Goal: Task Accomplishment & Management: Use online tool/utility

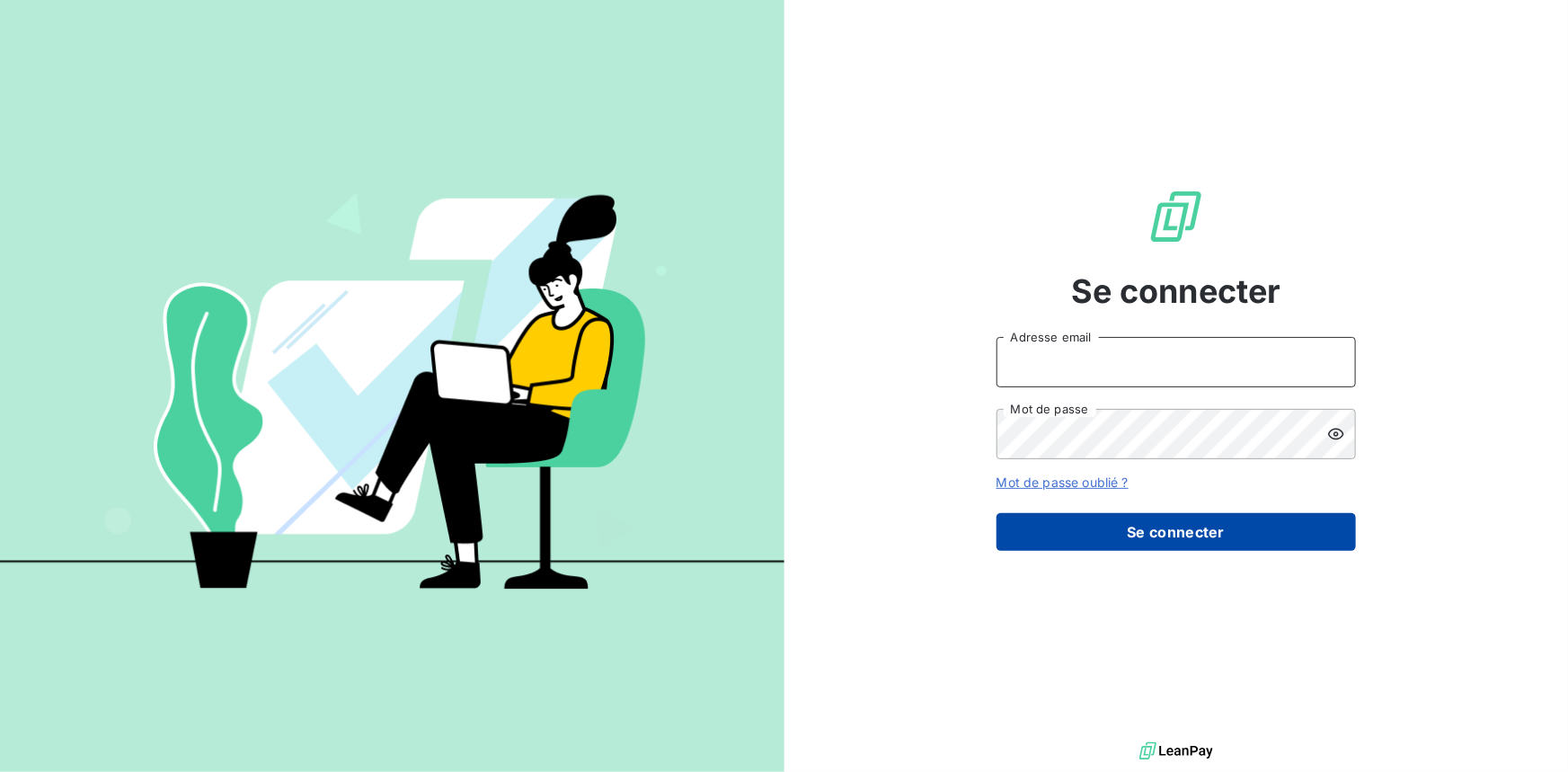
type input "[EMAIL_ADDRESS][DOMAIN_NAME]"
click at [1167, 523] on button "Se connecter" at bounding box center [1175, 531] width 359 height 38
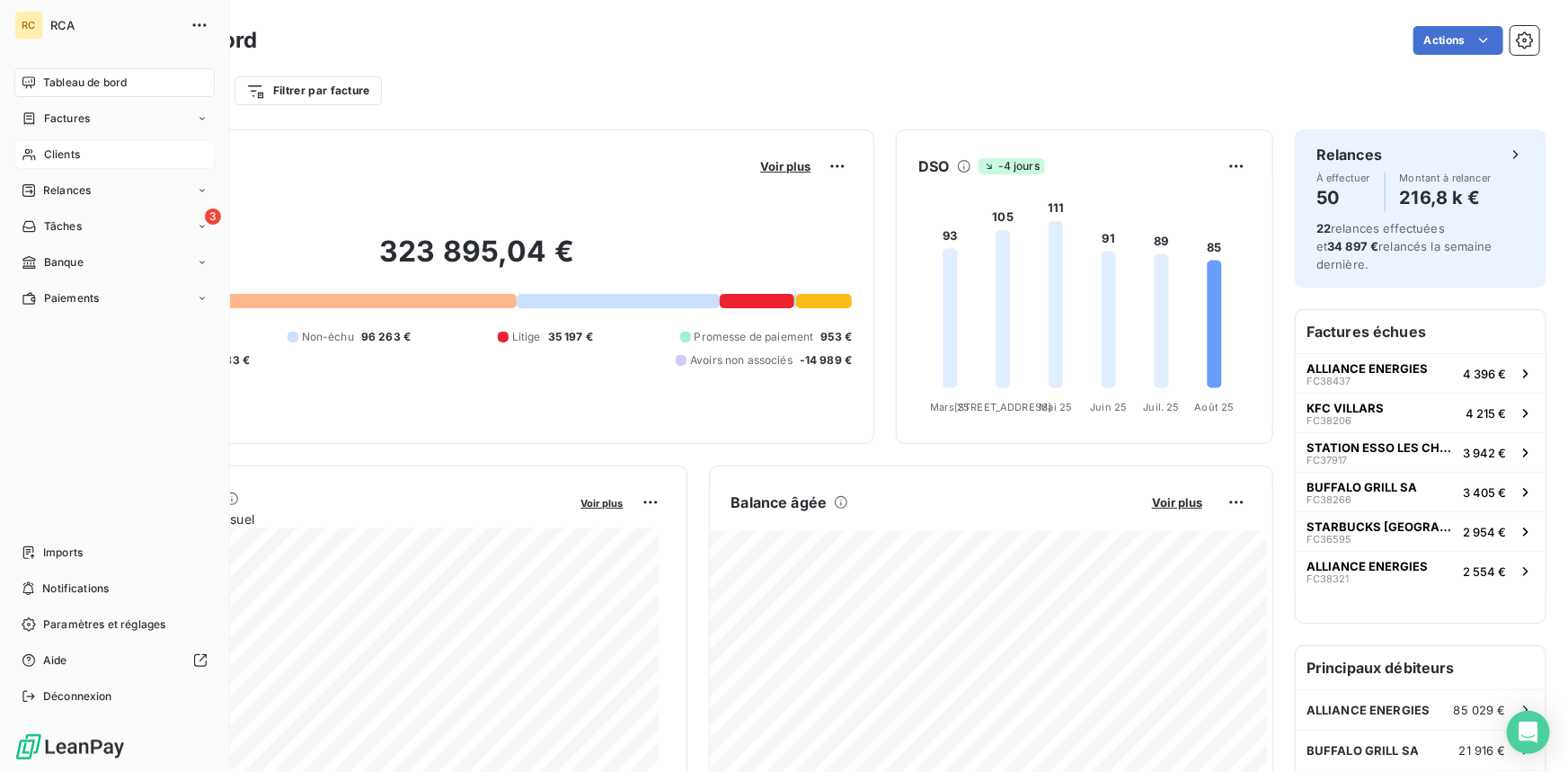
click at [70, 149] on span "Clients" at bounding box center [62, 154] width 36 height 16
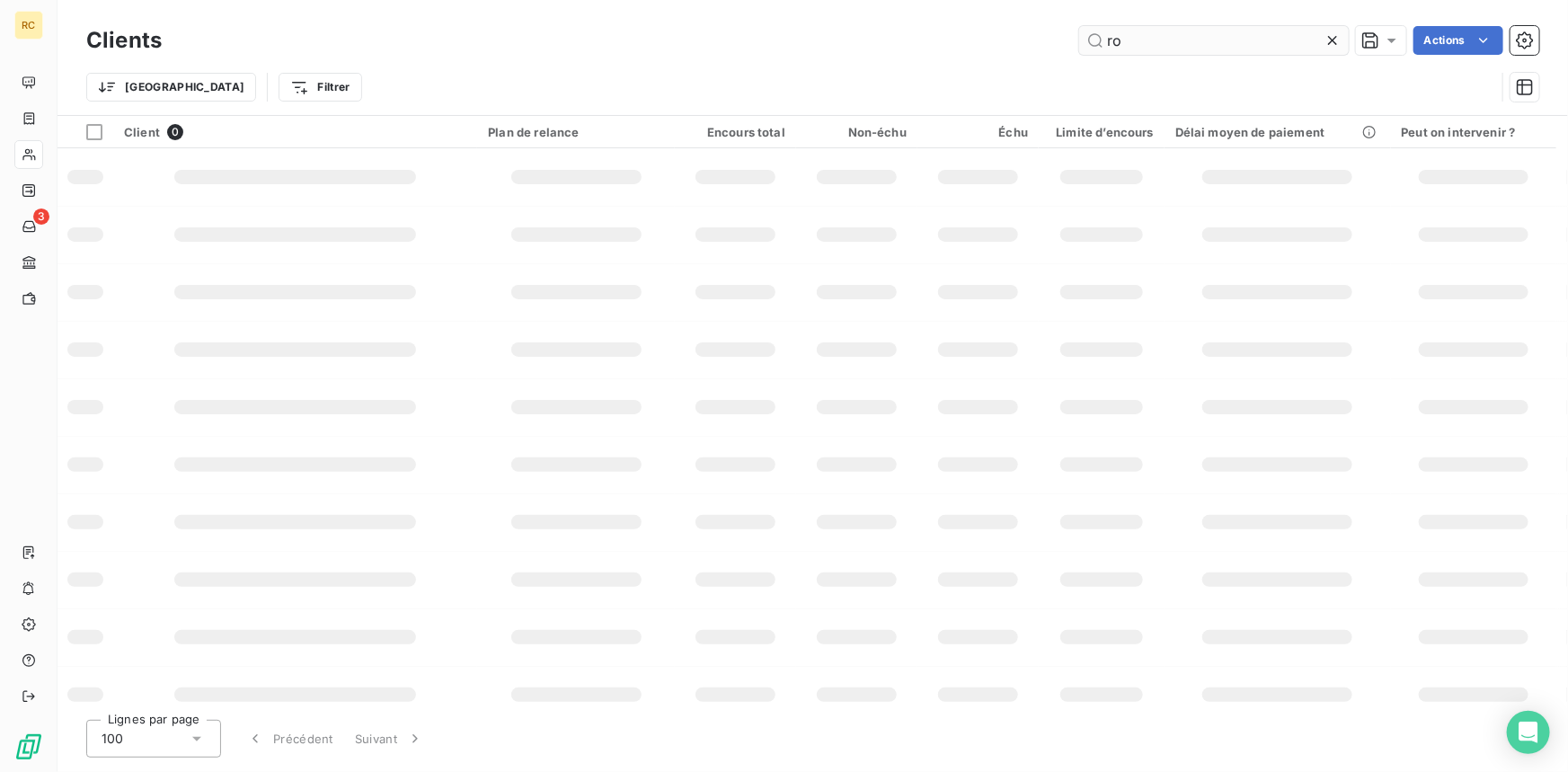
type input "r"
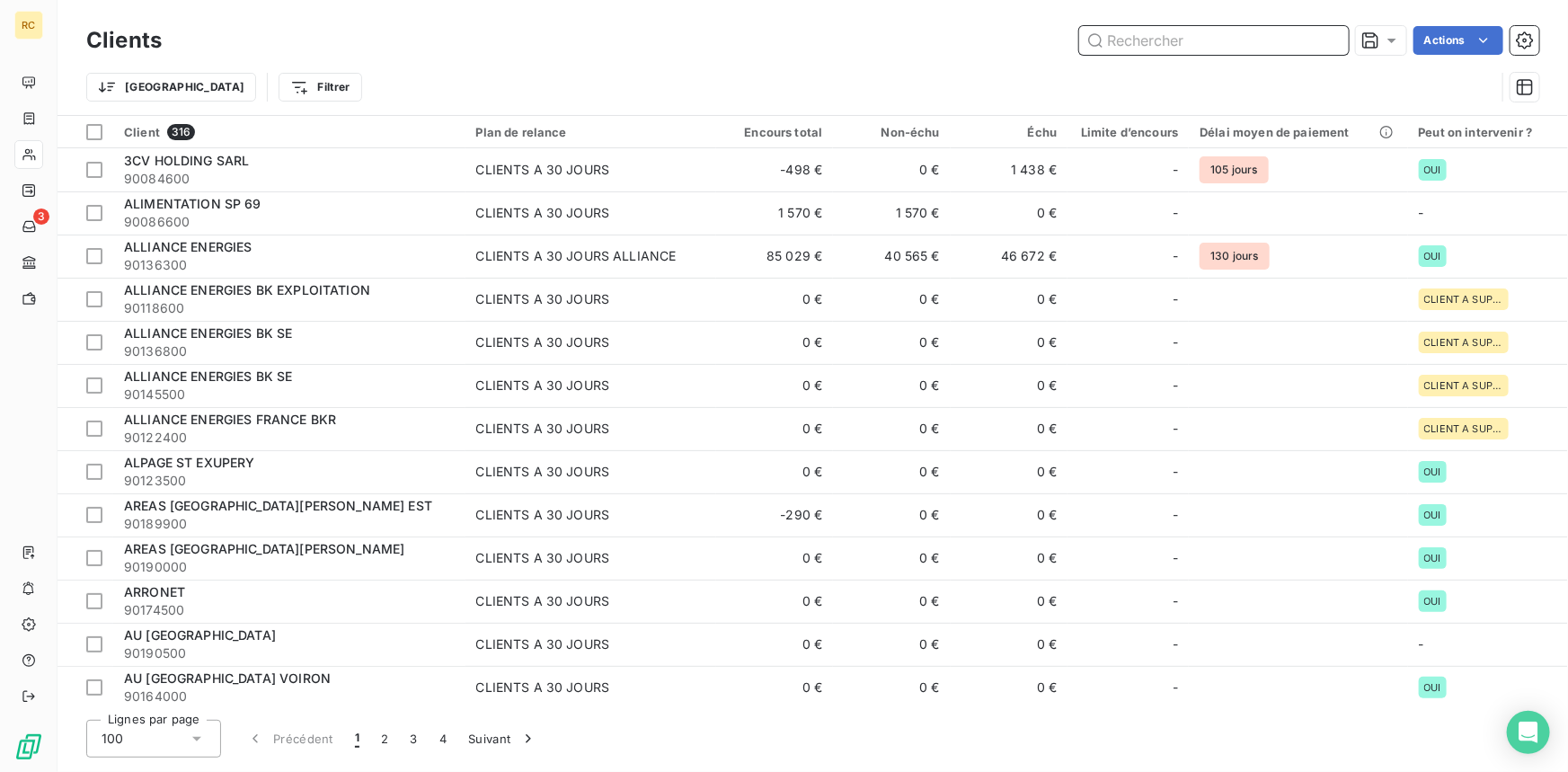
click at [1139, 43] on input "text" at bounding box center [1214, 40] width 270 height 29
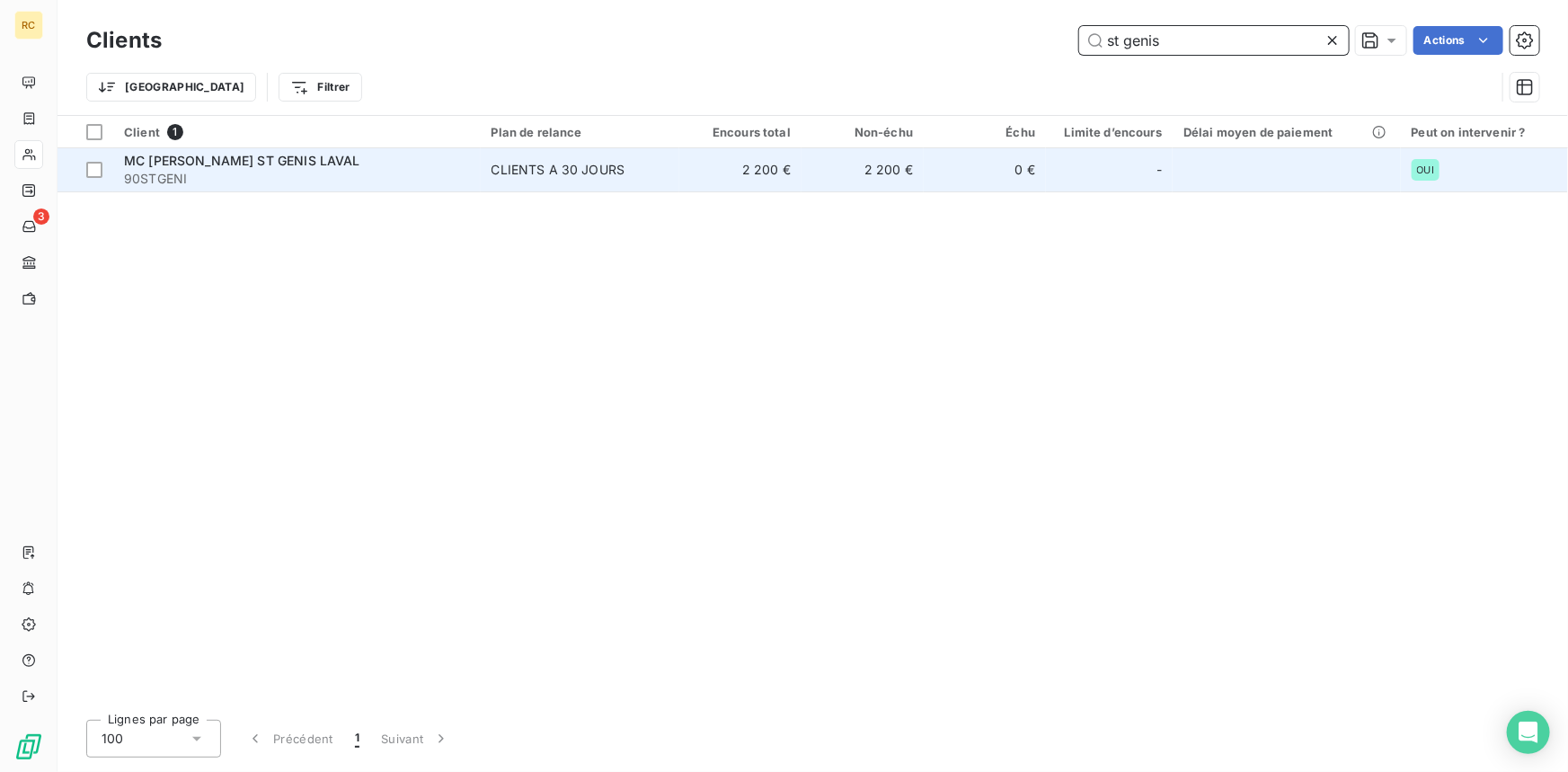
type input "st genis"
click at [270, 163] on span "MC [PERSON_NAME] ST GENIS LAVAL" at bounding box center [243, 161] width 237 height 15
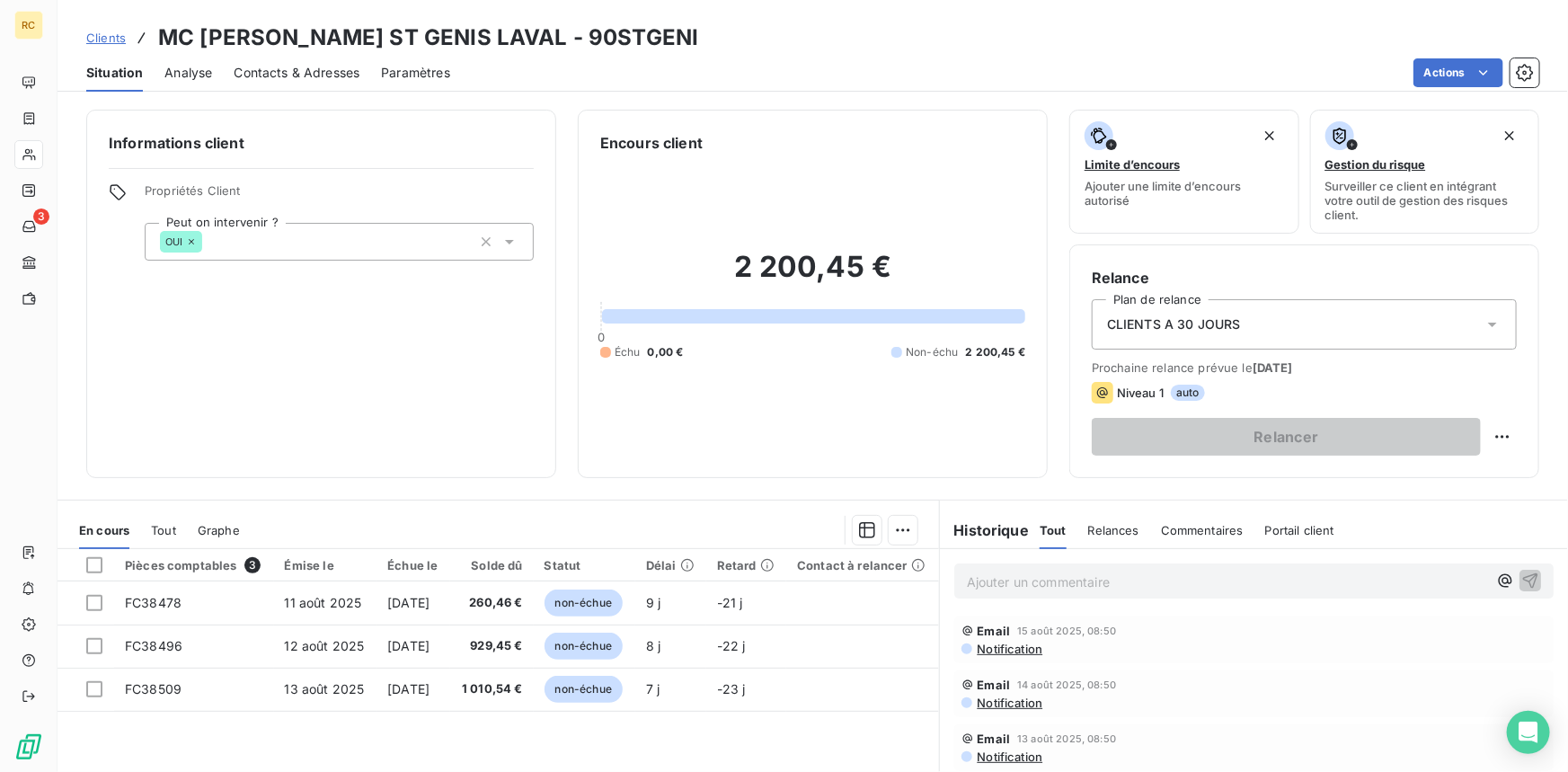
click at [281, 66] on span "Contacts & Adresses" at bounding box center [296, 72] width 126 height 18
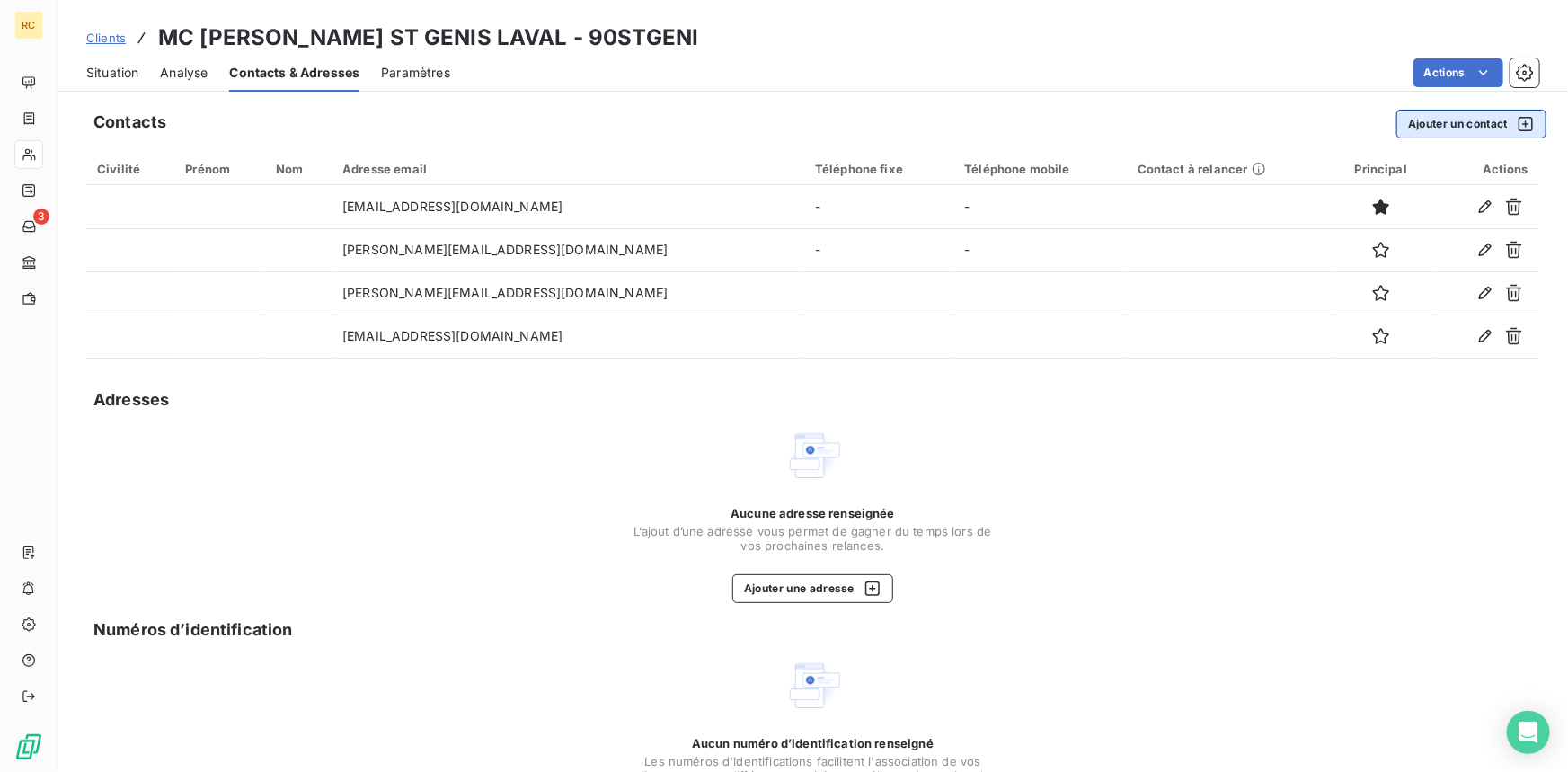
click at [1451, 116] on button "Ajouter un contact" at bounding box center [1472, 124] width 150 height 29
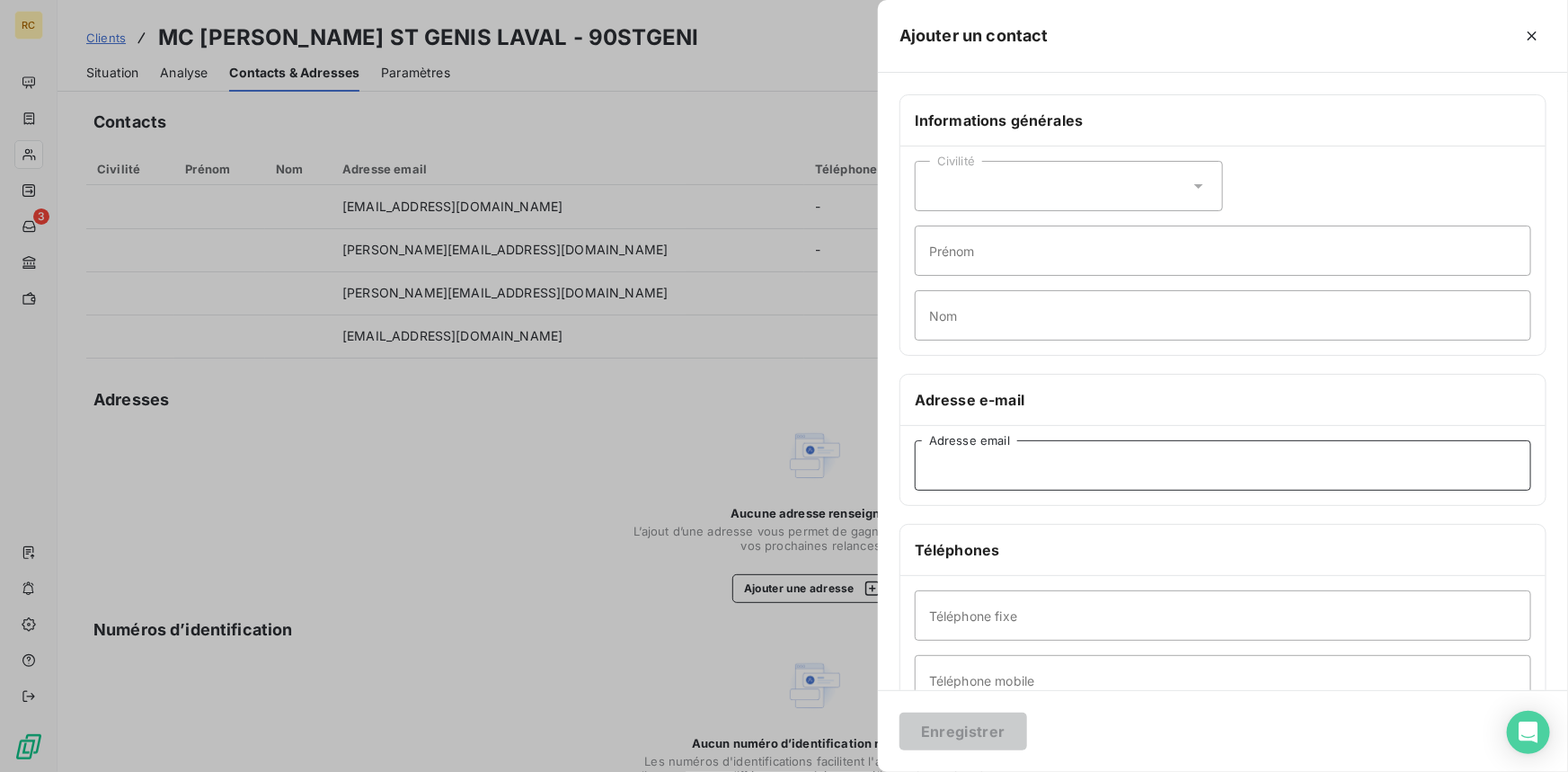
click at [938, 466] on input "Adresse email" at bounding box center [1222, 466] width 617 height 50
type input "[DOMAIN_NAME][EMAIL_ADDRESS][DOMAIN_NAME]"
click at [945, 733] on button "Enregistrer" at bounding box center [964, 731] width 128 height 38
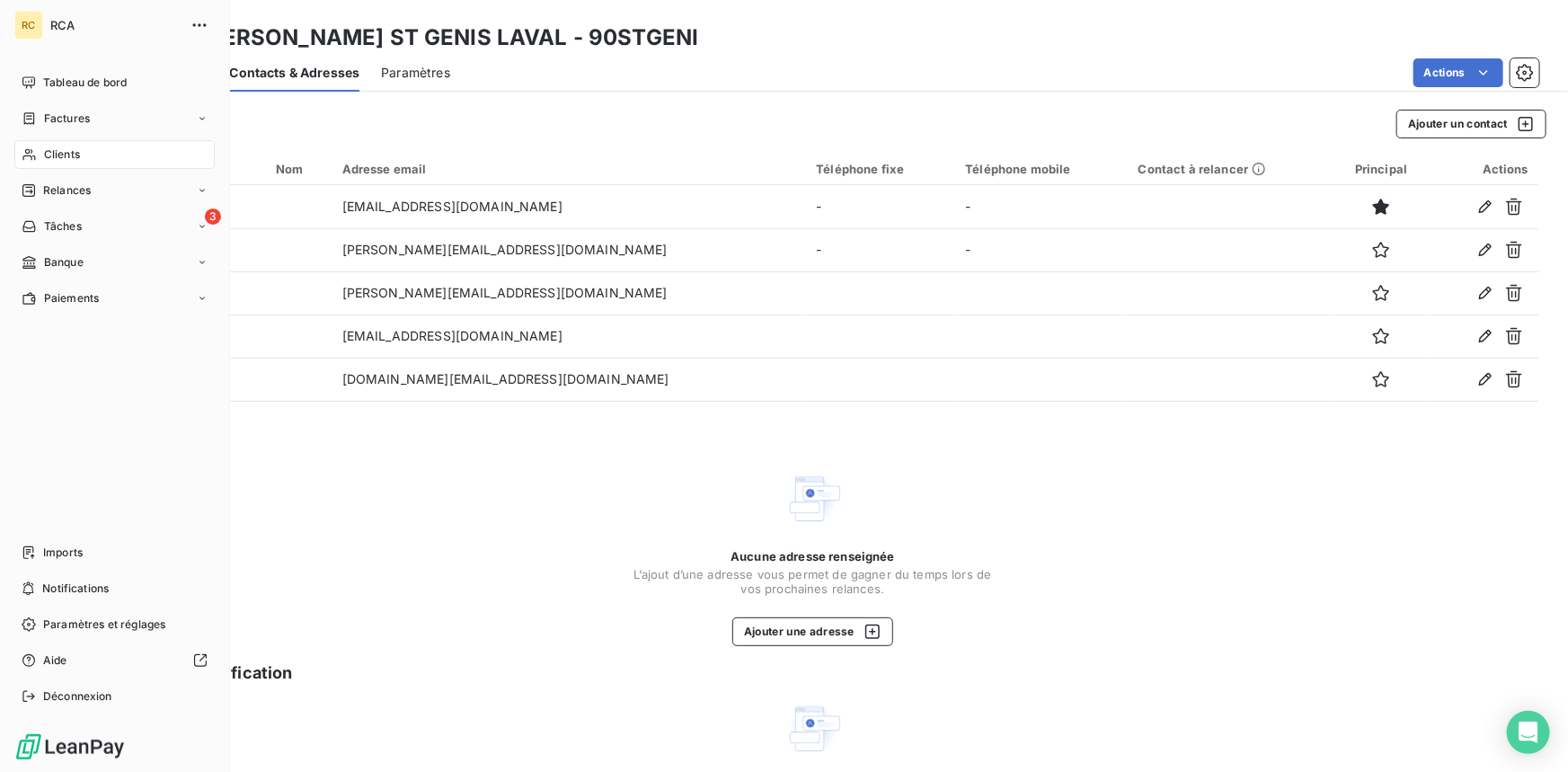
click at [59, 156] on span "Clients" at bounding box center [62, 154] width 36 height 16
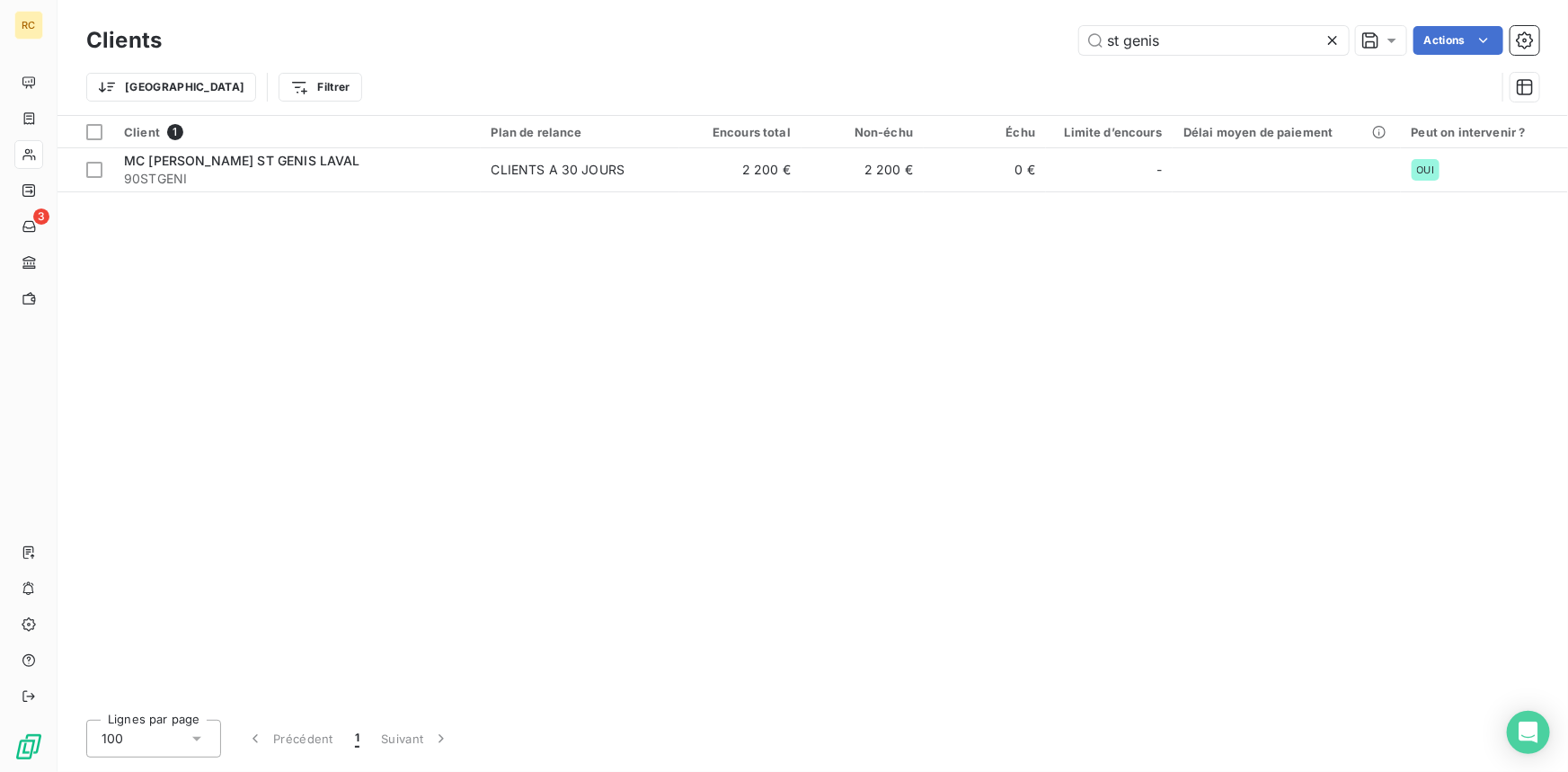
drag, startPoint x: 1177, startPoint y: 39, endPoint x: 1067, endPoint y: 39, distance: 110.0
click at [1067, 39] on div "st genis Actions" at bounding box center [861, 40] width 1356 height 29
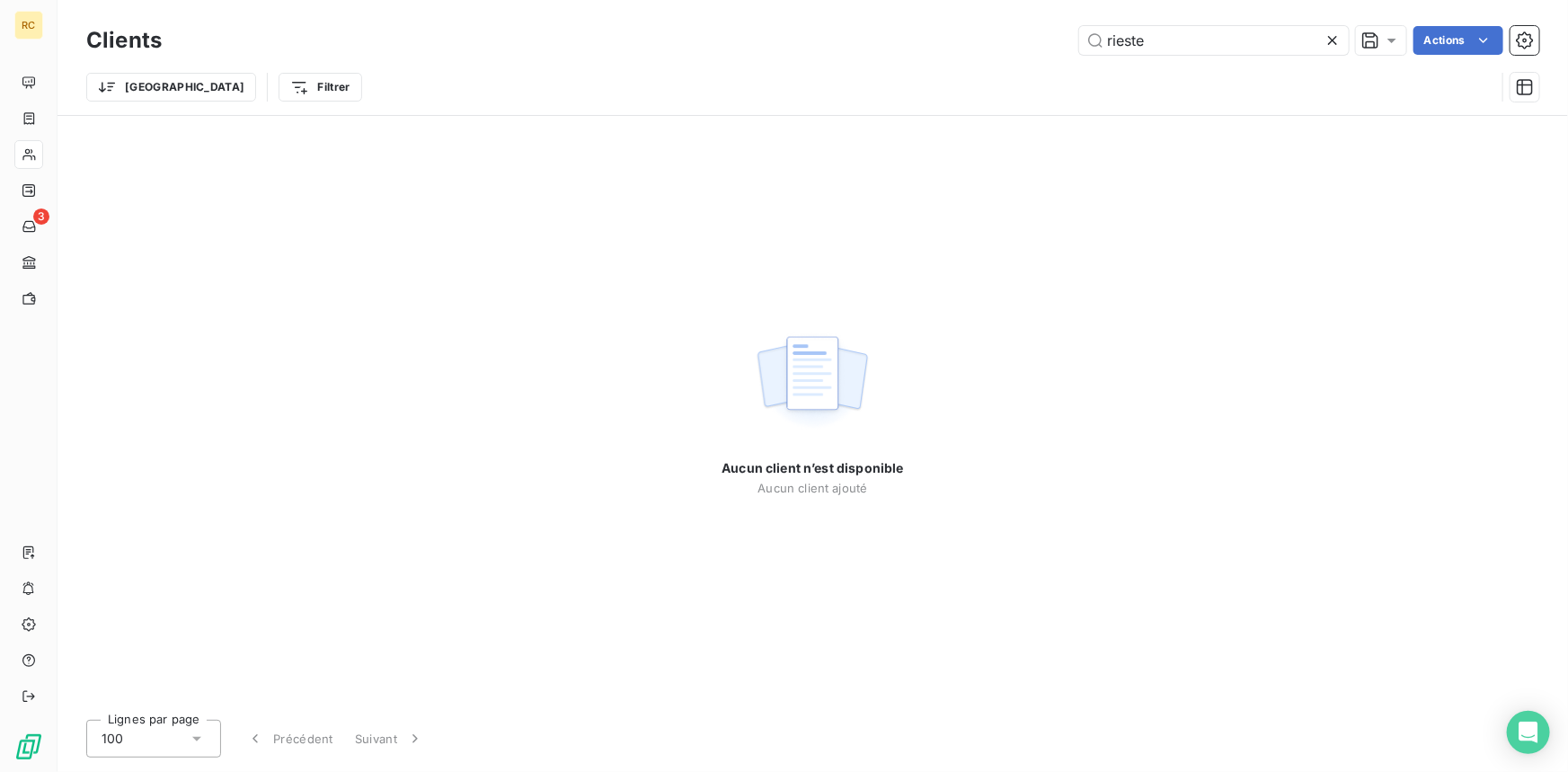
drag, startPoint x: 1163, startPoint y: 35, endPoint x: 1074, endPoint y: 40, distance: 89.1
click at [1074, 40] on div "rieste Actions" at bounding box center [861, 40] width 1356 height 29
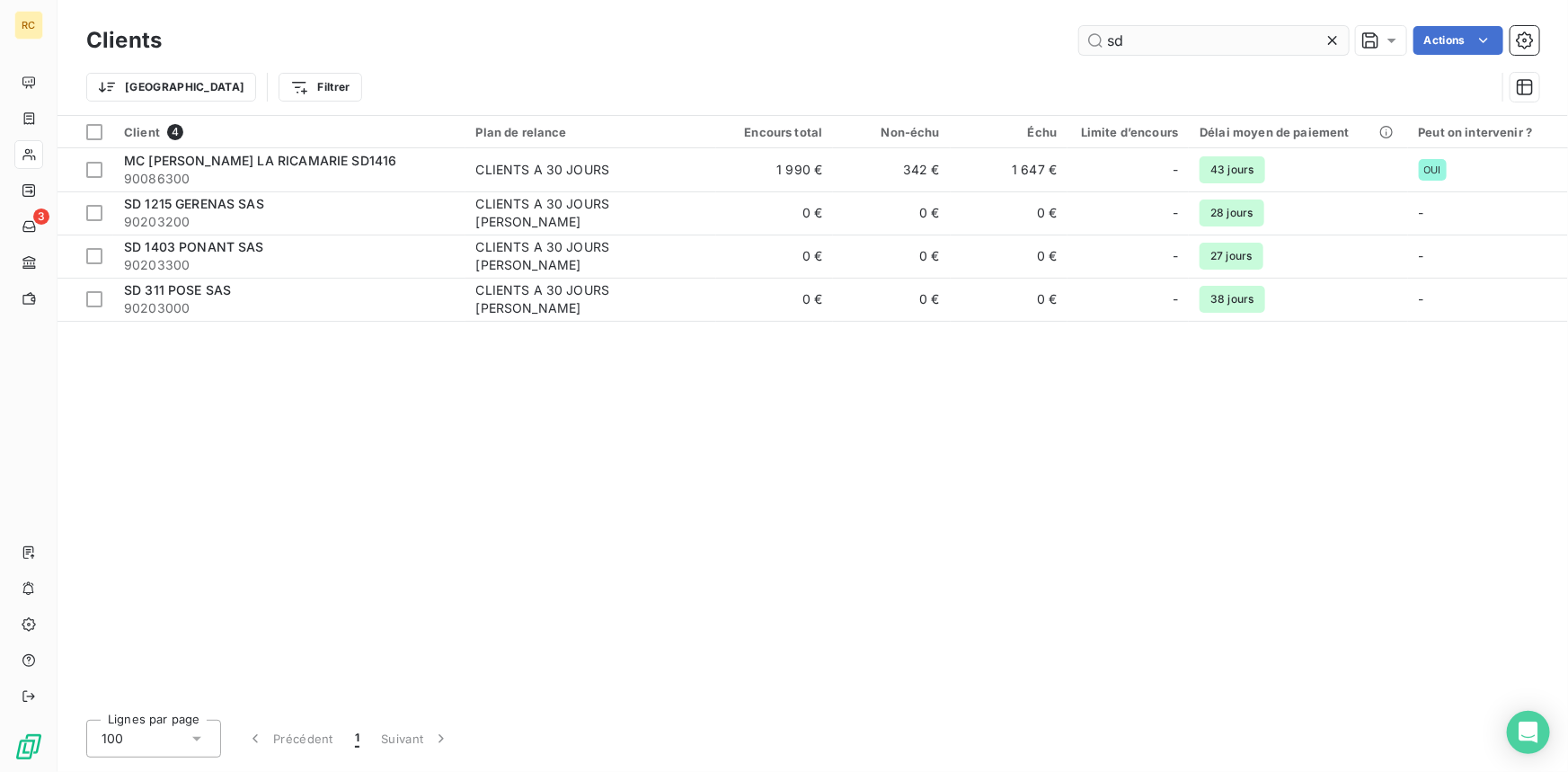
drag, startPoint x: 1142, startPoint y: 37, endPoint x: 1093, endPoint y: 41, distance: 49.2
click at [1093, 41] on input "sd" at bounding box center [1214, 40] width 270 height 29
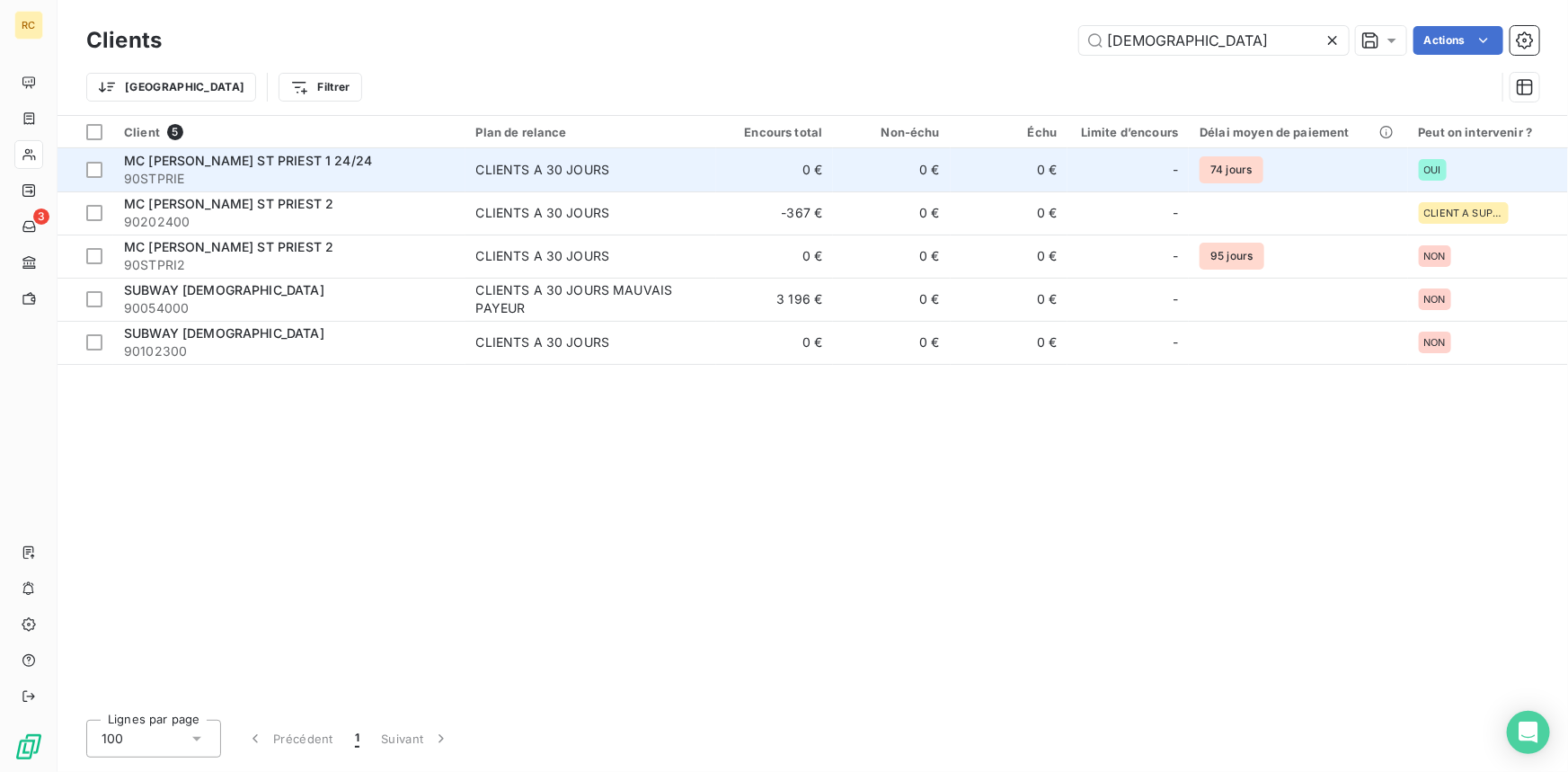
type input "[DEMOGRAPHIC_DATA]"
click at [276, 162] on span "MC [PERSON_NAME] ST PRIEST 1 24/24" at bounding box center [248, 161] width 248 height 15
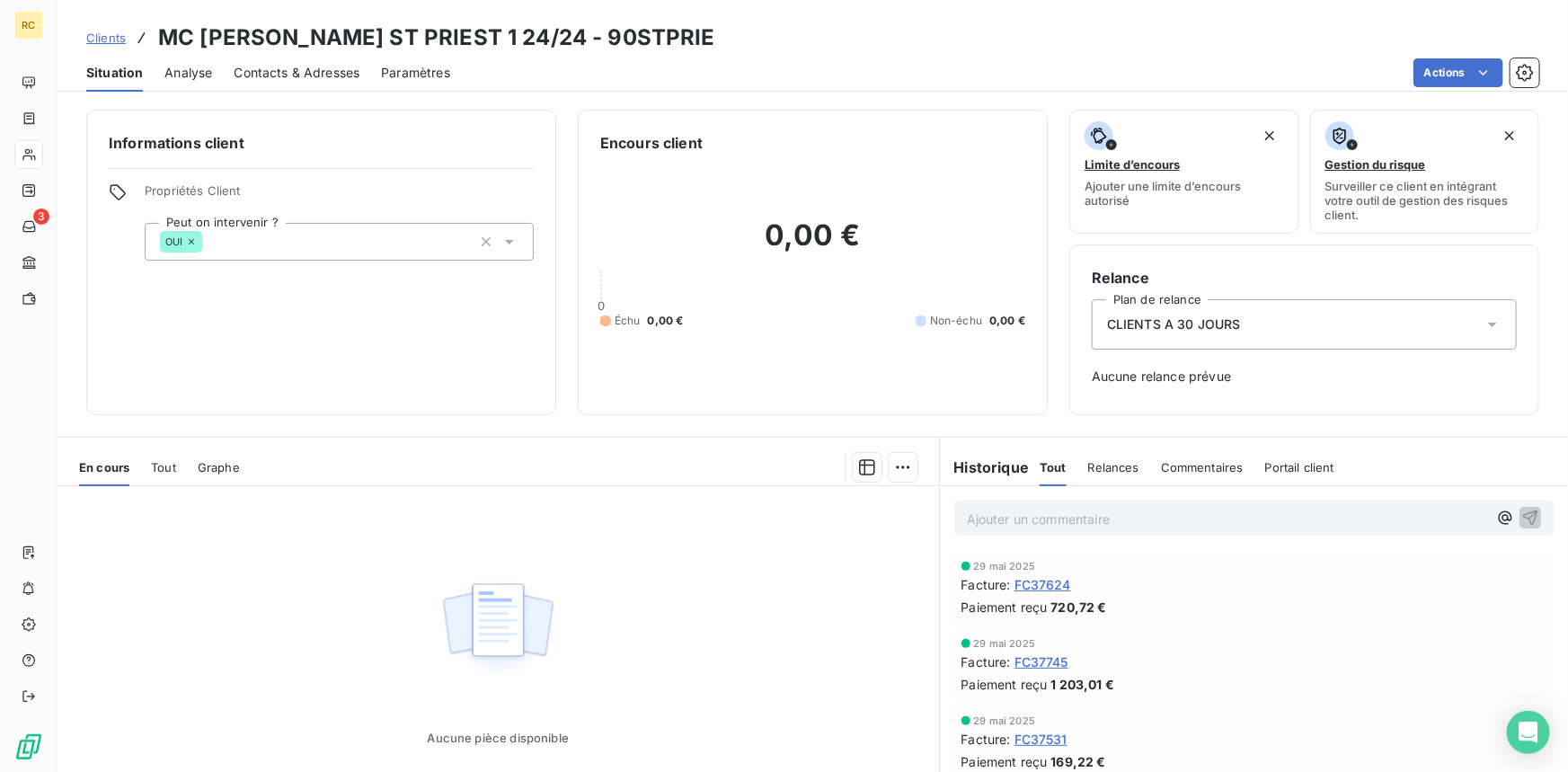
click at [309, 65] on span "Contacts & Adresses" at bounding box center [296, 72] width 126 height 18
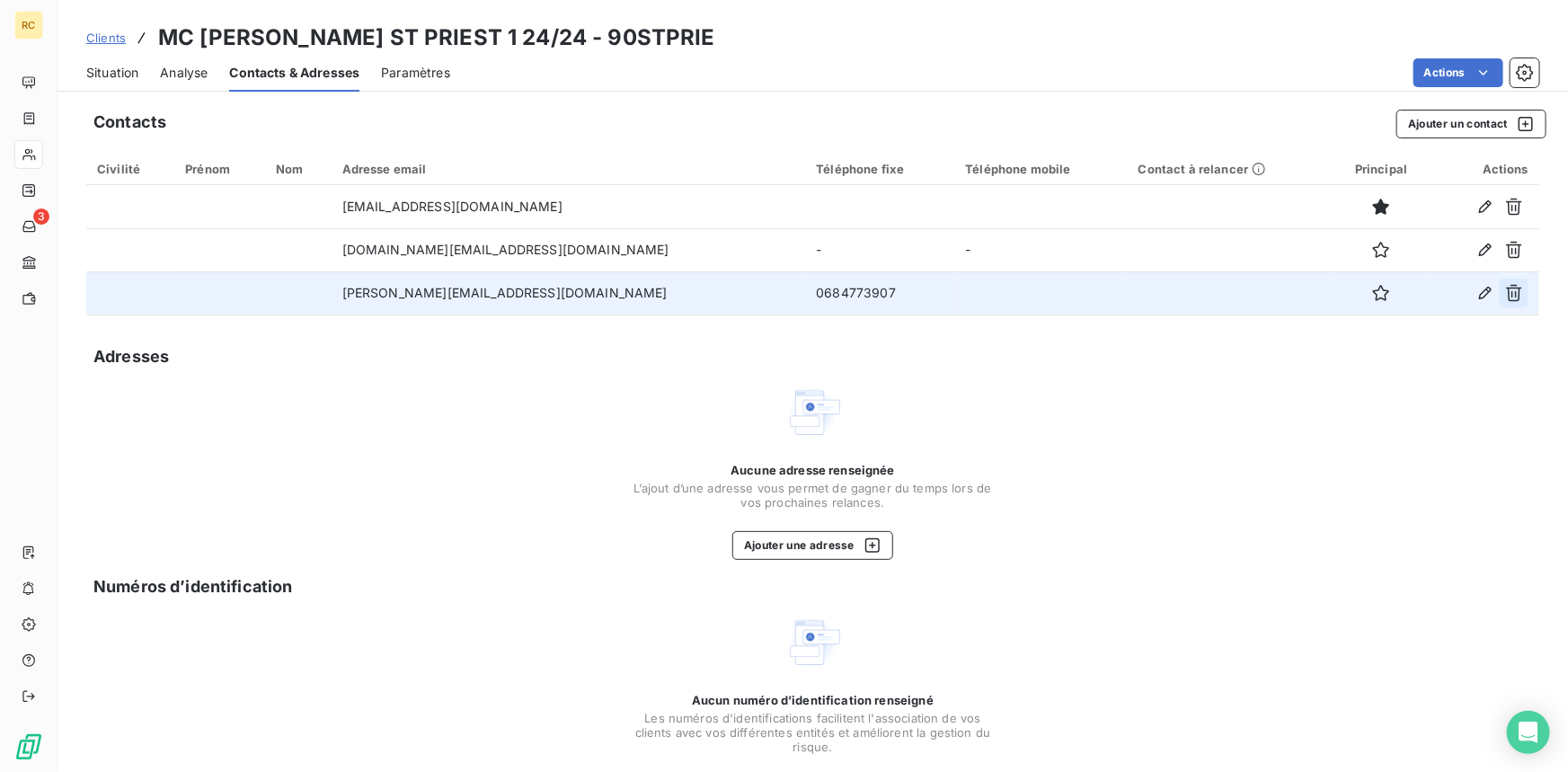
click at [1505, 290] on icon "button" at bounding box center [1514, 293] width 18 height 18
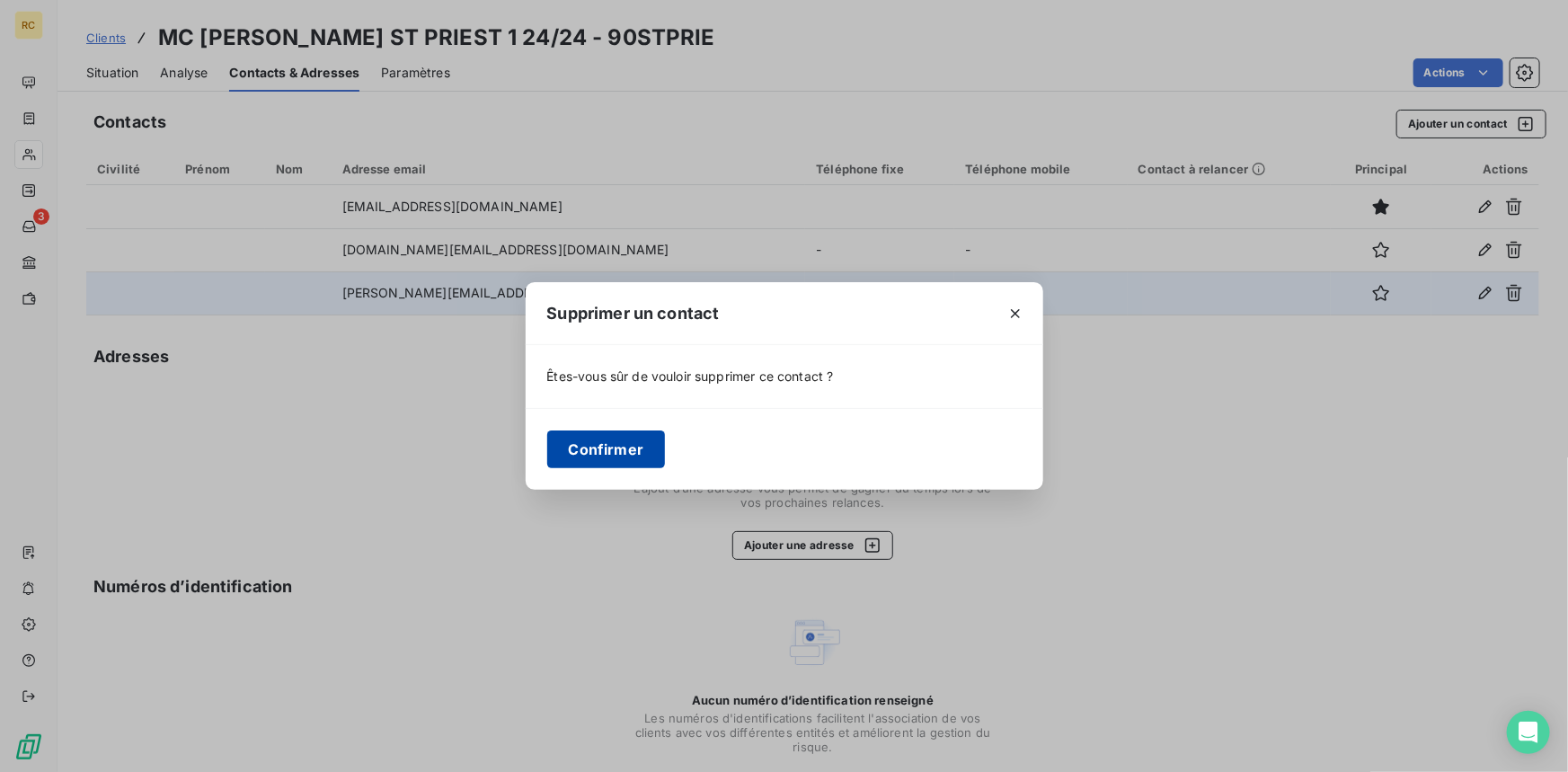
click at [585, 443] on button "Confirmer" at bounding box center [606, 449] width 118 height 38
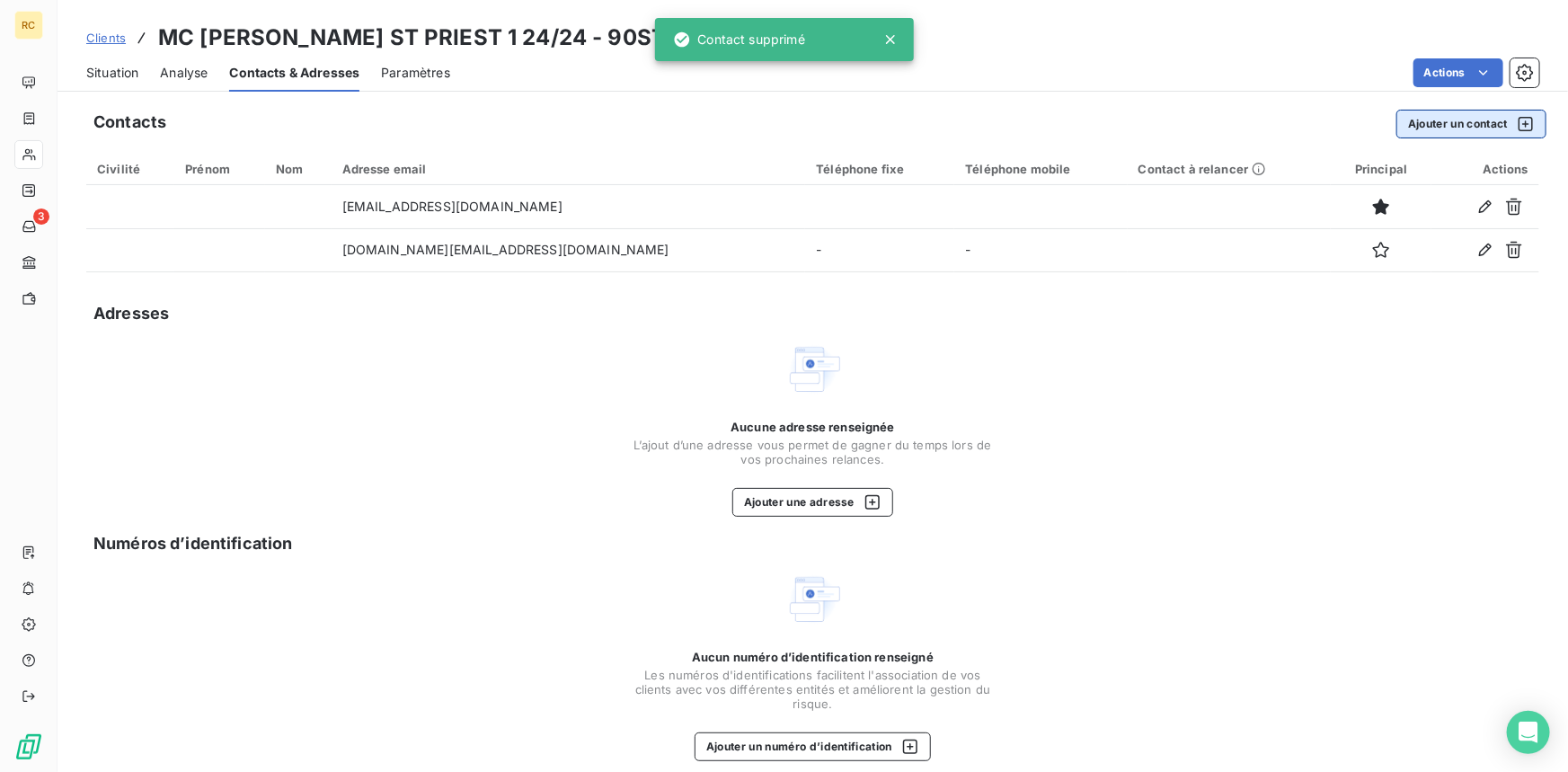
click at [1438, 123] on button "Ajouter un contact" at bounding box center [1472, 124] width 150 height 29
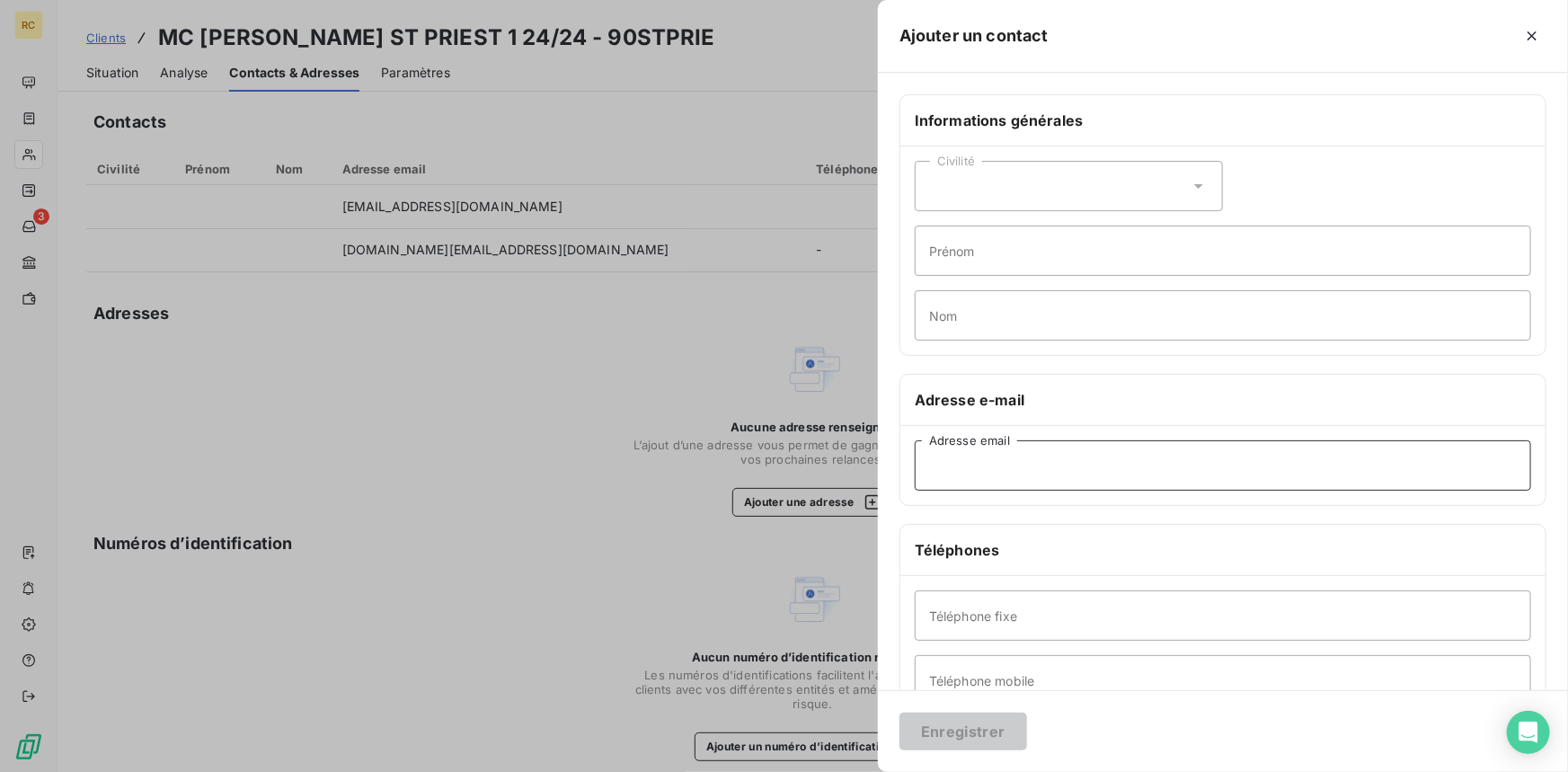
click at [940, 468] on input "Adresse email" at bounding box center [1222, 466] width 617 height 50
type input "[DOMAIN_NAME][EMAIL_ADDRESS][DOMAIN_NAME]"
click at [958, 728] on button "Enregistrer" at bounding box center [964, 731] width 128 height 38
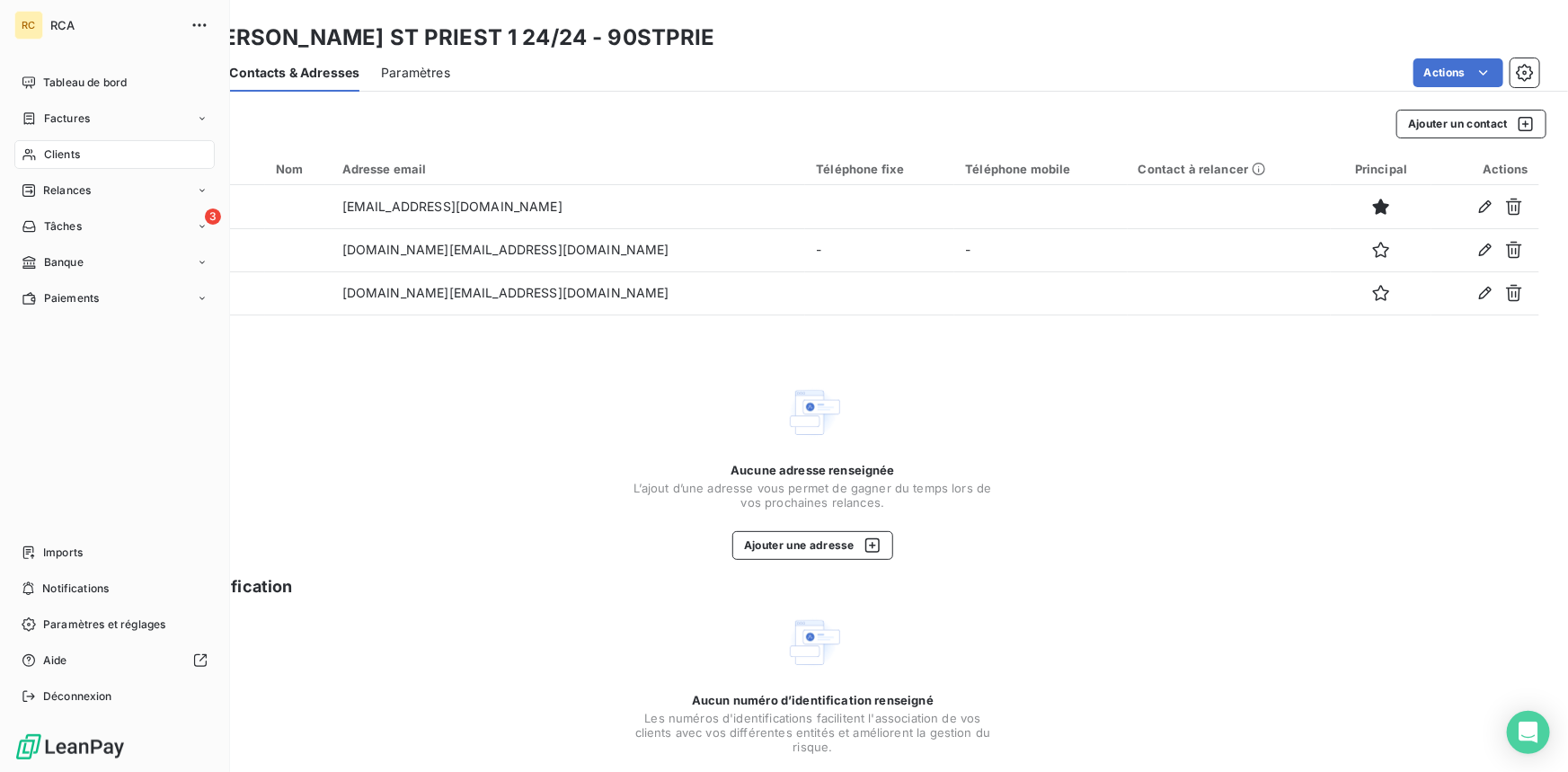
click at [60, 156] on span "Clients" at bounding box center [62, 154] width 36 height 16
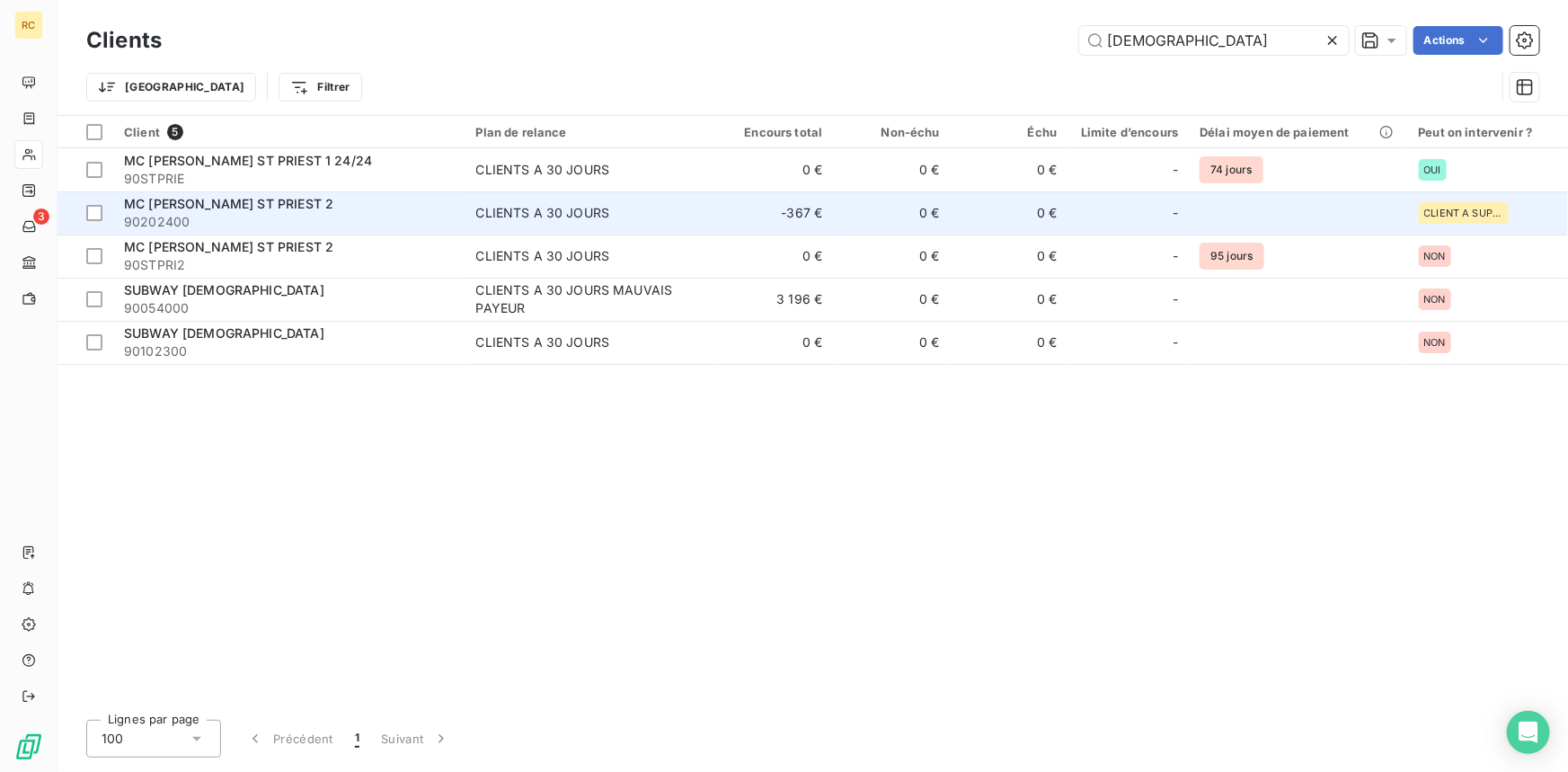
click at [172, 209] on span "MC [PERSON_NAME] ST PRIEST 2" at bounding box center [229, 204] width 210 height 15
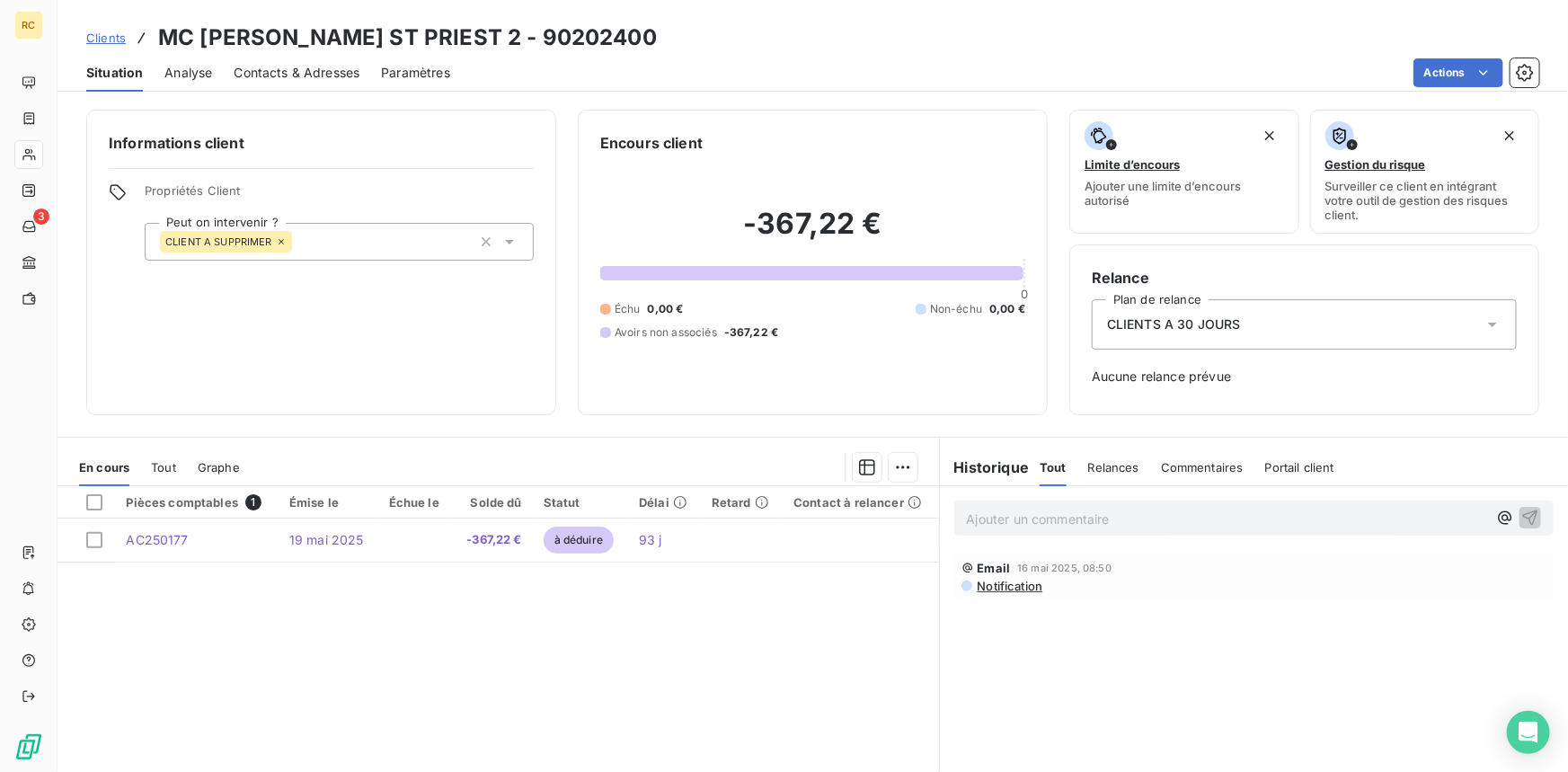
click at [328, 66] on span "Contacts & Adresses" at bounding box center [296, 72] width 126 height 18
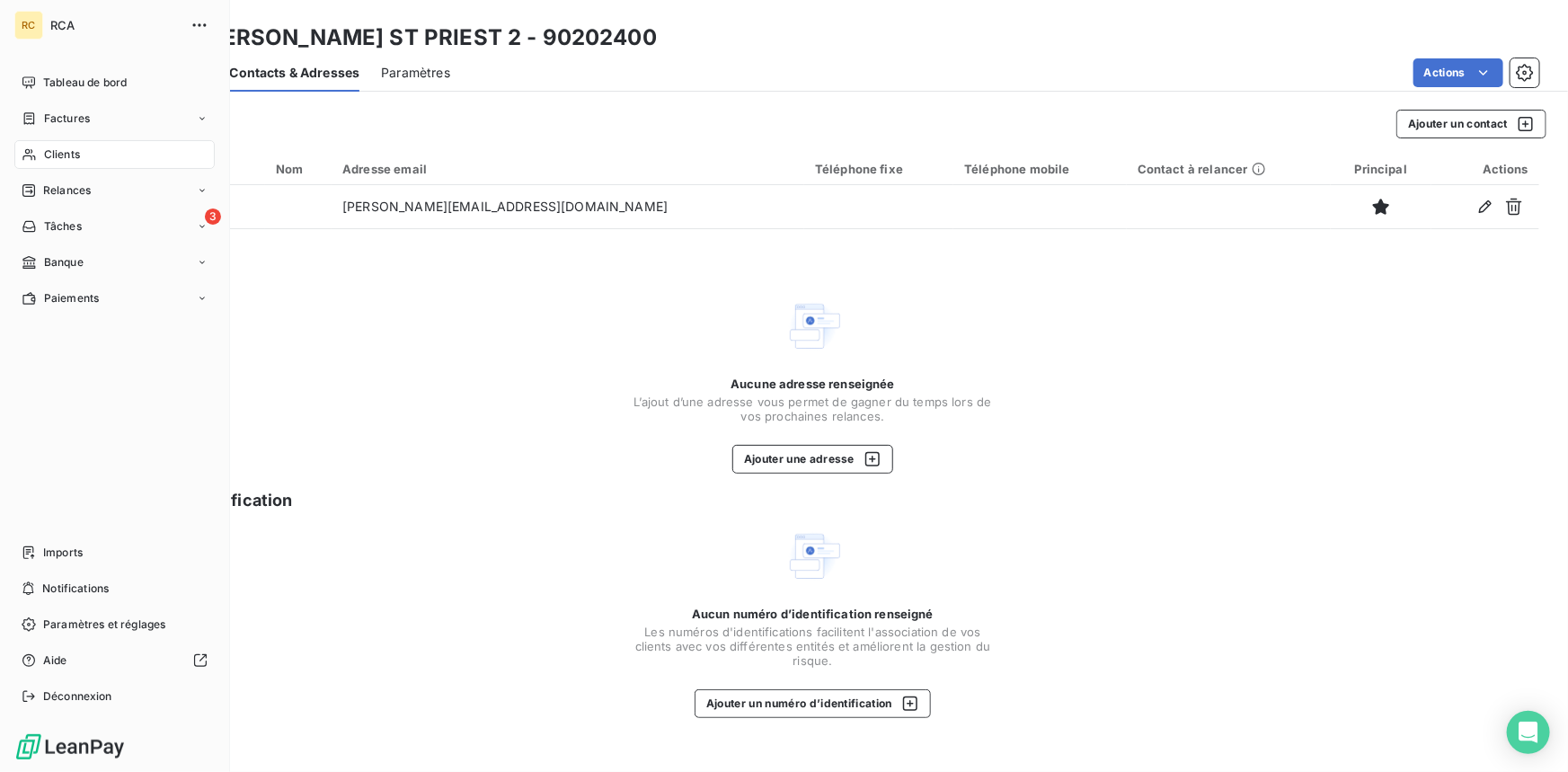
click at [45, 155] on span "Clients" at bounding box center [62, 154] width 36 height 16
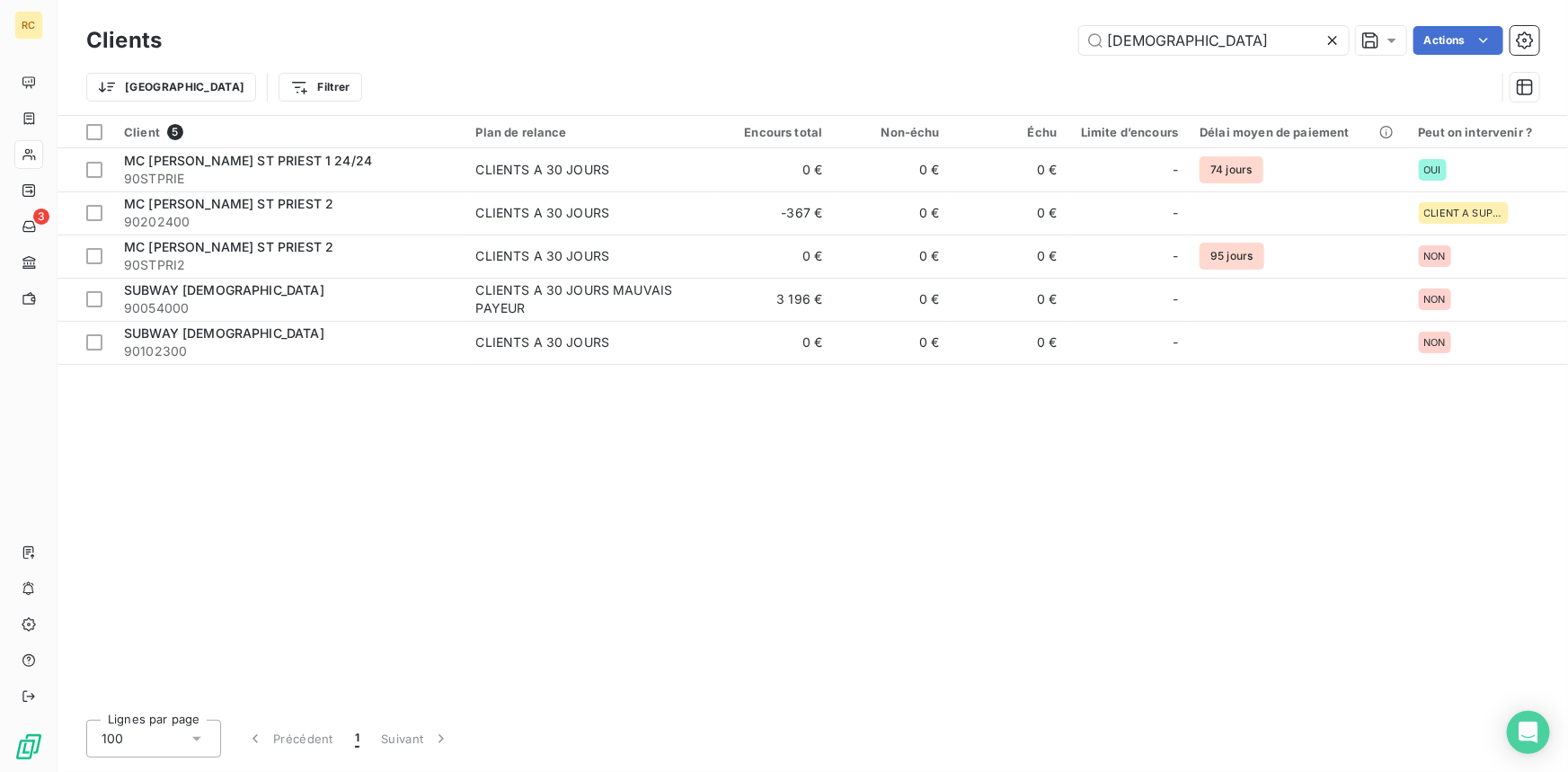
drag, startPoint x: 1186, startPoint y: 46, endPoint x: 1053, endPoint y: 40, distance: 133.1
click at [1053, 40] on div "st priest Actions" at bounding box center [861, 40] width 1356 height 29
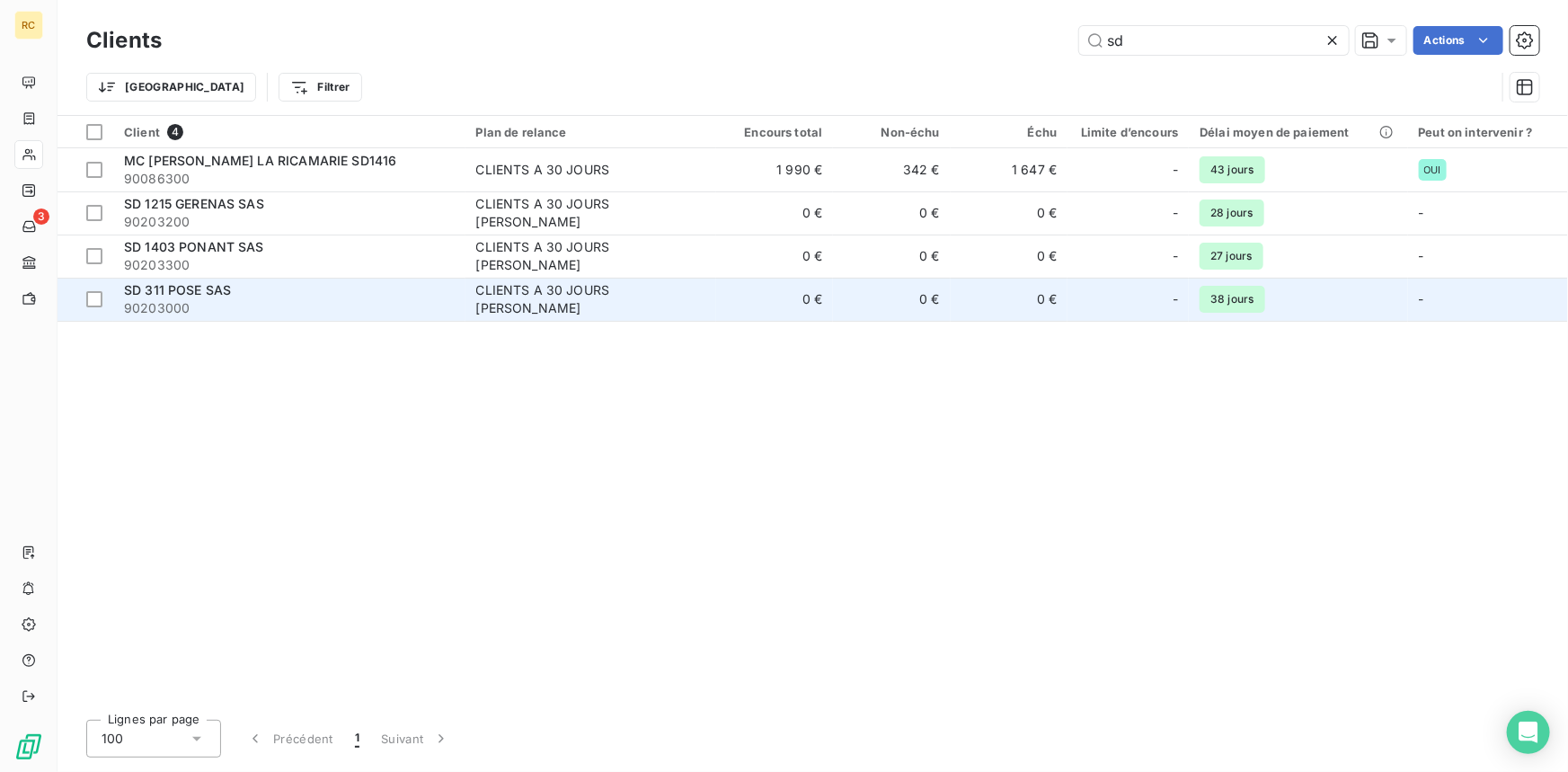
type input "sd"
click at [180, 299] on span "90203000" at bounding box center [290, 308] width 331 height 18
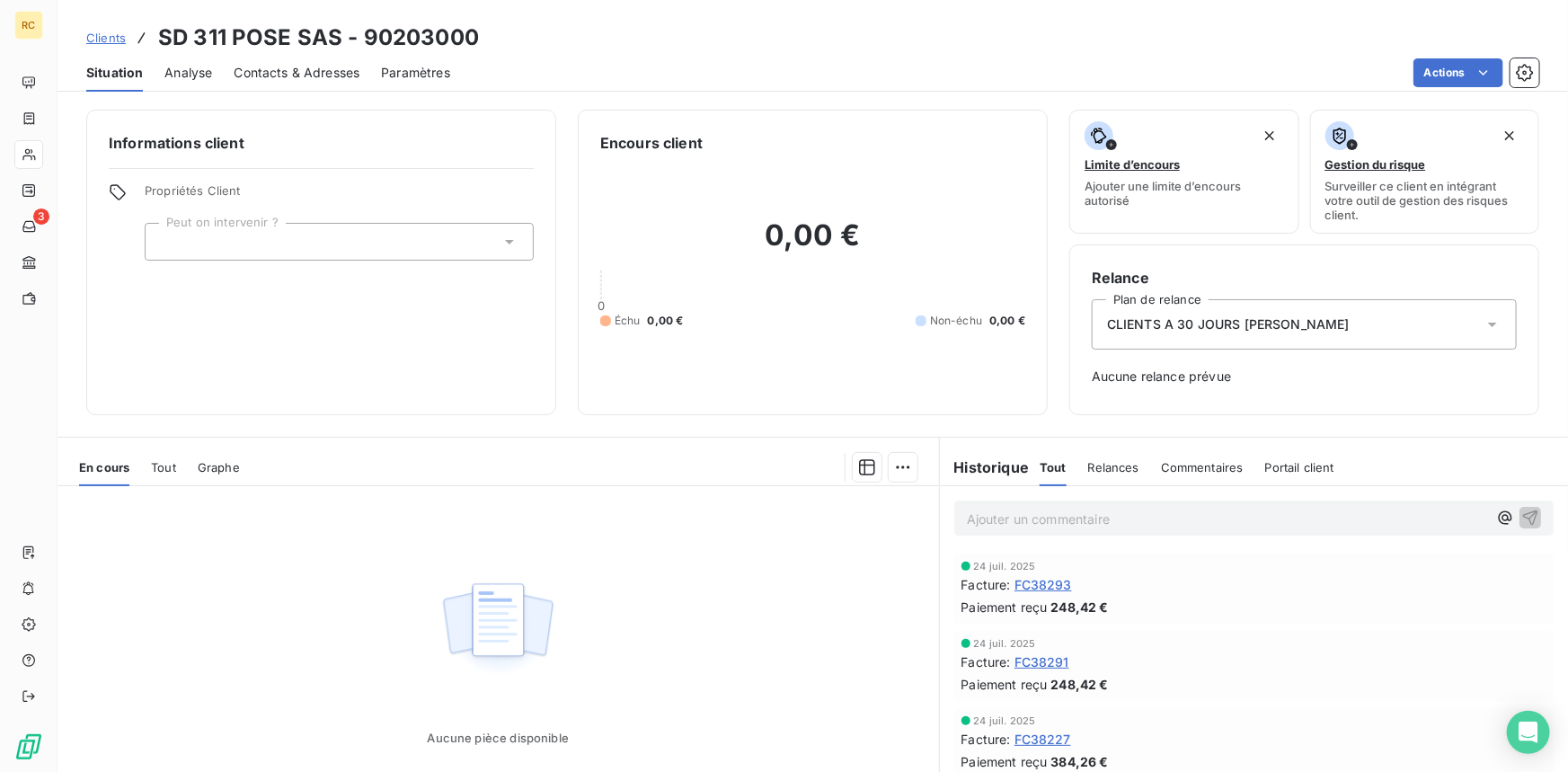
click at [318, 69] on span "Contacts & Adresses" at bounding box center [296, 72] width 126 height 18
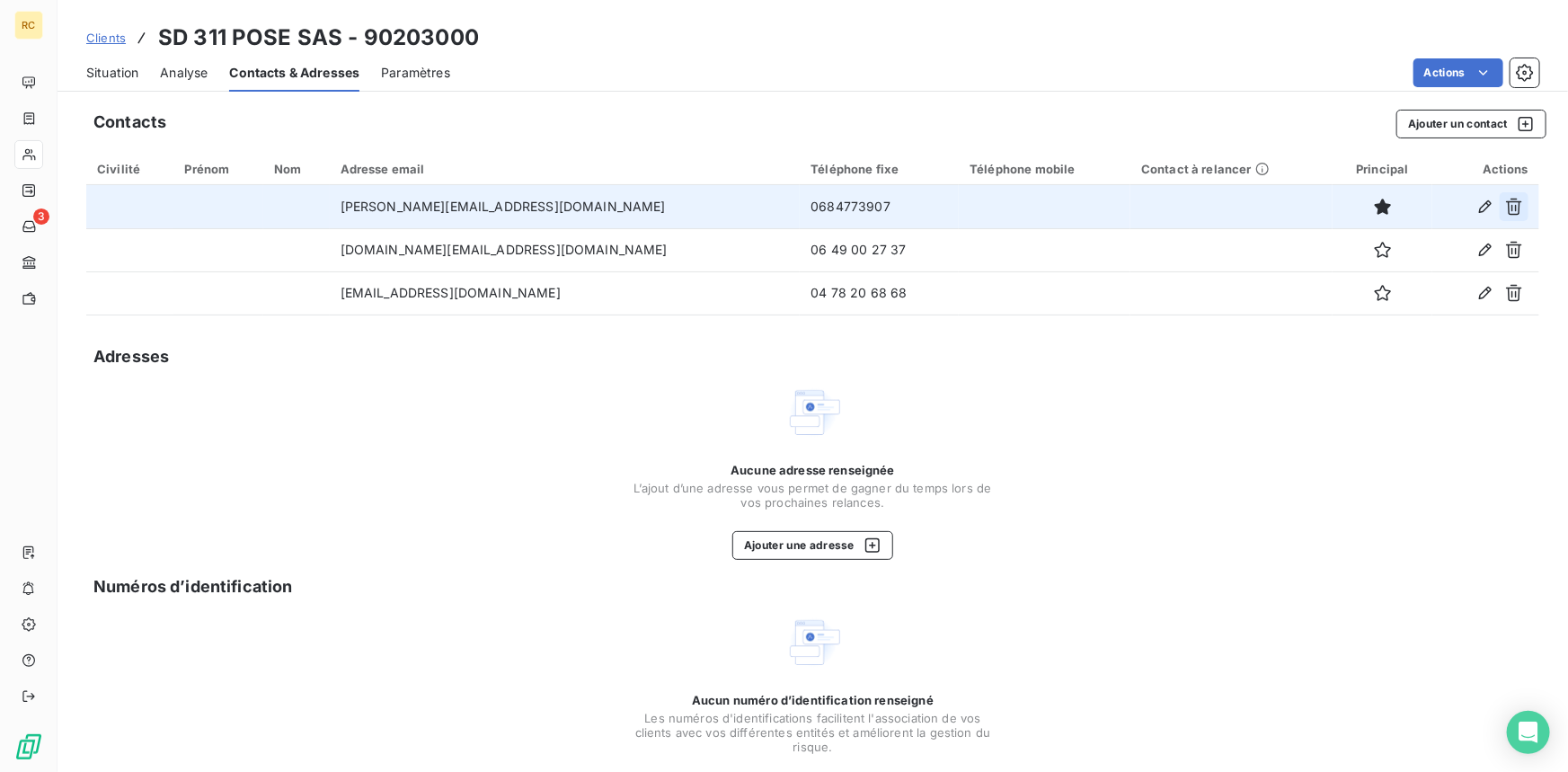
click at [1506, 201] on icon "button" at bounding box center [1514, 207] width 16 height 17
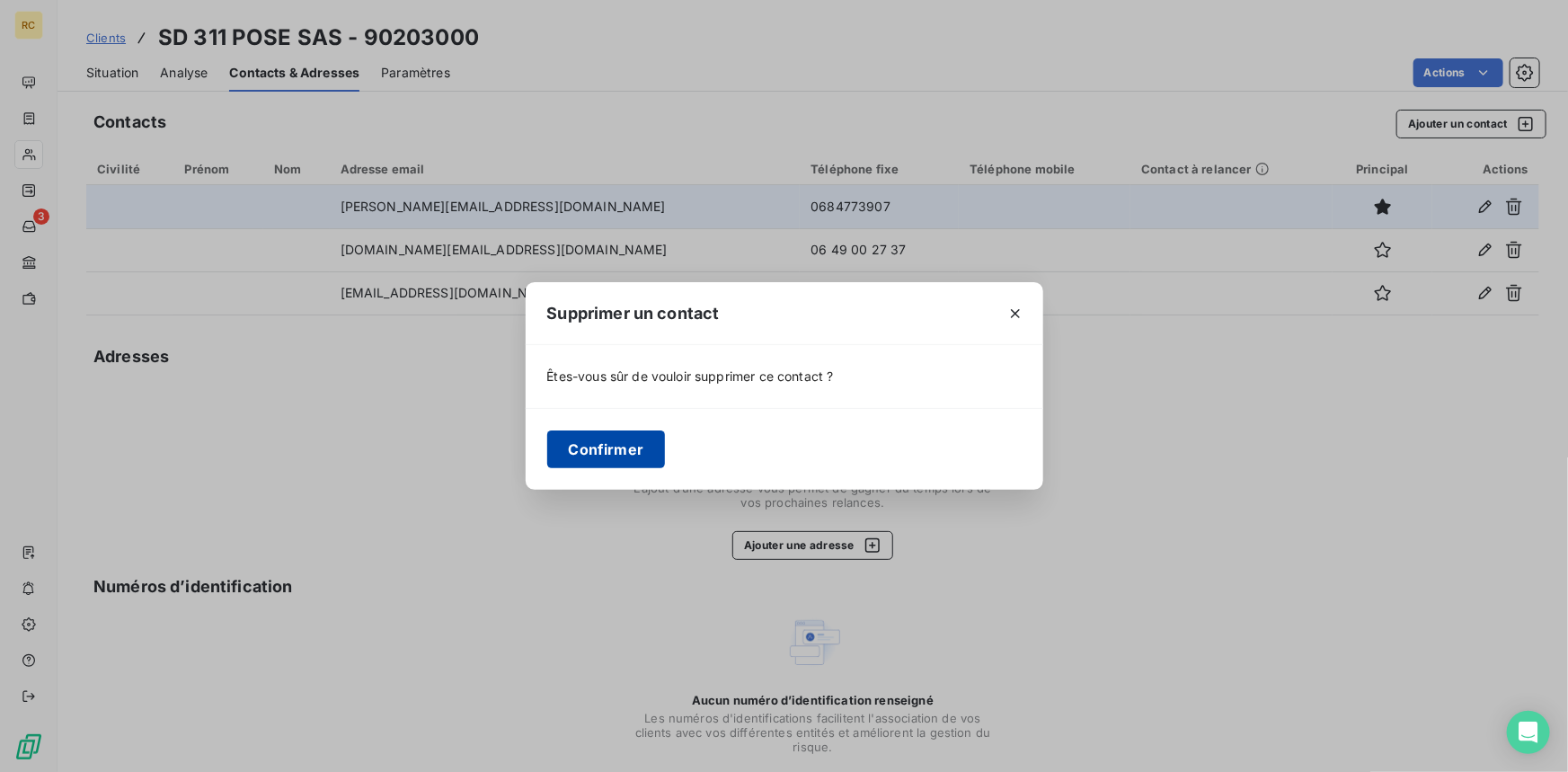
click at [576, 449] on button "Confirmer" at bounding box center [606, 449] width 118 height 38
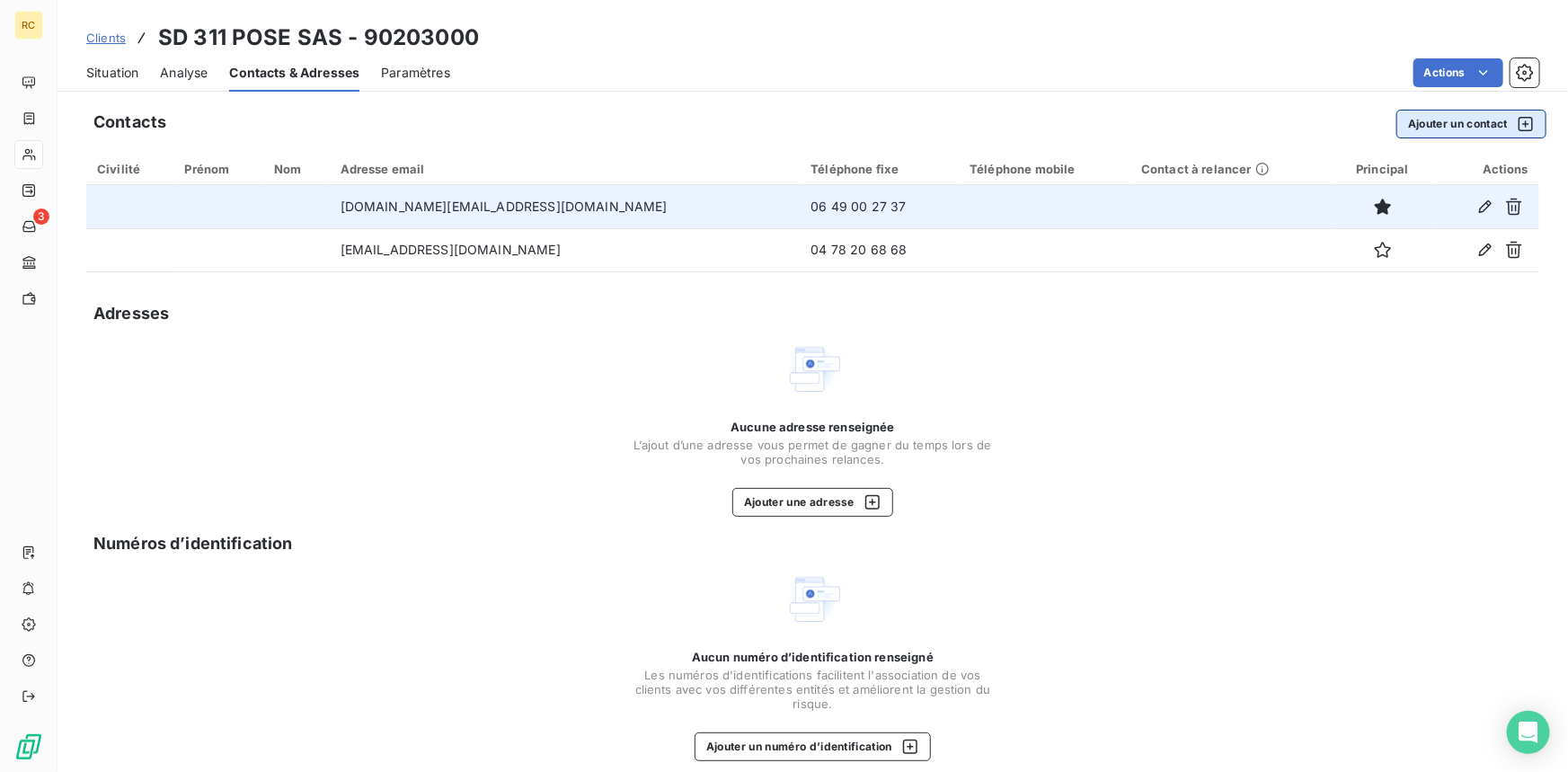
click at [1454, 126] on button "Ajouter un contact" at bounding box center [1472, 124] width 150 height 29
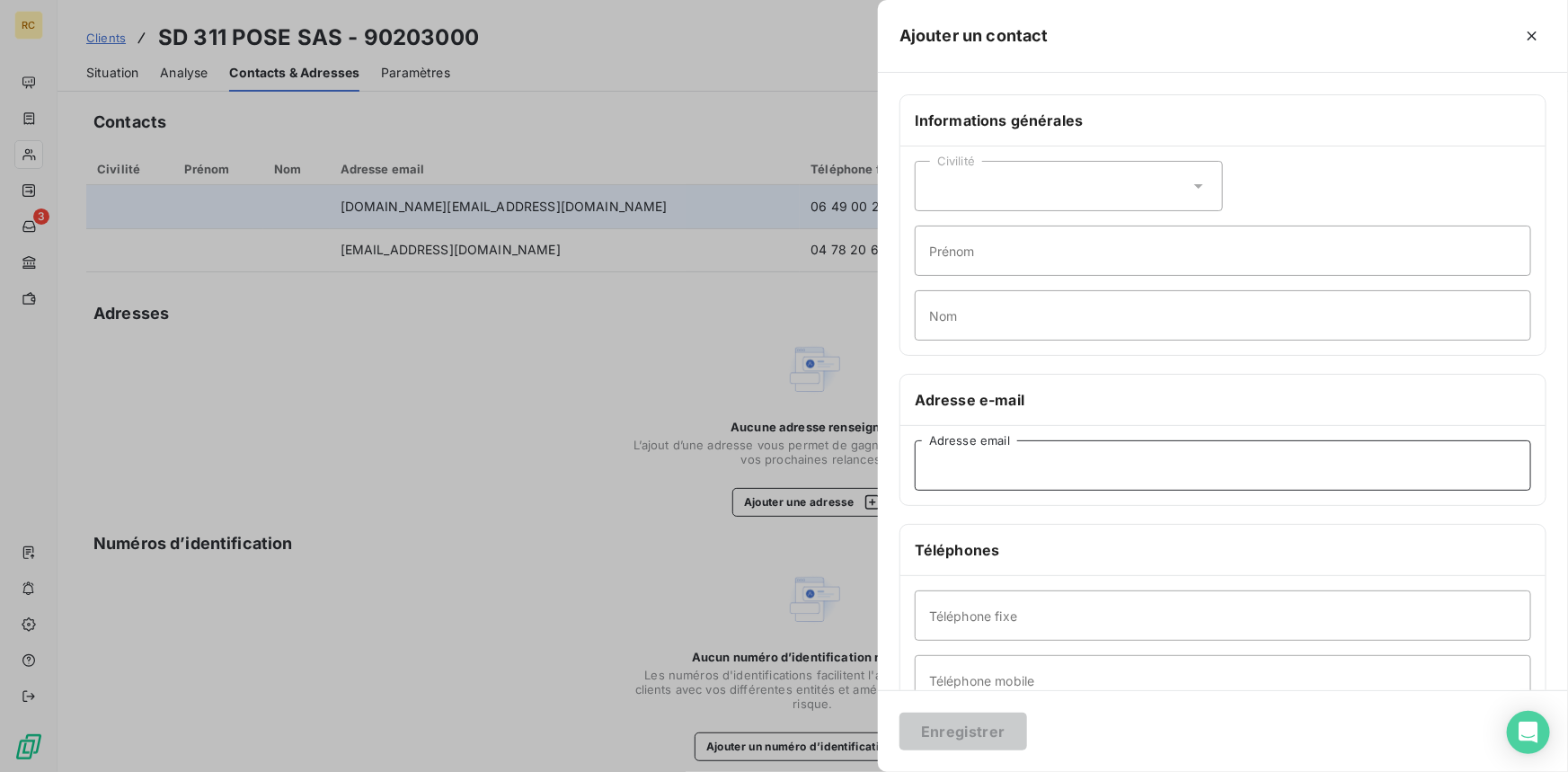
click at [936, 469] on input "Adresse email" at bounding box center [1222, 466] width 617 height 50
type input "[DOMAIN_NAME][EMAIL_ADDRESS][DOMAIN_NAME]"
click at [940, 731] on button "Enregistrer" at bounding box center [964, 731] width 128 height 38
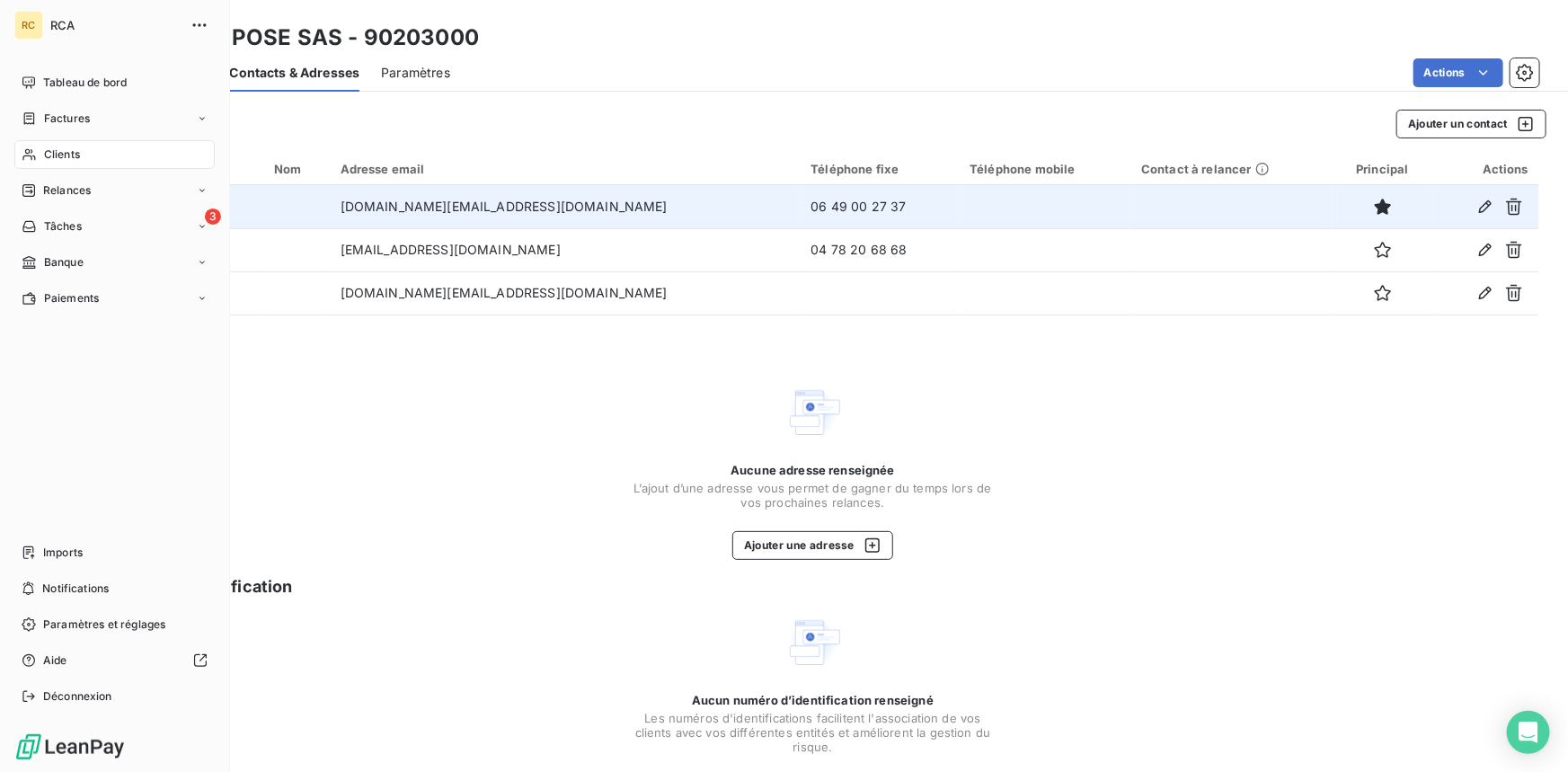
click at [77, 152] on span "Clients" at bounding box center [62, 154] width 36 height 16
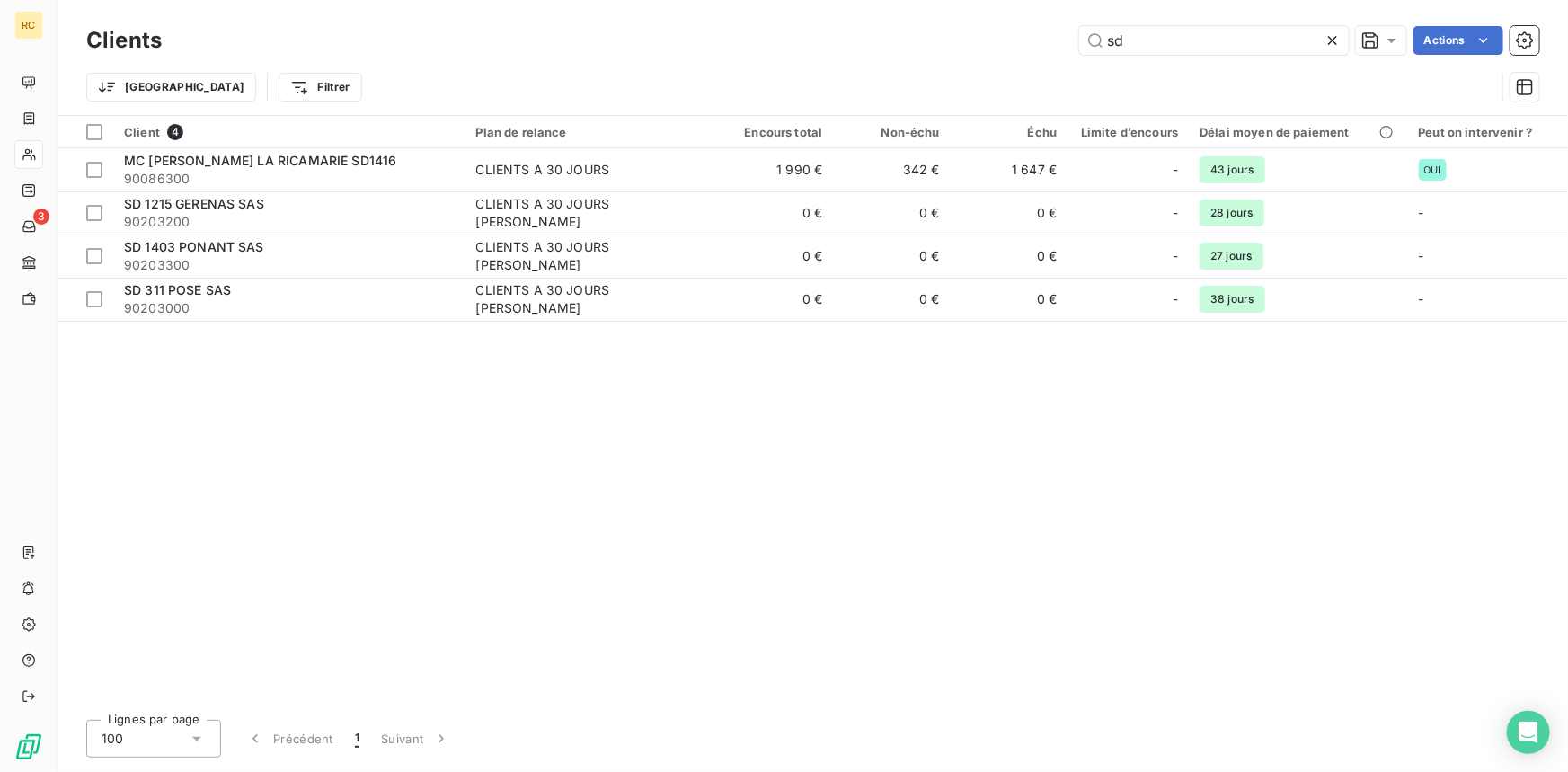
drag, startPoint x: 1150, startPoint y: 39, endPoint x: 1069, endPoint y: 37, distance: 81.0
click at [1069, 37] on div "sd Actions" at bounding box center [861, 40] width 1356 height 29
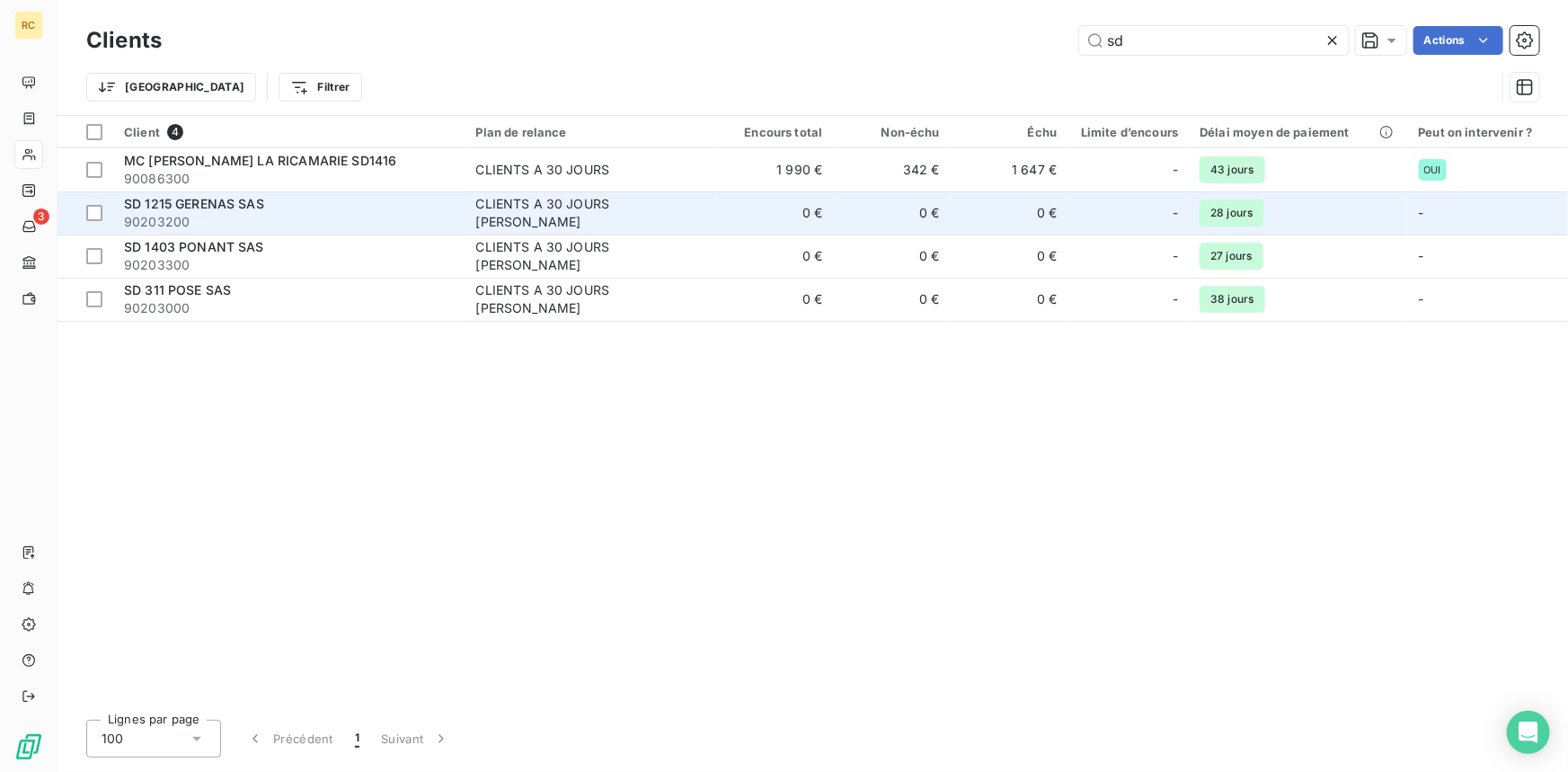
click at [184, 210] on span "SD 1215 GERENAS SAS" at bounding box center [194, 204] width 141 height 15
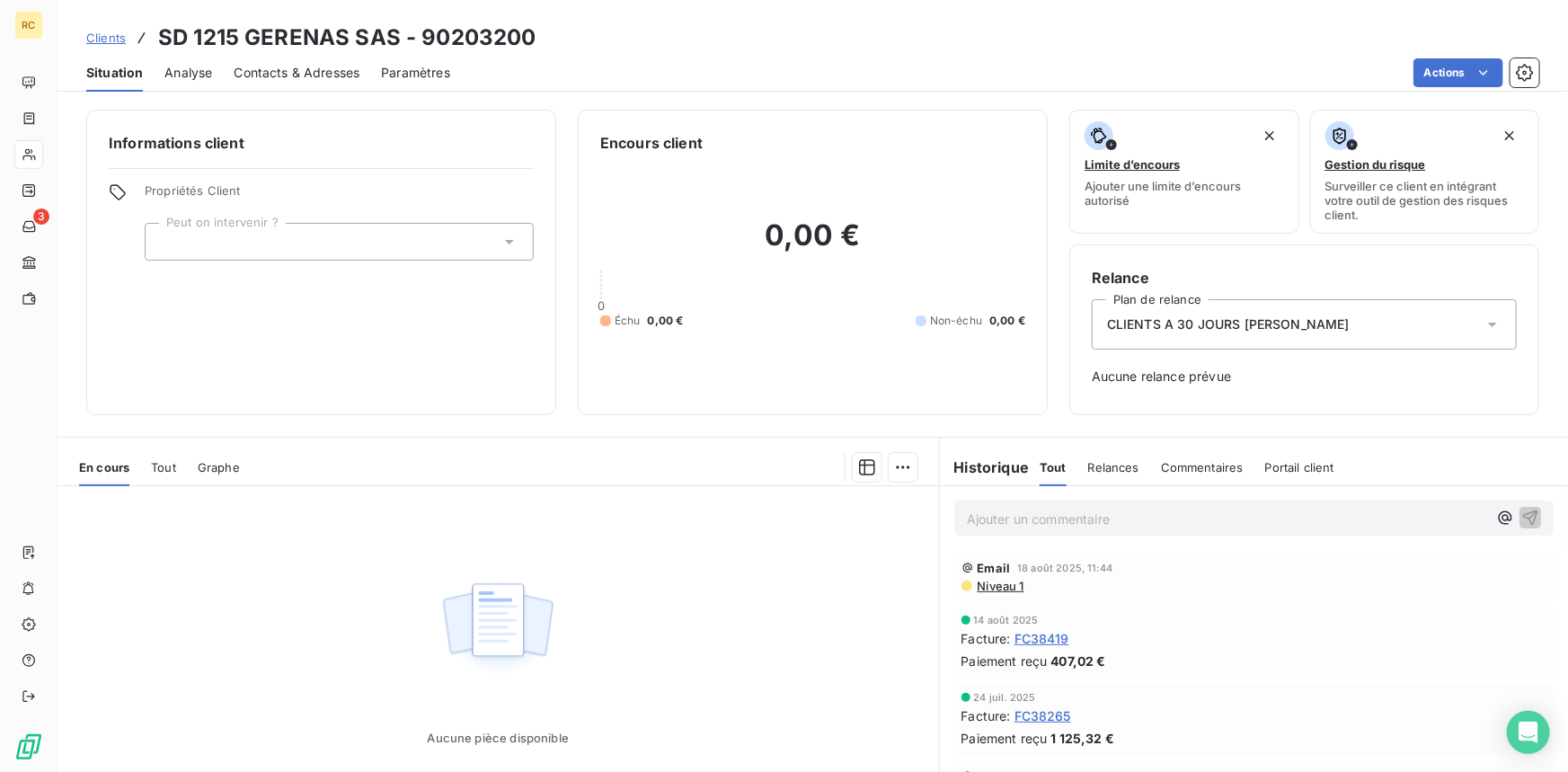
click at [330, 64] on span "Contacts & Adresses" at bounding box center [296, 72] width 126 height 18
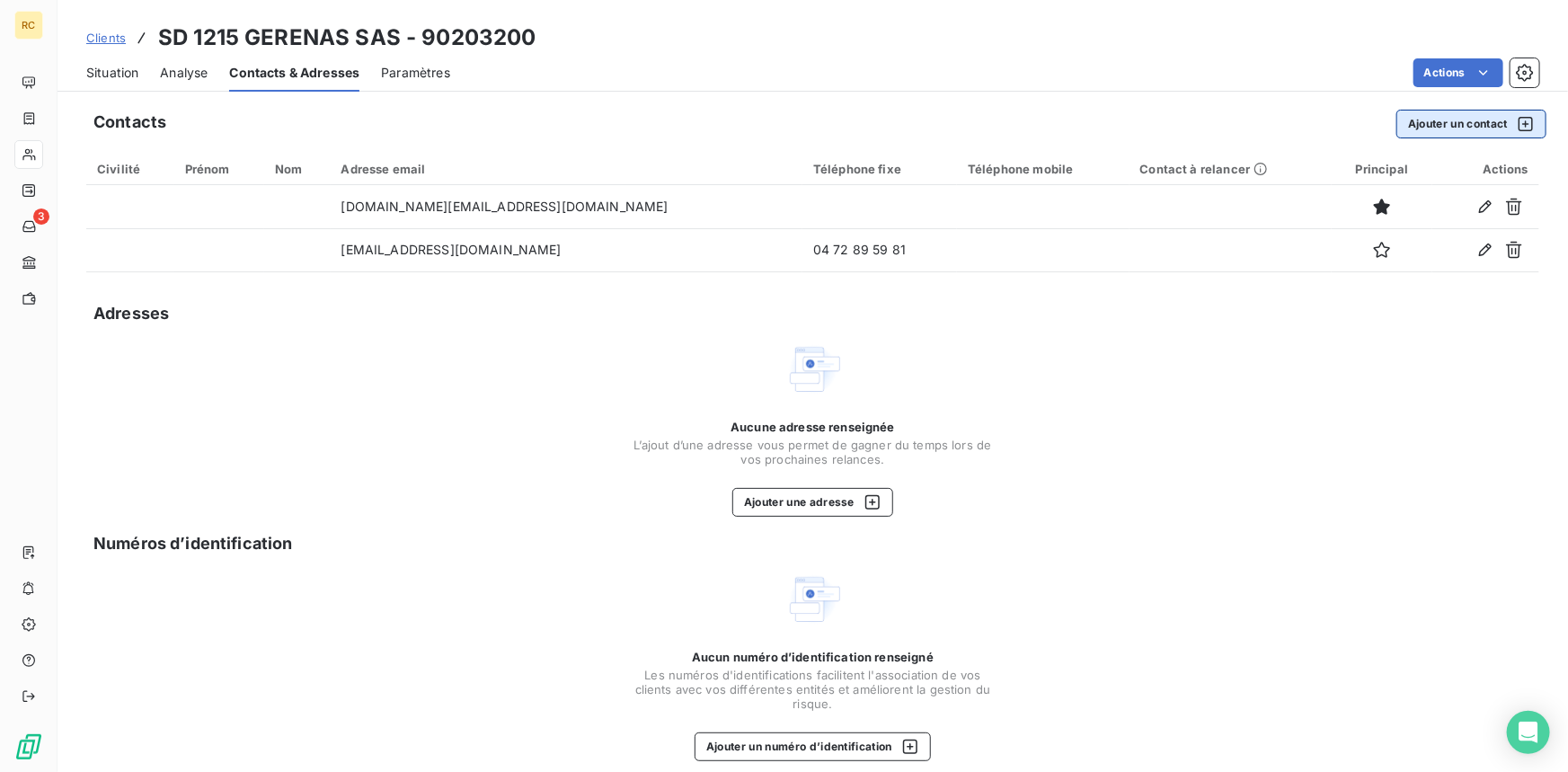
click at [1447, 122] on button "Ajouter un contact" at bounding box center [1472, 124] width 150 height 29
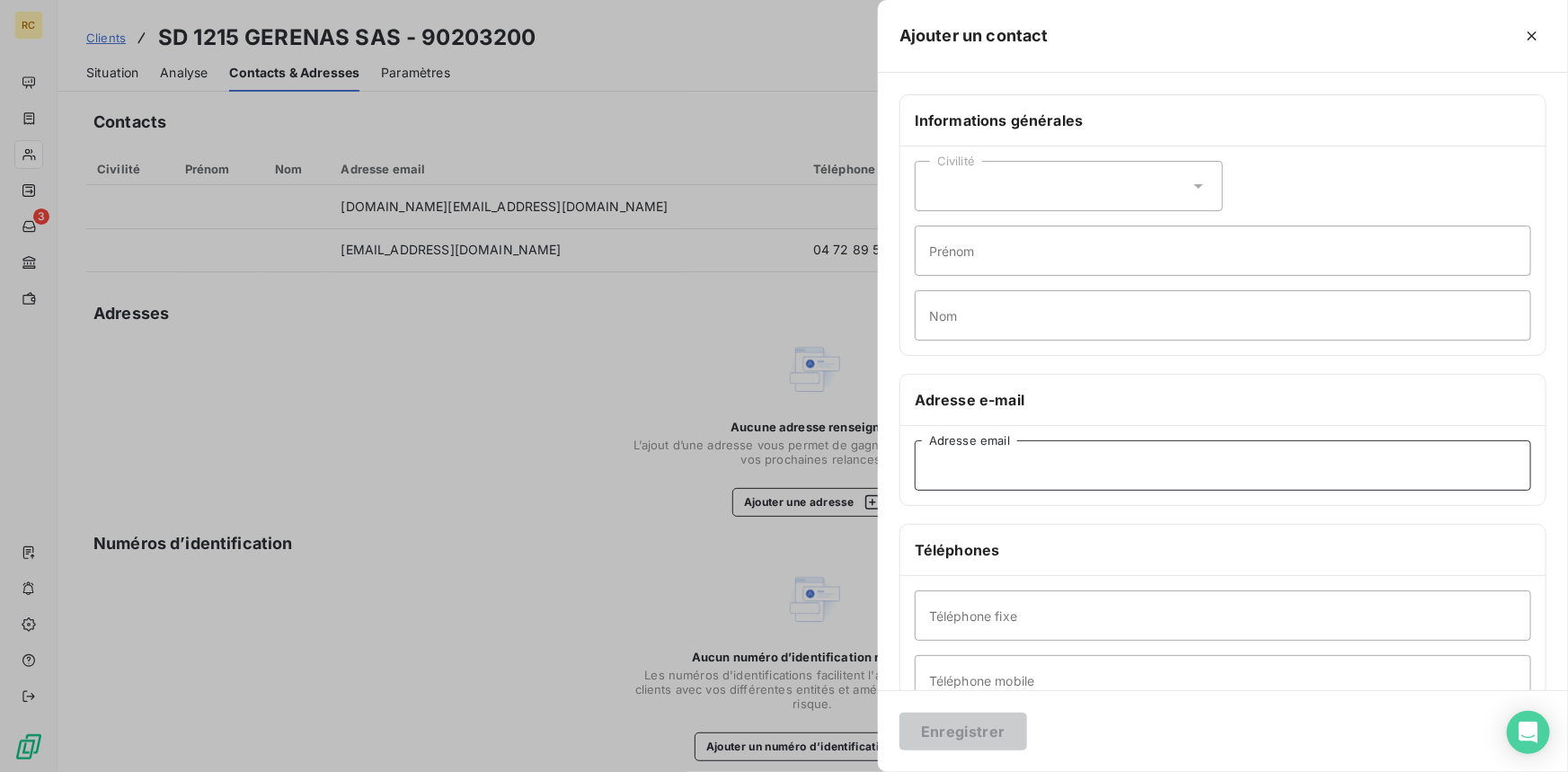
click at [941, 461] on input "Adresse email" at bounding box center [1222, 466] width 617 height 50
type input "[DOMAIN_NAME][EMAIL_ADDRESS][DOMAIN_NAME]"
click at [964, 737] on button "Enregistrer" at bounding box center [964, 731] width 128 height 38
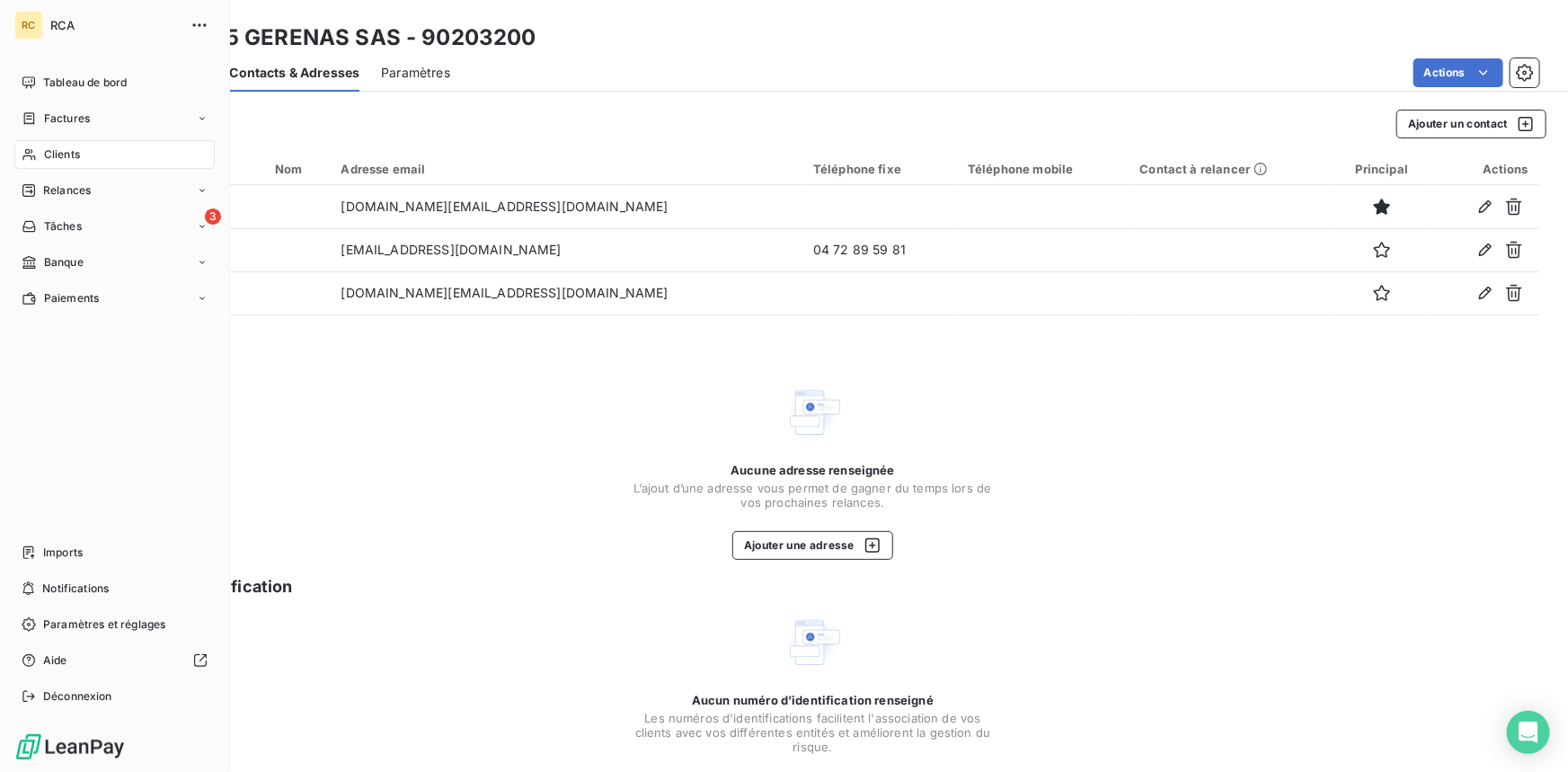
click at [62, 156] on span "Clients" at bounding box center [62, 154] width 36 height 16
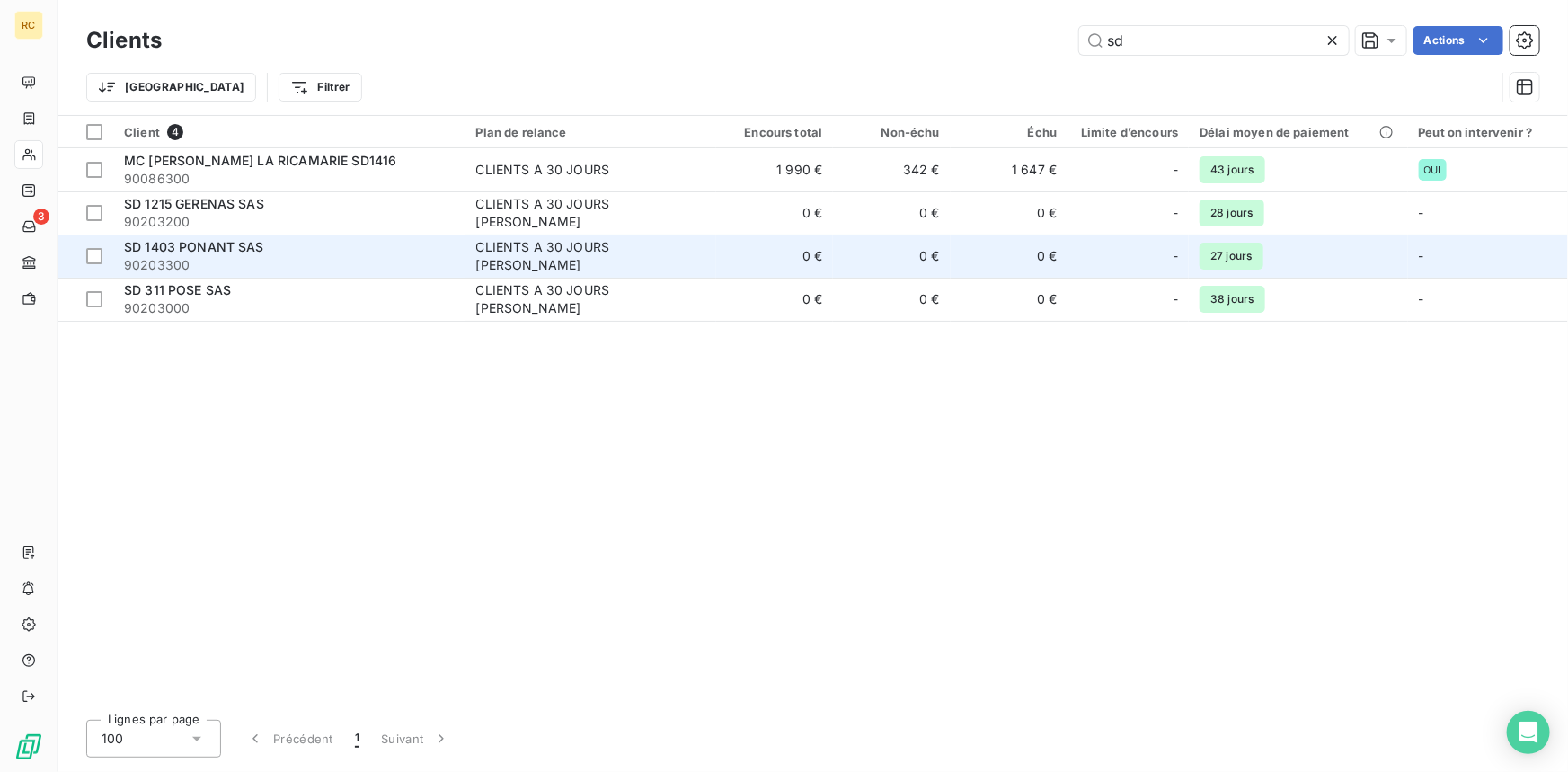
click at [235, 253] on span "SD 1403 PONANT SAS" at bounding box center [194, 246] width 141 height 15
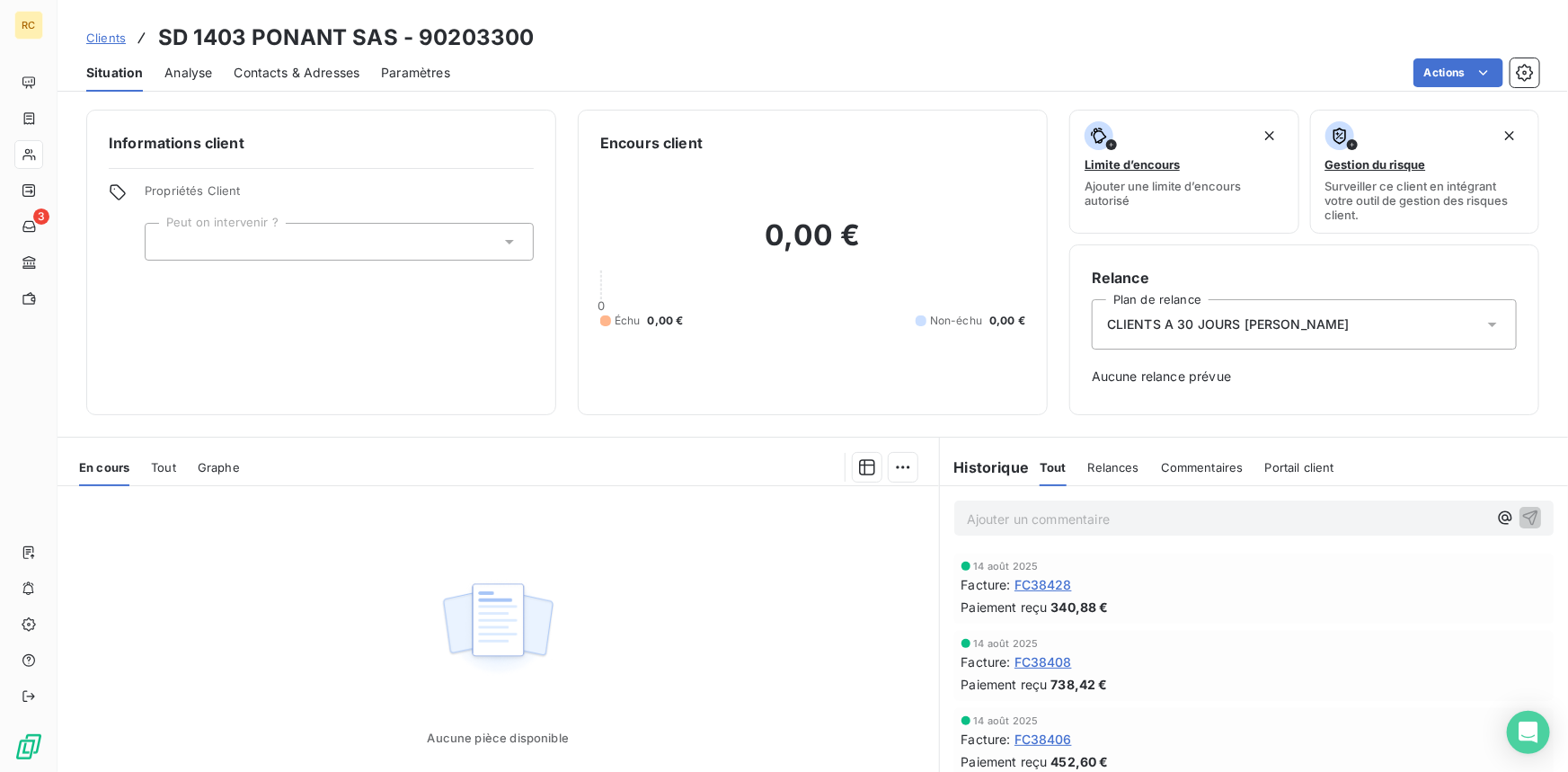
click at [280, 70] on span "Contacts & Adresses" at bounding box center [296, 72] width 126 height 18
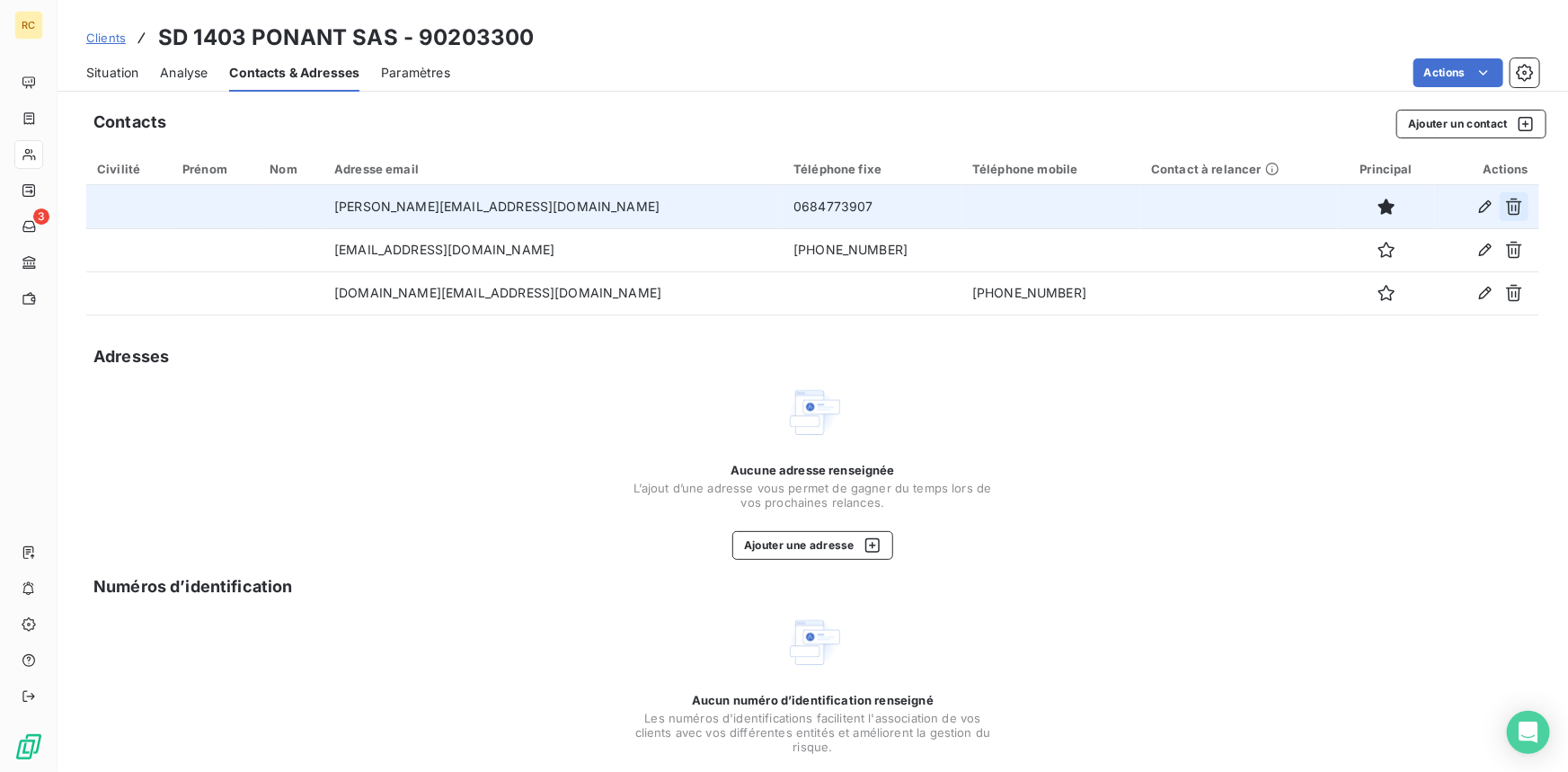
click at [1505, 204] on icon "button" at bounding box center [1514, 206] width 18 height 18
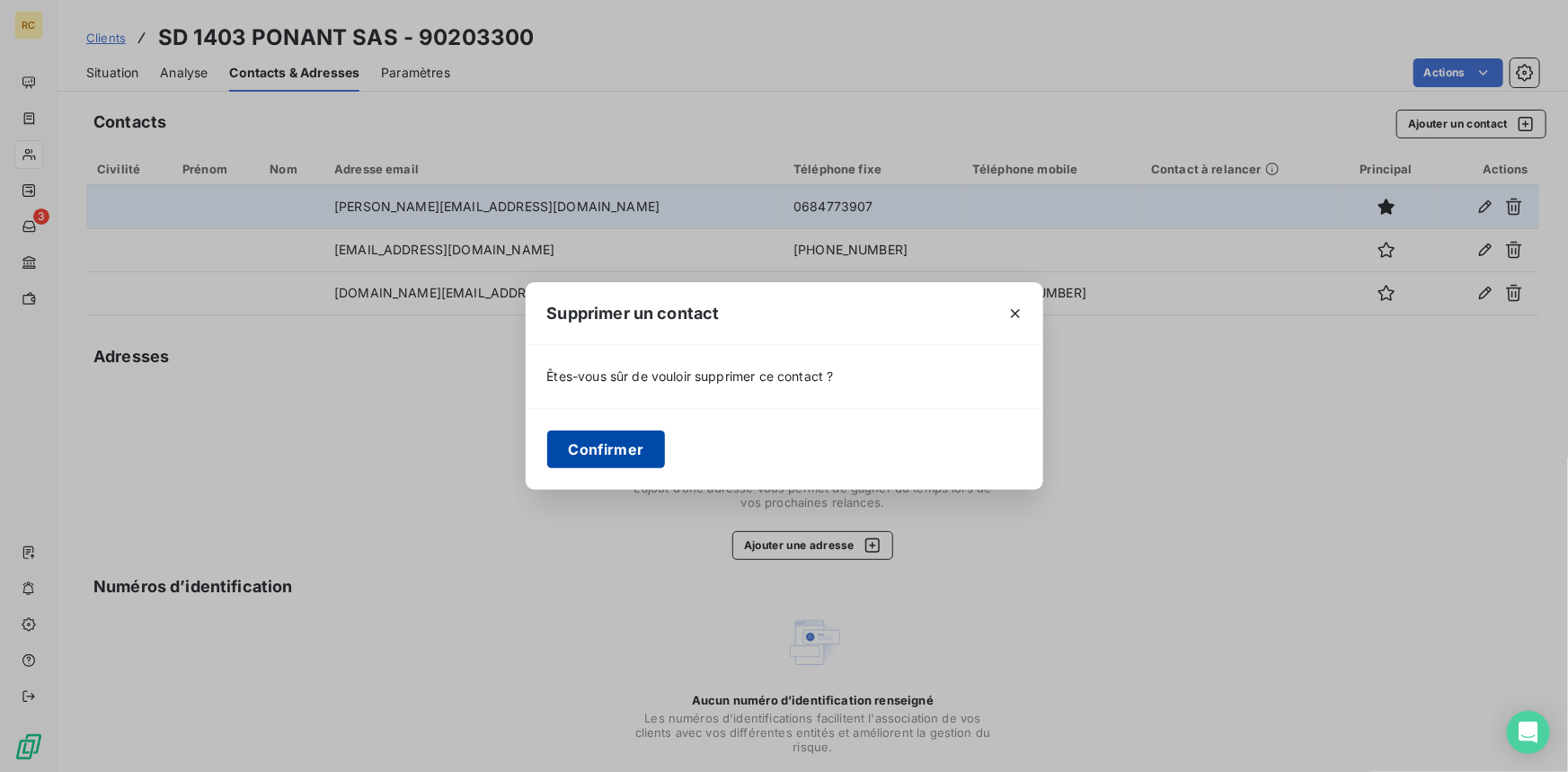
click at [566, 450] on button "Confirmer" at bounding box center [606, 449] width 118 height 38
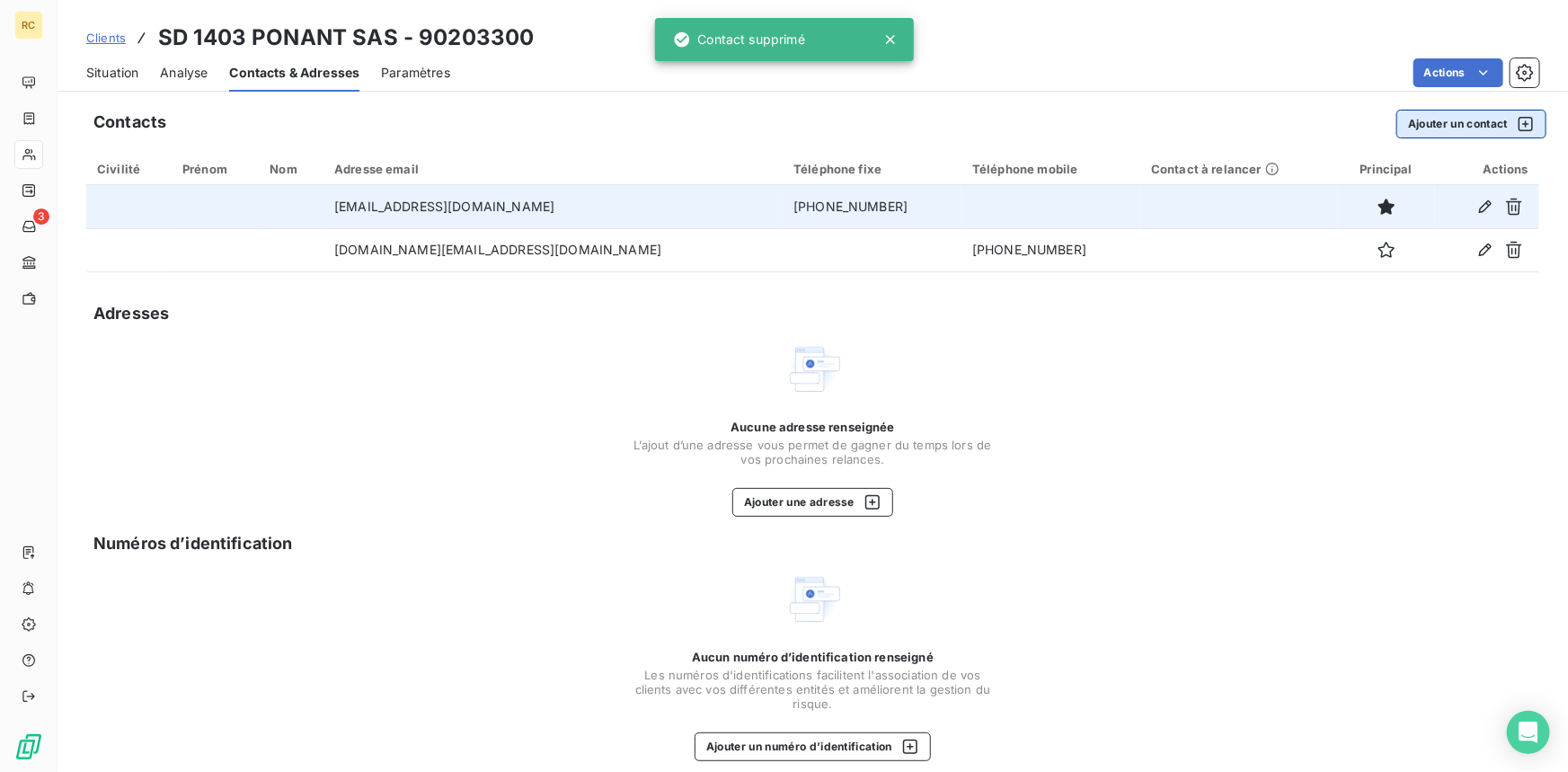
click at [1438, 114] on button "Ajouter un contact" at bounding box center [1472, 124] width 150 height 29
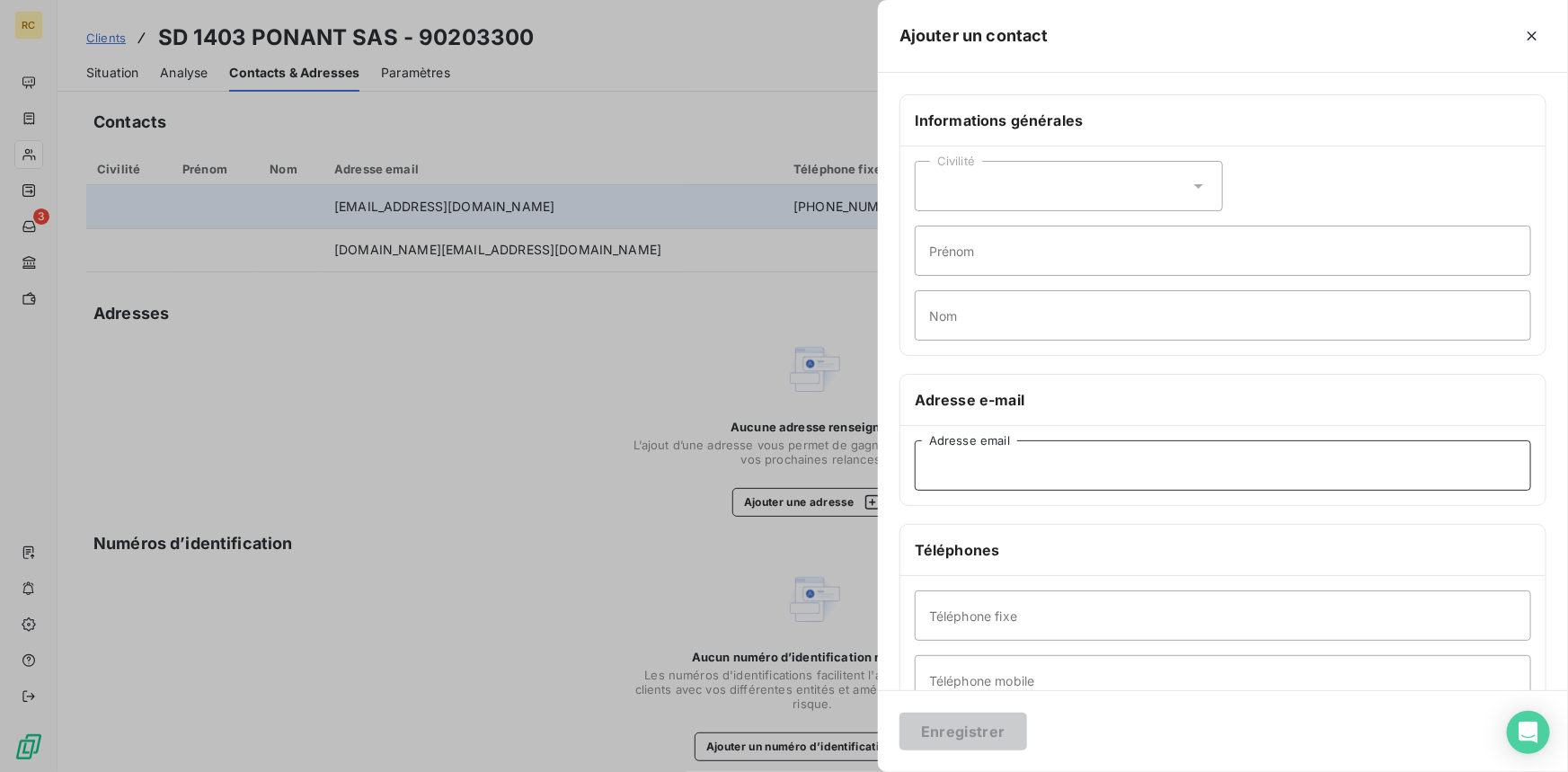
click at [952, 464] on input "Adresse email" at bounding box center [1222, 466] width 617 height 50
type input "[DOMAIN_NAME][EMAIL_ADDRESS][DOMAIN_NAME]"
click at [967, 734] on button "Enregistrer" at bounding box center [964, 731] width 128 height 38
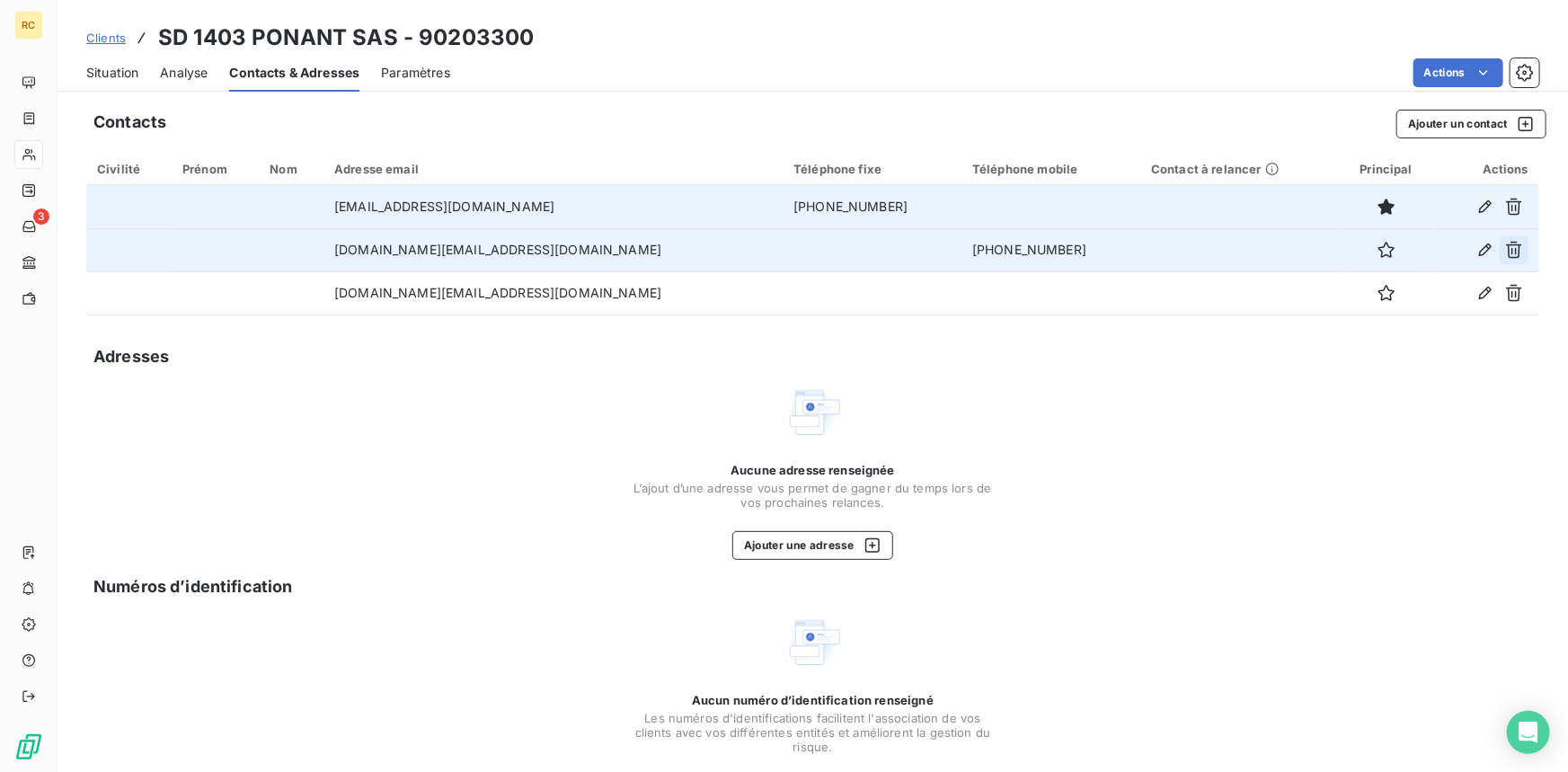
click at [1505, 247] on icon "button" at bounding box center [1514, 249] width 18 height 18
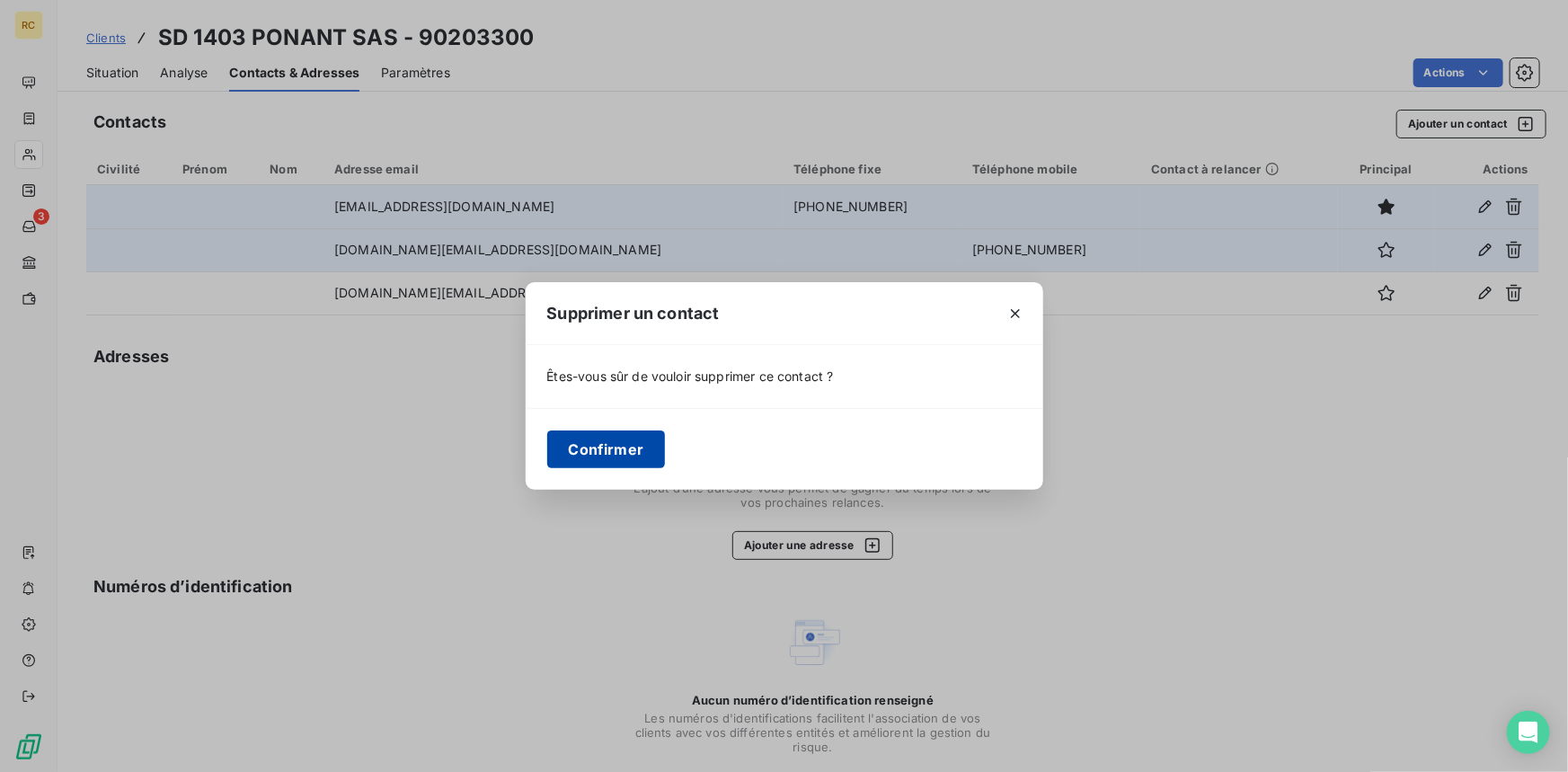
click at [610, 441] on button "Confirmer" at bounding box center [606, 449] width 118 height 38
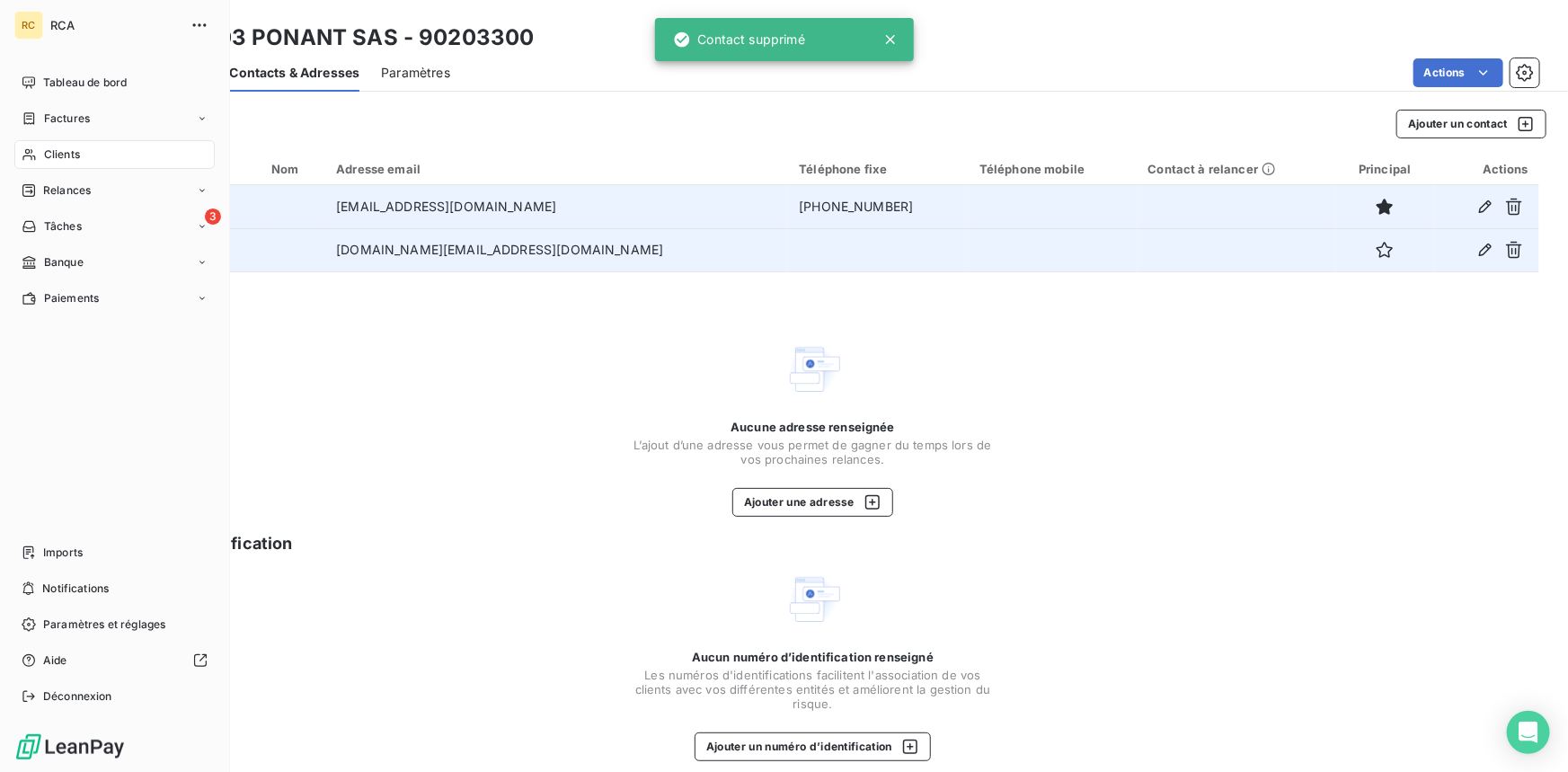
drag, startPoint x: 40, startPoint y: 150, endPoint x: 58, endPoint y: 150, distance: 18.0
click at [40, 150] on div "Clients" at bounding box center [115, 155] width 200 height 29
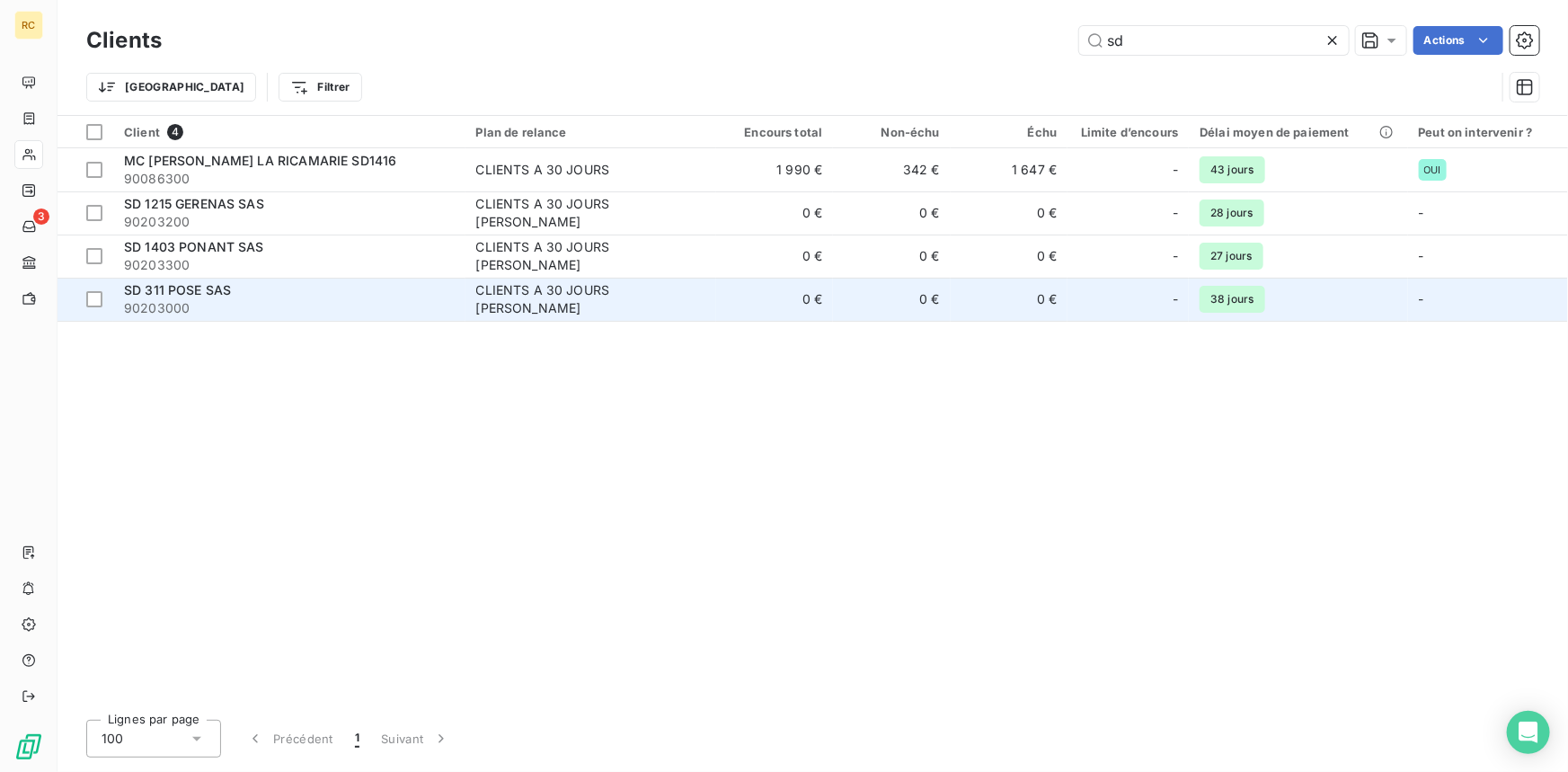
click at [185, 294] on span "SD 311 POSE SAS" at bounding box center [177, 290] width 107 height 15
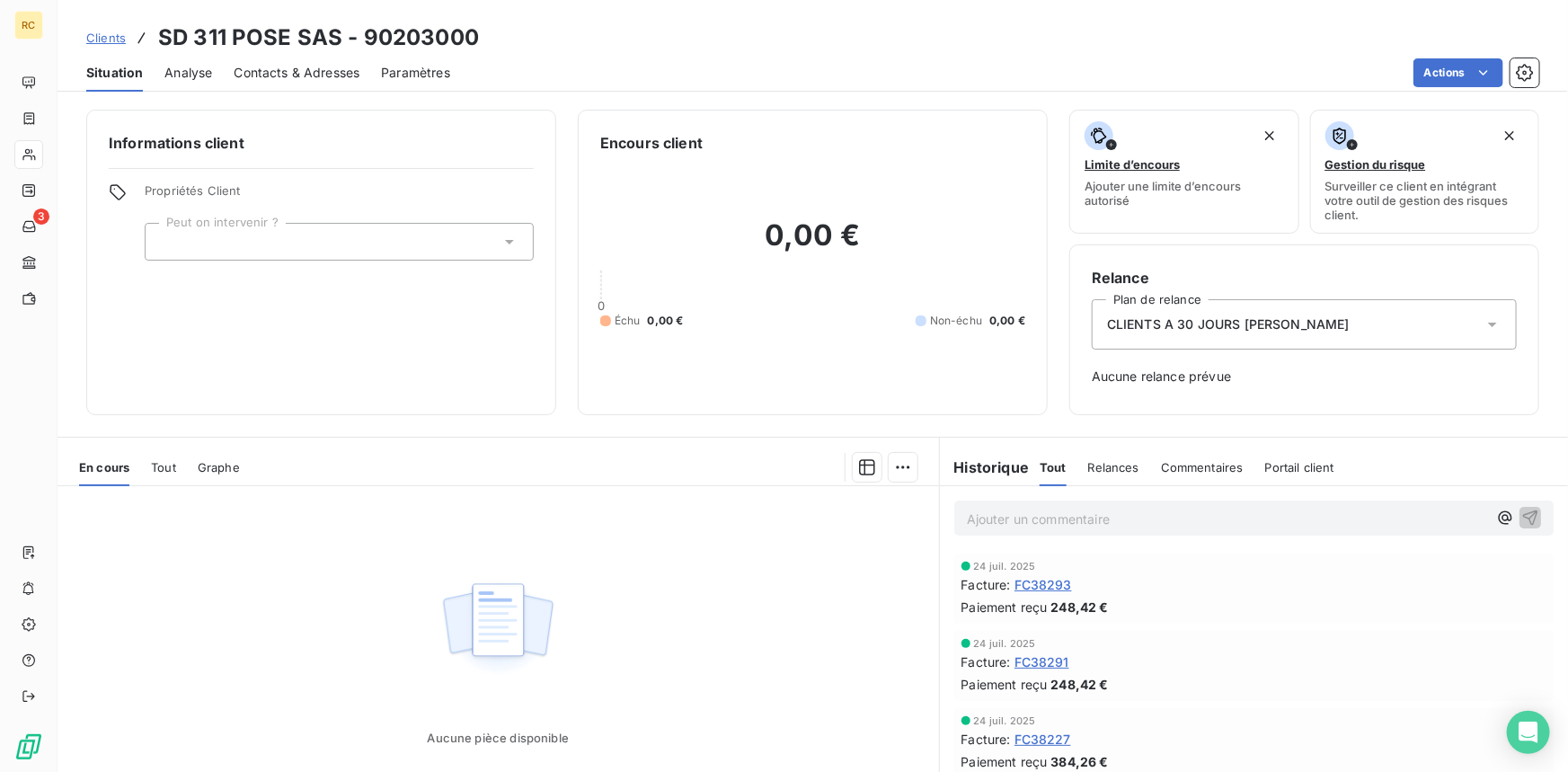
click at [319, 78] on span "Contacts & Adresses" at bounding box center [296, 72] width 126 height 18
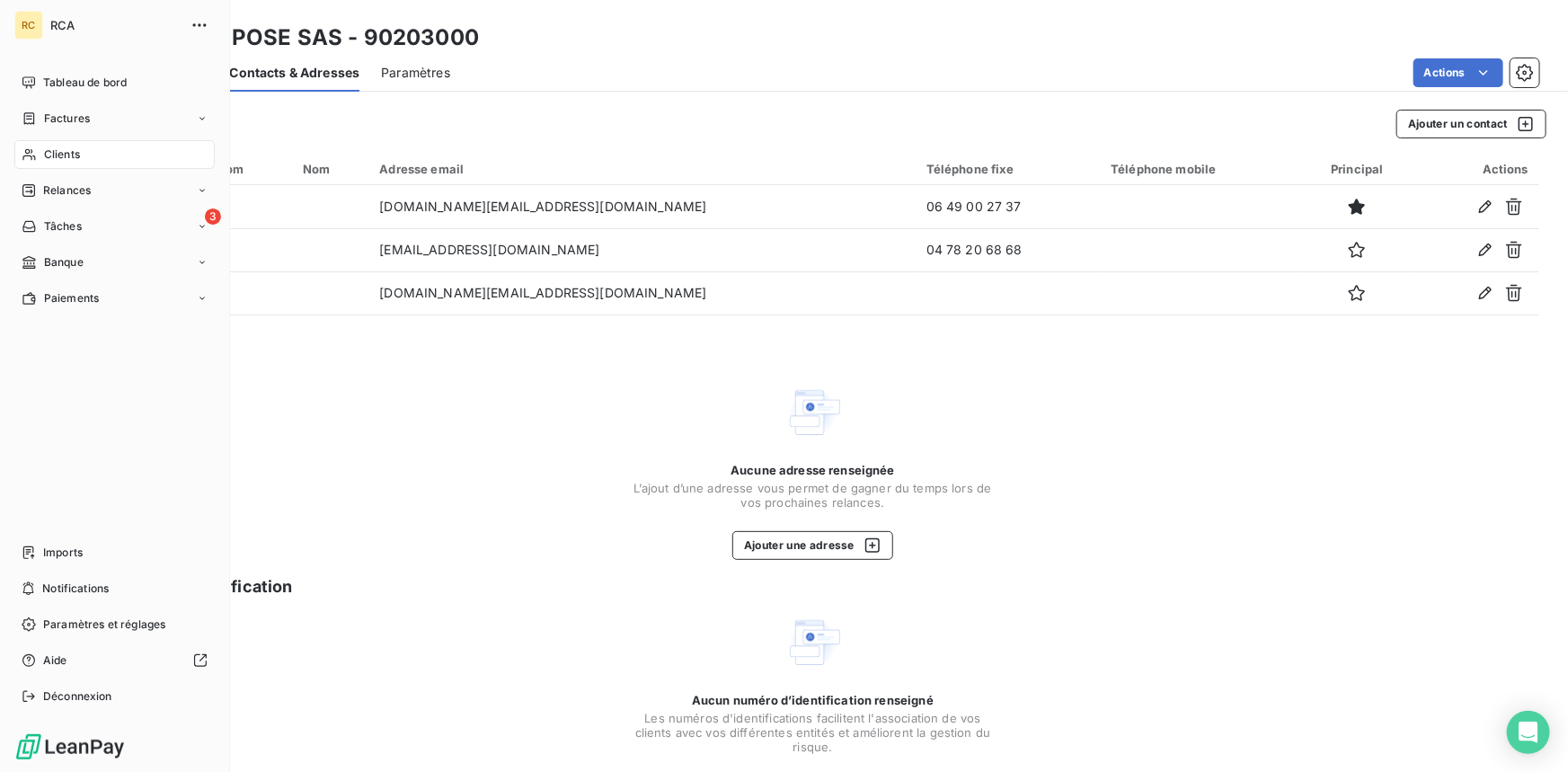
click at [60, 156] on span "Clients" at bounding box center [62, 154] width 36 height 16
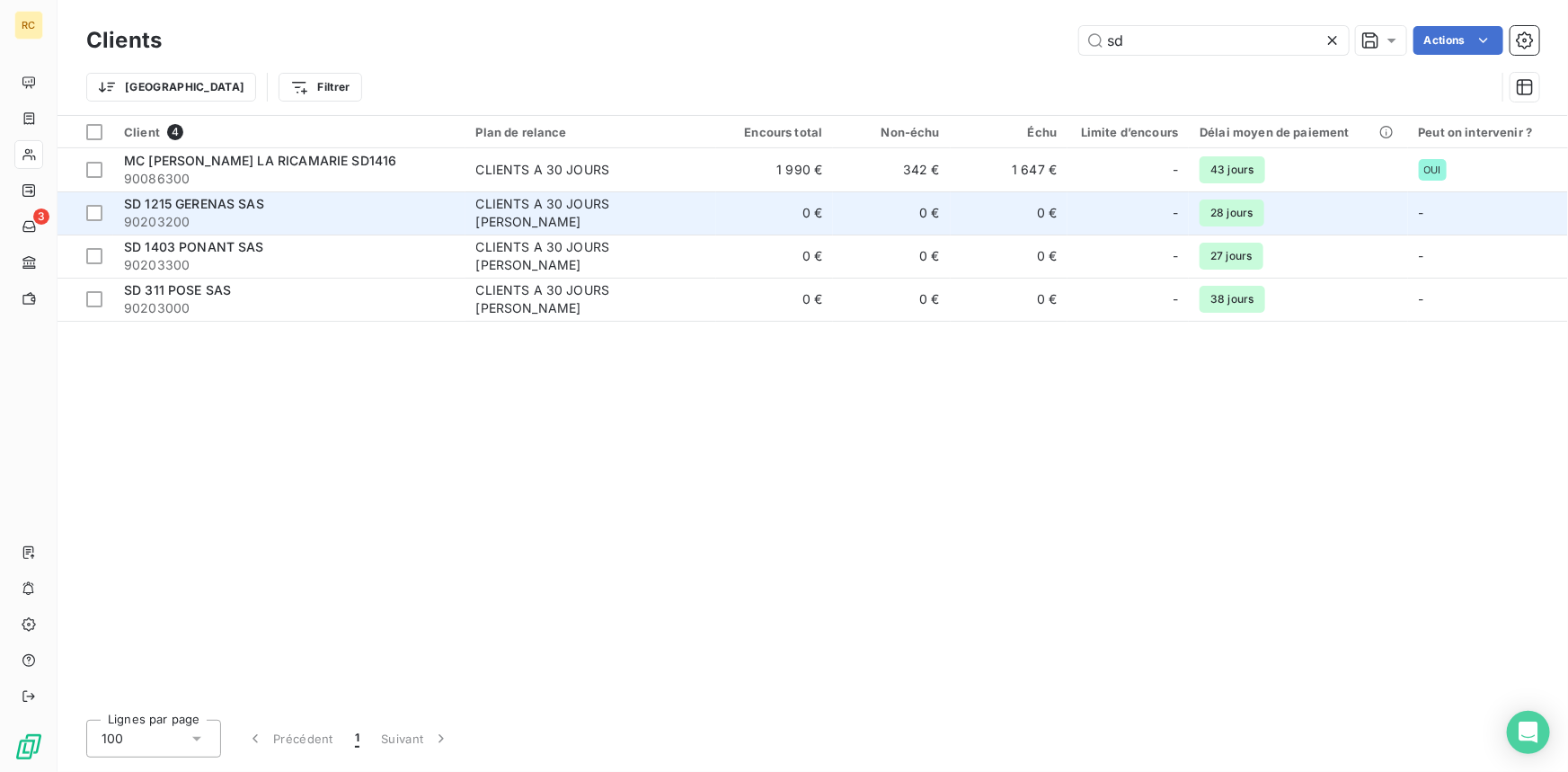
click at [293, 209] on div "SD 1215 GERENAS SAS" at bounding box center [290, 204] width 331 height 18
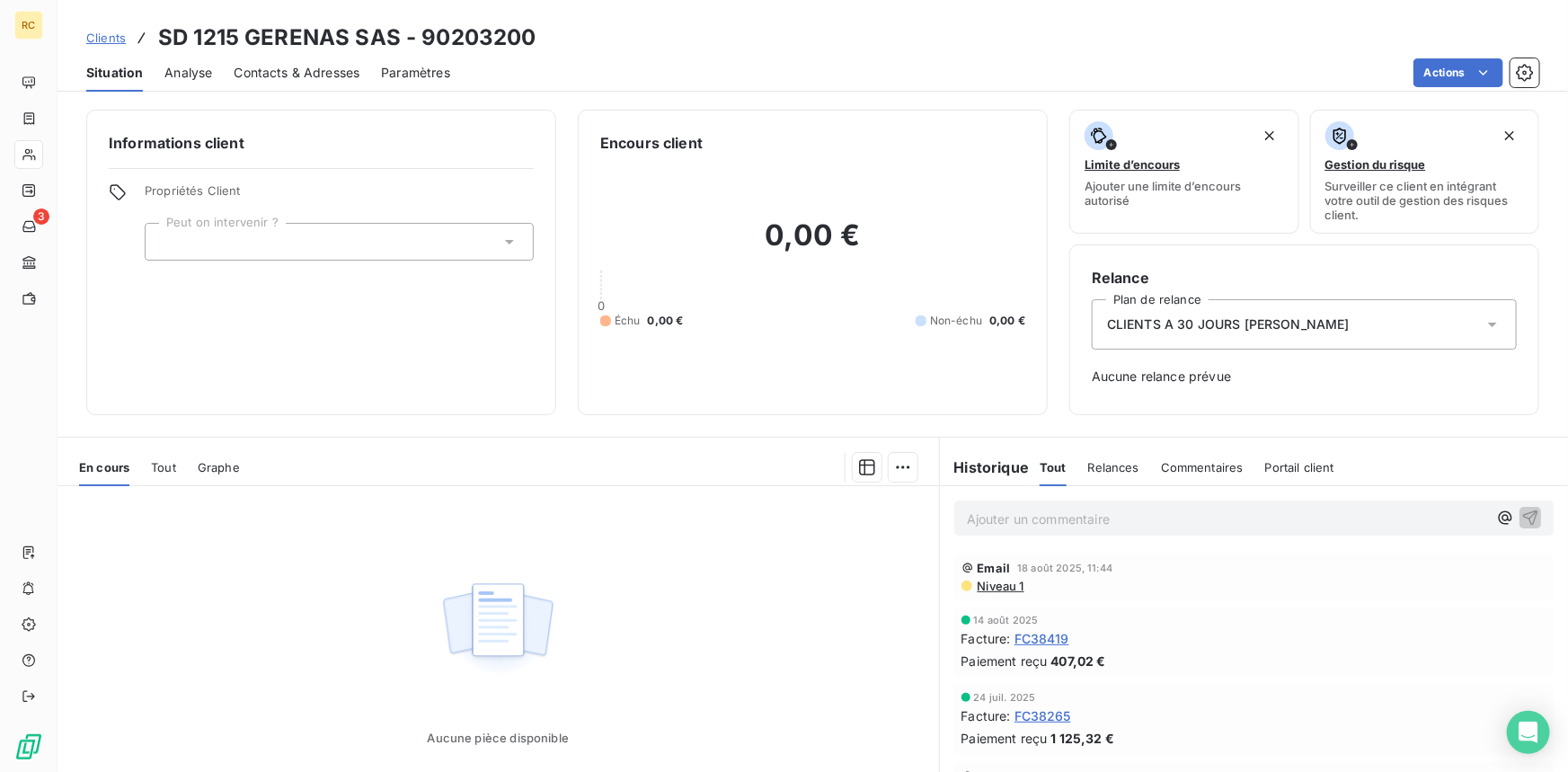
click at [327, 73] on span "Contacts & Adresses" at bounding box center [296, 72] width 126 height 18
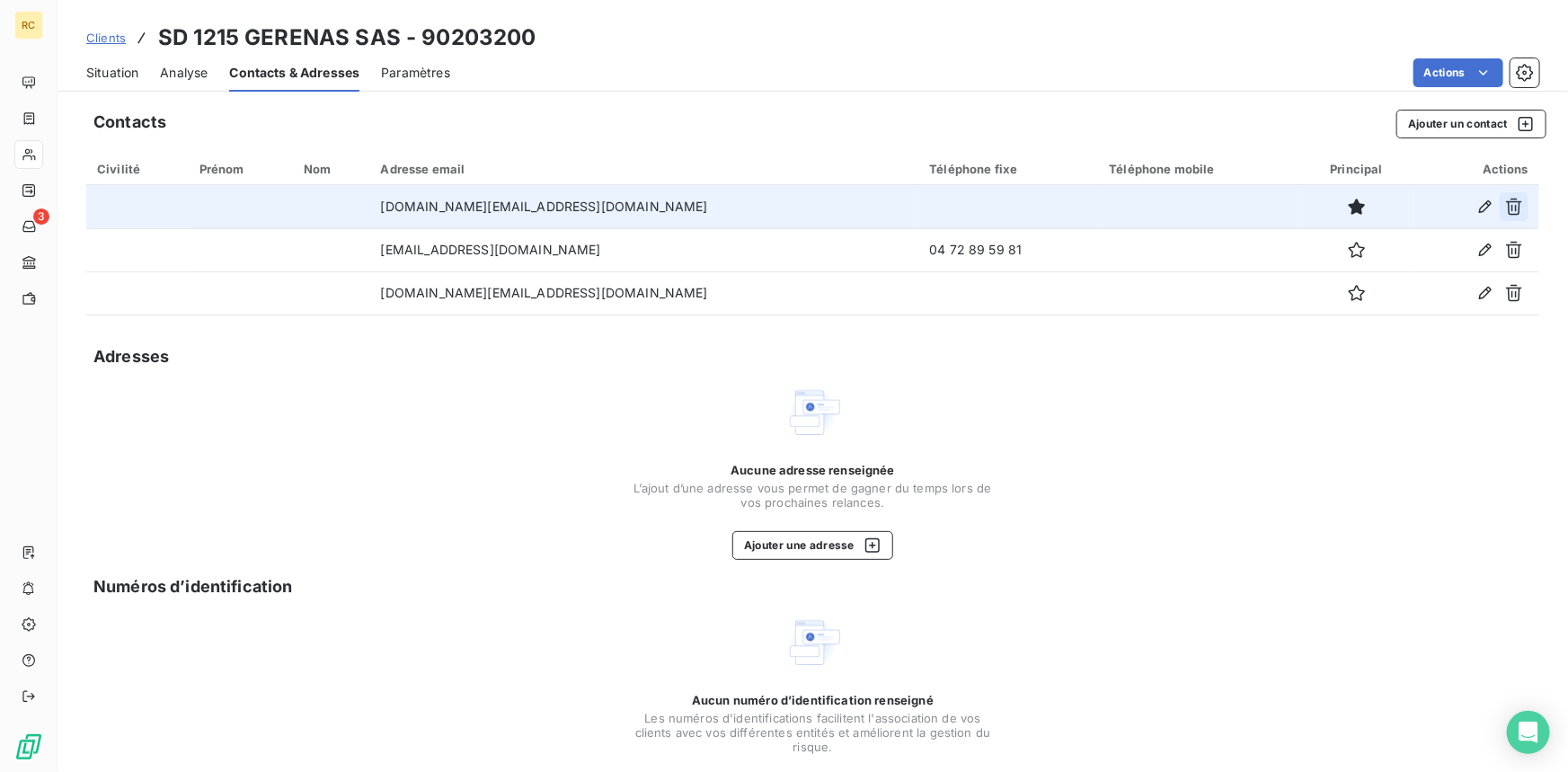
click at [1505, 208] on icon "button" at bounding box center [1514, 206] width 18 height 18
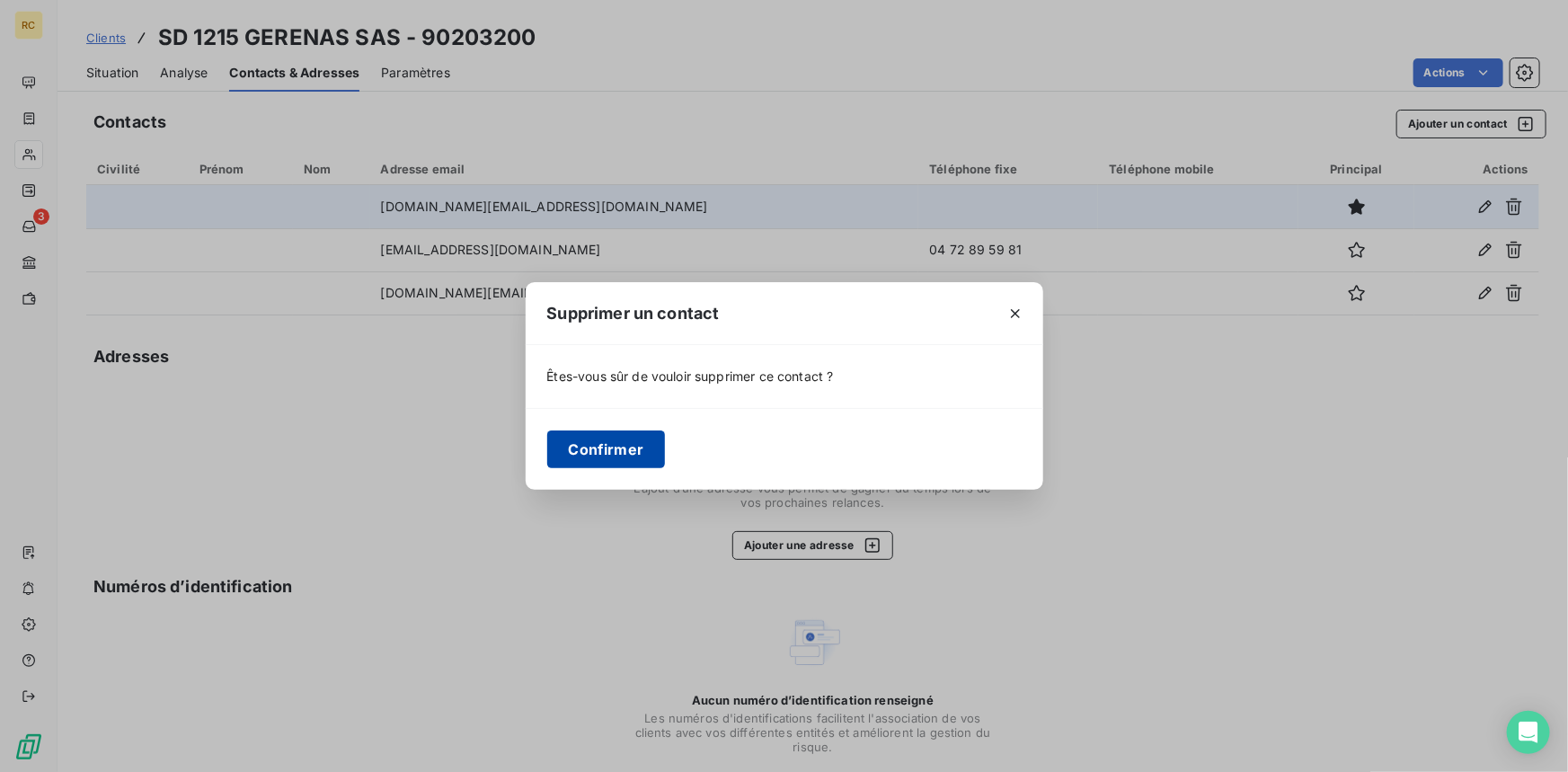
click at [575, 449] on button "Confirmer" at bounding box center [606, 449] width 118 height 38
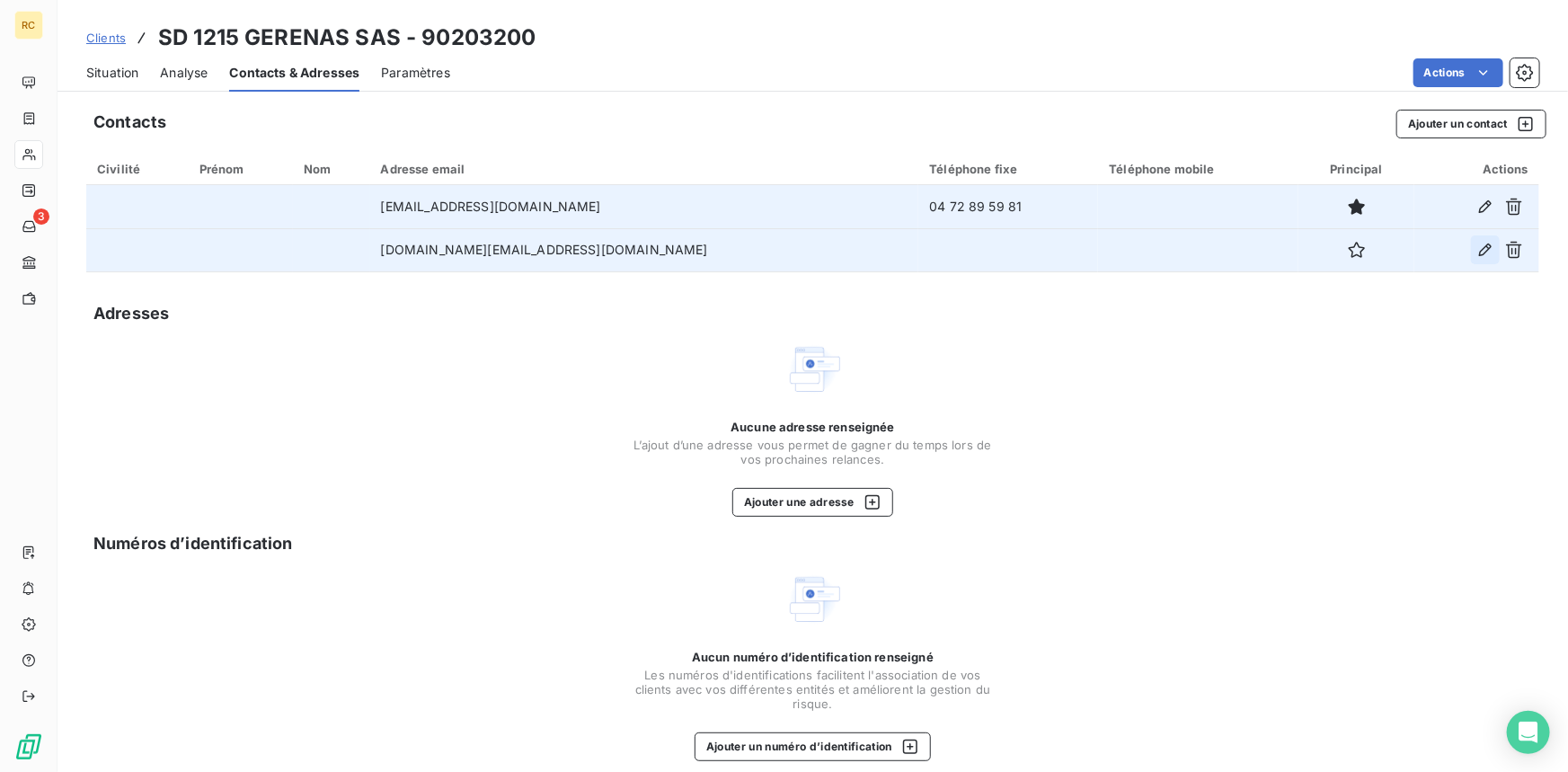
click at [1477, 254] on icon "button" at bounding box center [1485, 249] width 18 height 18
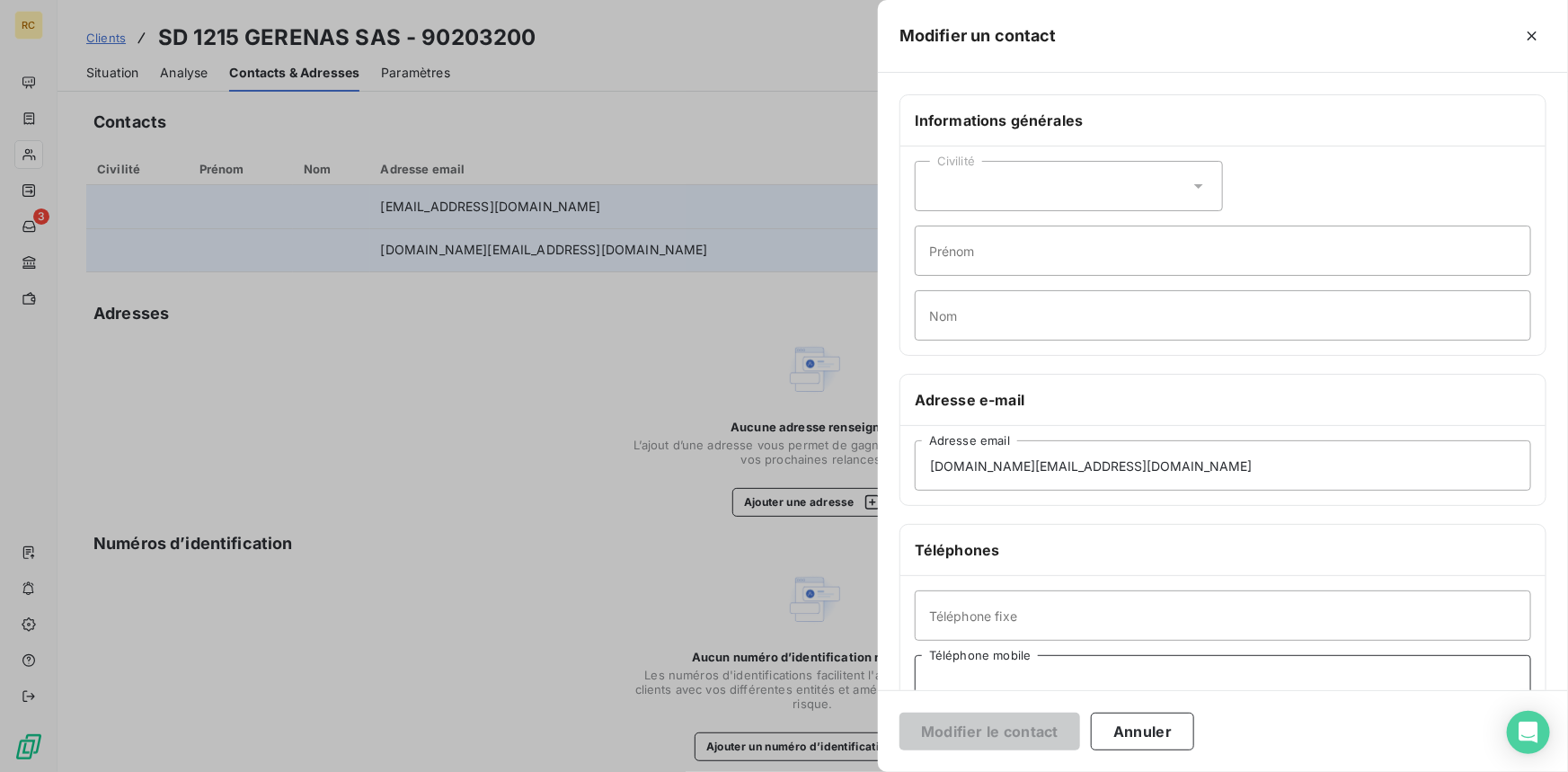
click at [932, 676] on input "Téléphone mobile" at bounding box center [1222, 681] width 617 height 50
type input "04 72 89 59 81"
click at [946, 238] on input "Prénom" at bounding box center [1222, 250] width 617 height 50
drag, startPoint x: 1075, startPoint y: 196, endPoint x: 1119, endPoint y: 195, distance: 44.0
click at [1119, 195] on div "Civilité" at bounding box center [1068, 186] width 308 height 50
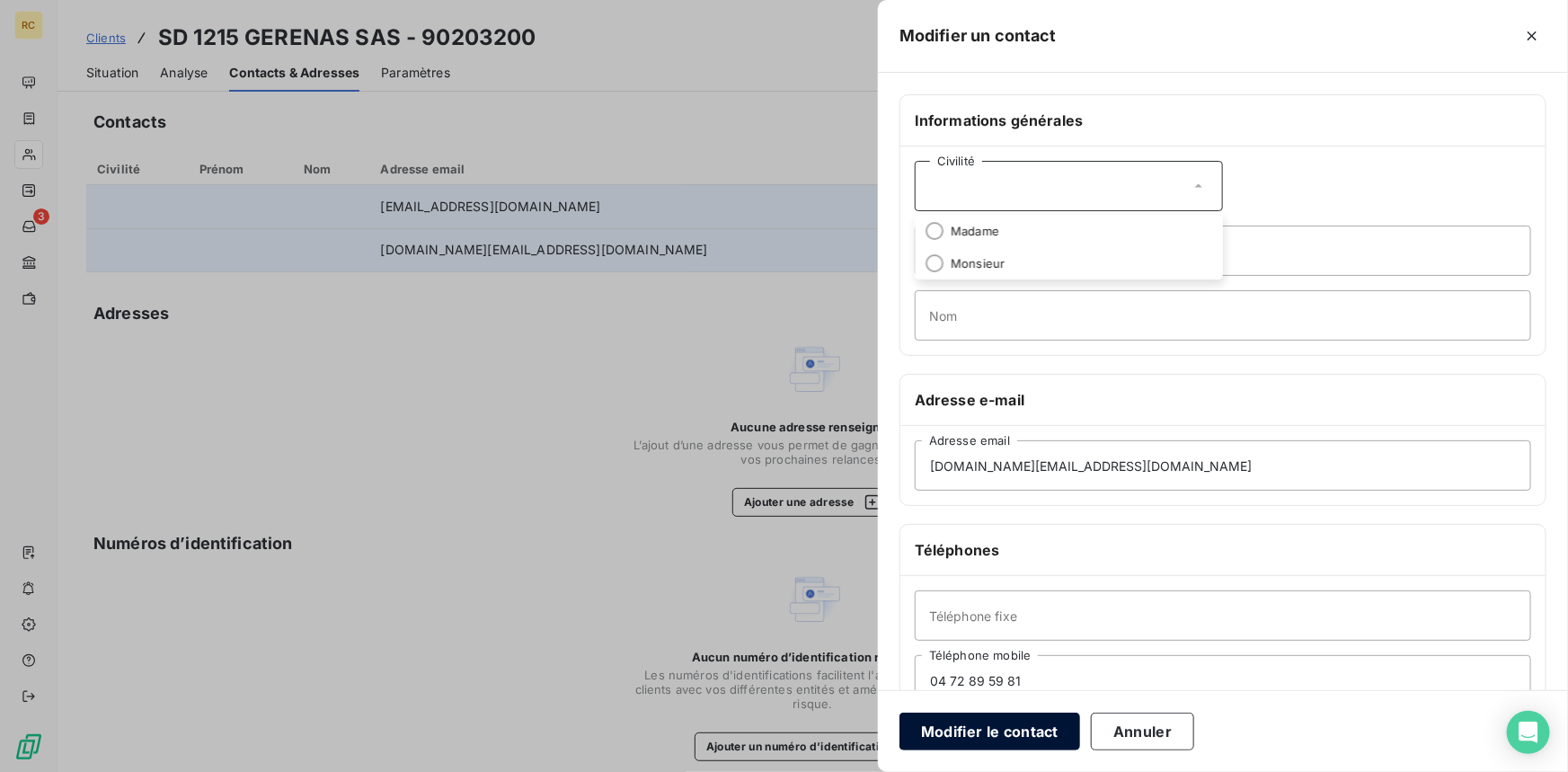
click at [982, 736] on button "Modifier le contact" at bounding box center [990, 731] width 181 height 38
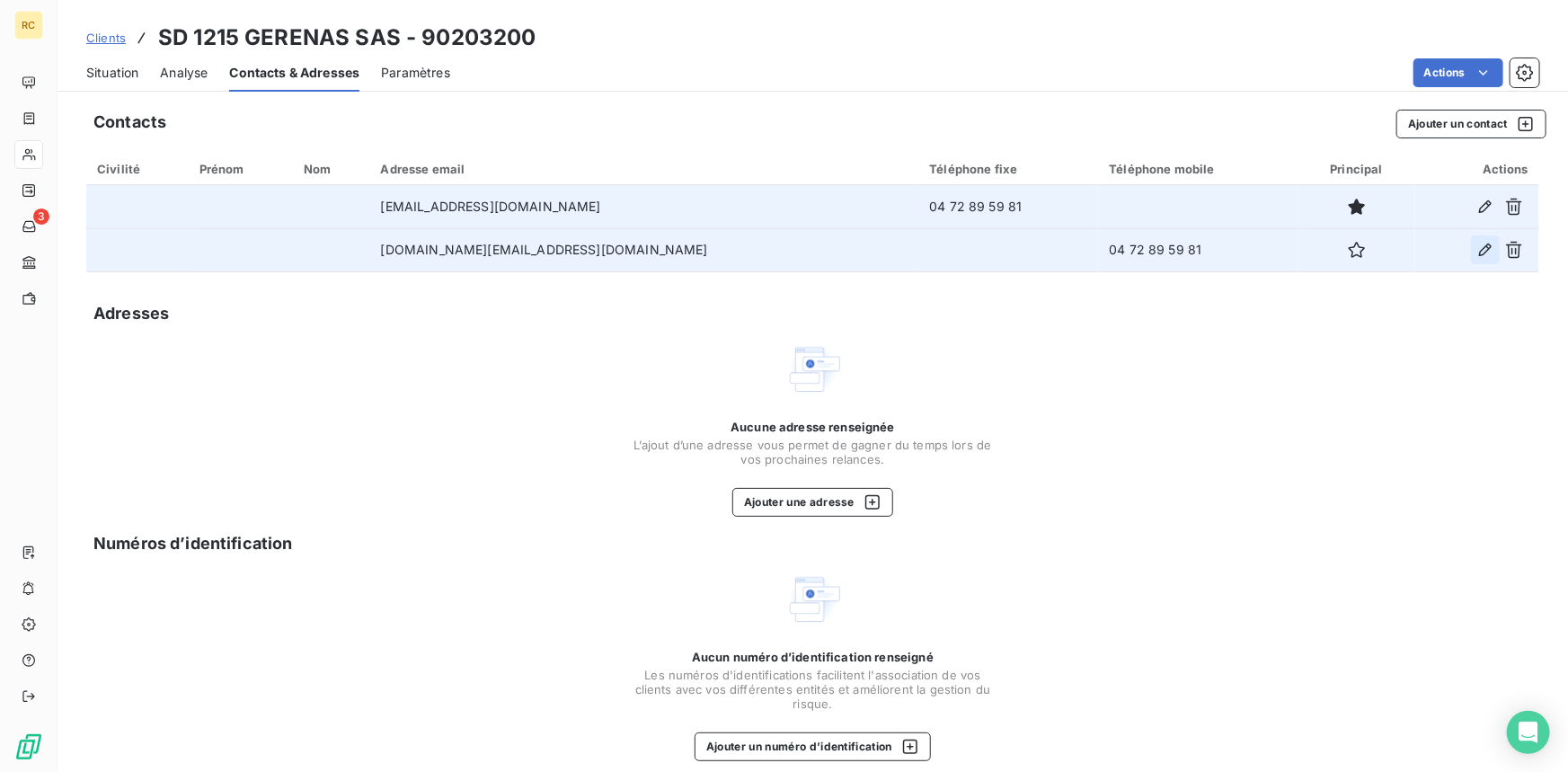
click at [1477, 255] on icon "button" at bounding box center [1485, 249] width 18 height 18
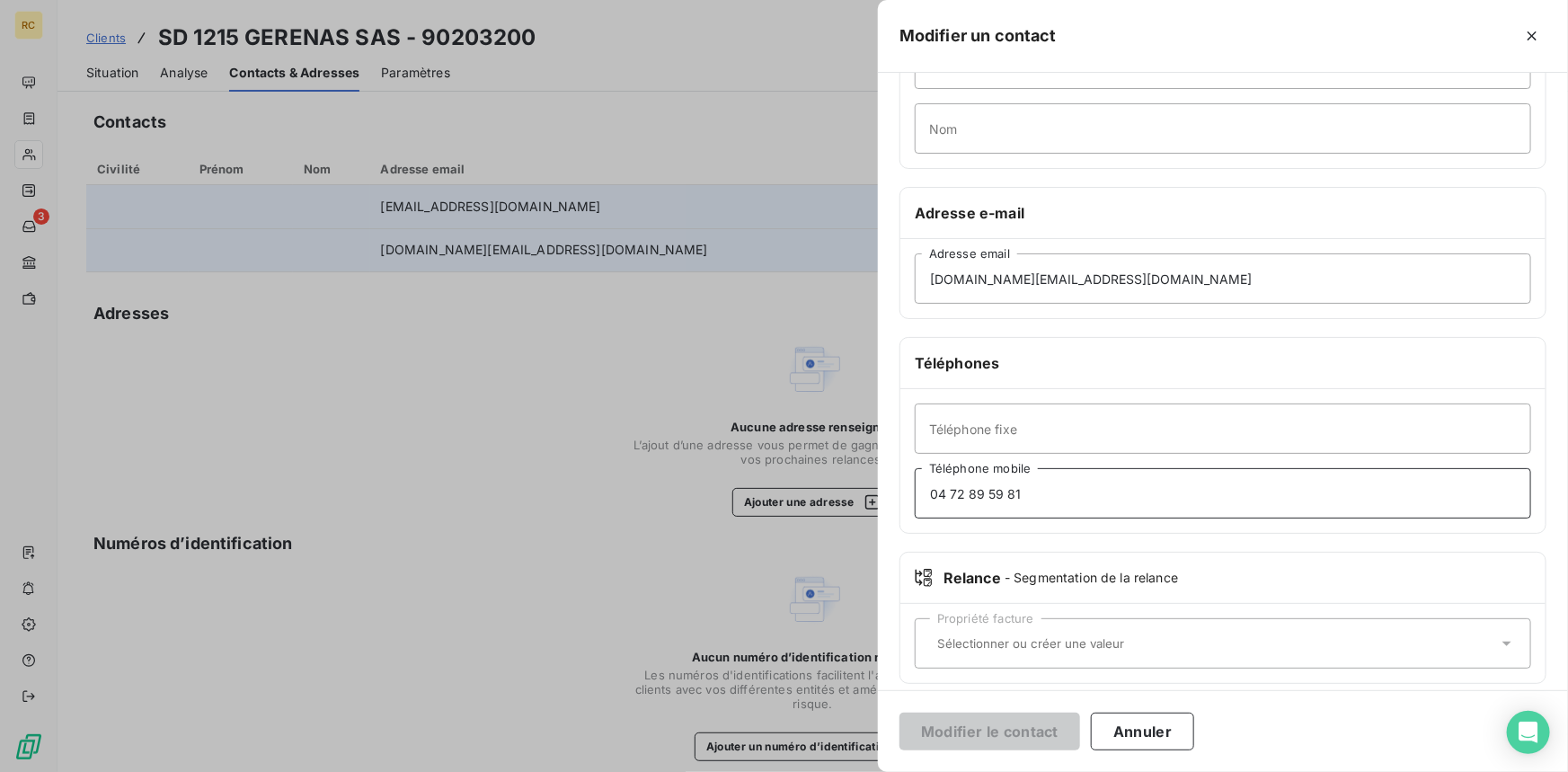
scroll to position [200, 0]
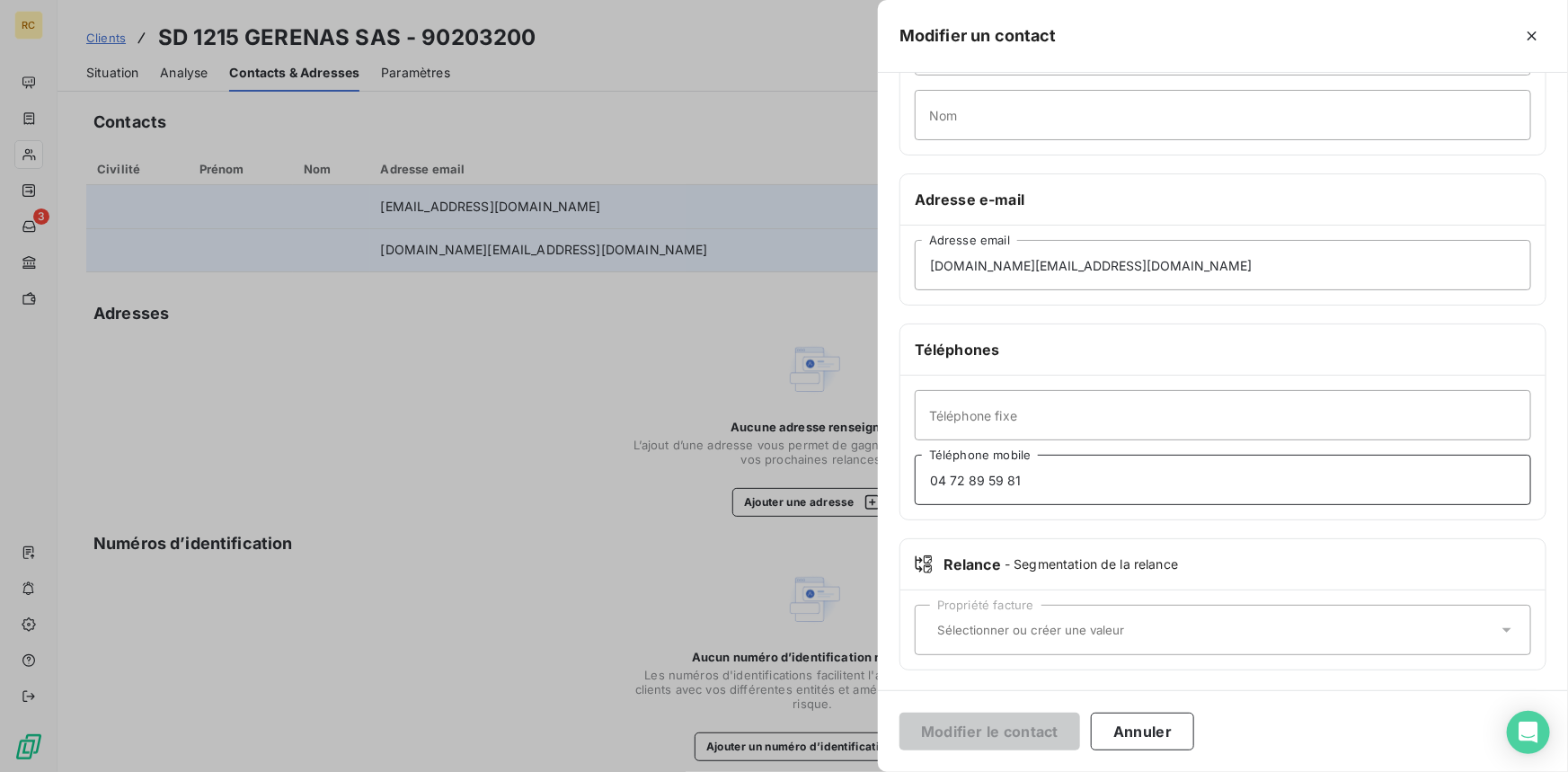
drag, startPoint x: 1038, startPoint y: 674, endPoint x: 894, endPoint y: 641, distance: 147.7
click at [894, 641] on div "Informations générales Civilité Prénom Nom Adresse e-mail [DOMAIN_NAME][EMAIL_A…" at bounding box center [1222, 293] width 690 height 798
click at [935, 410] on input "Téléphone fixe" at bounding box center [1222, 415] width 617 height 50
paste input "04 72 89 59 81"
type input "04 72 89 59 81"
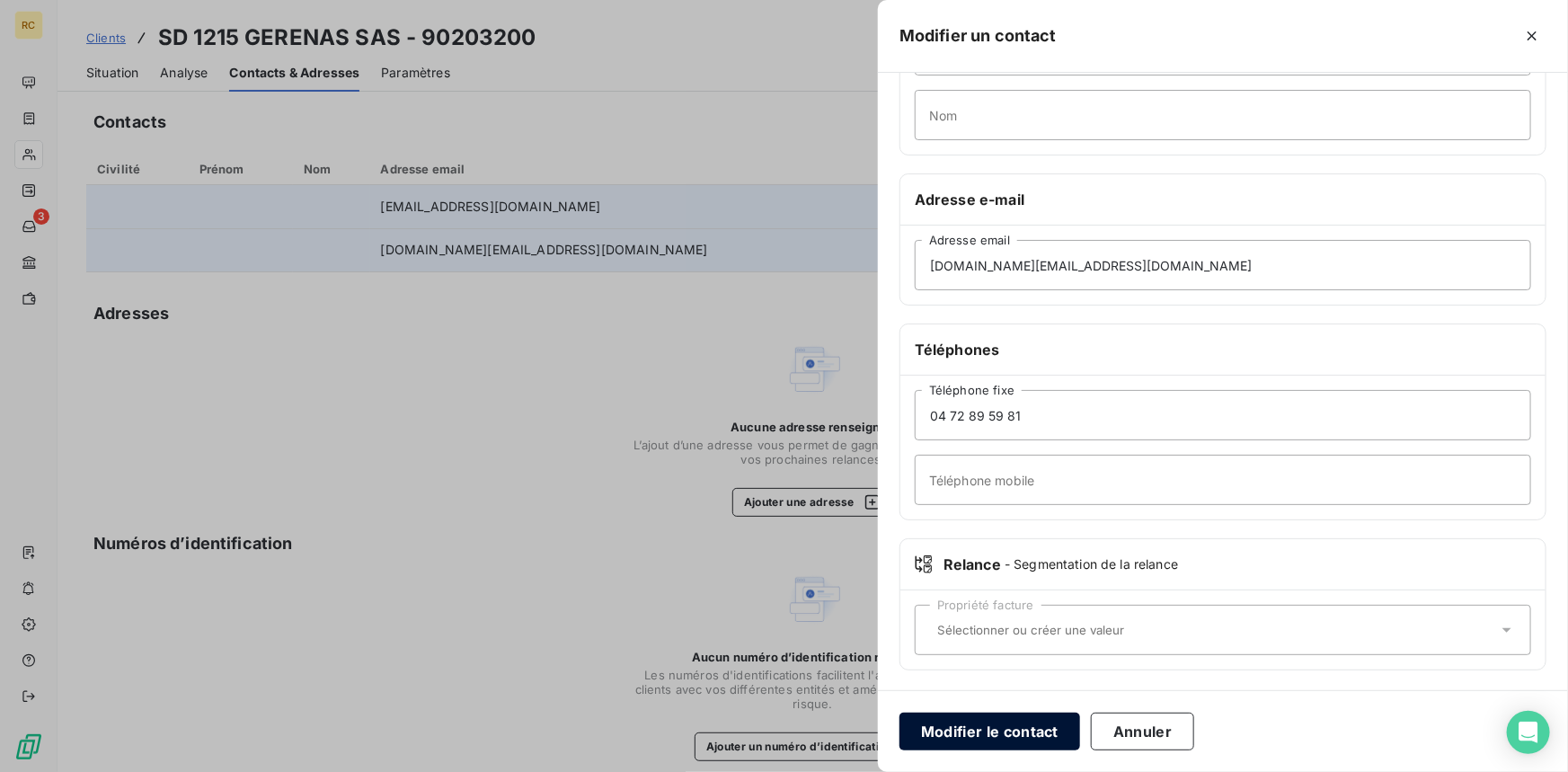
click at [979, 722] on button "Modifier le contact" at bounding box center [990, 731] width 181 height 38
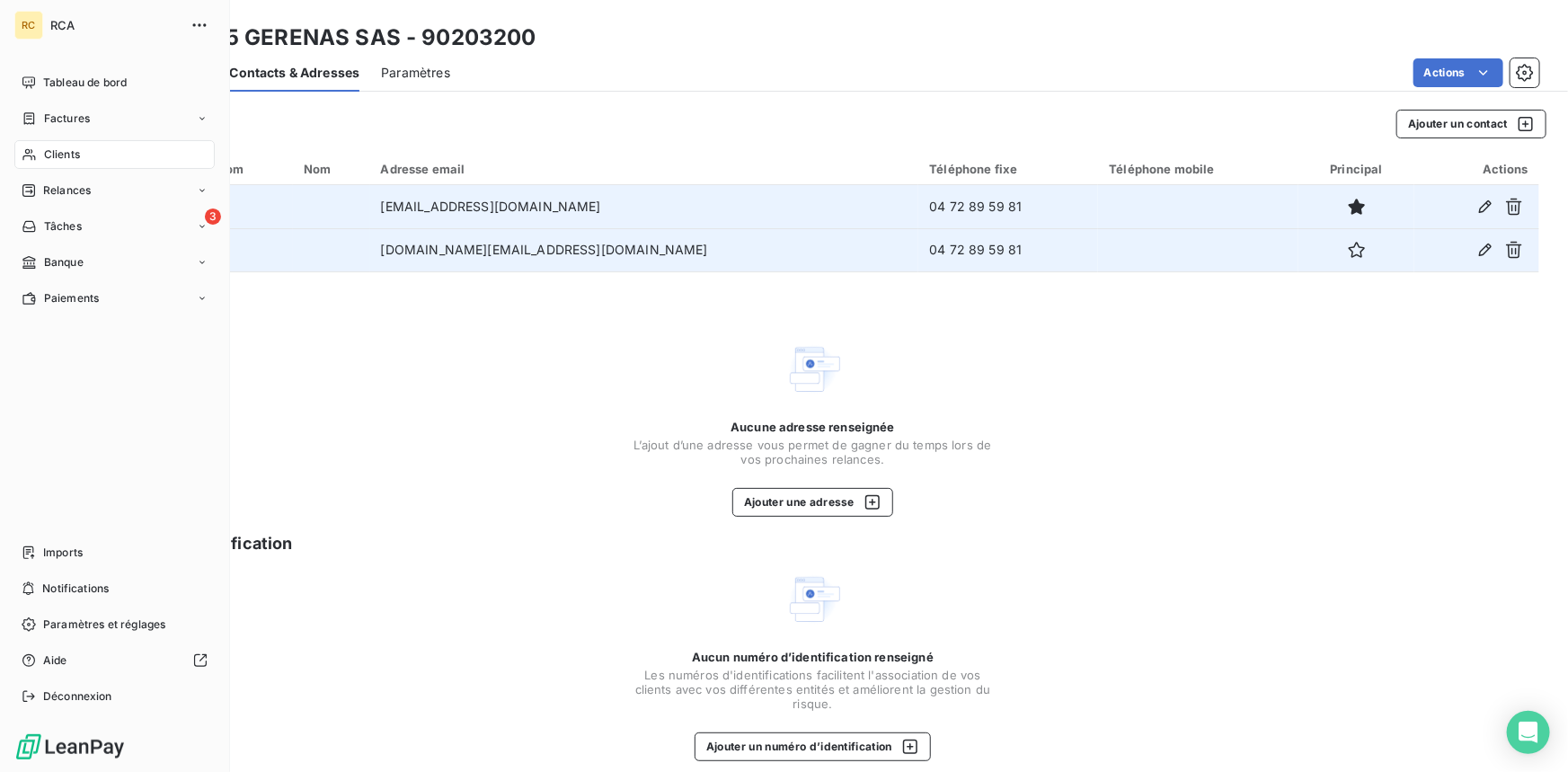
click at [73, 153] on span "Clients" at bounding box center [62, 154] width 36 height 16
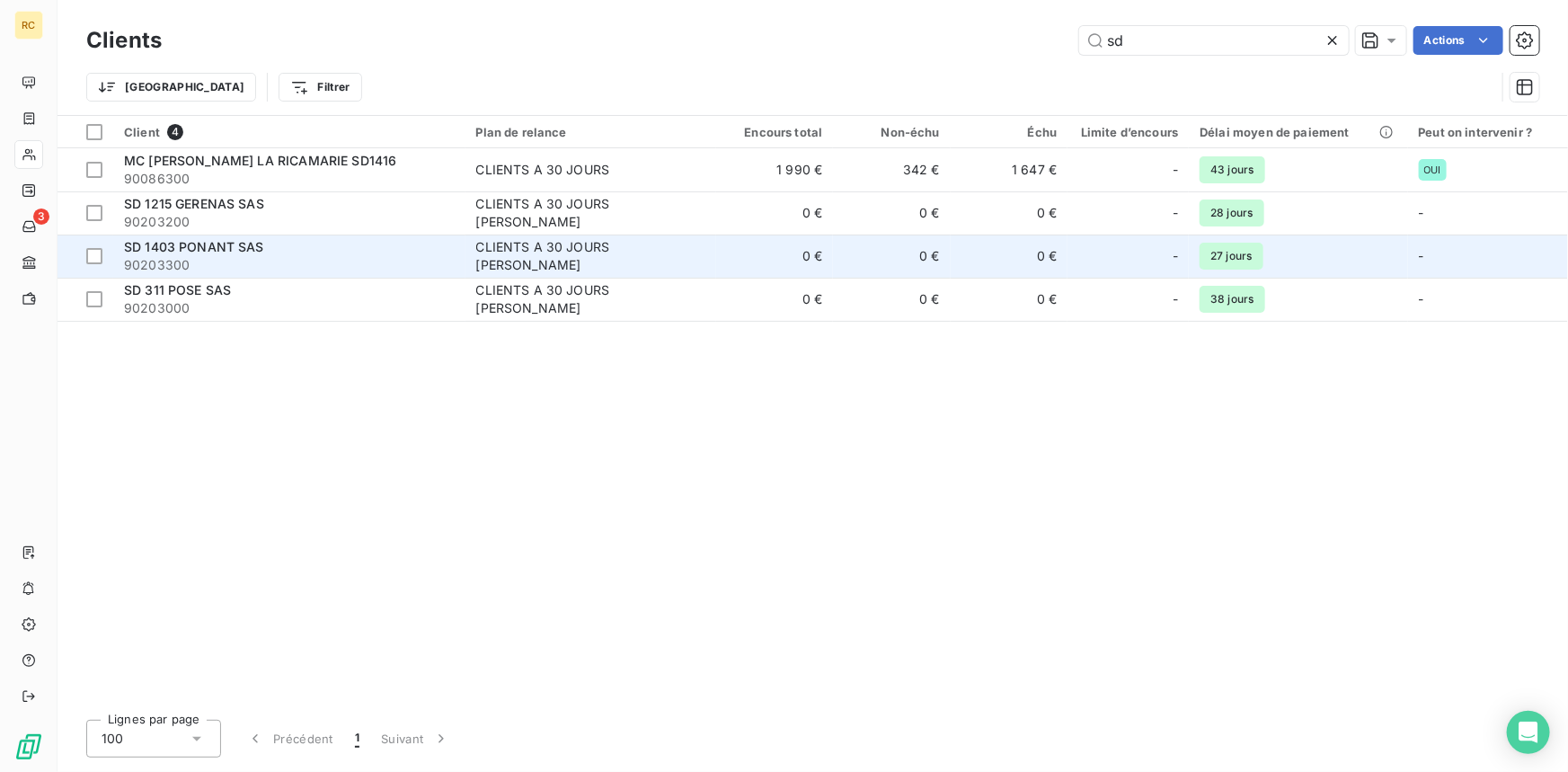
click at [241, 250] on span "SD 1403 PONANT SAS" at bounding box center [194, 246] width 141 height 15
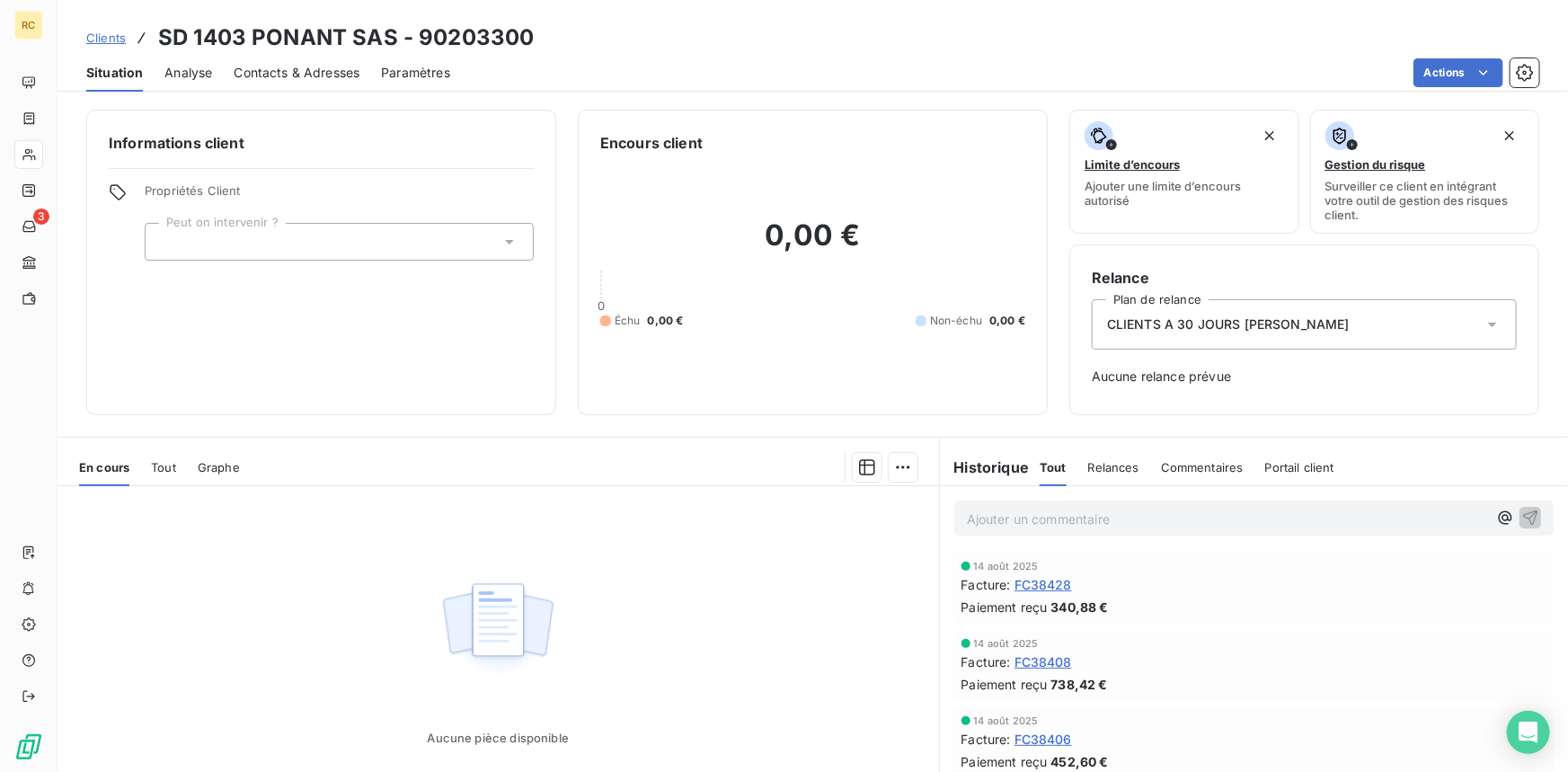
click at [347, 80] on span "Contacts & Adresses" at bounding box center [296, 72] width 126 height 18
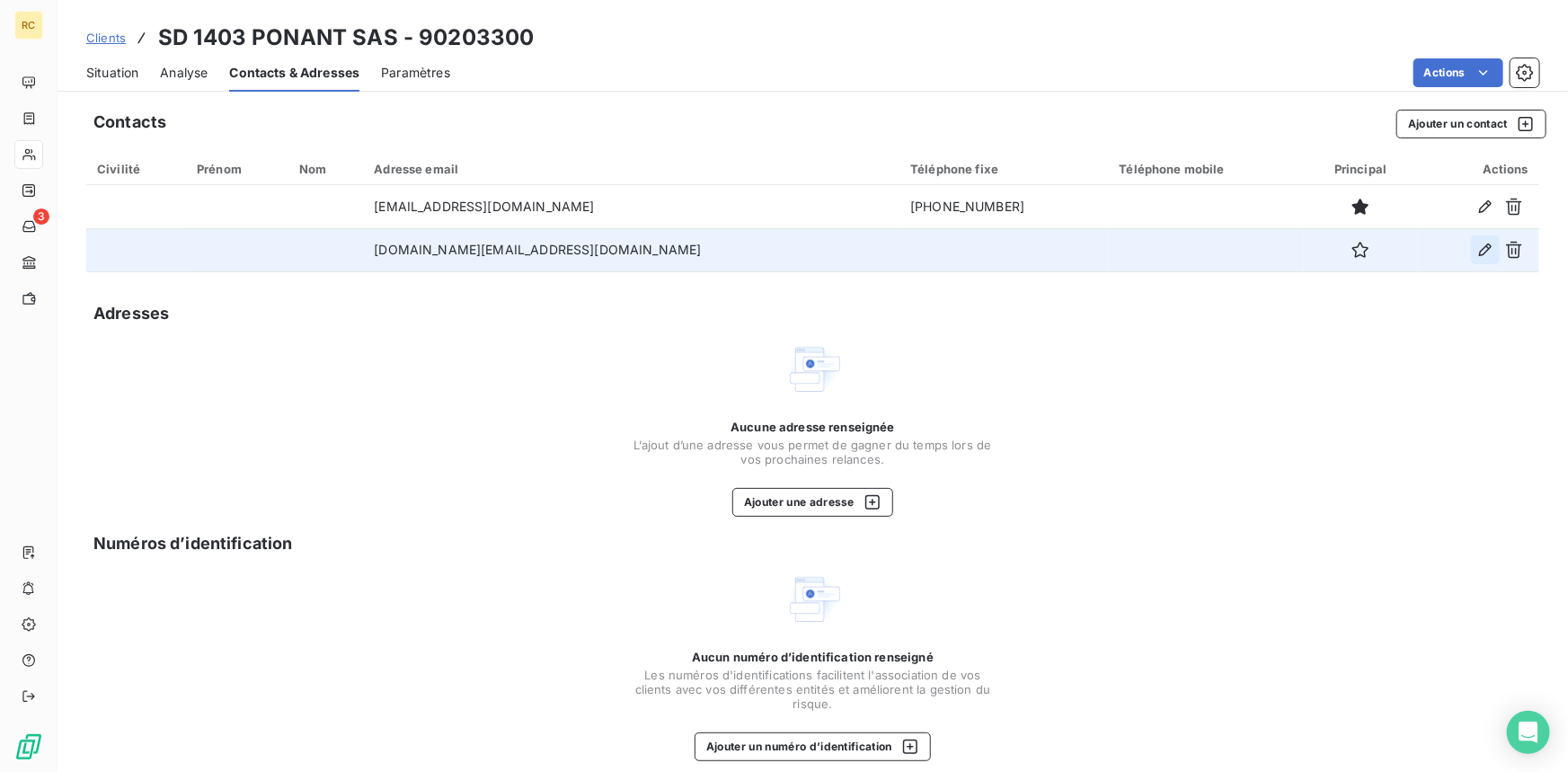
click at [1471, 257] on button "button" at bounding box center [1485, 250] width 29 height 29
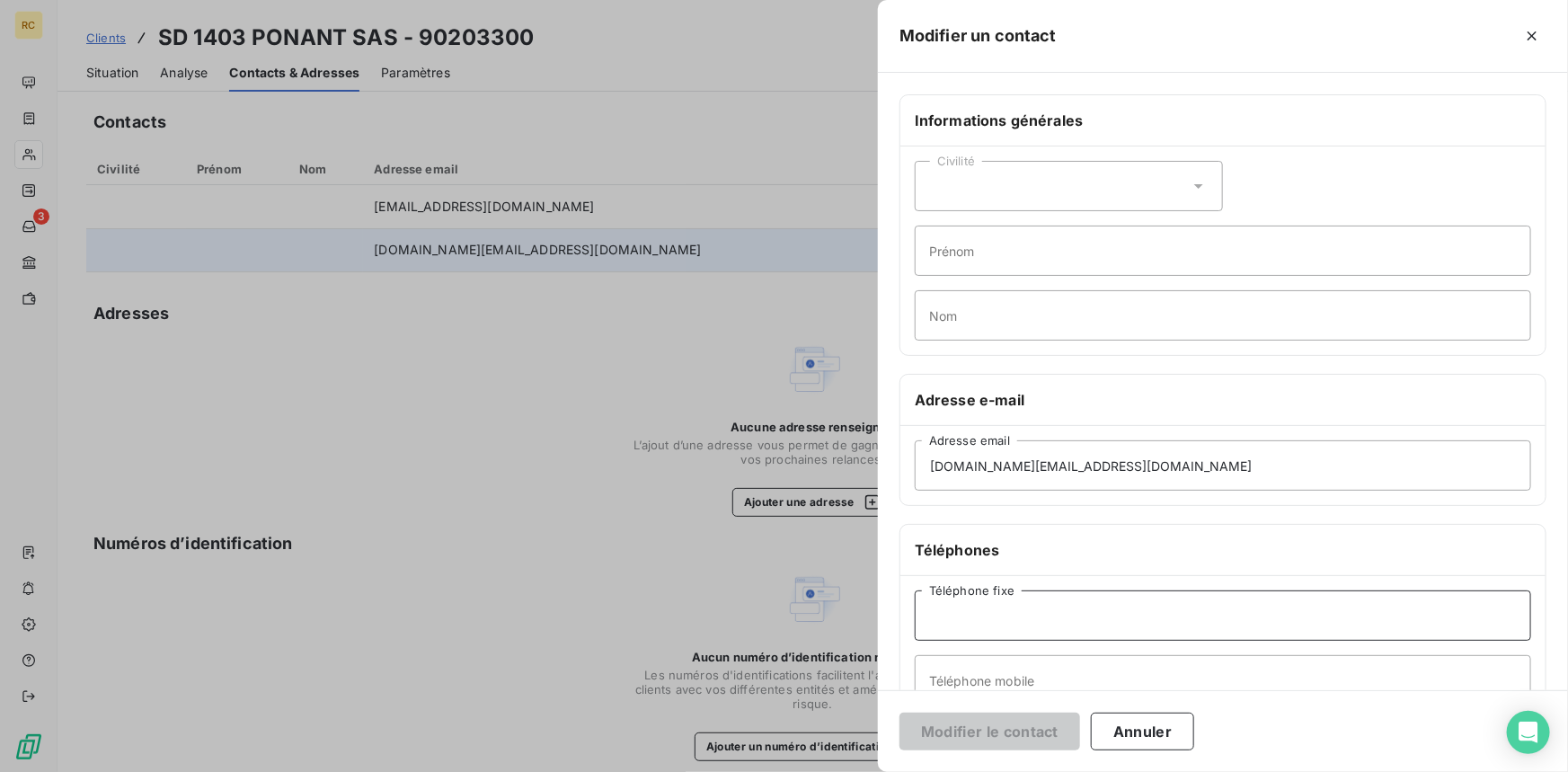
click at [962, 617] on input "Téléphone fixe" at bounding box center [1222, 615] width 617 height 50
drag, startPoint x: 962, startPoint y: 617, endPoint x: 996, endPoint y: 675, distance: 67.2
click at [983, 628] on input "04 37 70 59 83" at bounding box center [1222, 615] width 617 height 50
type input "04 37 70 59 83"
click at [973, 677] on input "Téléphone mobile" at bounding box center [1222, 681] width 617 height 50
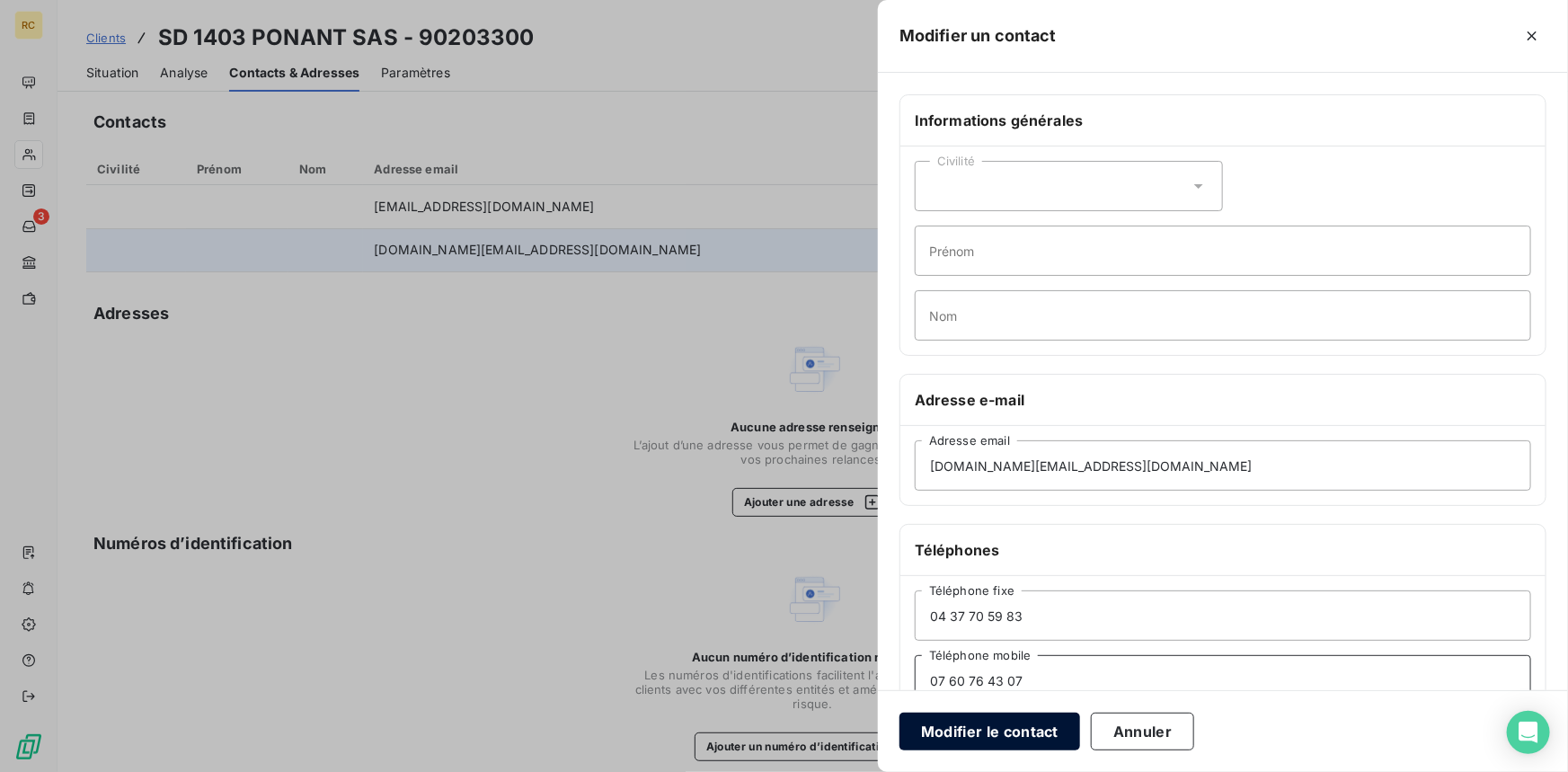
type input "07 60 76 43 07"
click at [967, 733] on button "Modifier le contact" at bounding box center [990, 731] width 181 height 38
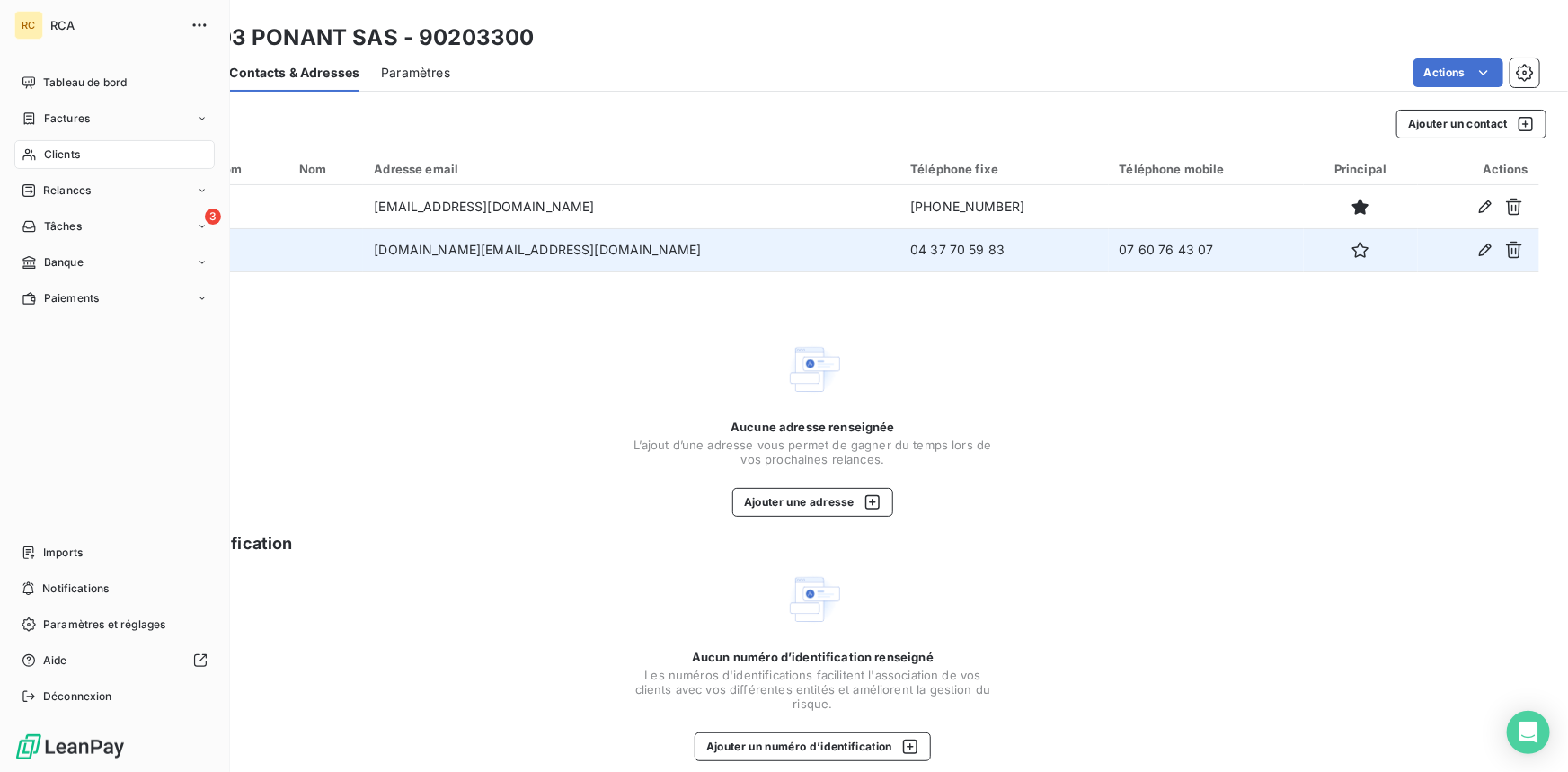
click at [63, 147] on span "Clients" at bounding box center [62, 154] width 36 height 16
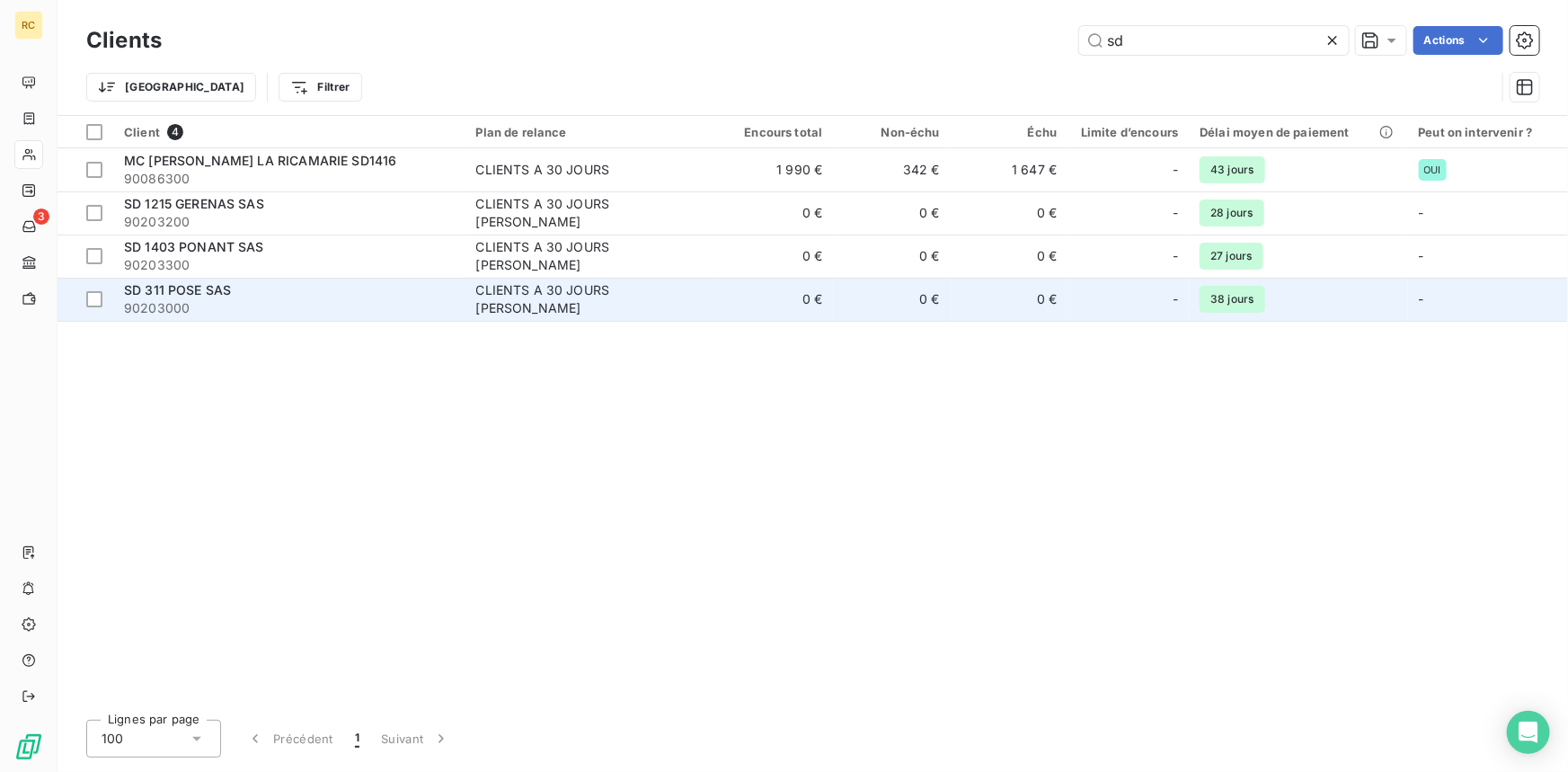
click at [210, 293] on span "SD 311 POSE SAS" at bounding box center [177, 290] width 107 height 15
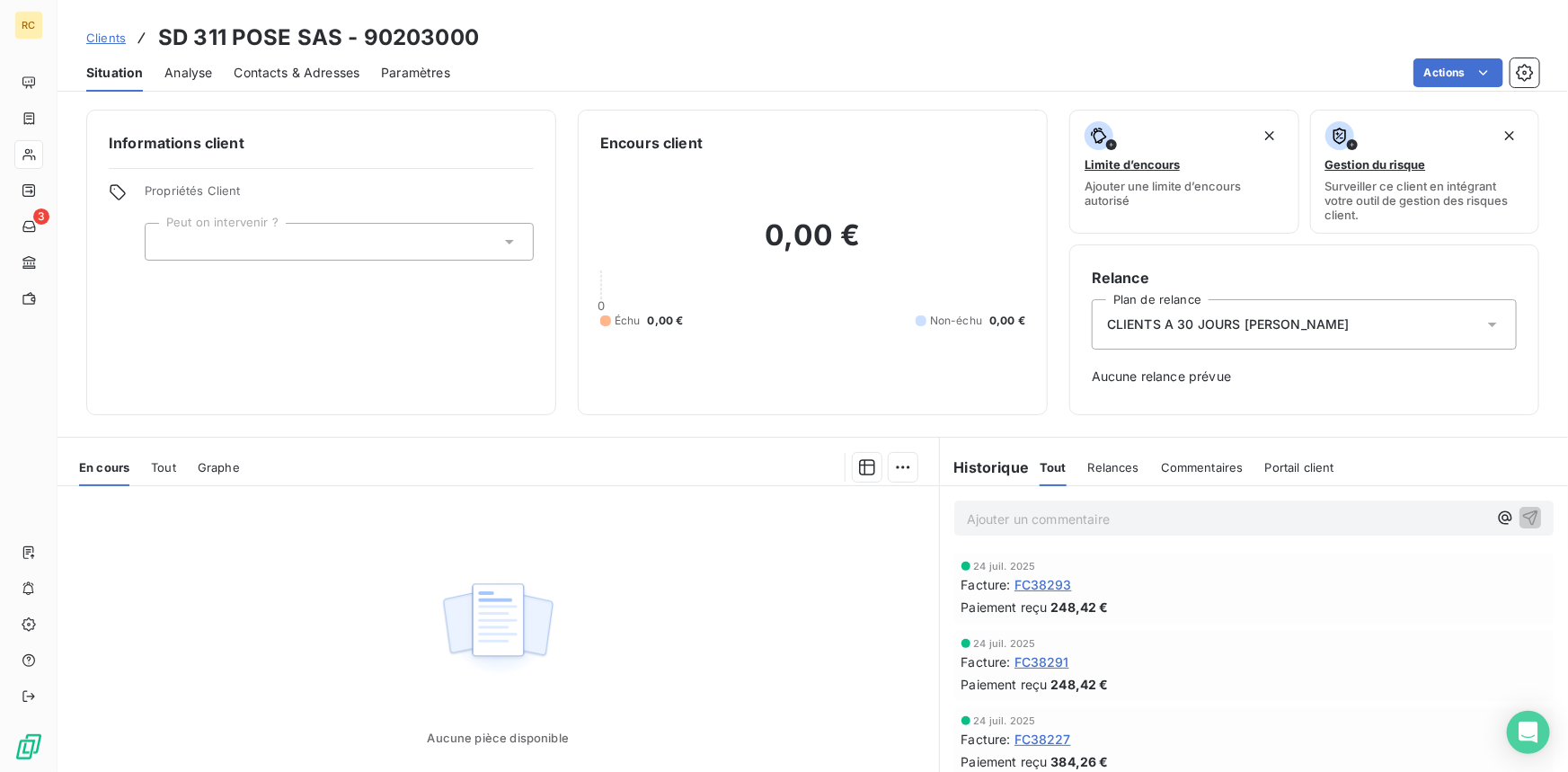
click at [278, 64] on span "Contacts & Adresses" at bounding box center [296, 72] width 126 height 18
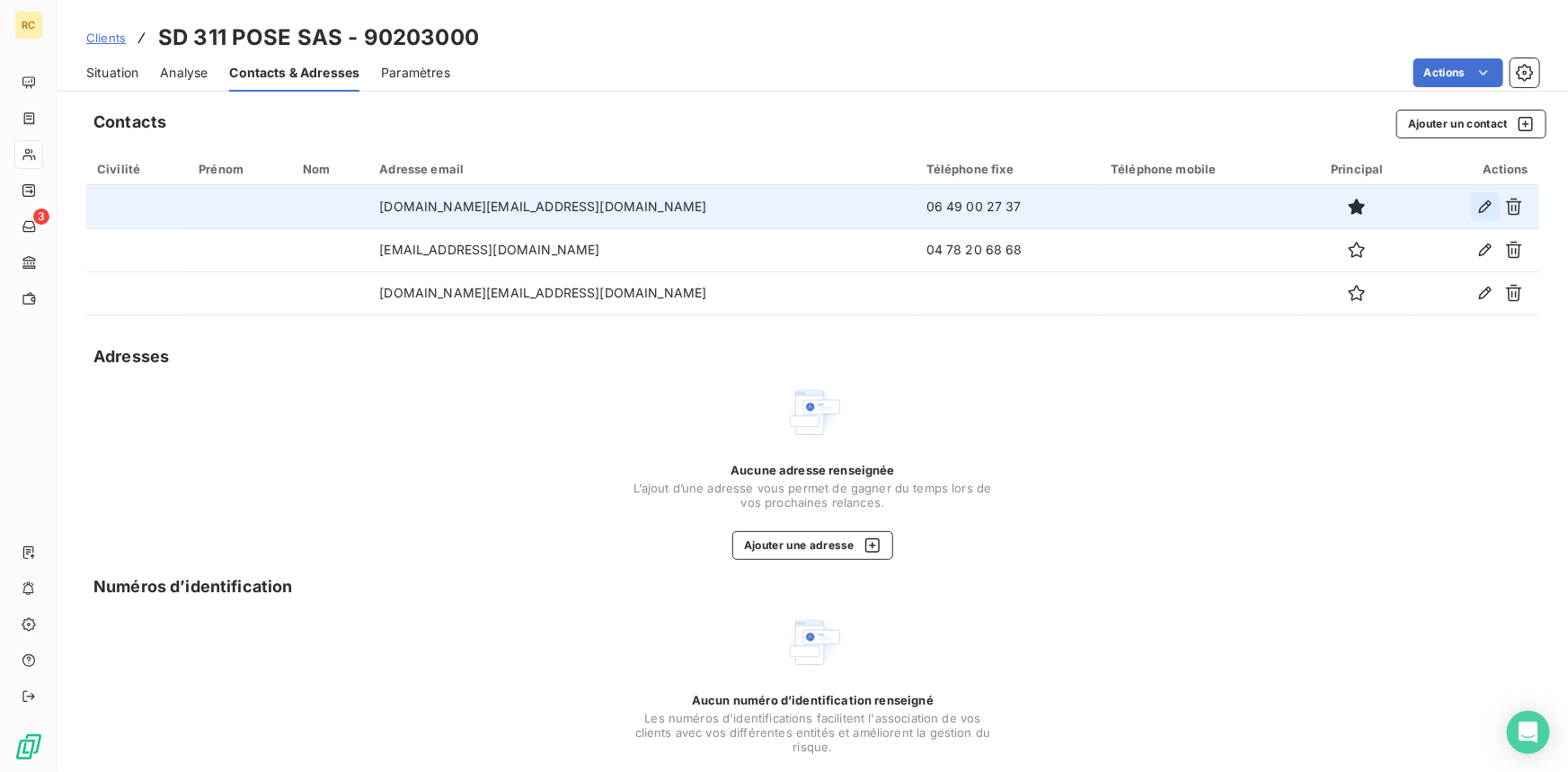
click at [1477, 202] on icon "button" at bounding box center [1485, 206] width 18 height 18
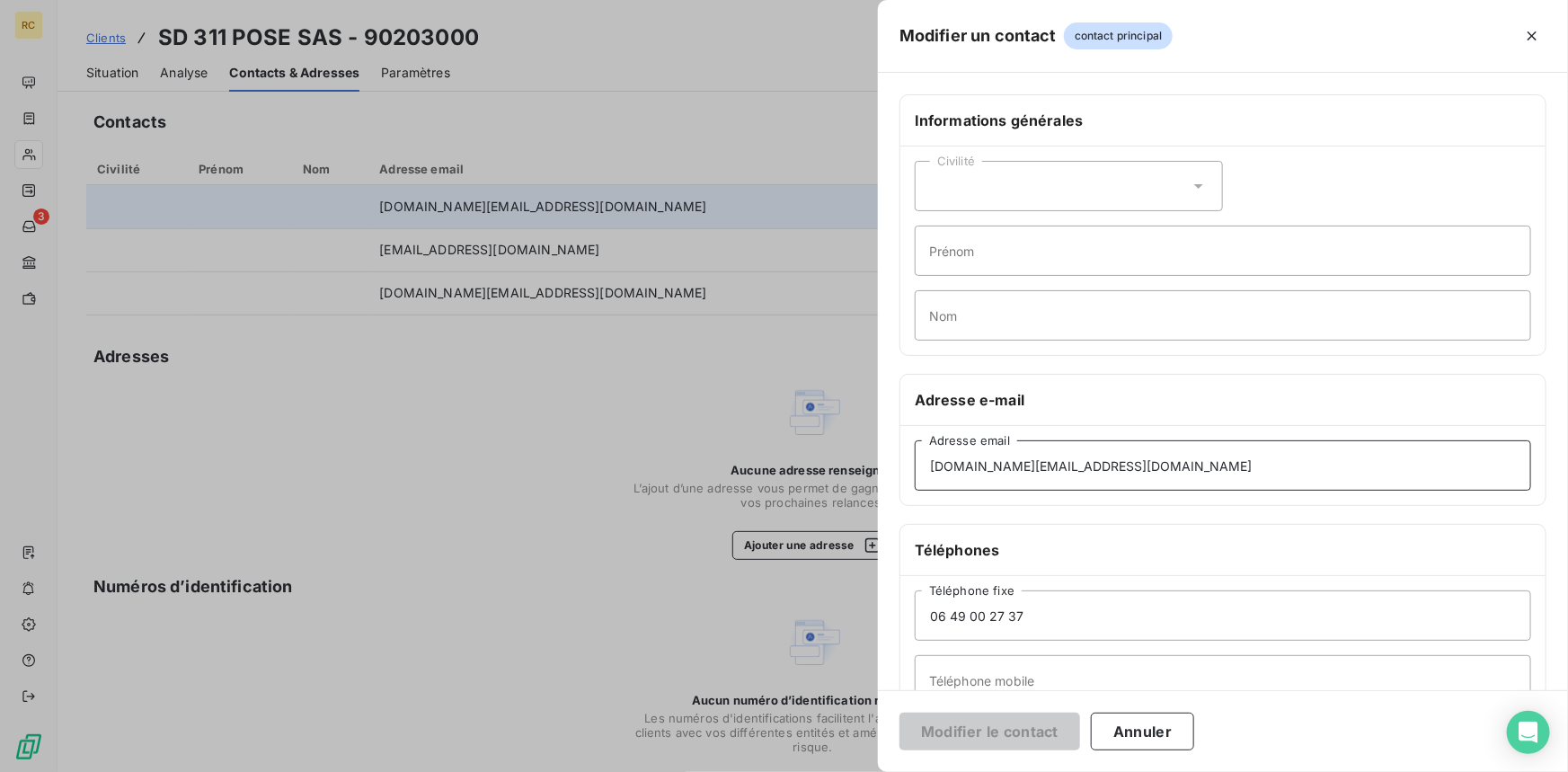
drag, startPoint x: 1081, startPoint y: 463, endPoint x: 1008, endPoint y: 463, distance: 73.0
click at [1008, 463] on input "[DOMAIN_NAME][EMAIL_ADDRESS][DOMAIN_NAME]" at bounding box center [1222, 466] width 617 height 50
type input "[DOMAIN_NAME][EMAIL_ADDRESS][DOMAIN_NAME]"
click at [987, 738] on button "Modifier le contact" at bounding box center [990, 731] width 181 height 38
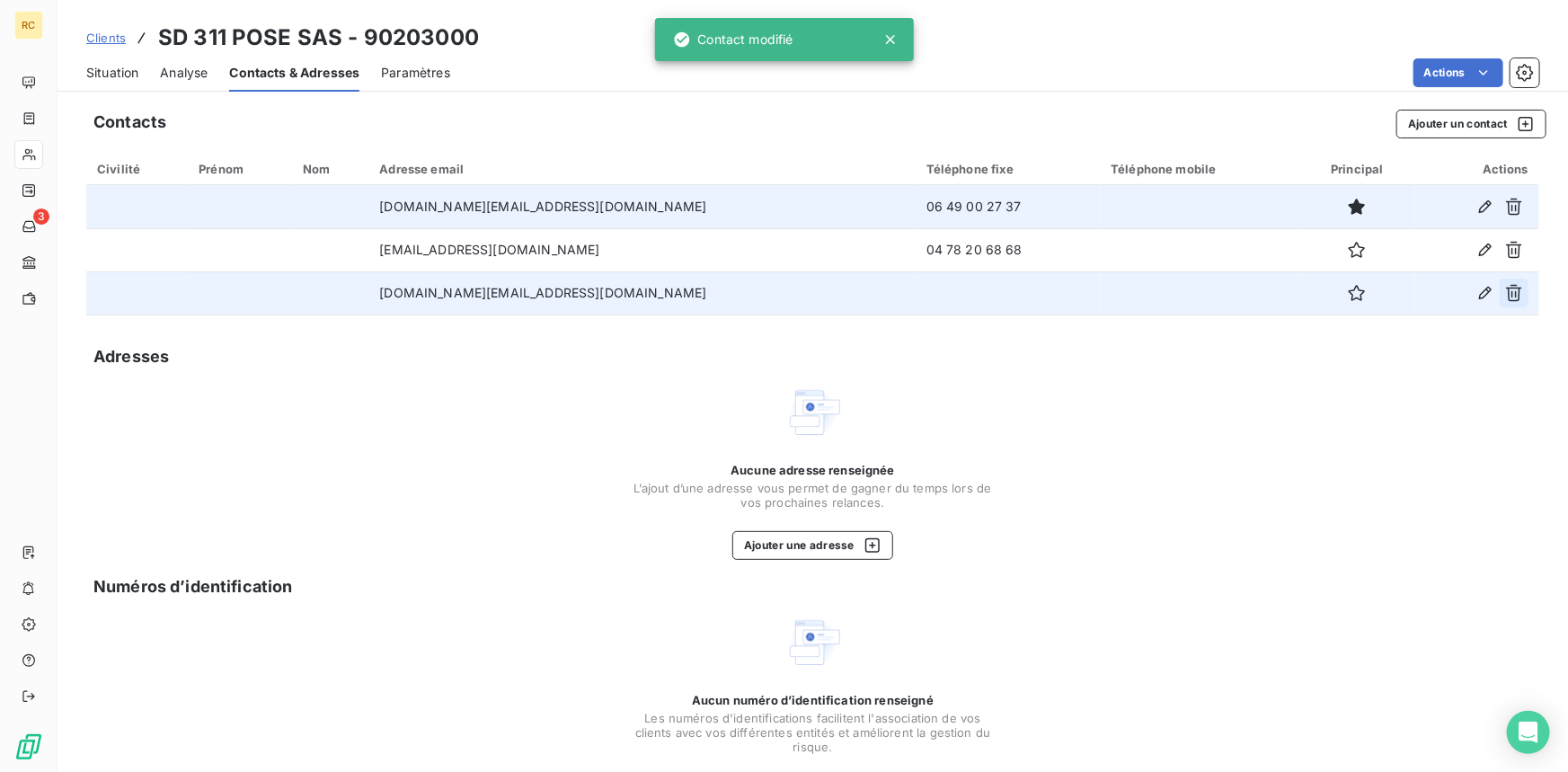
click at [1505, 295] on icon "button" at bounding box center [1514, 293] width 18 height 18
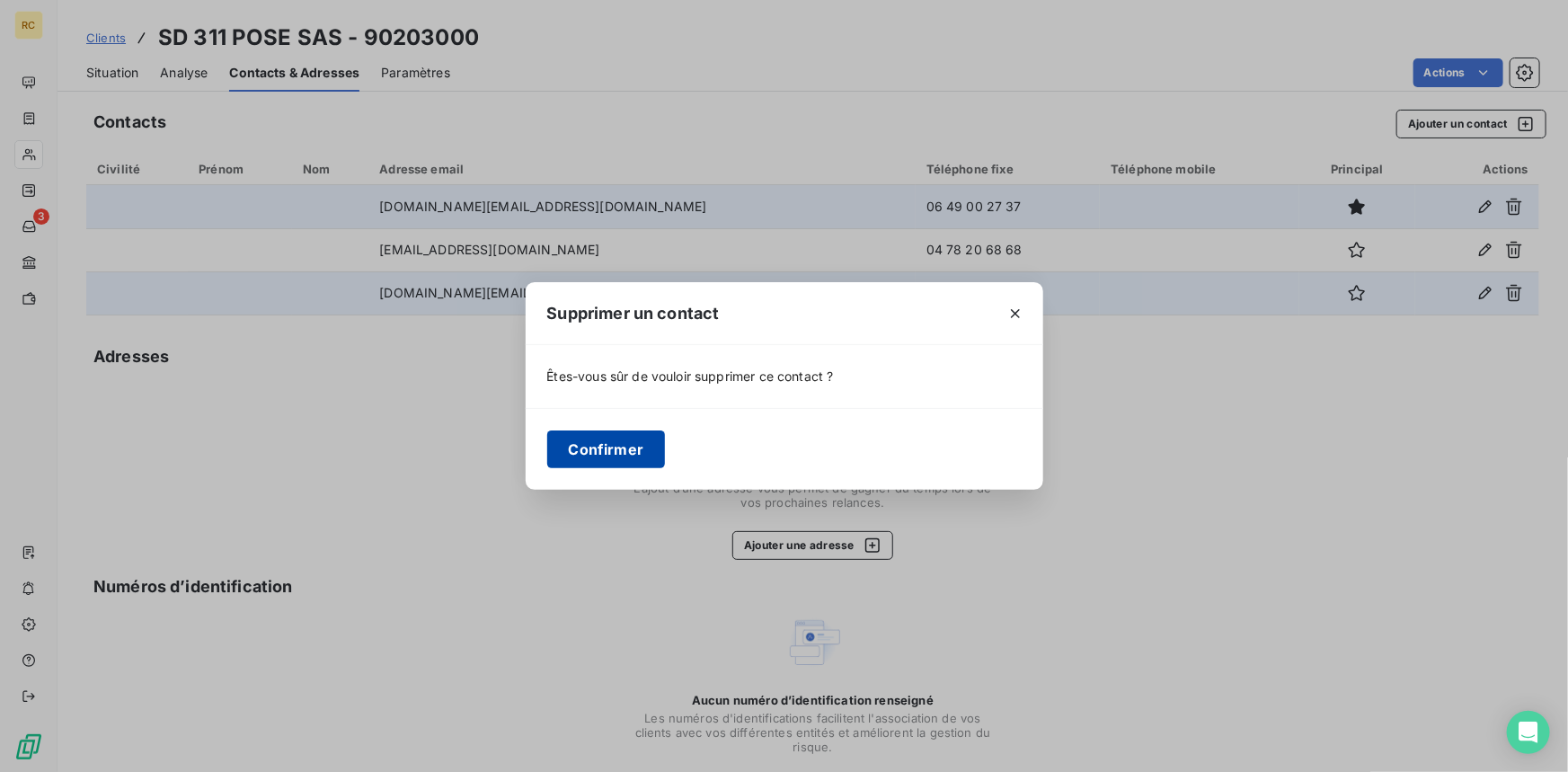
click at [615, 446] on button "Confirmer" at bounding box center [606, 449] width 118 height 38
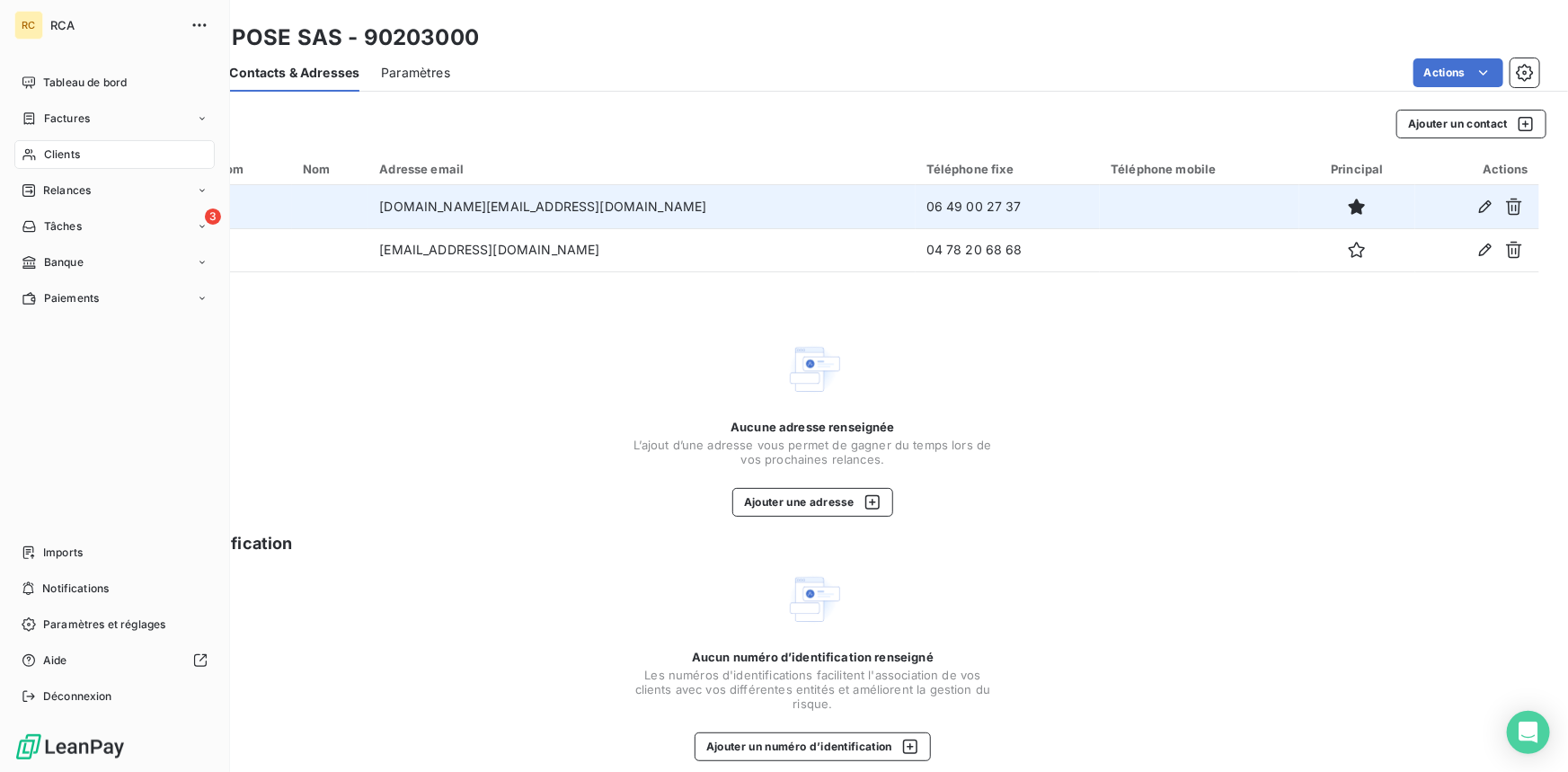
click at [63, 147] on span "Clients" at bounding box center [62, 154] width 36 height 16
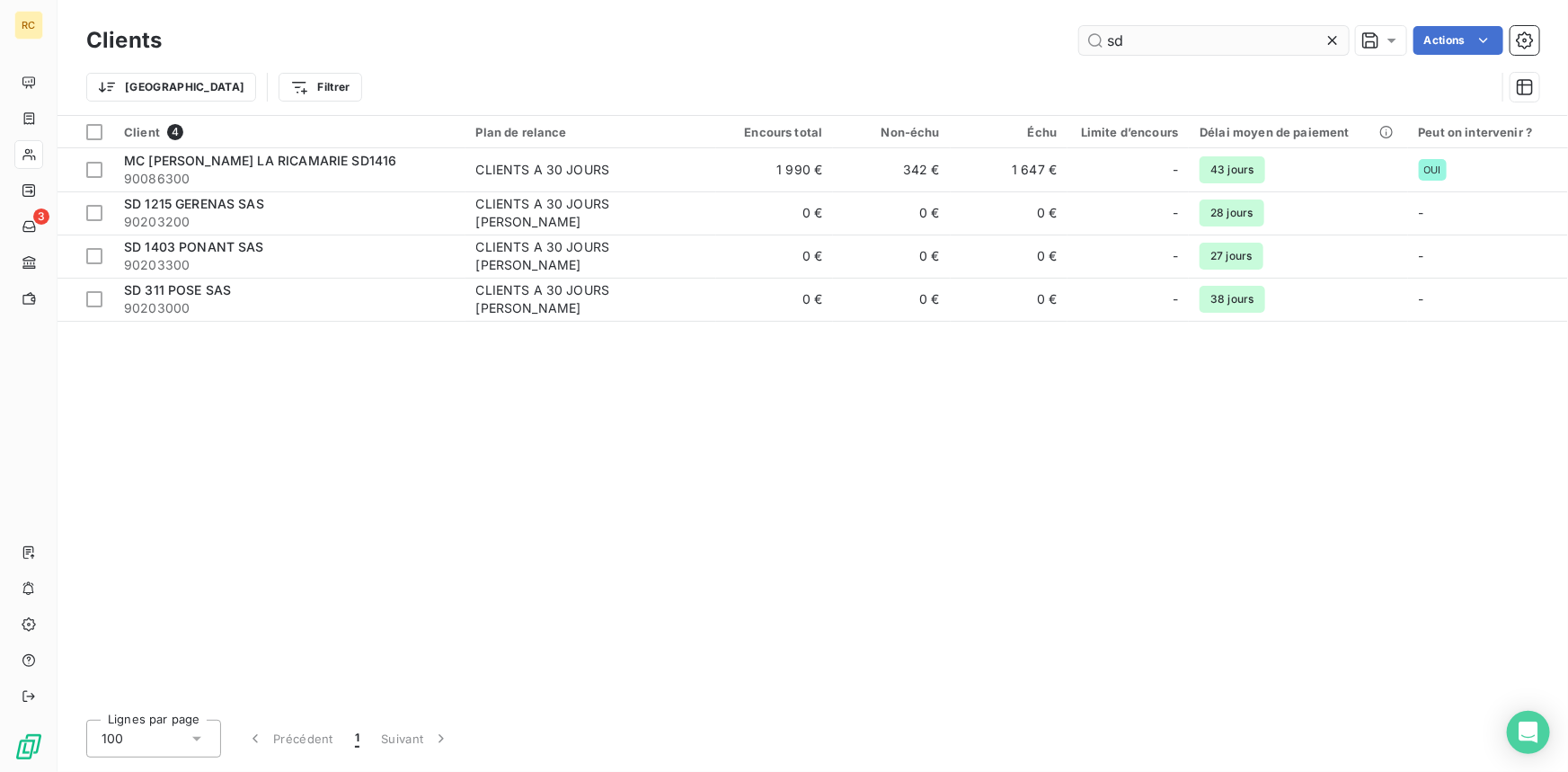
drag, startPoint x: 1123, startPoint y: 39, endPoint x: 1110, endPoint y: 39, distance: 13.0
click at [1110, 39] on input "sd" at bounding box center [1214, 40] width 270 height 29
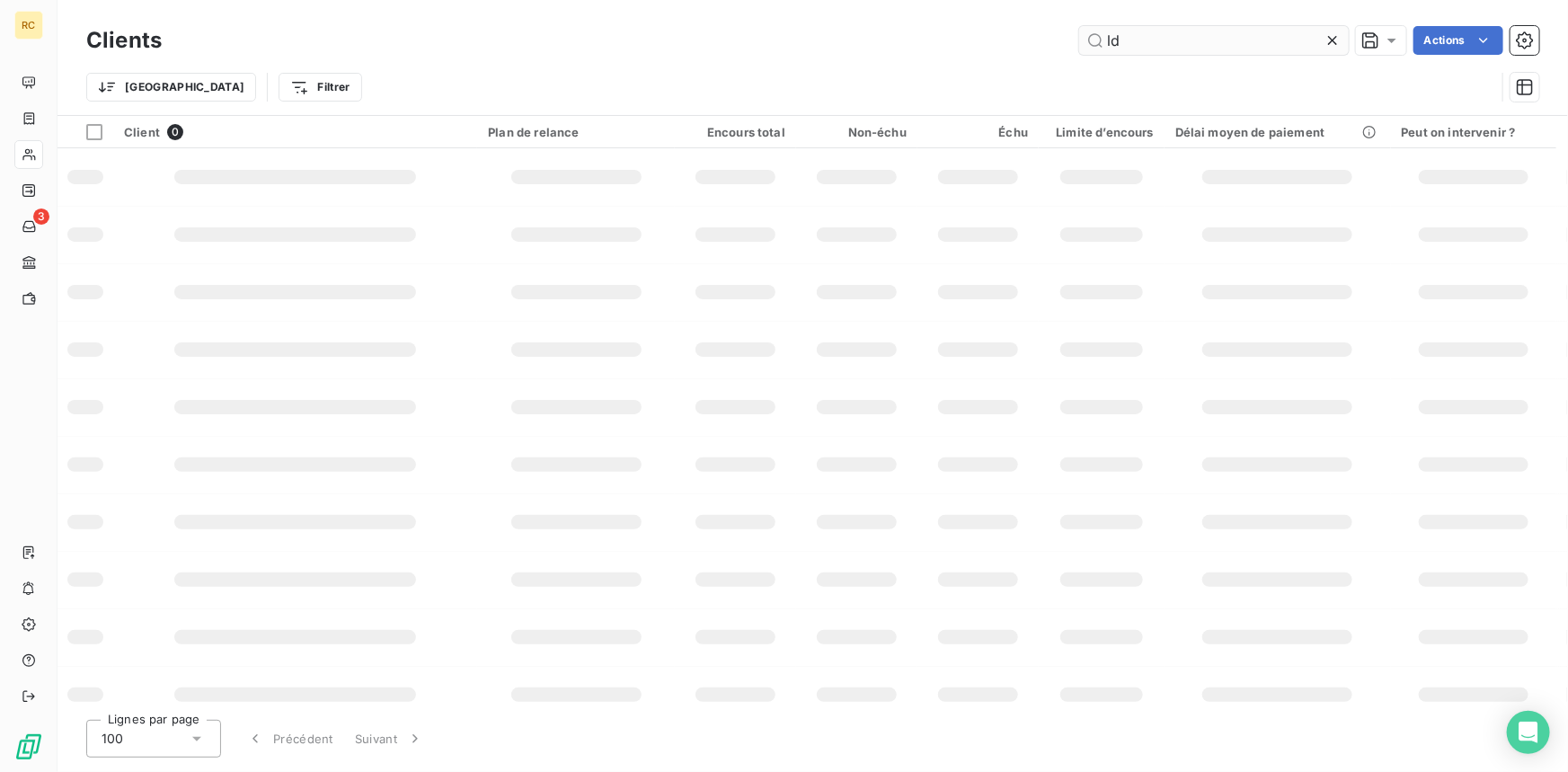
type input "l"
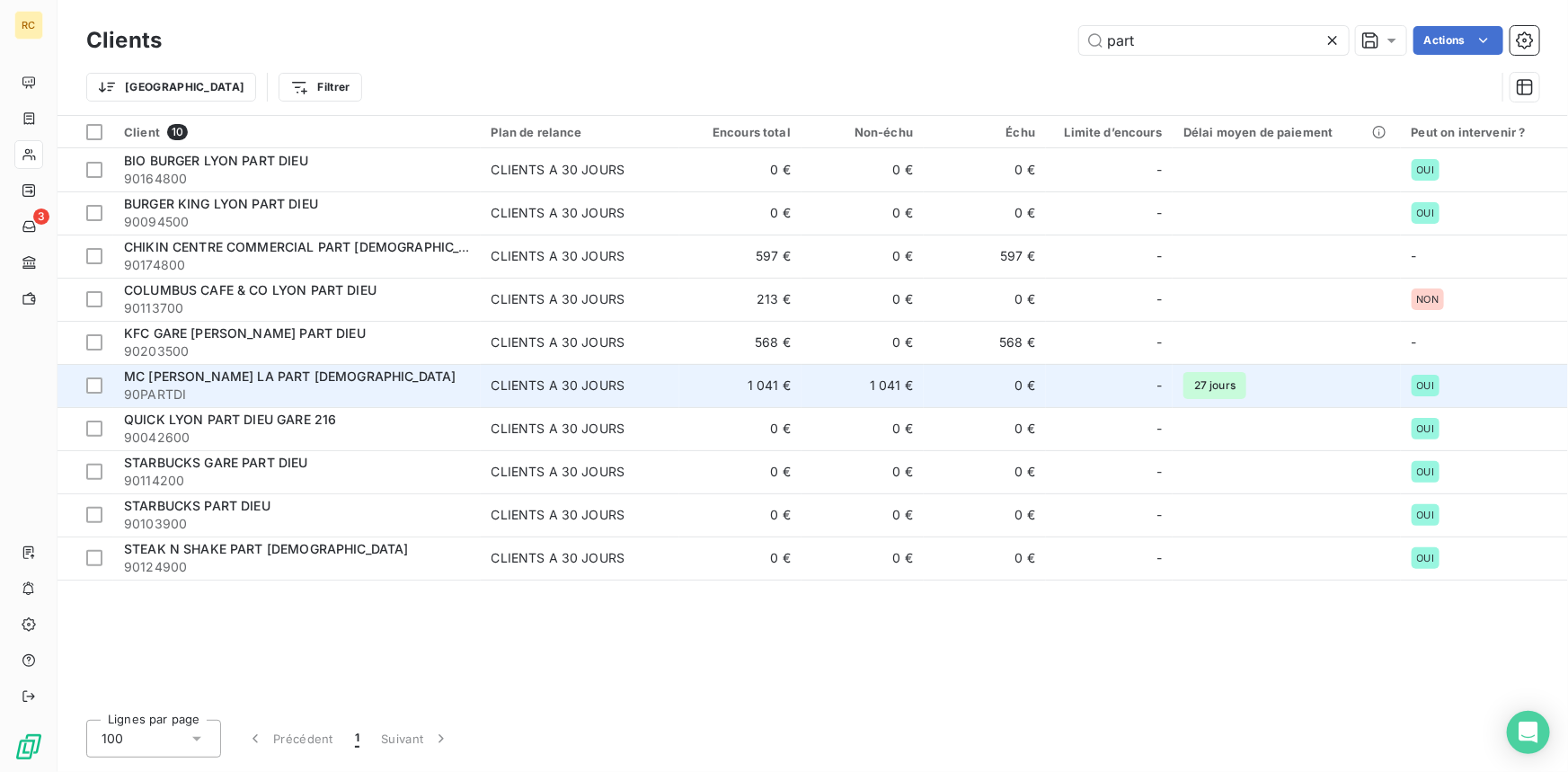
type input "part"
click at [217, 381] on span "MC [PERSON_NAME] LA PART [DEMOGRAPHIC_DATA]" at bounding box center [290, 376] width 332 height 15
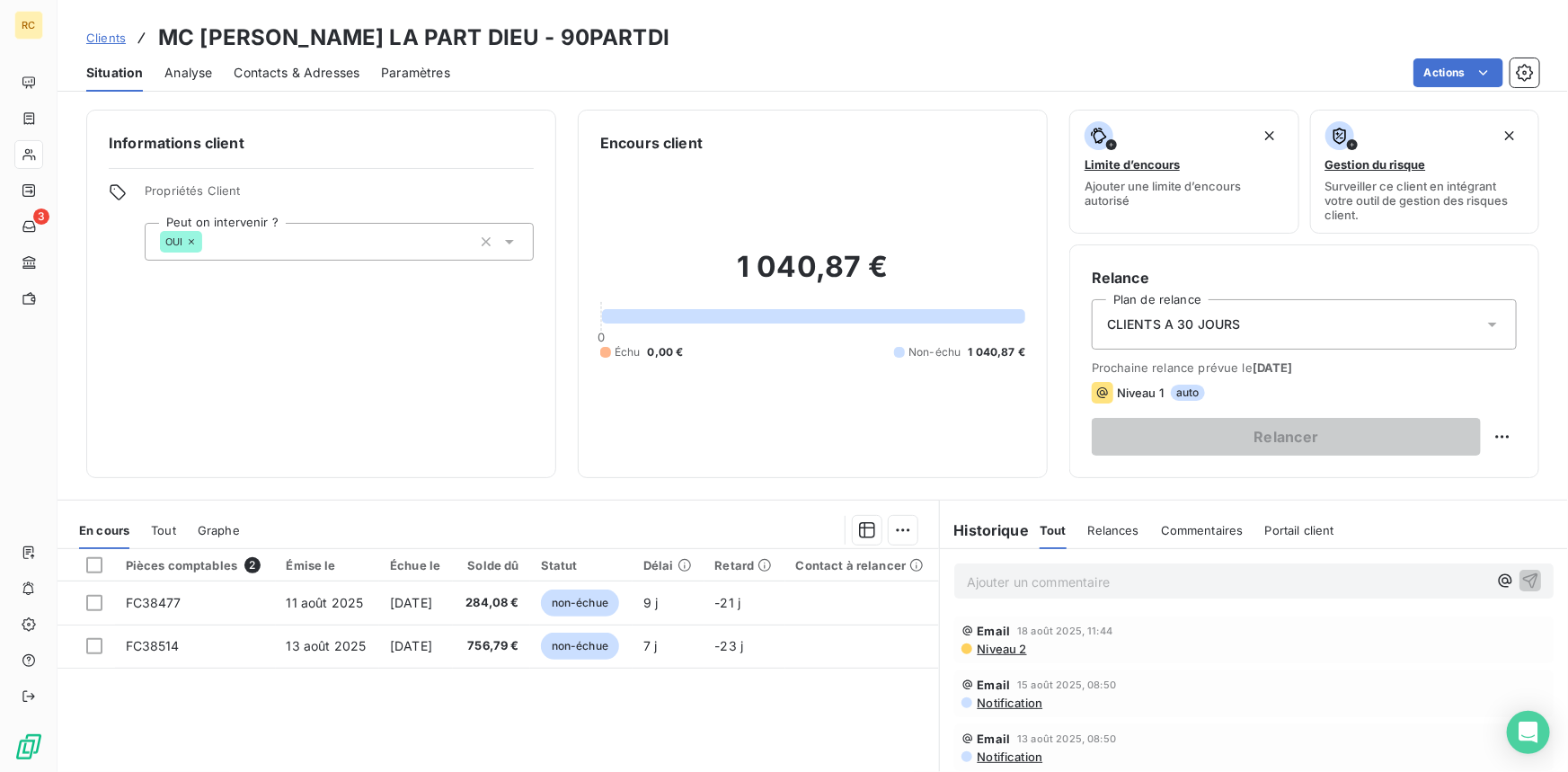
click at [339, 68] on span "Contacts & Adresses" at bounding box center [296, 72] width 126 height 18
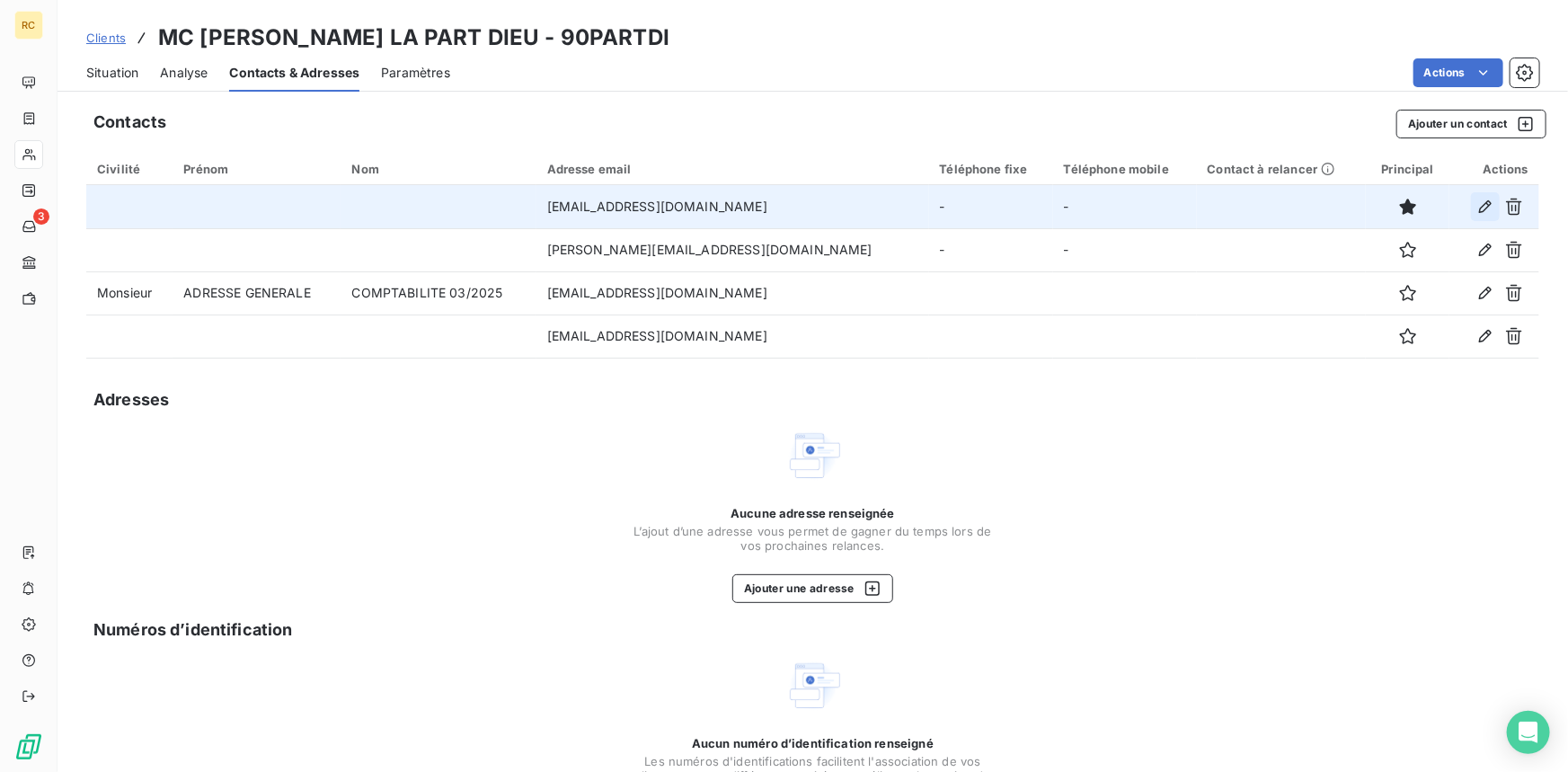
click at [1477, 206] on icon "button" at bounding box center [1485, 206] width 18 height 18
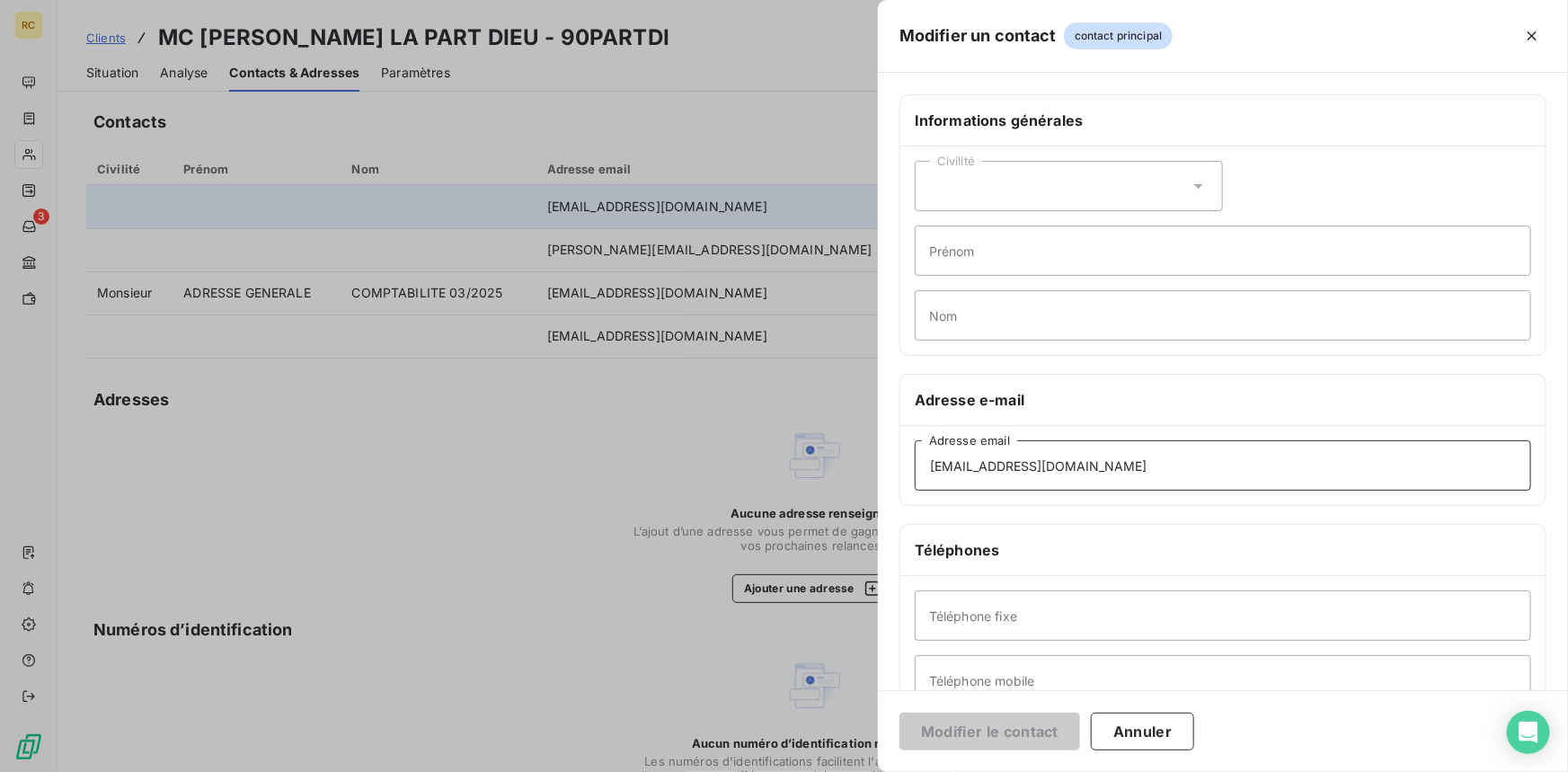
drag, startPoint x: 1096, startPoint y: 462, endPoint x: 971, endPoint y: 464, distance: 125.0
click at [971, 464] on input "[EMAIL_ADDRESS][DOMAIN_NAME]" at bounding box center [1222, 466] width 617 height 50
type input "[DOMAIN_NAME][EMAIL_ADDRESS][DOMAIN_NAME]"
click at [985, 612] on input "Téléphone fixe" at bounding box center [1222, 615] width 617 height 50
type input "04 72 62 17 51"
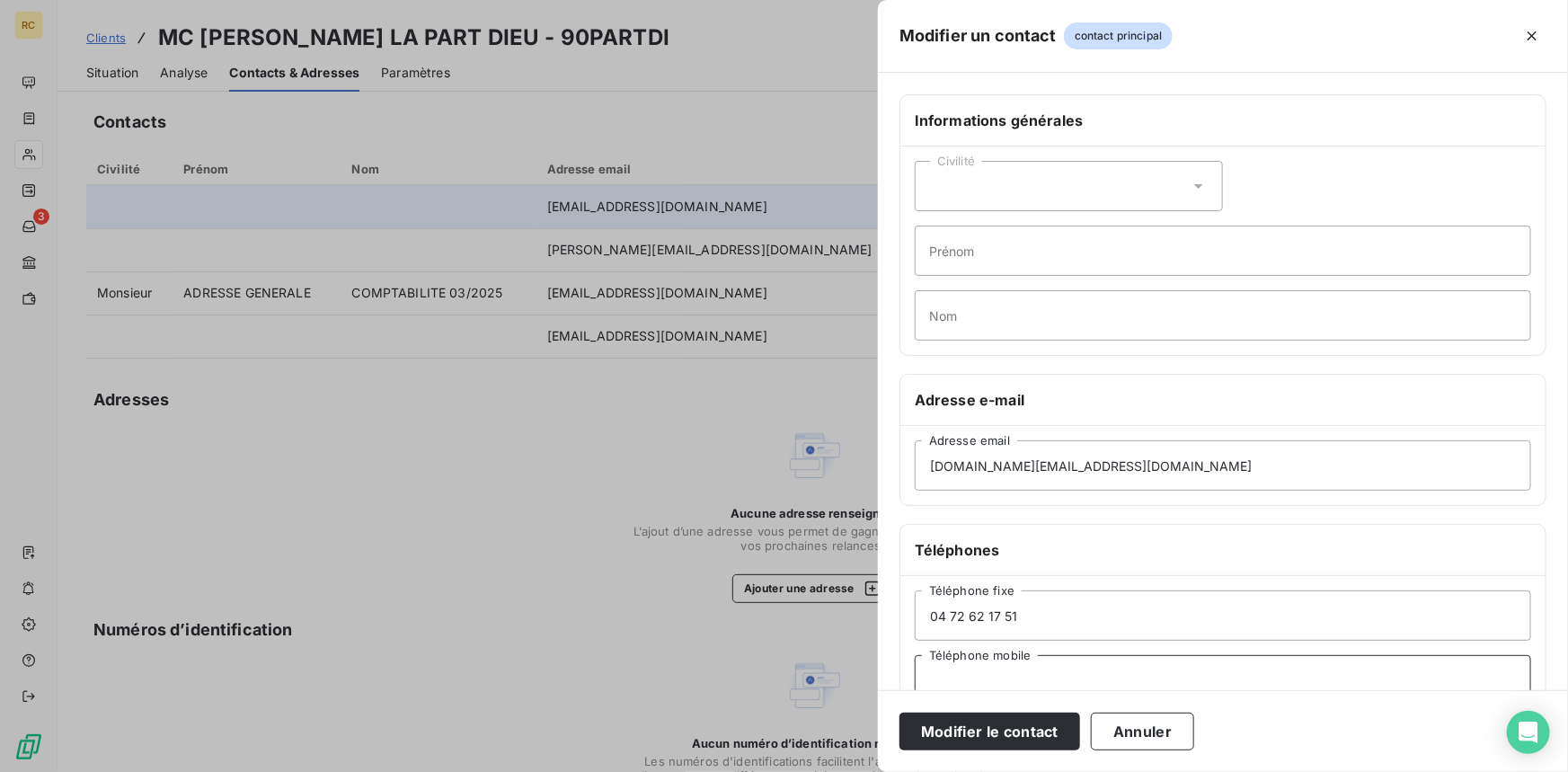
click at [959, 679] on input "Téléphone mobile" at bounding box center [1222, 681] width 617 height 50
type input "06 64 92 98 72"
click at [972, 745] on button "Modifier le contact" at bounding box center [990, 731] width 181 height 38
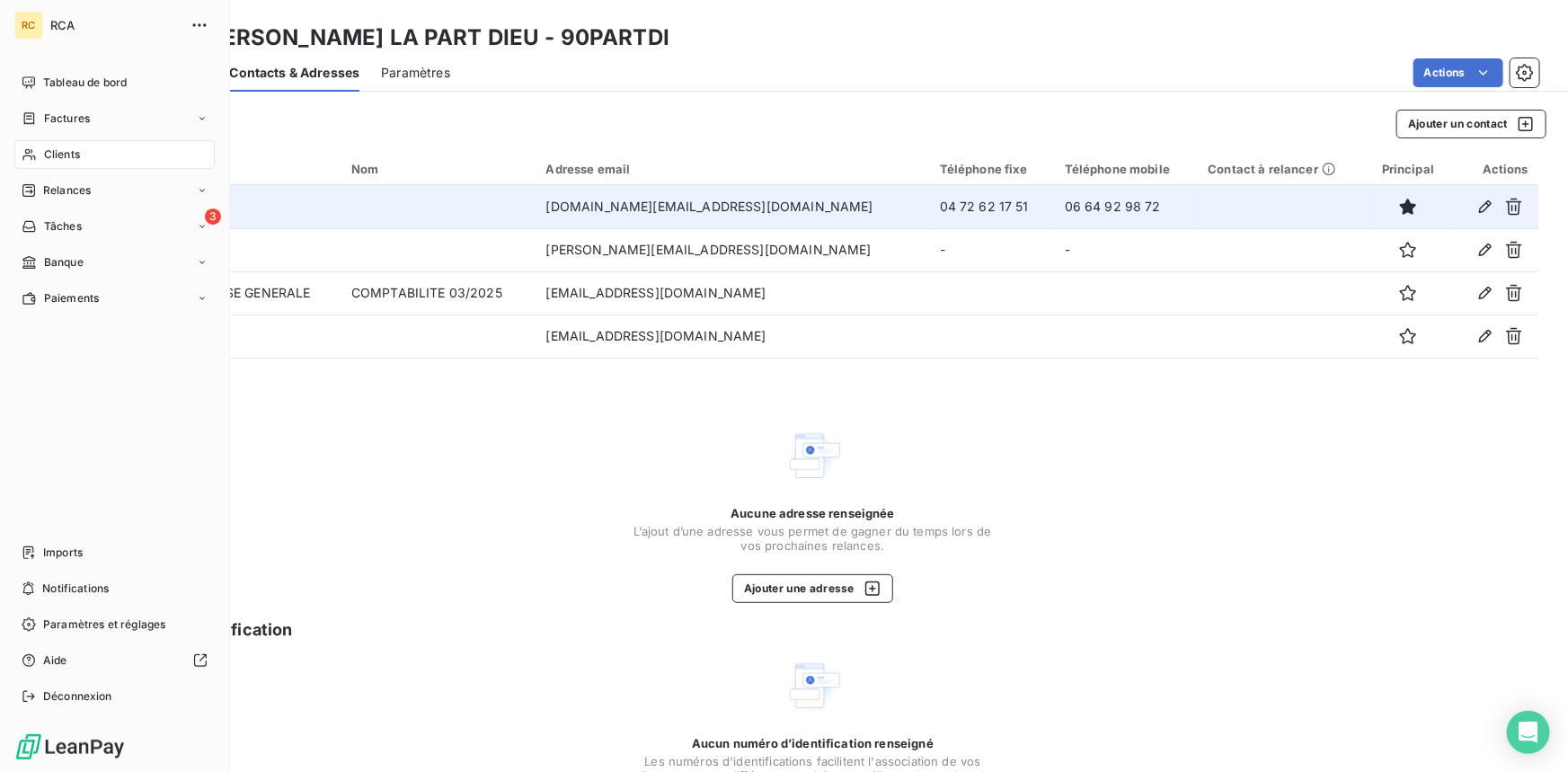
click at [61, 154] on span "Clients" at bounding box center [62, 154] width 36 height 16
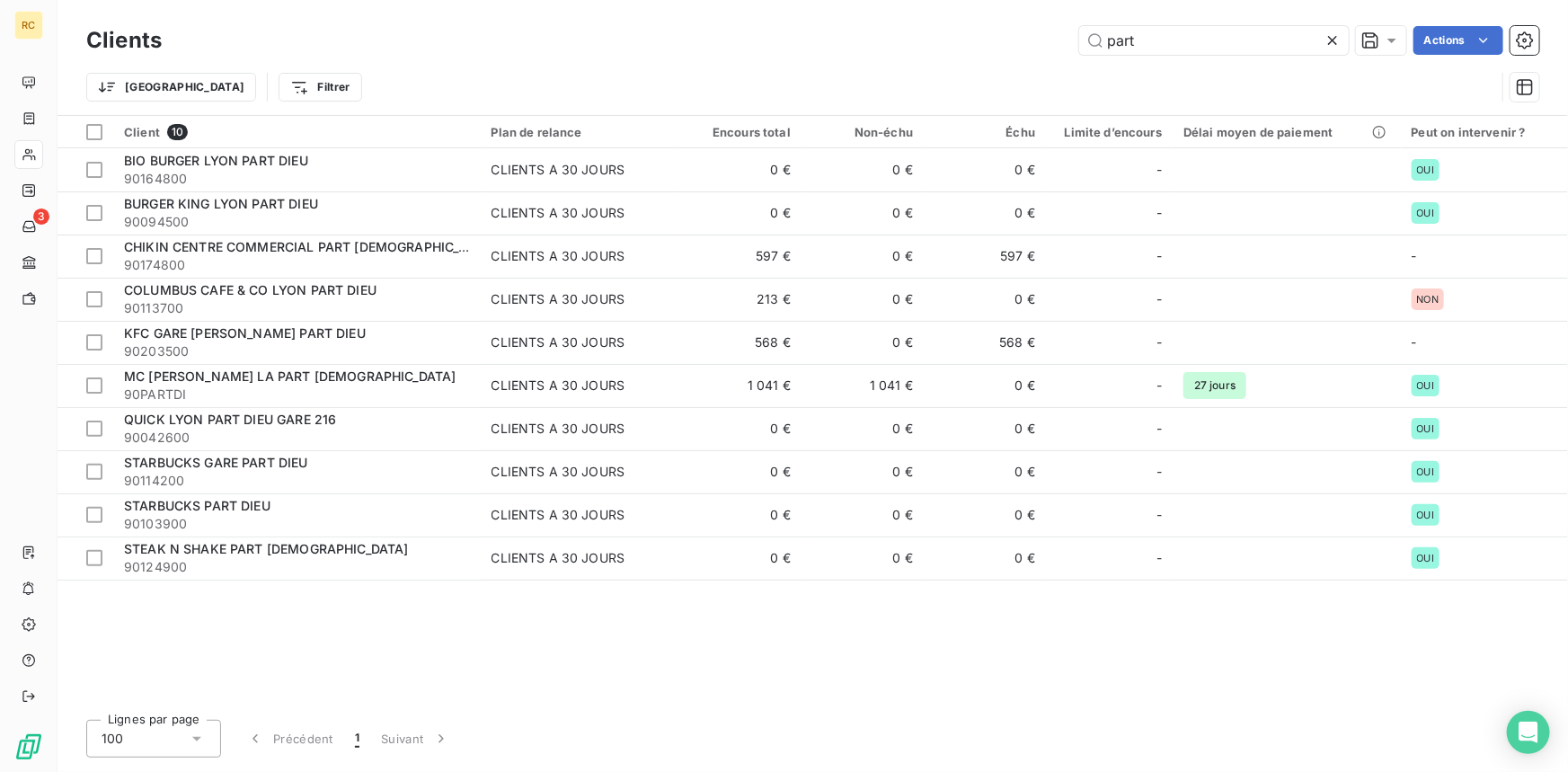
drag, startPoint x: 1156, startPoint y: 29, endPoint x: 1071, endPoint y: 44, distance: 86.3
click at [1071, 44] on div "part Actions" at bounding box center [861, 40] width 1356 height 29
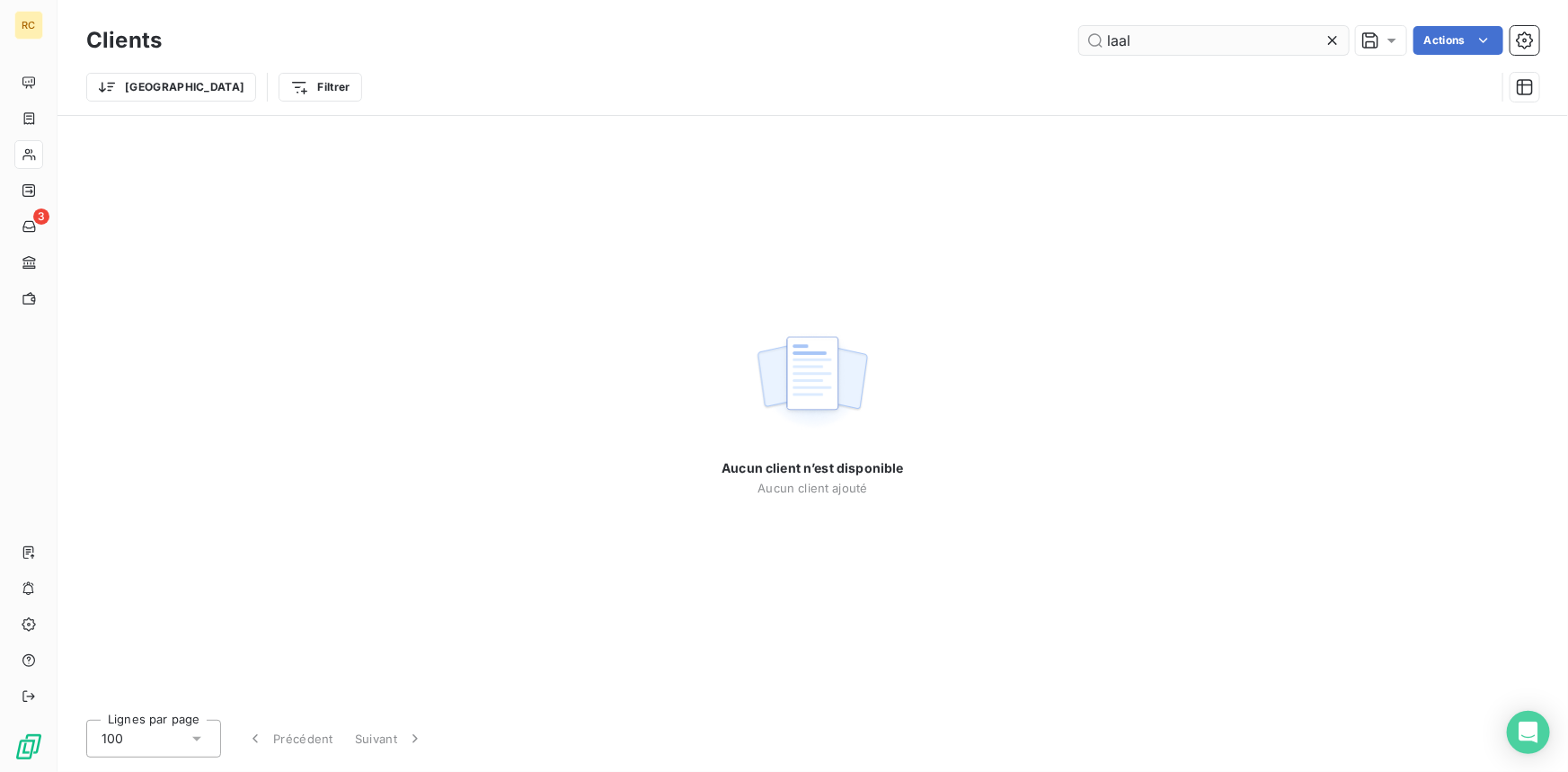
click at [1121, 37] on input "laal" at bounding box center [1214, 40] width 270 height 29
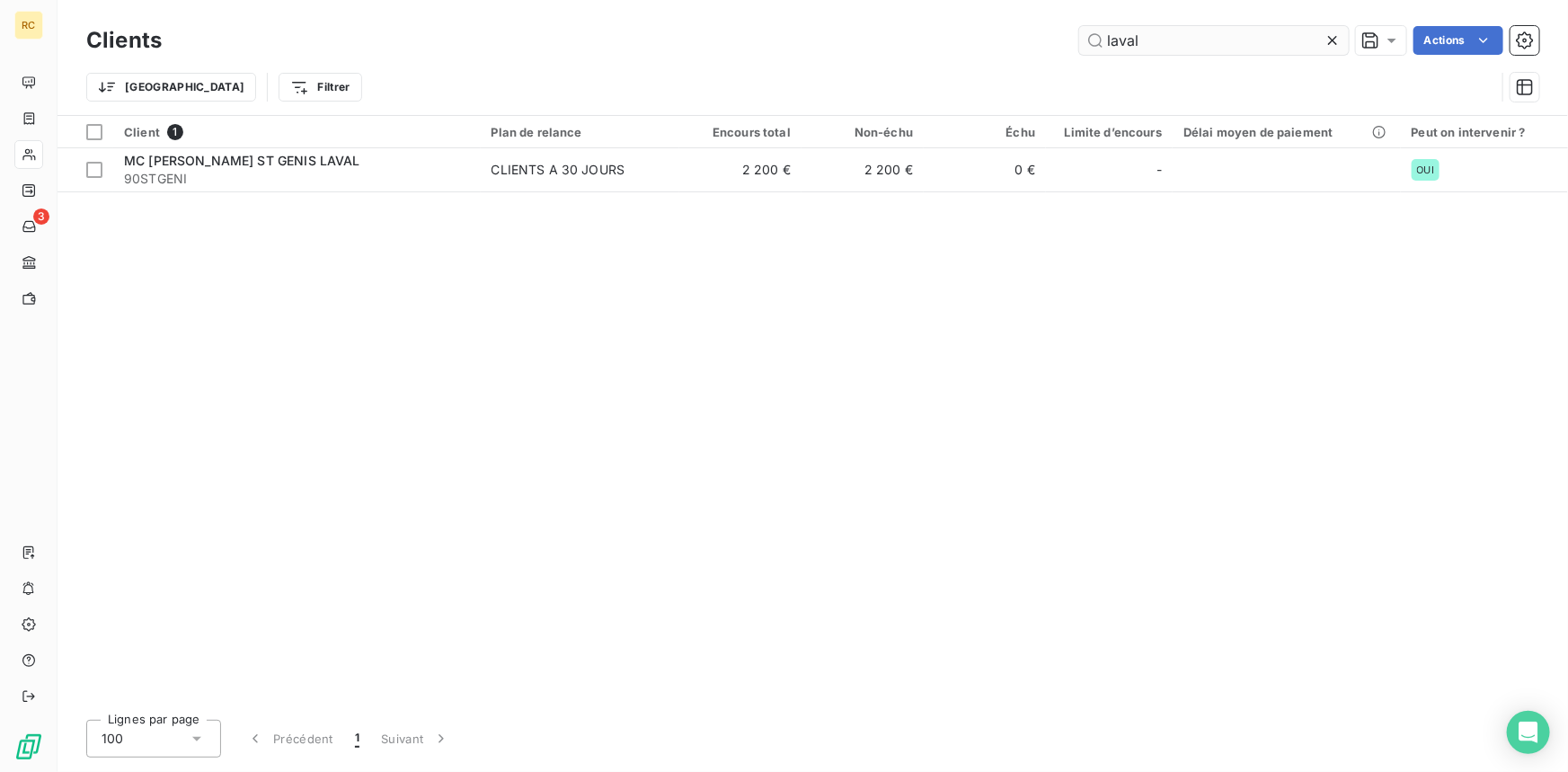
type input "laval"
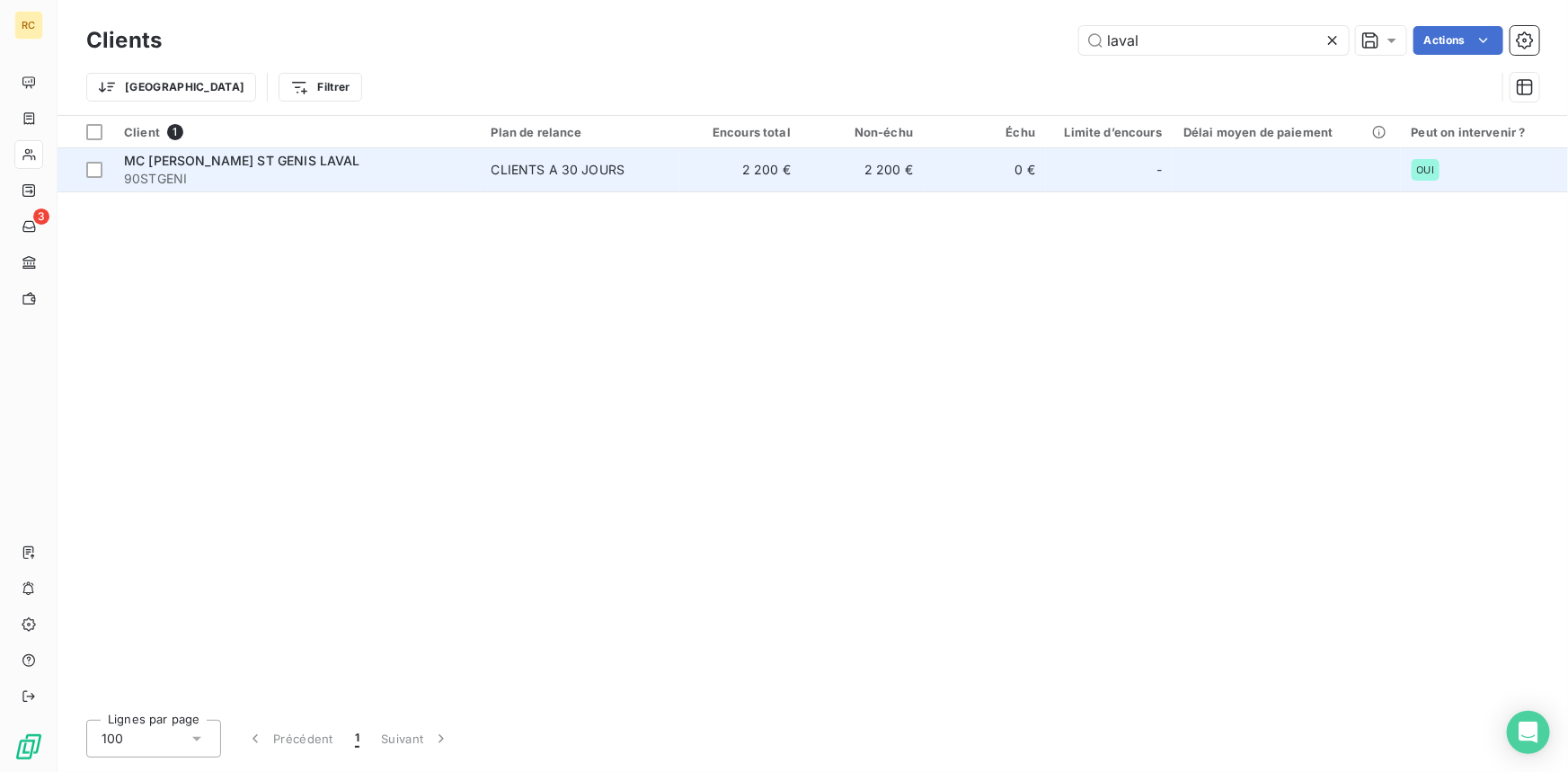
click at [250, 160] on span "MC [PERSON_NAME] ST GENIS LAVAL" at bounding box center [243, 161] width 237 height 15
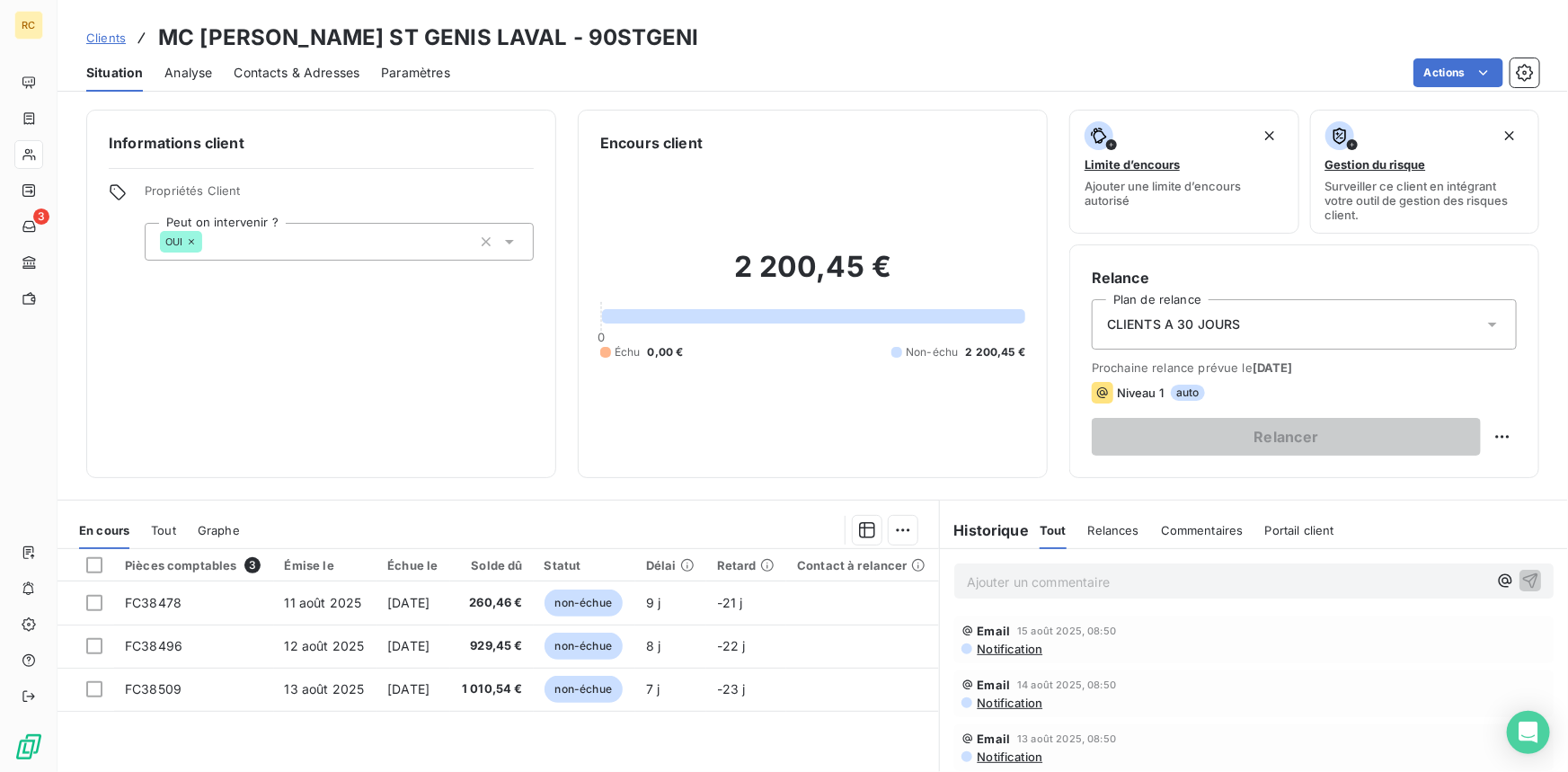
click at [315, 65] on span "Contacts & Adresses" at bounding box center [296, 72] width 126 height 18
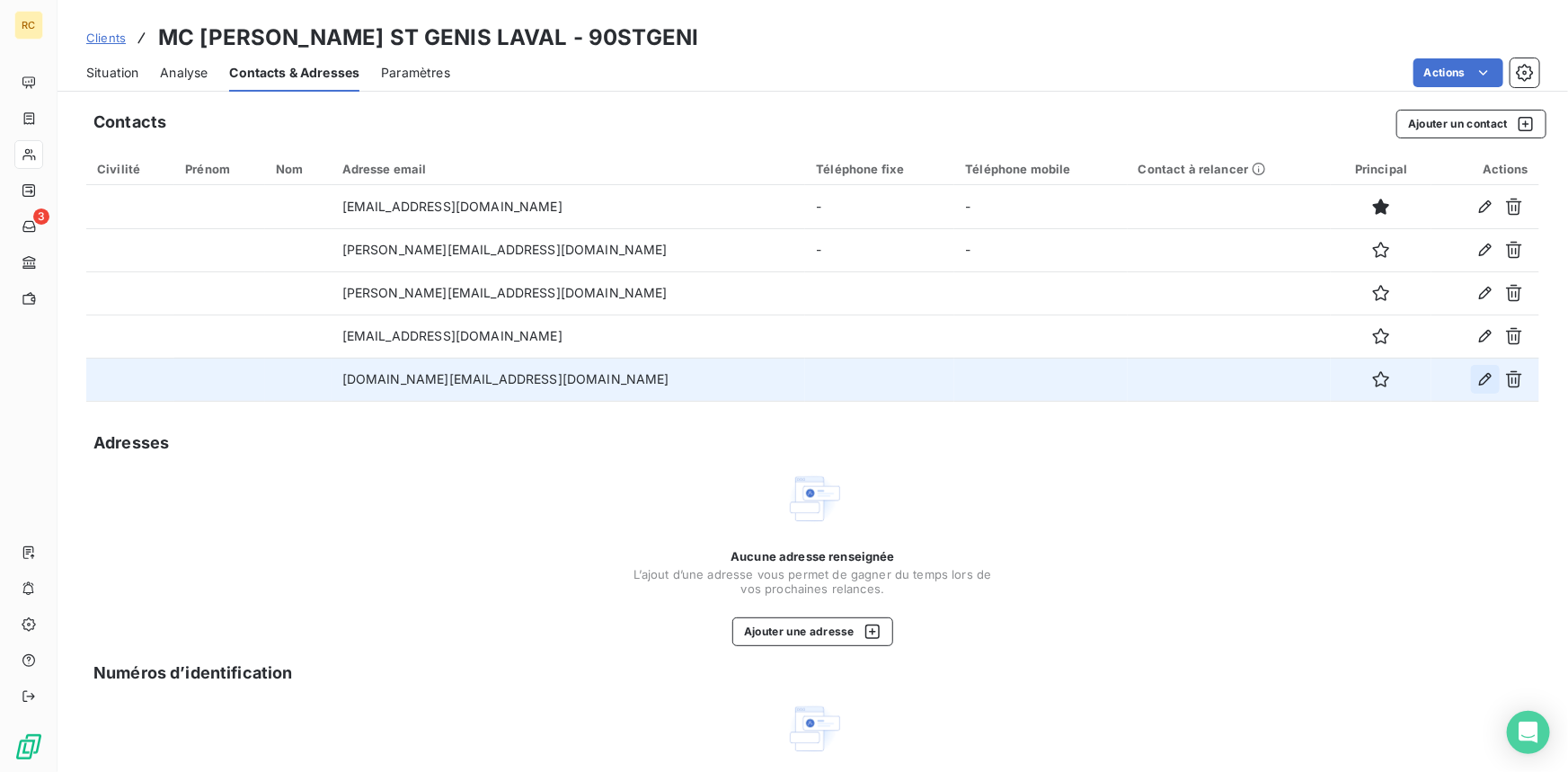
click at [1477, 383] on icon "button" at bounding box center [1485, 379] width 18 height 18
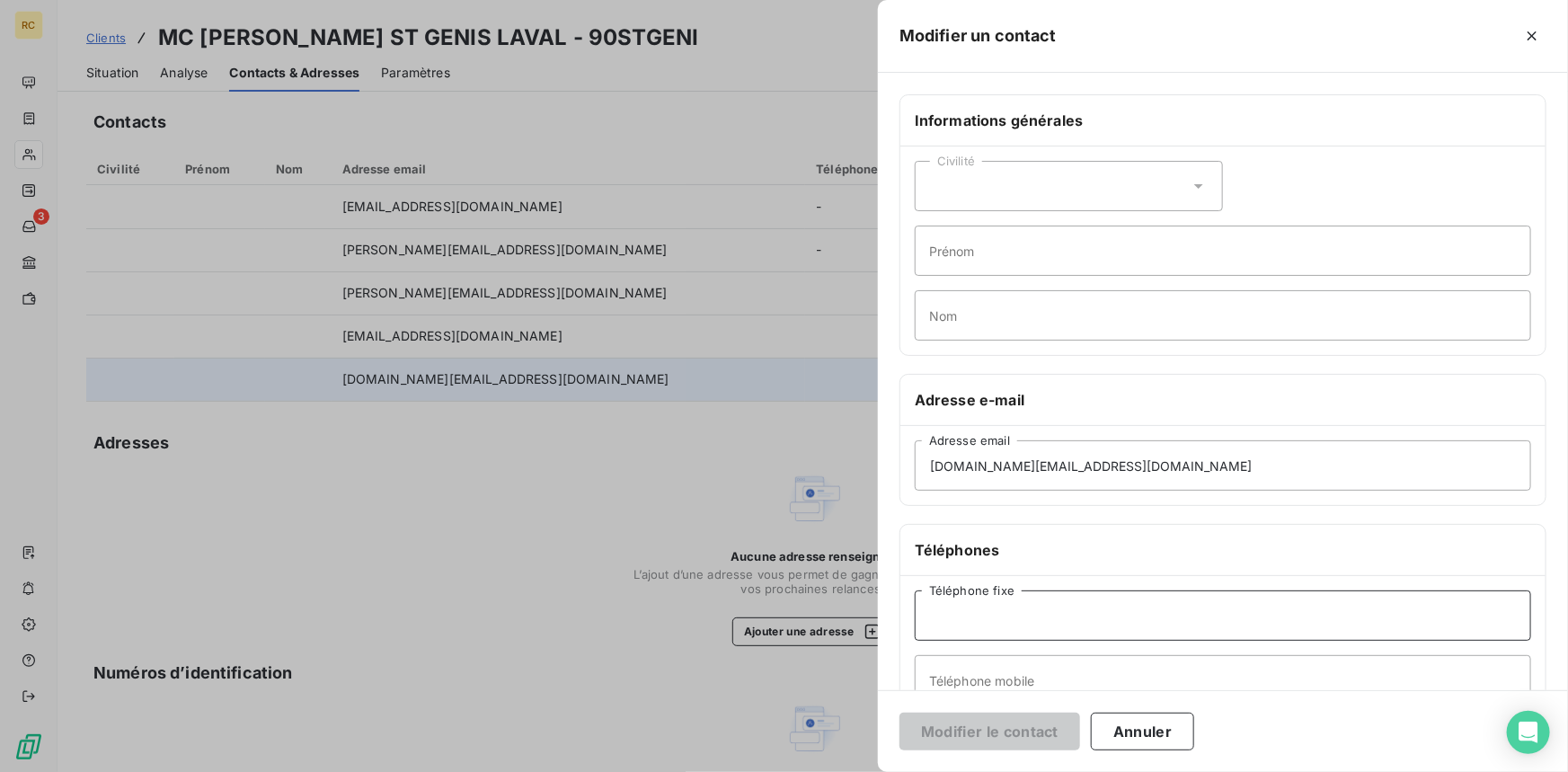
click at [969, 617] on input "Téléphone fixe" at bounding box center [1222, 615] width 617 height 50
type input "04 72 39 97 98"
click at [943, 681] on input "Téléphone mobile" at bounding box center [1222, 681] width 617 height 50
type input "06 85 16 16 77"
click at [970, 732] on button "Modifier le contact" at bounding box center [990, 731] width 181 height 38
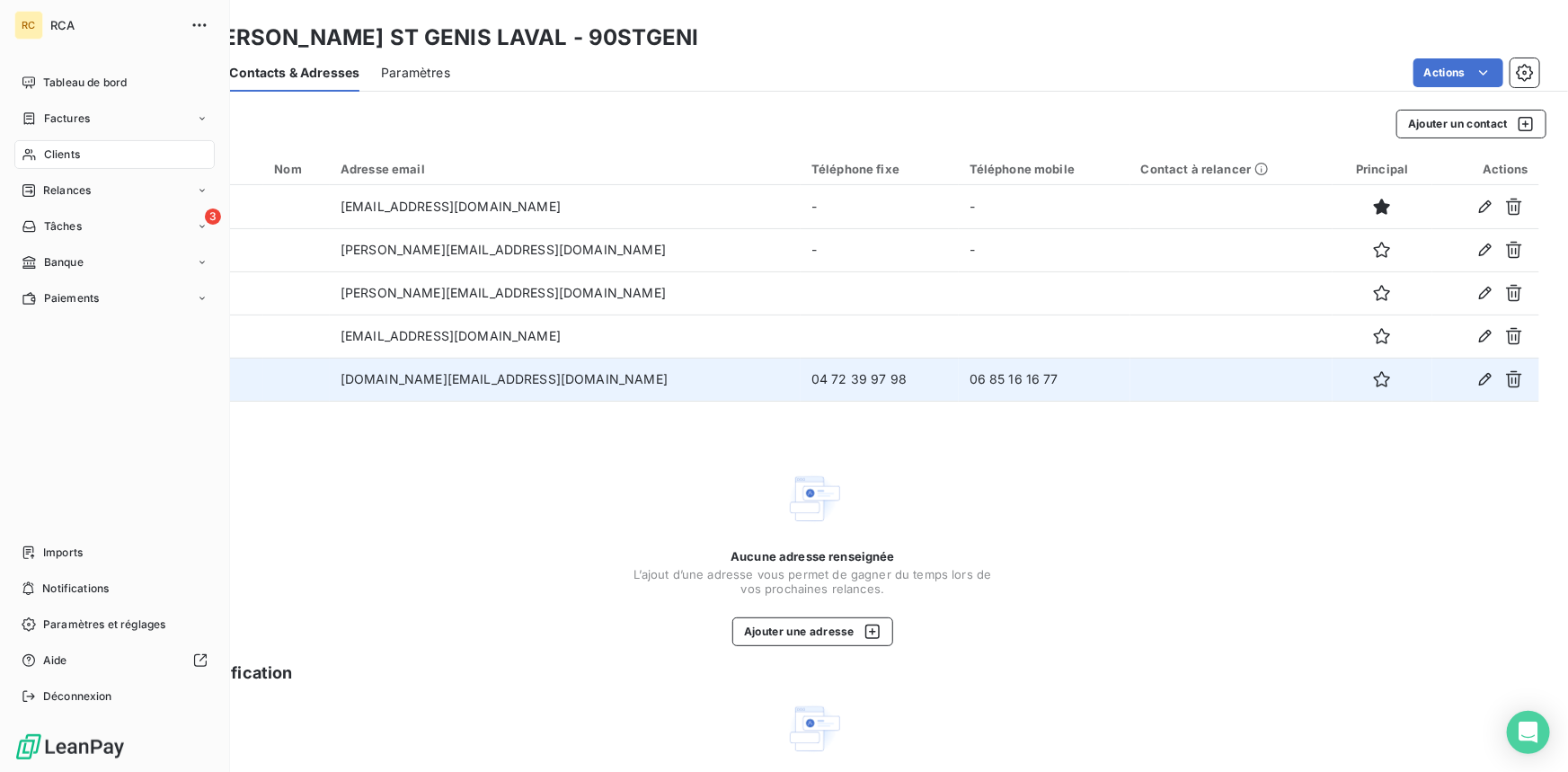
click at [57, 152] on span "Clients" at bounding box center [62, 154] width 36 height 16
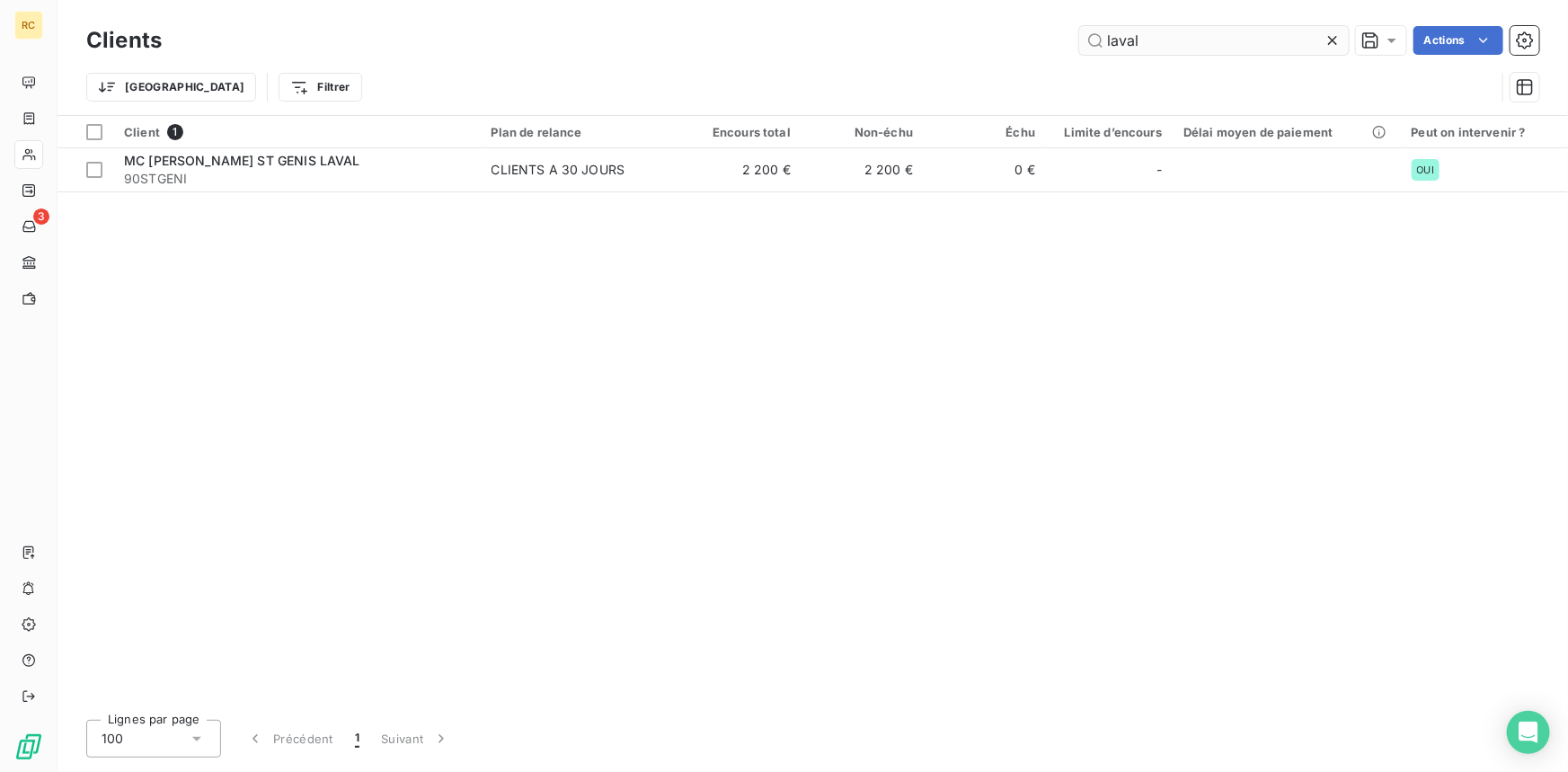
drag, startPoint x: 1144, startPoint y: 37, endPoint x: 1090, endPoint y: 41, distance: 54.1
click at [1090, 41] on input "laval" at bounding box center [1214, 40] width 270 height 29
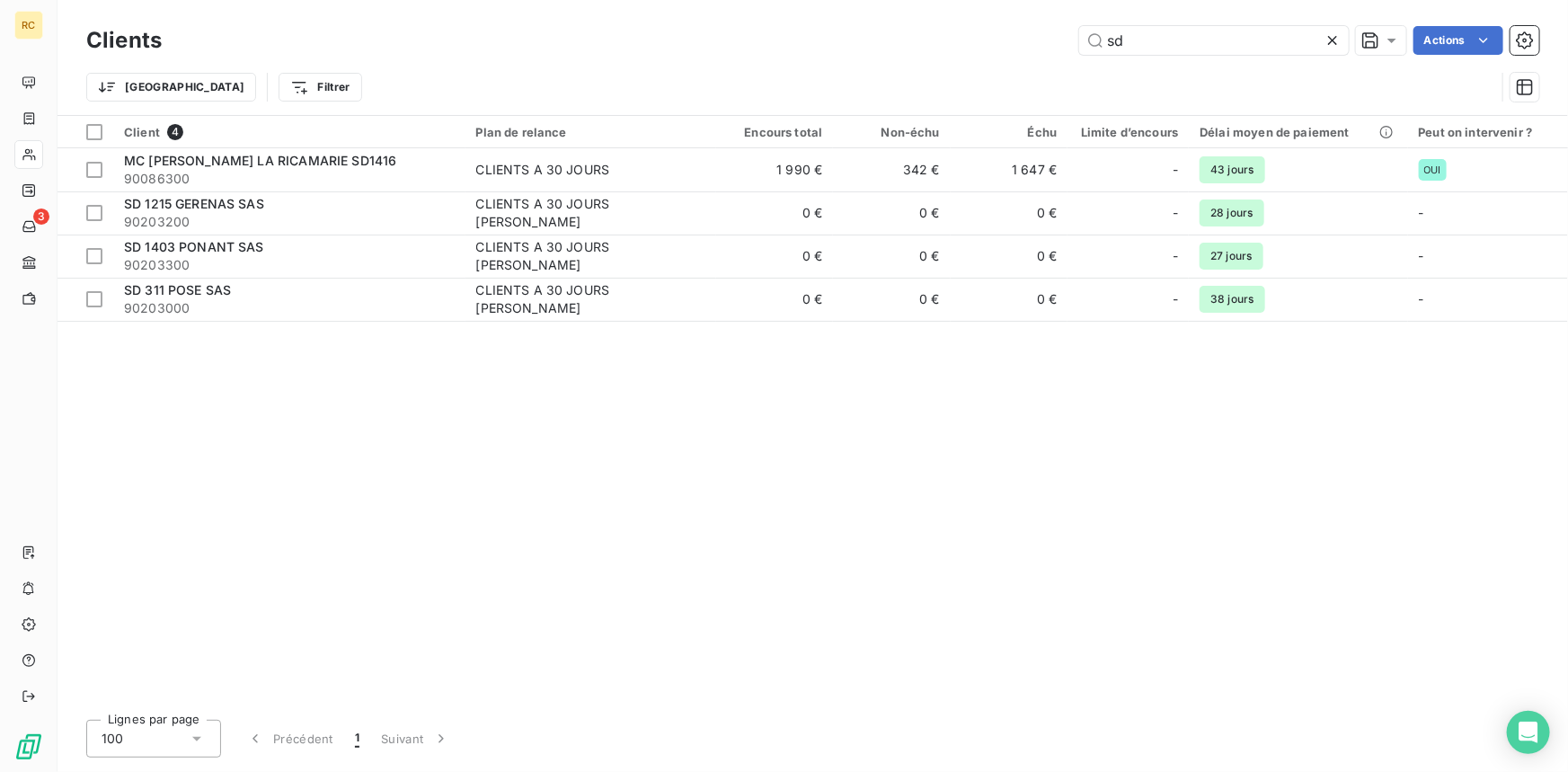
drag, startPoint x: 1136, startPoint y: 35, endPoint x: 1062, endPoint y: 42, distance: 74.3
click at [1062, 42] on div "sd Actions" at bounding box center [861, 40] width 1356 height 29
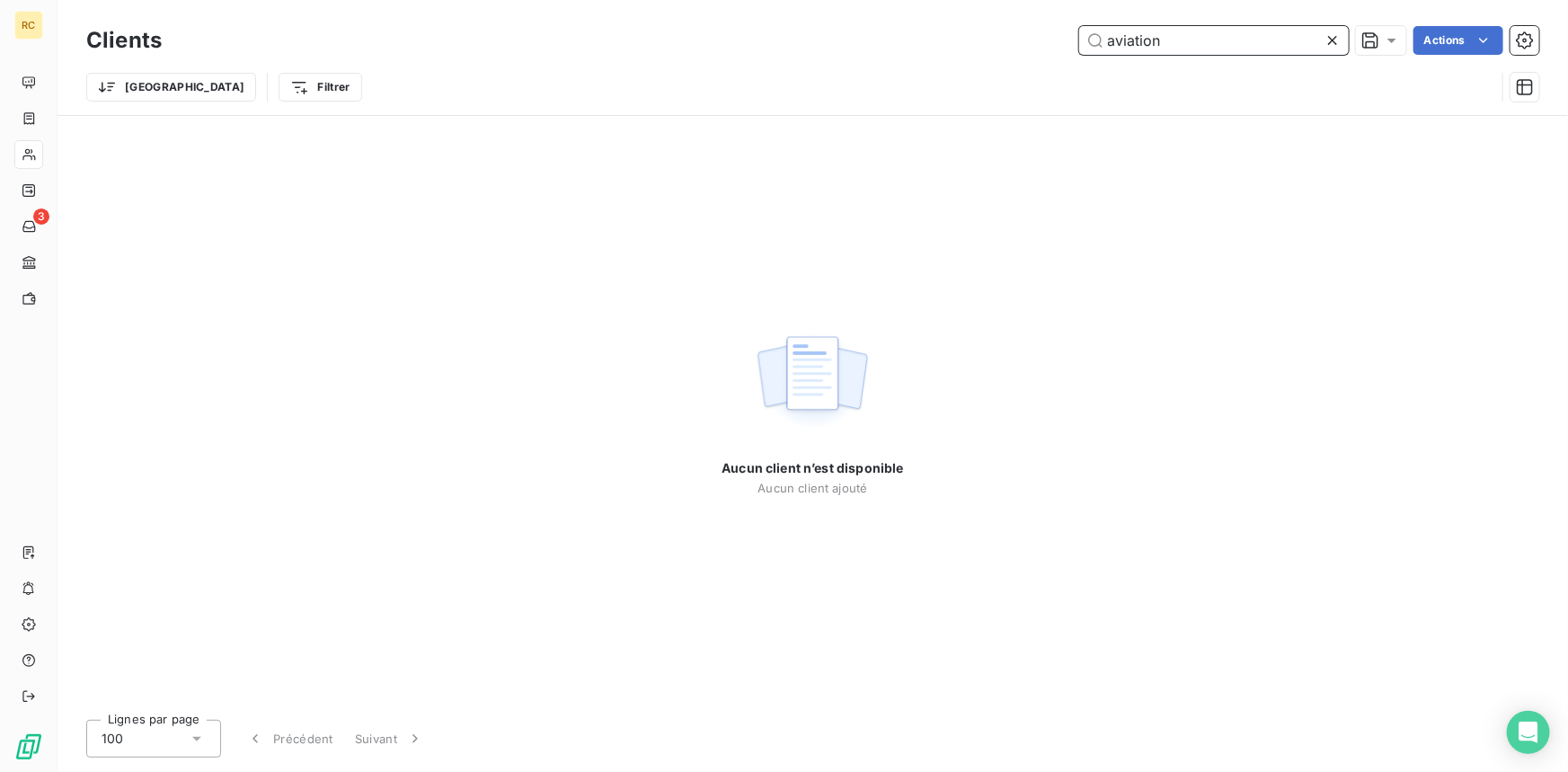
drag, startPoint x: 1186, startPoint y: 42, endPoint x: 1055, endPoint y: 26, distance: 132.0
click at [1055, 26] on div "aviation Actions" at bounding box center [861, 40] width 1356 height 29
click at [1107, 34] on input "prist" at bounding box center [1214, 40] width 270 height 29
click at [1142, 40] on input "st prist" at bounding box center [1214, 40] width 270 height 29
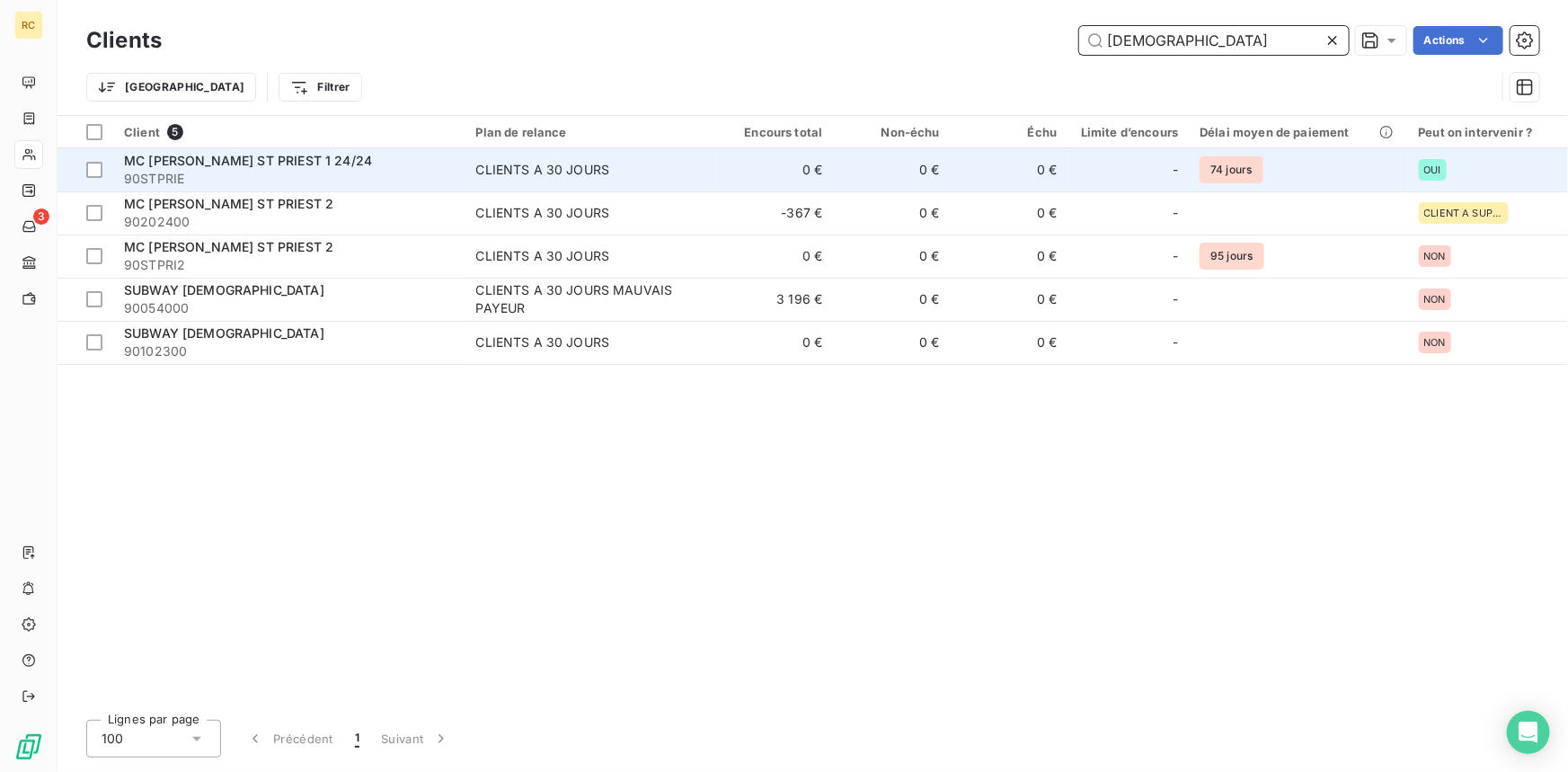
type input "[DEMOGRAPHIC_DATA]"
click at [296, 154] on span "MC [PERSON_NAME] ST PRIEST 1 24/24" at bounding box center [248, 161] width 248 height 15
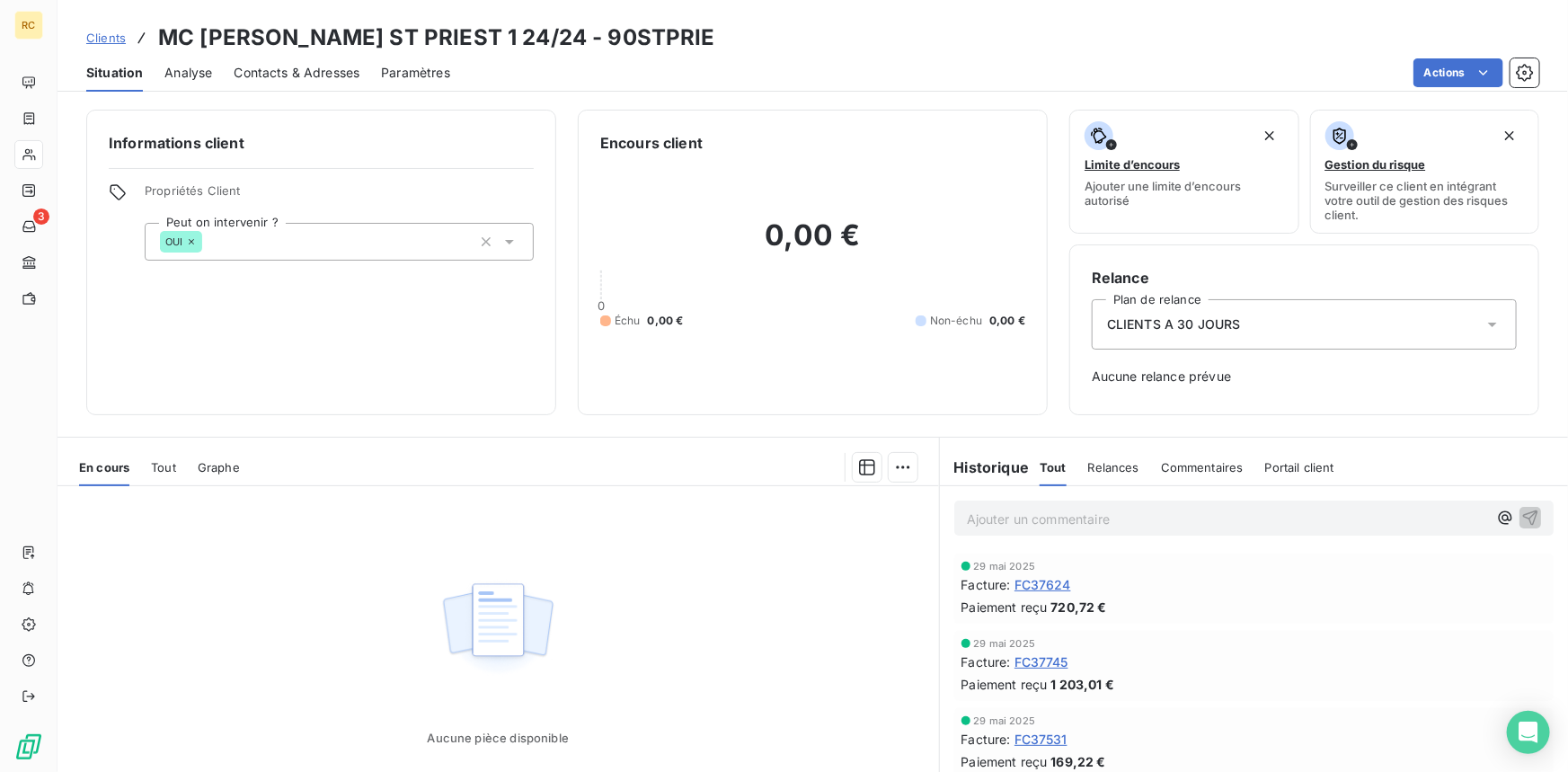
click at [258, 72] on span "Contacts & Adresses" at bounding box center [296, 72] width 126 height 18
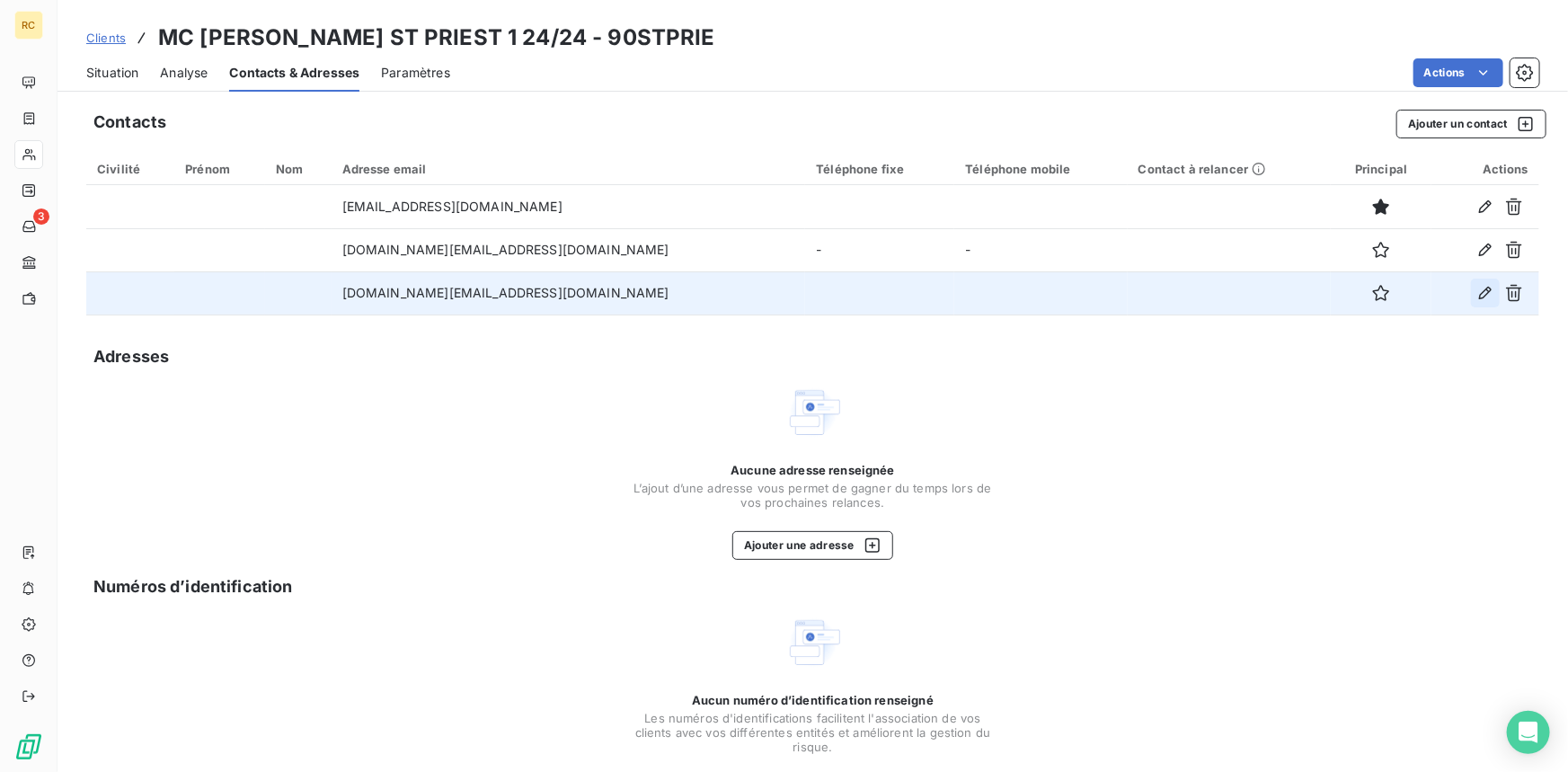
click at [1477, 297] on icon "button" at bounding box center [1485, 293] width 18 height 18
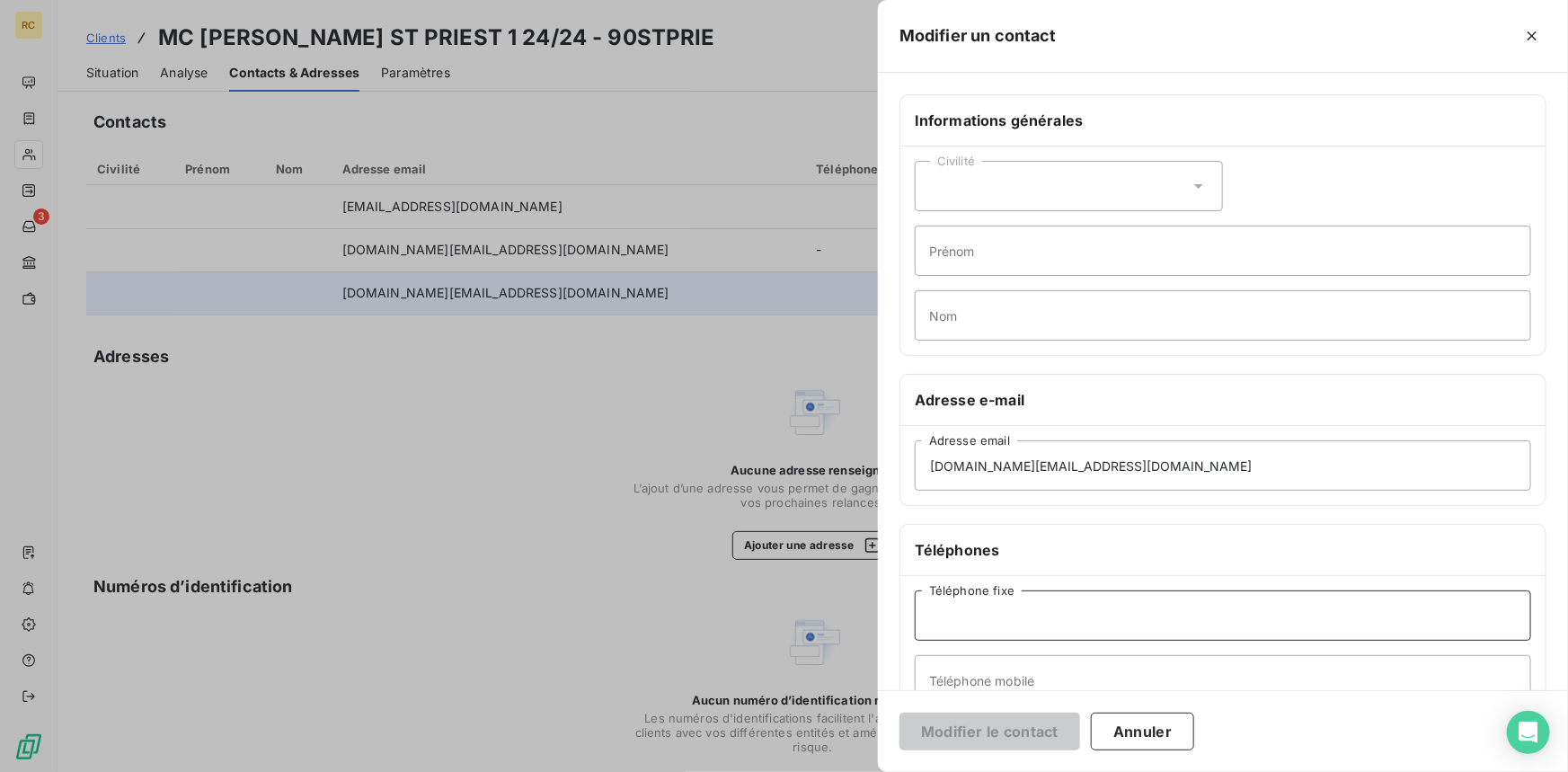
click at [945, 611] on input "Téléphone fixe" at bounding box center [1222, 615] width 617 height 50
type input "04 72 39 97 98"
click at [953, 673] on input "Téléphone mobile" at bounding box center [1222, 681] width 617 height 50
click at [956, 672] on input "06 8 16 16 77" at bounding box center [1222, 681] width 617 height 50
type input "06 85 16 16 77"
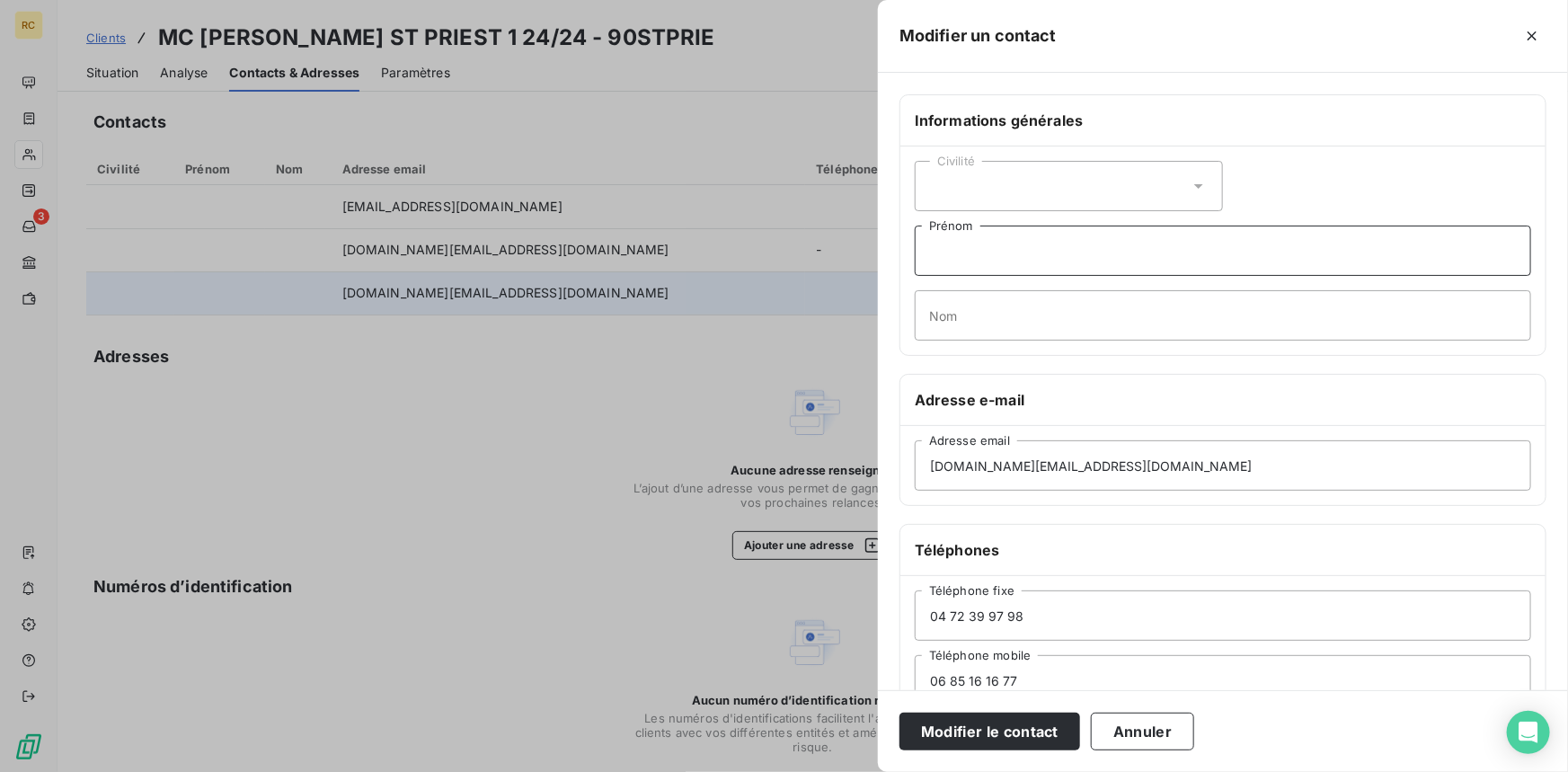
click at [945, 252] on input "Prénom" at bounding box center [1222, 250] width 617 height 50
drag, startPoint x: 981, startPoint y: 248, endPoint x: 901, endPoint y: 250, distance: 80.0
click at [901, 250] on div "Civilité [PERSON_NAME] Nom" at bounding box center [1223, 250] width 645 height 209
type input "[PERSON_NAME]"
click at [939, 315] on input "Nom" at bounding box center [1222, 316] width 617 height 50
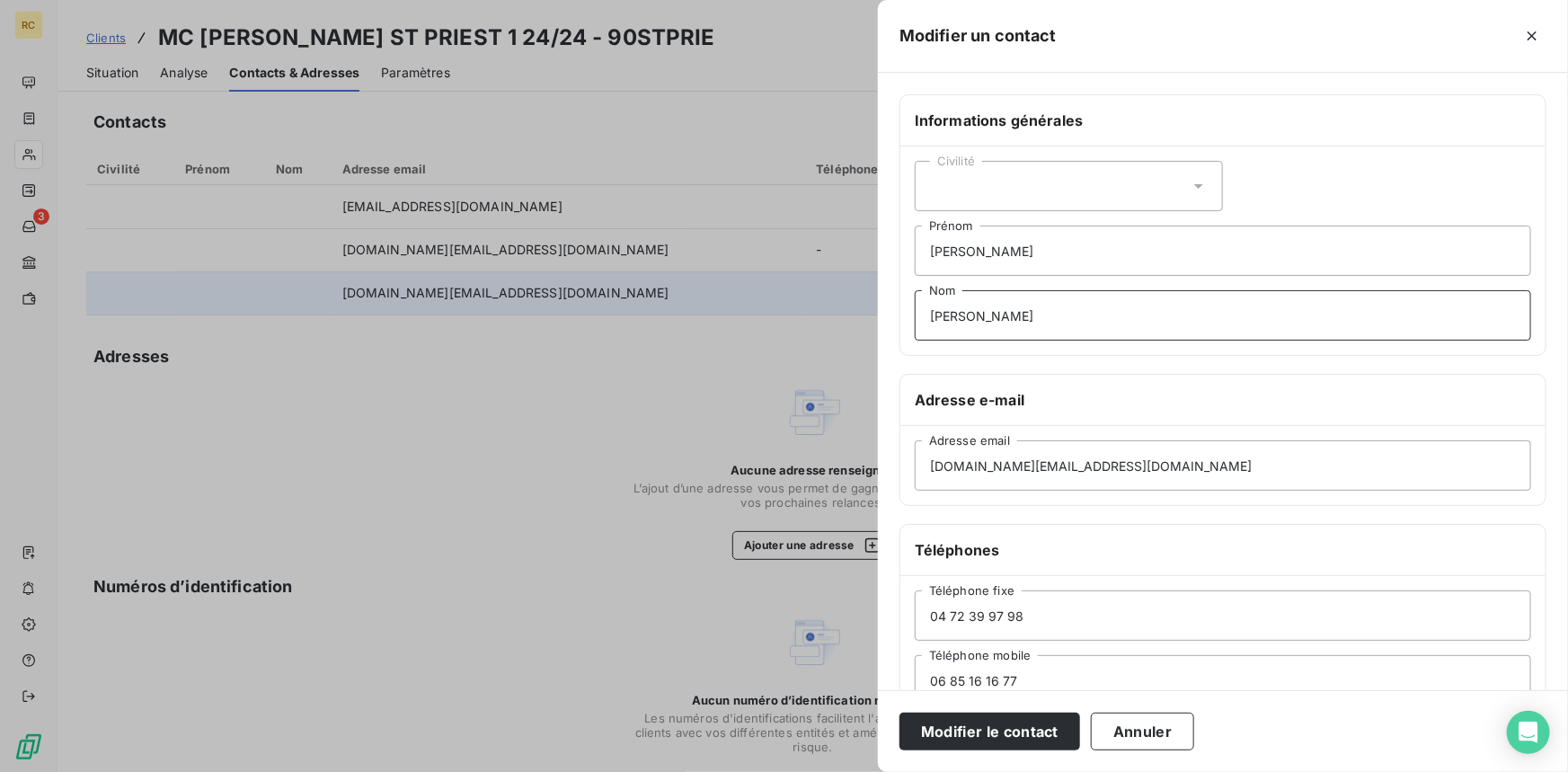
type input "[PERSON_NAME]"
click at [1190, 180] on icon at bounding box center [1198, 186] width 18 height 18
click at [983, 261] on span "Monsieur" at bounding box center [978, 264] width 54 height 17
click at [989, 734] on button "Modifier le contact" at bounding box center [990, 731] width 181 height 38
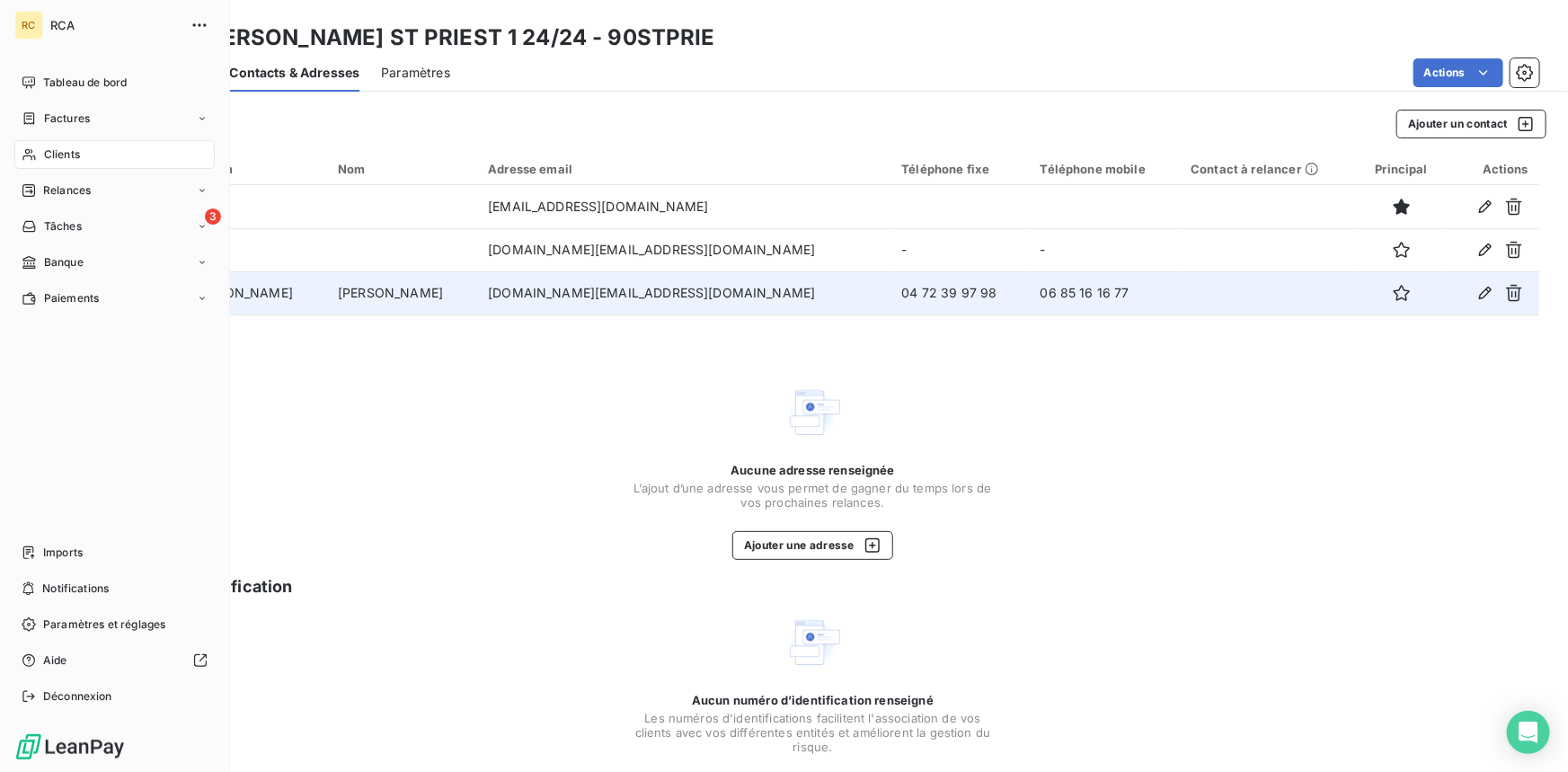
click at [73, 156] on span "Clients" at bounding box center [62, 154] width 36 height 16
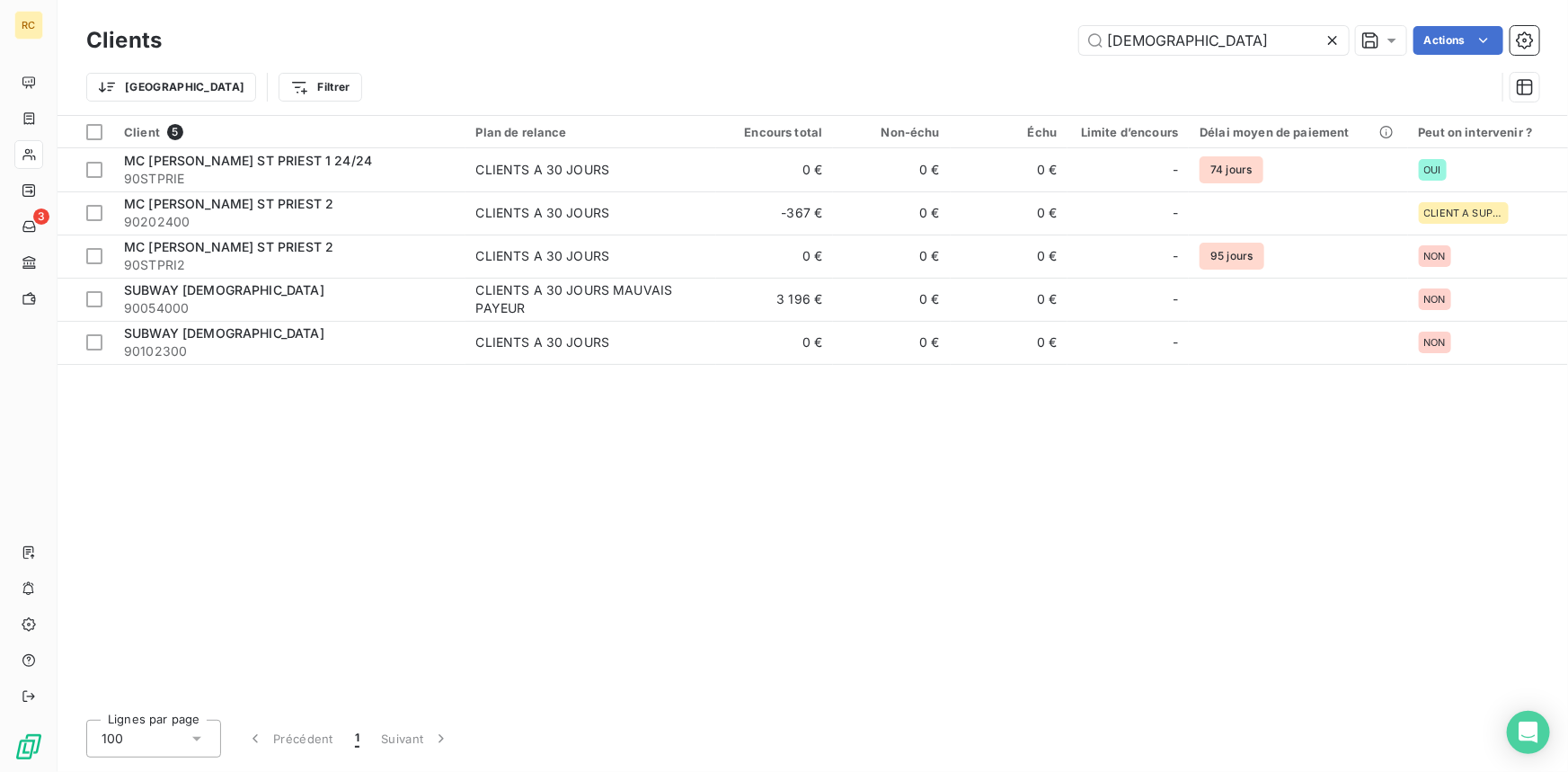
drag, startPoint x: 1201, startPoint y: 39, endPoint x: 1025, endPoint y: 34, distance: 176.1
click at [1025, 34] on div "st priest Actions" at bounding box center [861, 40] width 1356 height 29
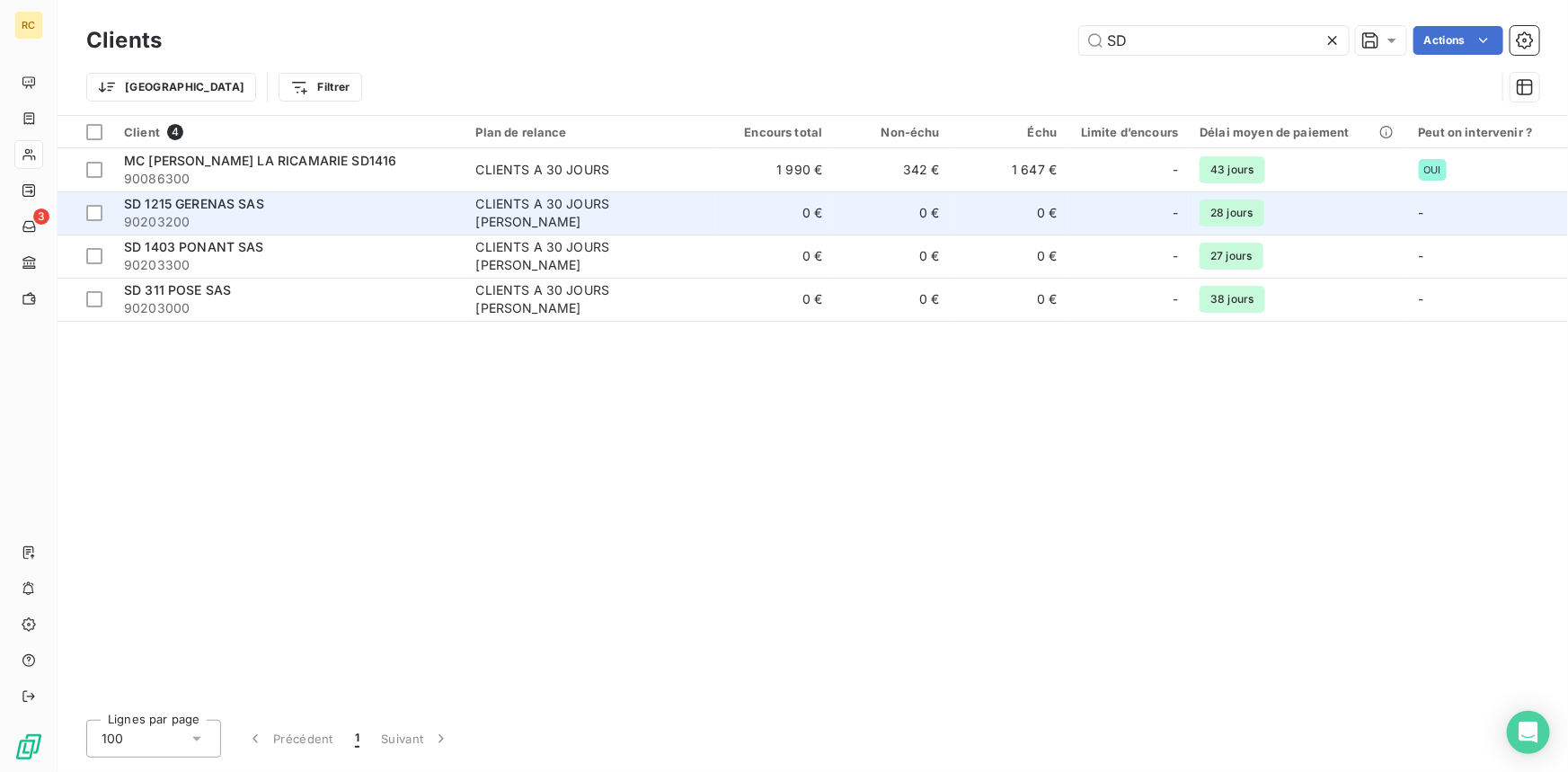
type input "SD"
click at [180, 206] on span "SD 1215 GERENAS SAS" at bounding box center [194, 204] width 141 height 15
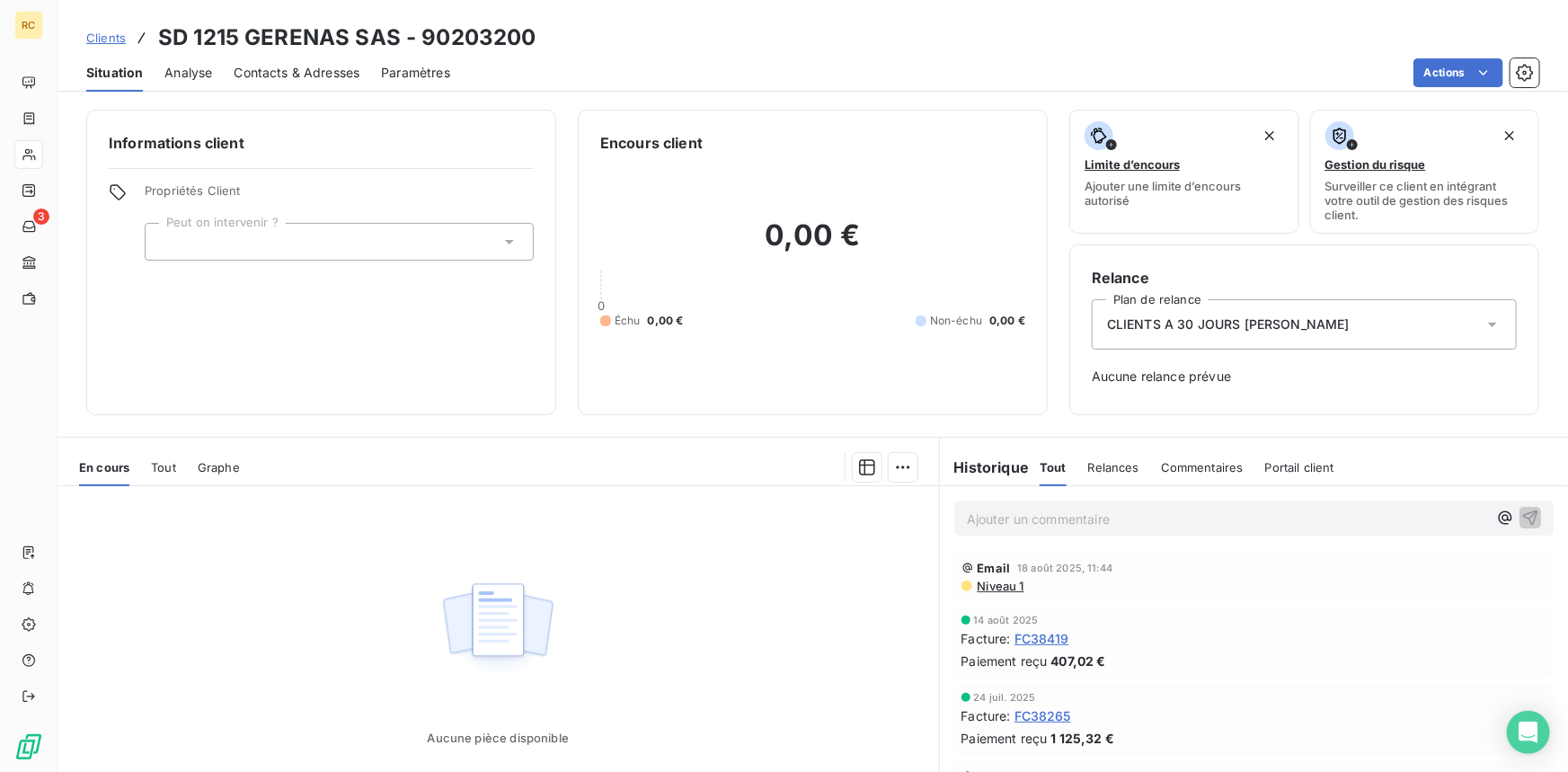
click at [282, 67] on span "Contacts & Adresses" at bounding box center [296, 72] width 126 height 18
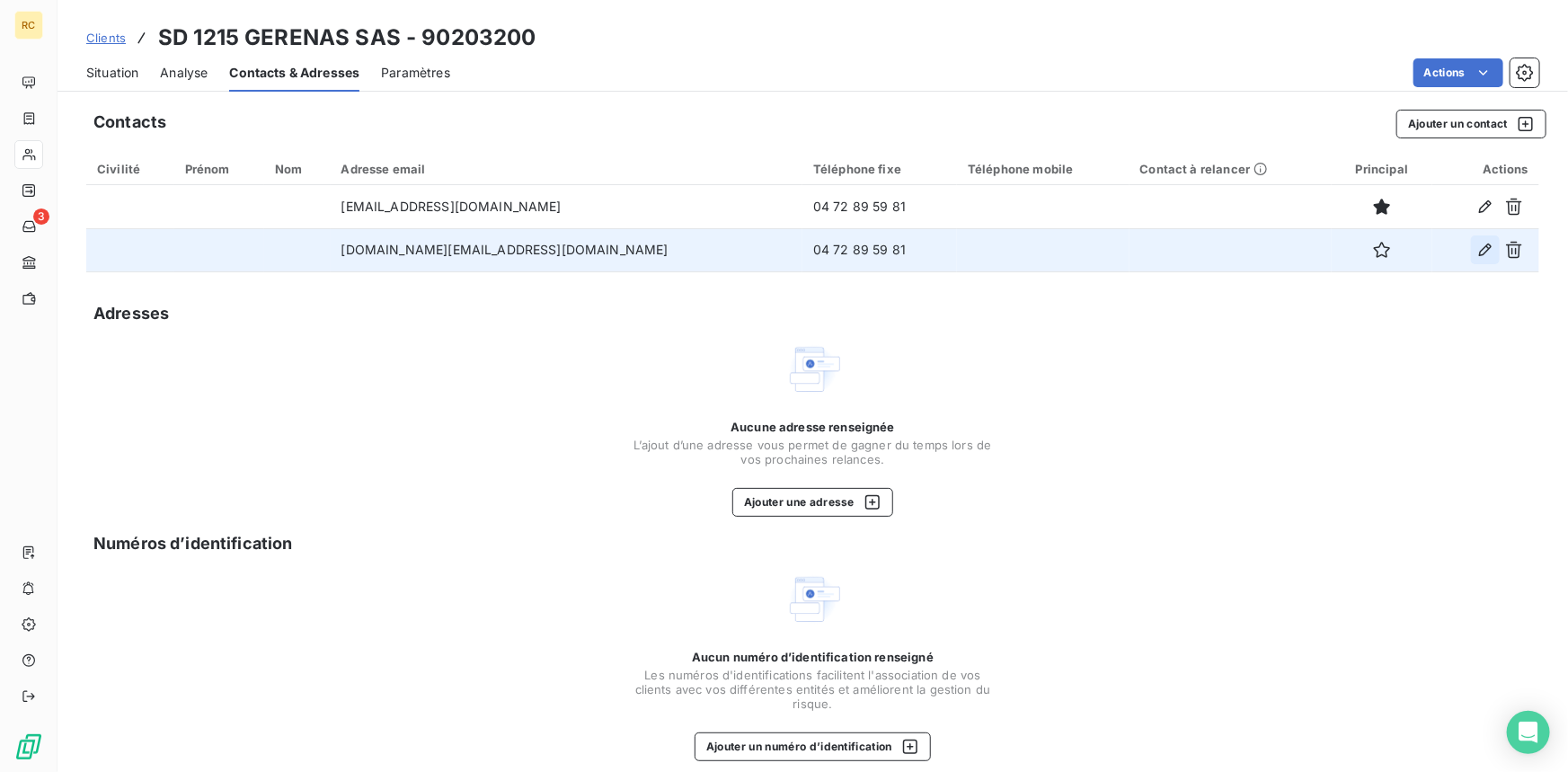
click at [1479, 251] on icon "button" at bounding box center [1485, 249] width 18 height 18
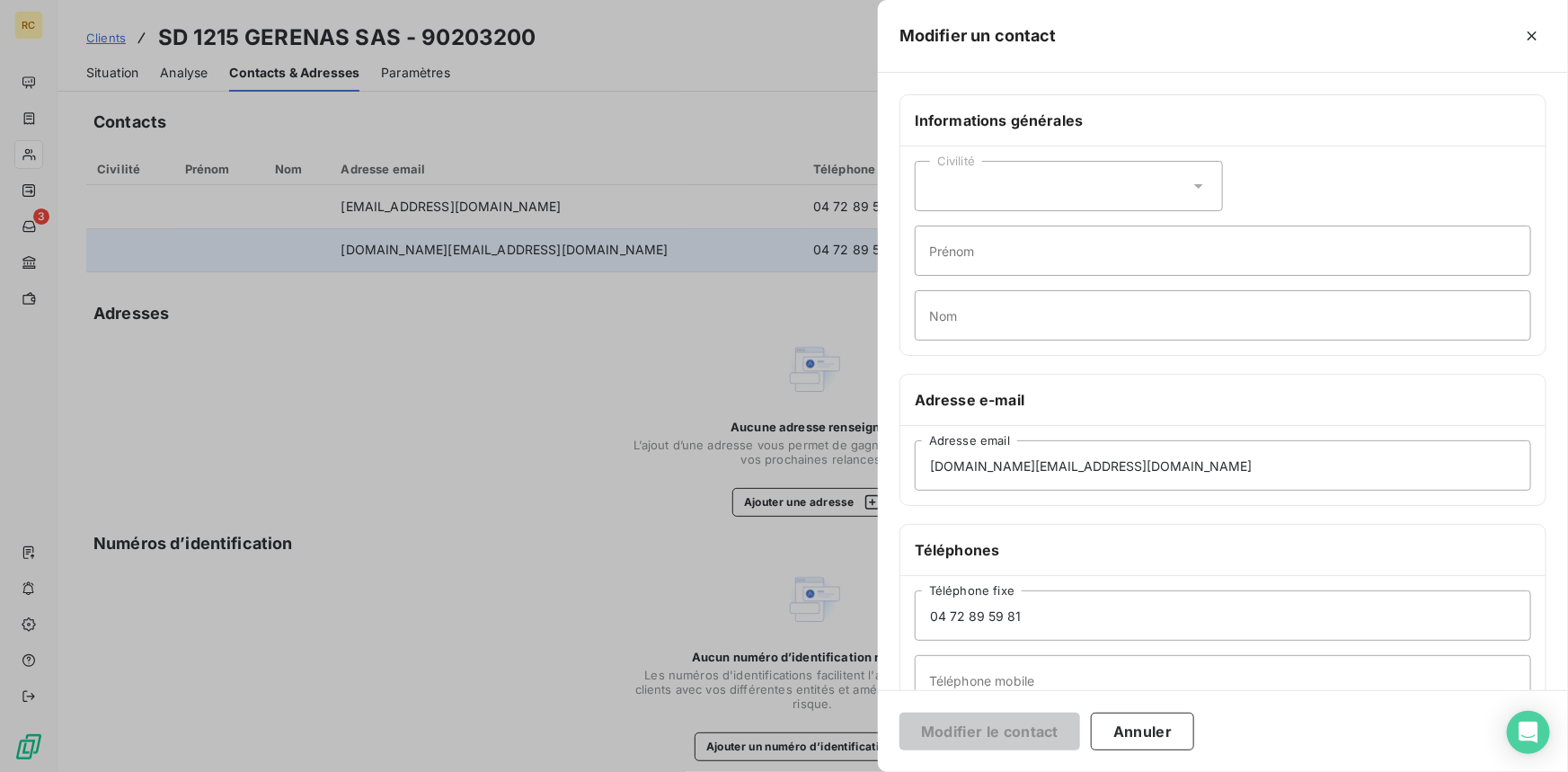
click at [1203, 180] on div "Civilité" at bounding box center [1068, 186] width 308 height 50
click at [993, 235] on span "Madame" at bounding box center [975, 232] width 48 height 17
click at [953, 247] on input "Prénom" at bounding box center [1222, 250] width 617 height 50
type input "OCEANE"
click at [953, 320] on input "Nom" at bounding box center [1222, 316] width 617 height 50
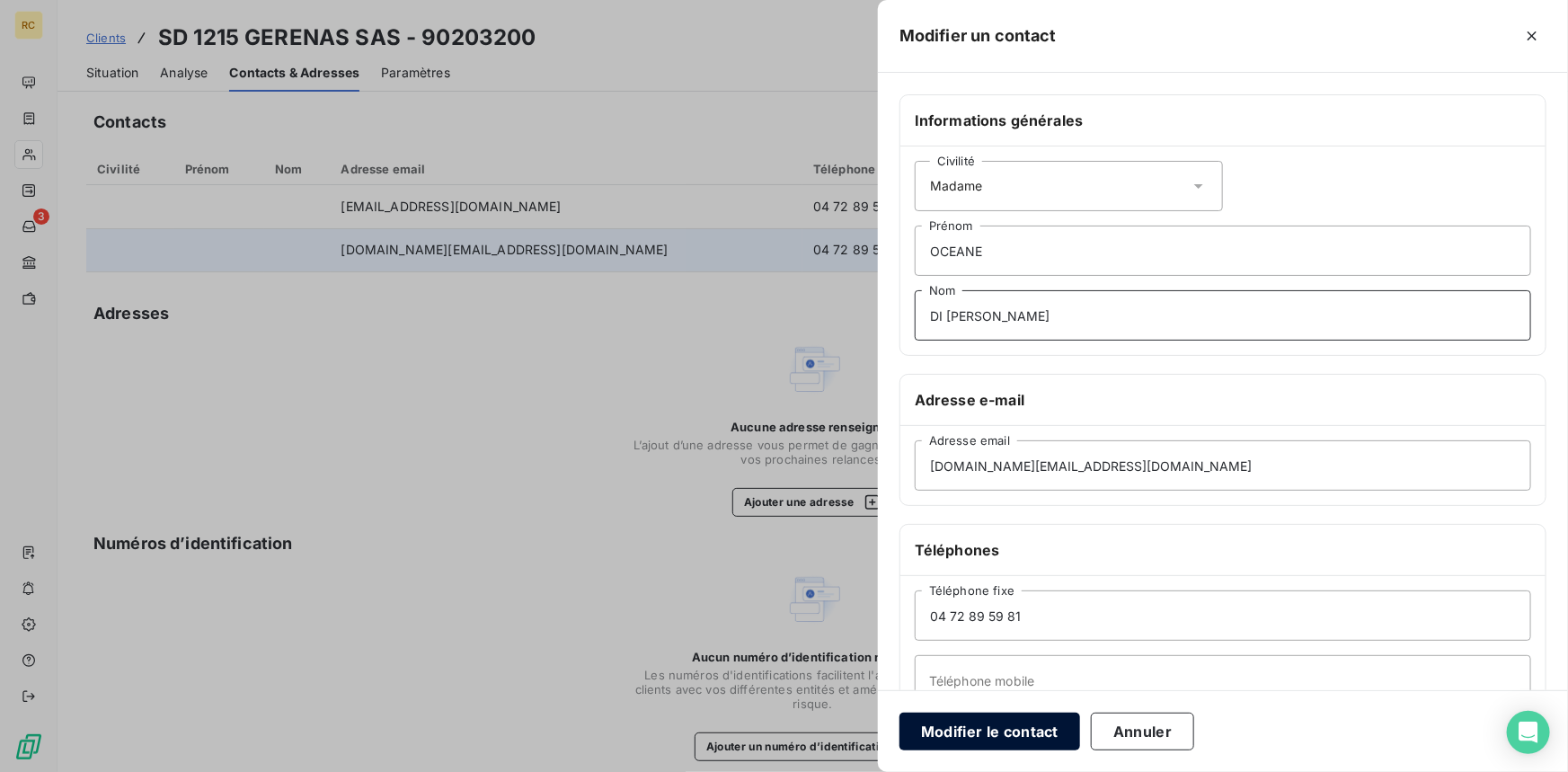
type input "DI [PERSON_NAME]"
click at [1014, 728] on button "Modifier le contact" at bounding box center [990, 731] width 181 height 38
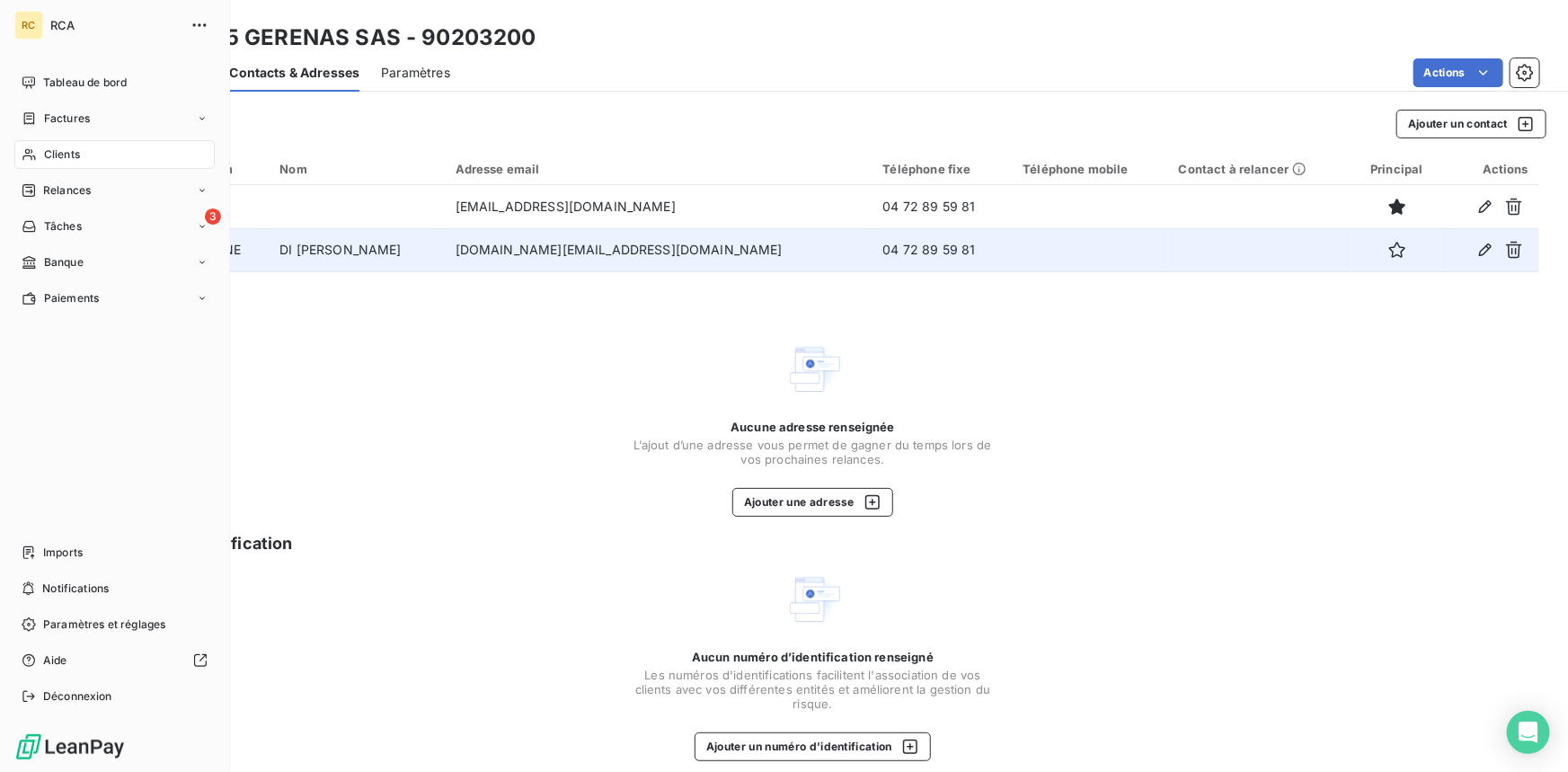
click at [61, 152] on span "Clients" at bounding box center [62, 154] width 36 height 16
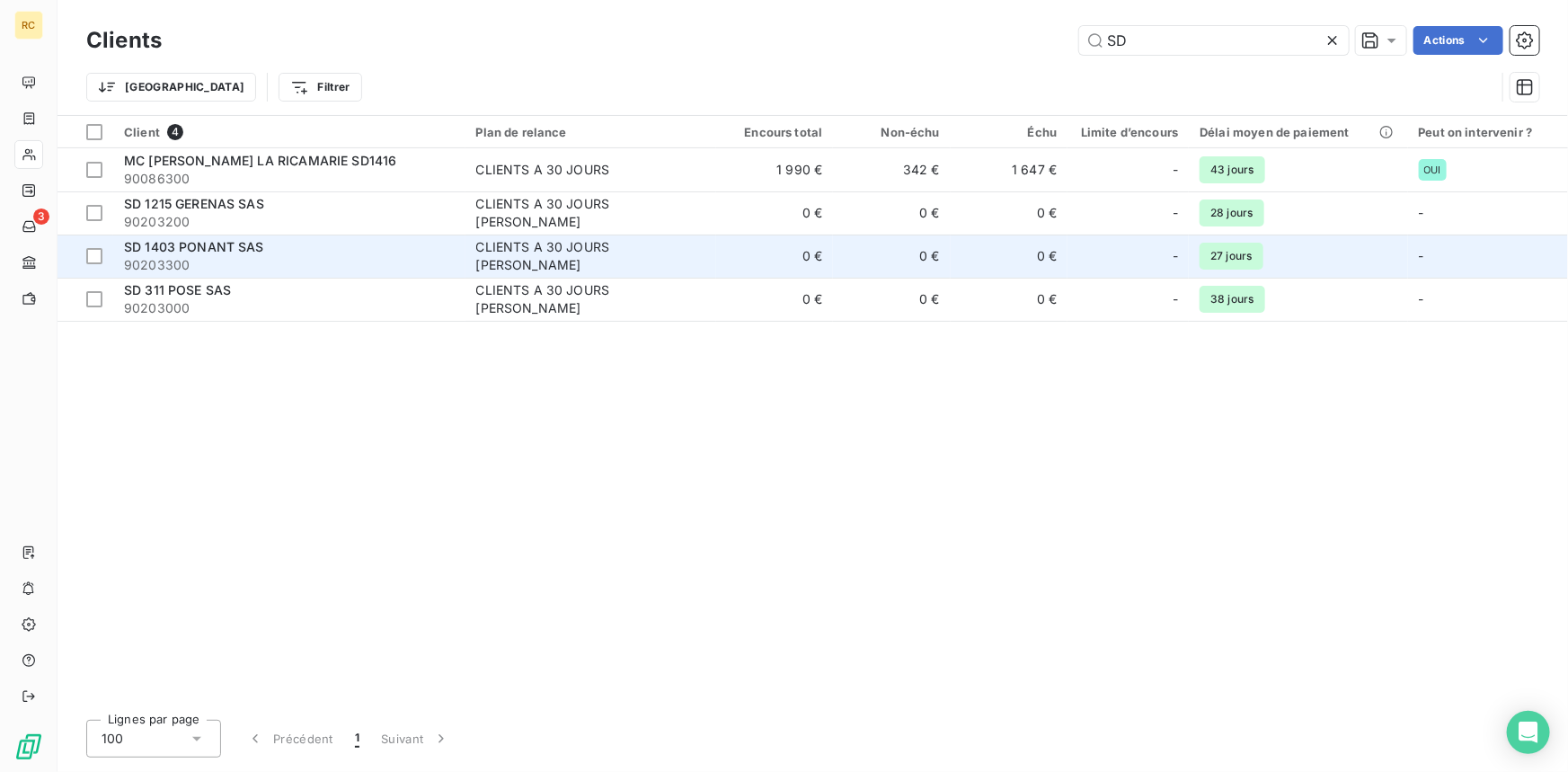
click at [217, 246] on span "SD 1403 PONANT SAS" at bounding box center [194, 246] width 141 height 15
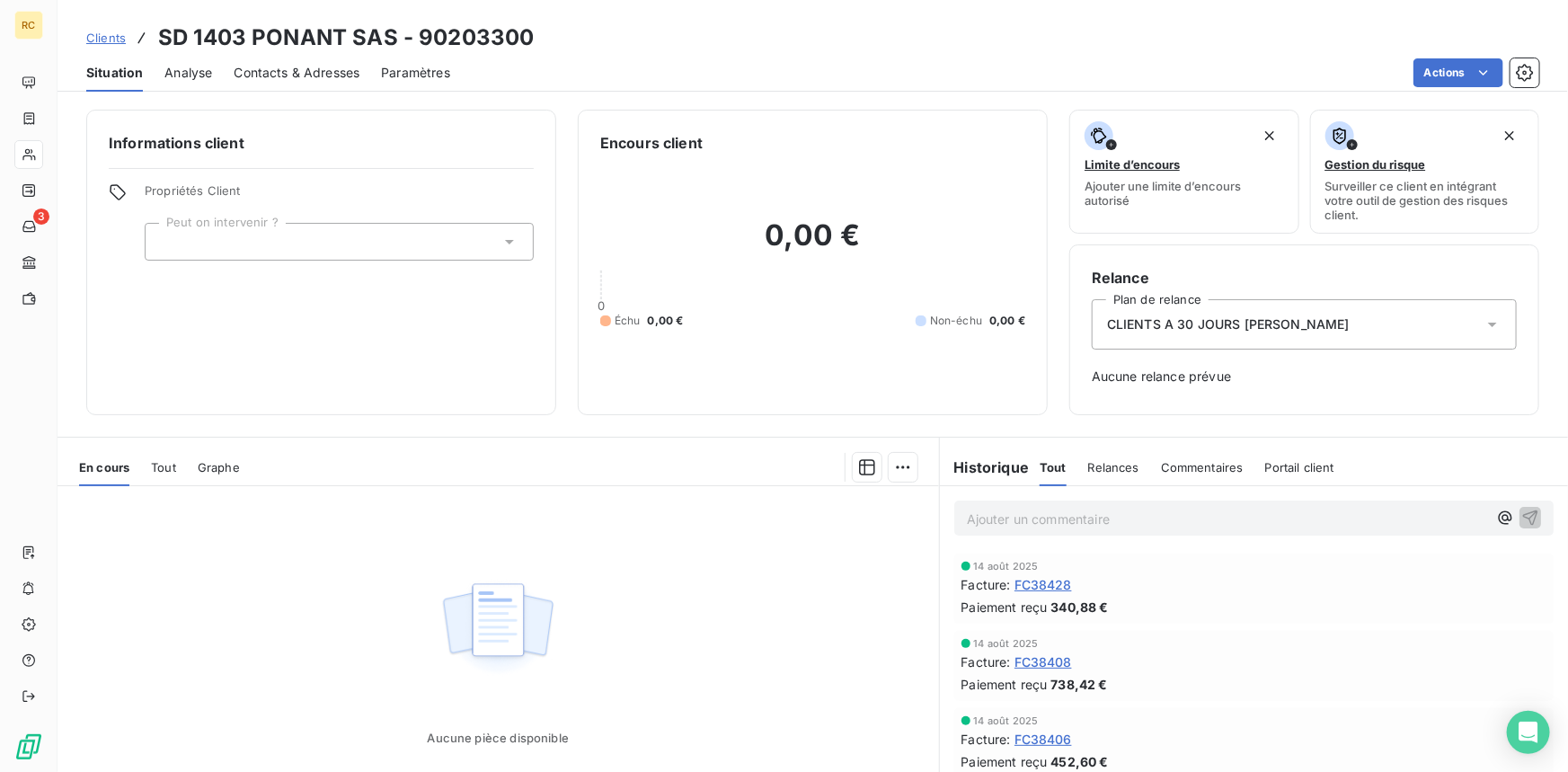
click at [297, 78] on span "Contacts & Adresses" at bounding box center [296, 72] width 126 height 18
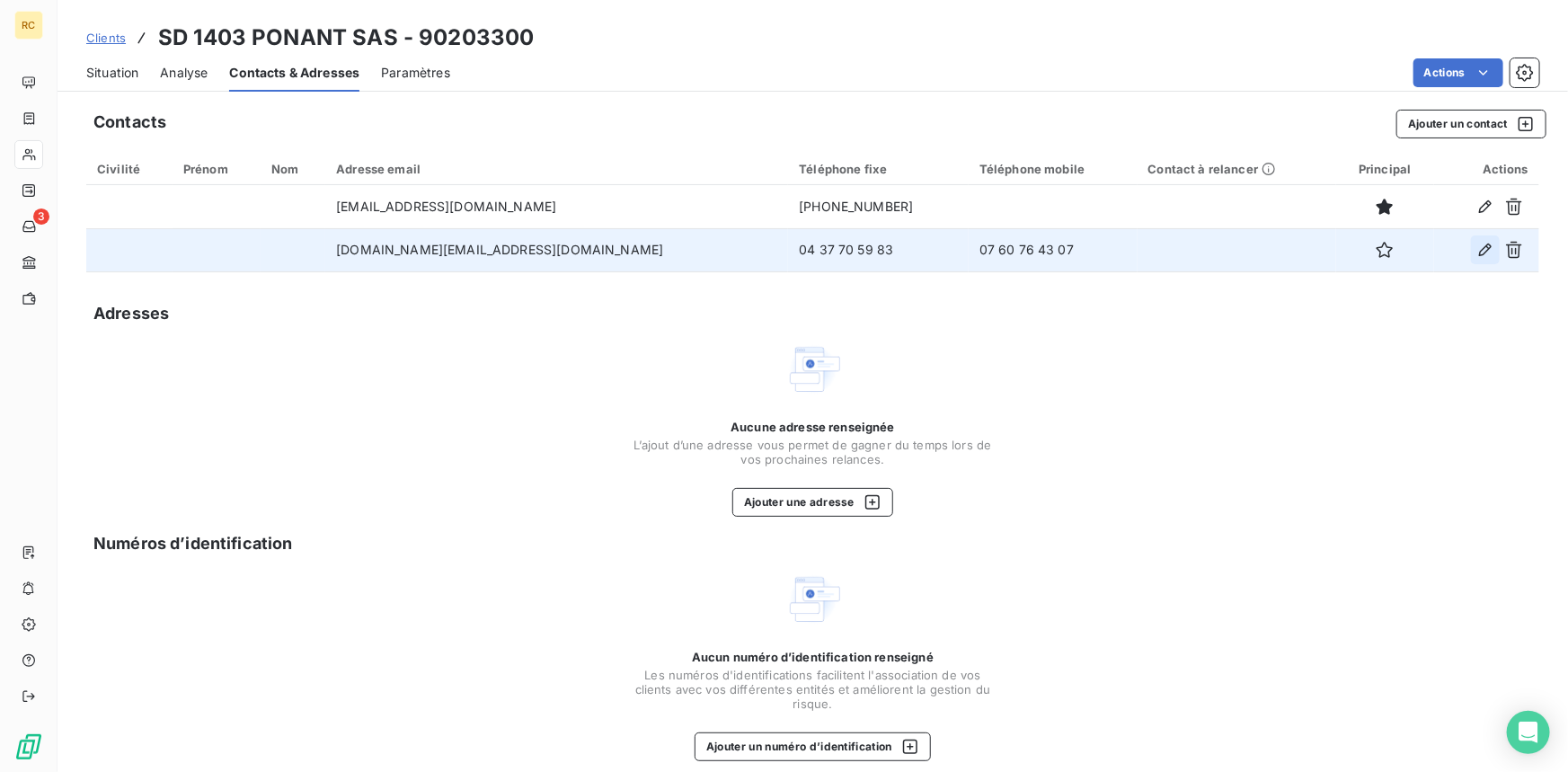
click at [1479, 250] on icon "button" at bounding box center [1485, 249] width 13 height 13
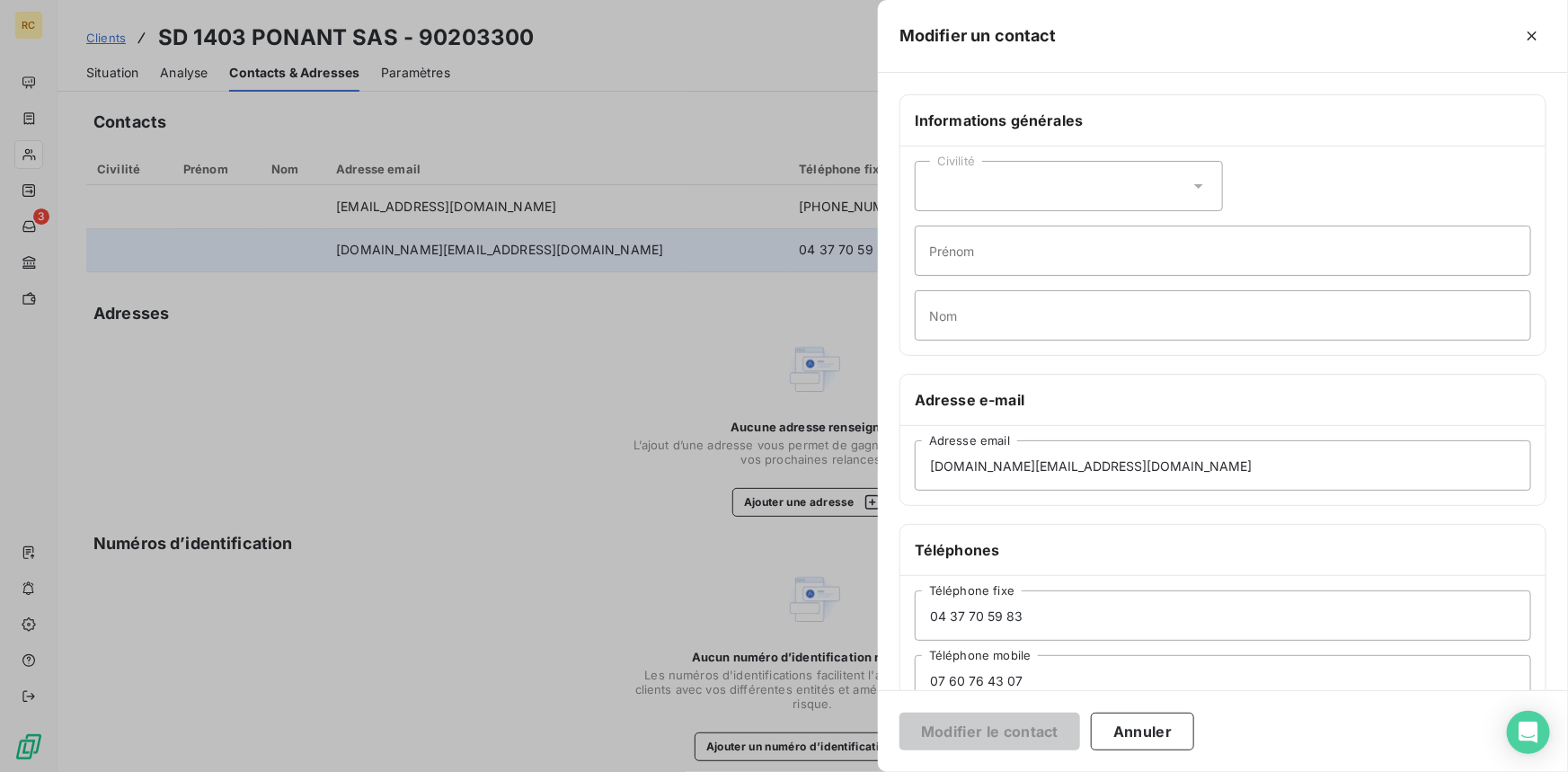
click at [1199, 178] on icon at bounding box center [1198, 186] width 18 height 18
click at [1014, 231] on li "Madame" at bounding box center [1068, 231] width 308 height 33
click at [976, 252] on input "Prénom" at bounding box center [1222, 250] width 617 height 50
type input "[PERSON_NAME]"
click at [936, 306] on input "Nom" at bounding box center [1222, 316] width 617 height 50
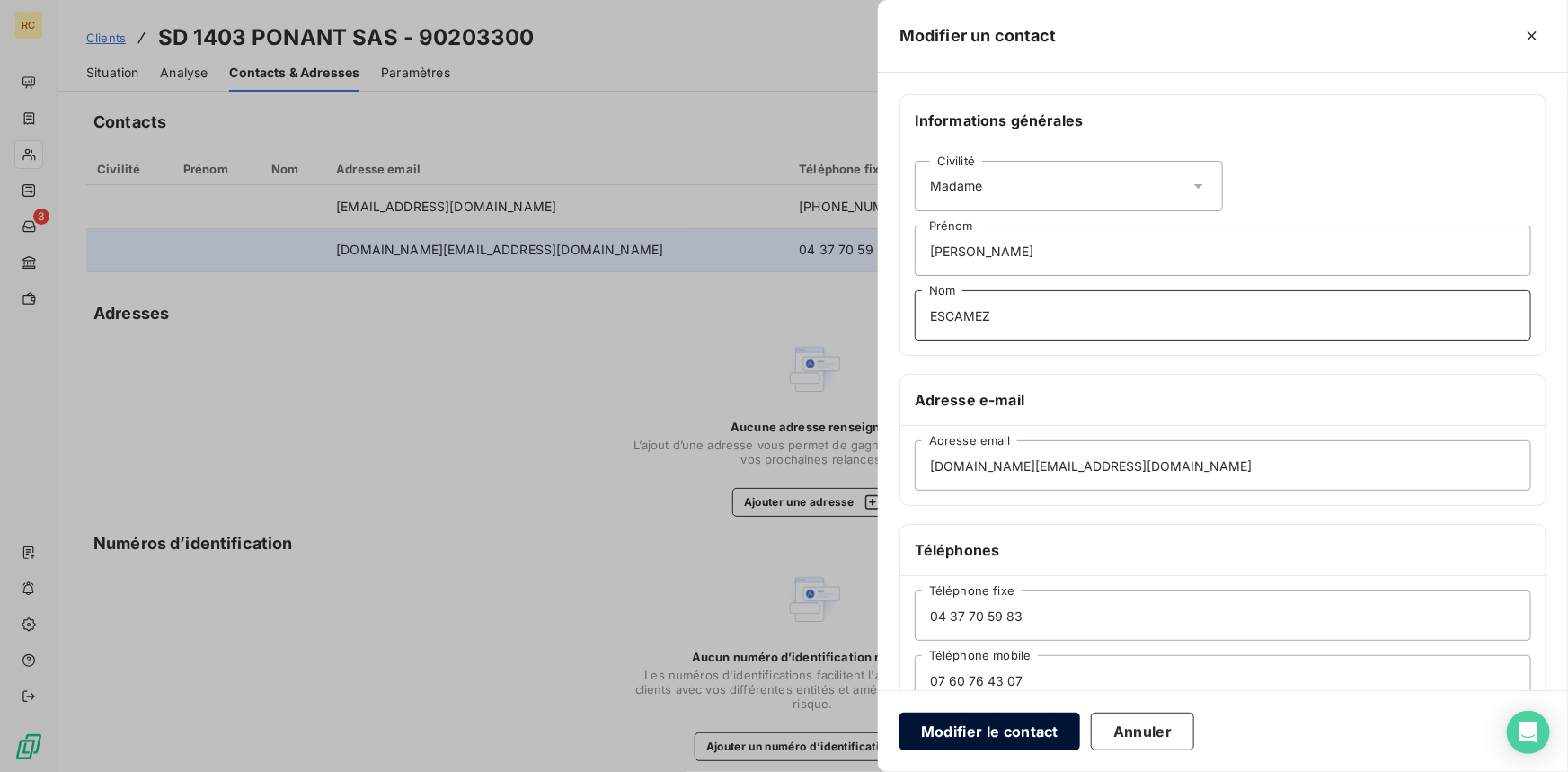
type input "ESCAMEZ"
click at [997, 726] on button "Modifier le contact" at bounding box center [990, 731] width 181 height 38
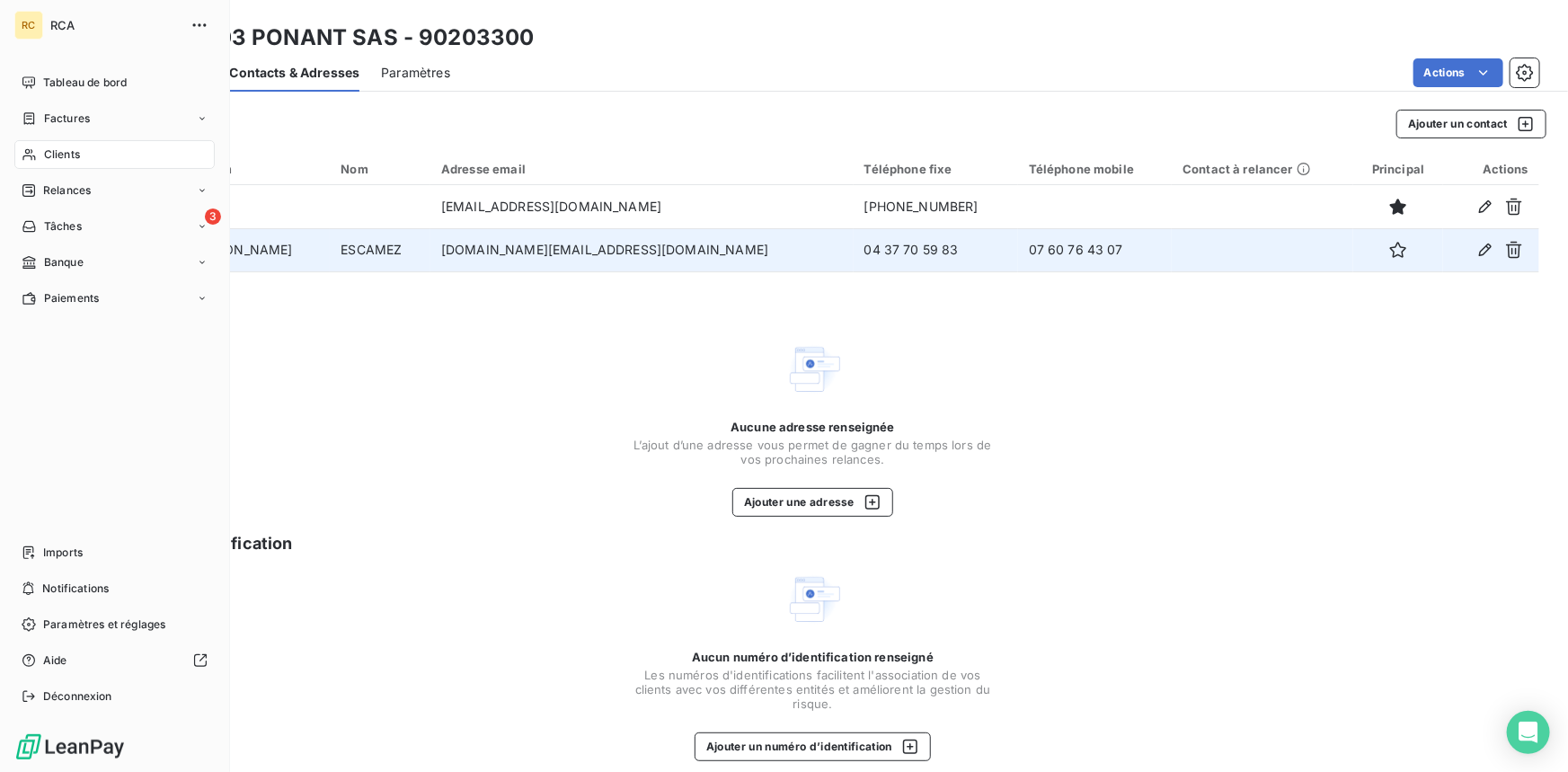
click at [62, 146] on span "Clients" at bounding box center [62, 154] width 36 height 16
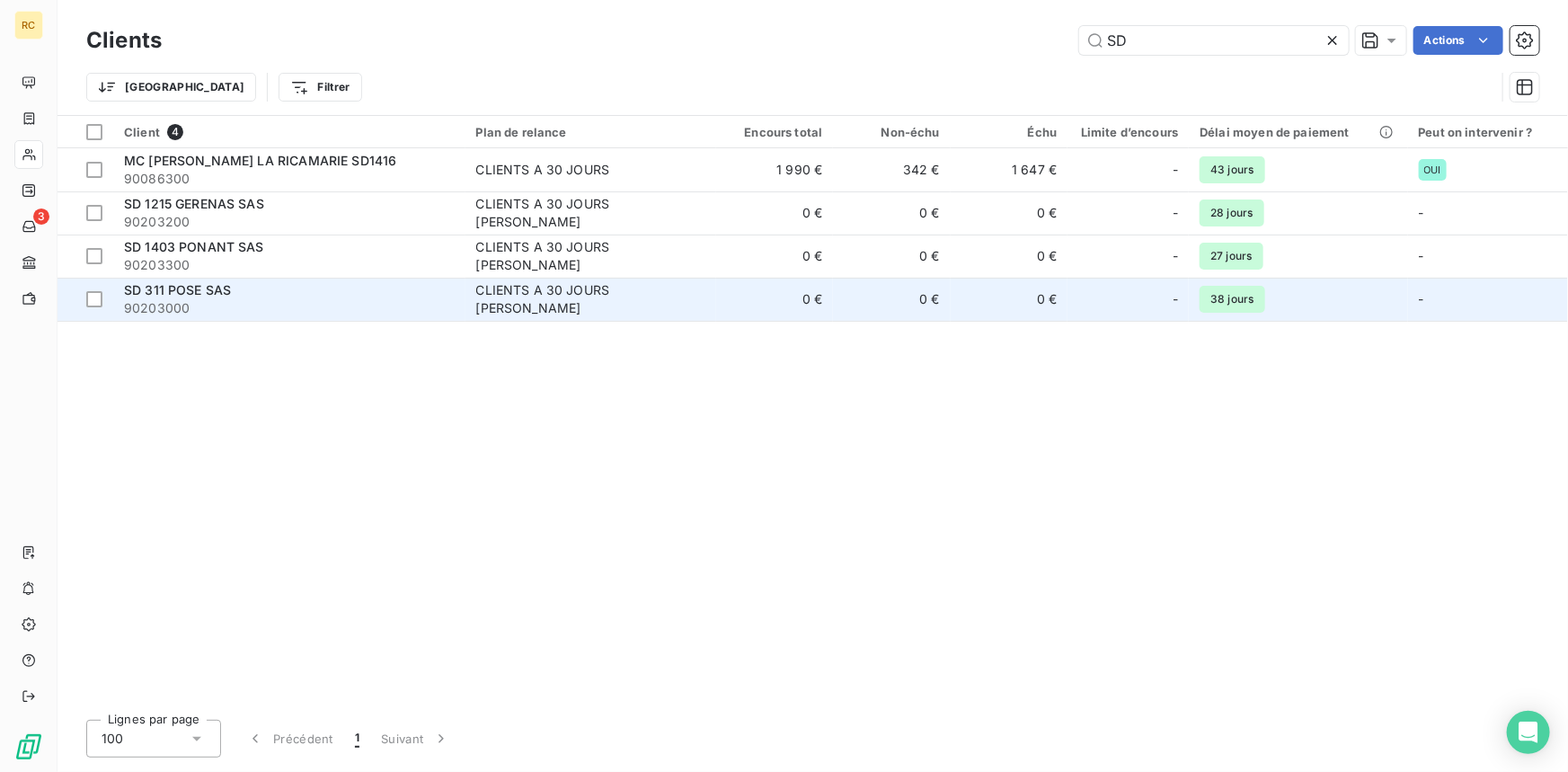
click at [213, 296] on span "SD 311 POSE SAS" at bounding box center [177, 290] width 107 height 15
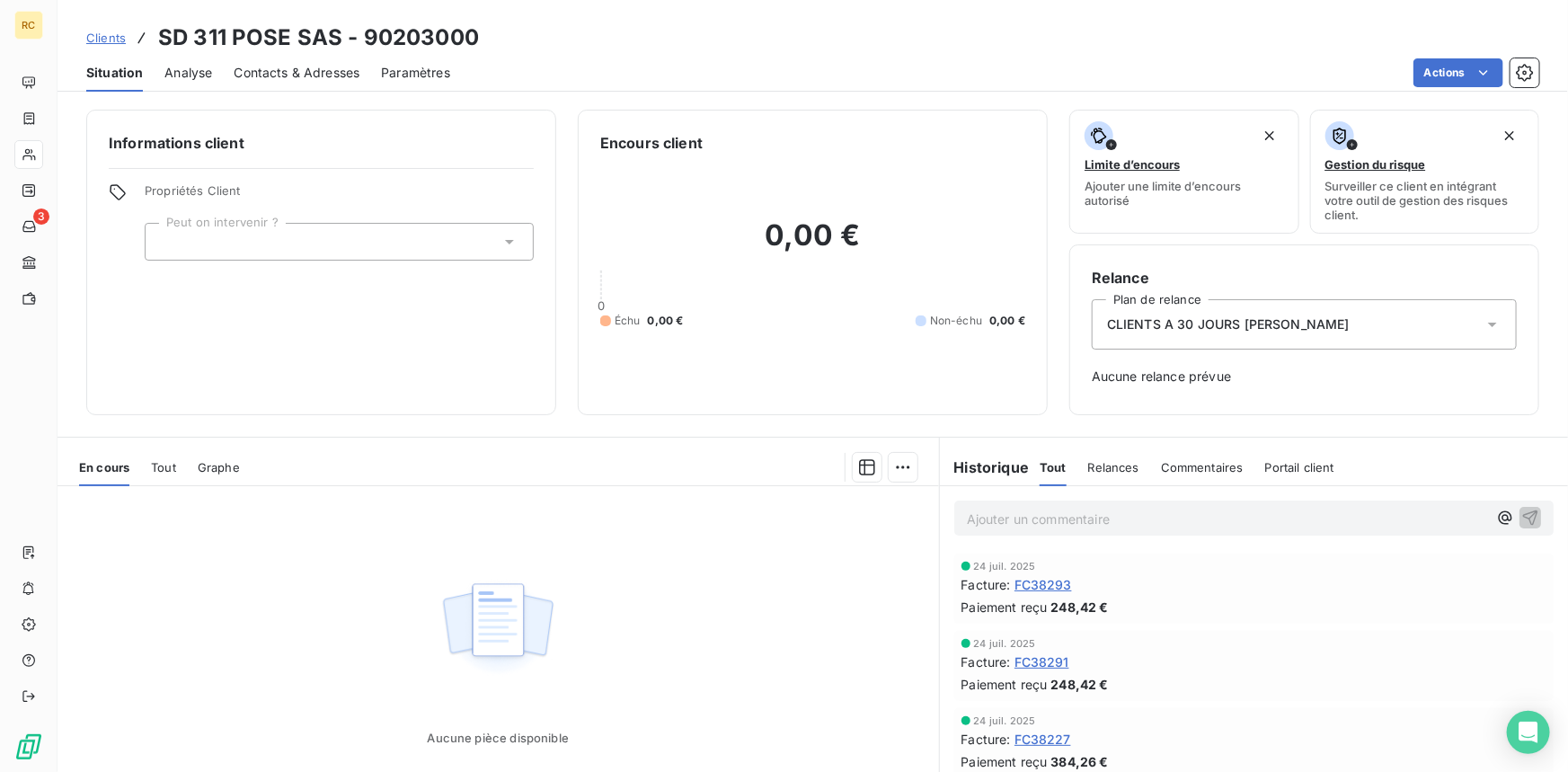
click at [315, 72] on span "Contacts & Adresses" at bounding box center [296, 72] width 126 height 18
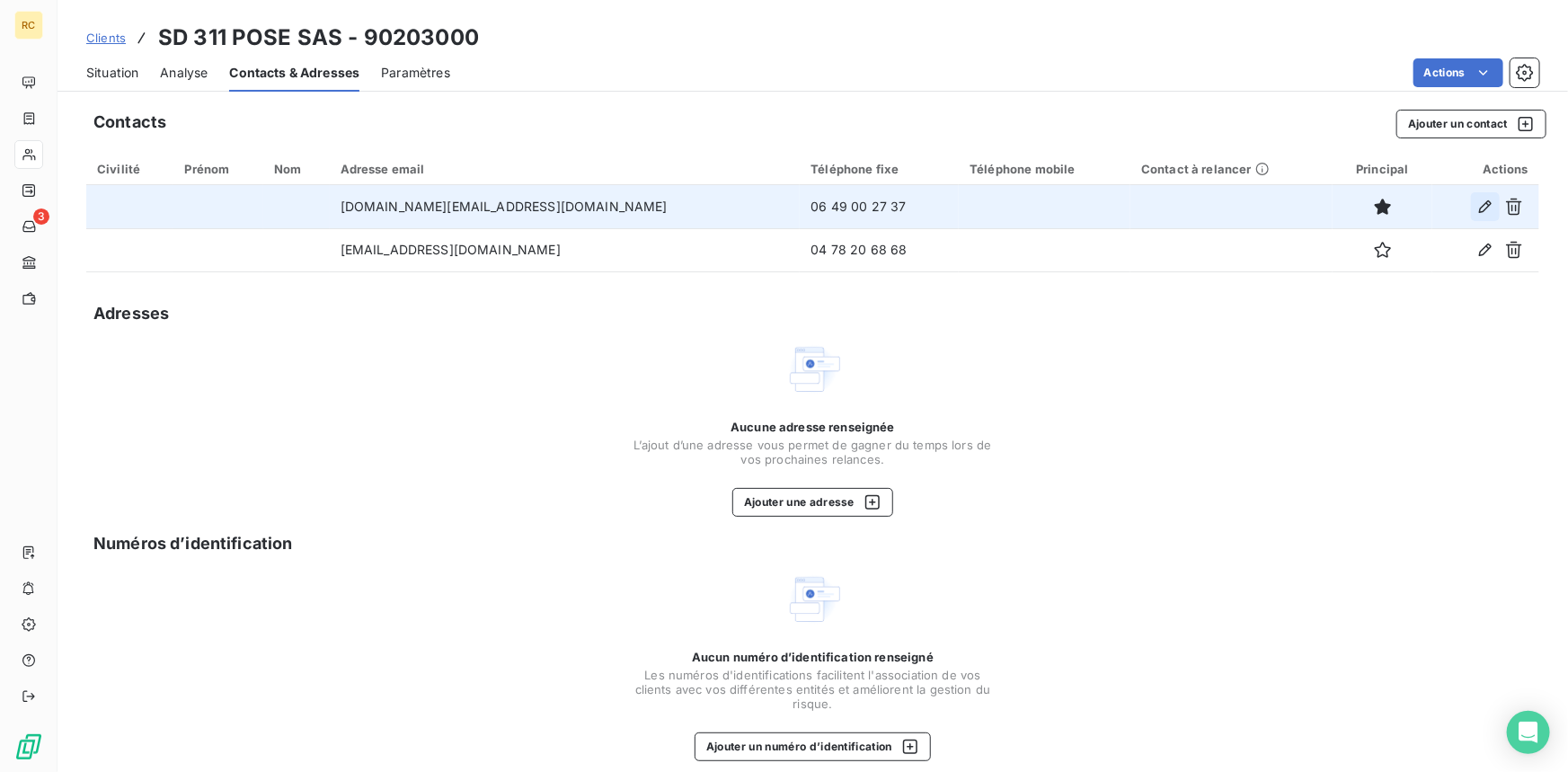
click at [1477, 211] on icon "button" at bounding box center [1485, 206] width 18 height 18
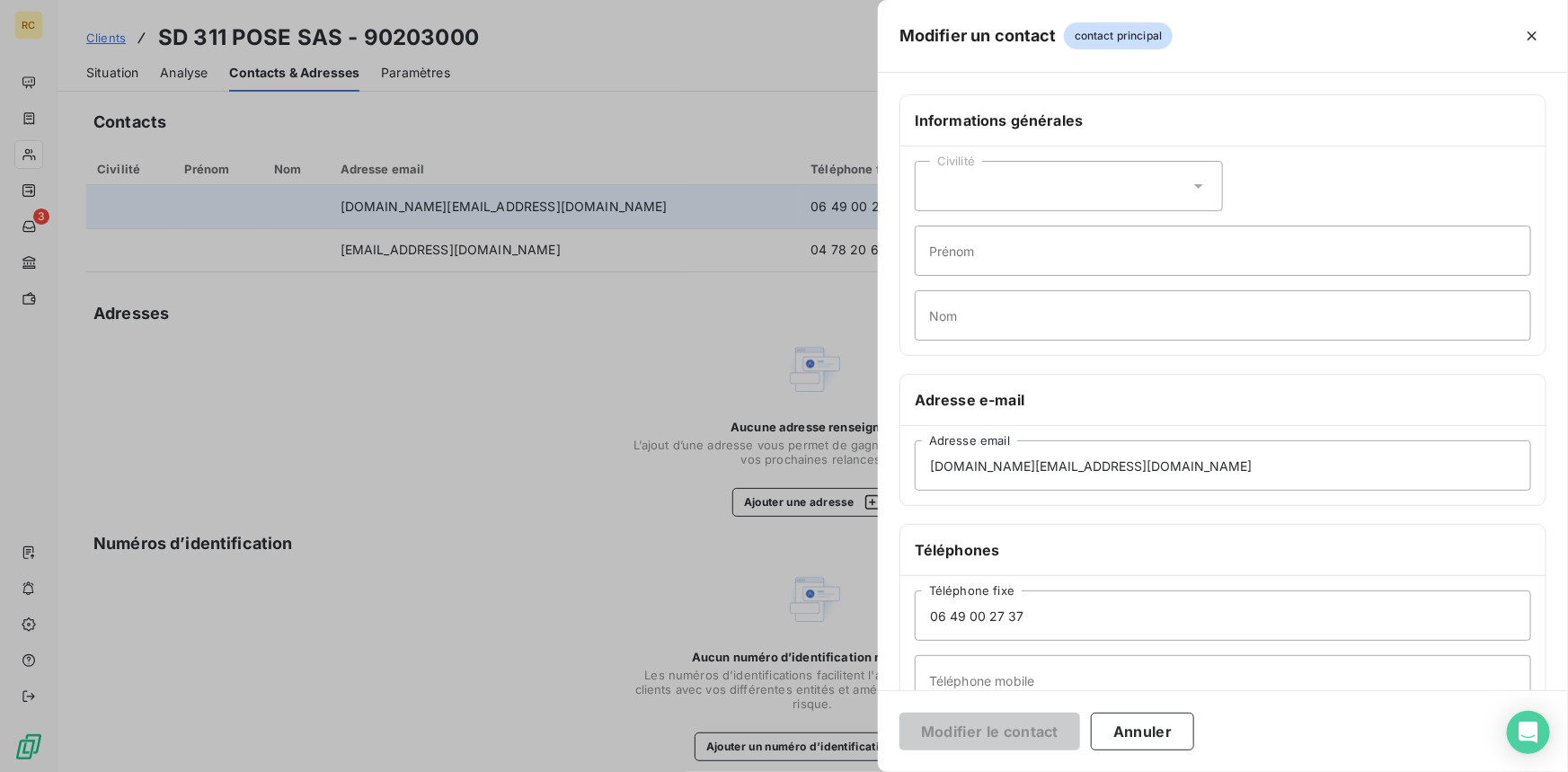
click at [1195, 177] on icon at bounding box center [1198, 186] width 18 height 18
click at [961, 265] on span "Monsieur" at bounding box center [978, 264] width 54 height 17
click at [949, 257] on input "Prénom" at bounding box center [1222, 250] width 617 height 50
type input "ASSEM"
click at [959, 312] on input "Nom" at bounding box center [1222, 316] width 617 height 50
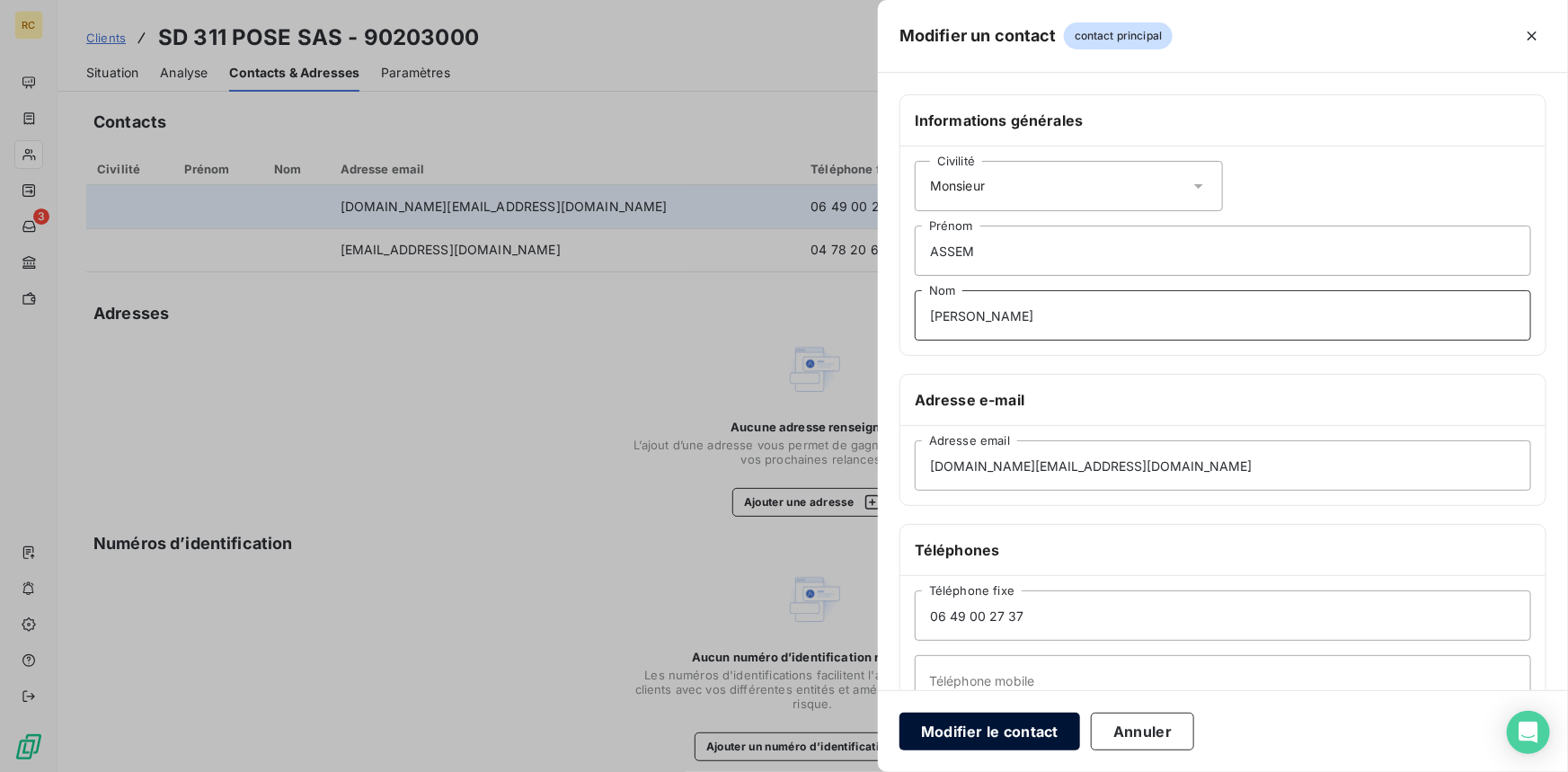
type input "[PERSON_NAME]"
click at [985, 725] on button "Modifier le contact" at bounding box center [990, 731] width 181 height 38
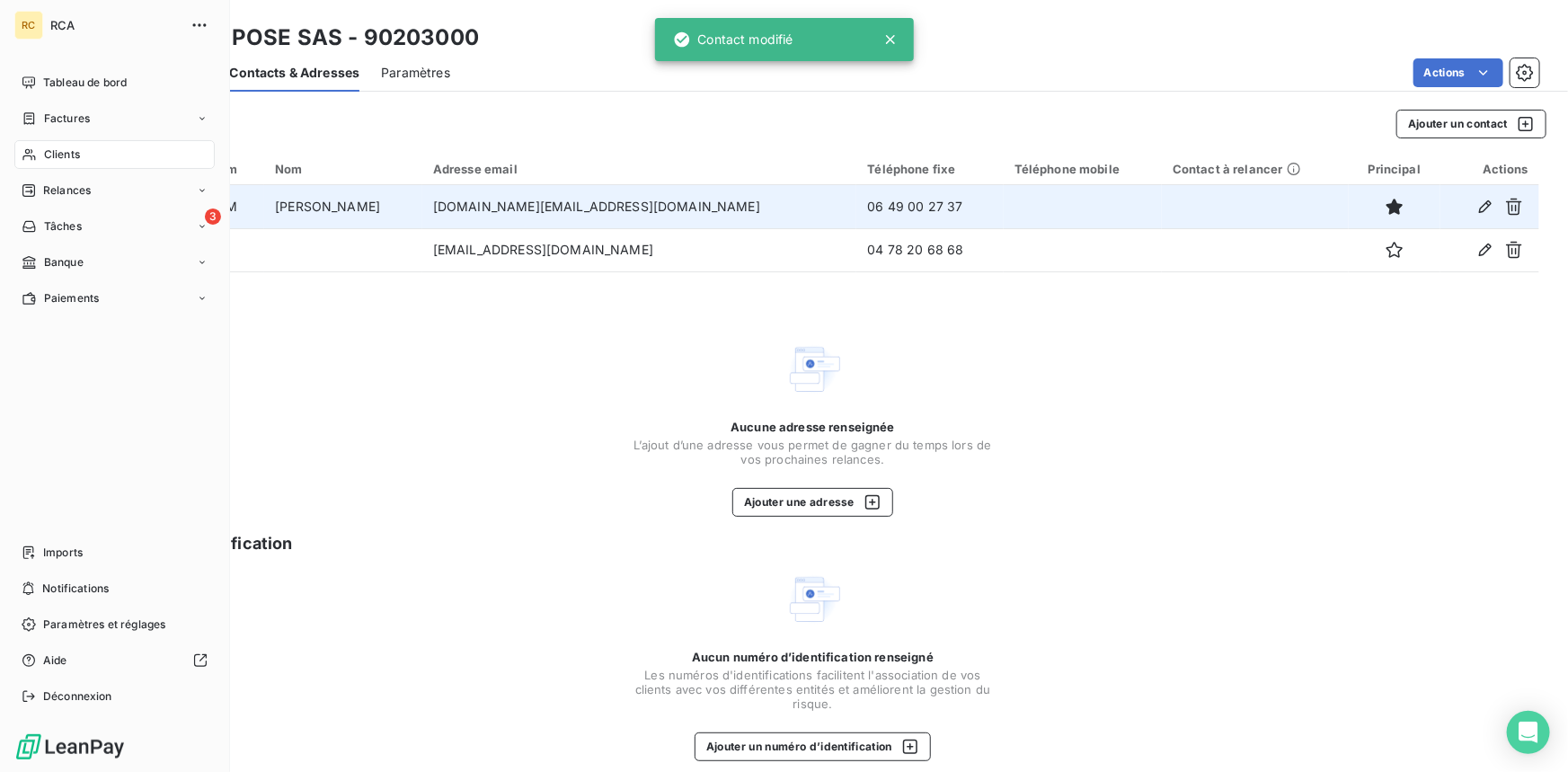
click at [58, 153] on span "Clients" at bounding box center [62, 154] width 36 height 16
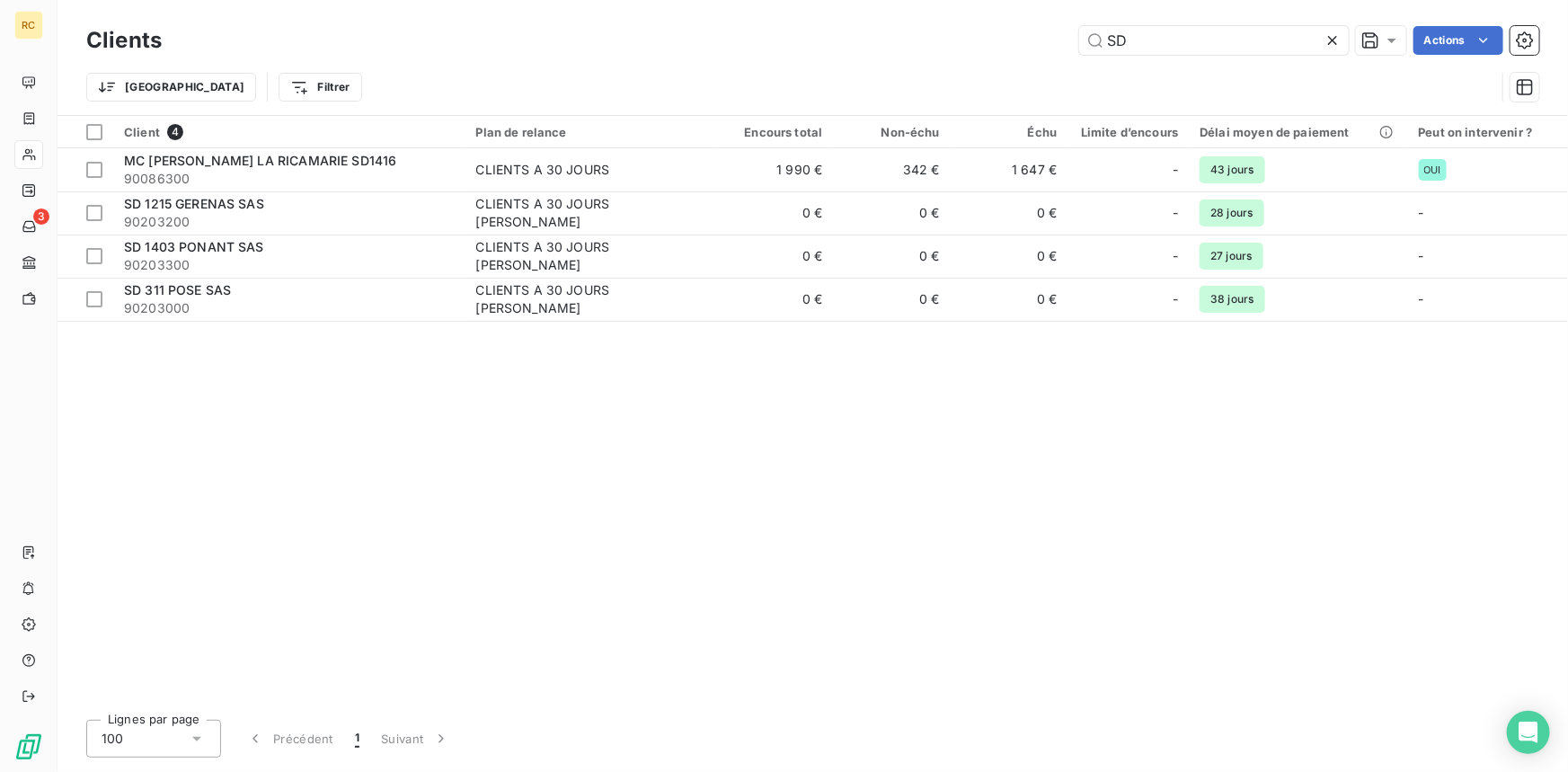
drag, startPoint x: 1145, startPoint y: 37, endPoint x: 1074, endPoint y: 38, distance: 71.0
click at [1074, 38] on div "SD Actions" at bounding box center [861, 40] width 1356 height 29
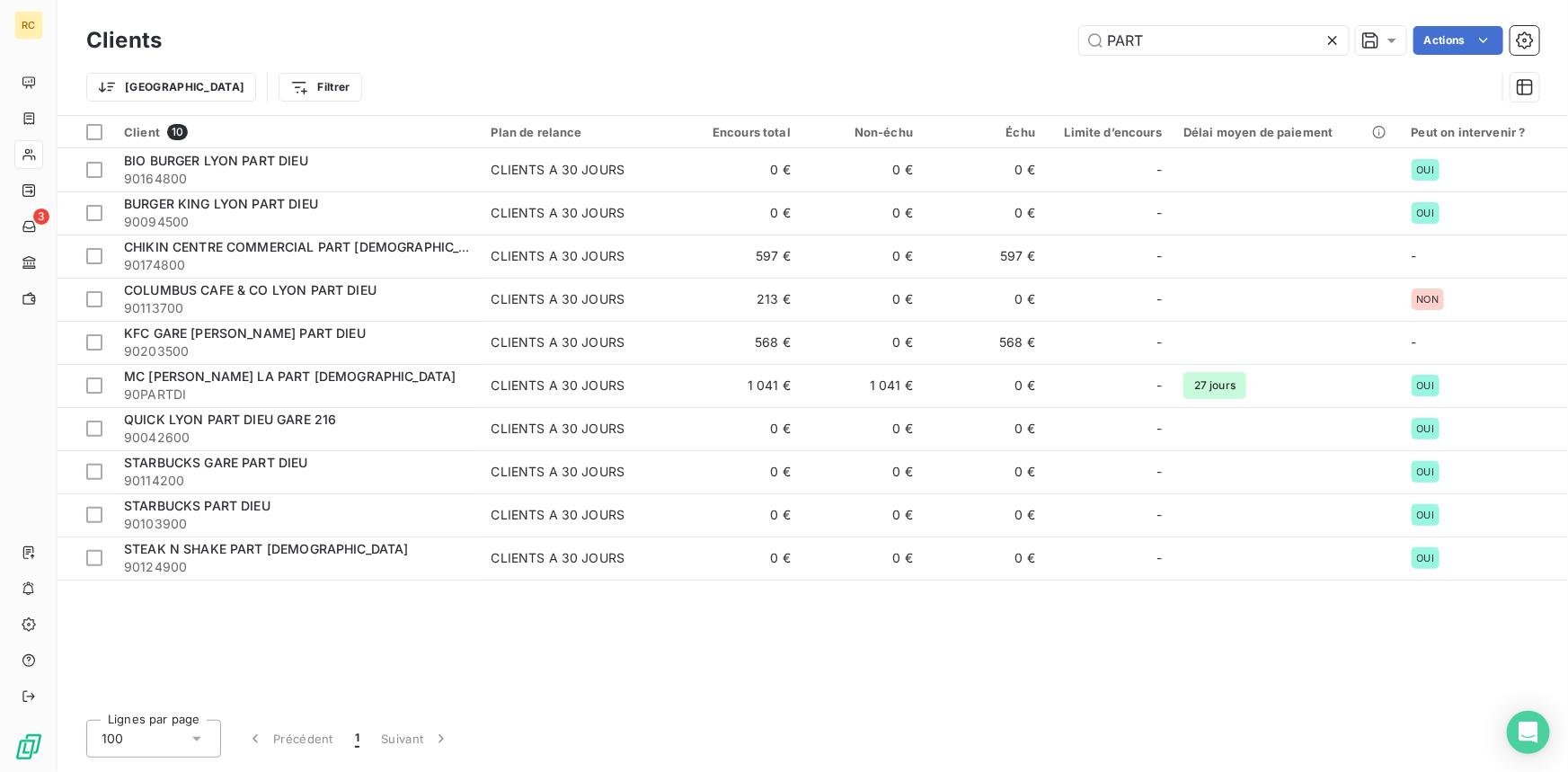
type input "PART"
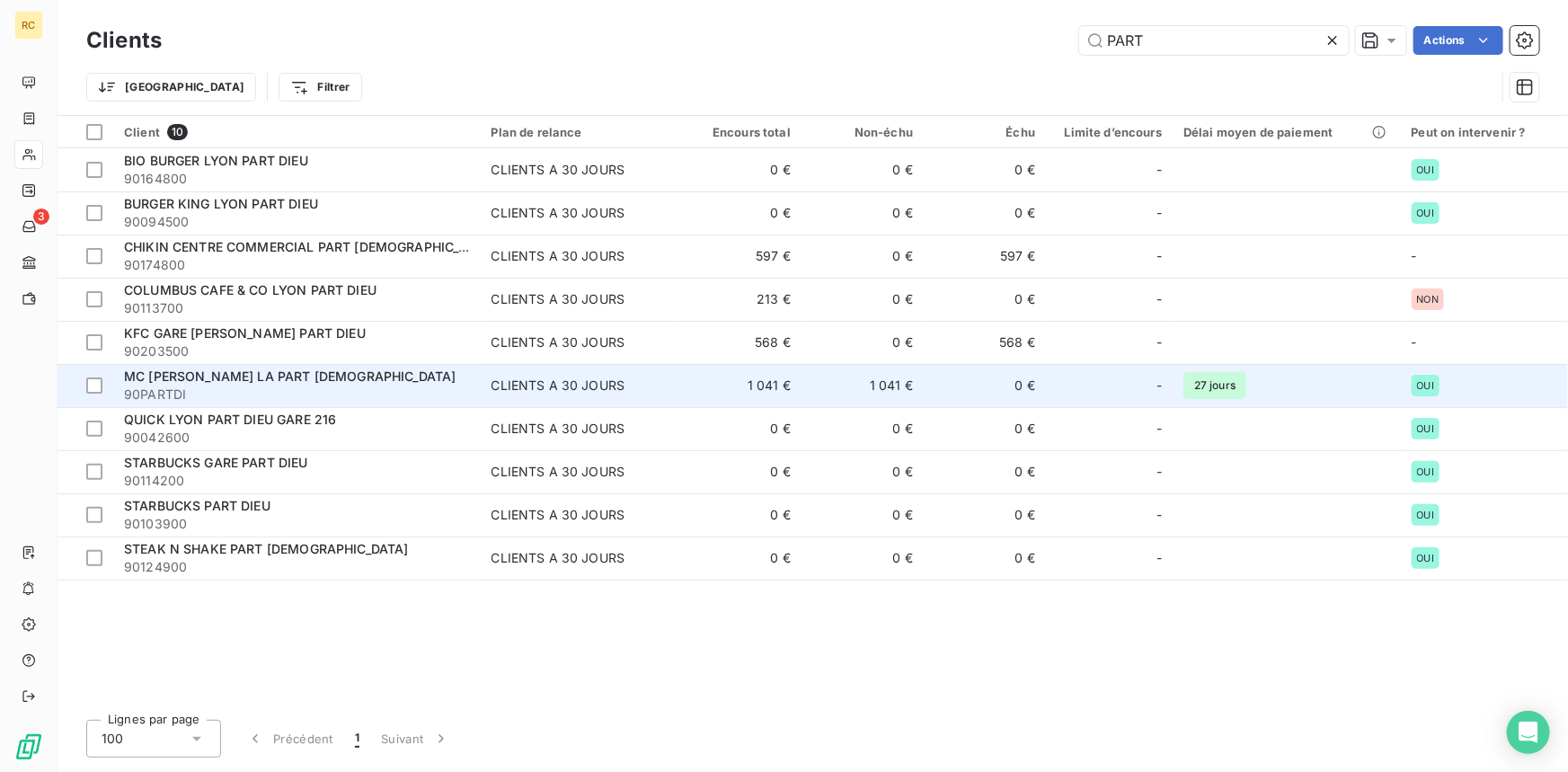
click at [252, 378] on span "MC [PERSON_NAME] LA PART [DEMOGRAPHIC_DATA]" at bounding box center [290, 376] width 332 height 15
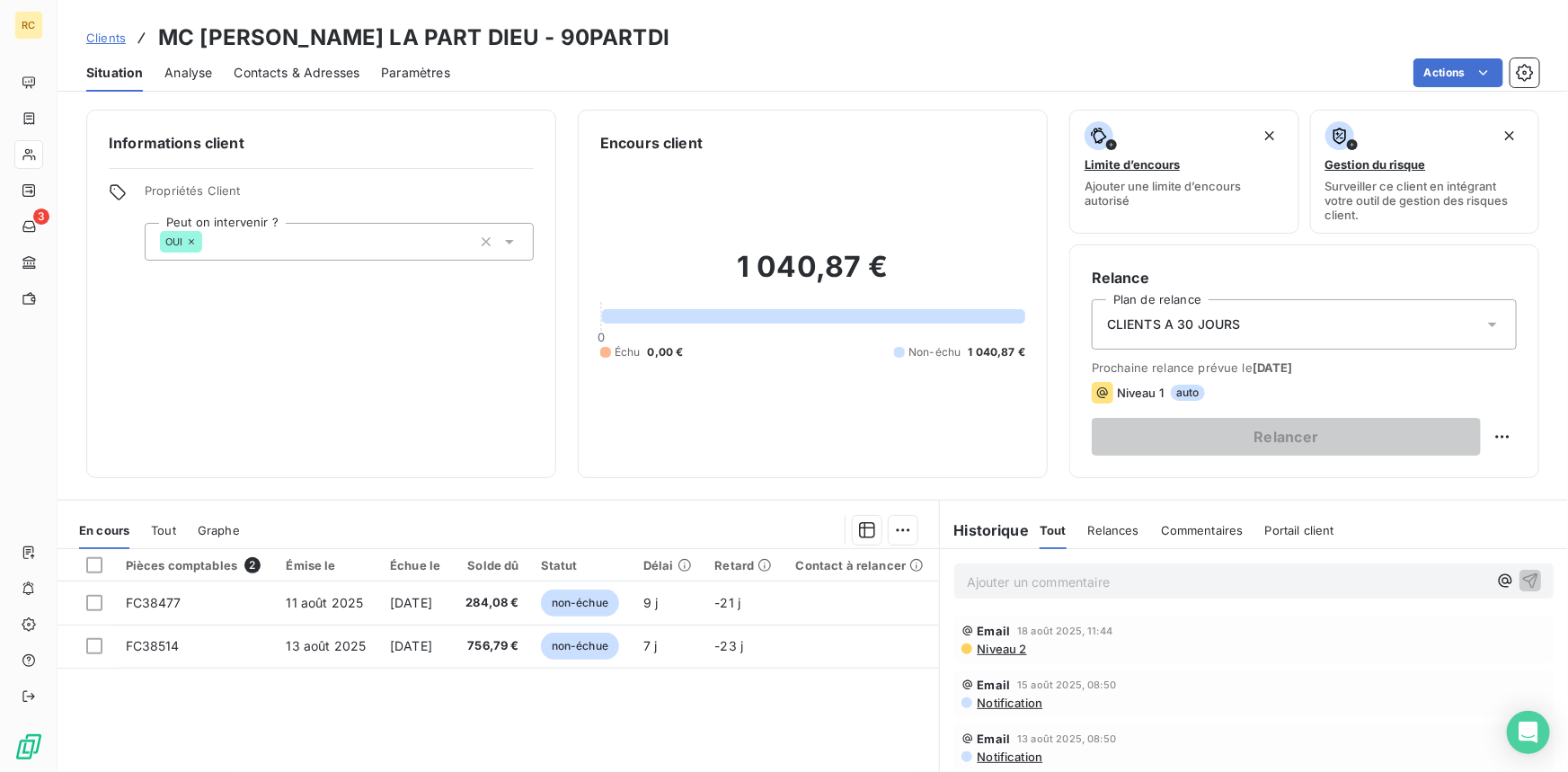
click at [326, 80] on span "Contacts & Adresses" at bounding box center [296, 72] width 126 height 18
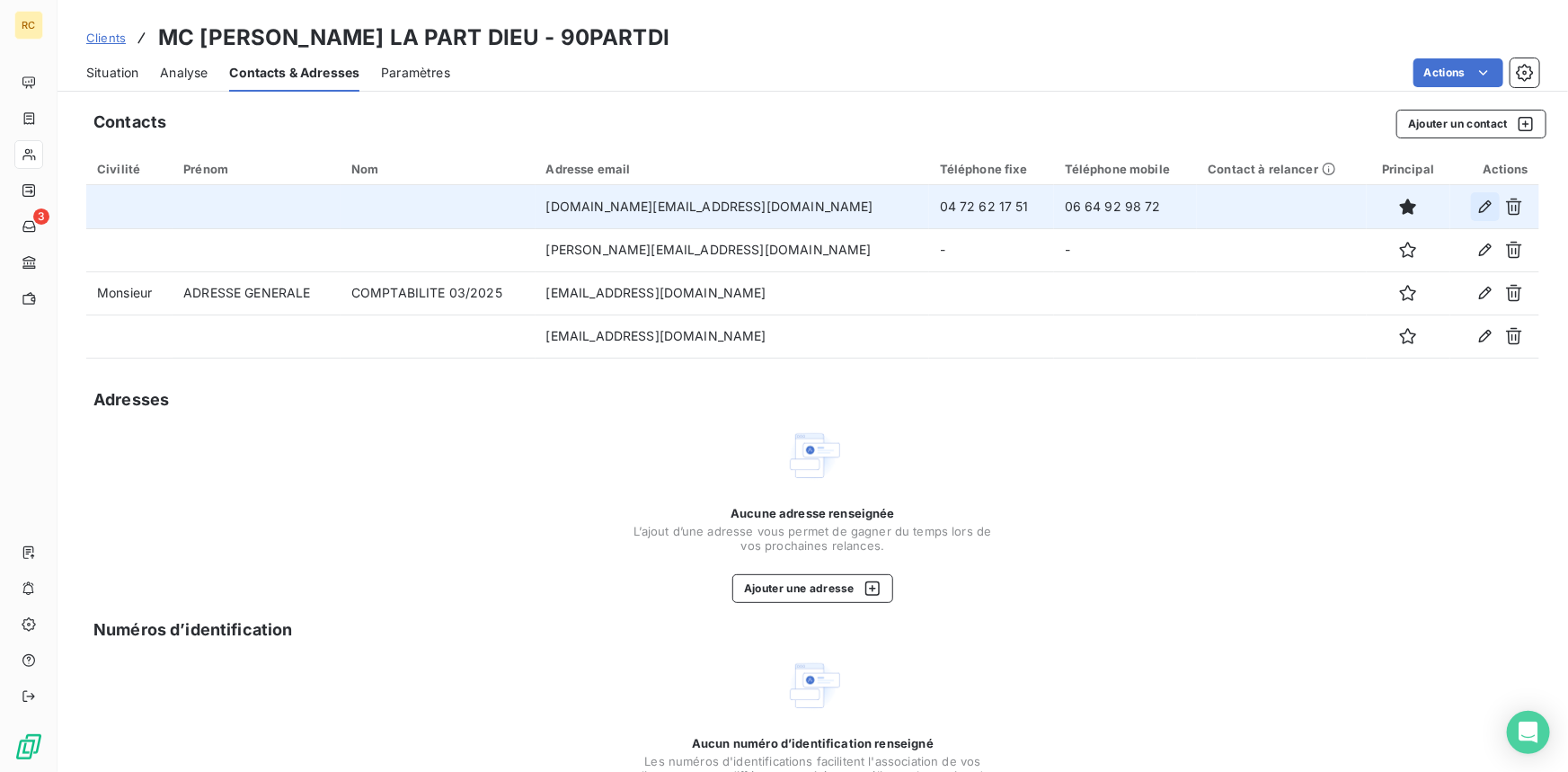
click at [1479, 204] on icon "button" at bounding box center [1485, 206] width 13 height 13
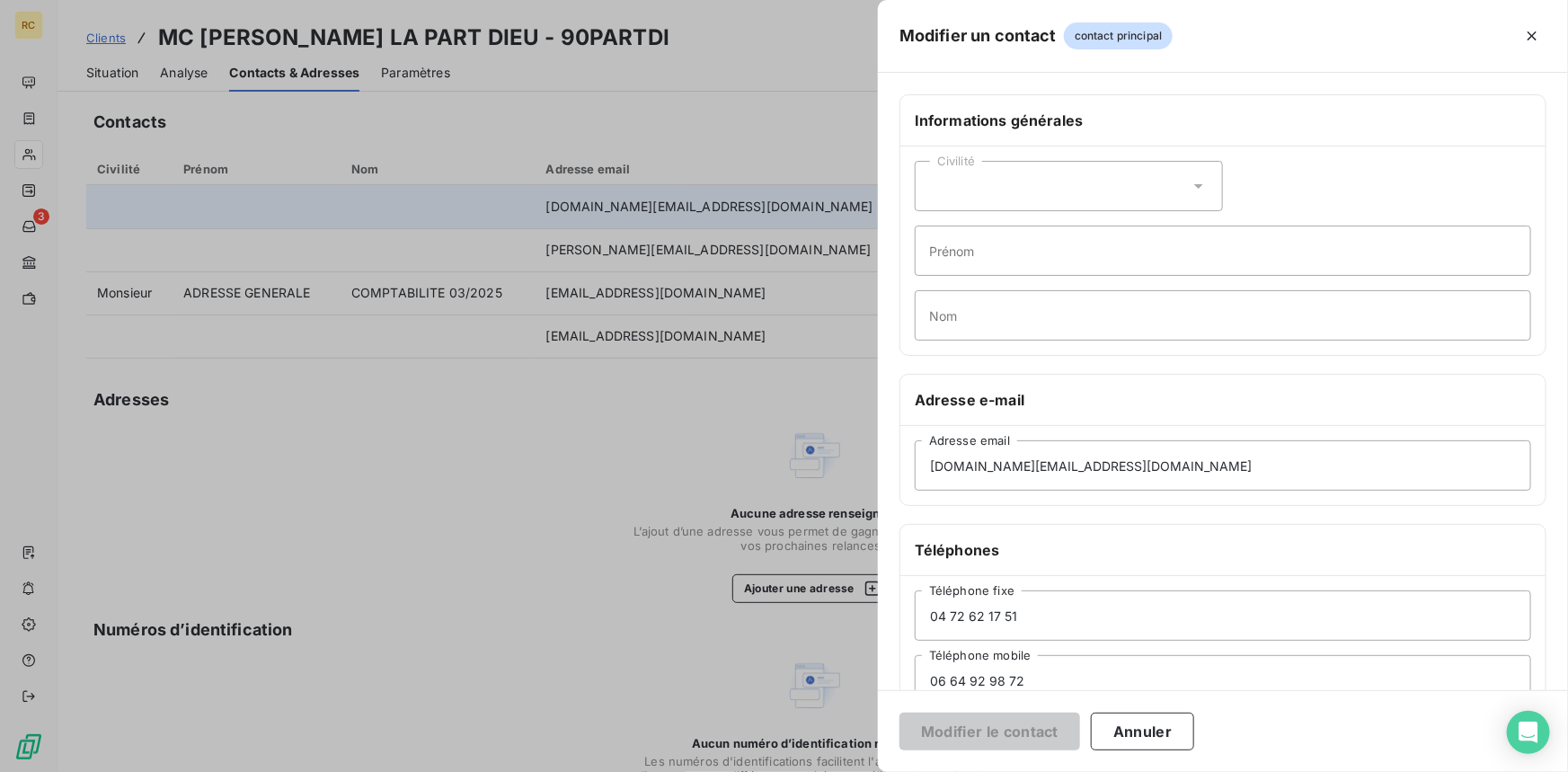
click at [1190, 184] on icon at bounding box center [1198, 186] width 18 height 18
click at [951, 232] on span "Madame" at bounding box center [975, 232] width 48 height 17
click at [954, 253] on input "Prénom" at bounding box center [1222, 250] width 617 height 50
type input "SOFIANE"
click at [952, 305] on input "Nom" at bounding box center [1222, 316] width 617 height 50
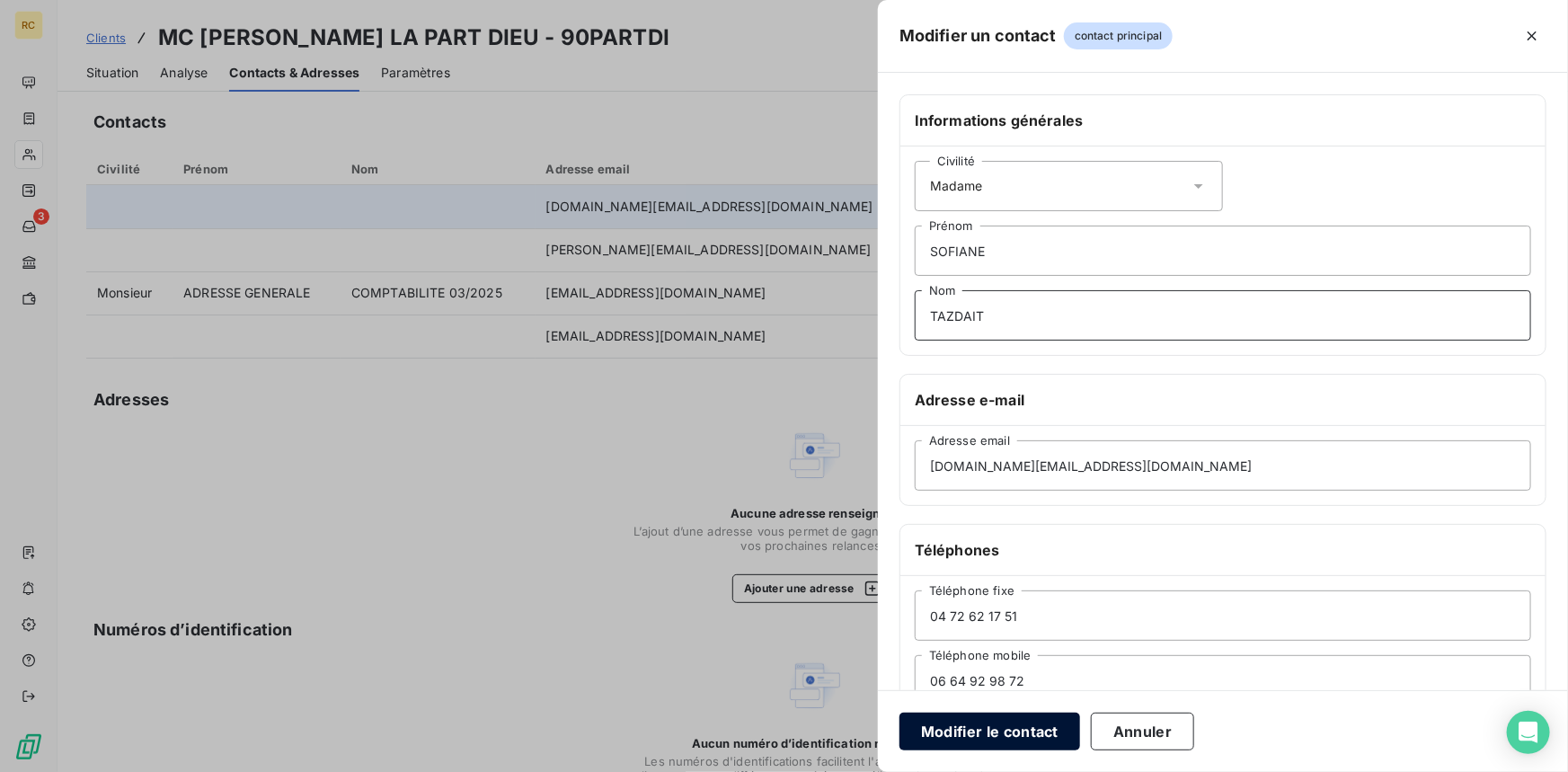
type input "TAZDAIT"
click at [965, 731] on button "Modifier le contact" at bounding box center [990, 731] width 181 height 38
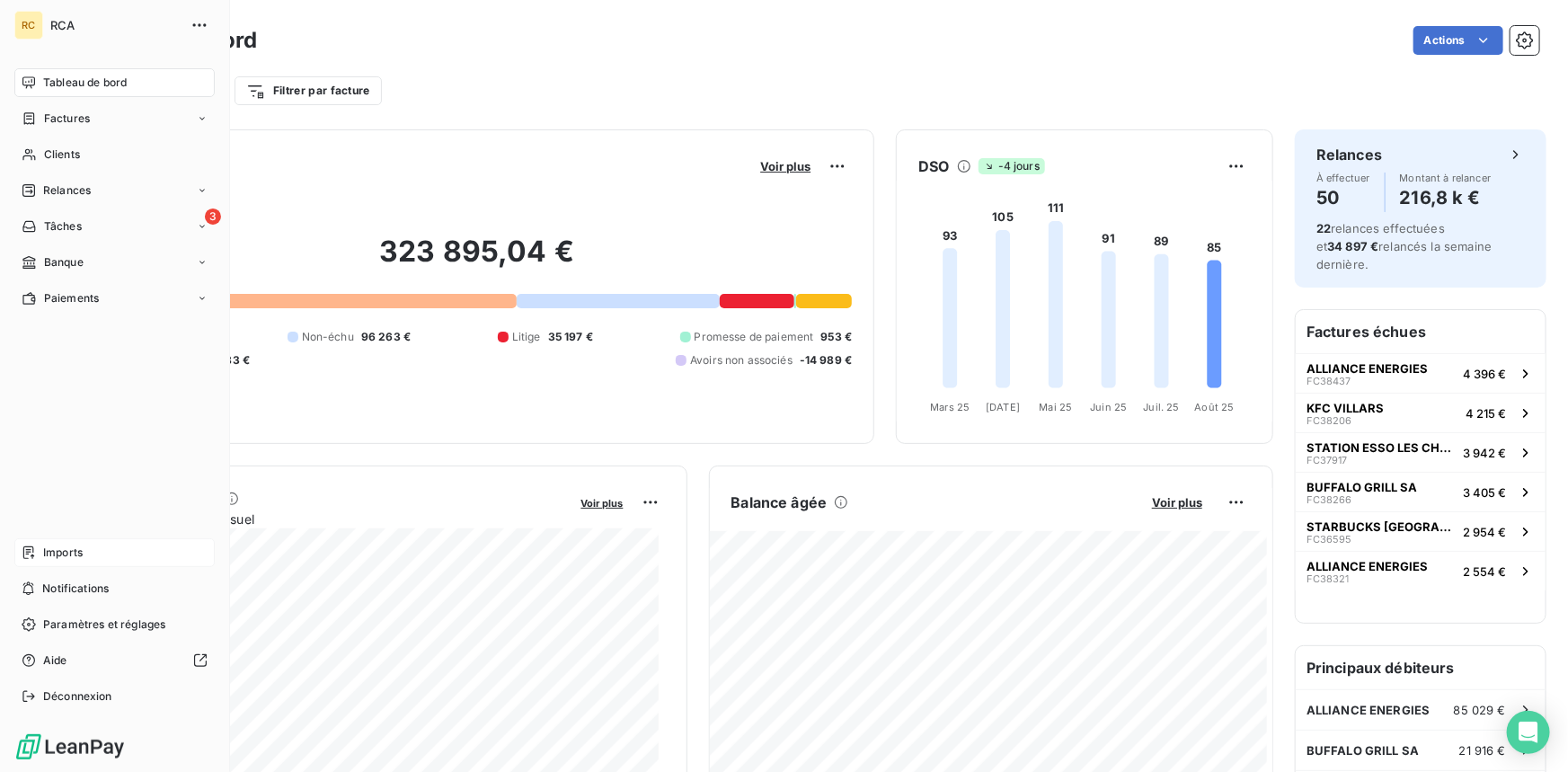
click at [61, 549] on span "Imports" at bounding box center [63, 553] width 39 height 16
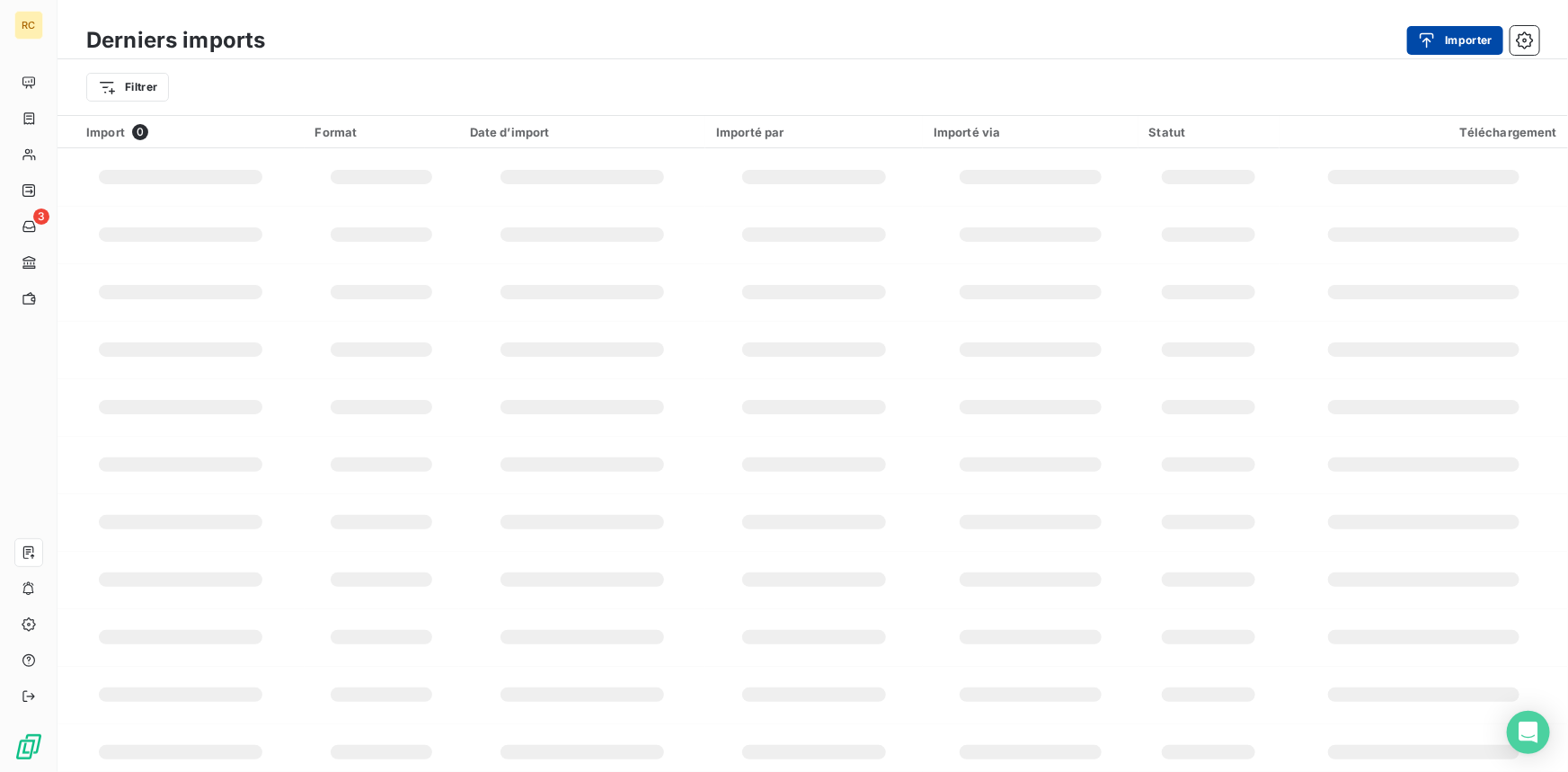
click at [1456, 39] on button "Importer" at bounding box center [1455, 40] width 96 height 29
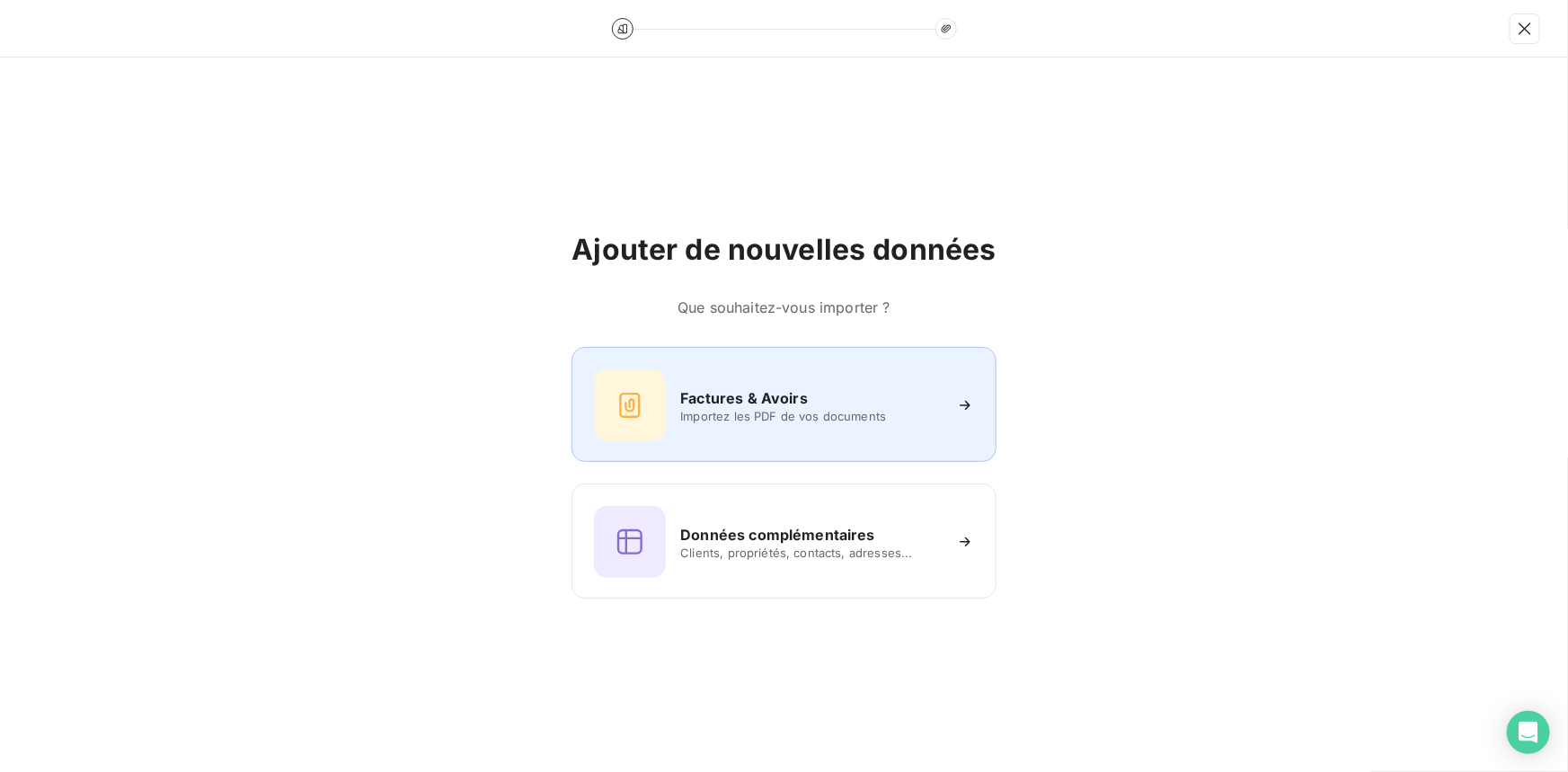
click at [778, 394] on h6 "Factures & Avoirs" at bounding box center [744, 398] width 128 height 21
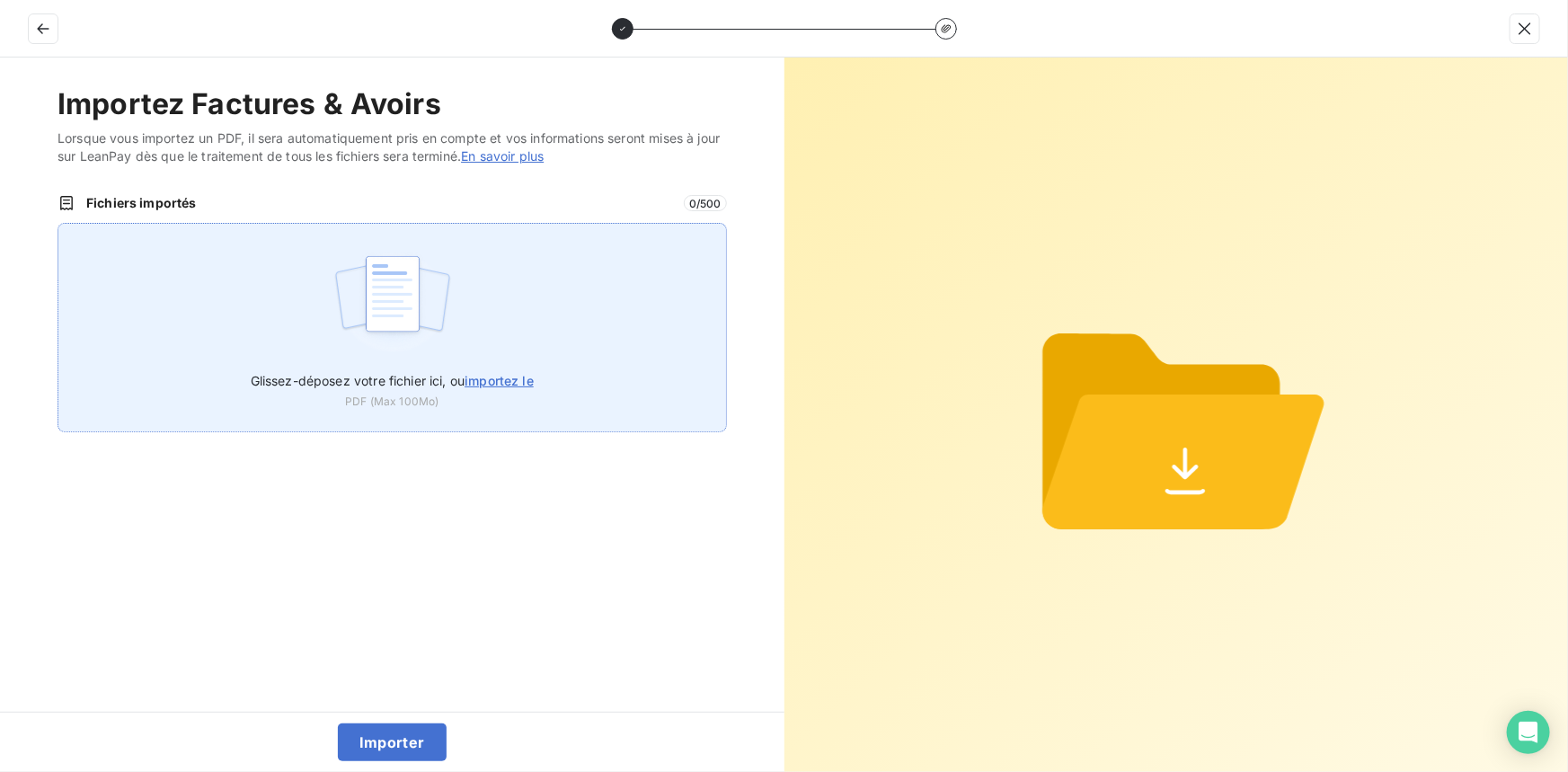
click at [499, 389] on label "Glissez-déposez votre fichier ici, ou importez le" at bounding box center [392, 376] width 283 height 34
click at [59, 223] on input "Glissez-déposez votre fichier ici, ou importez le" at bounding box center [58, 223] width 1 height 1
type input "C:\fakepath\FC38587.pdf"
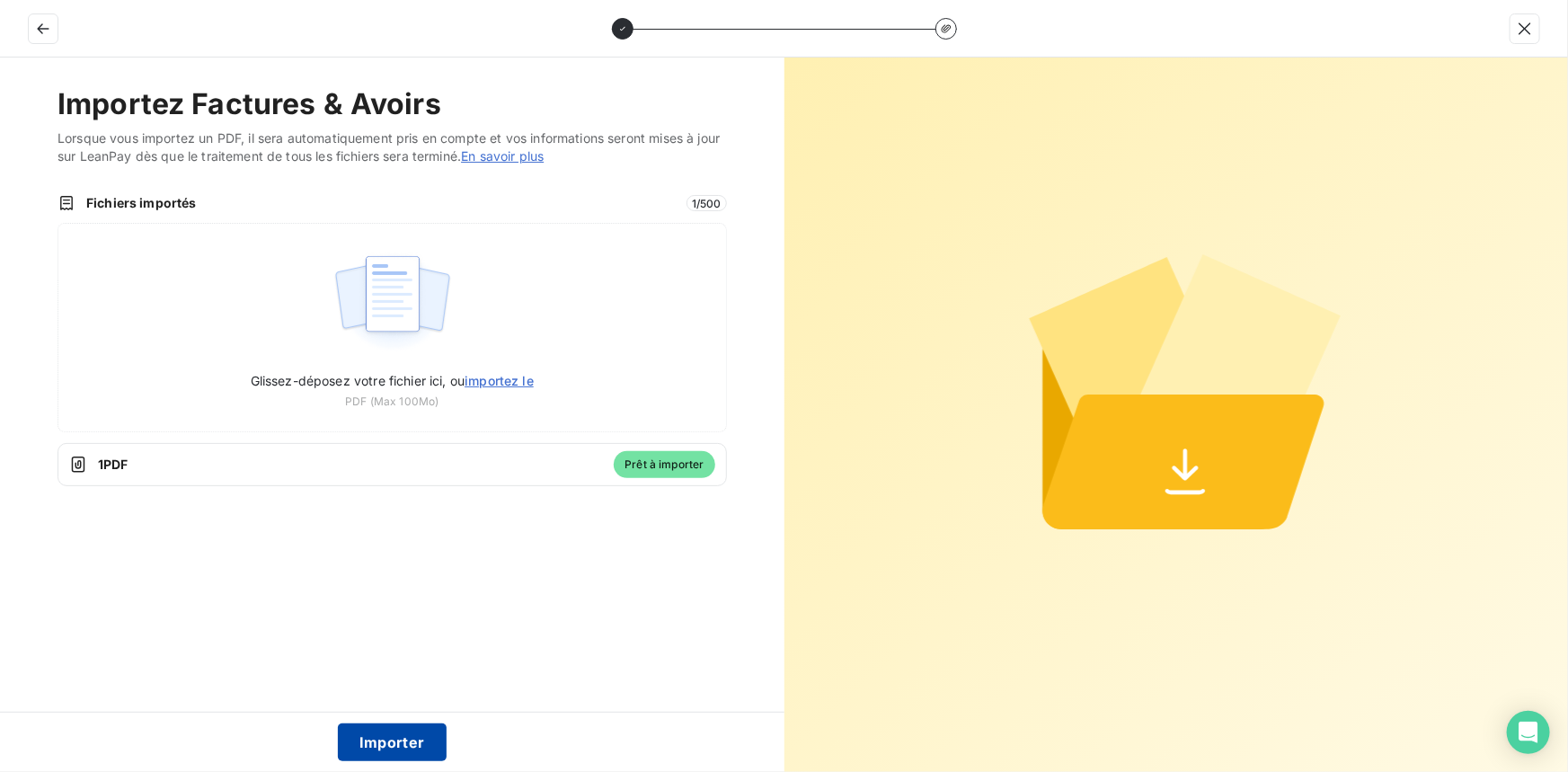
click at [386, 736] on button "Importer" at bounding box center [392, 742] width 109 height 38
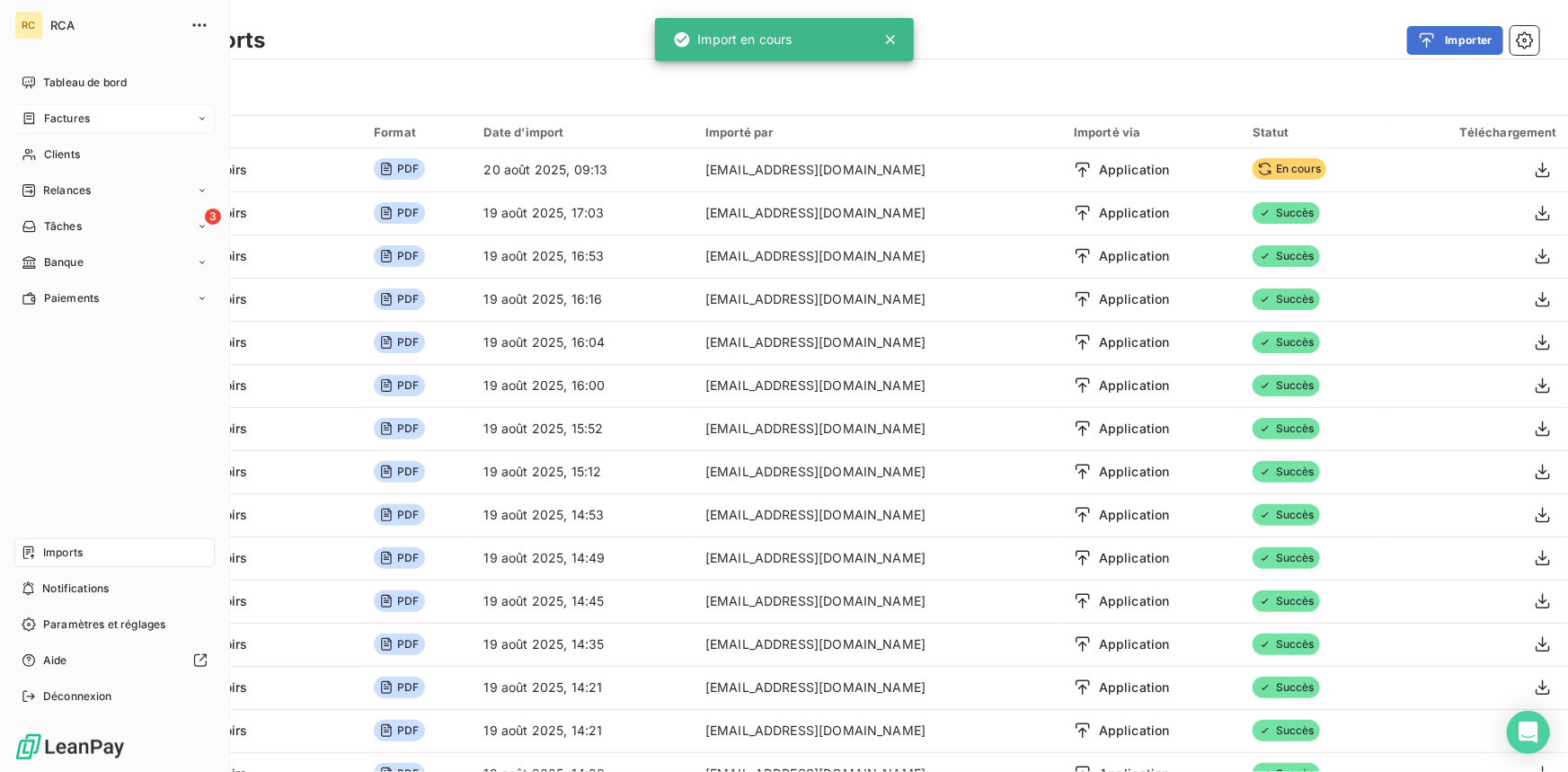
click at [40, 117] on div "Factures" at bounding box center [55, 118] width 68 height 16
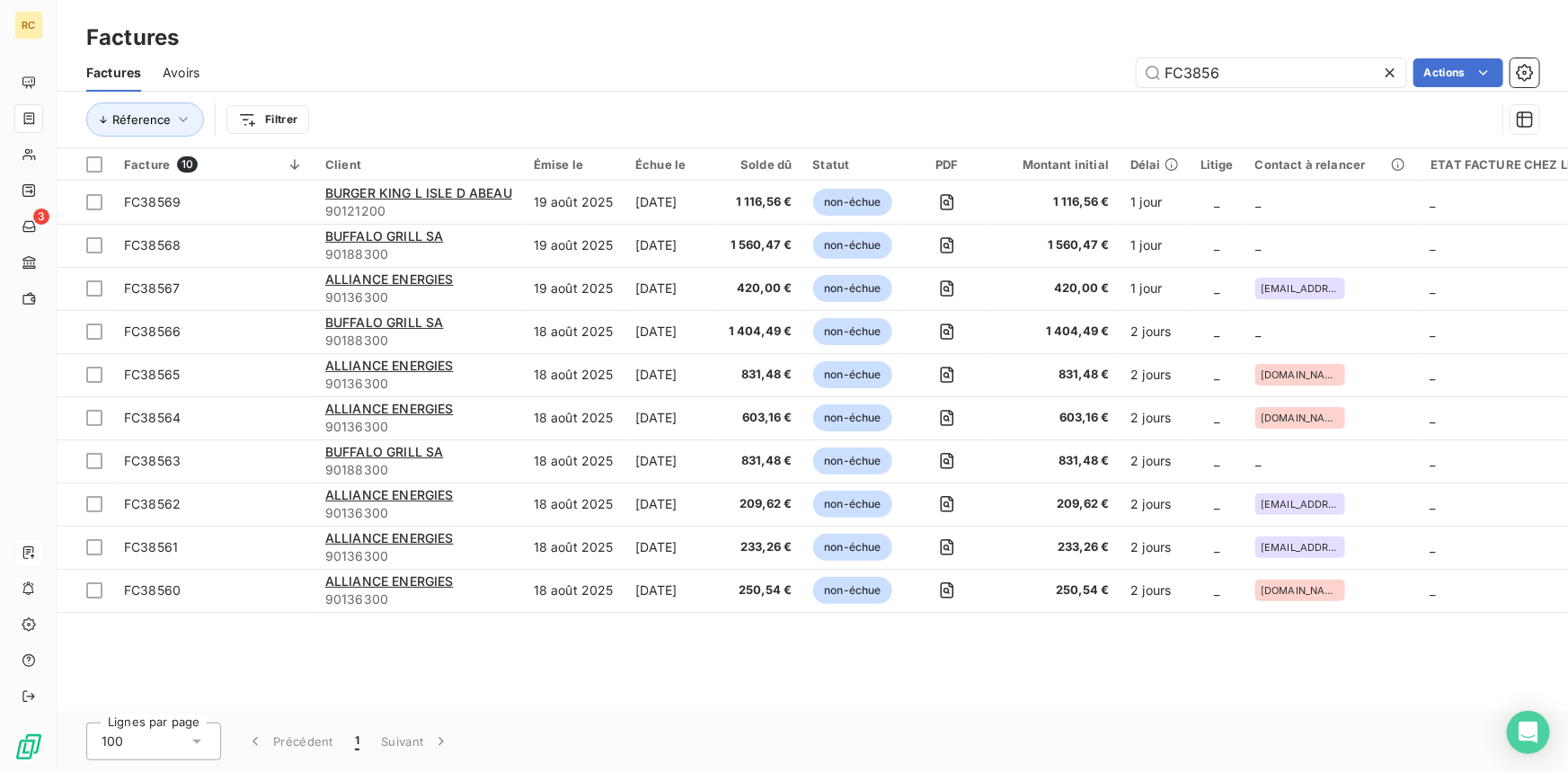
drag, startPoint x: 1201, startPoint y: 73, endPoint x: 1120, endPoint y: 77, distance: 81.1
click at [1120, 77] on div "FC3856 Actions" at bounding box center [881, 73] width 1319 height 29
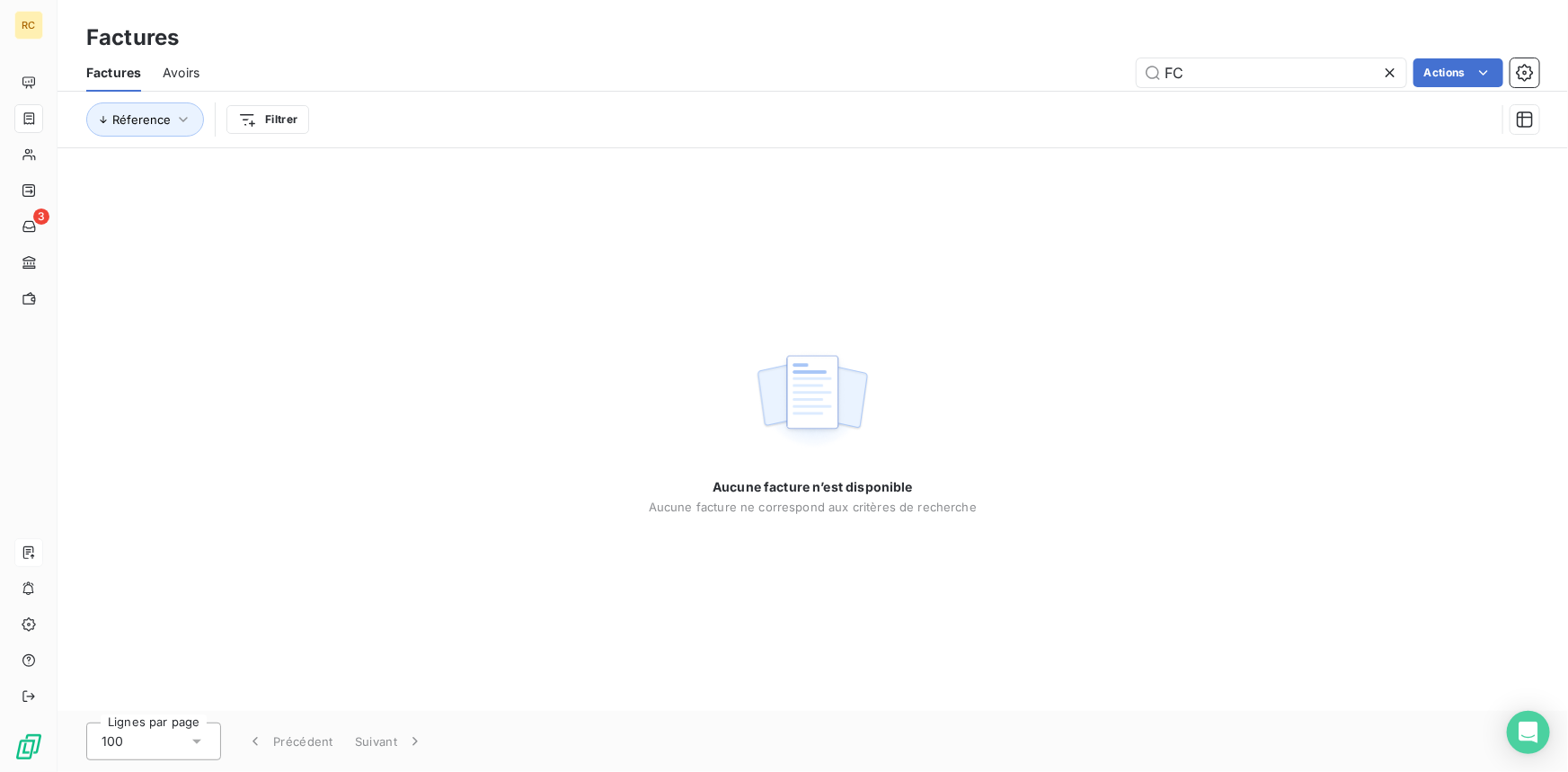
type input "F"
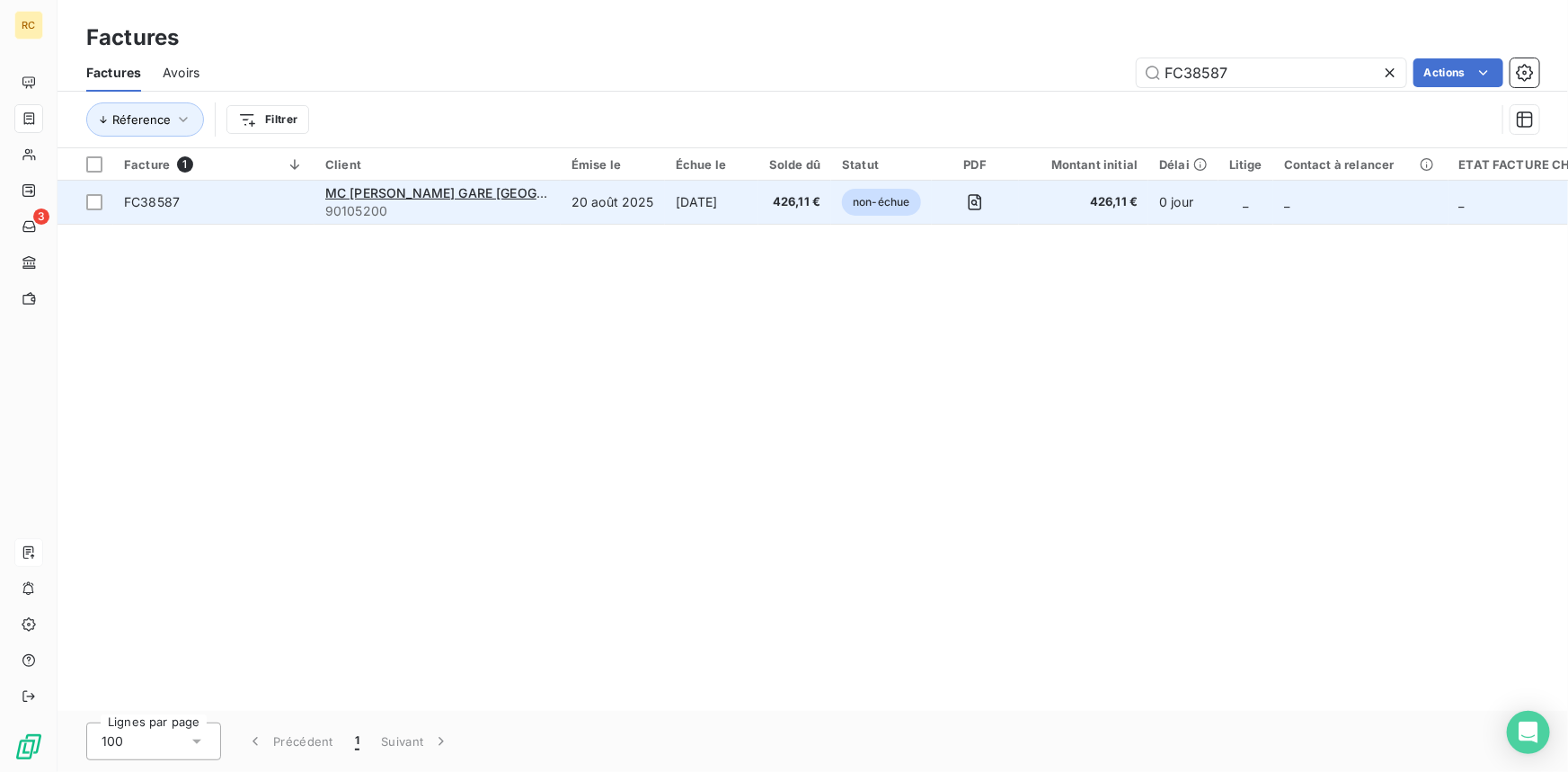
type input "FC38587"
click at [162, 194] on span "FC38587" at bounding box center [152, 202] width 56 height 15
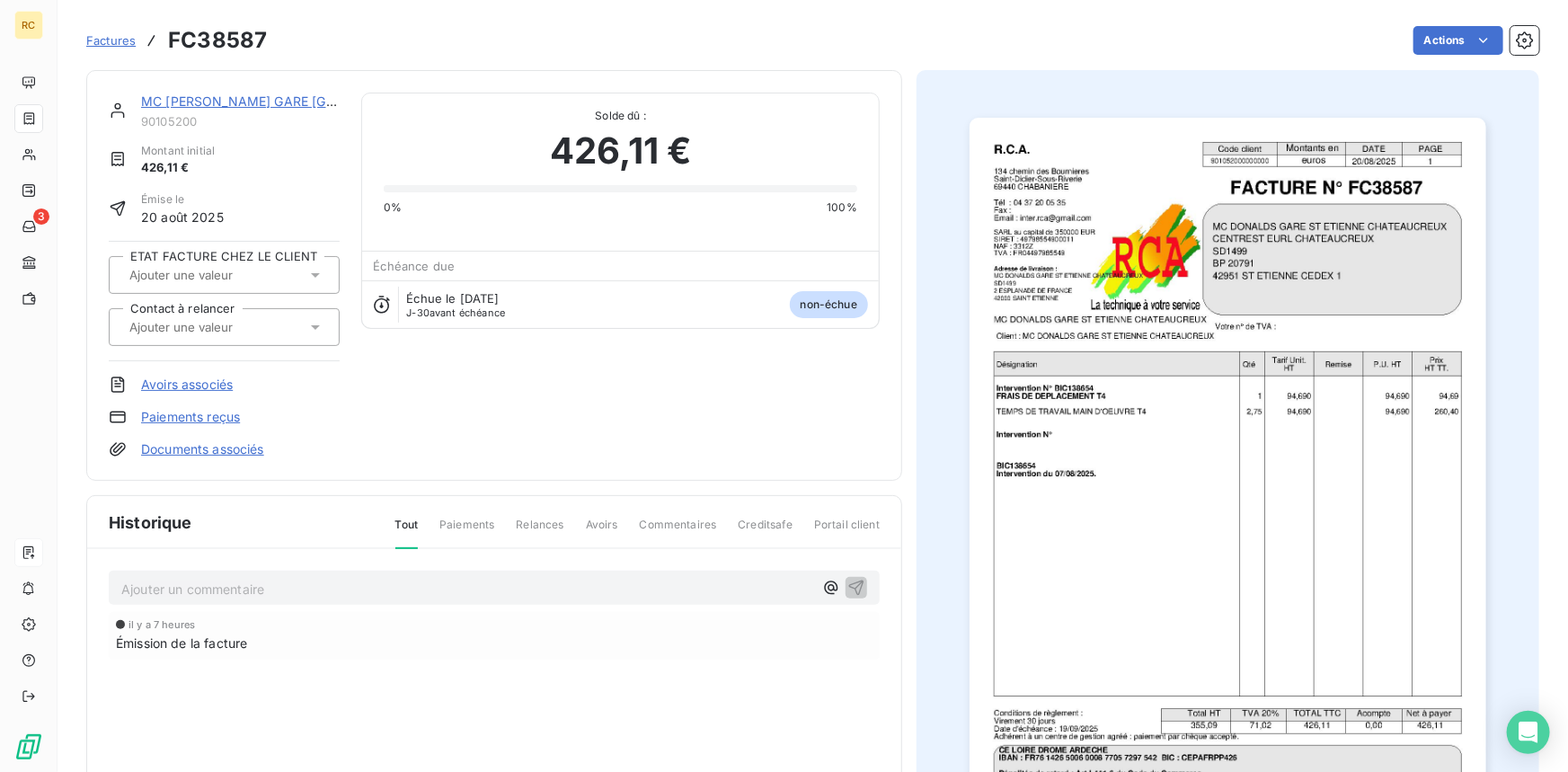
click at [221, 447] on link "Documents associés" at bounding box center [203, 450] width 123 height 18
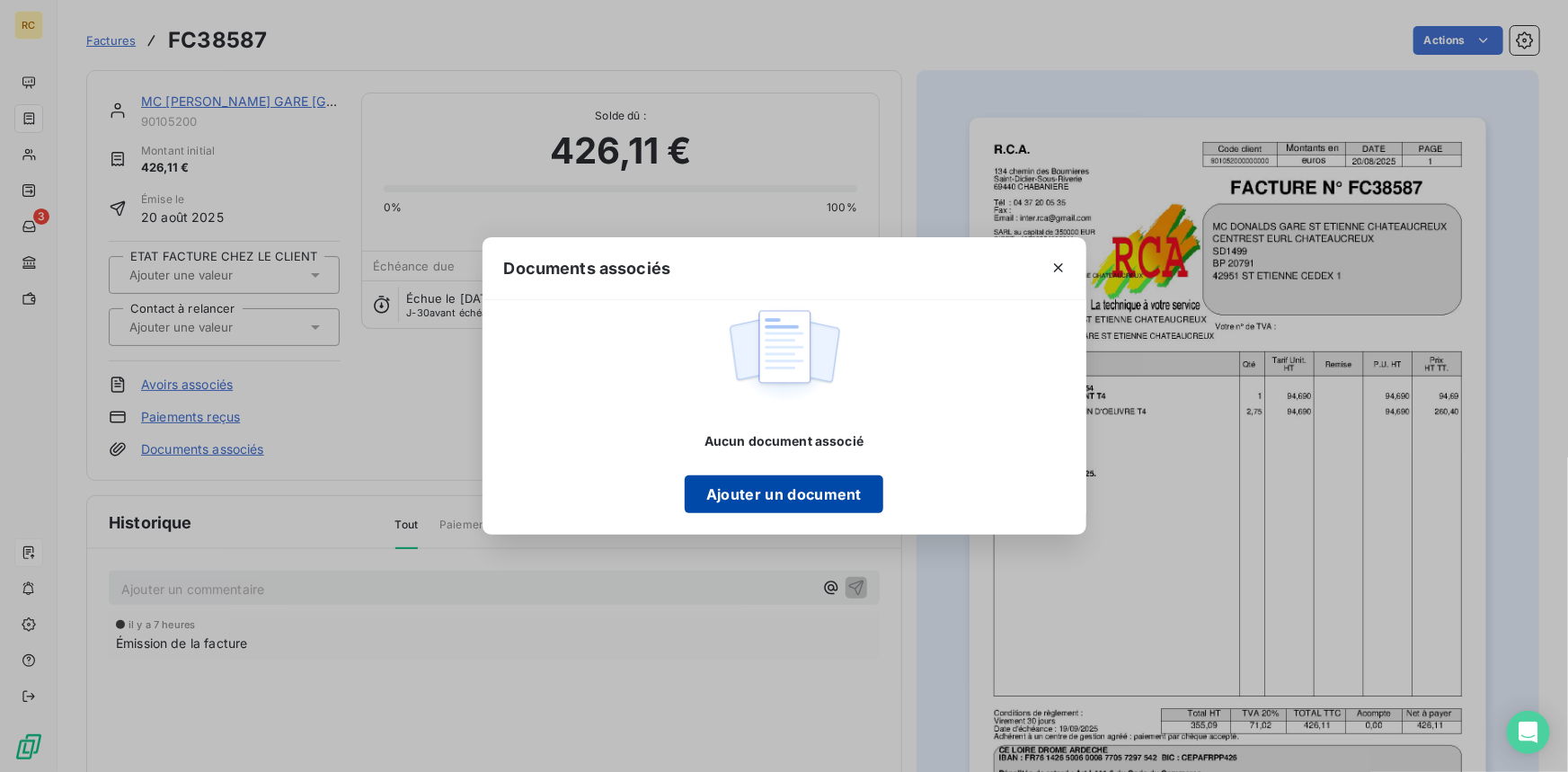
click at [713, 488] on button "Ajouter un document" at bounding box center [784, 494] width 198 height 38
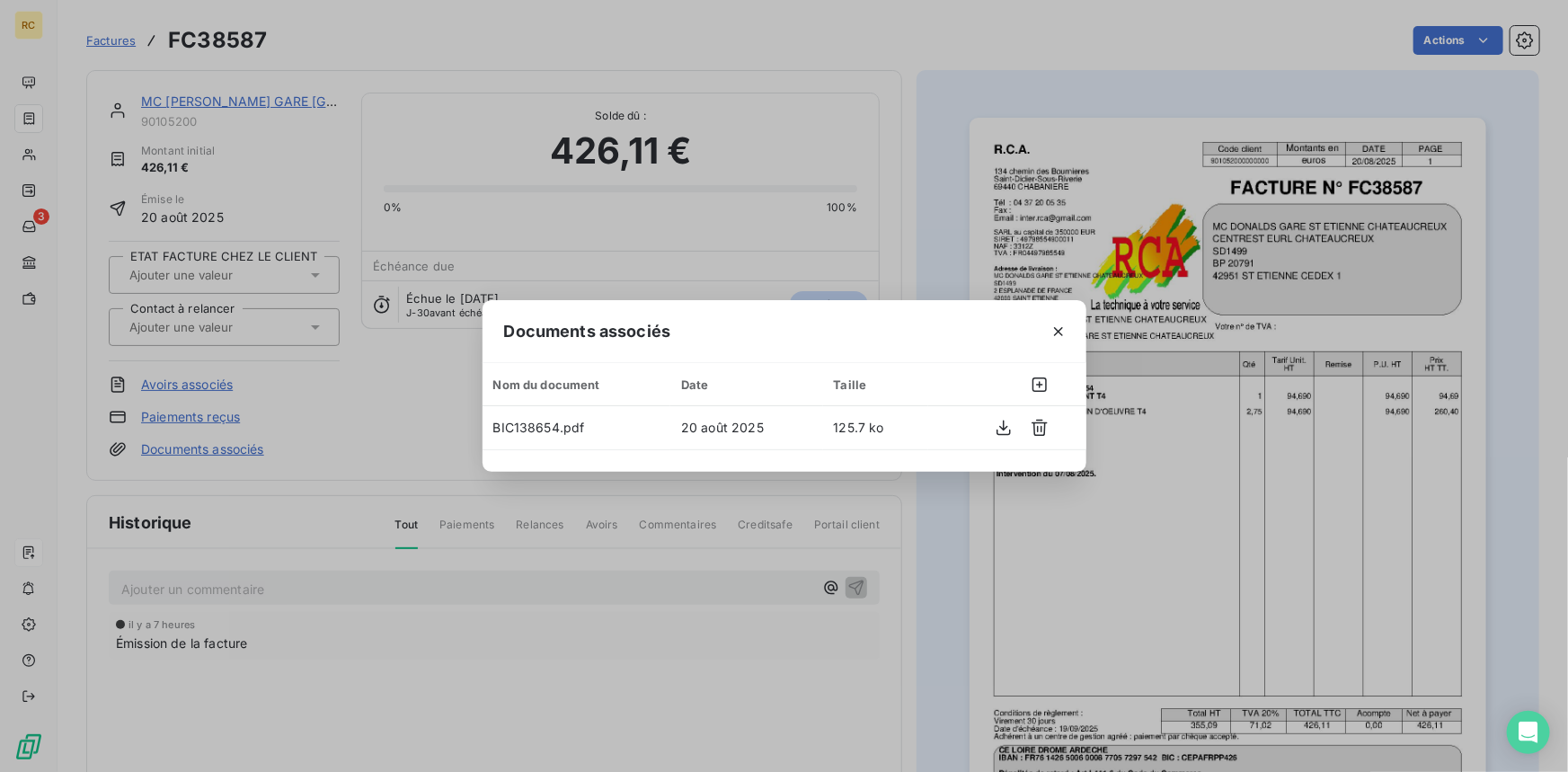
click at [407, 390] on div "Documents associés Nom du document Date Taille BIC138654.pdf 20 août 2025 125.7…" at bounding box center [784, 386] width 1568 height 772
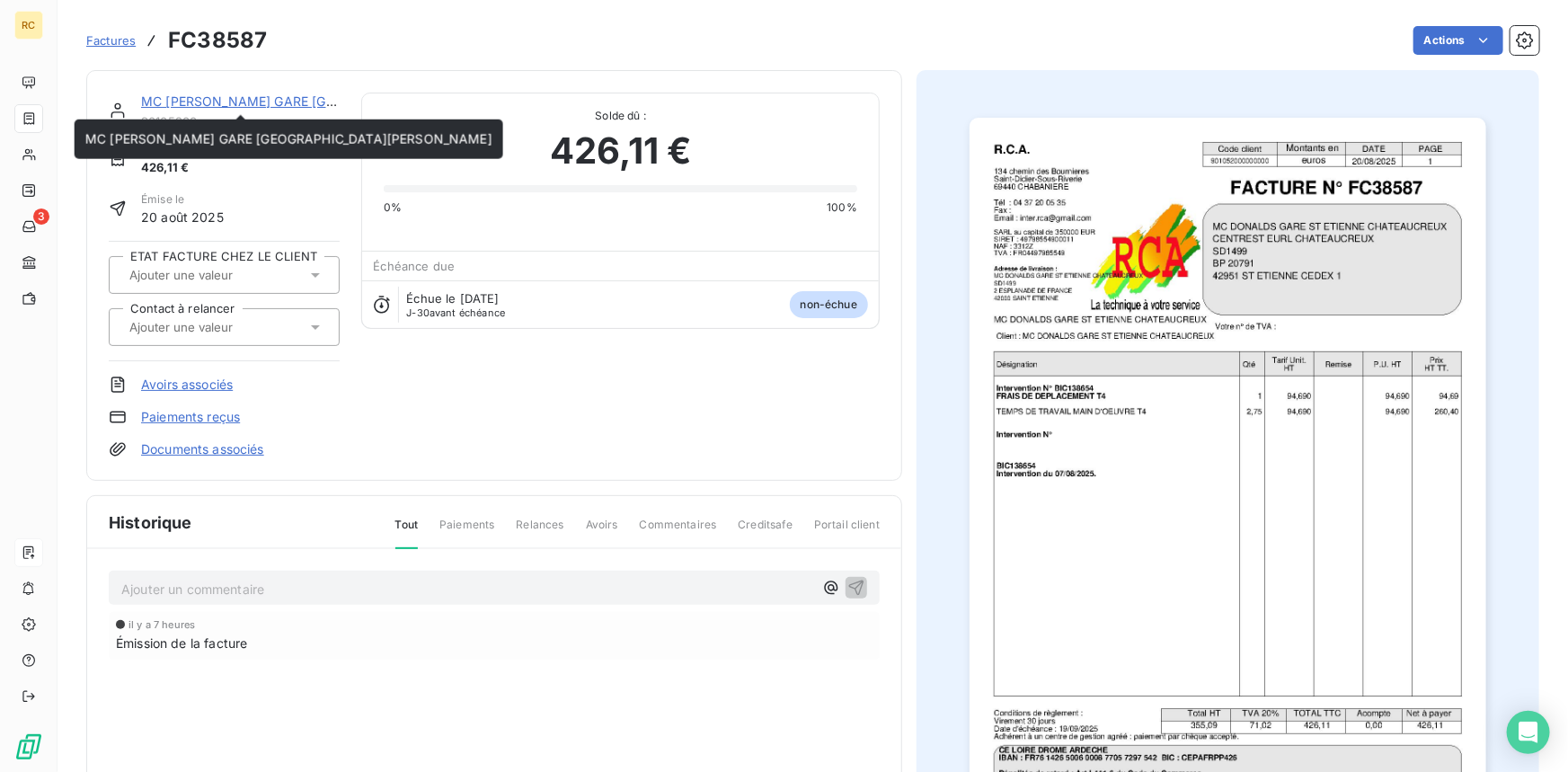
click at [234, 102] on link "MC [PERSON_NAME] GARE [GEOGRAPHIC_DATA][PERSON_NAME]" at bounding box center [345, 101] width 407 height 15
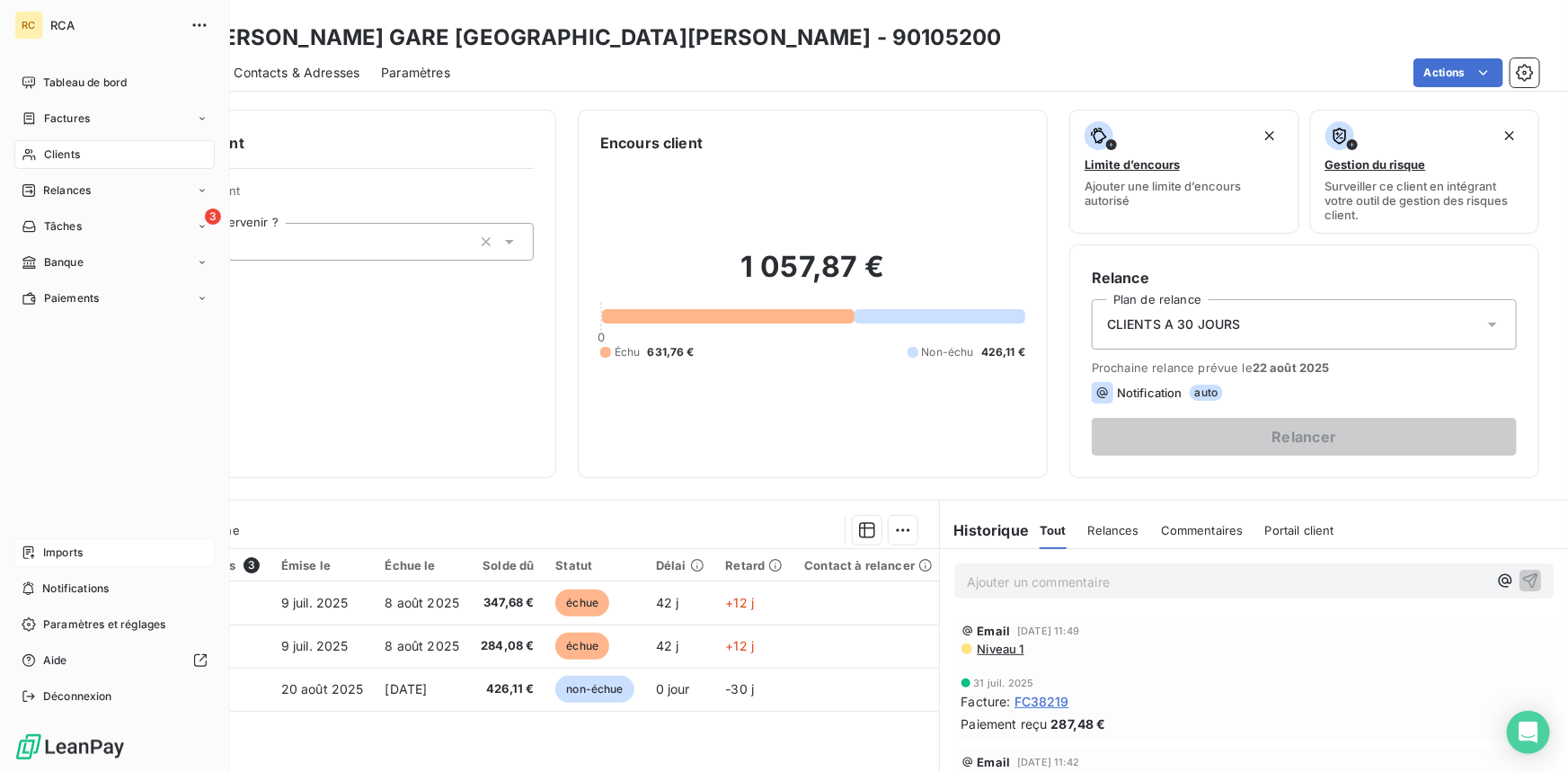
drag, startPoint x: 39, startPoint y: 553, endPoint x: 46, endPoint y: 540, distance: 14.8
click at [39, 553] on div "Imports" at bounding box center [115, 553] width 200 height 29
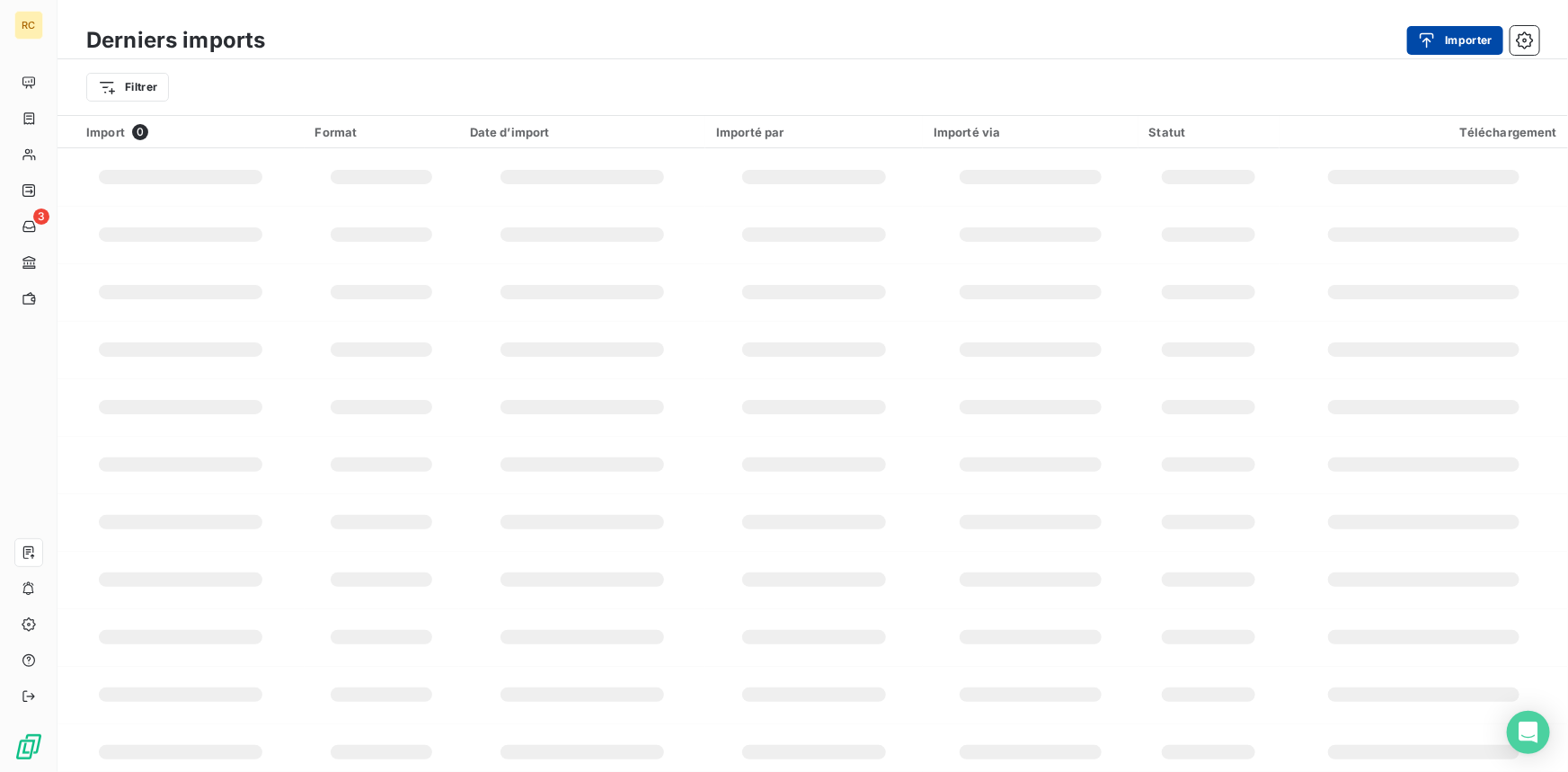
click at [1462, 34] on button "Importer" at bounding box center [1455, 40] width 96 height 29
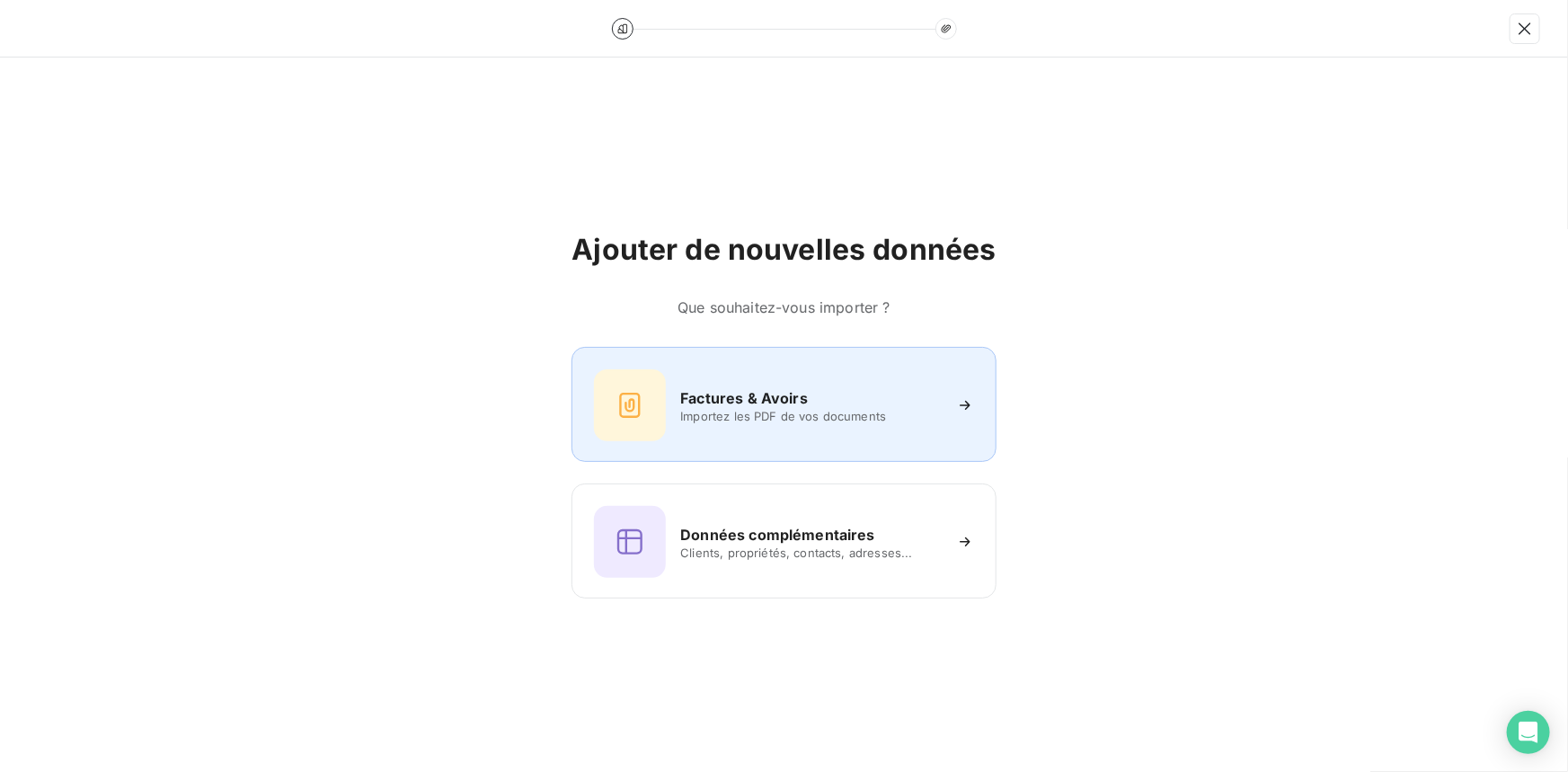
click at [712, 400] on h6 "Factures & Avoirs" at bounding box center [744, 398] width 128 height 21
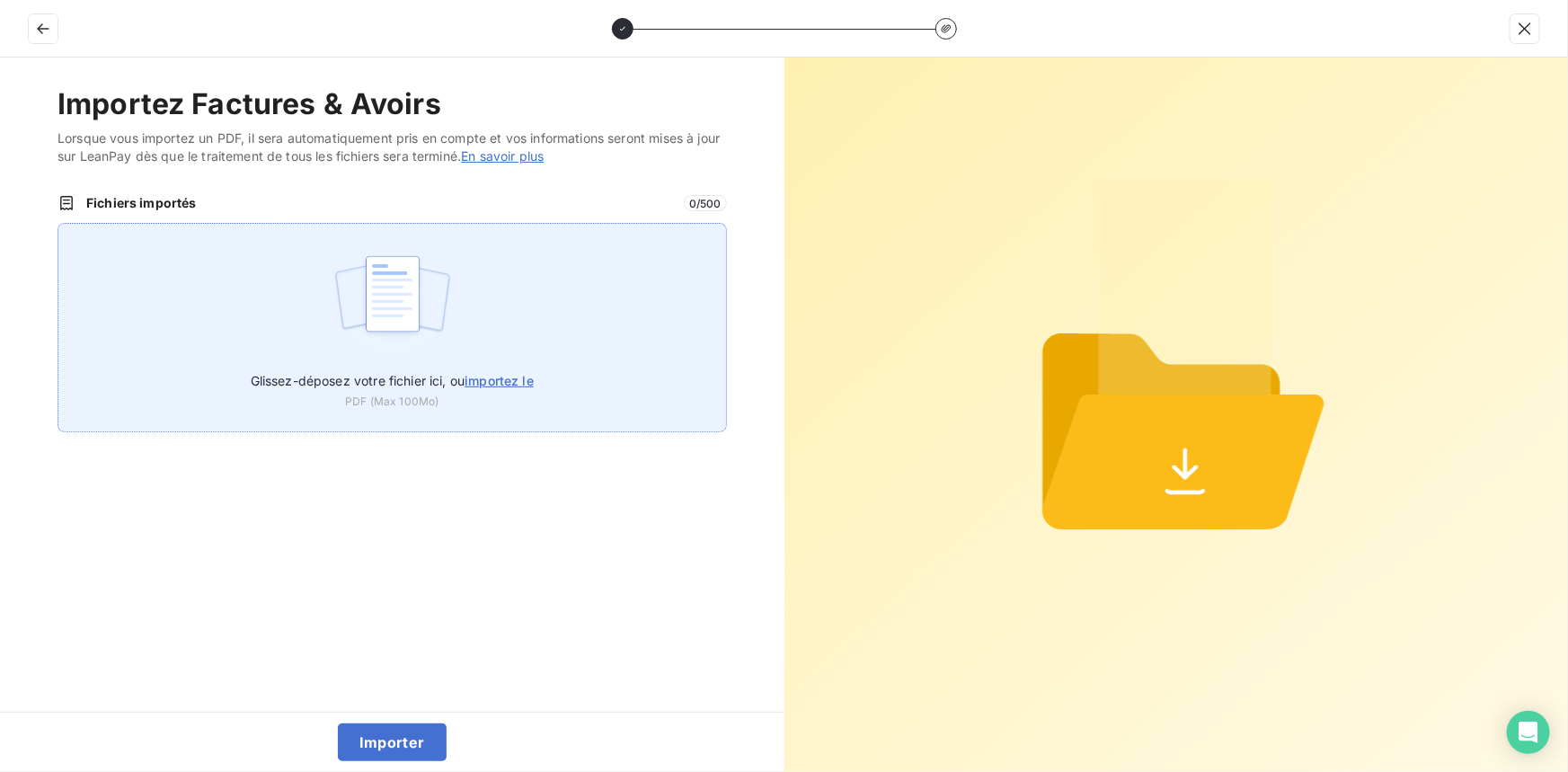
click at [486, 370] on label "Glissez-déposez votre fichier ici, ou importez le" at bounding box center [392, 376] width 283 height 34
click at [59, 223] on input "Glissez-déposez votre fichier ici, ou importez le" at bounding box center [58, 223] width 1 height 1
type input "C:\fakepath\FC38588.pdf"
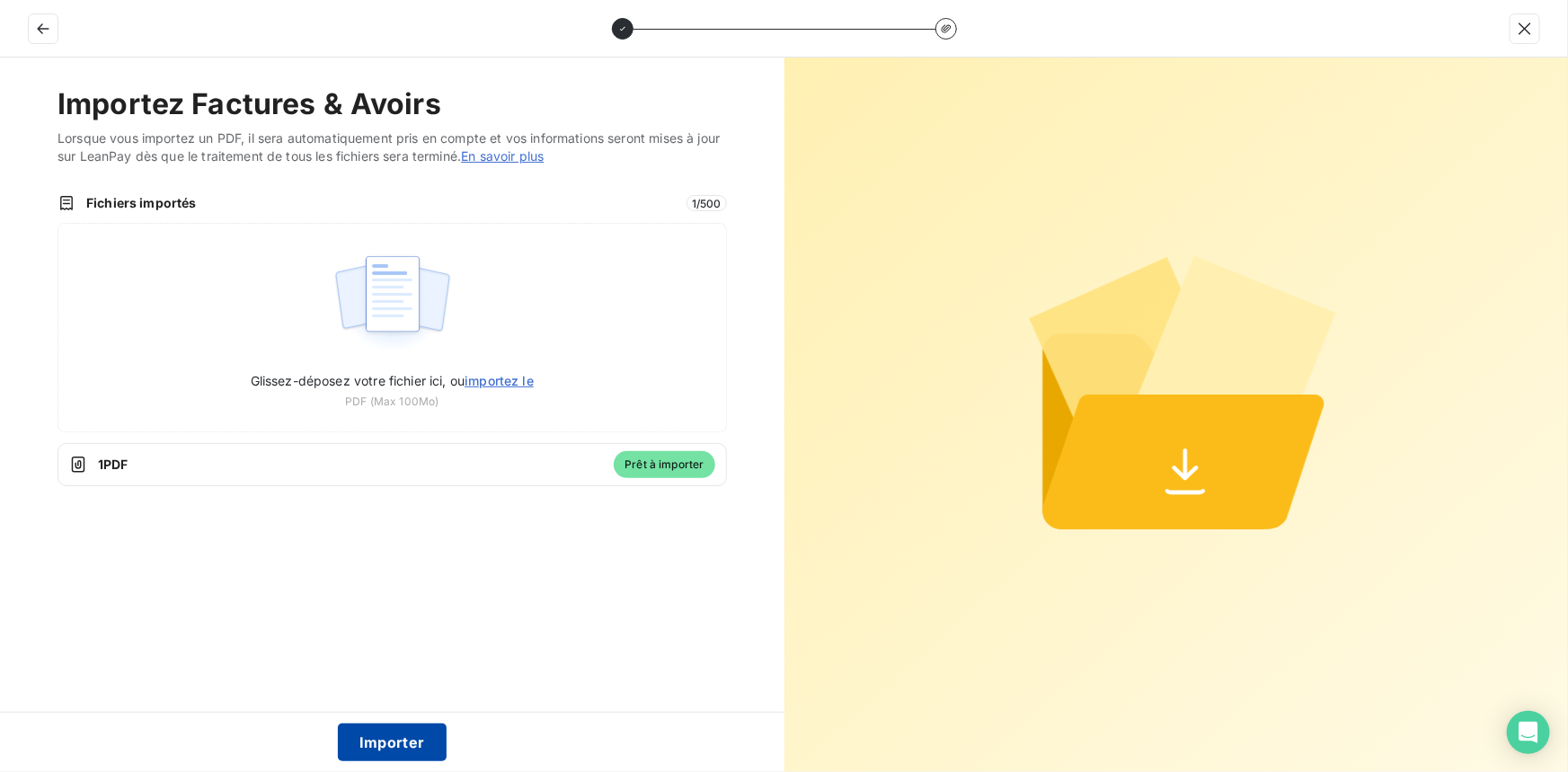
click at [402, 743] on button "Importer" at bounding box center [392, 742] width 109 height 38
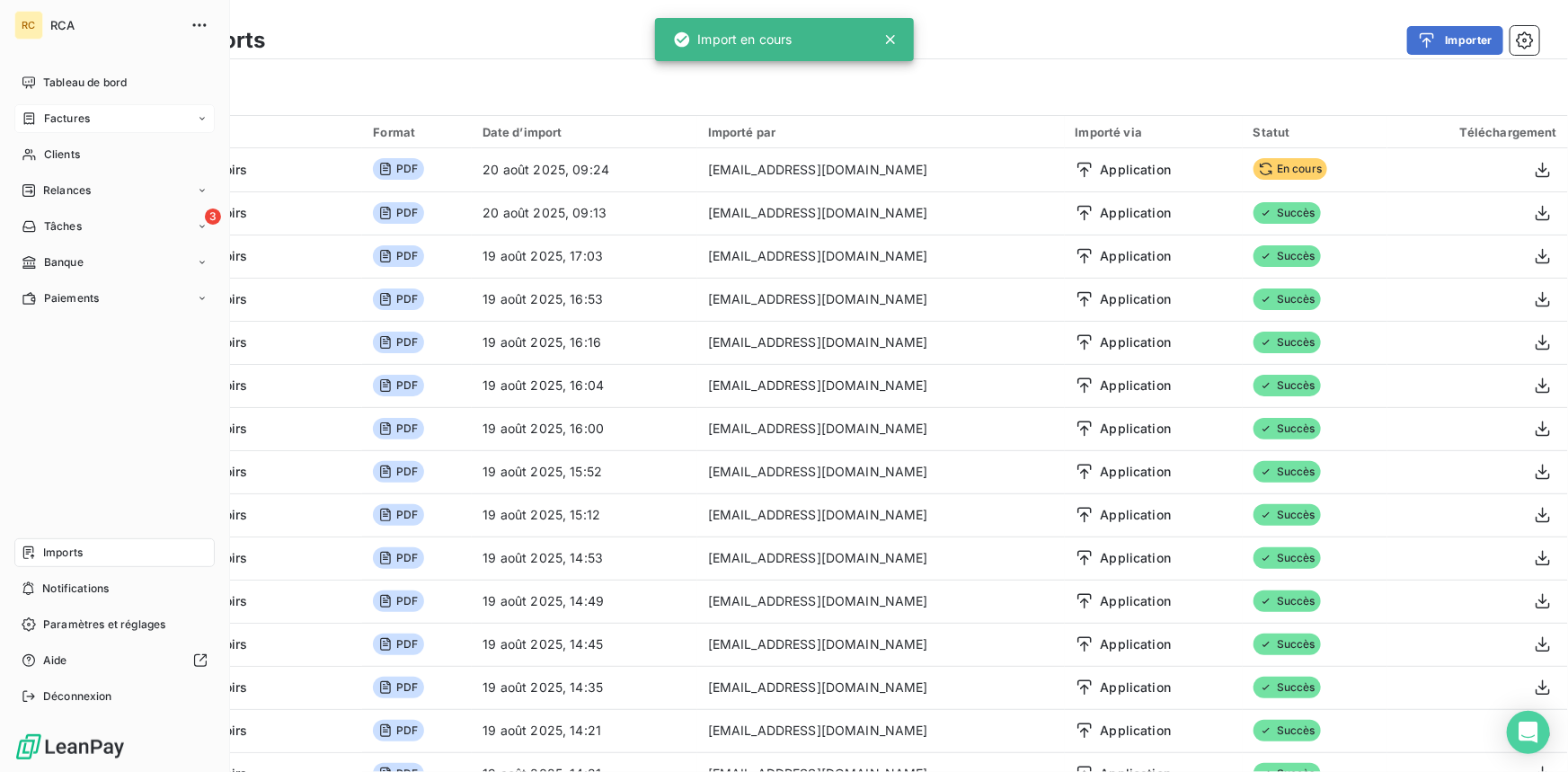
click at [44, 114] on span "Factures" at bounding box center [67, 118] width 46 height 16
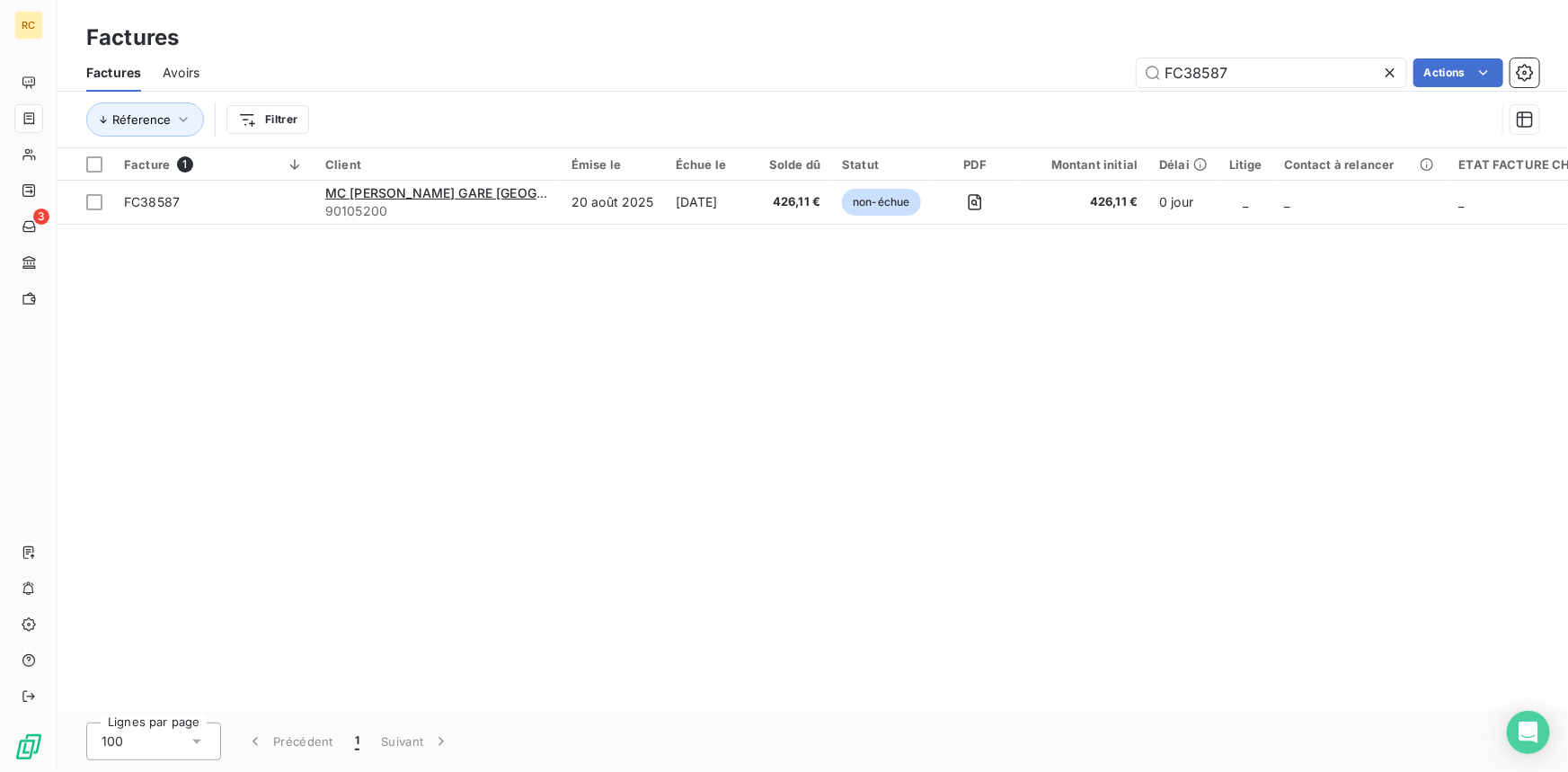
drag, startPoint x: 1249, startPoint y: 66, endPoint x: 1112, endPoint y: 85, distance: 138.3
click at [1112, 85] on div "FC38587 Actions" at bounding box center [881, 73] width 1319 height 29
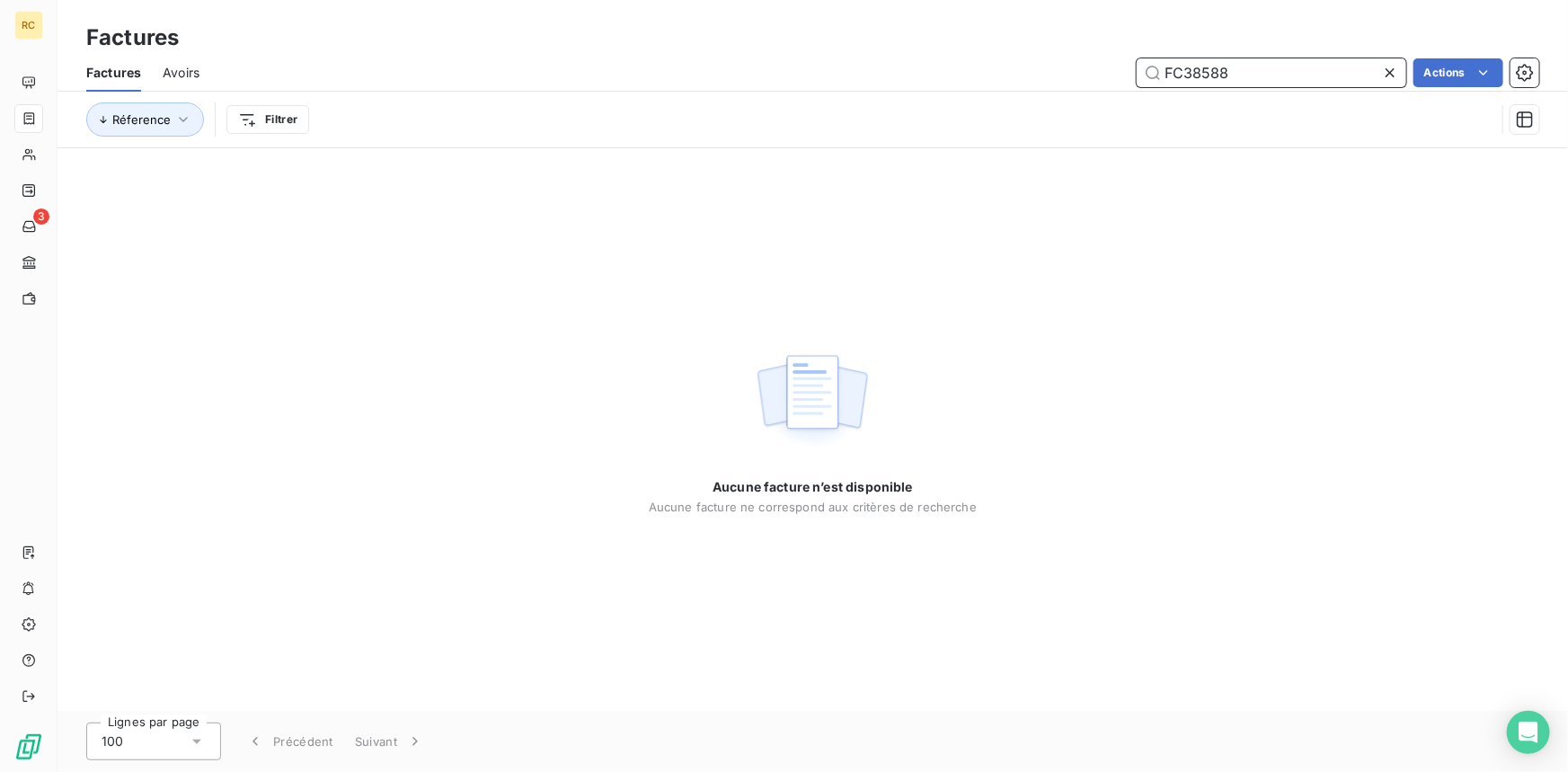
click at [1282, 67] on input "FC38588" at bounding box center [1272, 73] width 270 height 29
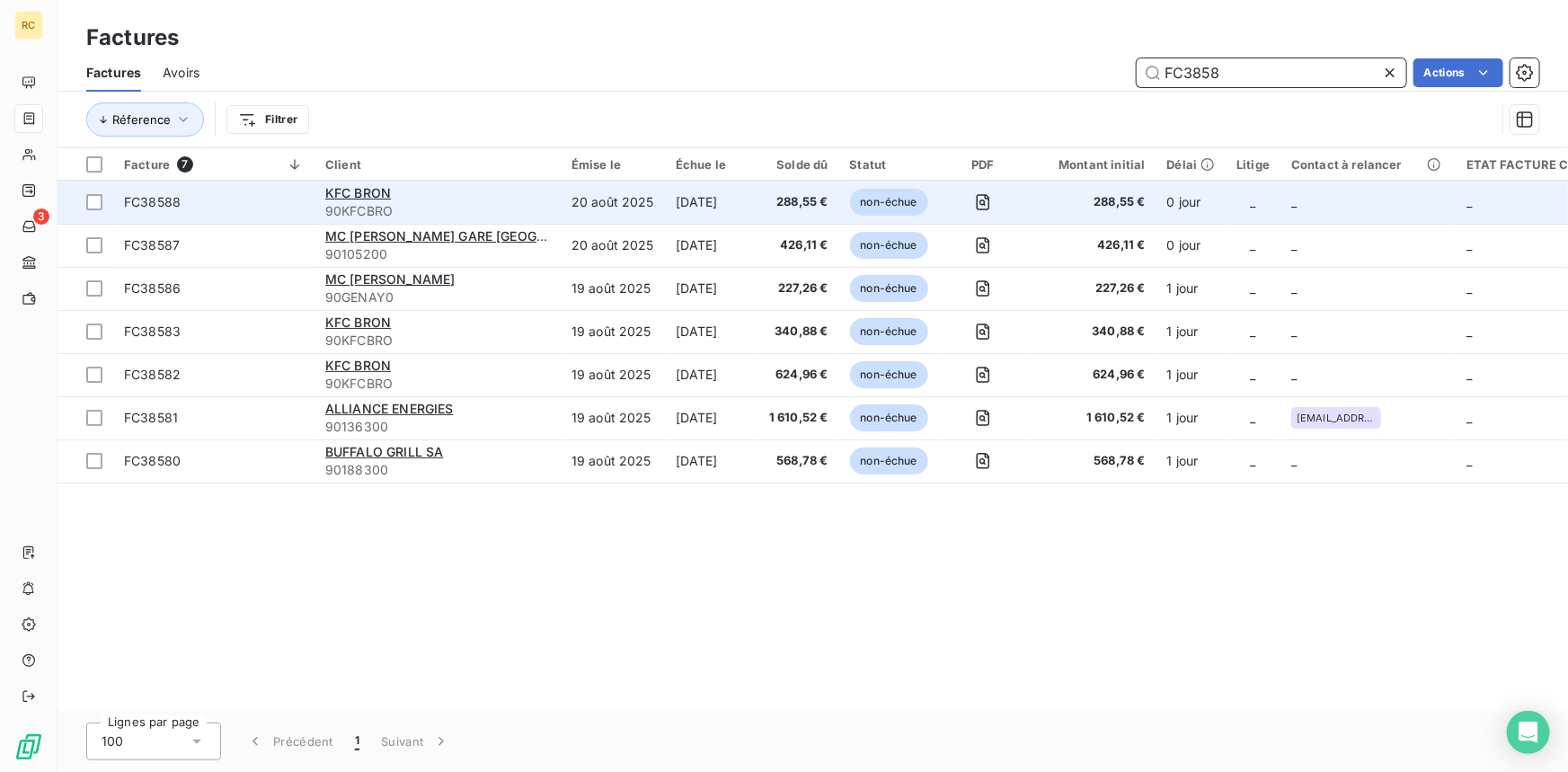
type input "FC3858"
click at [178, 197] on span "FC38588" at bounding box center [152, 202] width 57 height 15
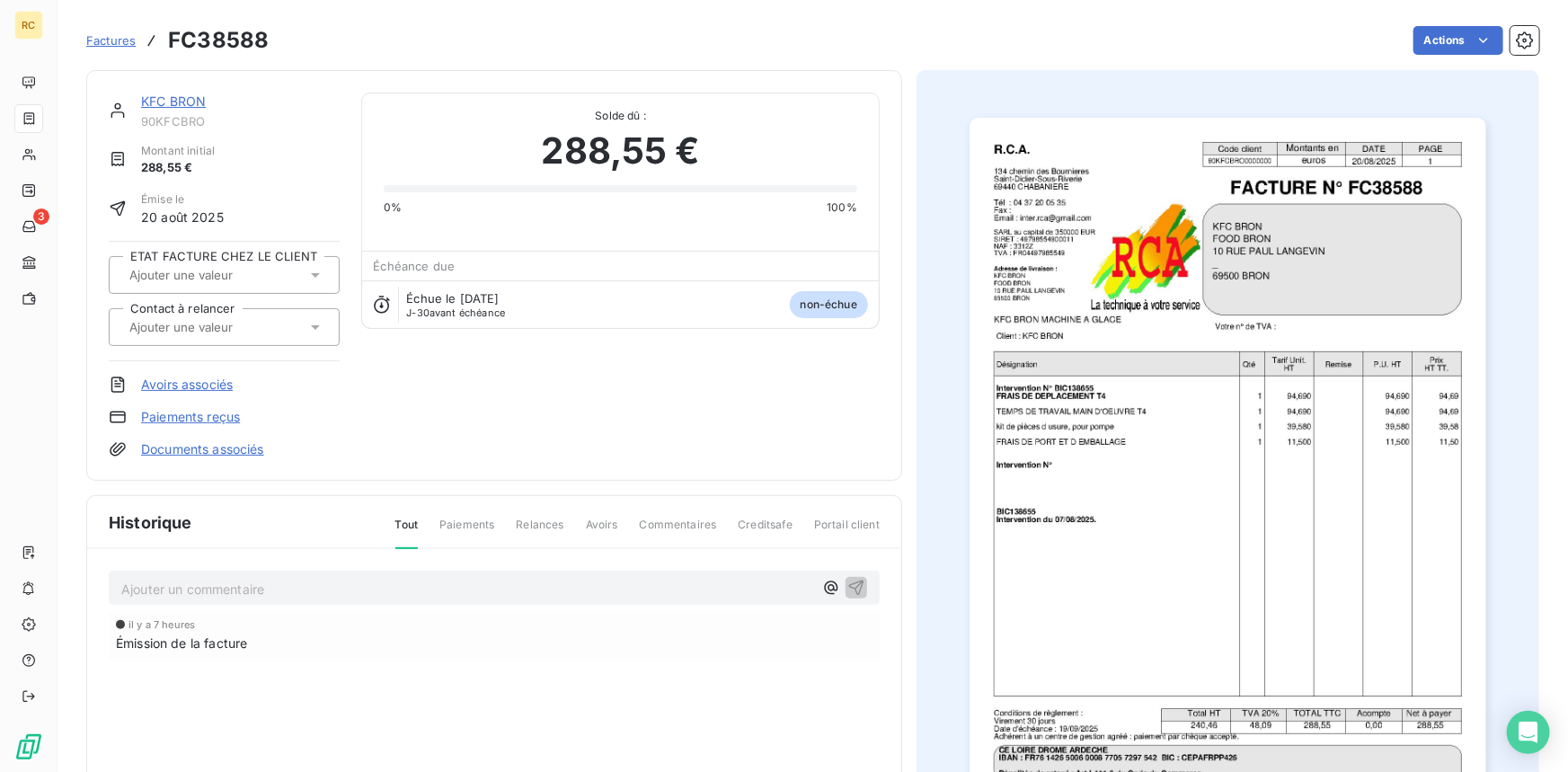
click at [237, 446] on link "Documents associés" at bounding box center [203, 450] width 123 height 18
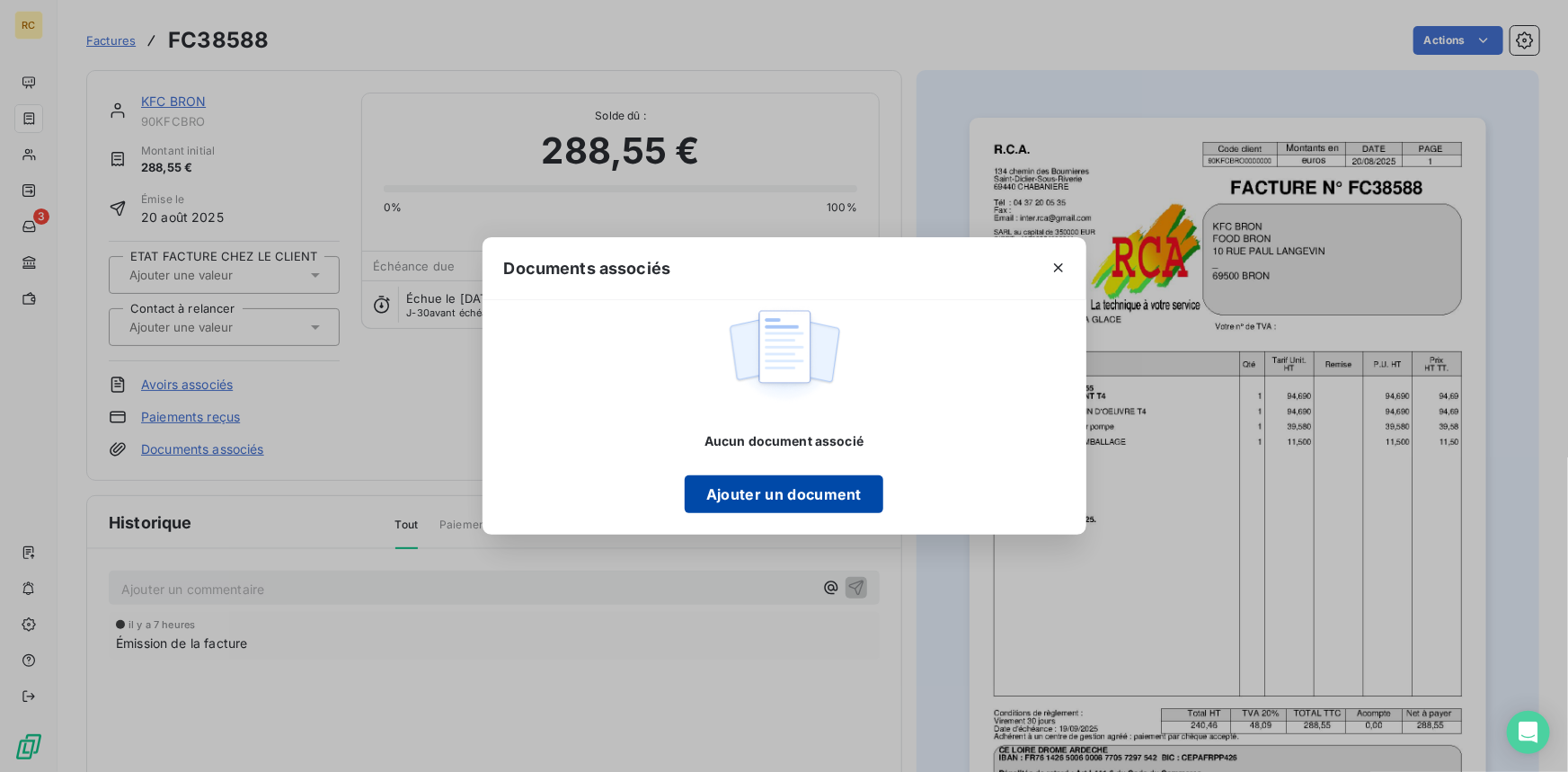
click at [744, 497] on button "Ajouter un document" at bounding box center [784, 494] width 198 height 38
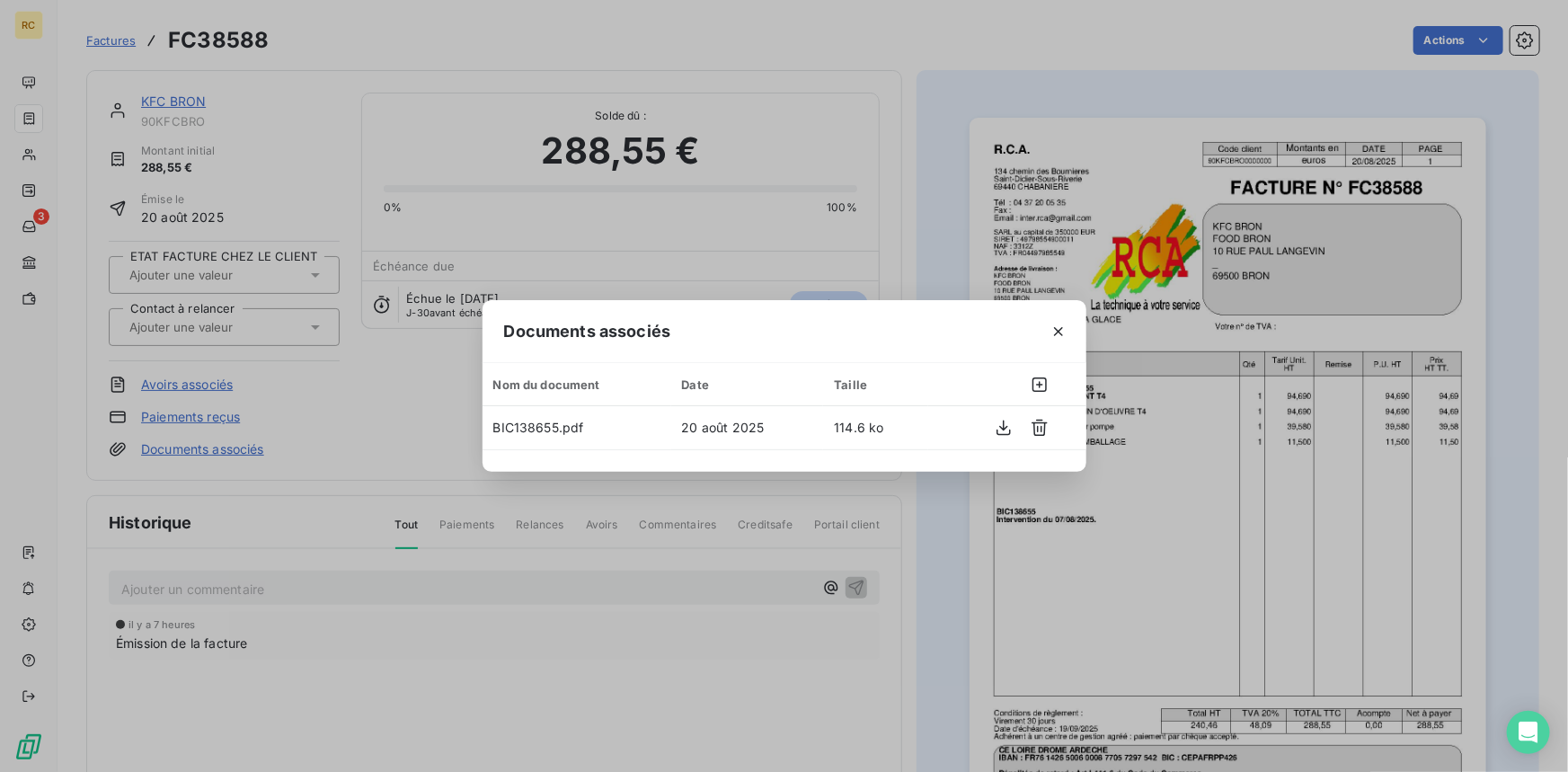
click at [923, 225] on div "Documents associés Nom du document Date Taille BIC138655.pdf 20 août 2025 114.6…" at bounding box center [784, 386] width 1568 height 772
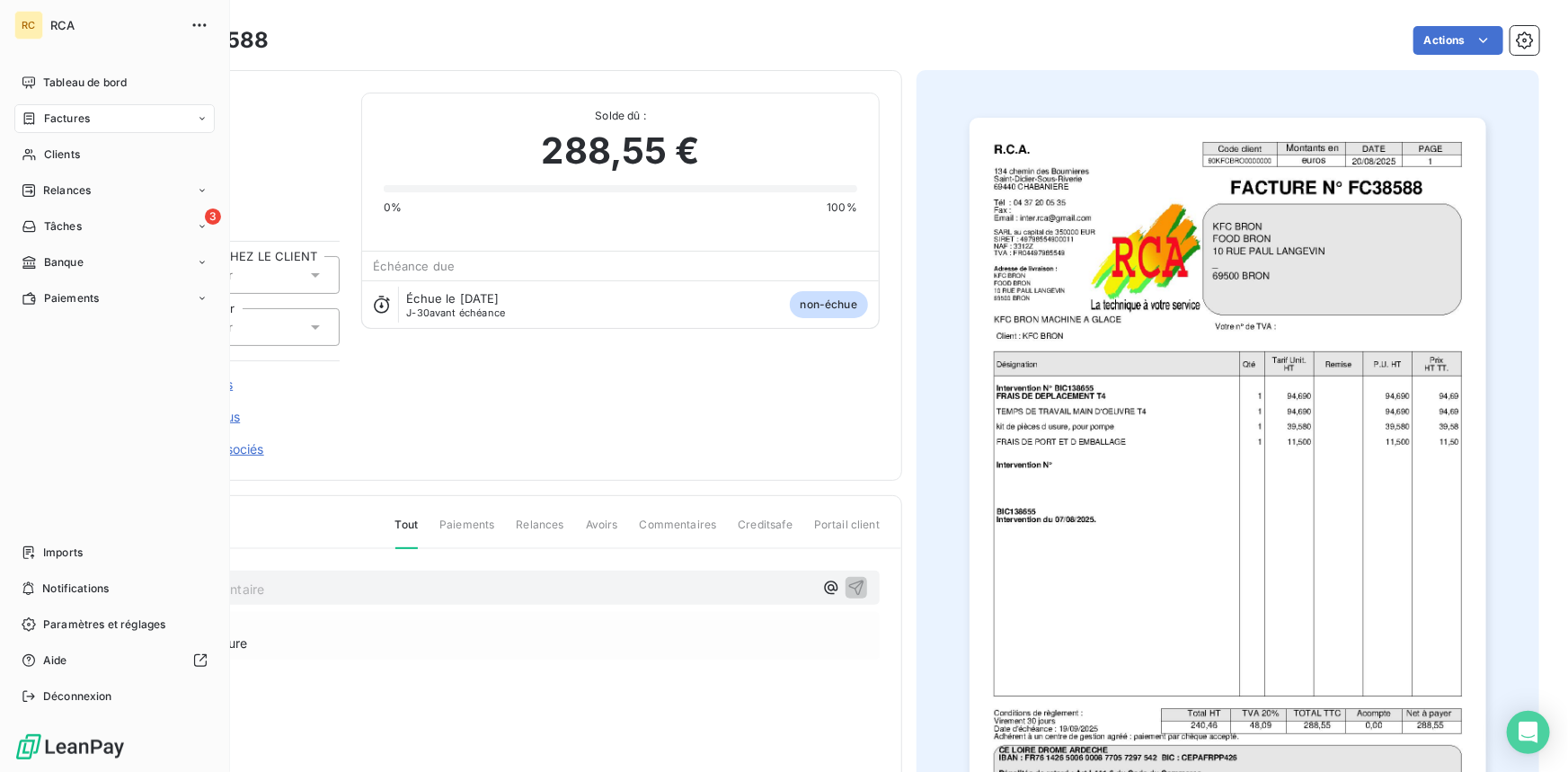
click at [55, 116] on span "Factures" at bounding box center [67, 118] width 46 height 16
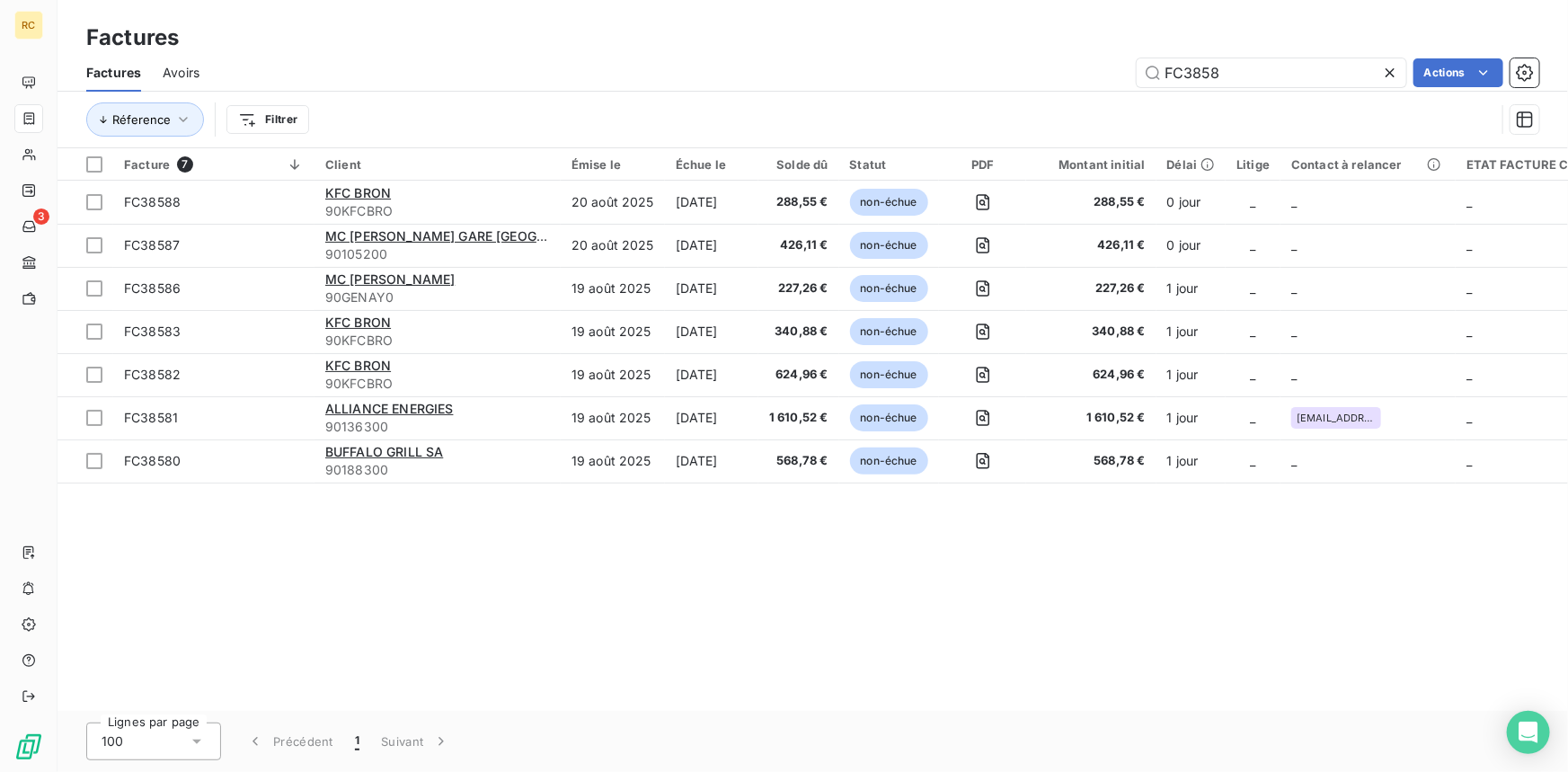
click at [410, 597] on div "Facture 7 Client Émise le Échue le Solde dû Statut PDF Montant initial Délai Li…" at bounding box center [813, 429] width 1511 height 562
drag, startPoint x: 1230, startPoint y: 67, endPoint x: 1213, endPoint y: 67, distance: 17.0
click at [1213, 67] on input "FC3858" at bounding box center [1272, 73] width 270 height 29
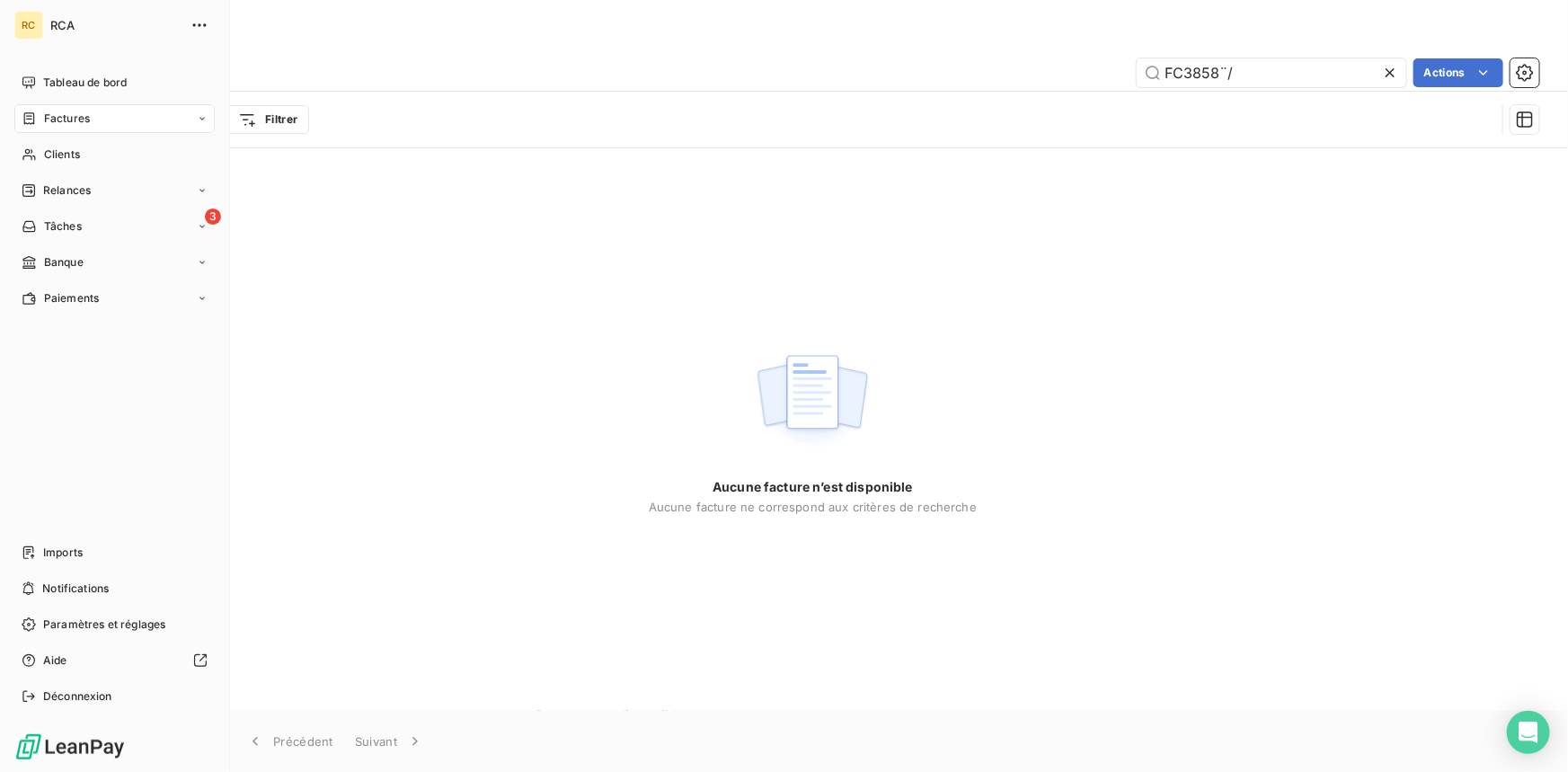
click at [57, 115] on span "Factures" at bounding box center [67, 118] width 46 height 16
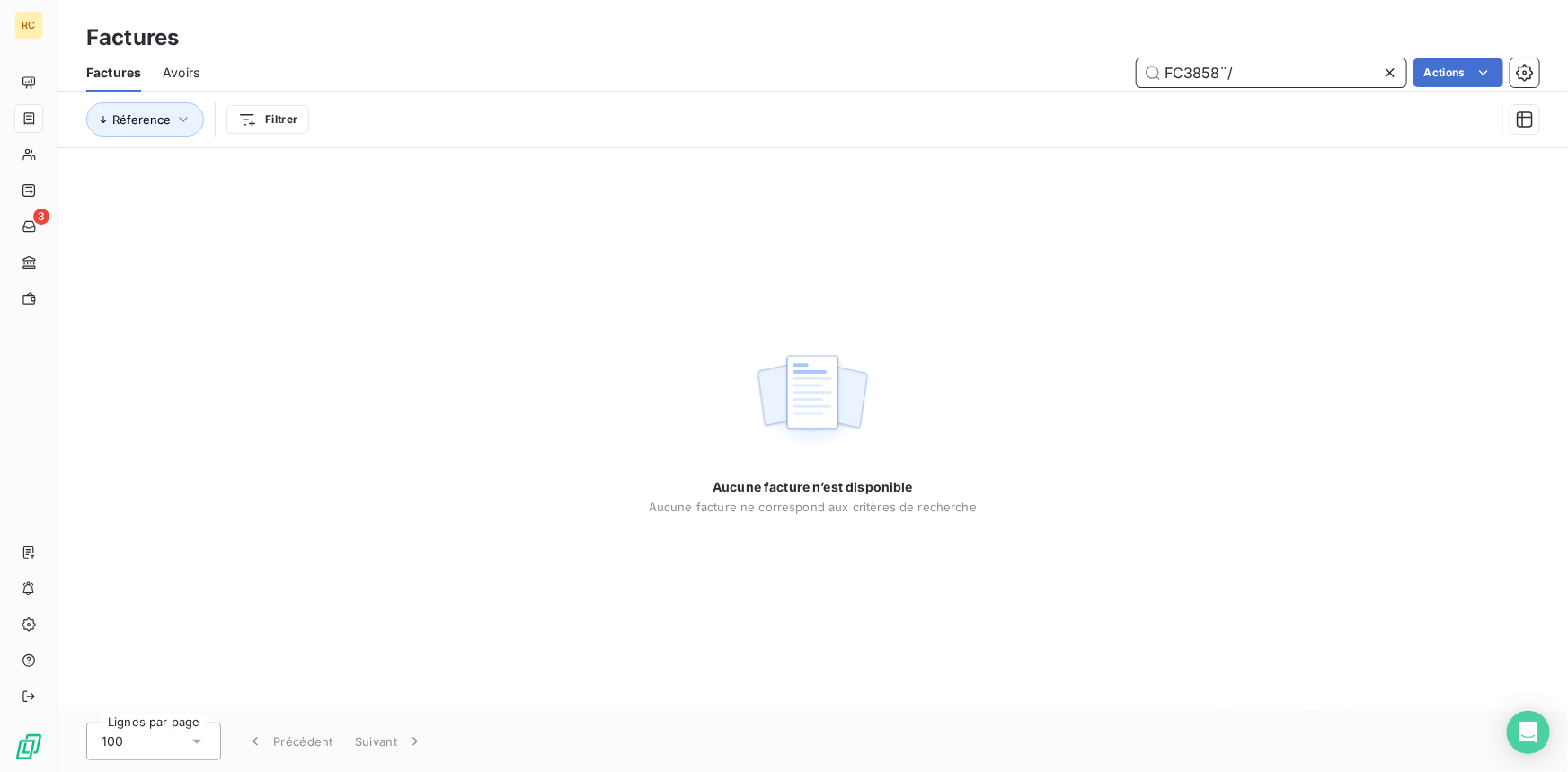
click at [1239, 75] on input "FC3858¨/" at bounding box center [1272, 73] width 270 height 29
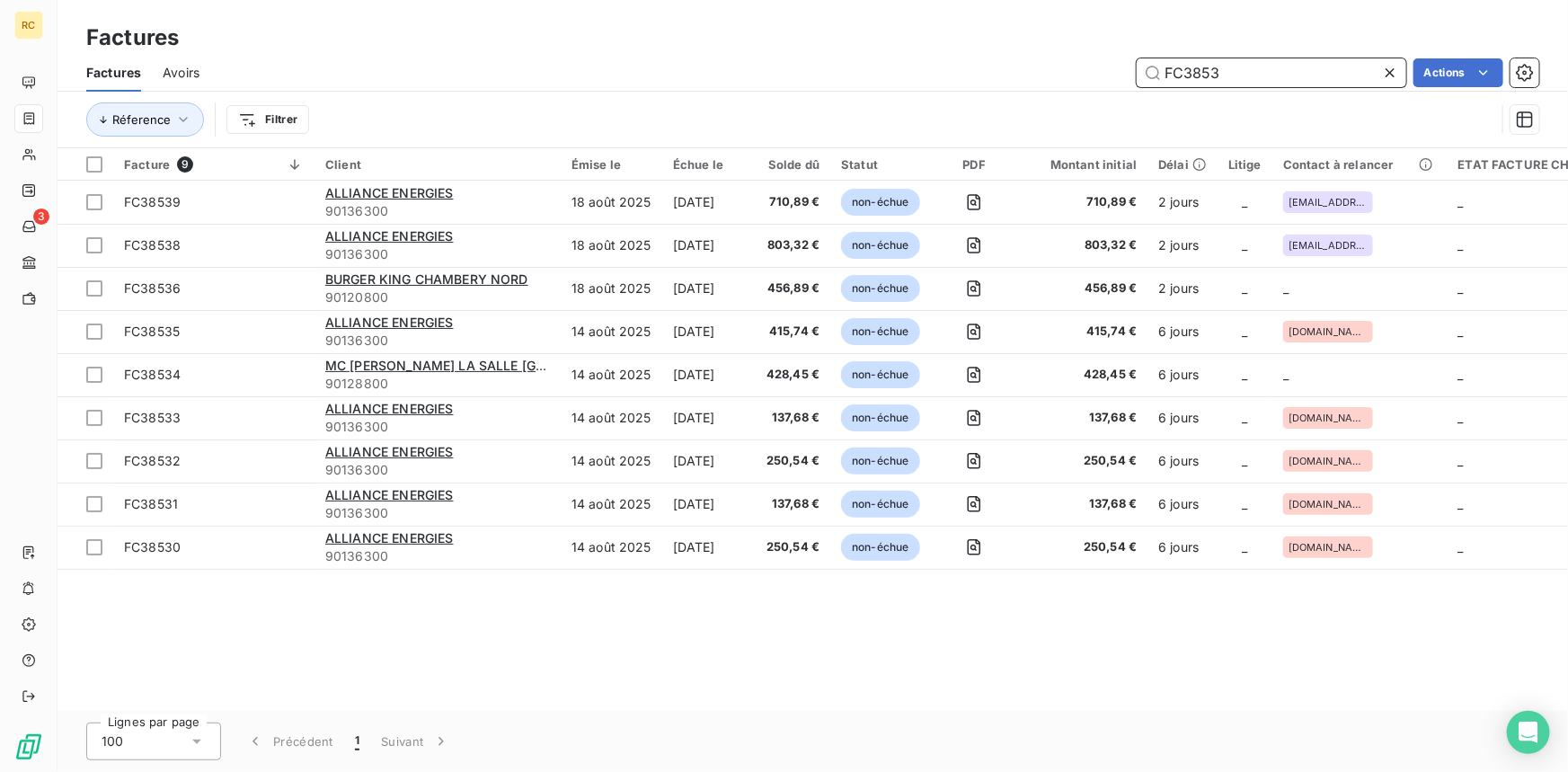
type input "FC3853"
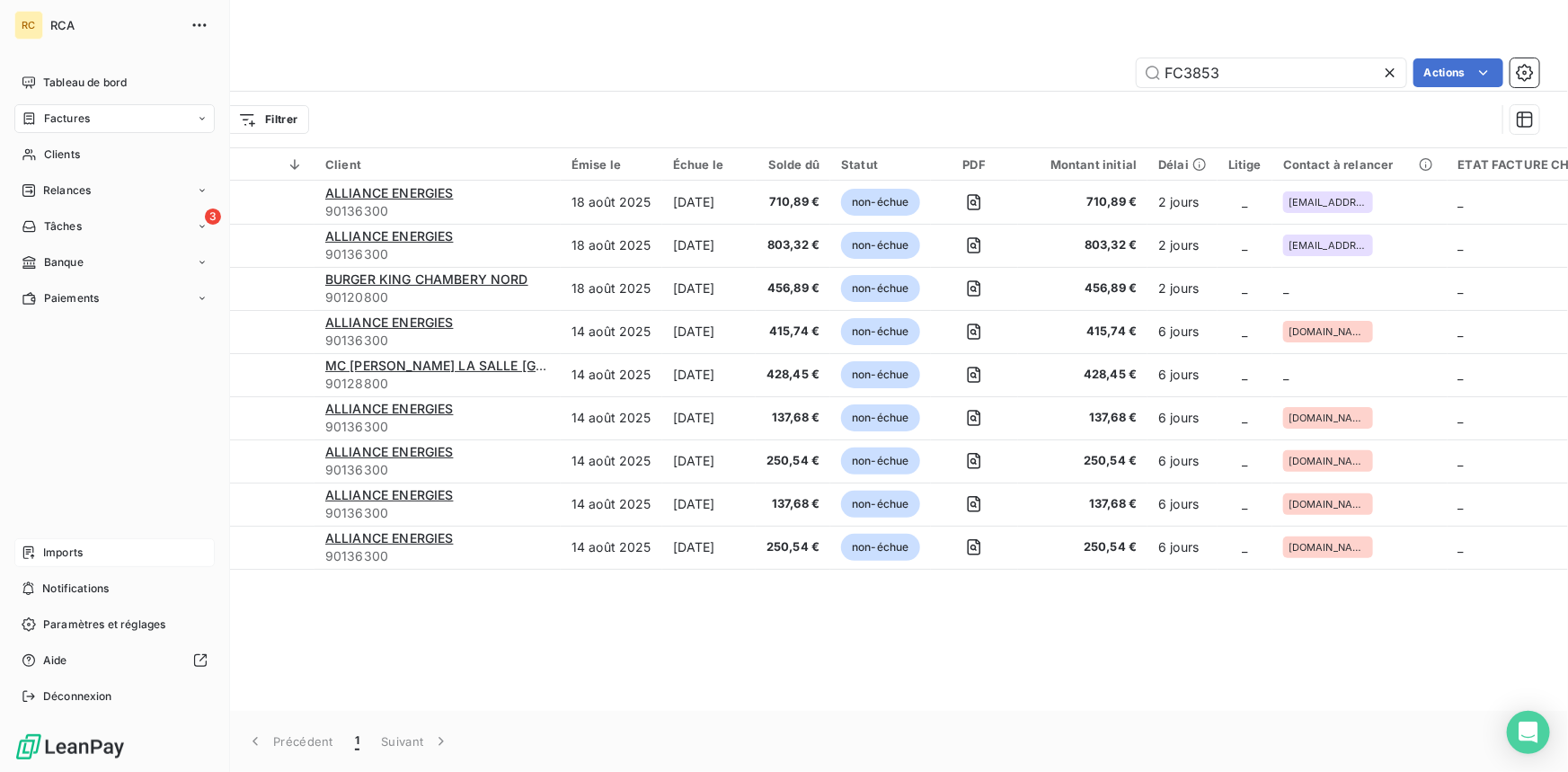
click at [36, 553] on div "Imports" at bounding box center [115, 553] width 200 height 29
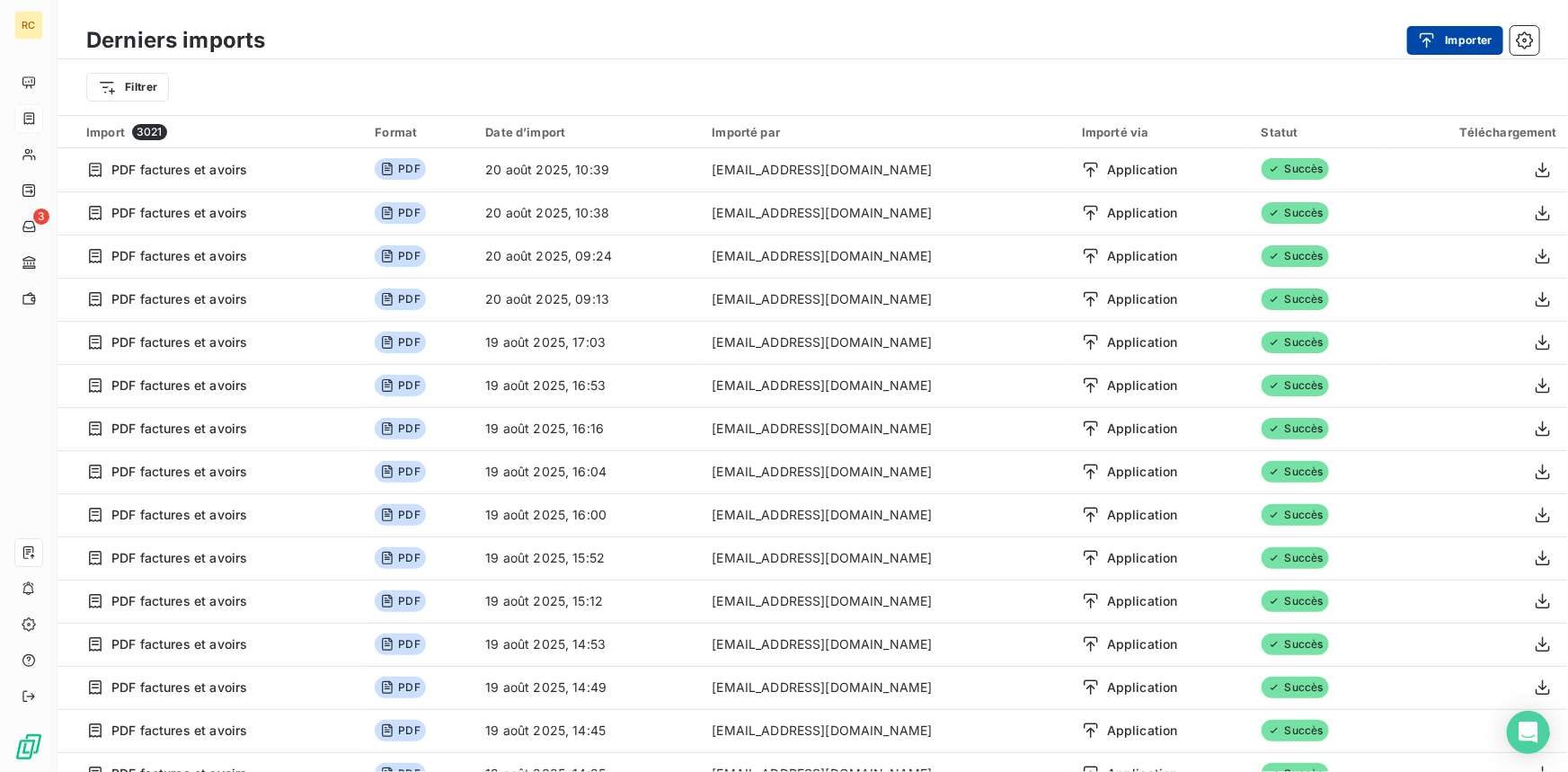
click at [1460, 43] on button "Importer" at bounding box center [1455, 40] width 96 height 29
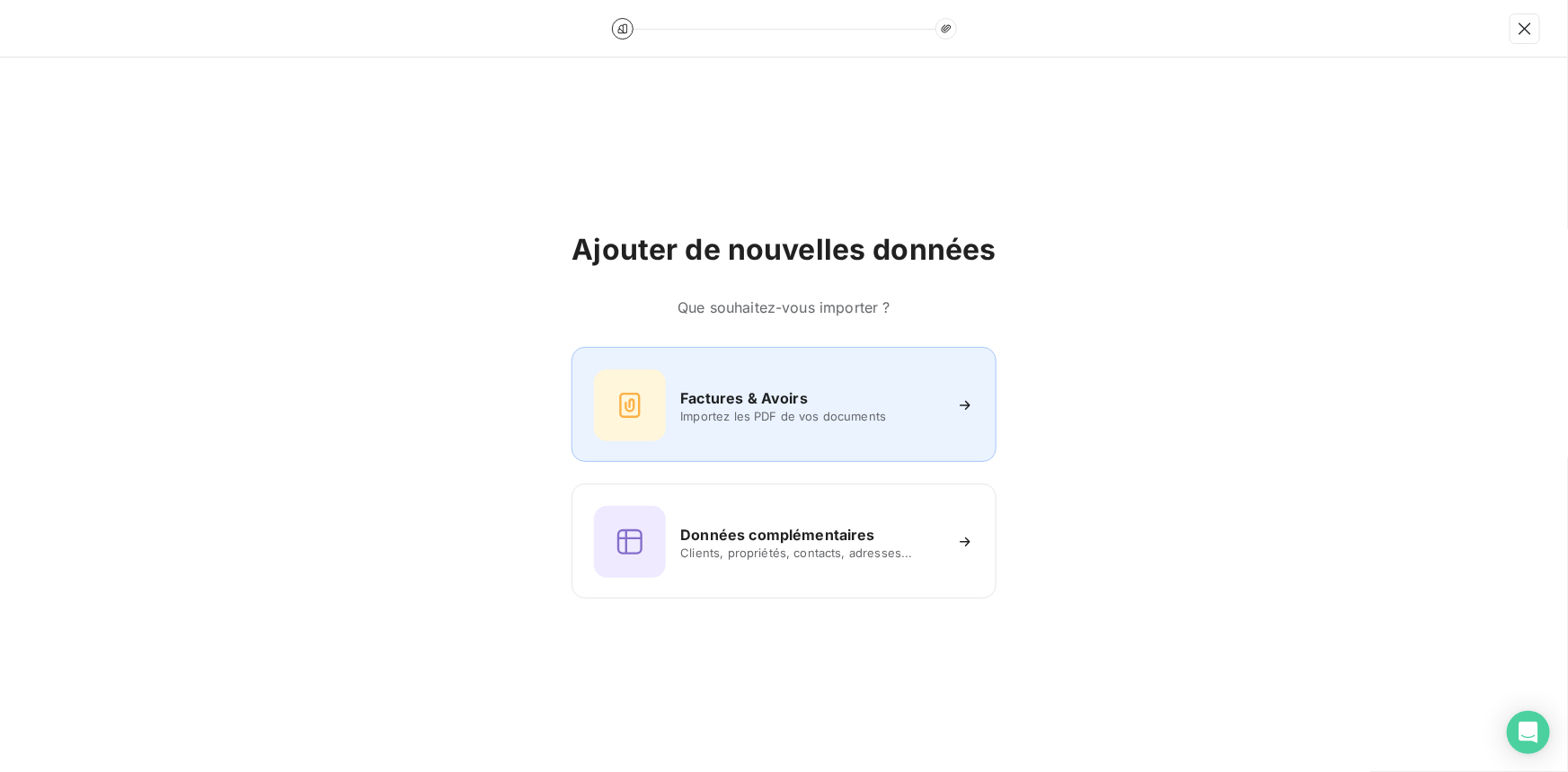
click at [707, 400] on h6 "Factures & Avoirs" at bounding box center [744, 398] width 128 height 21
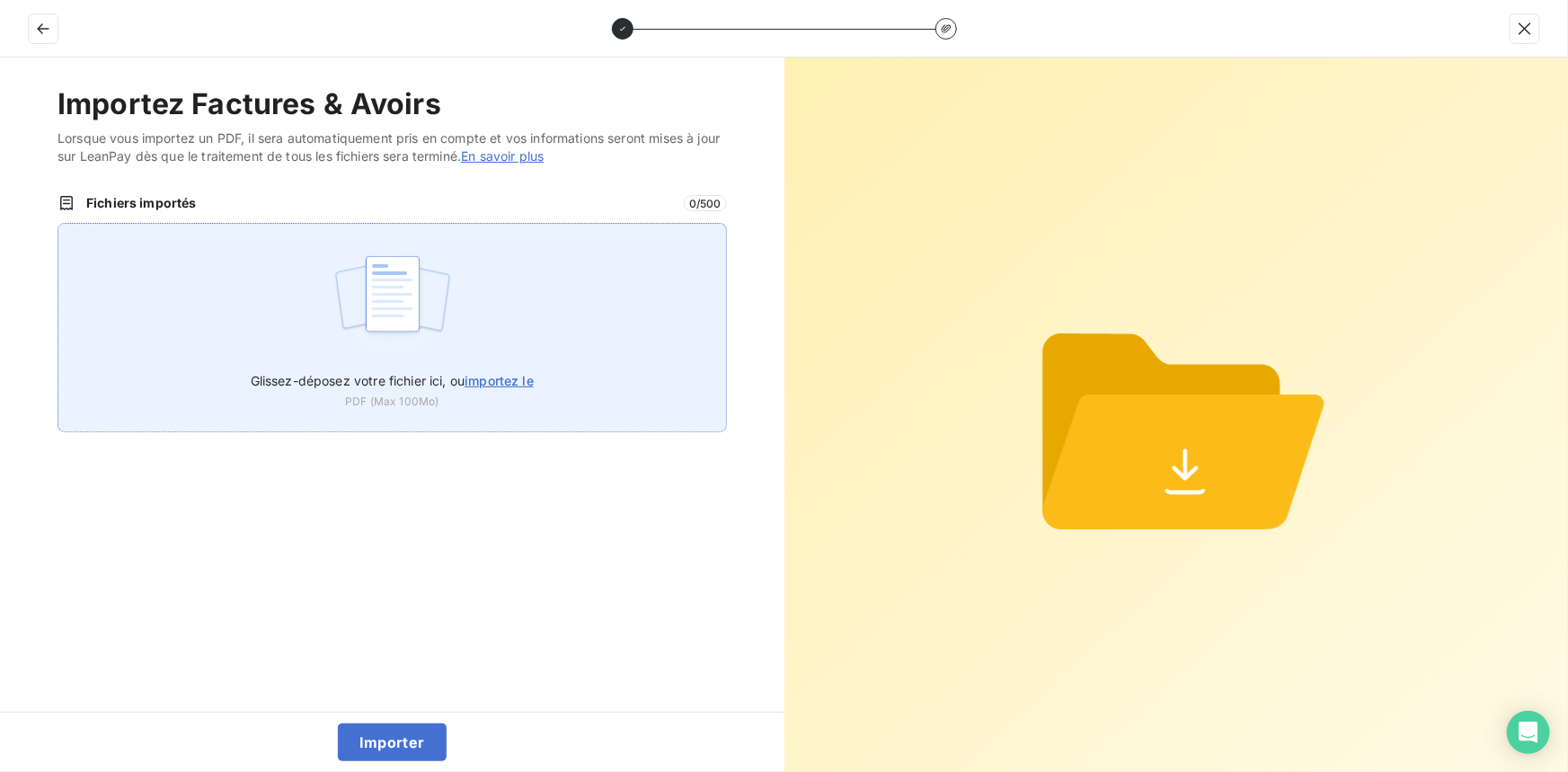
click at [503, 377] on span "importez le" at bounding box center [500, 380] width 69 height 15
click at [59, 223] on input "Glissez-déposez votre fichier ici, ou importez le" at bounding box center [58, 223] width 1 height 1
type input "C:\fakepath\FC38537.pdf"
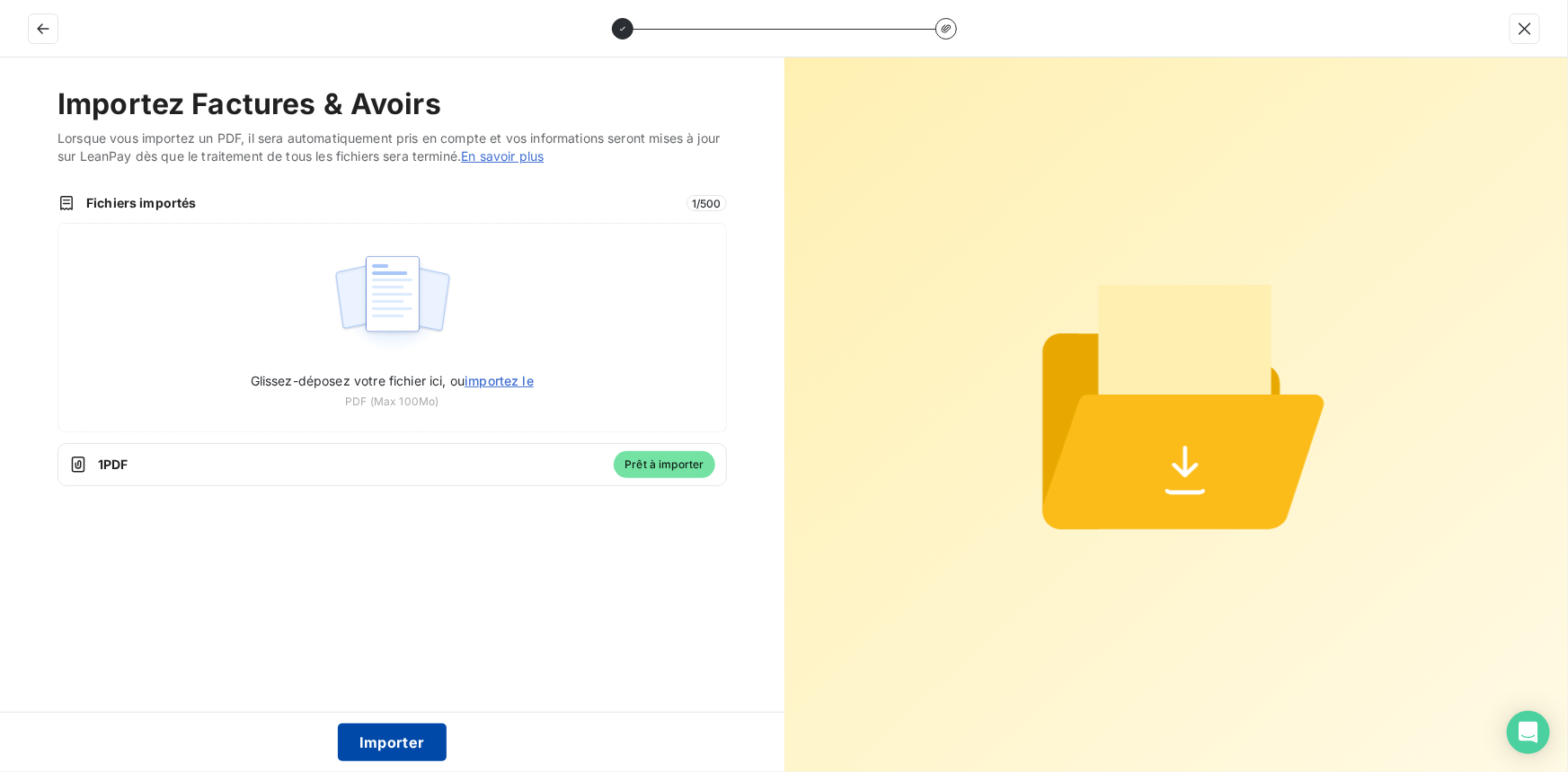
click at [401, 742] on button "Importer" at bounding box center [392, 742] width 109 height 38
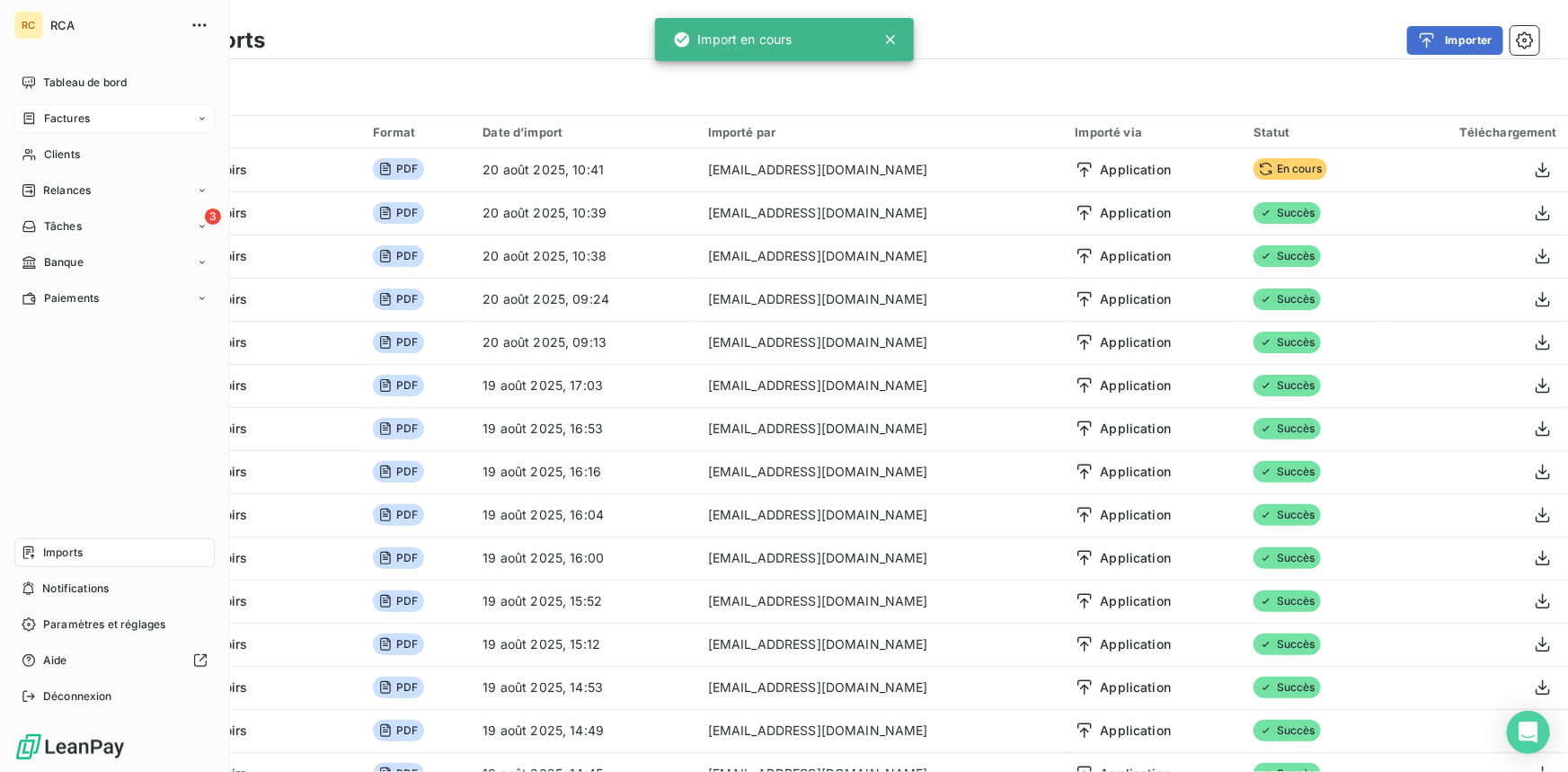
click at [74, 111] on span "Factures" at bounding box center [67, 118] width 46 height 16
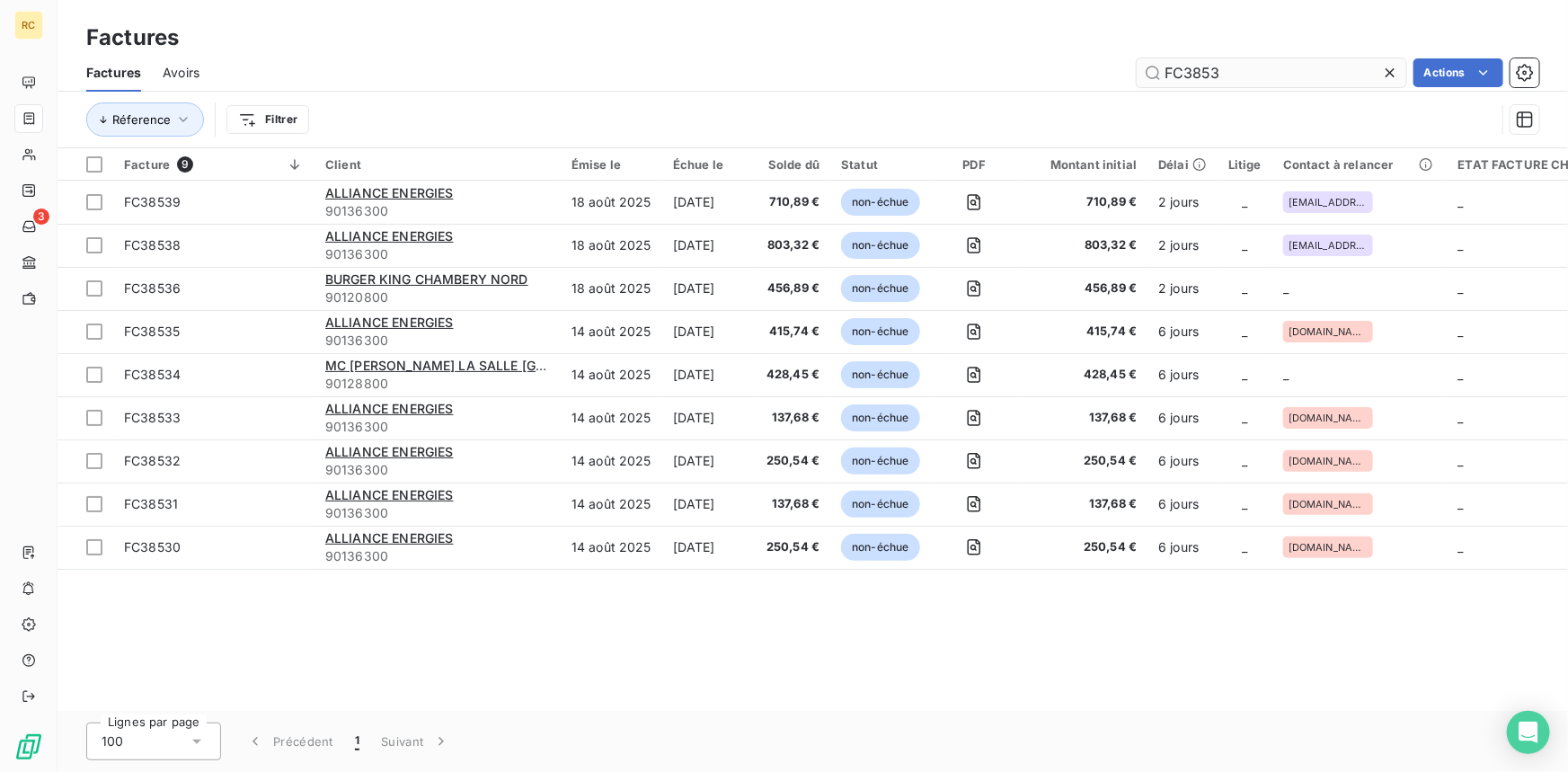
drag, startPoint x: 1241, startPoint y: 64, endPoint x: 1140, endPoint y: 64, distance: 101.0
click at [1140, 64] on input "FC3853" at bounding box center [1272, 73] width 270 height 29
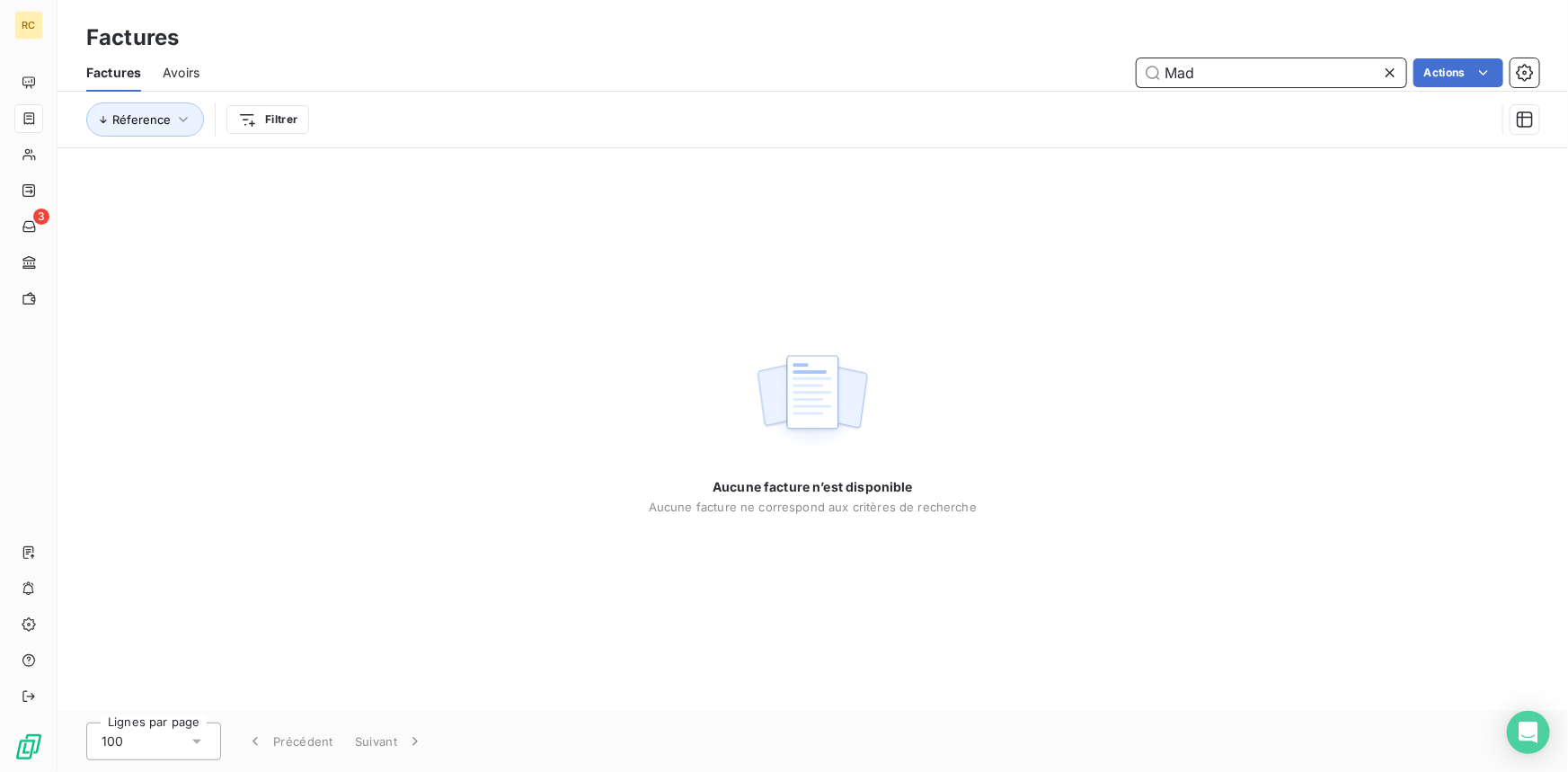
drag, startPoint x: 1214, startPoint y: 74, endPoint x: 1156, endPoint y: 71, distance: 58.1
click at [1156, 71] on input "Mad" at bounding box center [1272, 73] width 270 height 29
paste input "FC38537"
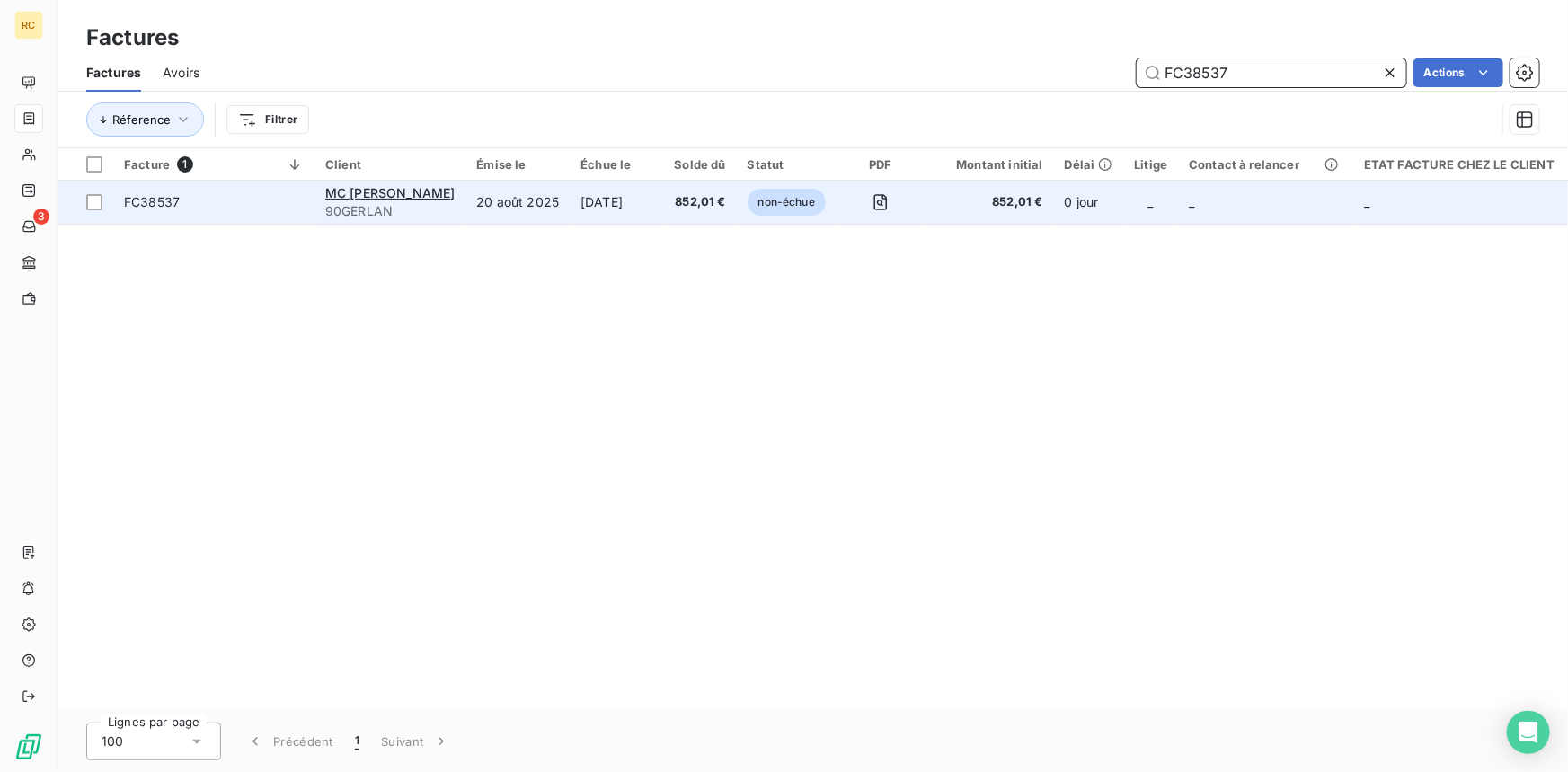
type input "FC38537"
click at [152, 194] on span "FC38537" at bounding box center [152, 202] width 56 height 15
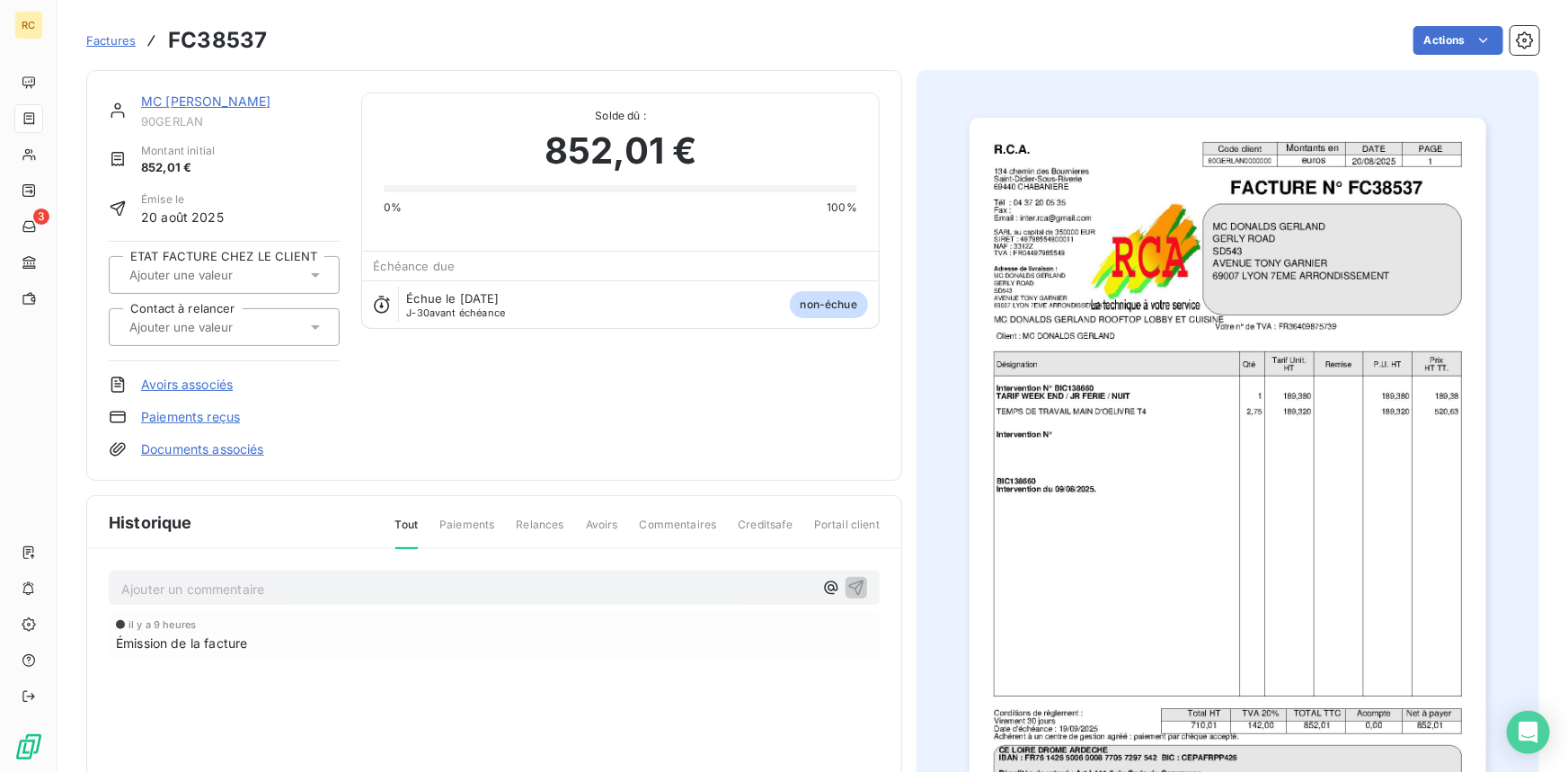
click at [196, 442] on link "Documents associés" at bounding box center [203, 450] width 123 height 18
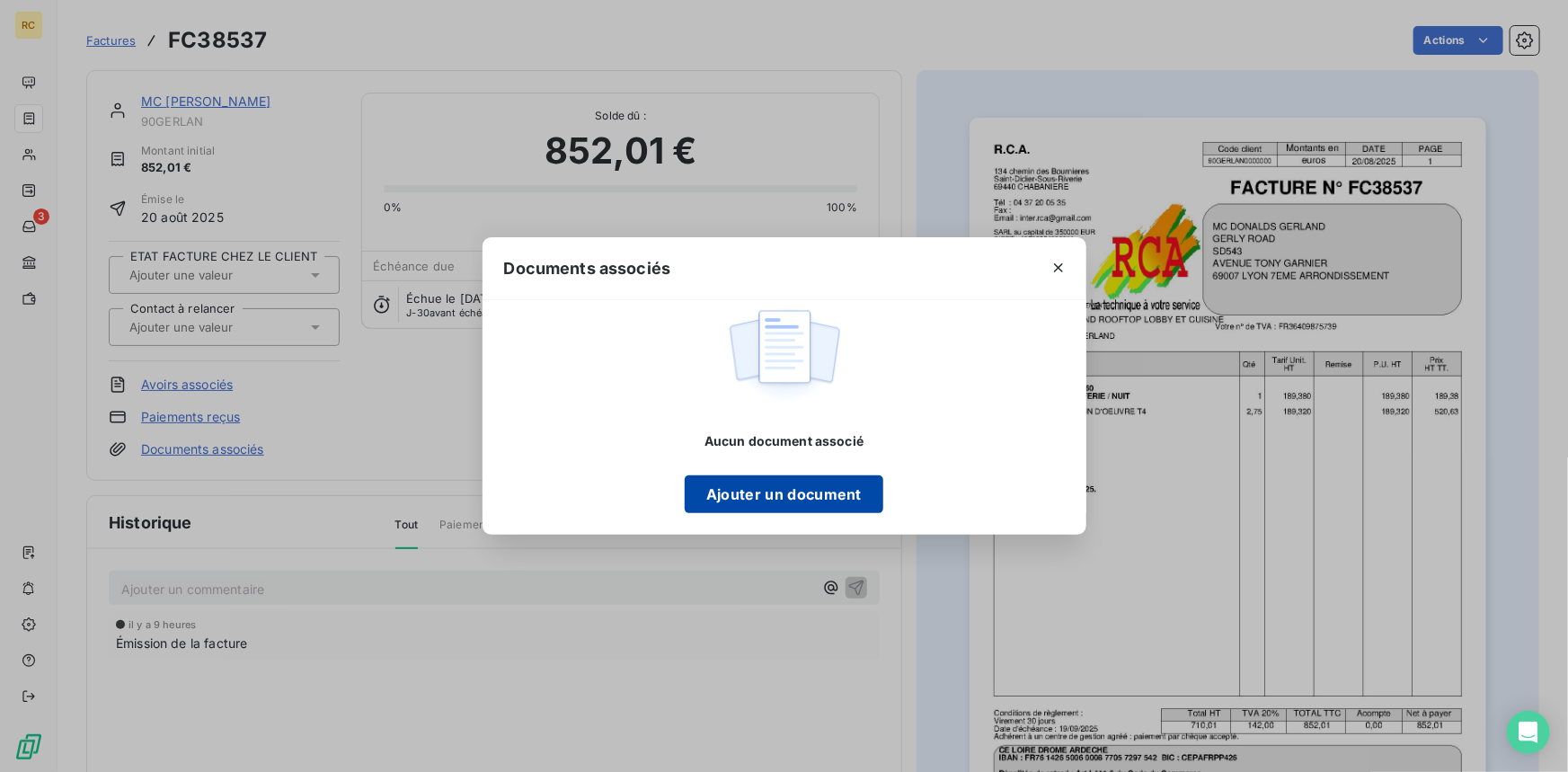
click at [721, 479] on button "Ajouter un document" at bounding box center [784, 494] width 198 height 38
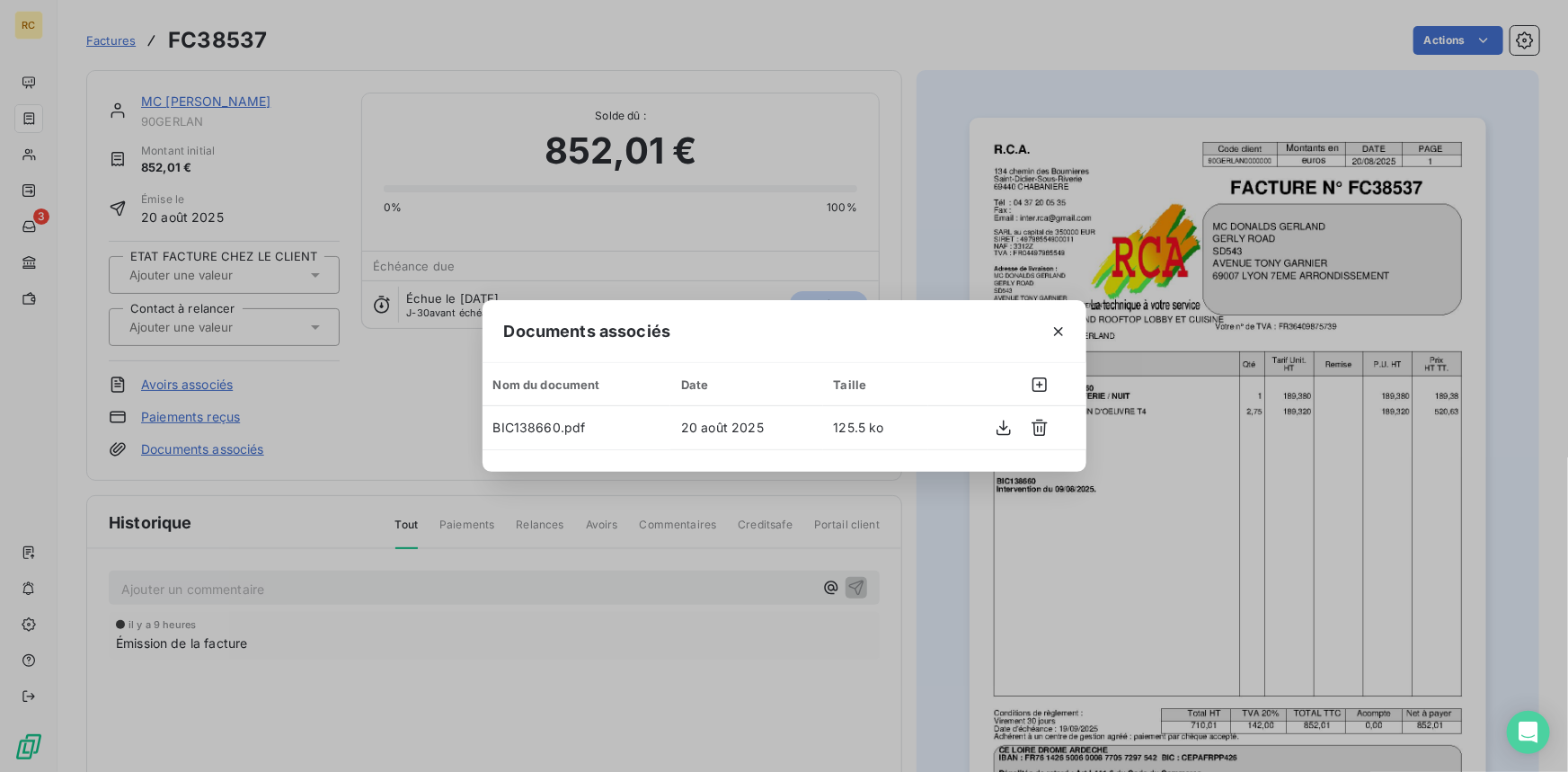
click at [39, 158] on div "Documents associés Nom du document Date Taille BIC138660.pdf 20 août 2025 125.5…" at bounding box center [784, 386] width 1568 height 772
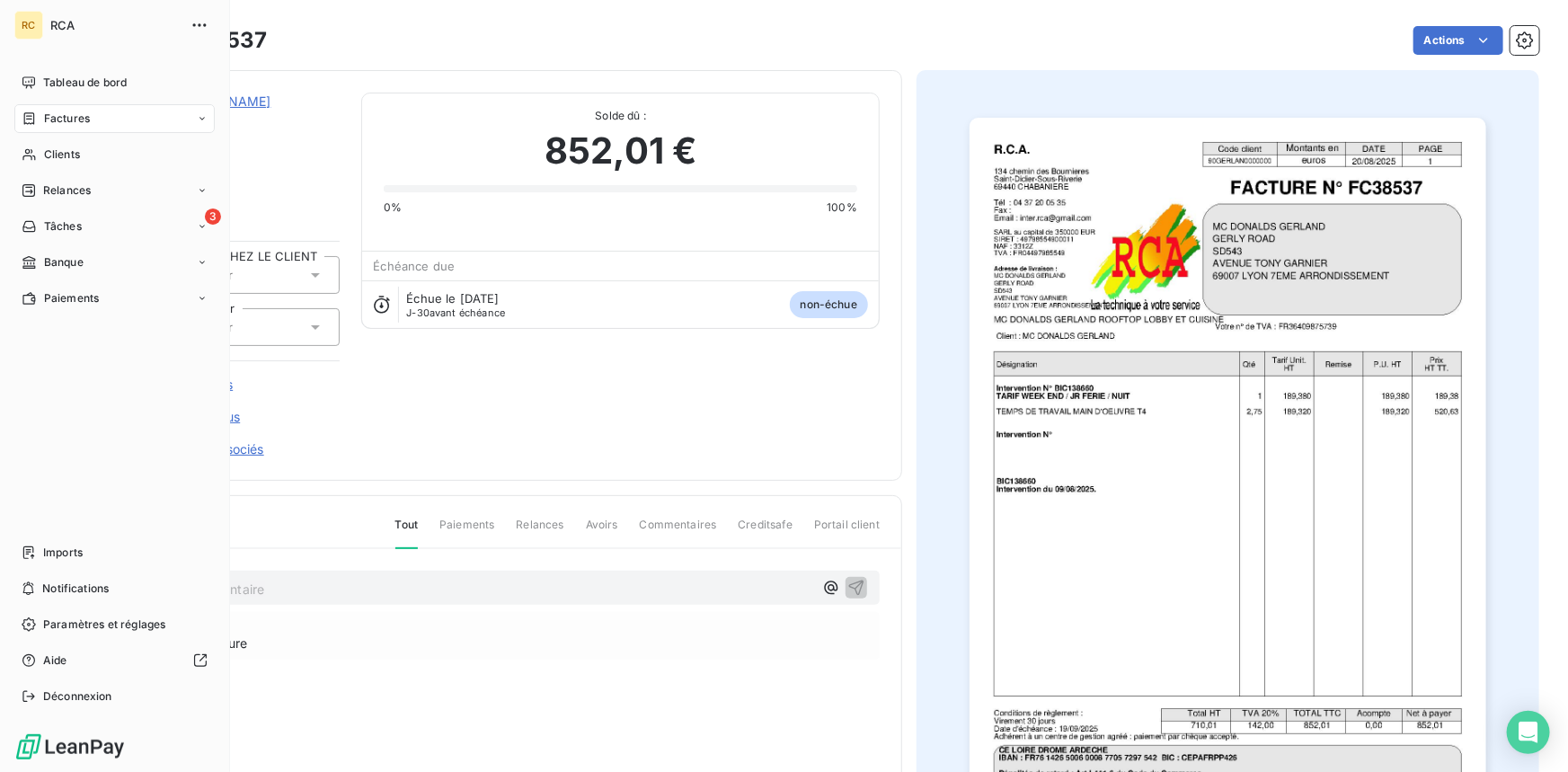
click at [39, 128] on div "Factures" at bounding box center [115, 118] width 200 height 29
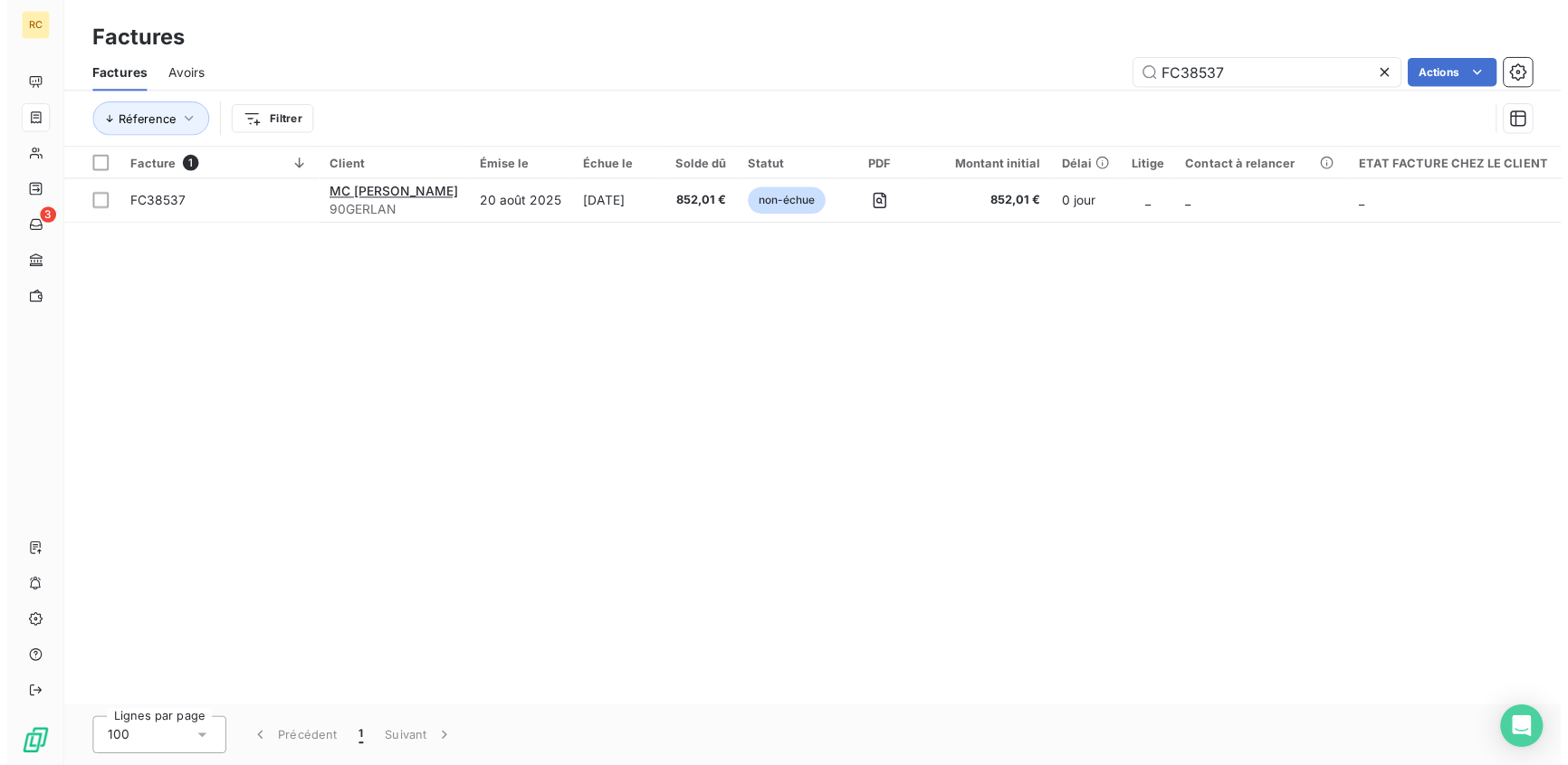
scroll to position [0, 181]
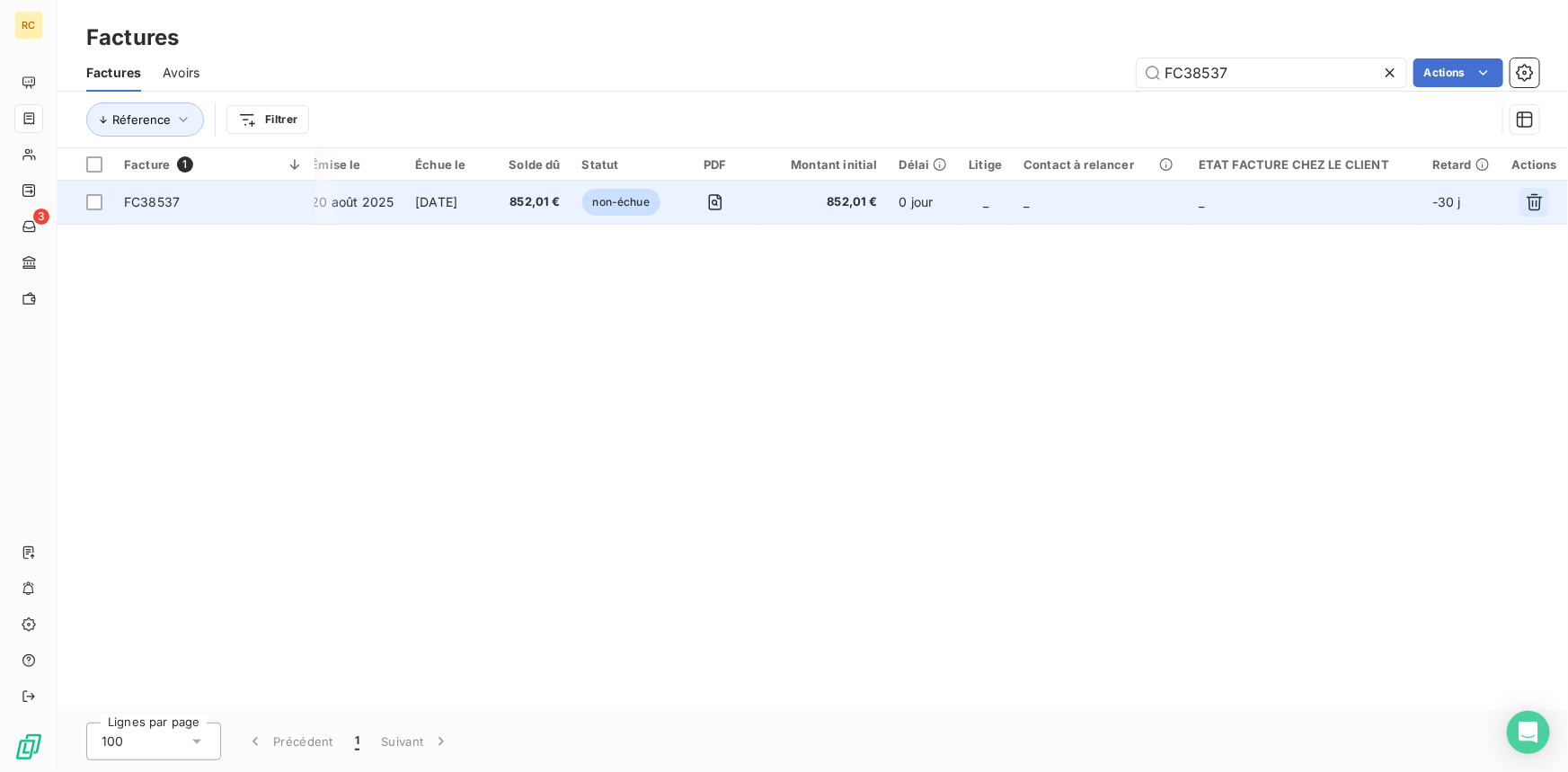
click at [1528, 190] on button "button" at bounding box center [1535, 202] width 29 height 29
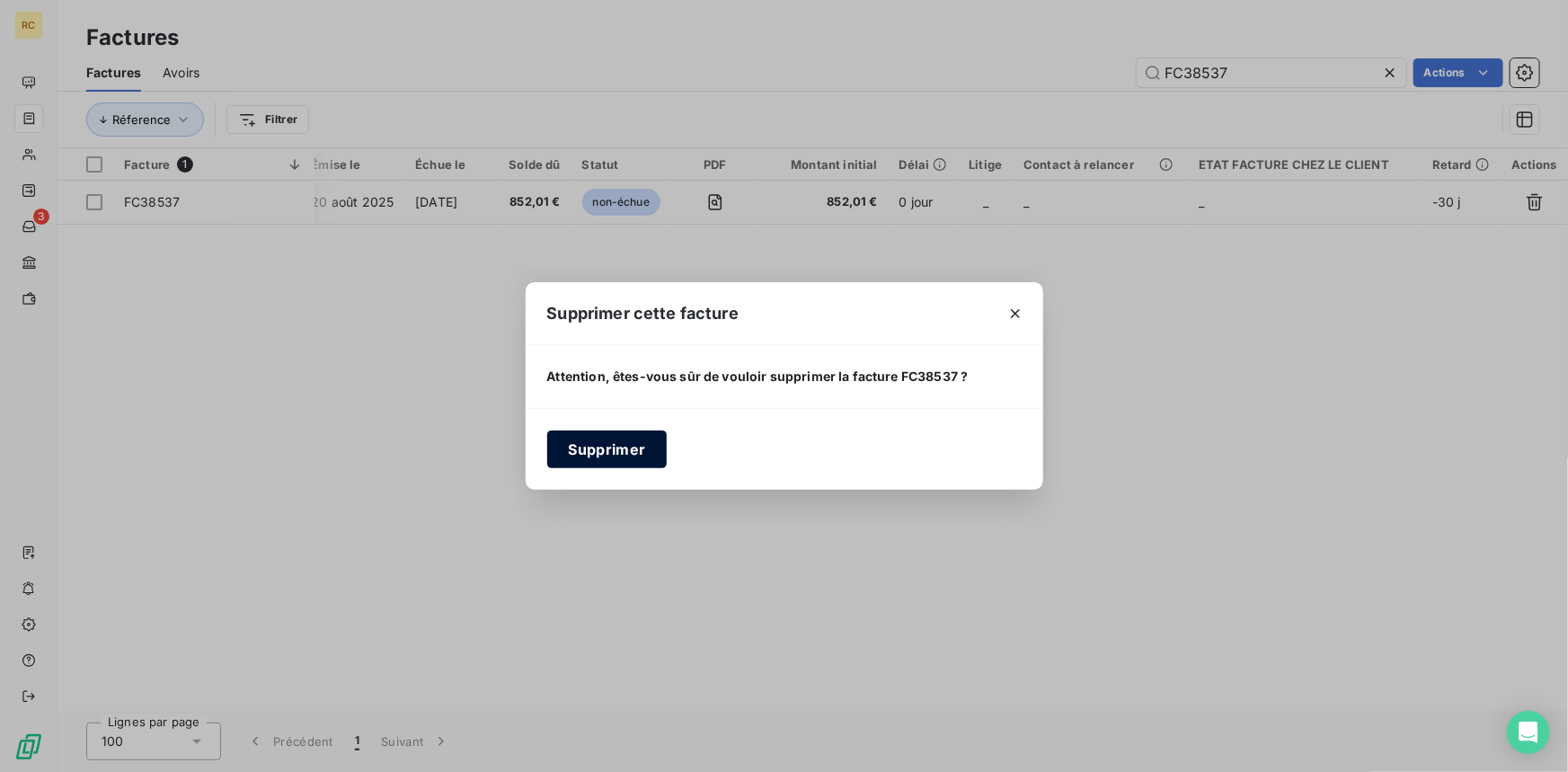
click at [616, 441] on button "Supprimer" at bounding box center [607, 449] width 120 height 38
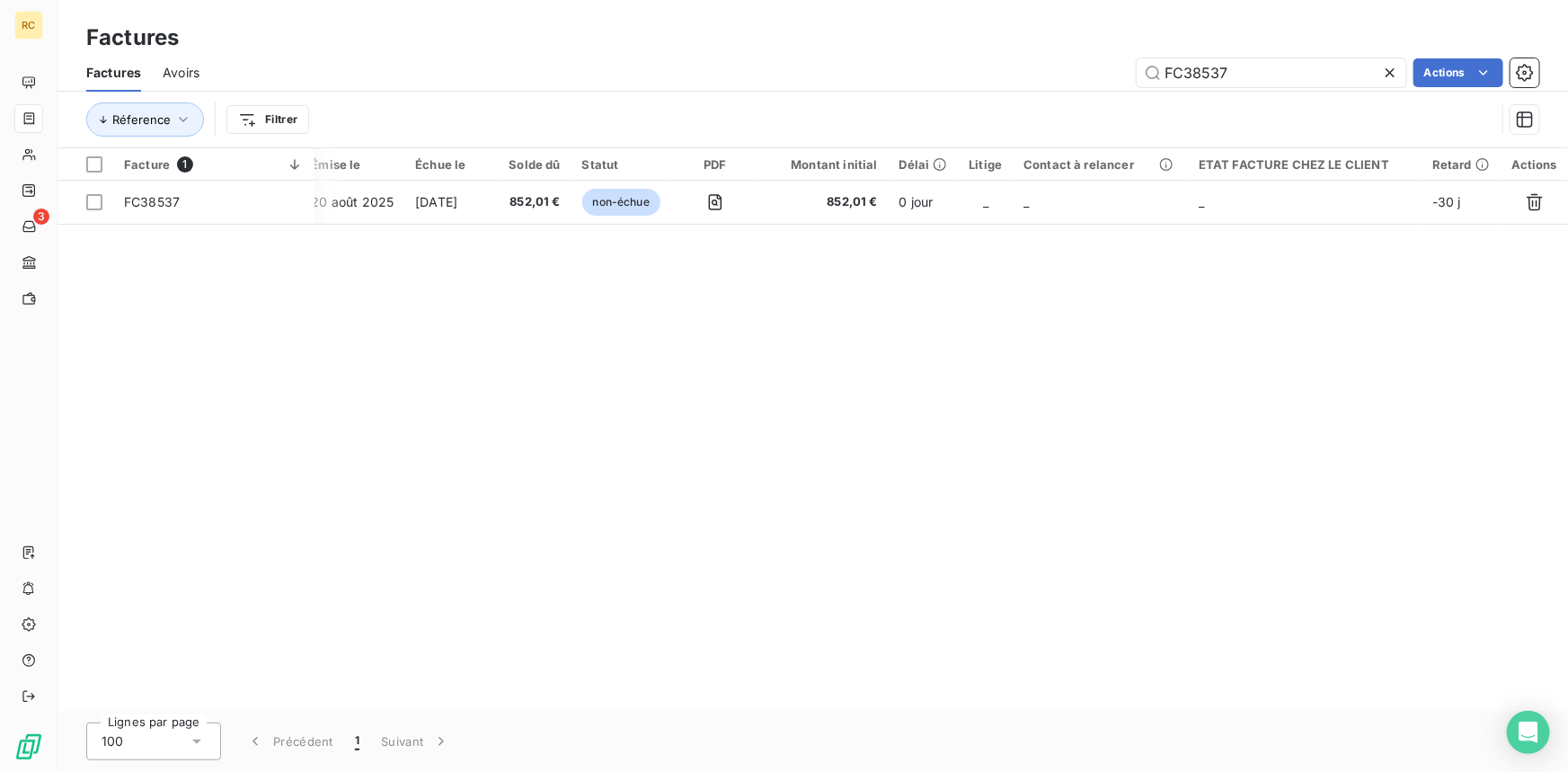
scroll to position [0, 47]
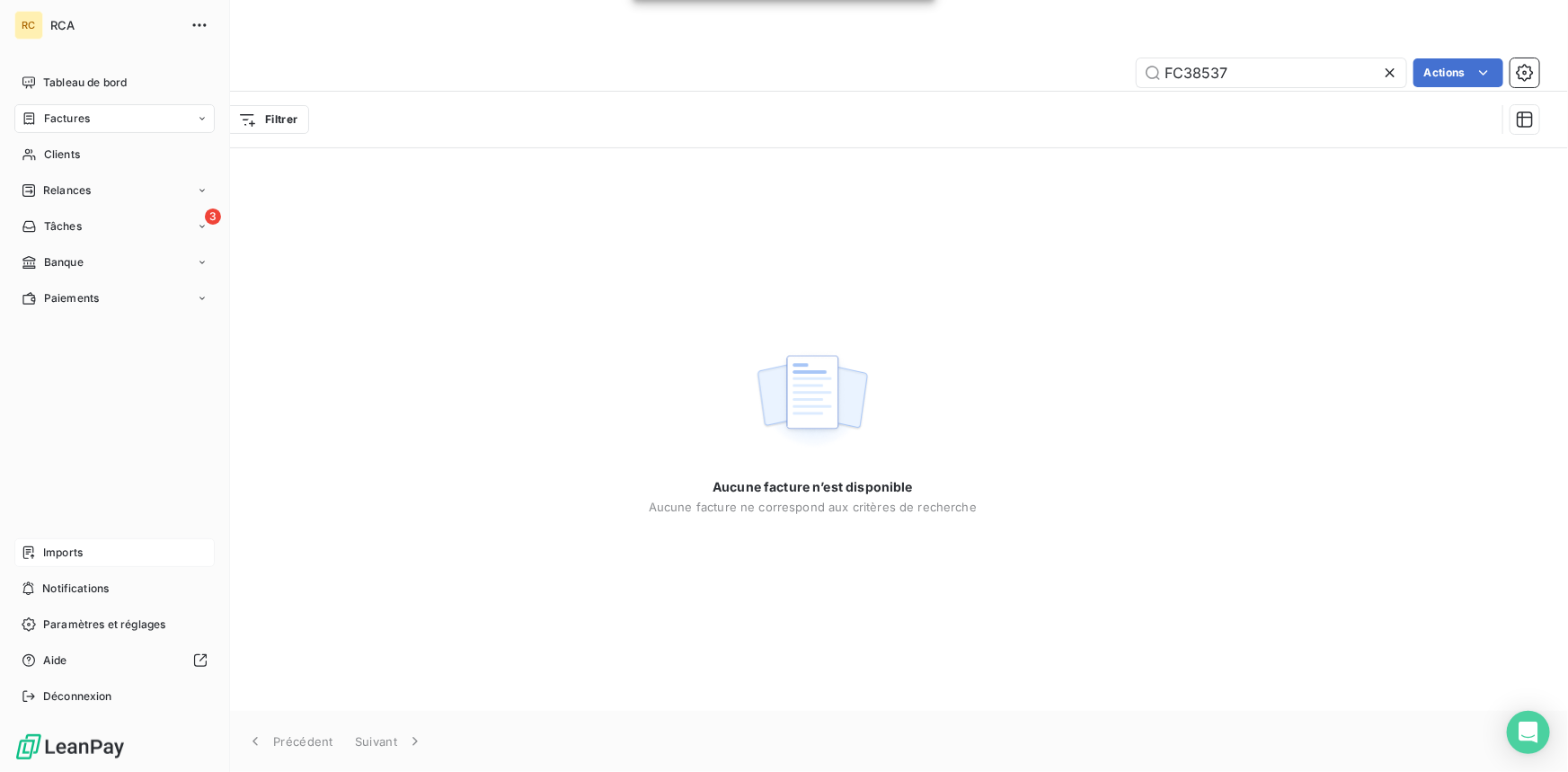
click at [51, 545] on span "Imports" at bounding box center [63, 553] width 39 height 16
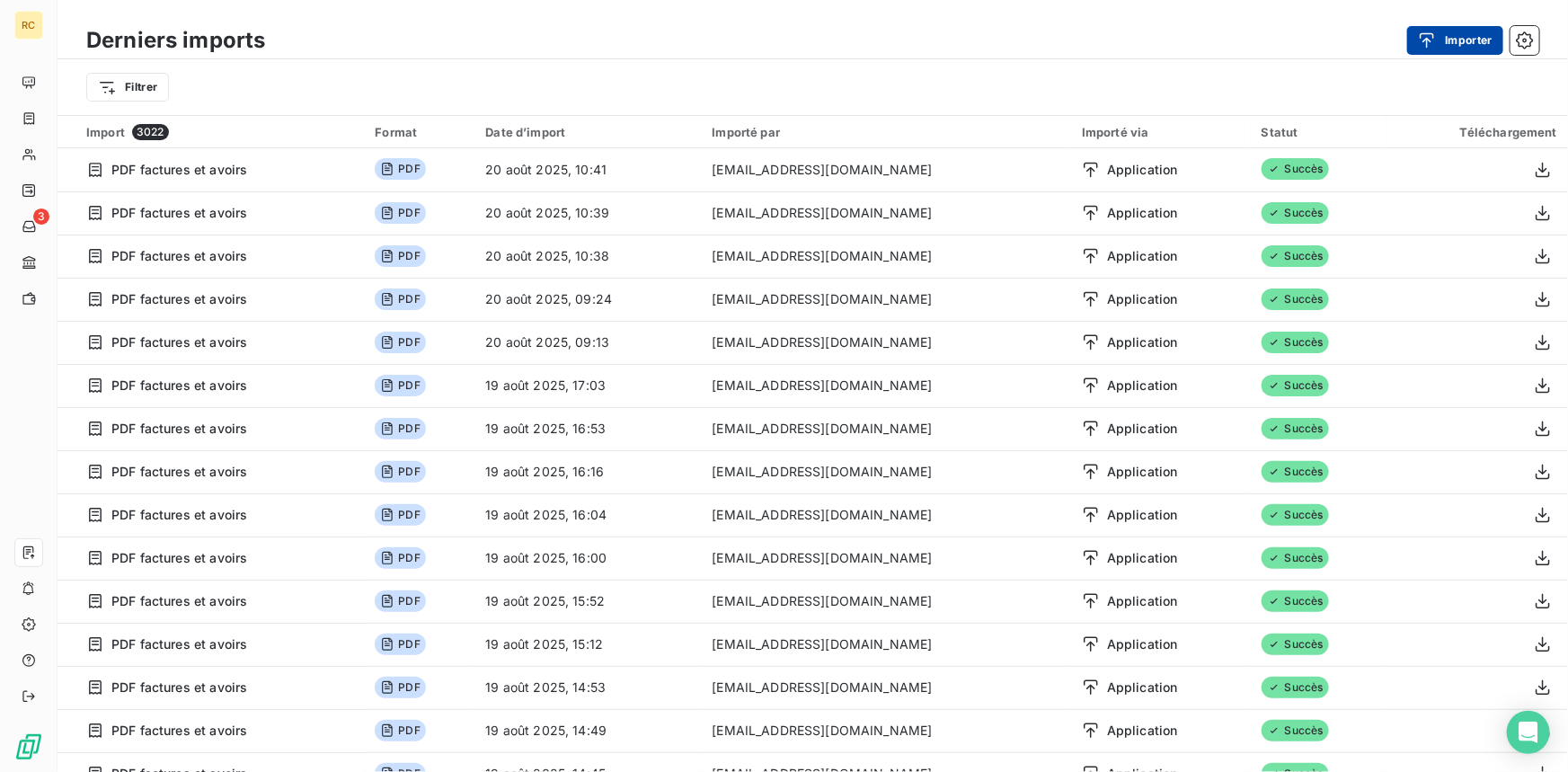
click at [1454, 39] on button "Importer" at bounding box center [1455, 40] width 96 height 29
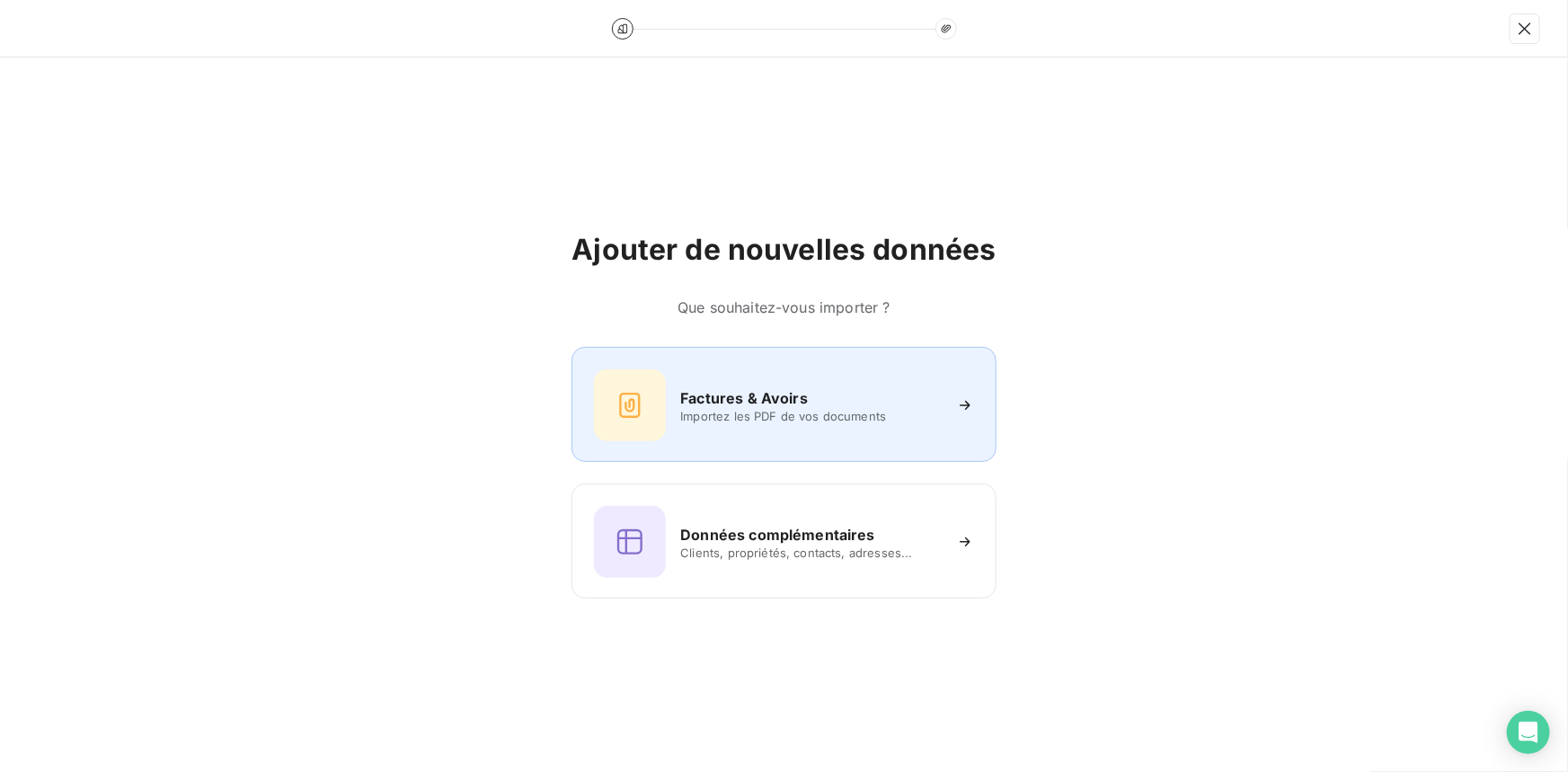
click at [737, 395] on h6 "Factures & Avoirs" at bounding box center [744, 398] width 128 height 21
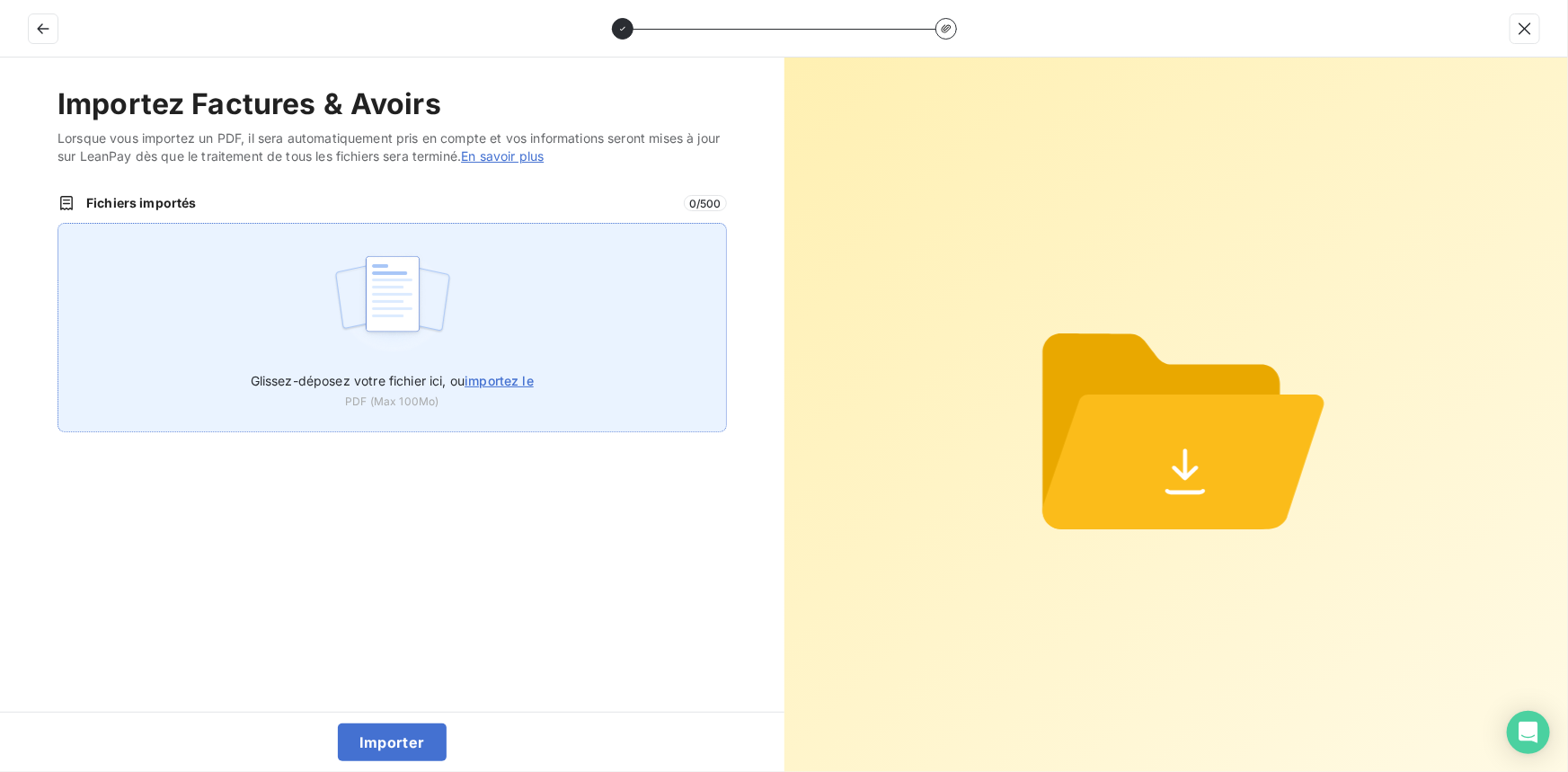
click at [478, 374] on span "importez le" at bounding box center [500, 380] width 69 height 15
click at [59, 223] on input "Glissez-déposez votre fichier ici, ou importez le" at bounding box center [58, 223] width 1 height 1
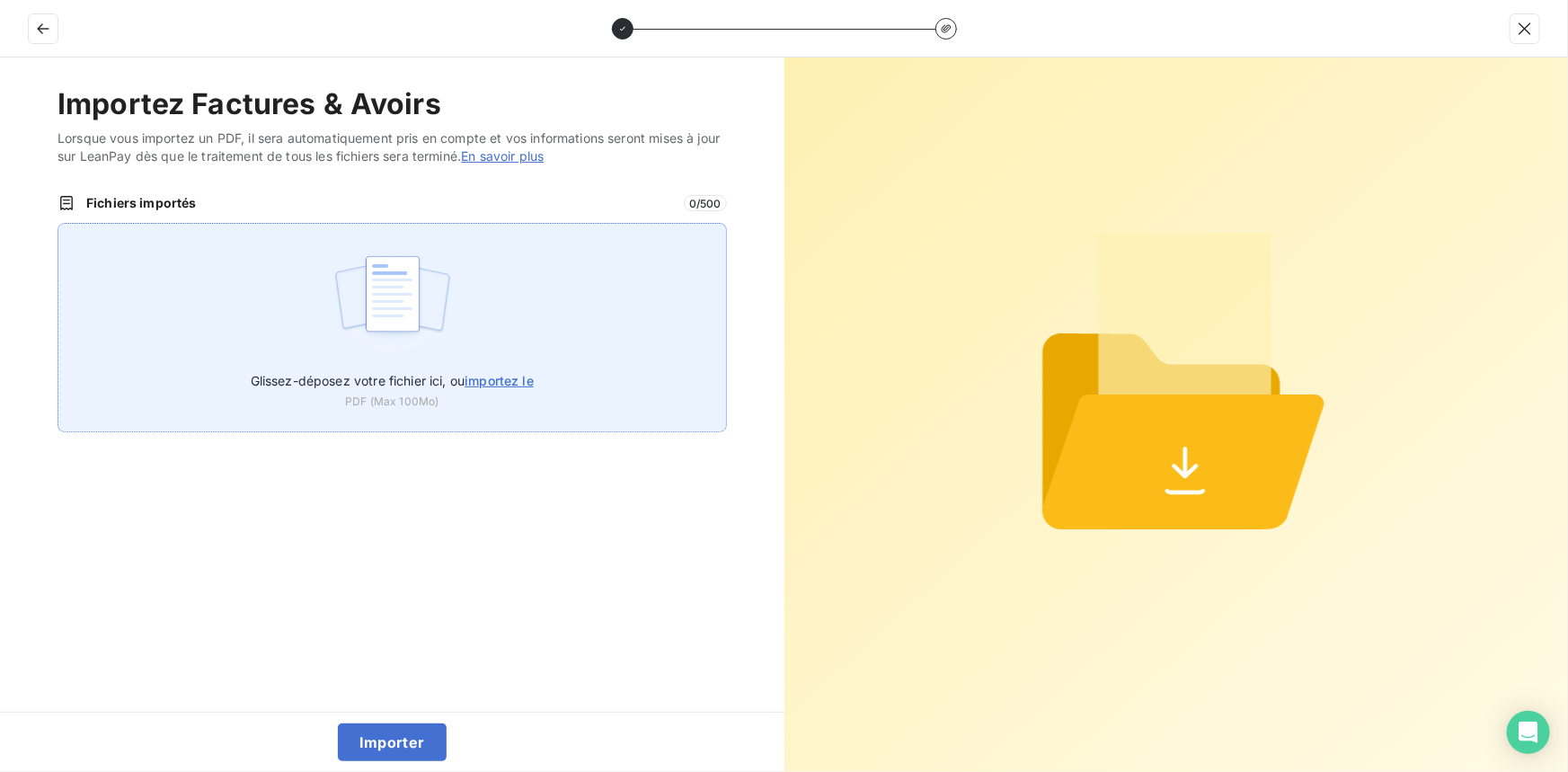
type input "C:\fakepath\FC38537.pdf"
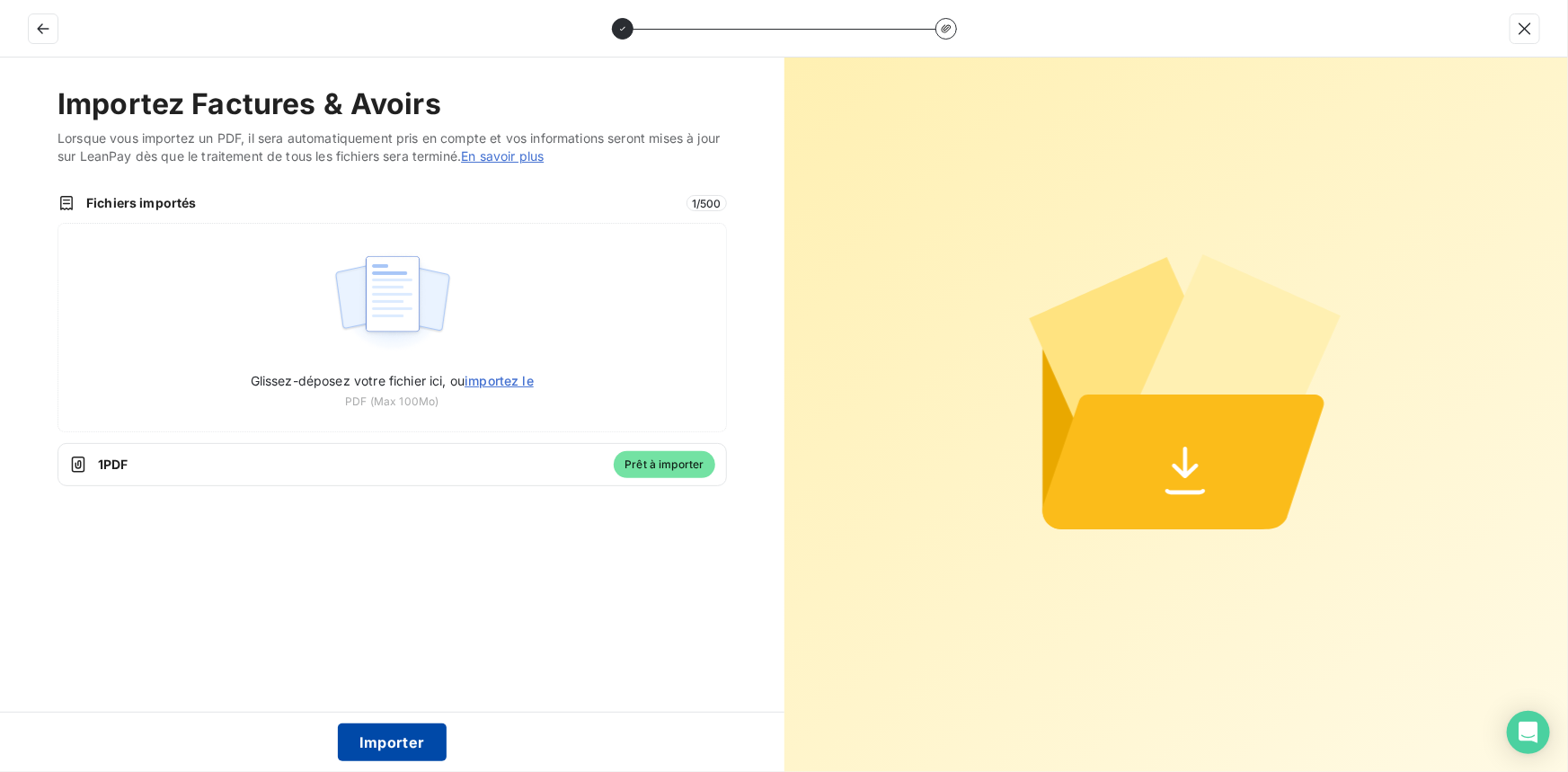
click at [380, 736] on button "Importer" at bounding box center [392, 742] width 109 height 38
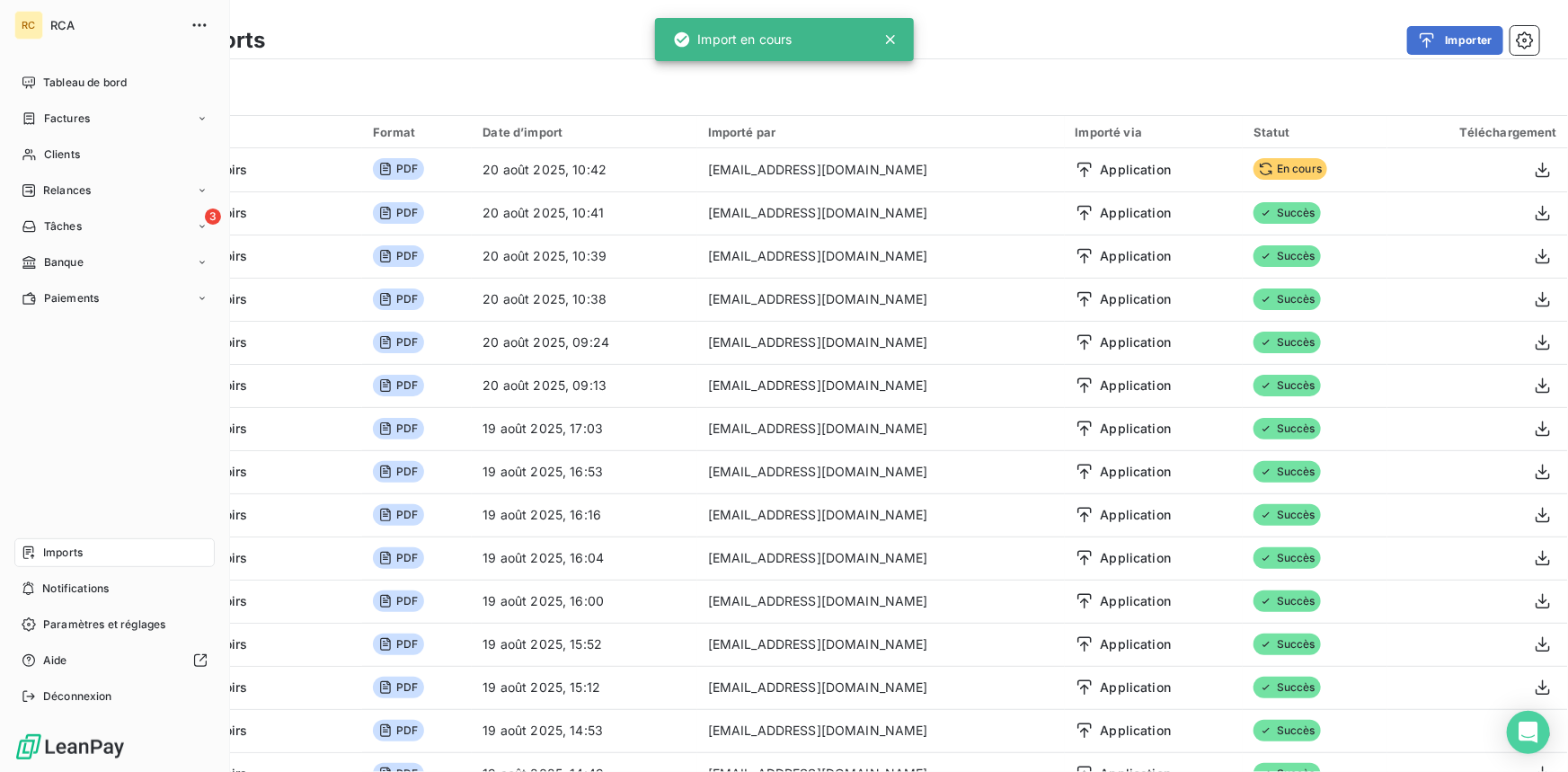
click at [40, 116] on div "Factures" at bounding box center [55, 118] width 68 height 16
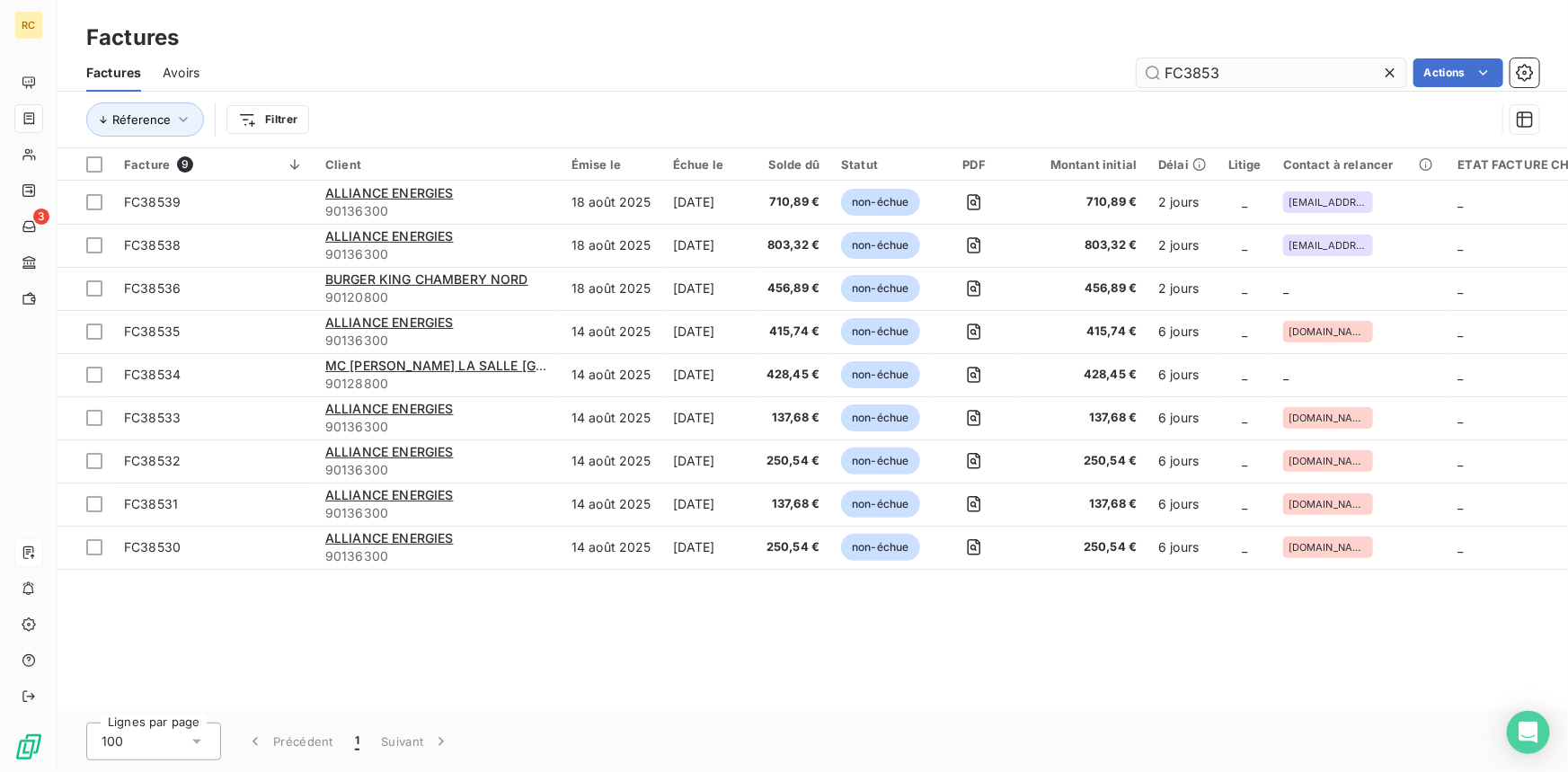
type input "FC38537"
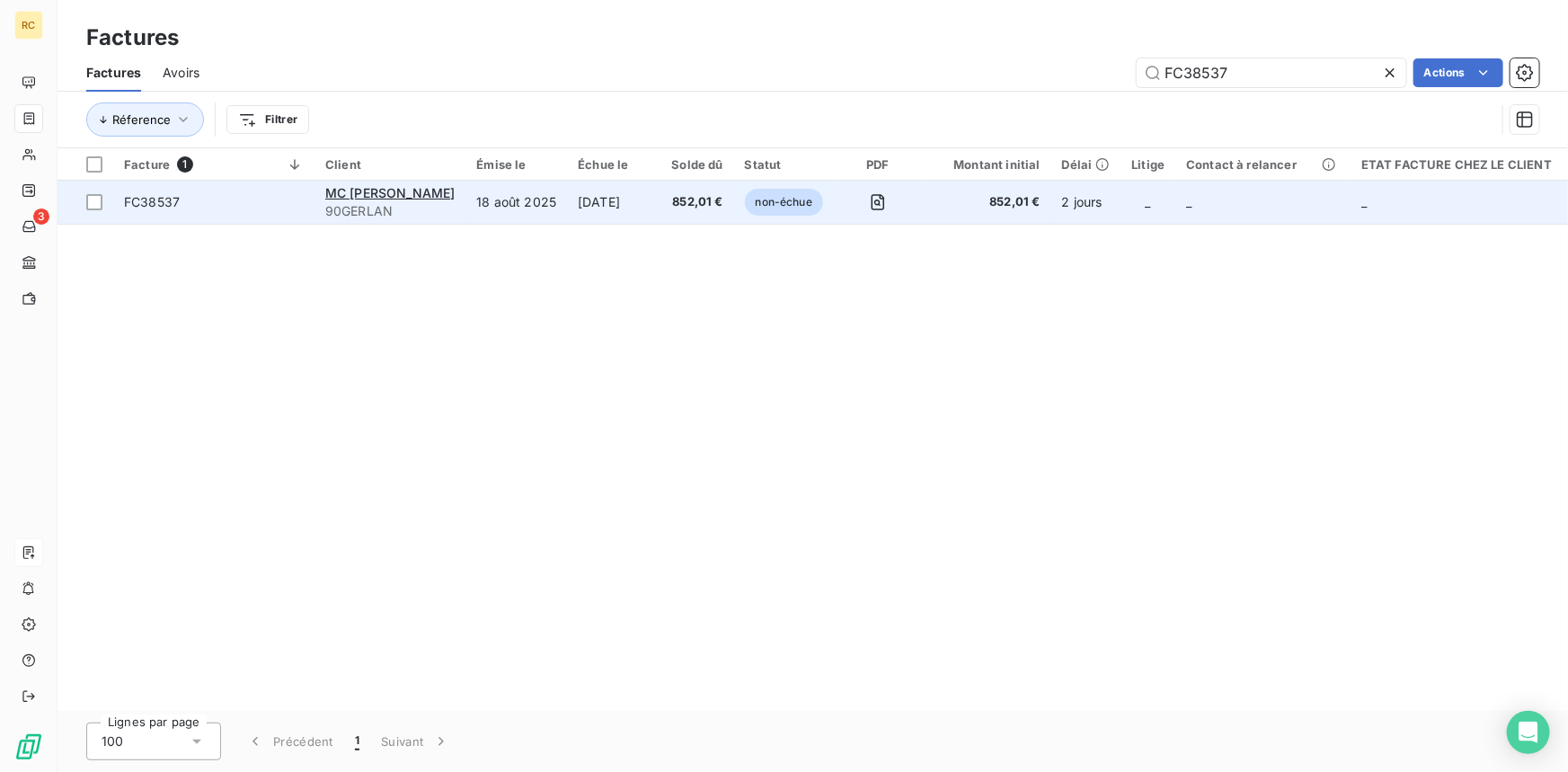
click at [137, 205] on span "FC38537" at bounding box center [152, 202] width 56 height 15
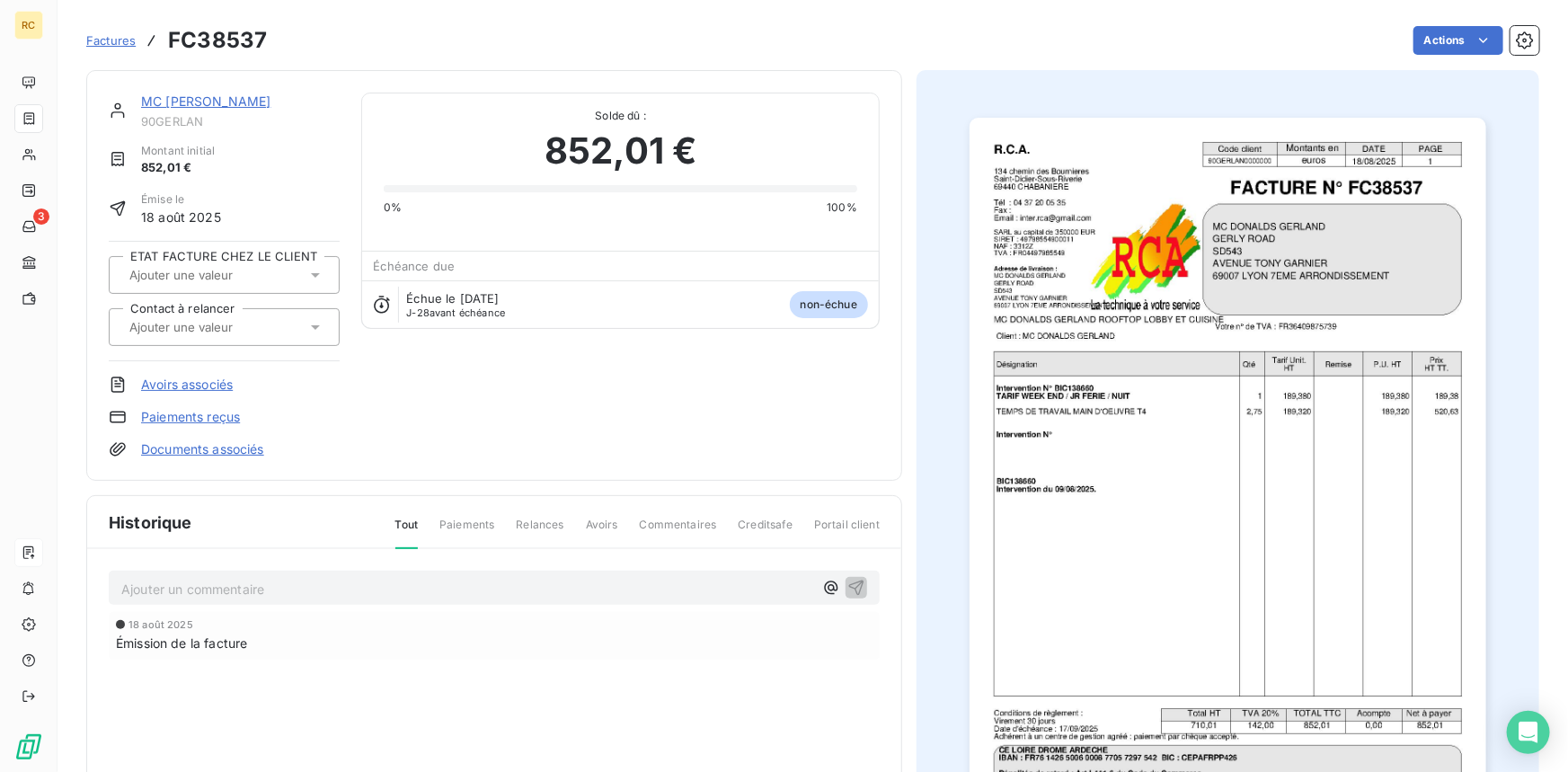
click at [185, 446] on link "Documents associés" at bounding box center [203, 450] width 123 height 18
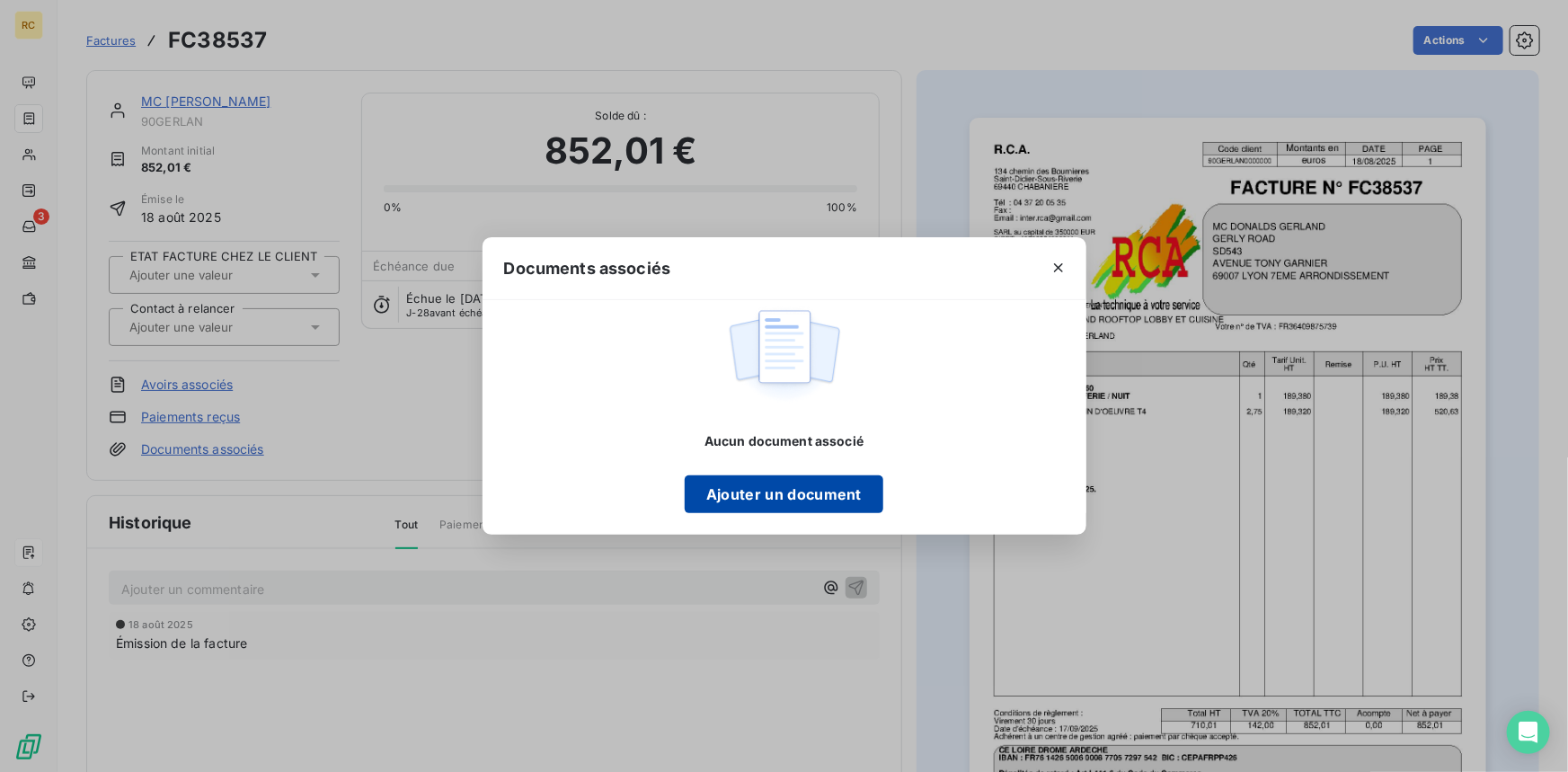
click at [754, 502] on button "Ajouter un document" at bounding box center [784, 494] width 198 height 38
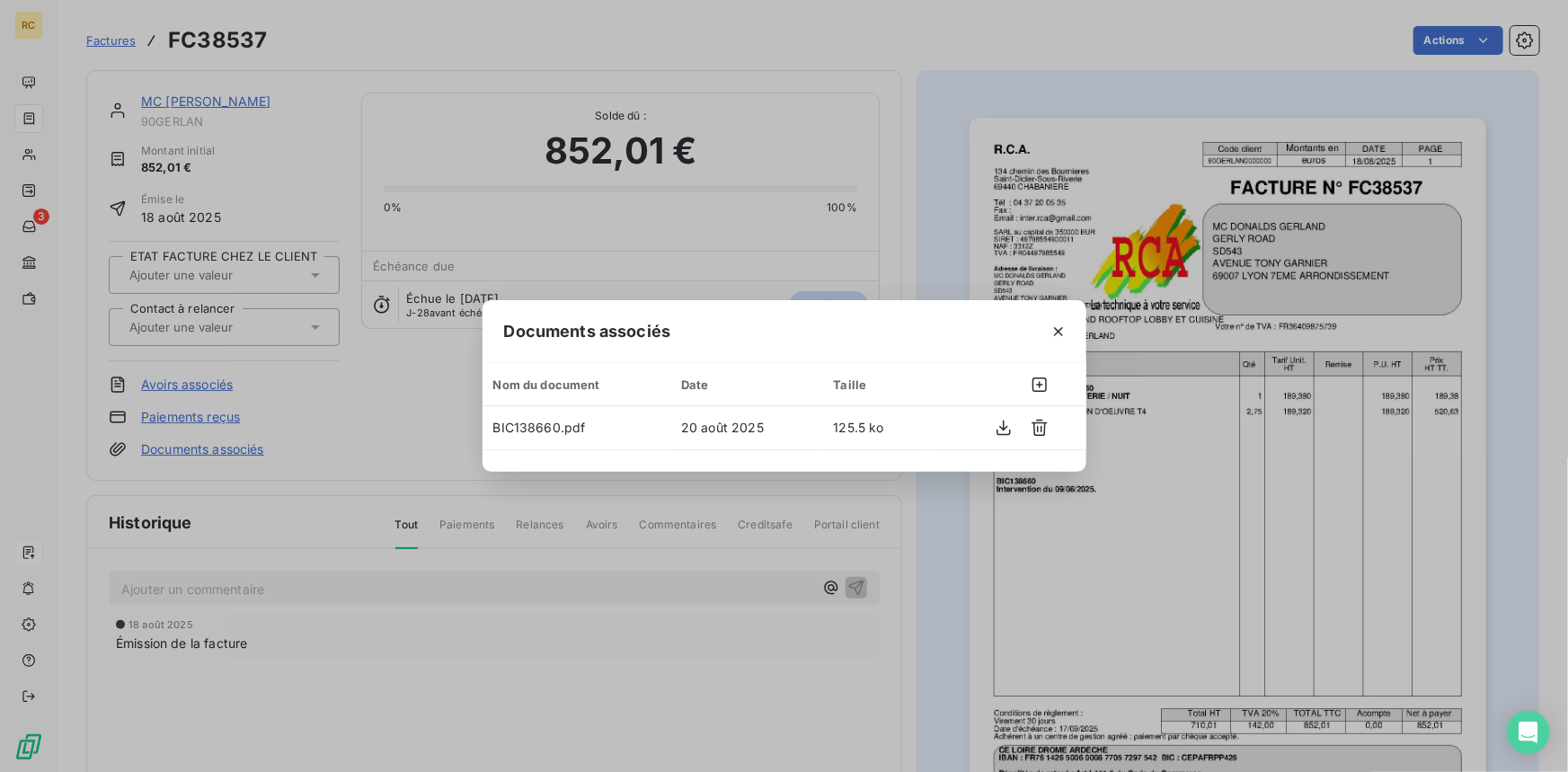
click at [930, 132] on div "Documents associés Nom du document Date Taille BIC138660.pdf 20 août 2025 125.5…" at bounding box center [784, 386] width 1568 height 772
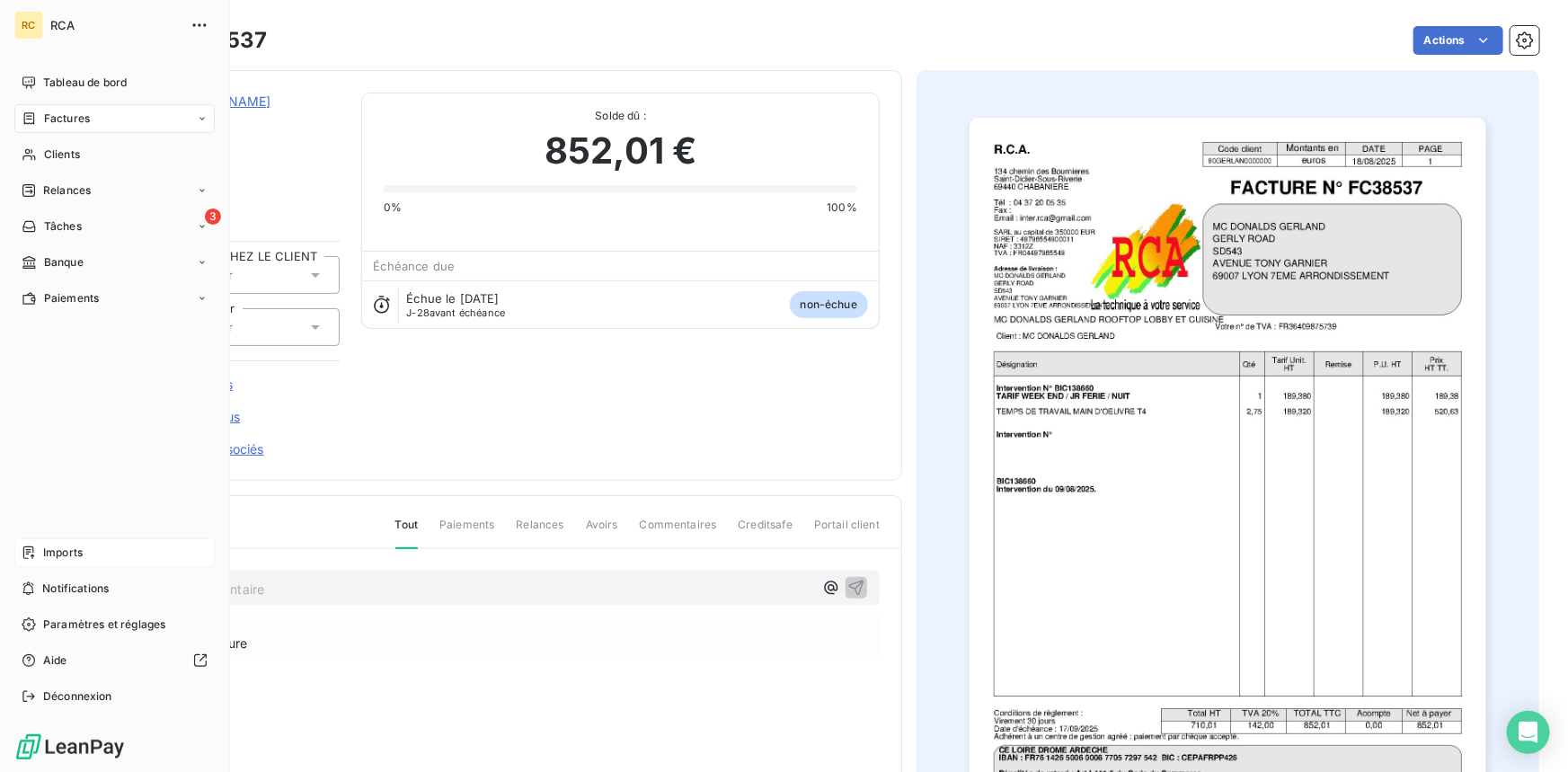
click at [48, 123] on span "Factures" at bounding box center [67, 118] width 46 height 16
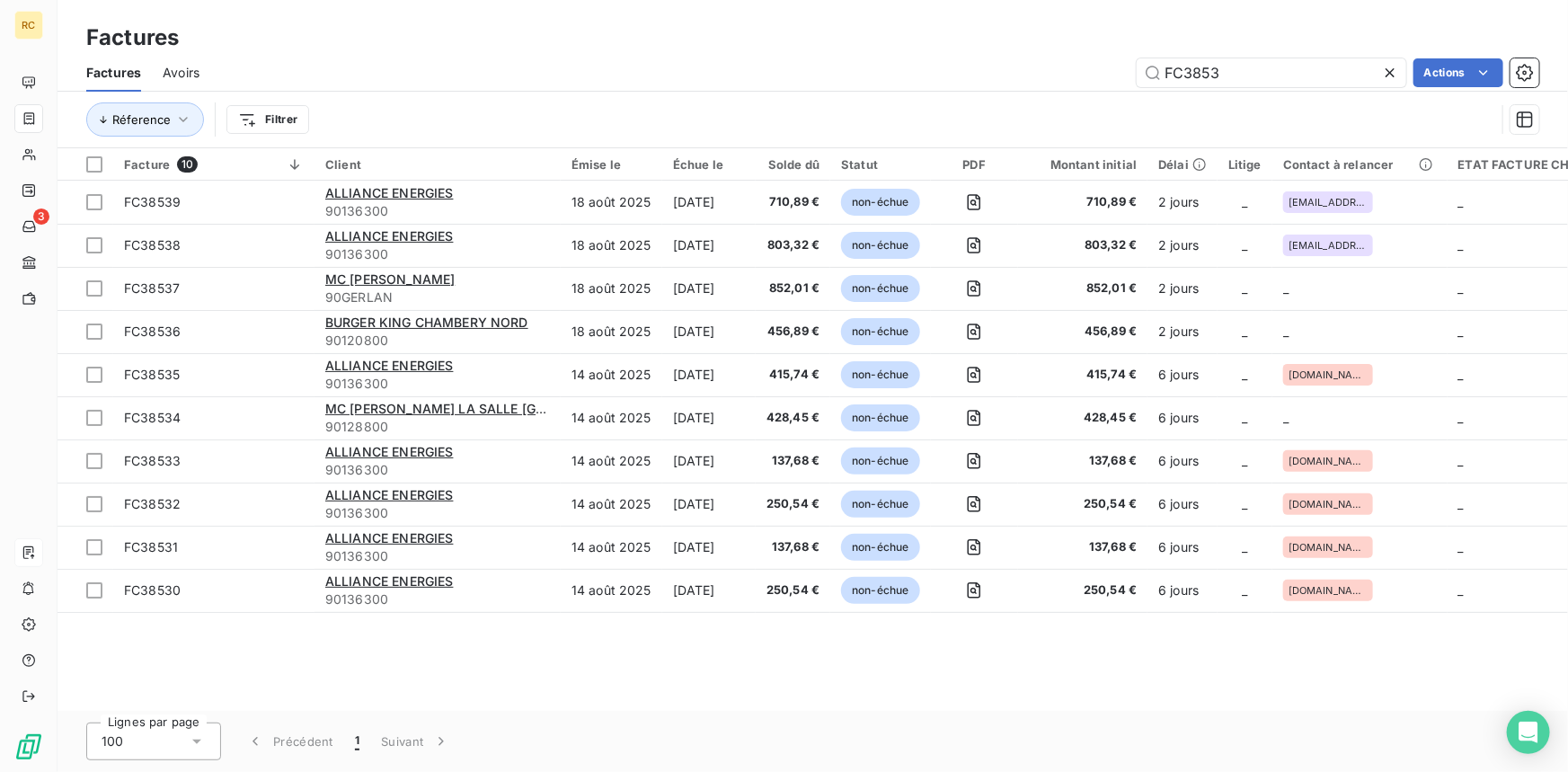
type input "FC3853"
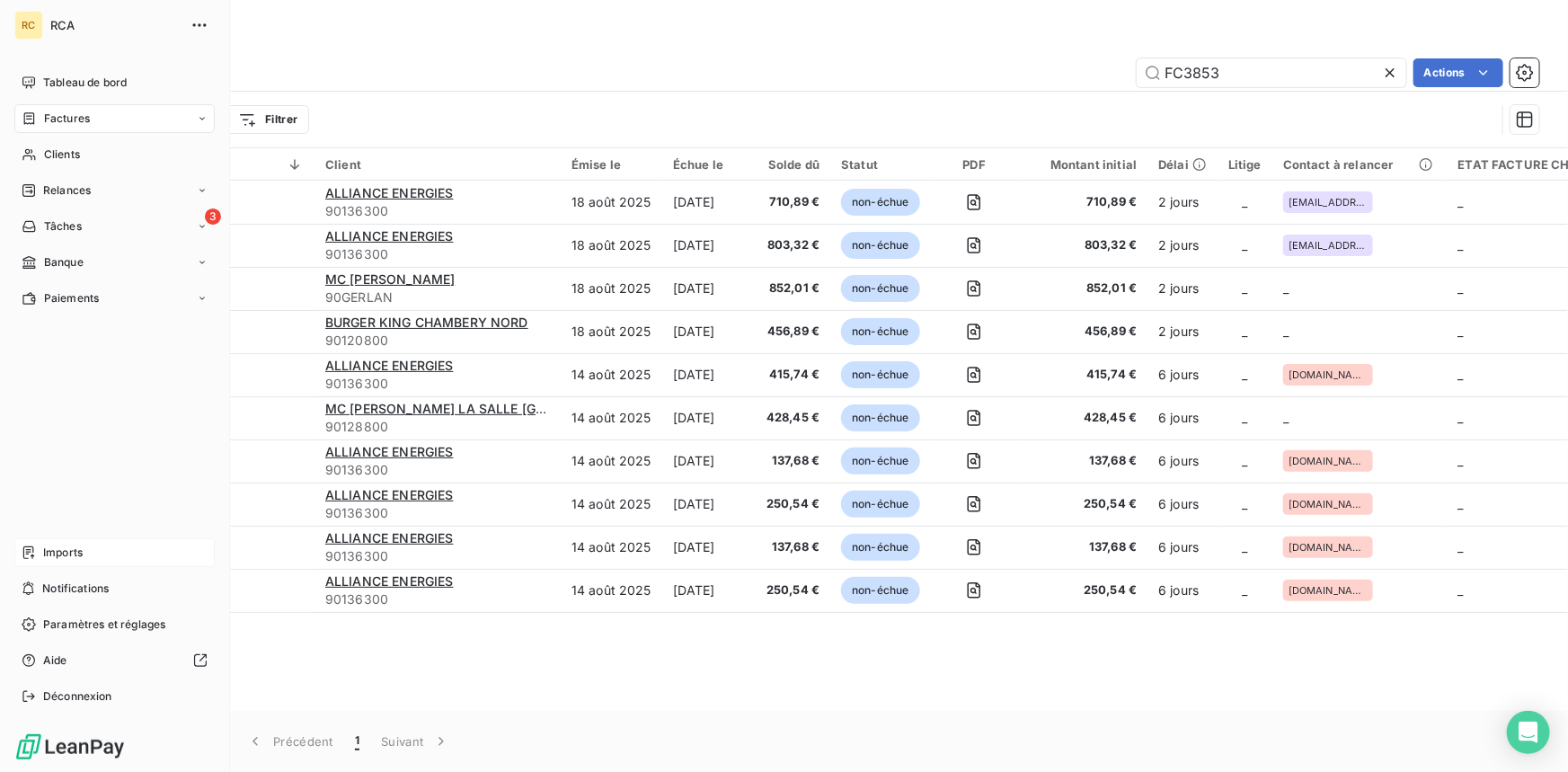
click at [55, 551] on span "Imports" at bounding box center [63, 553] width 39 height 16
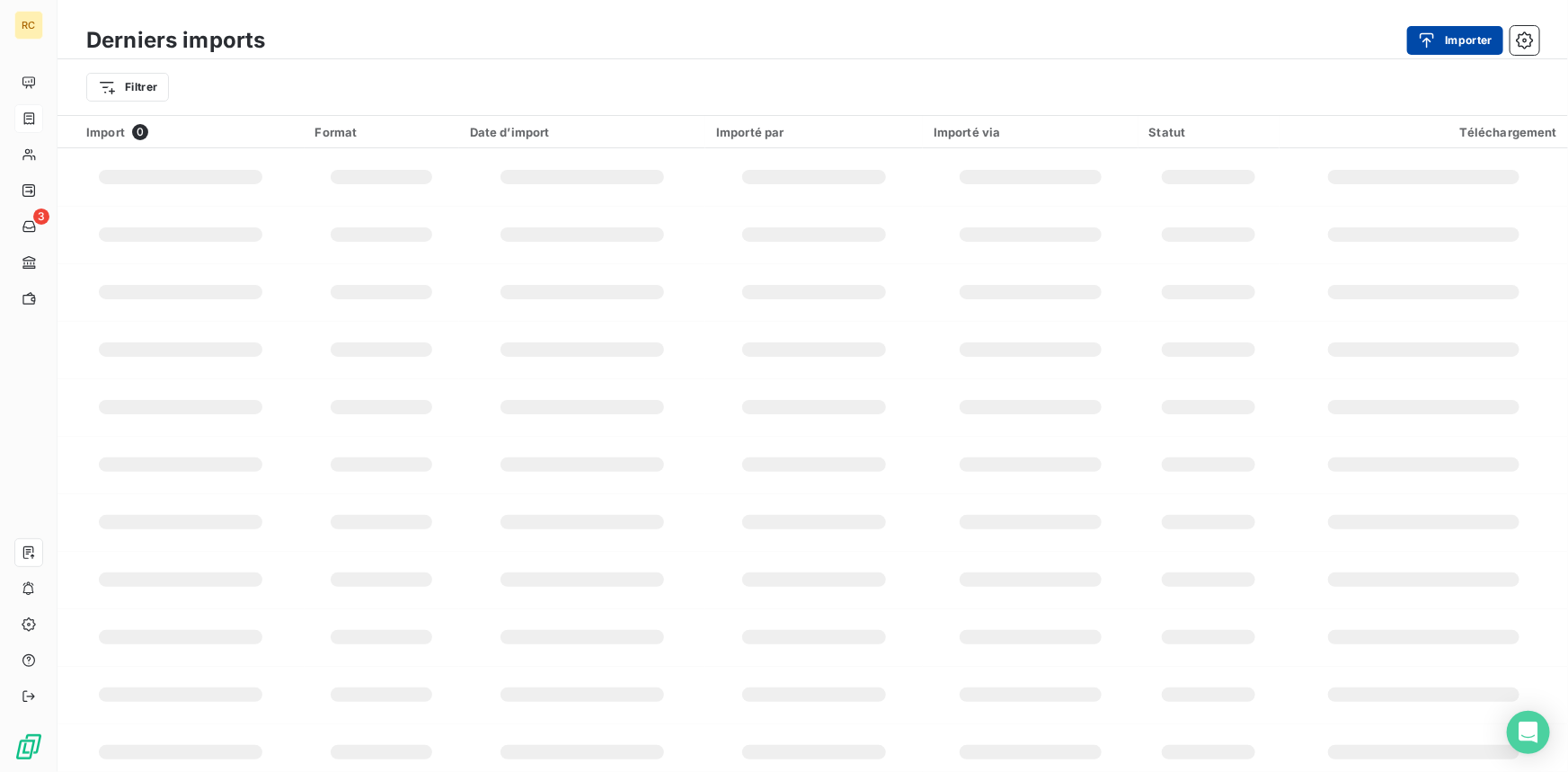
click at [1475, 35] on button "Importer" at bounding box center [1455, 40] width 96 height 29
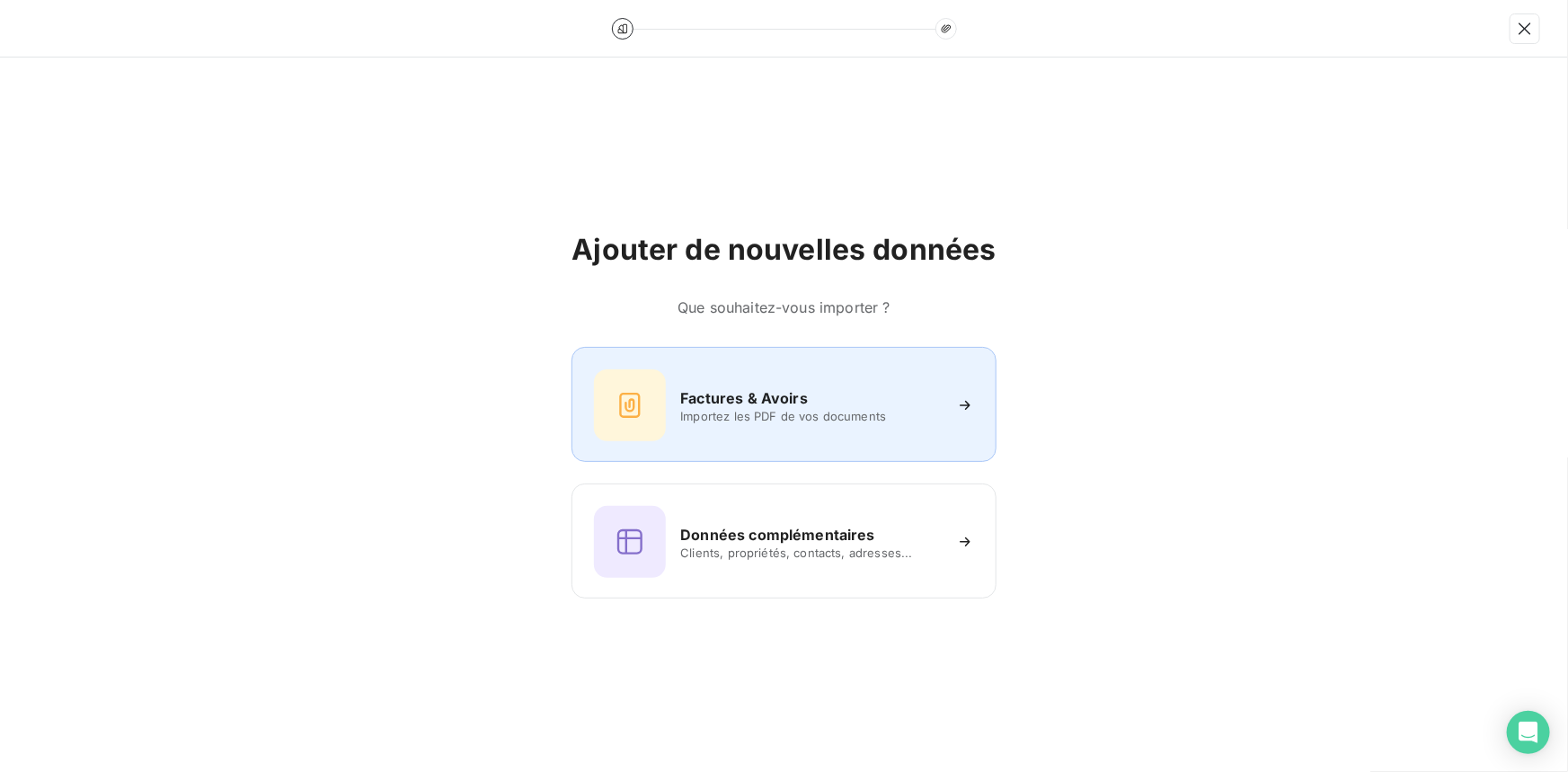
click at [698, 427] on div "Factures & Avoirs Importez les PDF de vos documents" at bounding box center [784, 405] width 379 height 72
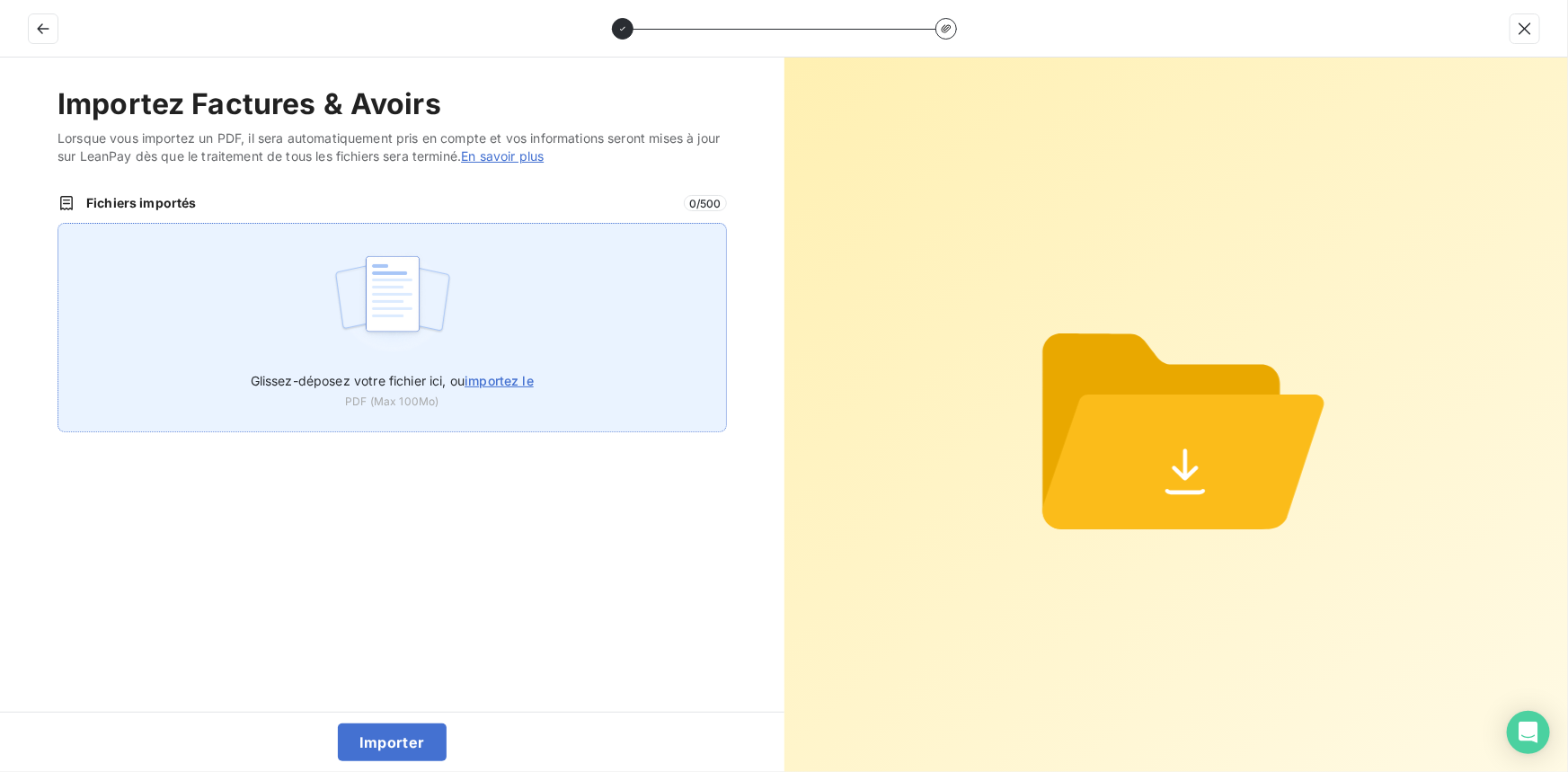
click at [501, 383] on span "importez le" at bounding box center [500, 380] width 69 height 15
click at [59, 223] on input "Glissez-déposez votre fichier ici, ou importez le" at bounding box center [58, 223] width 1 height 1
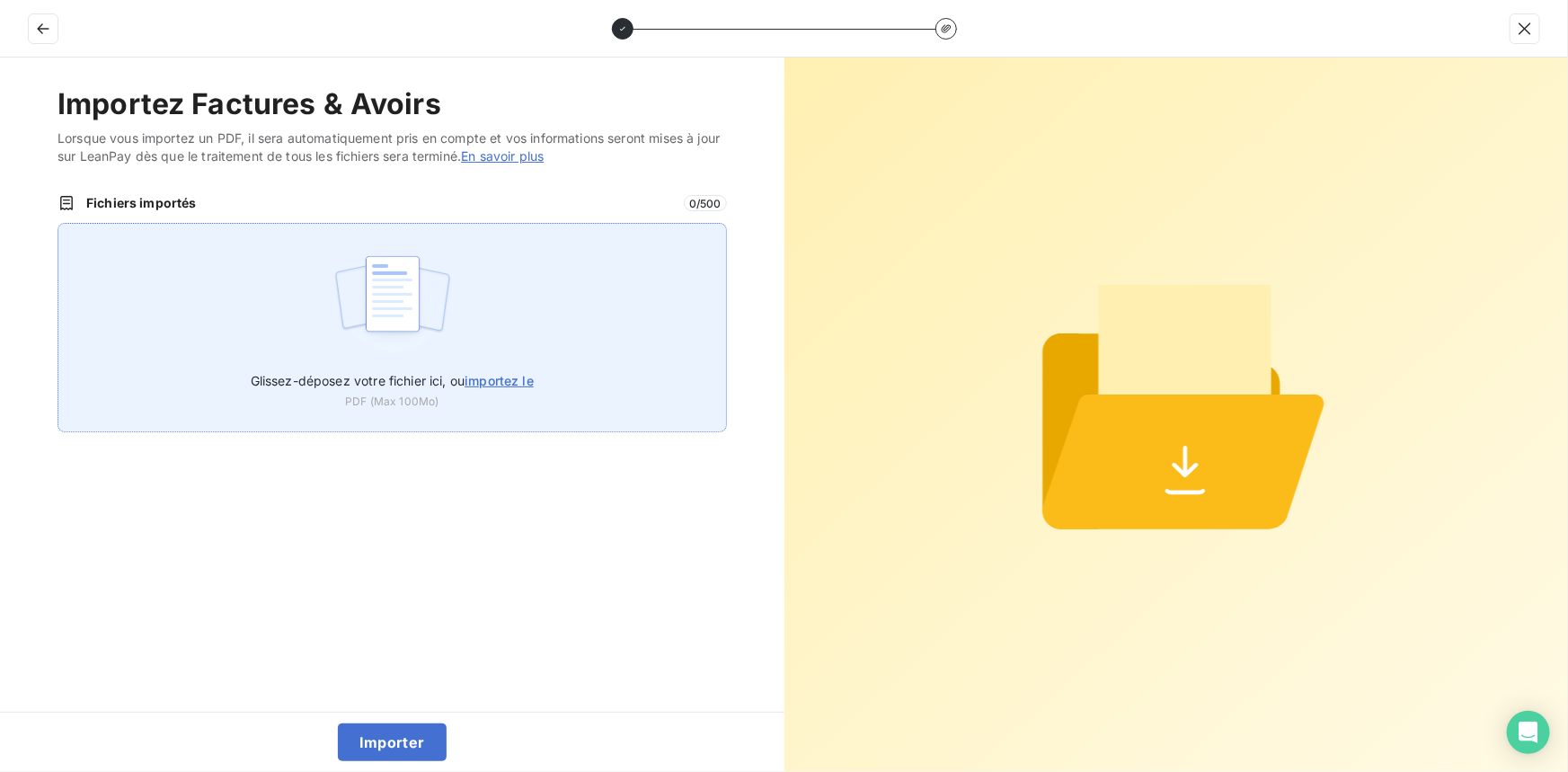
type input "C:\fakepath\FC38540.pdf"
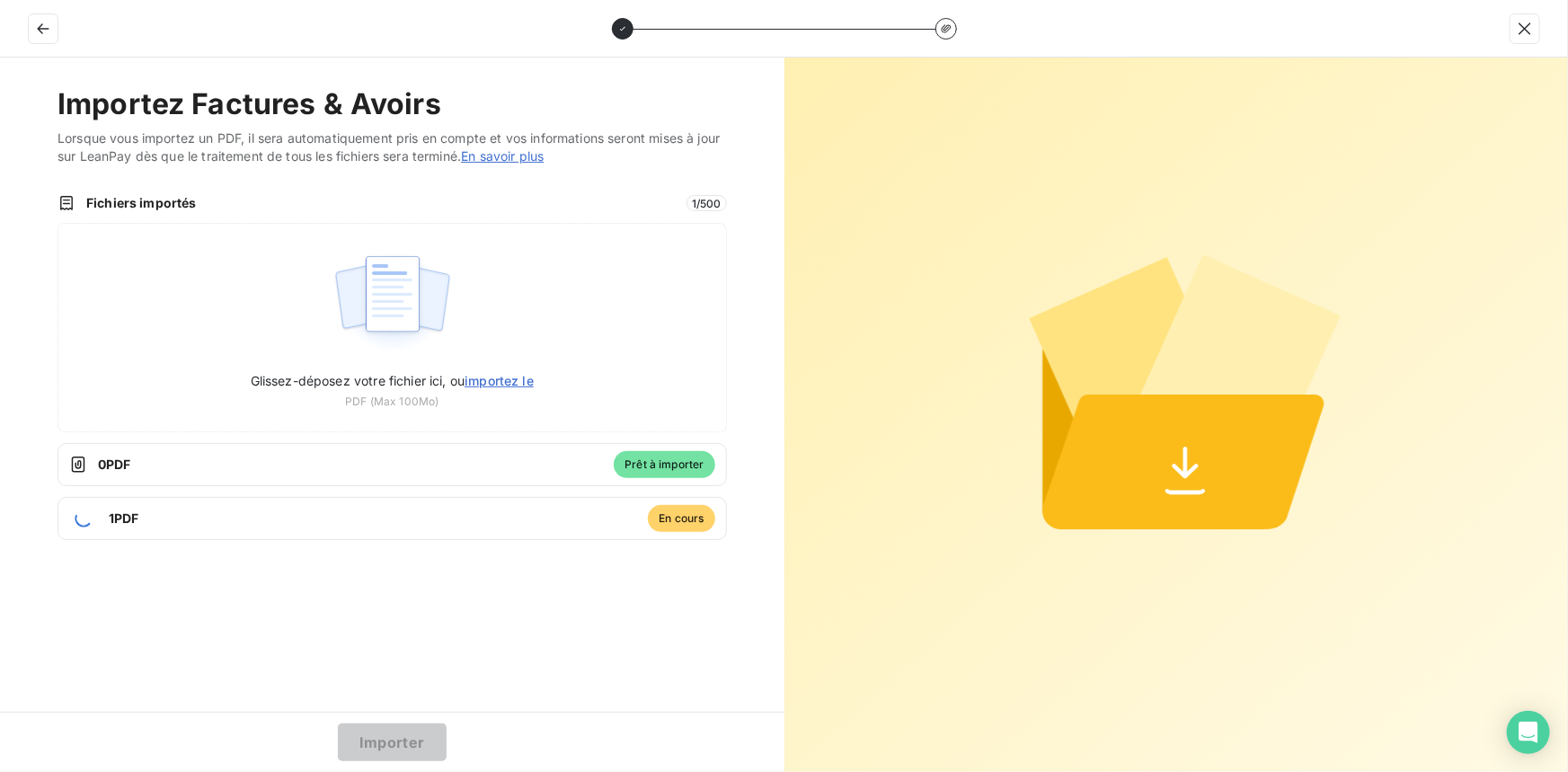
click at [404, 738] on button "Importer" at bounding box center [392, 742] width 109 height 38
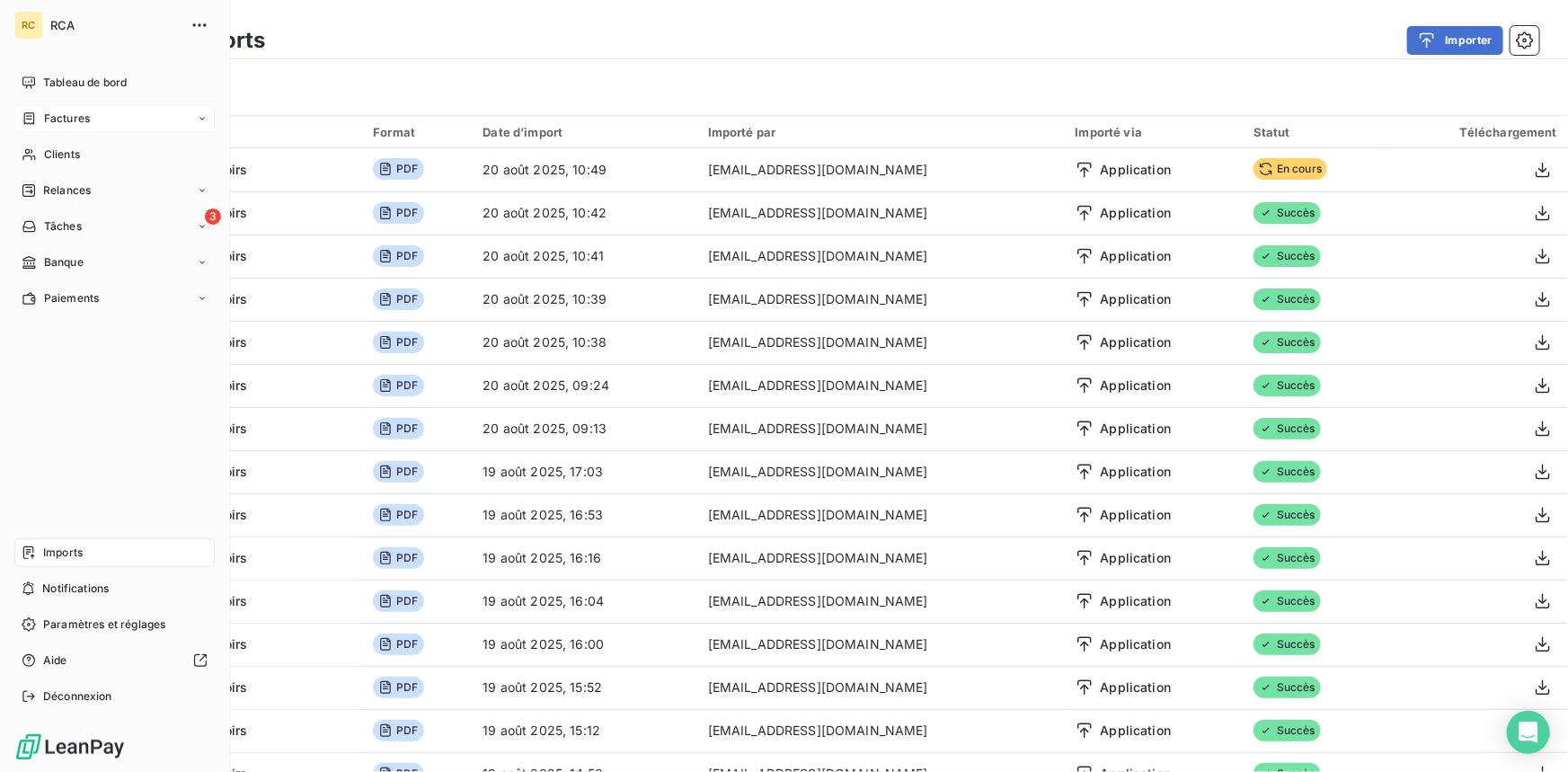
click at [51, 127] on div "Factures" at bounding box center [115, 118] width 200 height 29
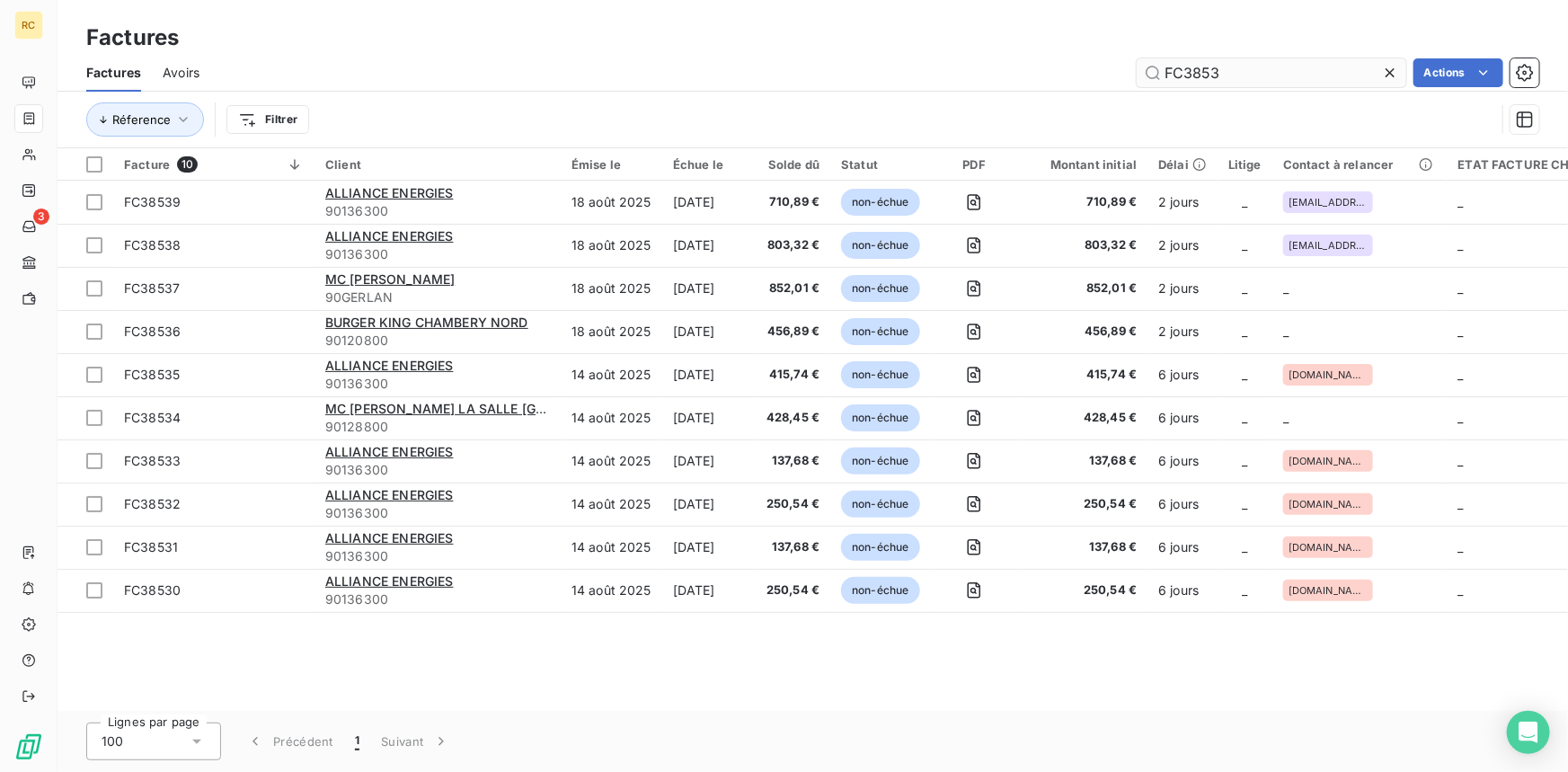
drag, startPoint x: 1247, startPoint y: 71, endPoint x: 1144, endPoint y: 64, distance: 103.2
click at [1144, 64] on input "FC3853" at bounding box center [1272, 73] width 270 height 29
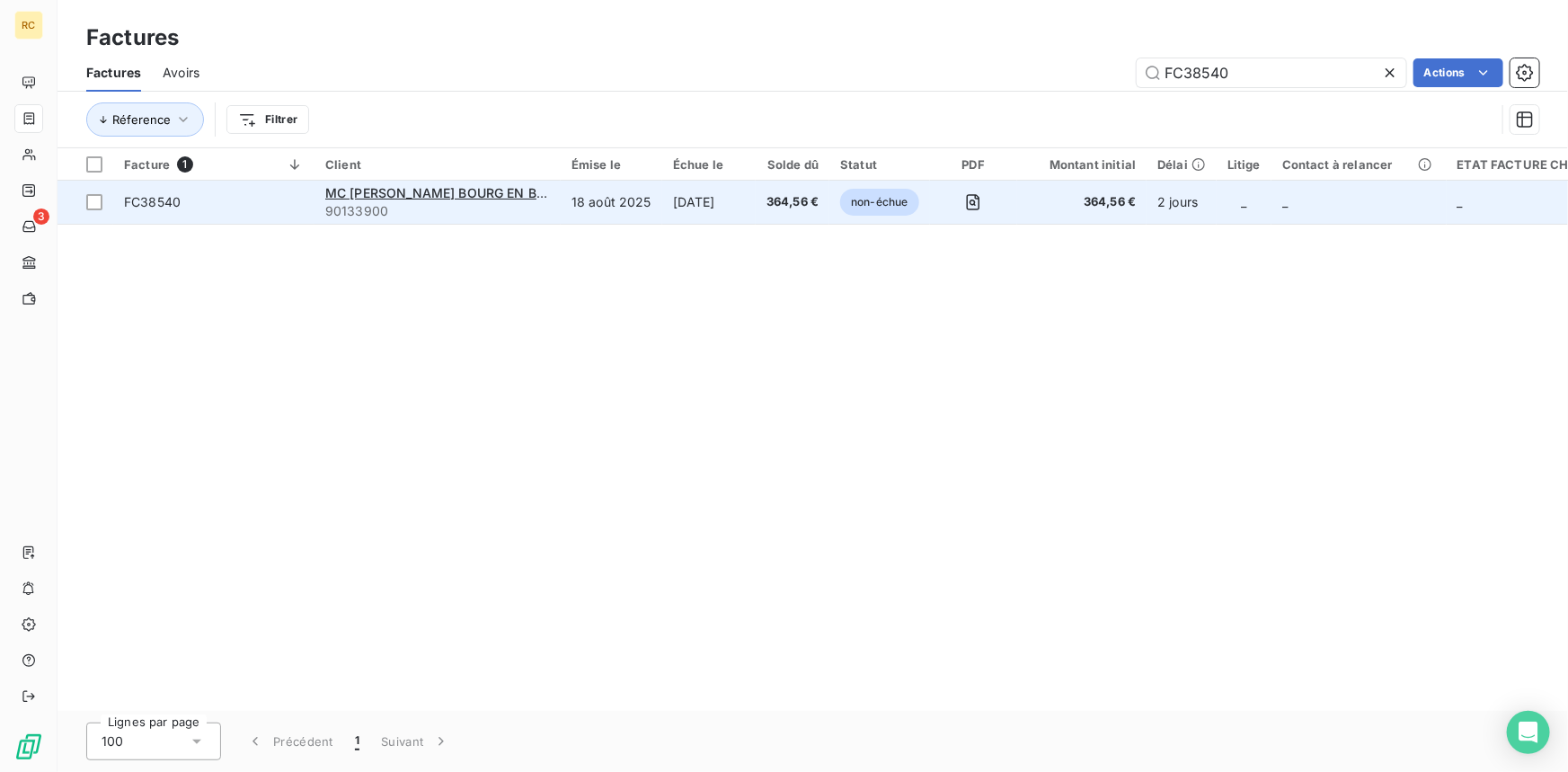
type input "FC38540"
click at [170, 204] on span "FC38540" at bounding box center [152, 202] width 57 height 15
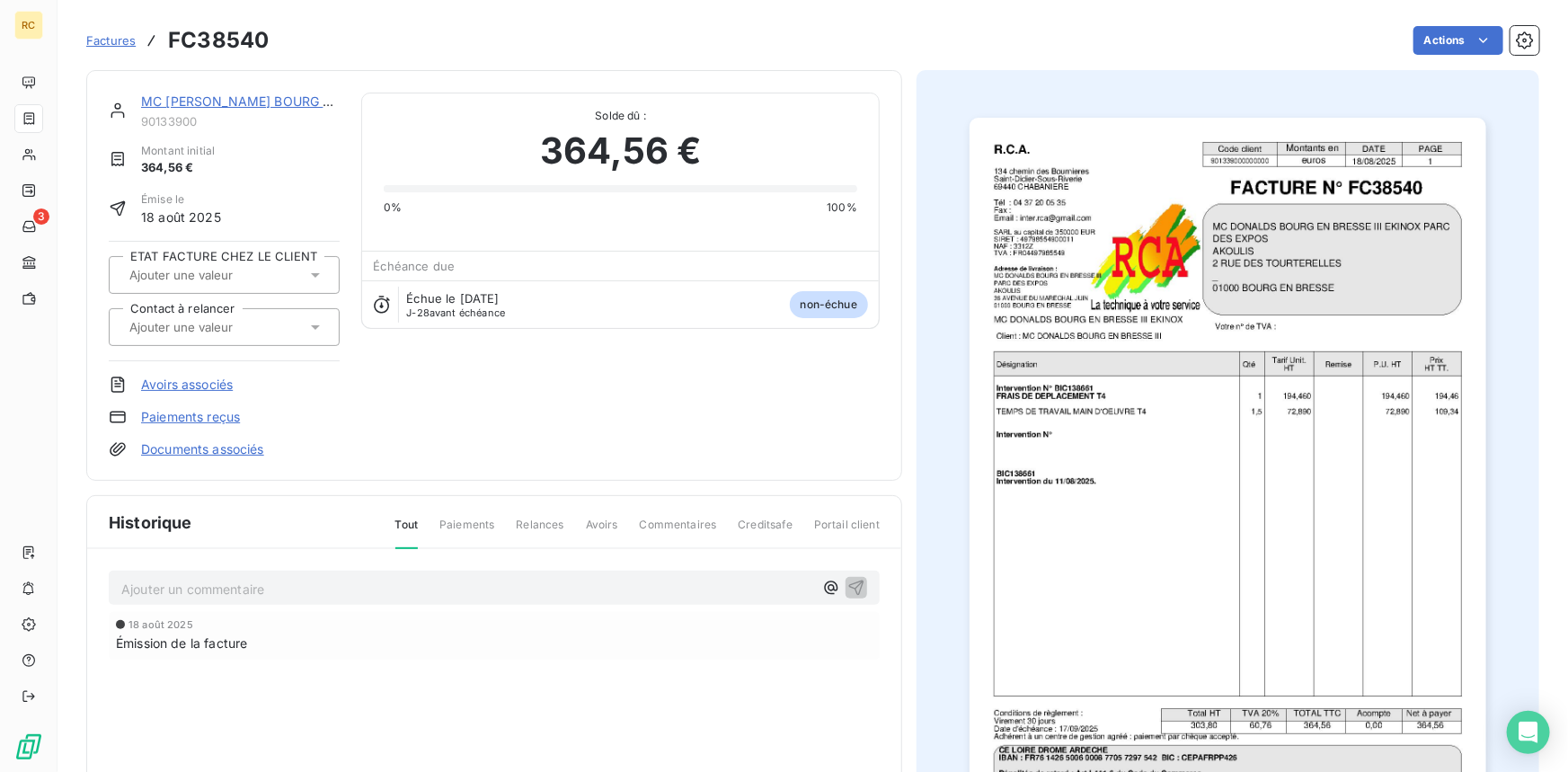
click at [226, 454] on link "Documents associés" at bounding box center [203, 450] width 123 height 18
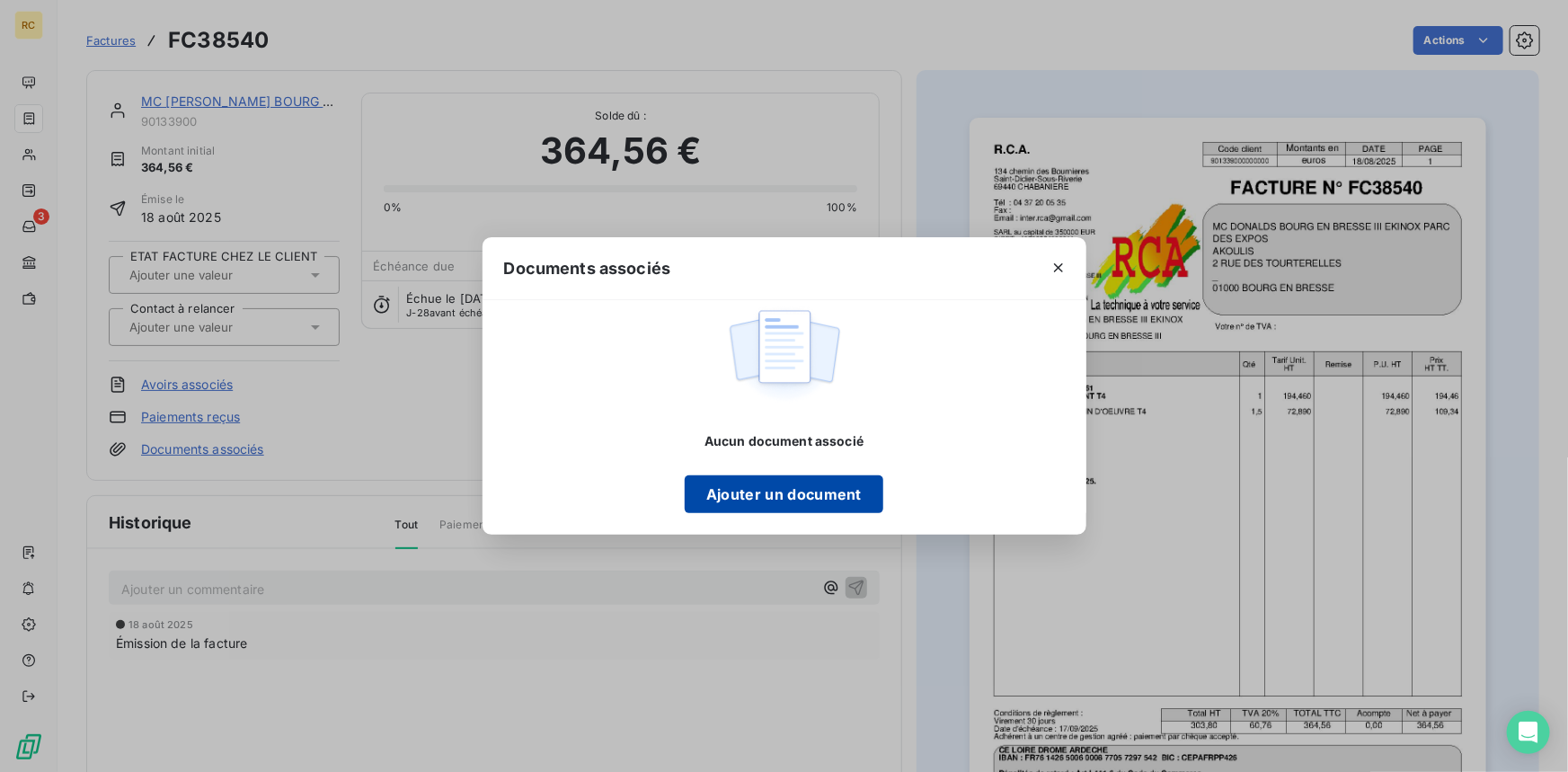
click at [703, 488] on button "Ajouter un document" at bounding box center [784, 494] width 198 height 38
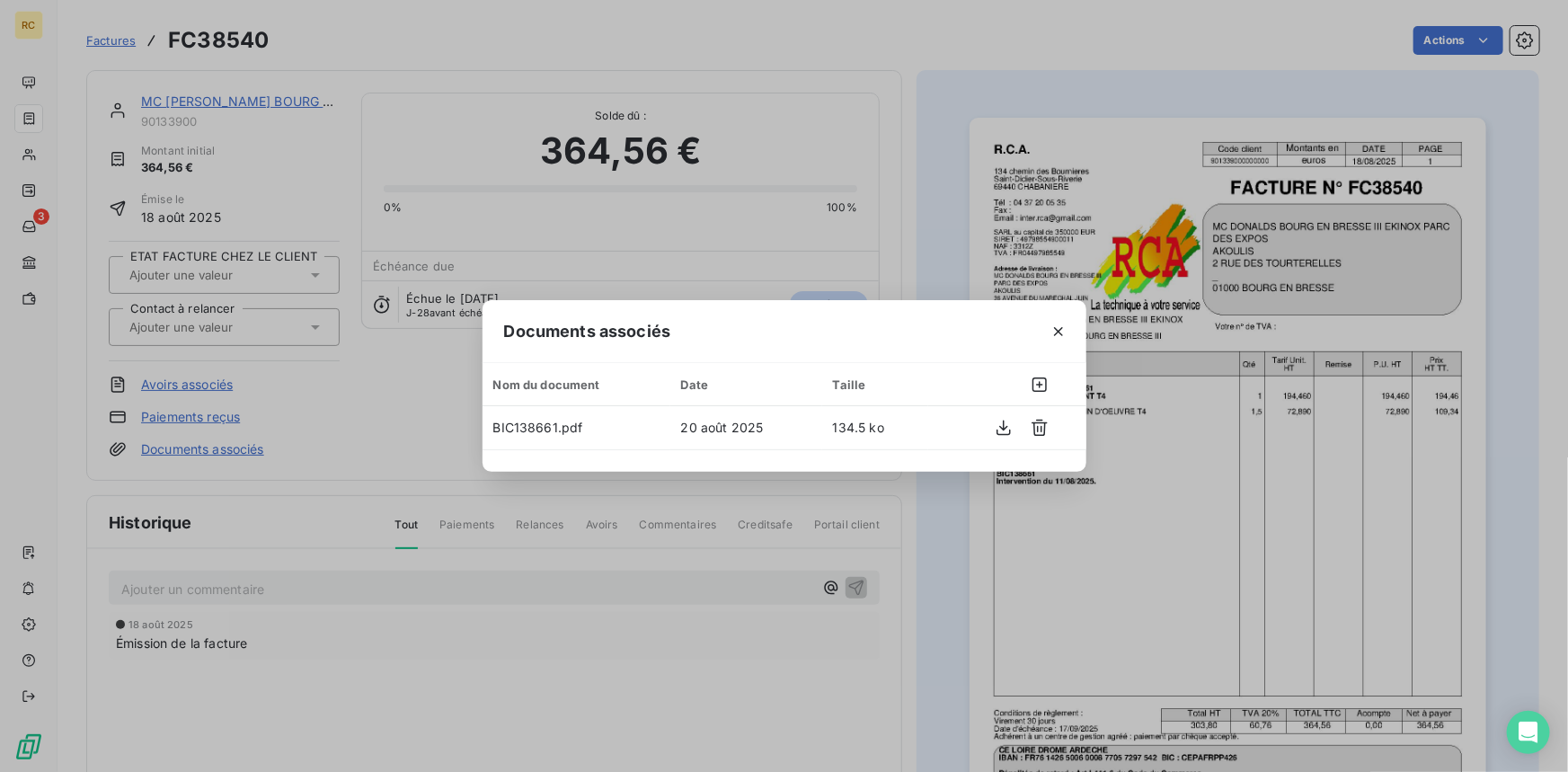
click at [935, 228] on div "Documents associés Nom du document Date Taille BIC138661.pdf 20 août 2025 134.5…" at bounding box center [784, 386] width 1568 height 772
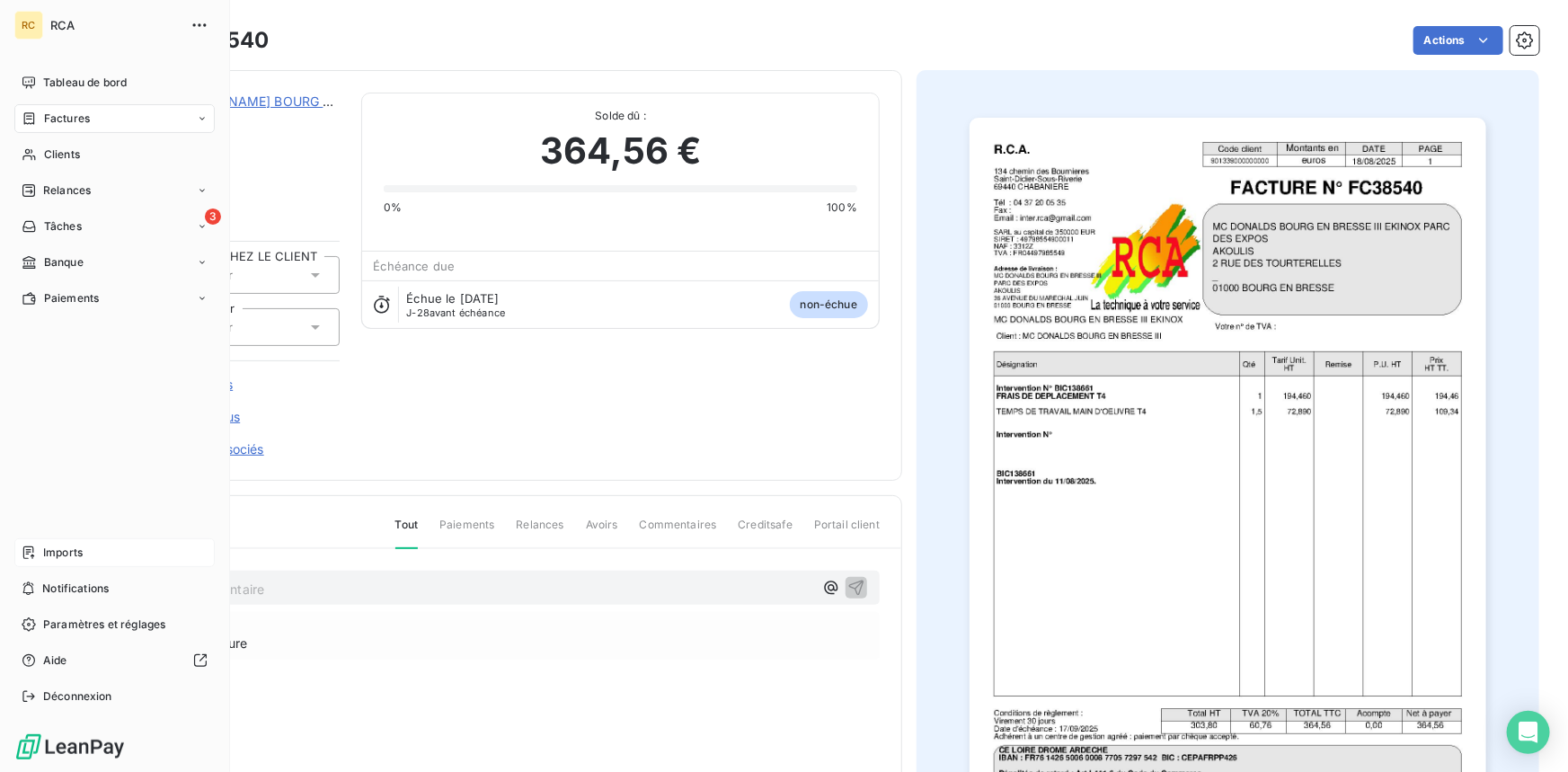
click at [60, 550] on span "Imports" at bounding box center [63, 553] width 39 height 16
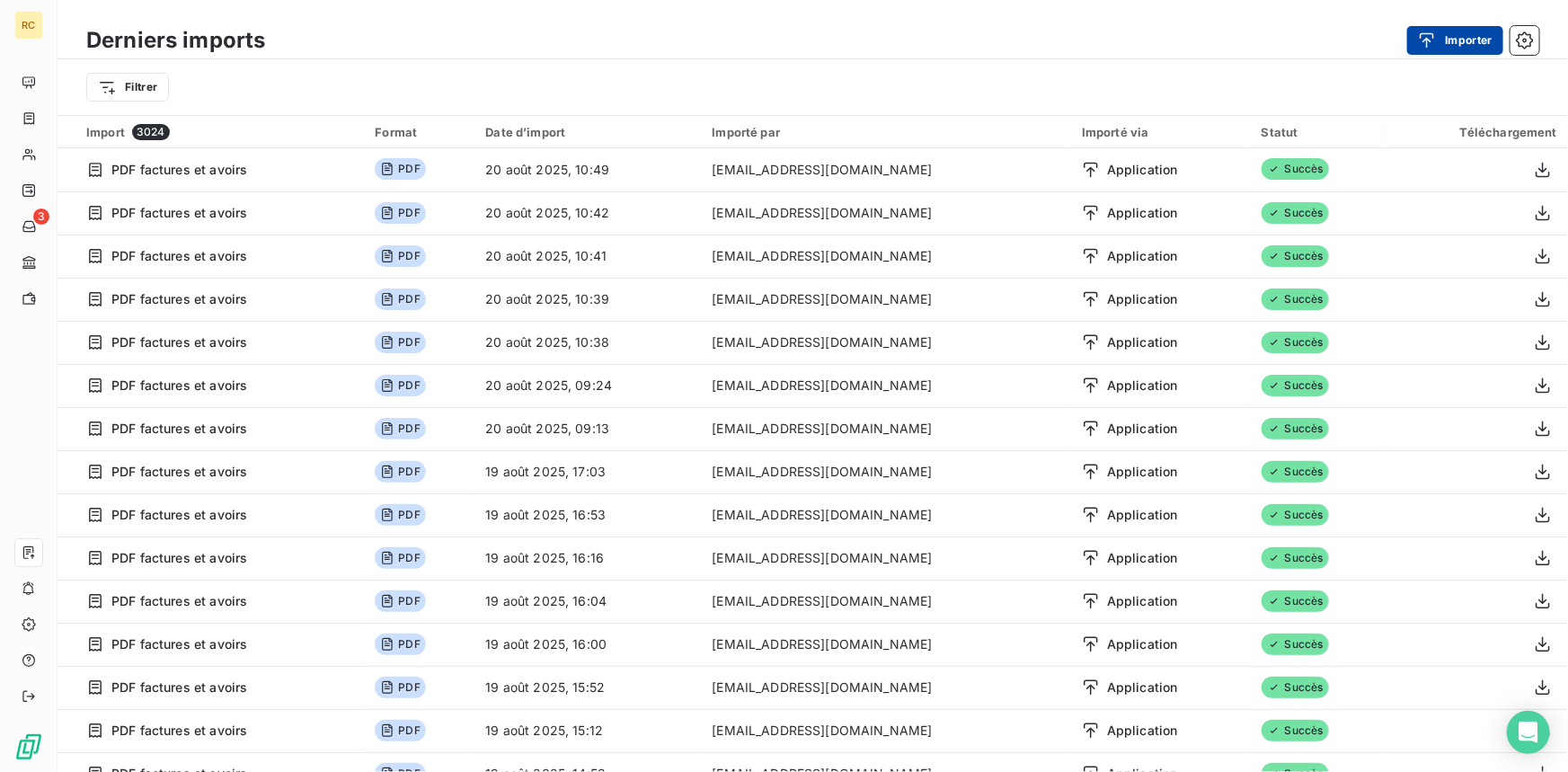
click at [1428, 39] on icon "button" at bounding box center [1427, 40] width 18 height 18
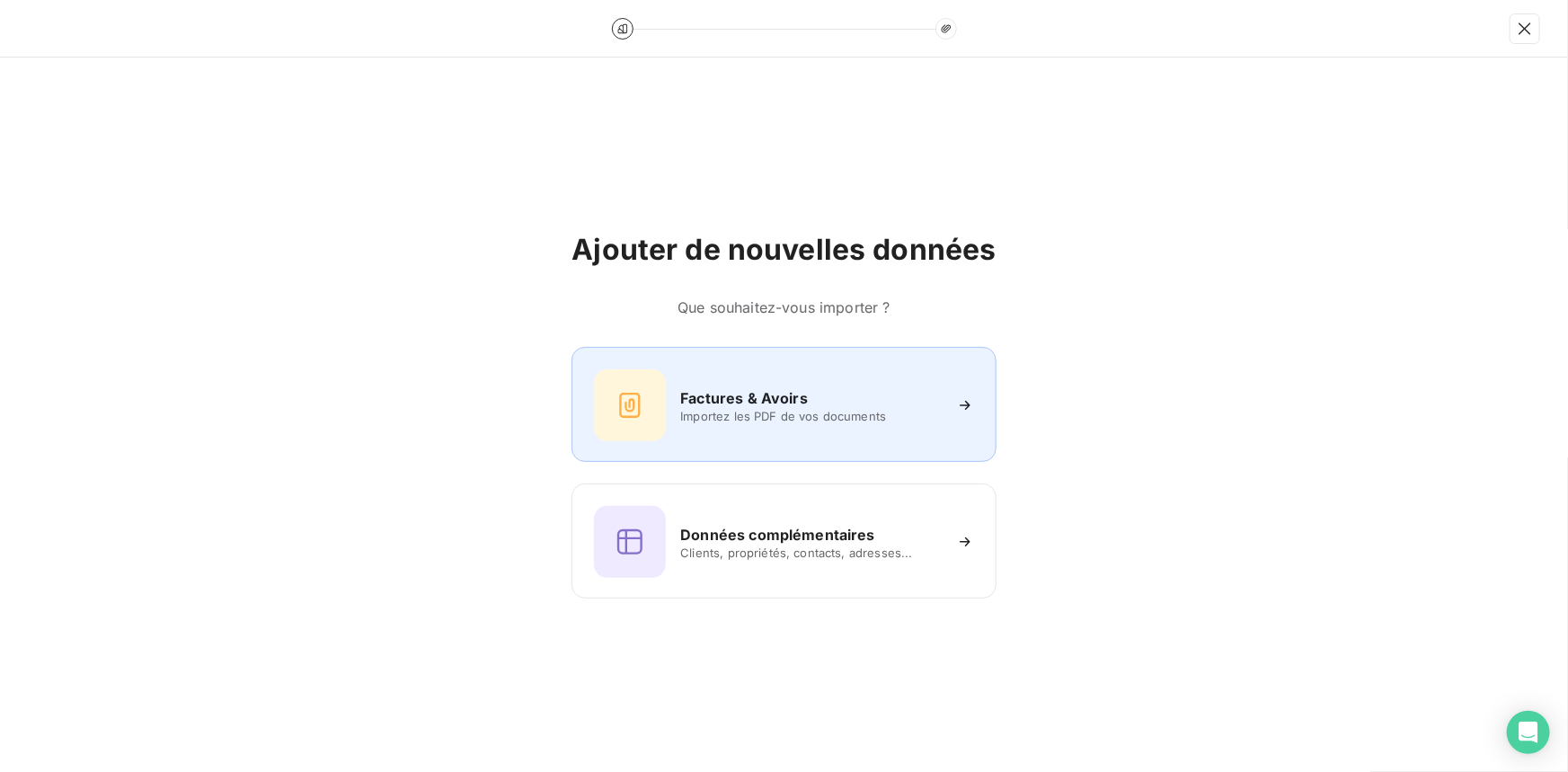
click at [715, 393] on h6 "Factures & Avoirs" at bounding box center [744, 398] width 128 height 21
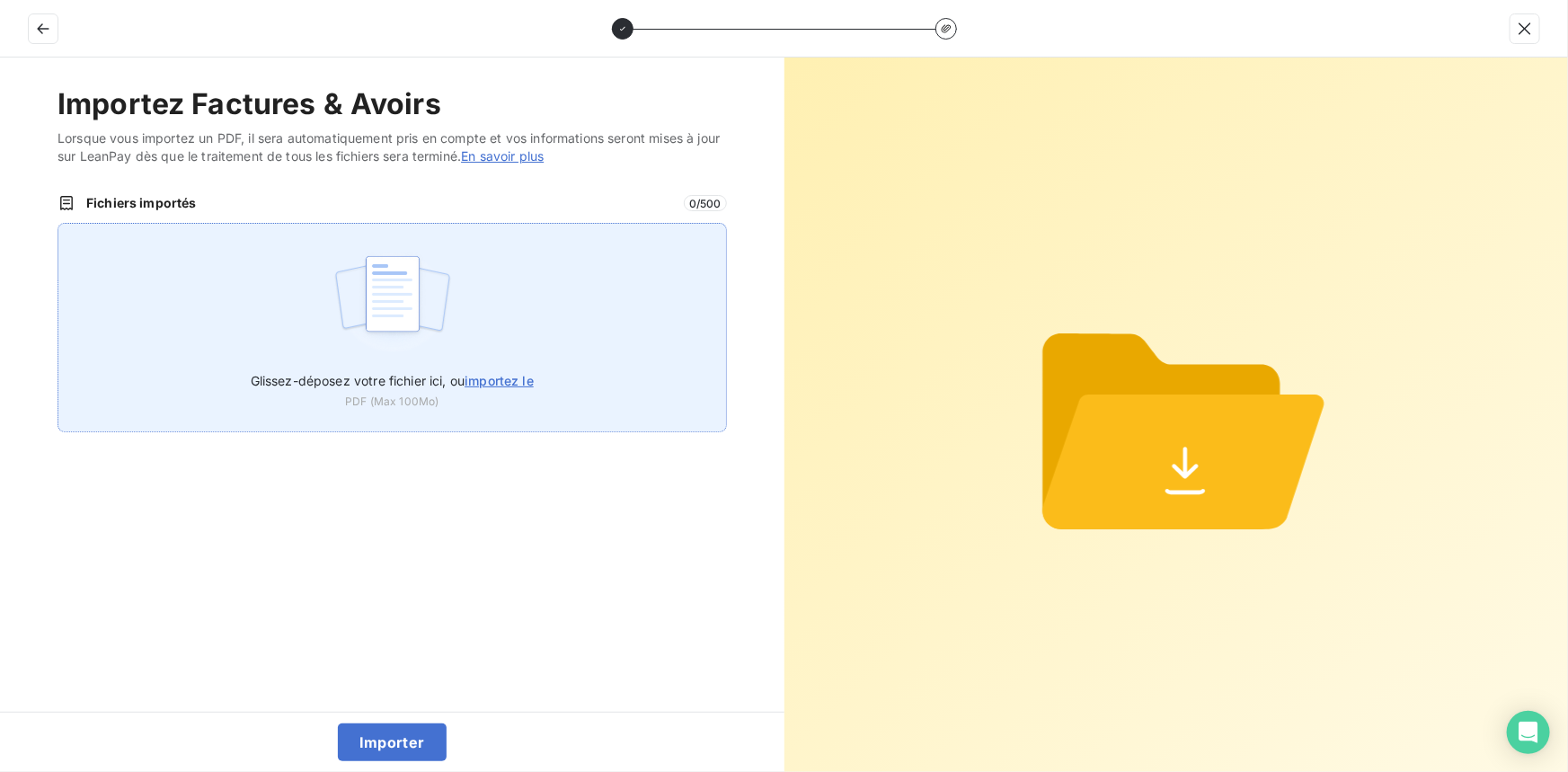
click at [522, 369] on label "Glissez-déposez votre fichier ici, ou importez le" at bounding box center [392, 376] width 283 height 34
click at [59, 223] on input "Glissez-déposez votre fichier ici, ou importez le" at bounding box center [58, 223] width 1 height 1
type input "C:\fakepath\FC38563.pdf"
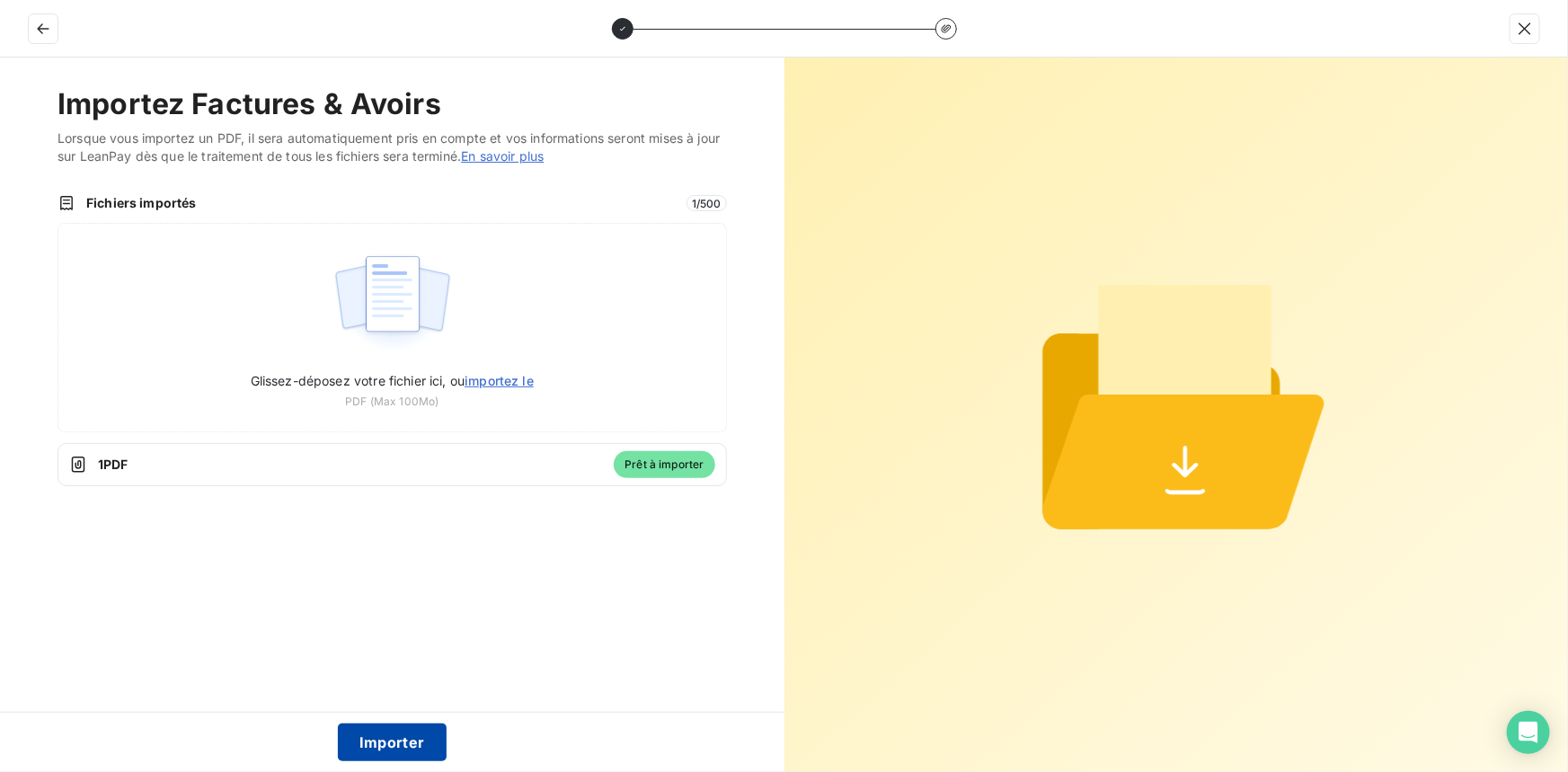
click at [424, 735] on button "Importer" at bounding box center [392, 742] width 109 height 38
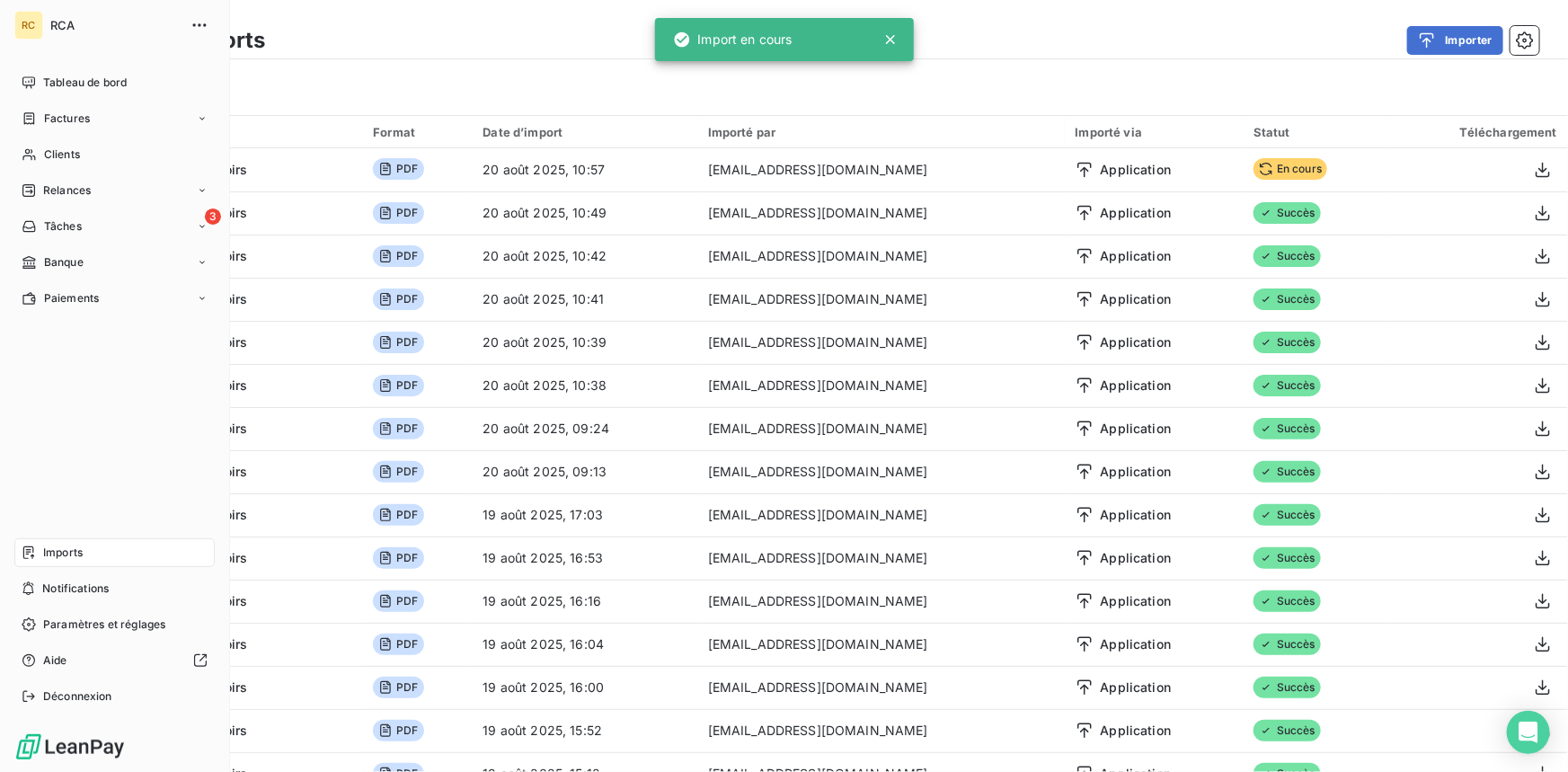
drag, startPoint x: 47, startPoint y: 120, endPoint x: 93, endPoint y: 120, distance: 46.0
click at [47, 120] on span "Factures" at bounding box center [67, 118] width 46 height 16
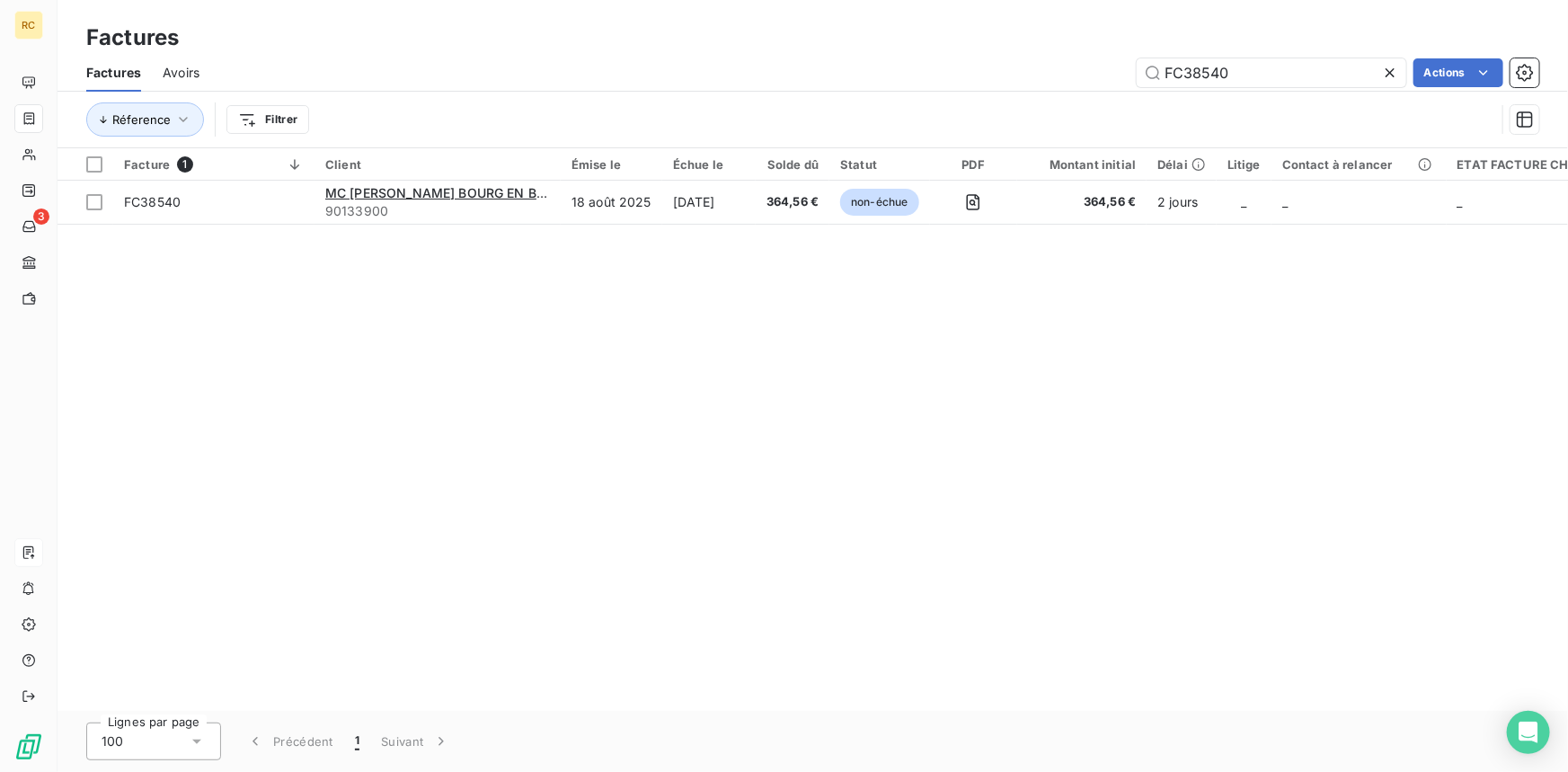
drag, startPoint x: 1224, startPoint y: 67, endPoint x: 1087, endPoint y: 69, distance: 137.0
click at [1087, 69] on div "FC38540 Actions" at bounding box center [881, 73] width 1319 height 29
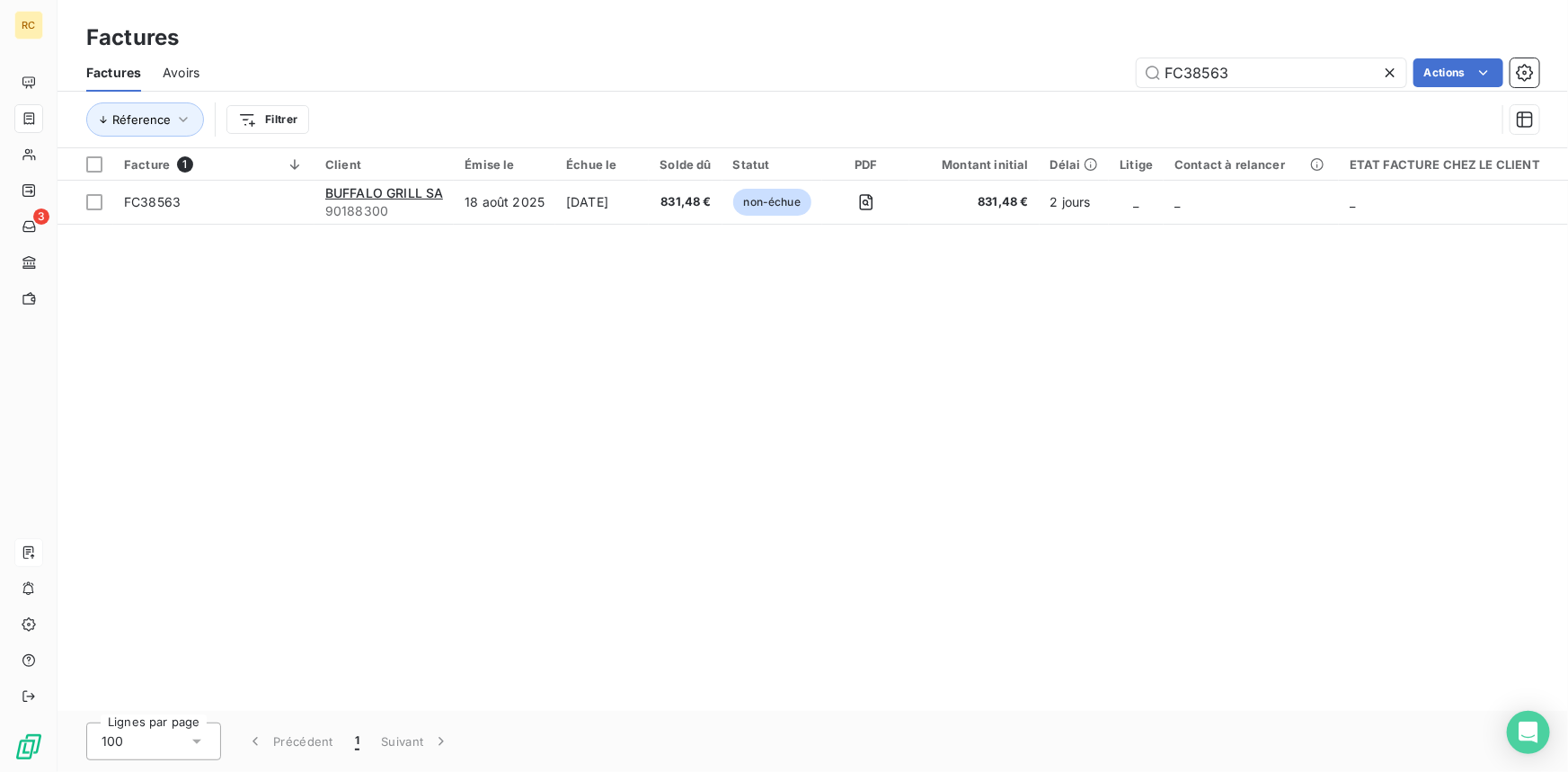
type input "FC38563"
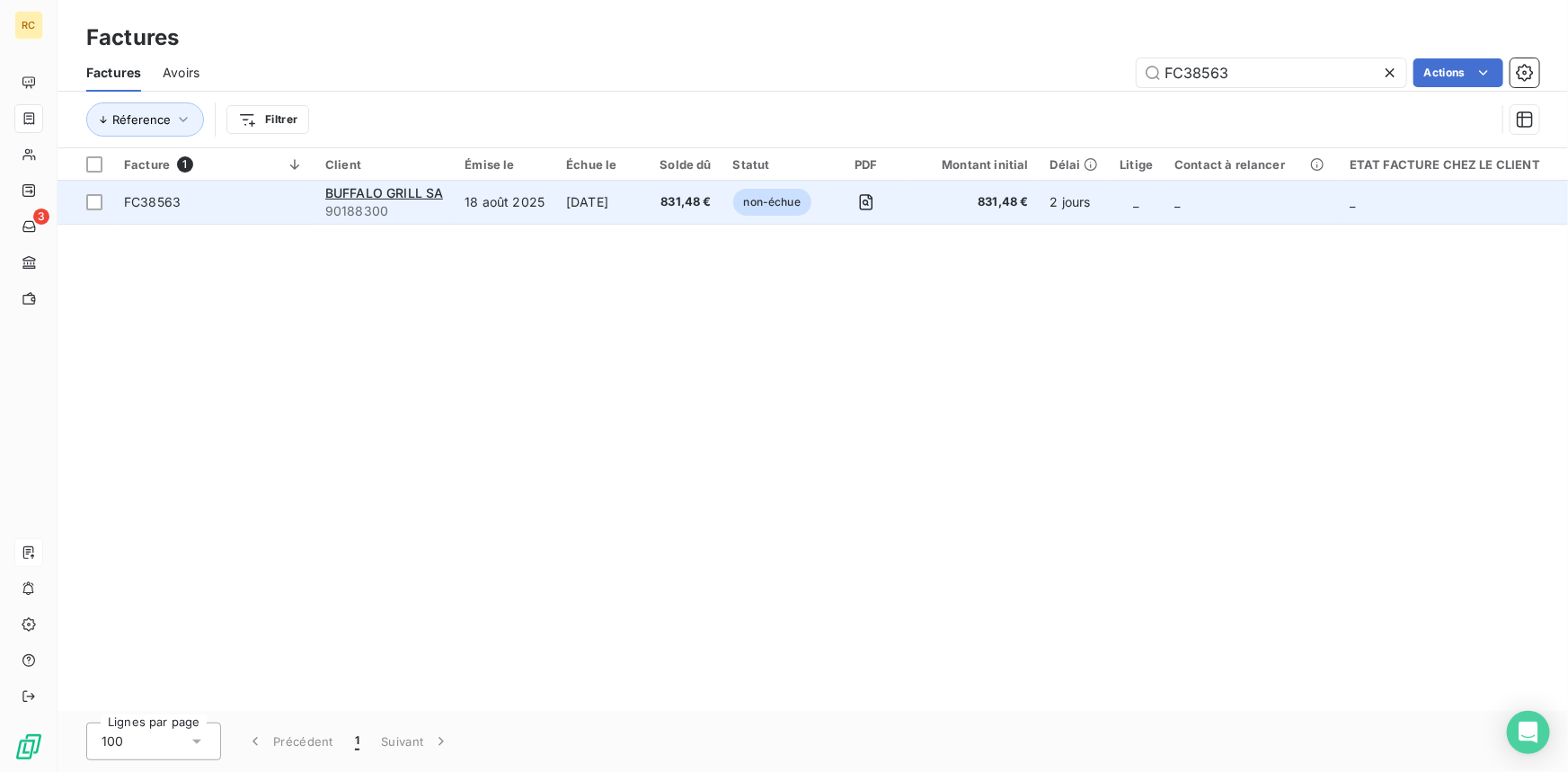
click at [137, 195] on span "FC38563" at bounding box center [152, 202] width 57 height 15
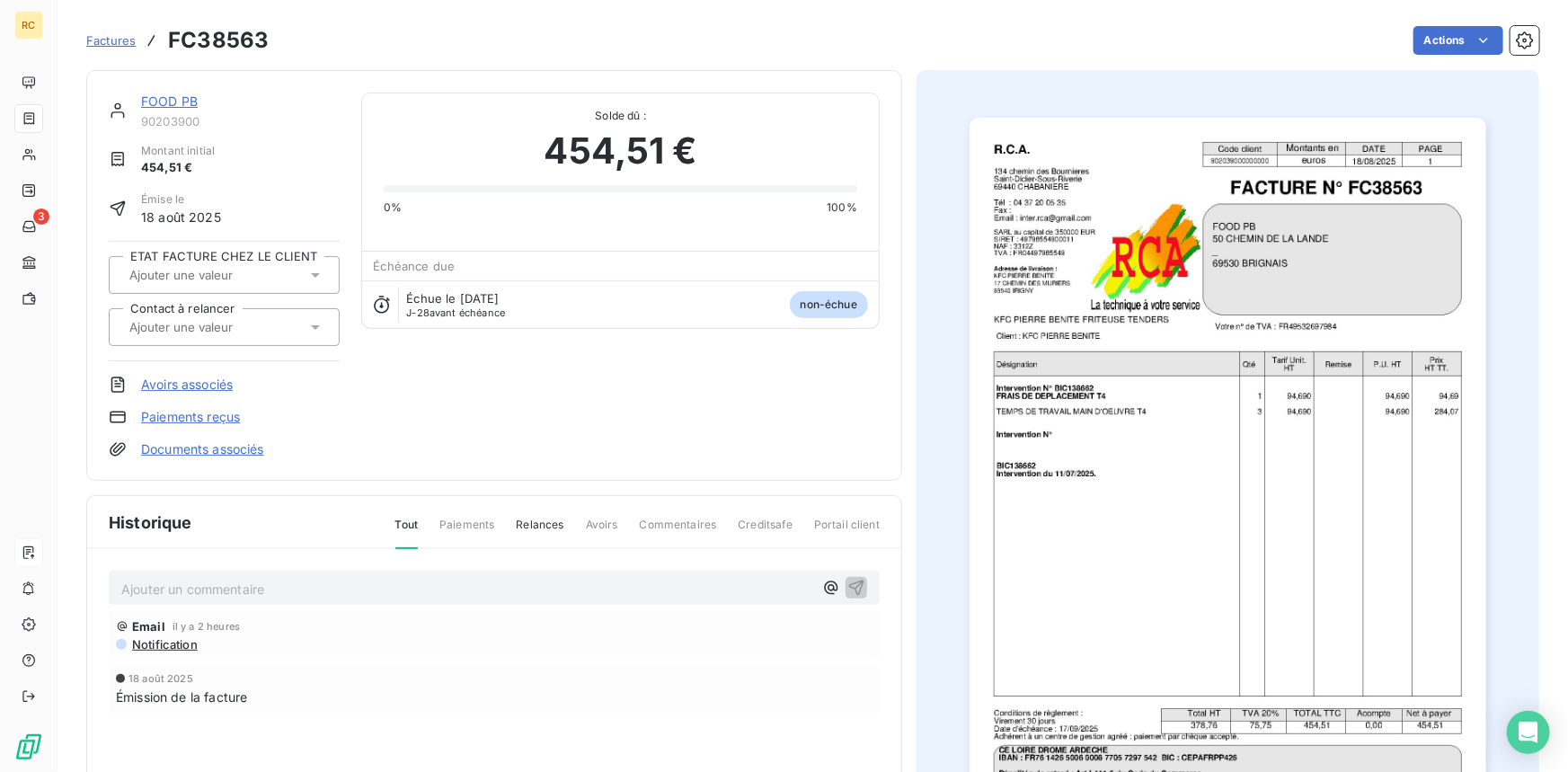
click at [174, 450] on link "Documents associés" at bounding box center [203, 450] width 123 height 18
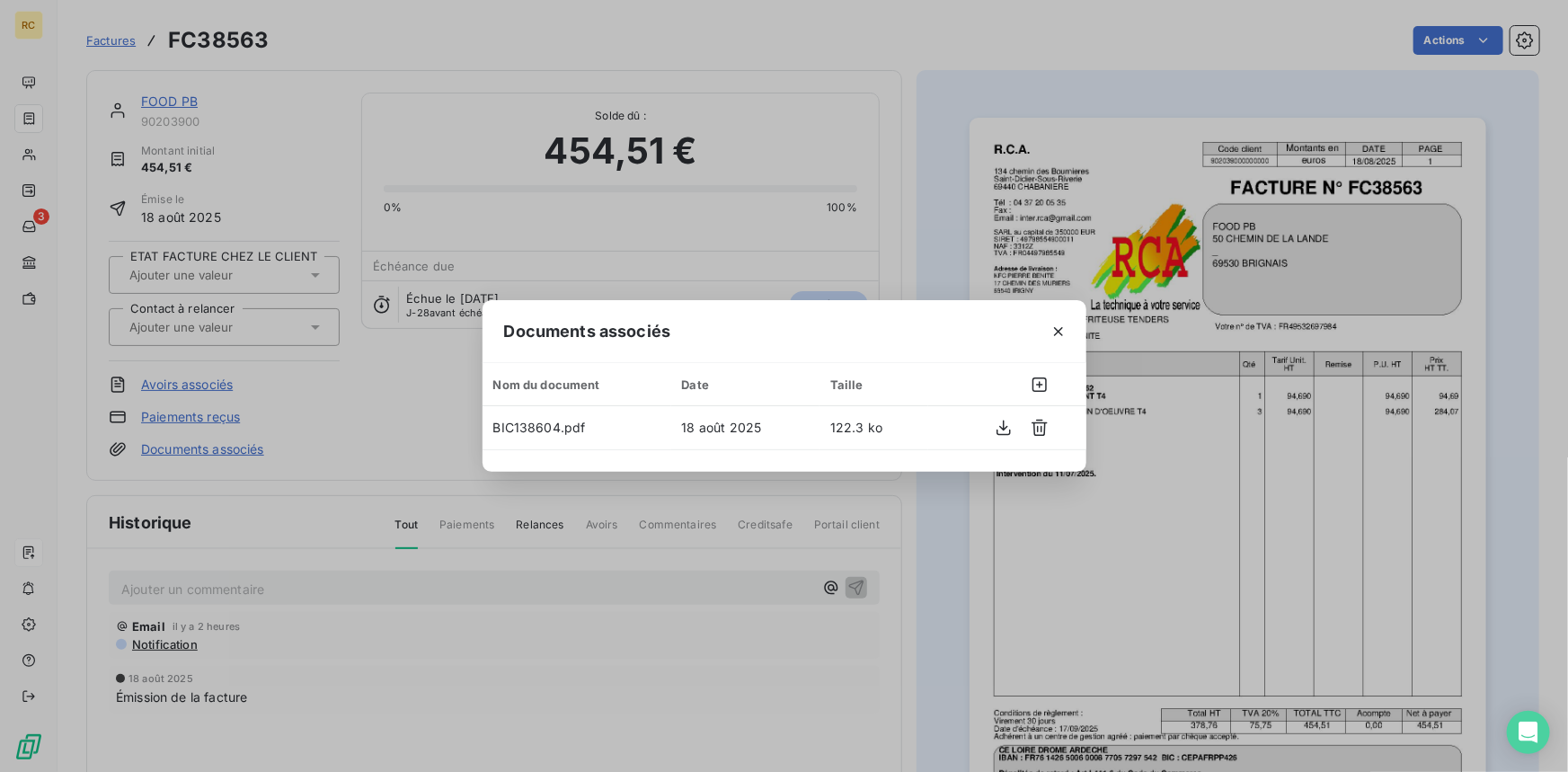
click at [918, 212] on div "Documents associés Nom du document Date Taille BIC138604.pdf 18 août 2025 122.3…" at bounding box center [784, 386] width 1568 height 772
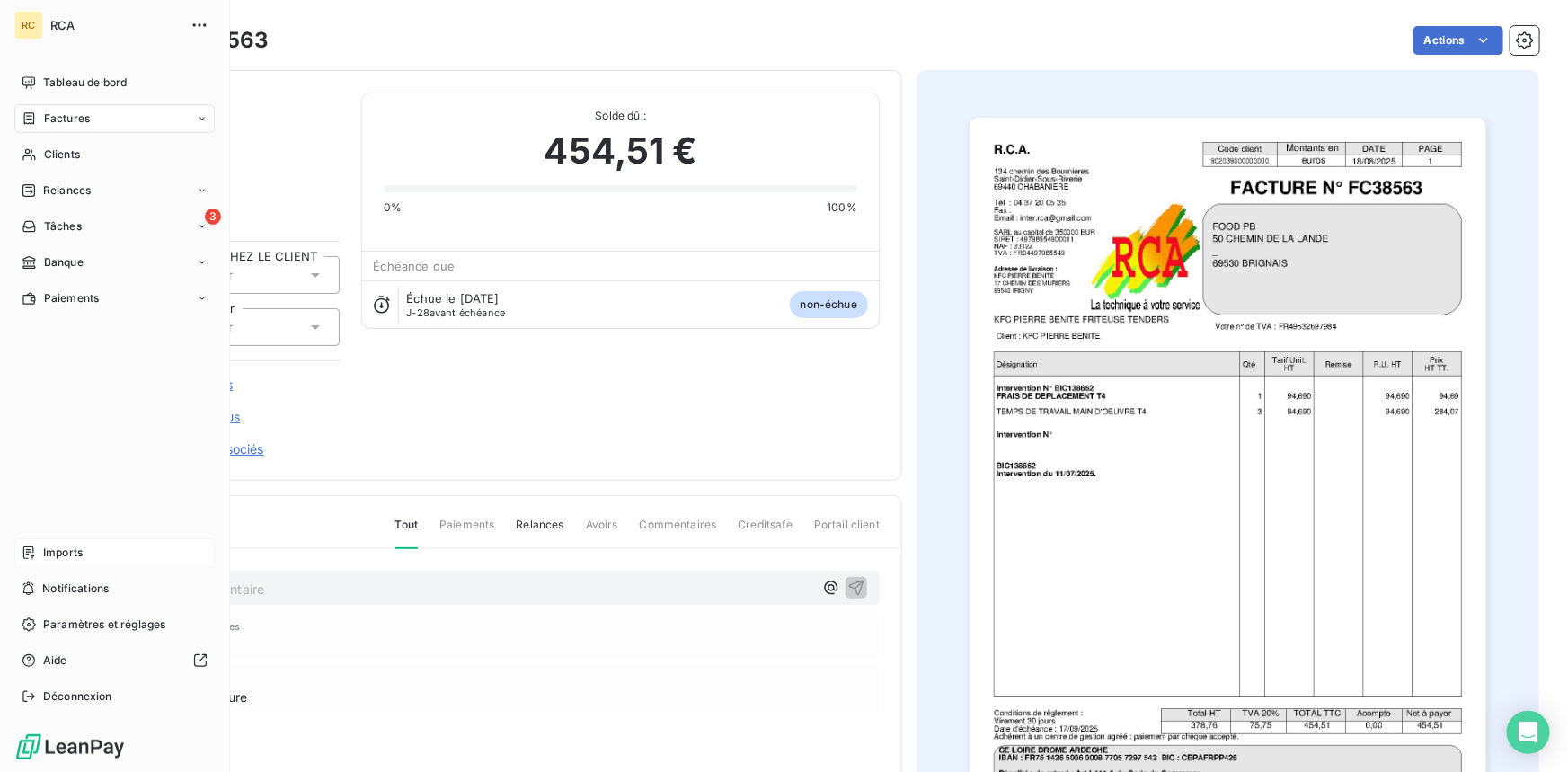
click at [29, 549] on icon at bounding box center [28, 553] width 14 height 14
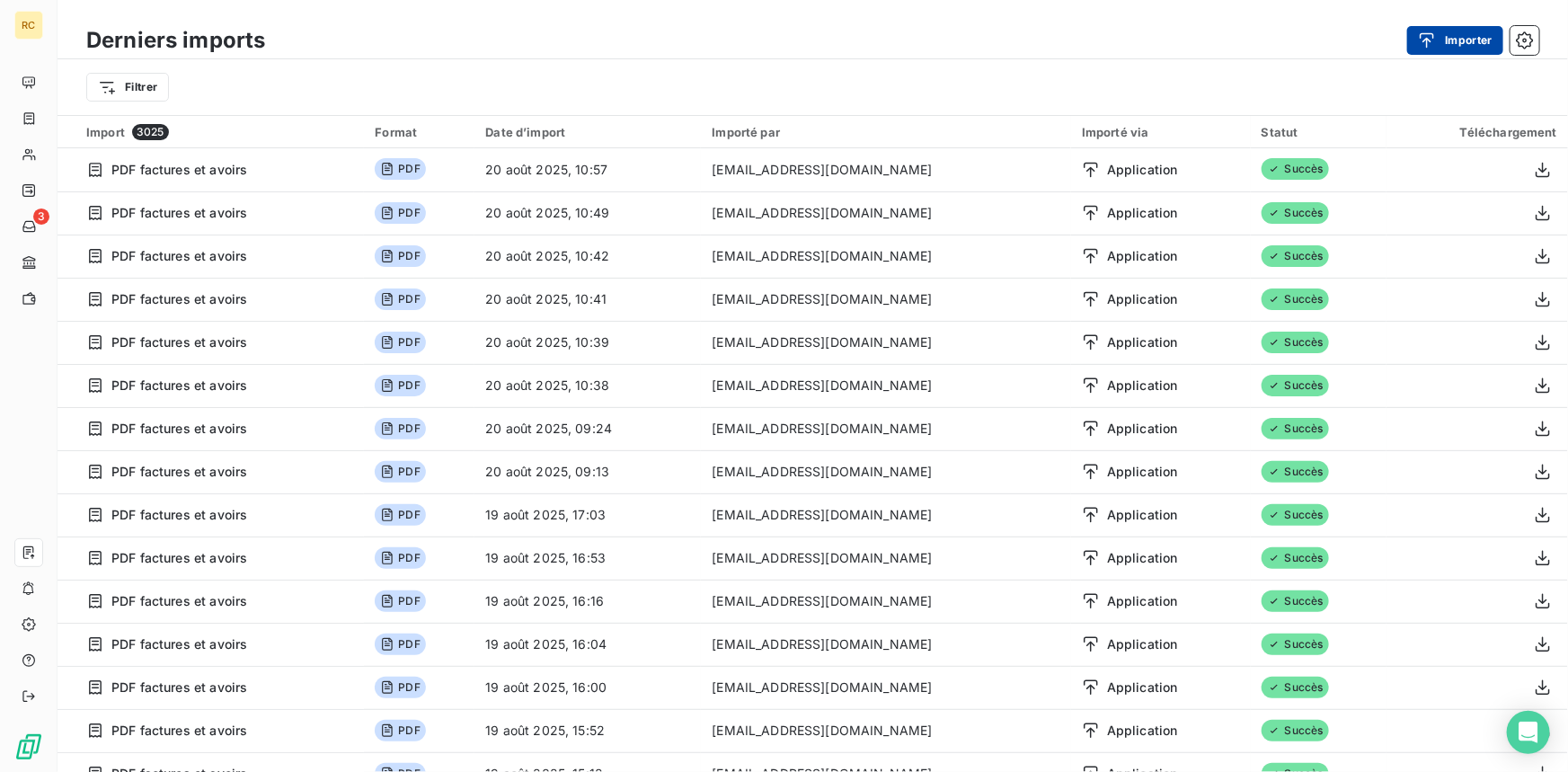
click at [1455, 26] on button "Importer" at bounding box center [1455, 40] width 96 height 29
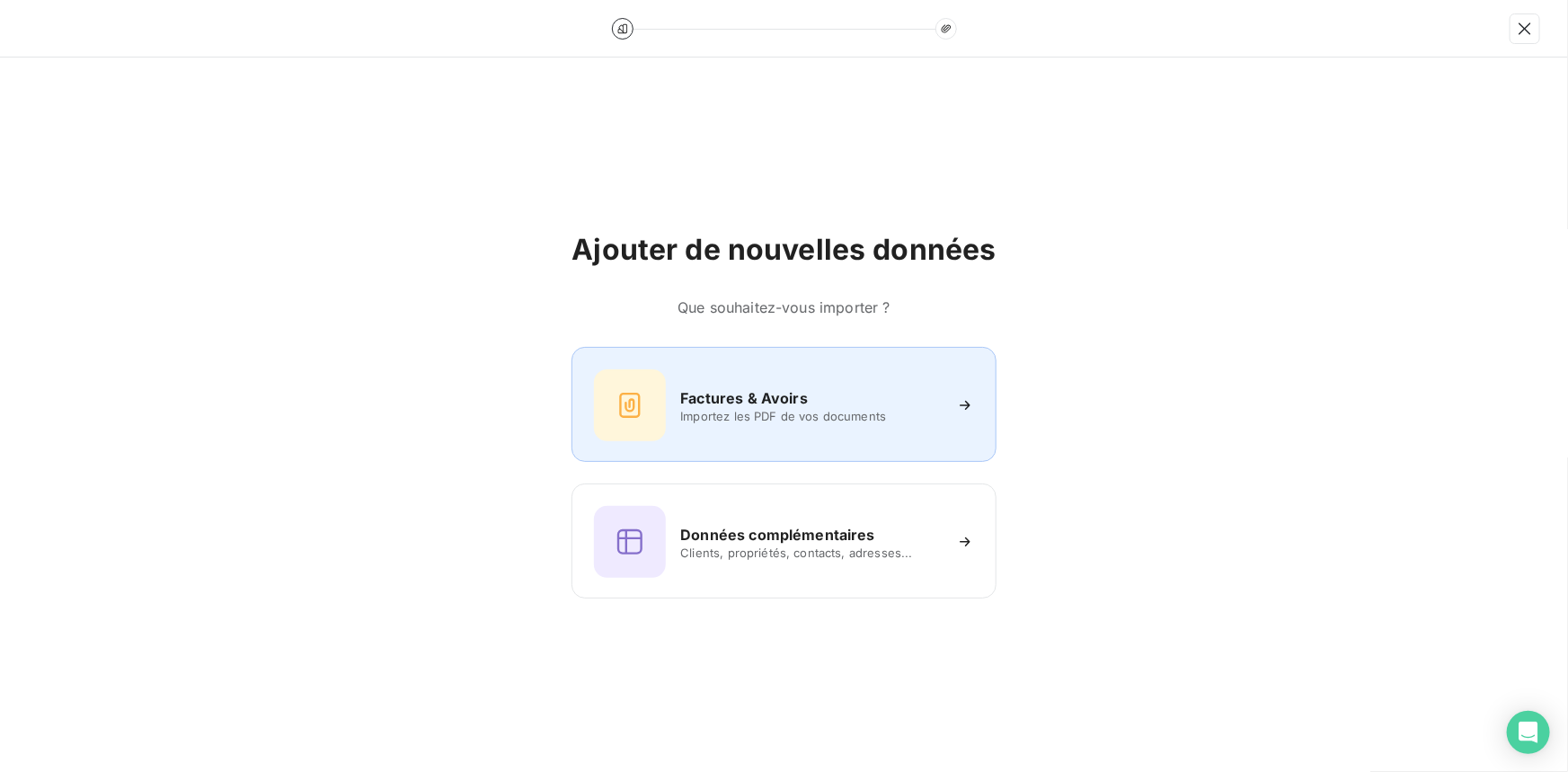
click at [714, 422] on span "Importez les PDF de vos documents" at bounding box center [810, 416] width 261 height 14
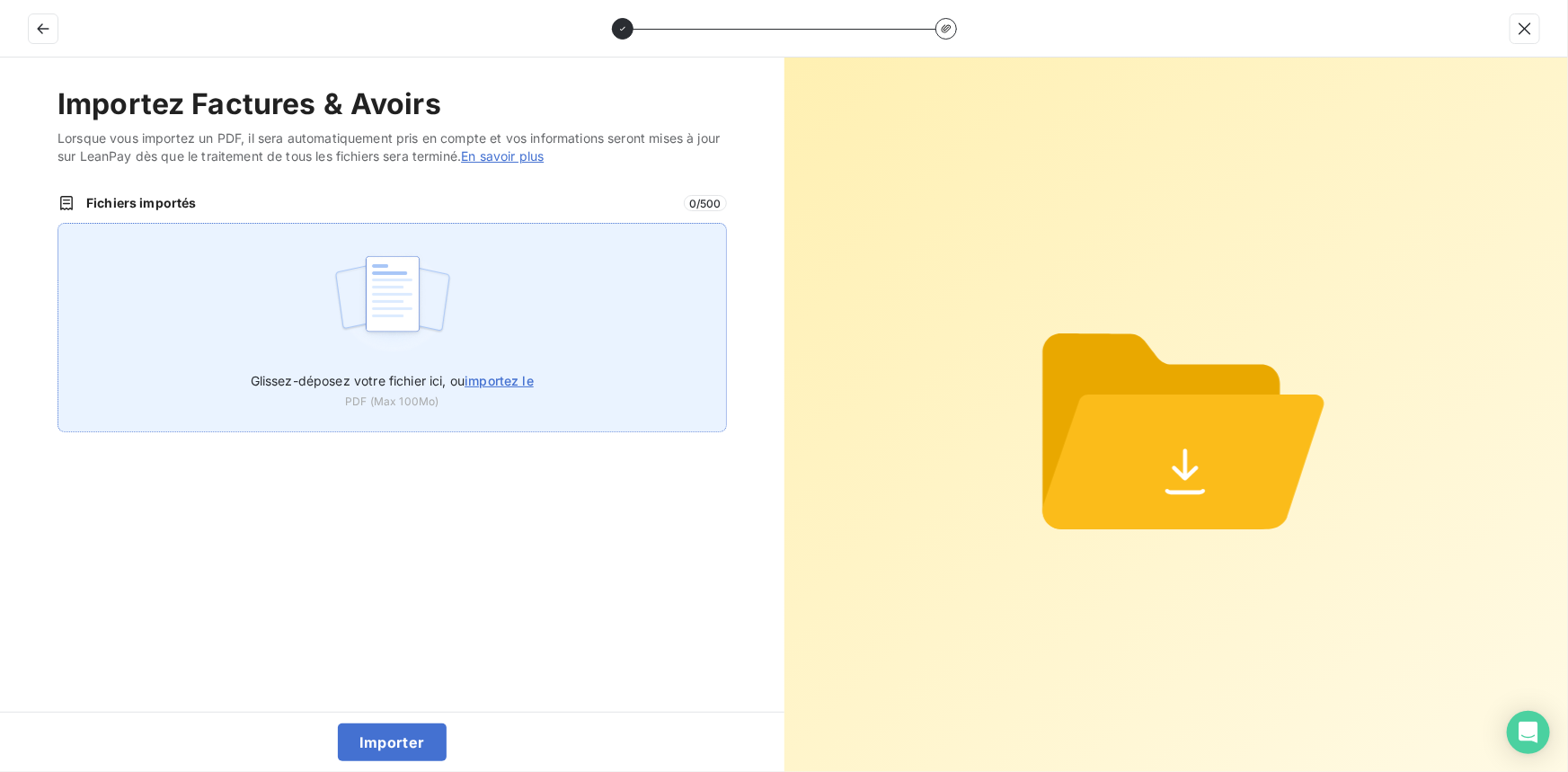
click at [511, 373] on span "importez le" at bounding box center [500, 380] width 69 height 15
click at [59, 223] on input "Glissez-déposez votre fichier ici, ou importez le" at bounding box center [58, 223] width 1 height 1
type input "C:\fakepath\FC38589.pdf"
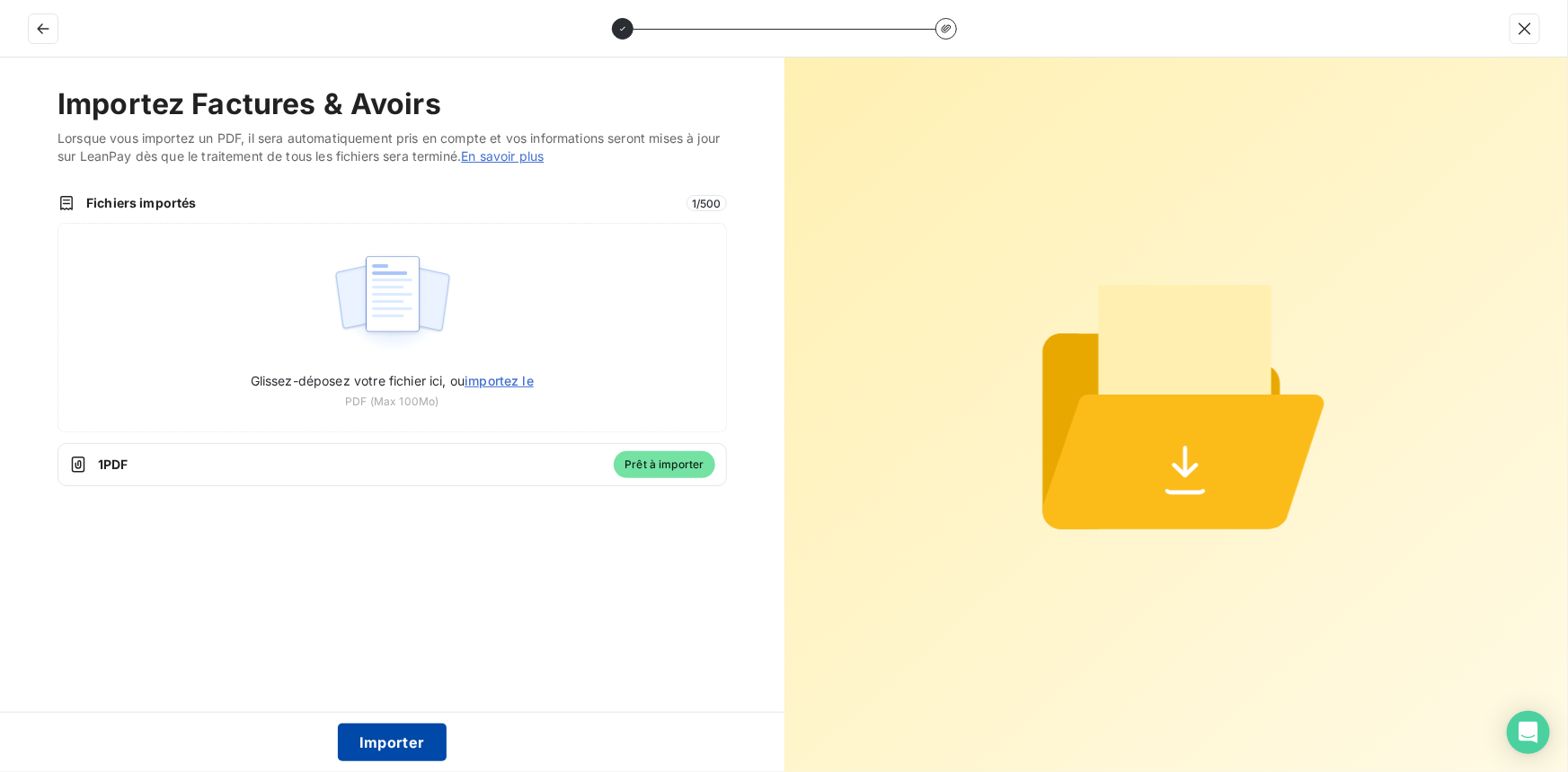
click at [410, 743] on button "Importer" at bounding box center [392, 742] width 109 height 38
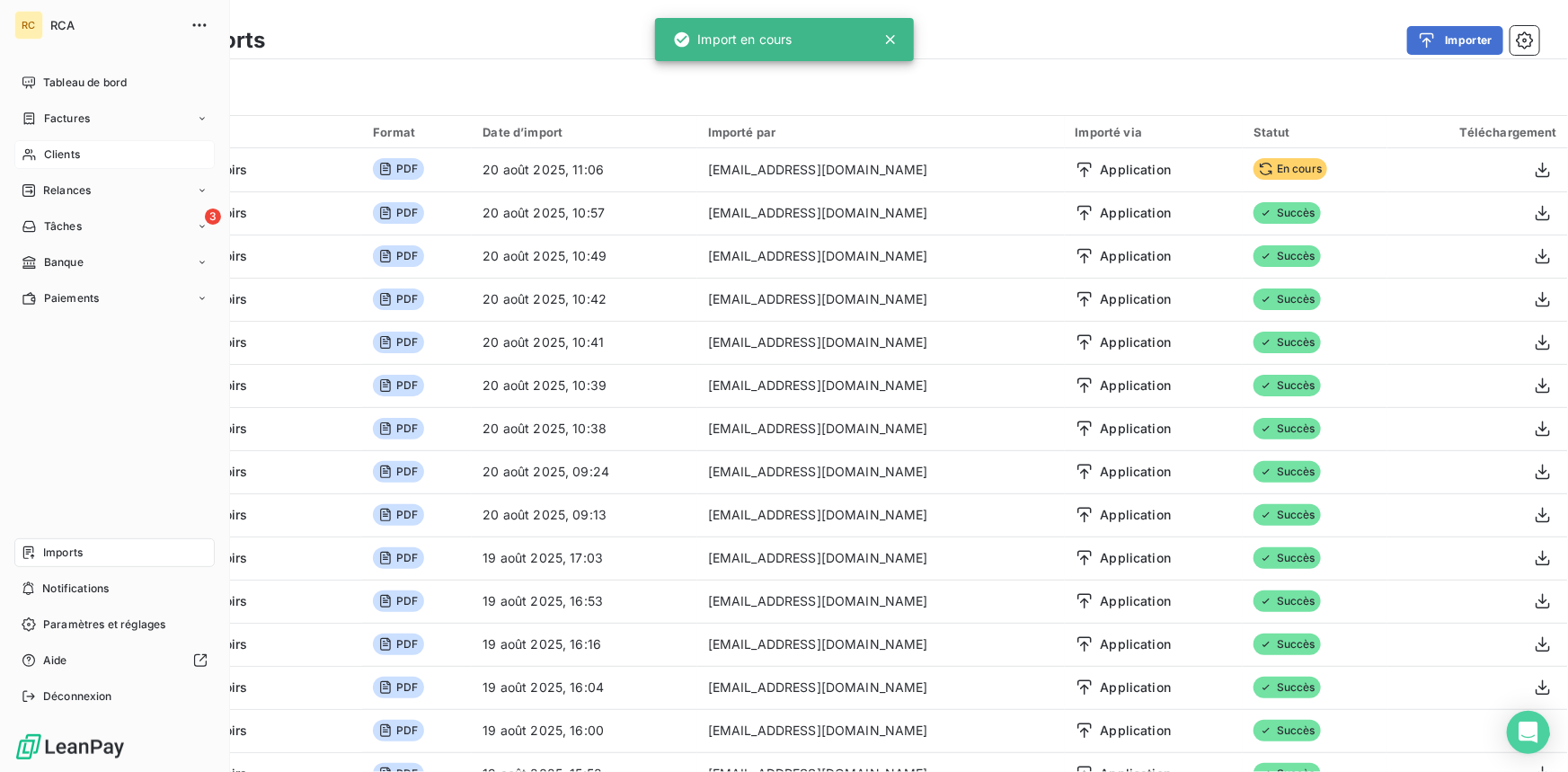
click at [28, 148] on icon at bounding box center [29, 154] width 15 height 14
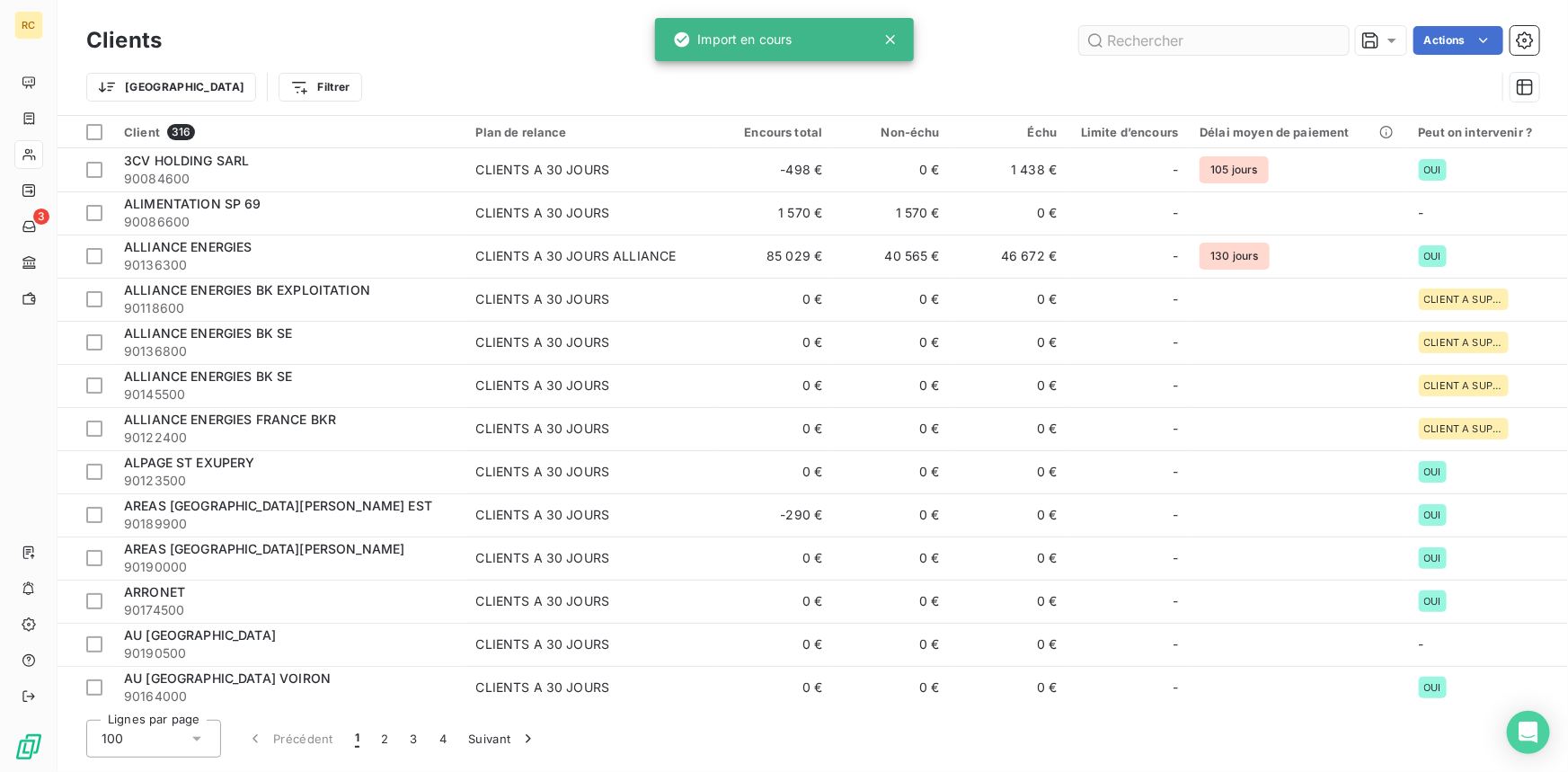
click at [1123, 44] on input "text" at bounding box center [1214, 40] width 270 height 29
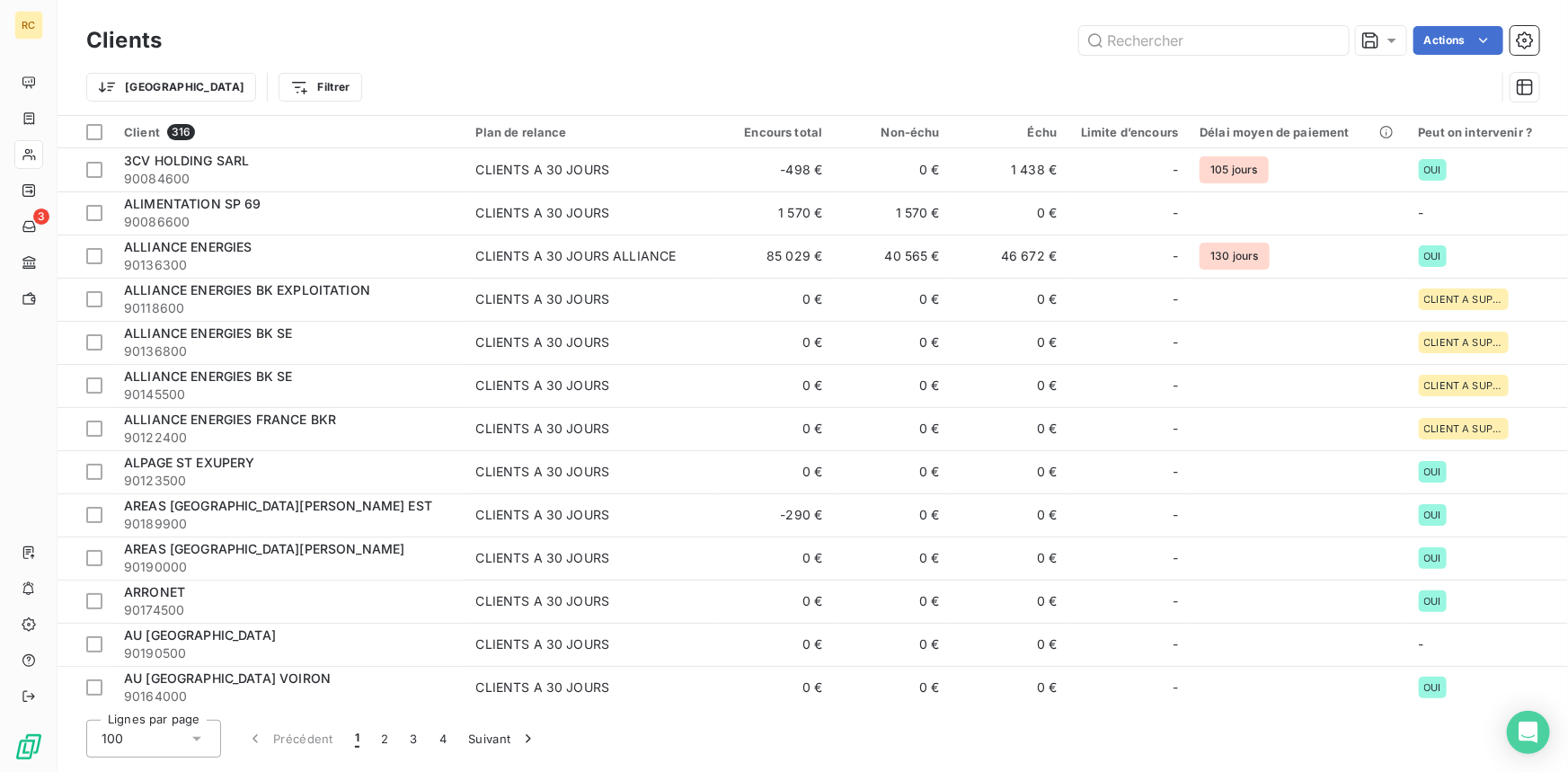
drag, startPoint x: 1119, startPoint y: 44, endPoint x: 339, endPoint y: 25, distance: 780.2
click at [339, 26] on div "Actions" at bounding box center [861, 40] width 1356 height 29
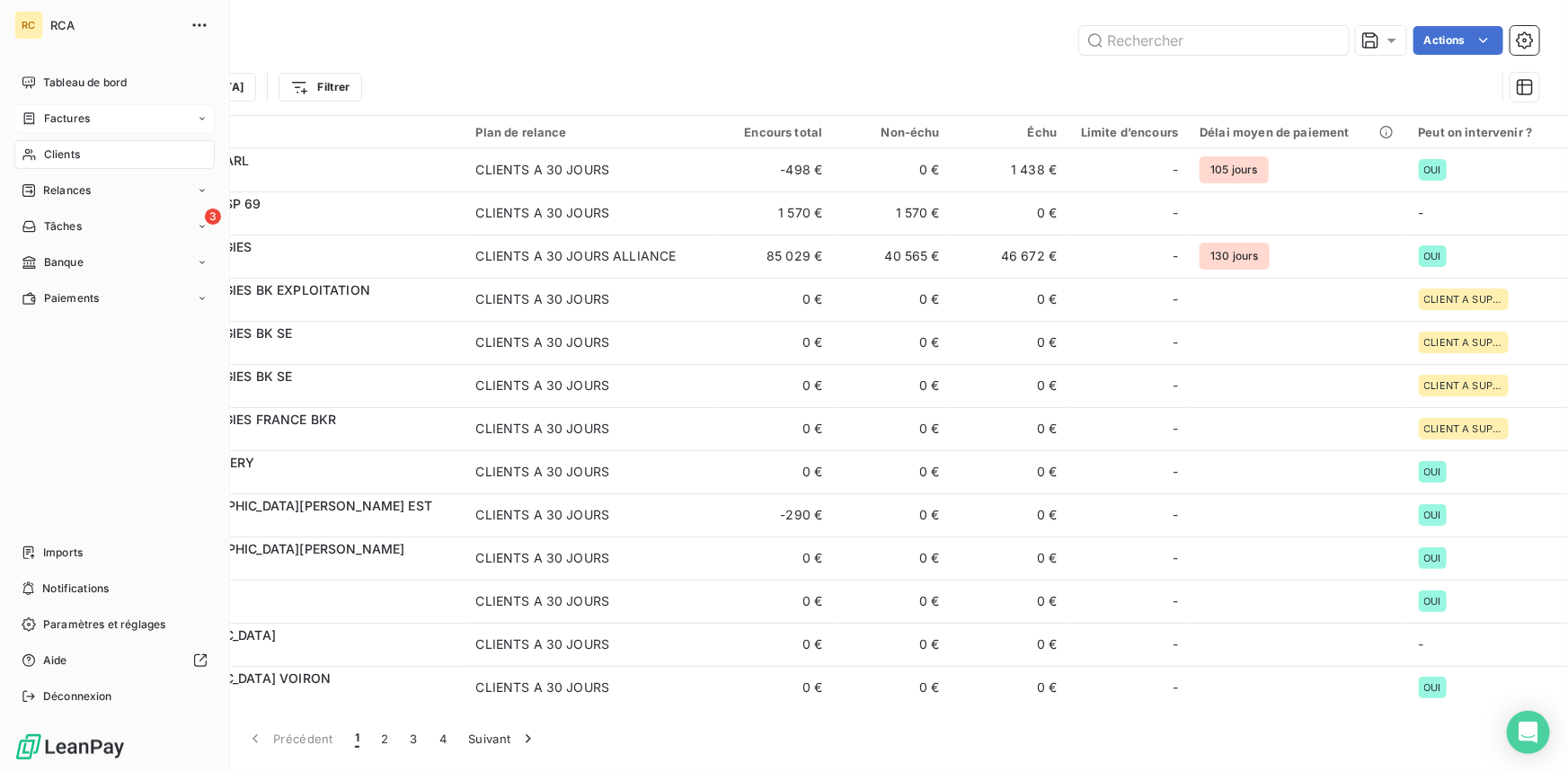
drag, startPoint x: 68, startPoint y: 113, endPoint x: 116, endPoint y: 107, distance: 48.4
click at [69, 113] on span "Factures" at bounding box center [67, 118] width 46 height 16
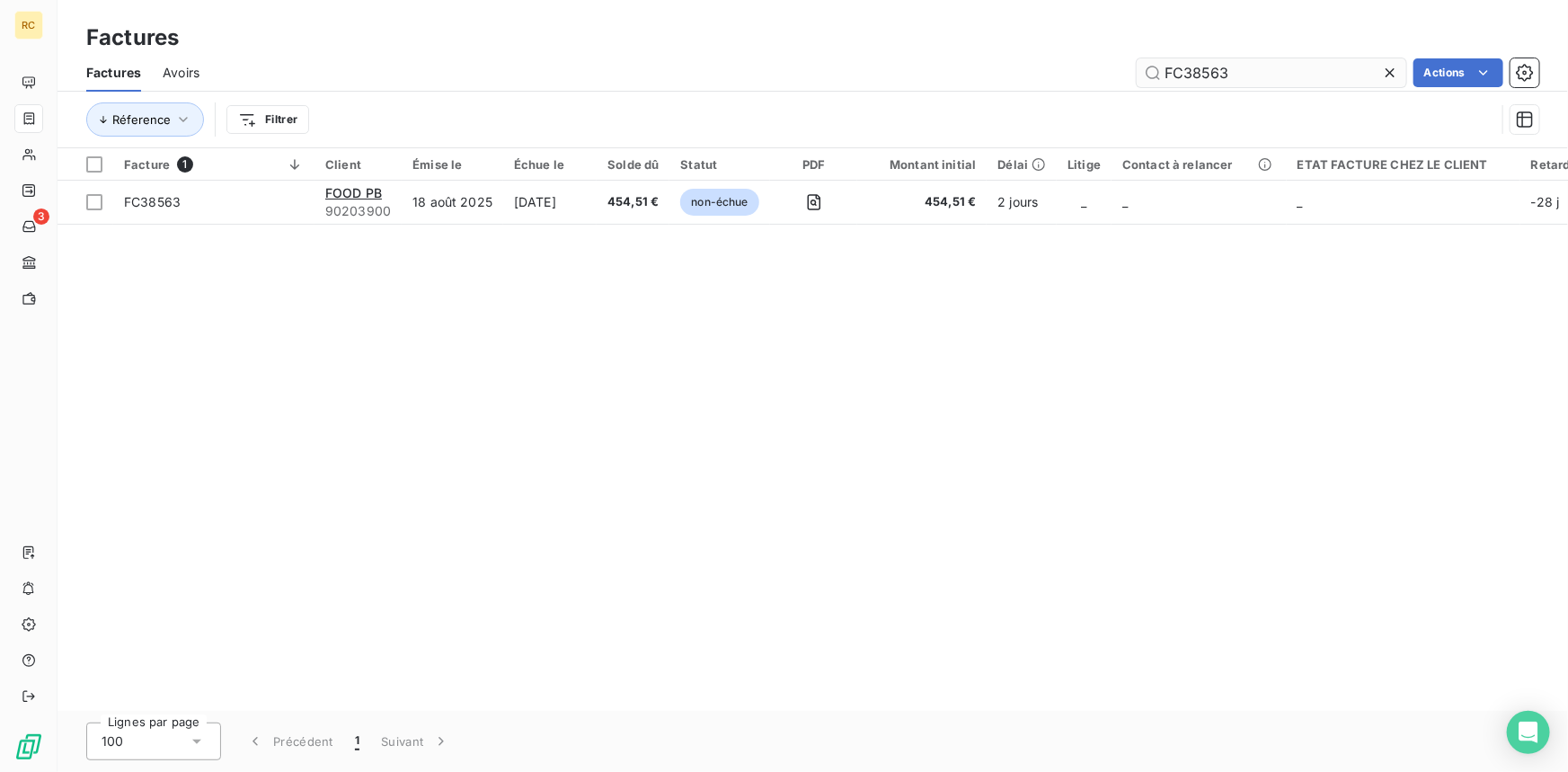
drag, startPoint x: 1229, startPoint y: 72, endPoint x: 1159, endPoint y: 64, distance: 70.5
click at [1159, 64] on input "FC38563" at bounding box center [1272, 73] width 270 height 29
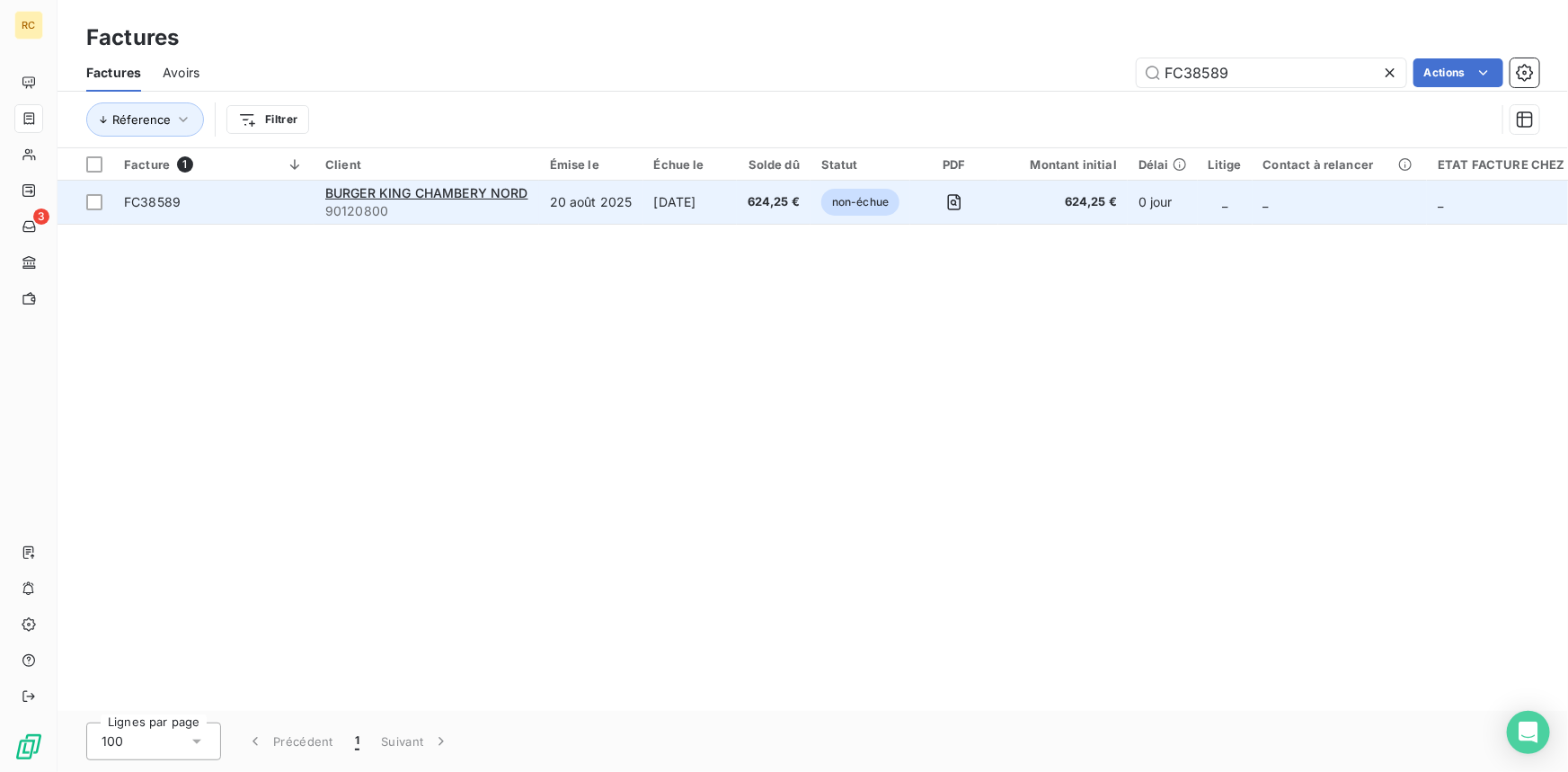
type input "FC38589"
click at [157, 193] on div "FC38589" at bounding box center [152, 202] width 57 height 18
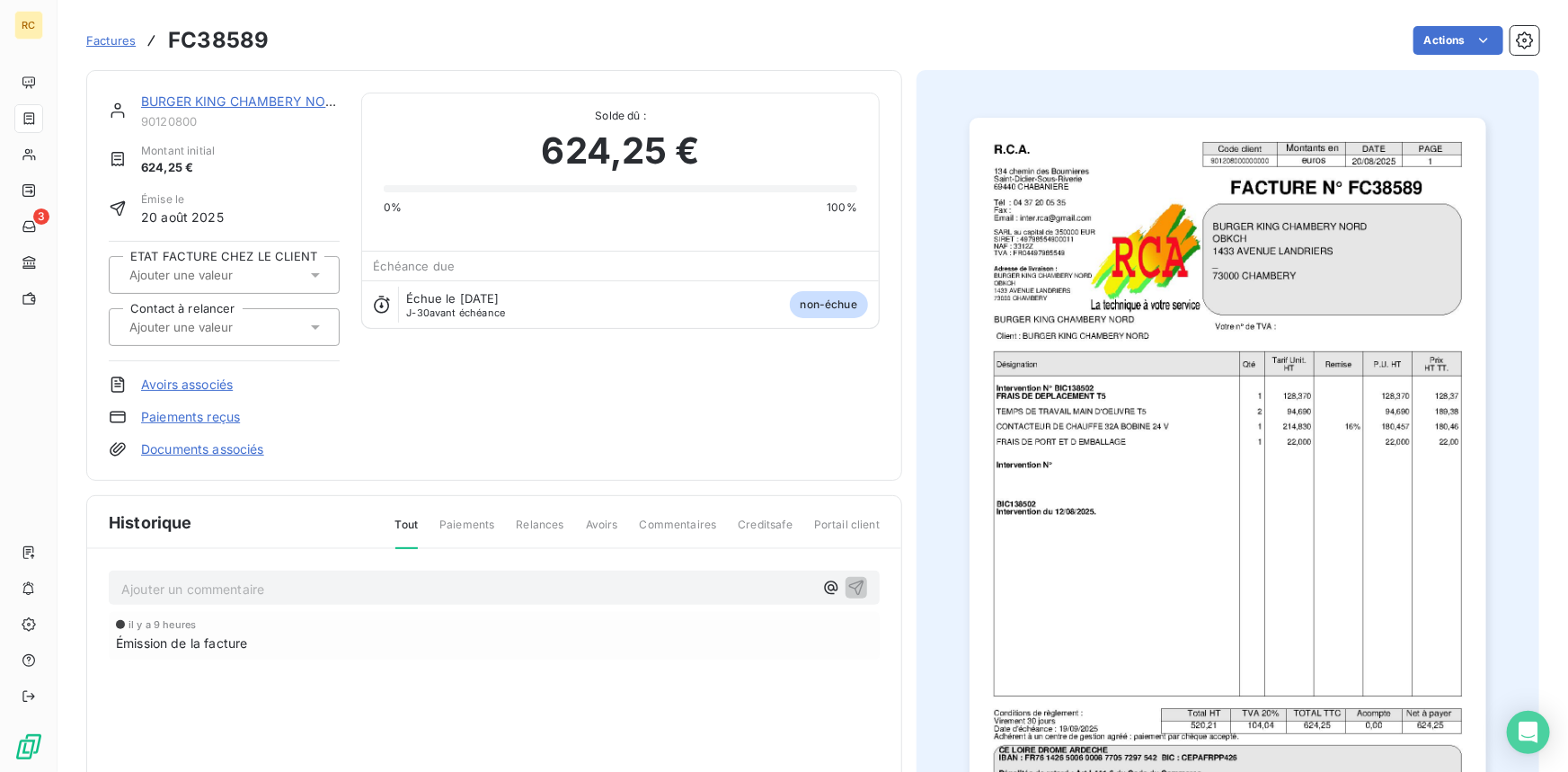
click at [243, 445] on link "Documents associés" at bounding box center [203, 450] width 123 height 18
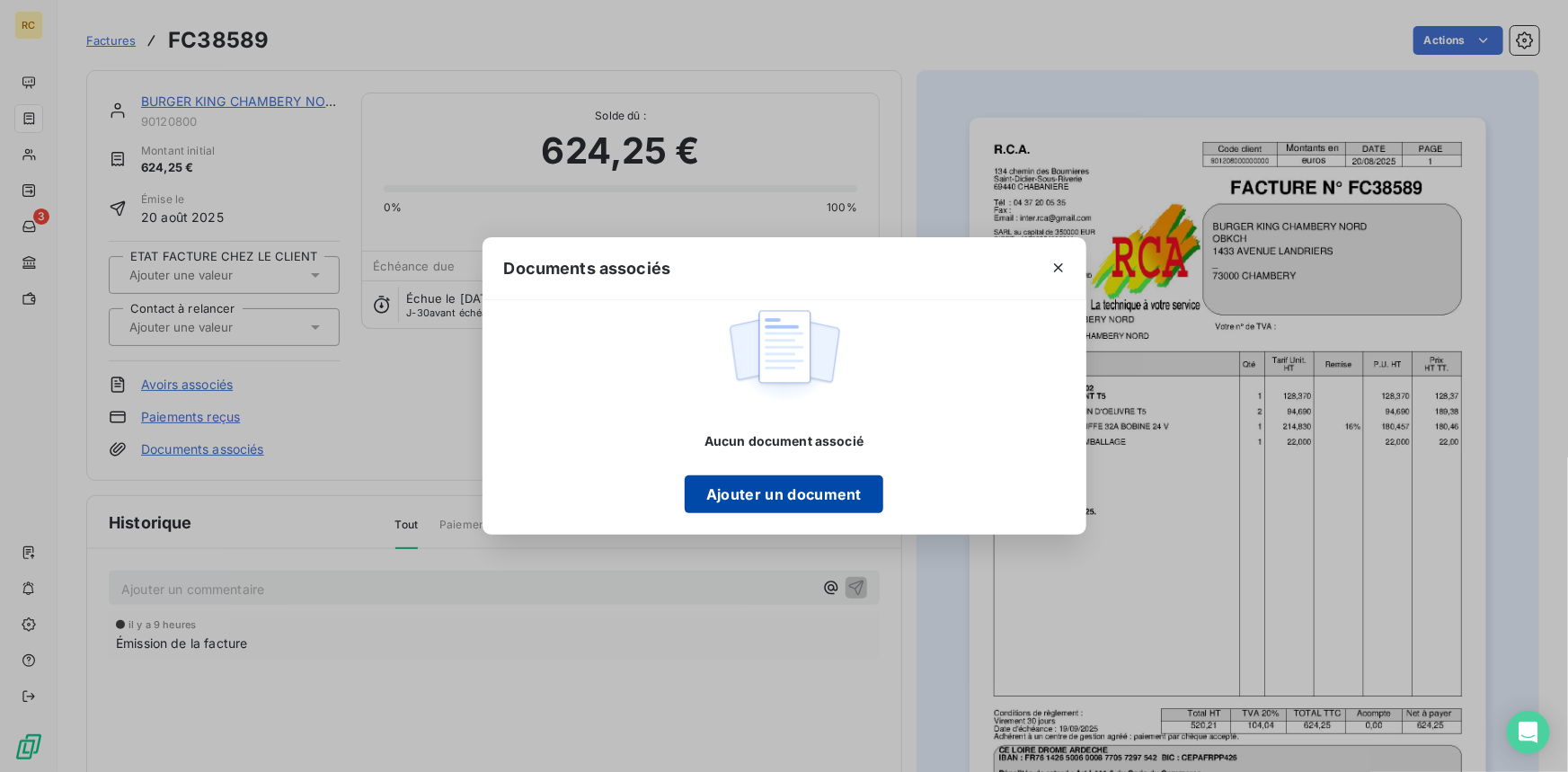
click at [808, 483] on button "Ajouter un document" at bounding box center [784, 494] width 198 height 38
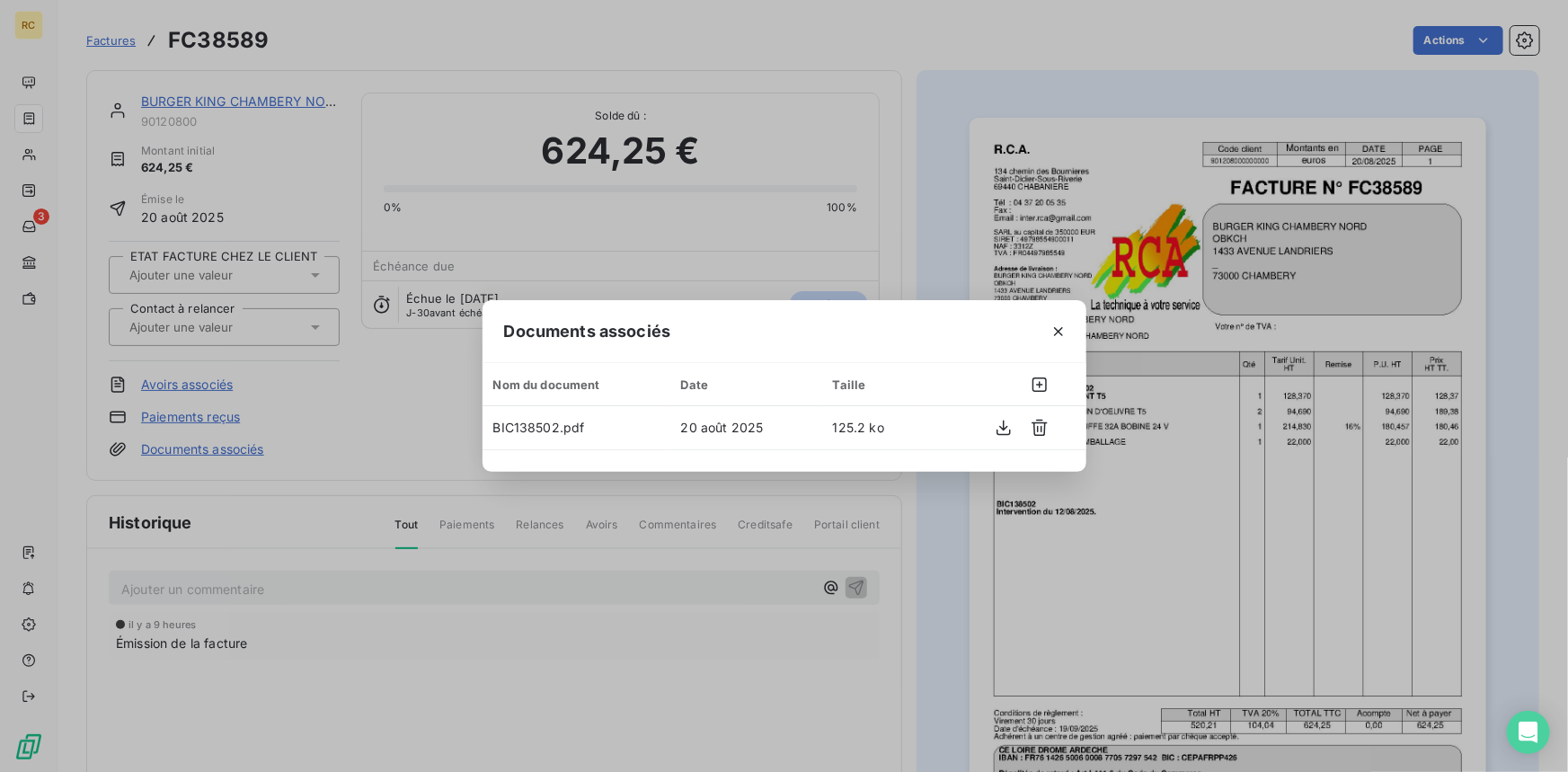
drag, startPoint x: 945, startPoint y: 202, endPoint x: 872, endPoint y: 218, distance: 74.7
click at [945, 201] on div "Documents associés Nom du document Date Taille BIC138502.pdf 20 août 2025 125.2…" at bounding box center [784, 386] width 1568 height 772
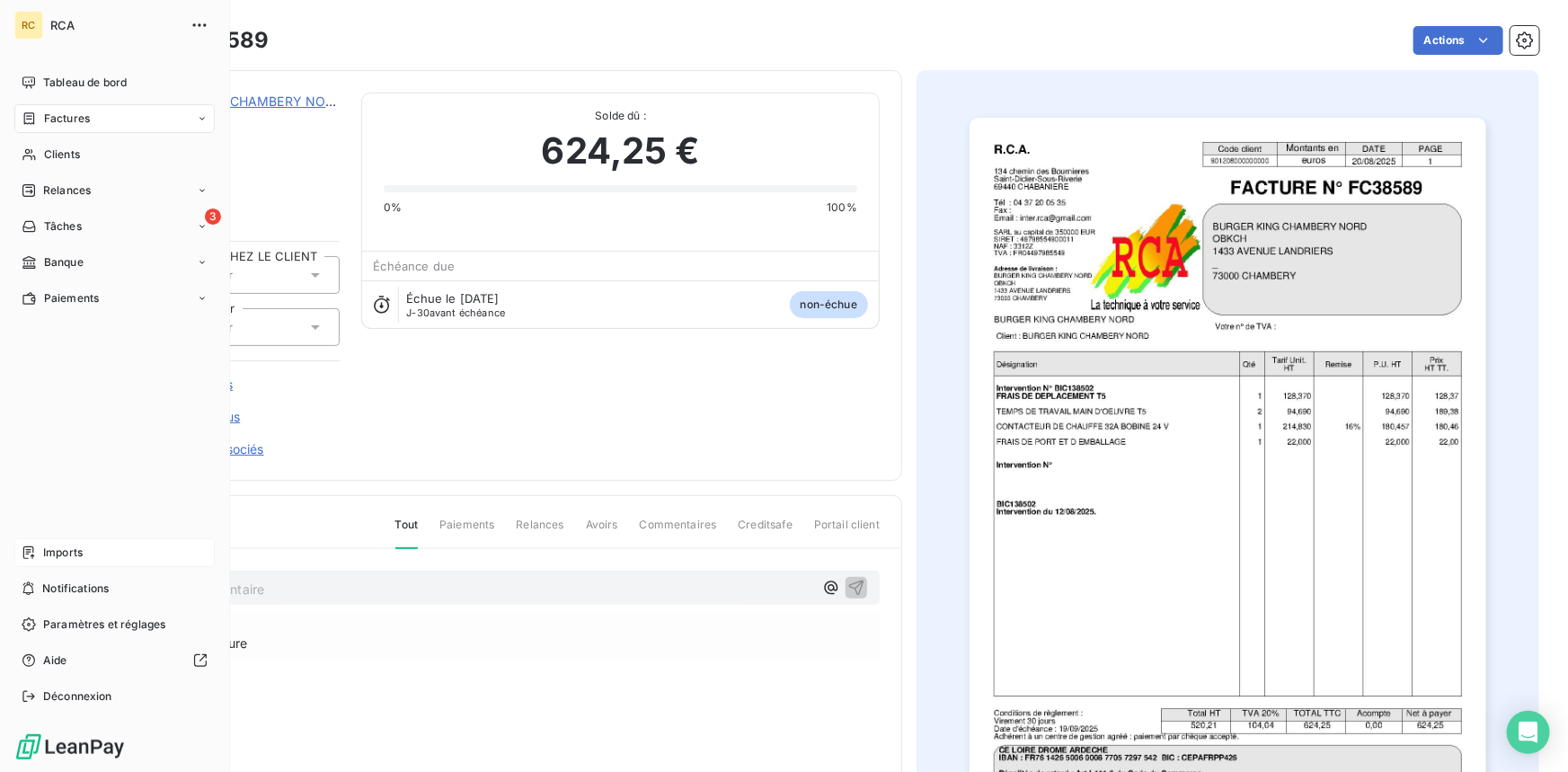
click at [34, 549] on icon at bounding box center [28, 553] width 14 height 14
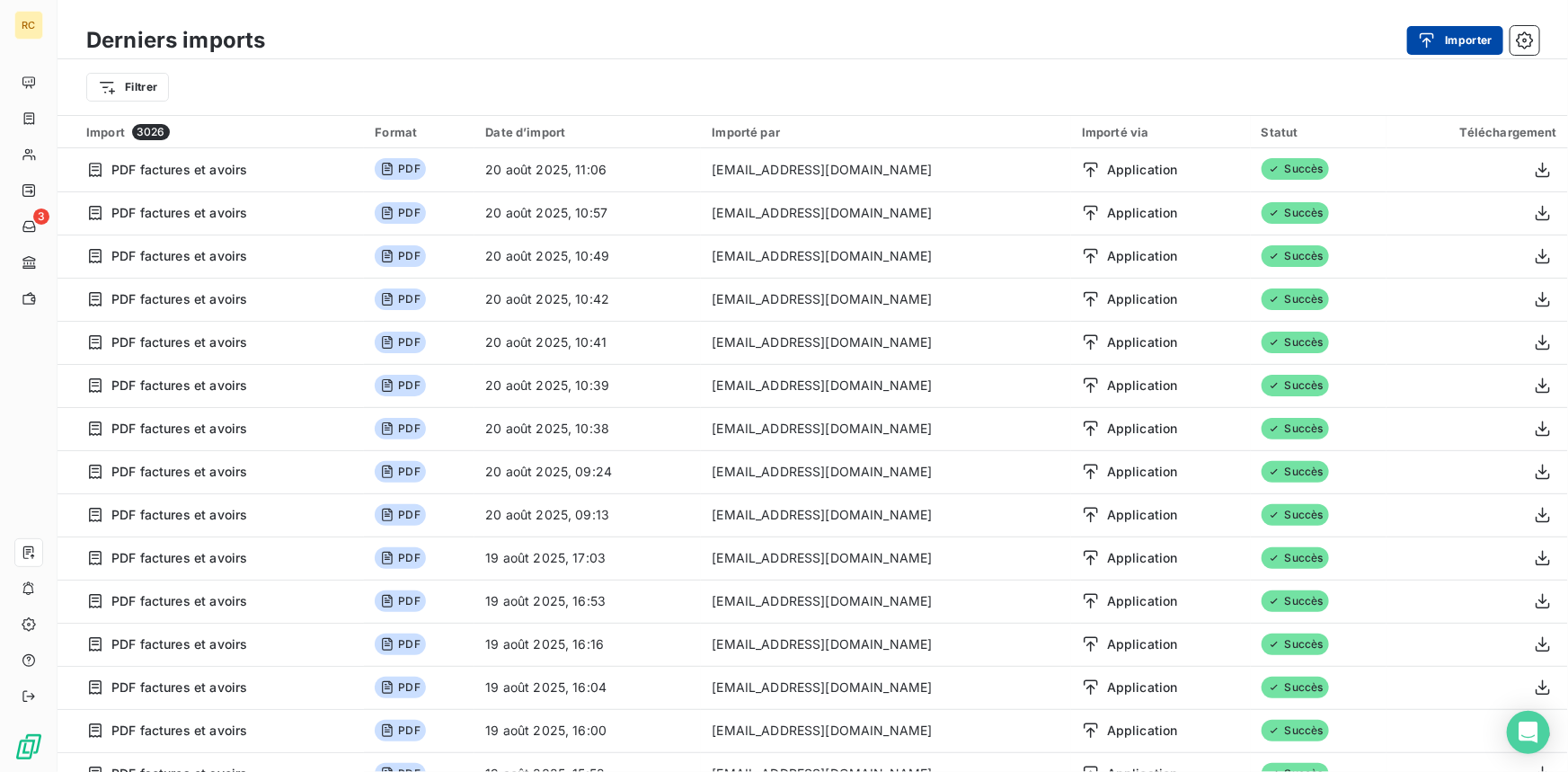
click at [1467, 38] on button "Importer" at bounding box center [1455, 40] width 96 height 29
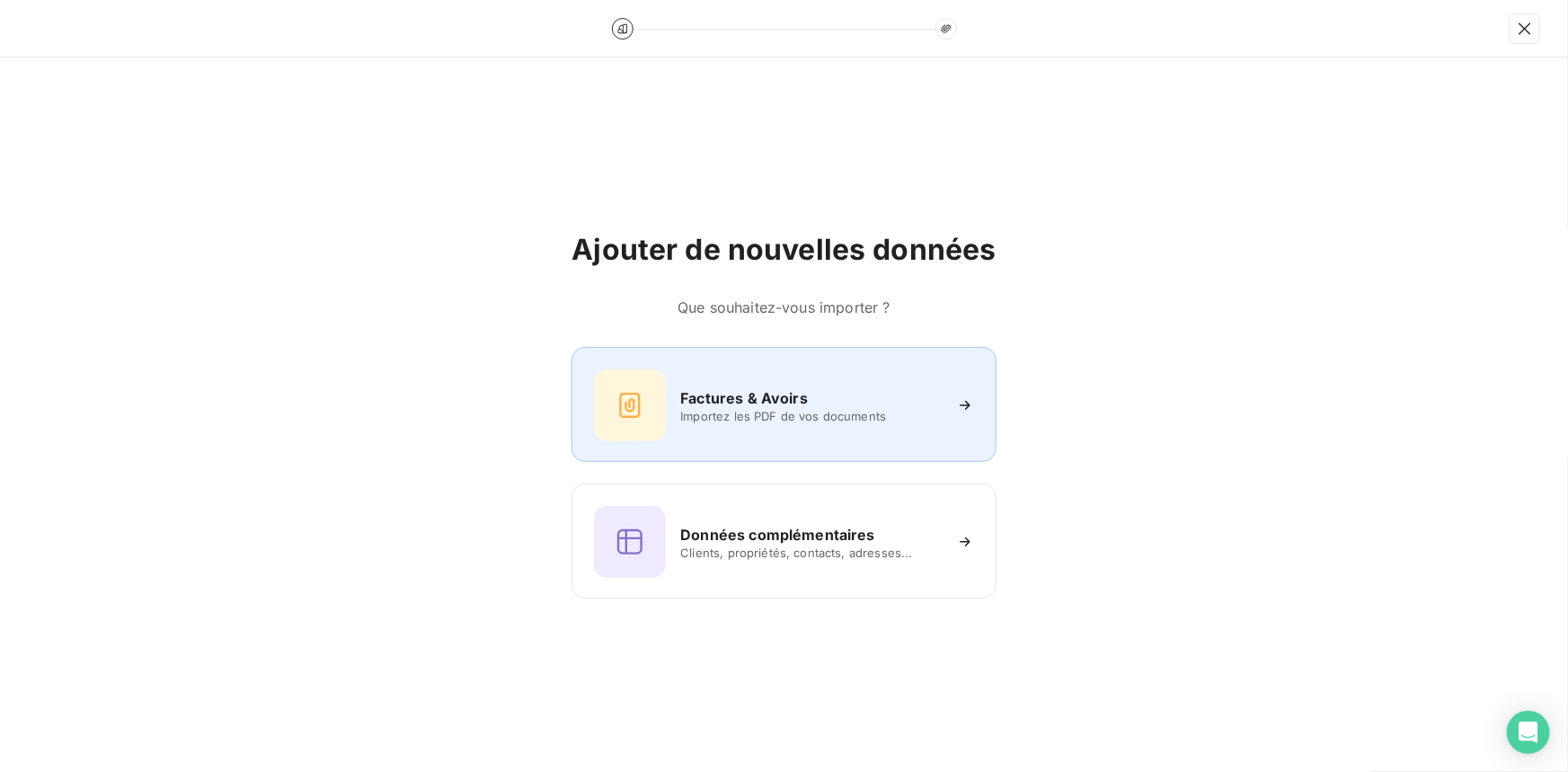
click at [714, 416] on span "Importez les PDF de vos documents" at bounding box center [810, 416] width 261 height 14
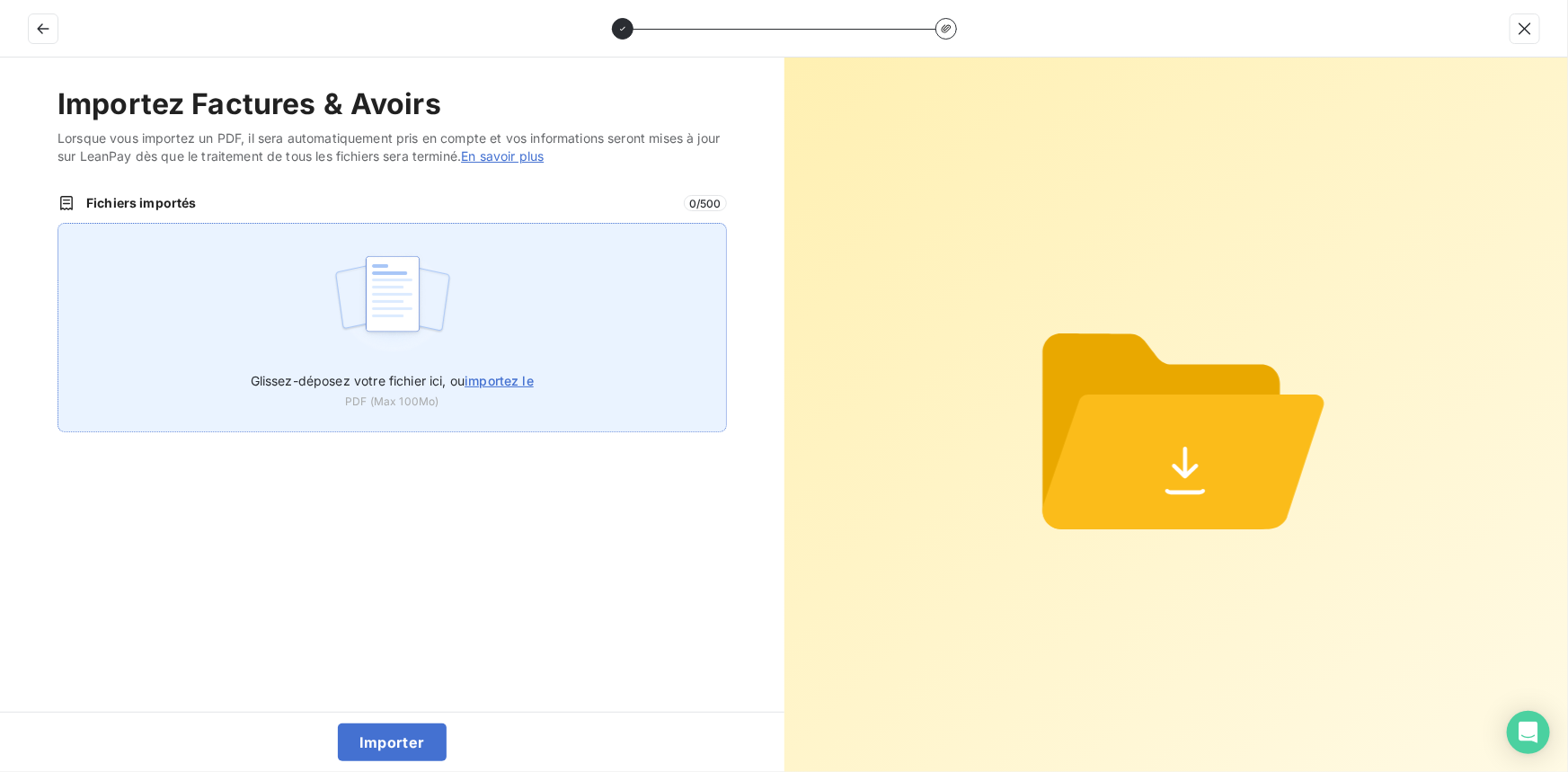
click at [502, 371] on label "Glissez-déposez votre fichier ici, ou importez le" at bounding box center [392, 376] width 283 height 34
click at [59, 223] on input "Glissez-déposez votre fichier ici, ou importez le" at bounding box center [58, 223] width 1 height 1
type input "C:\fakepath\FC38590.pdf"
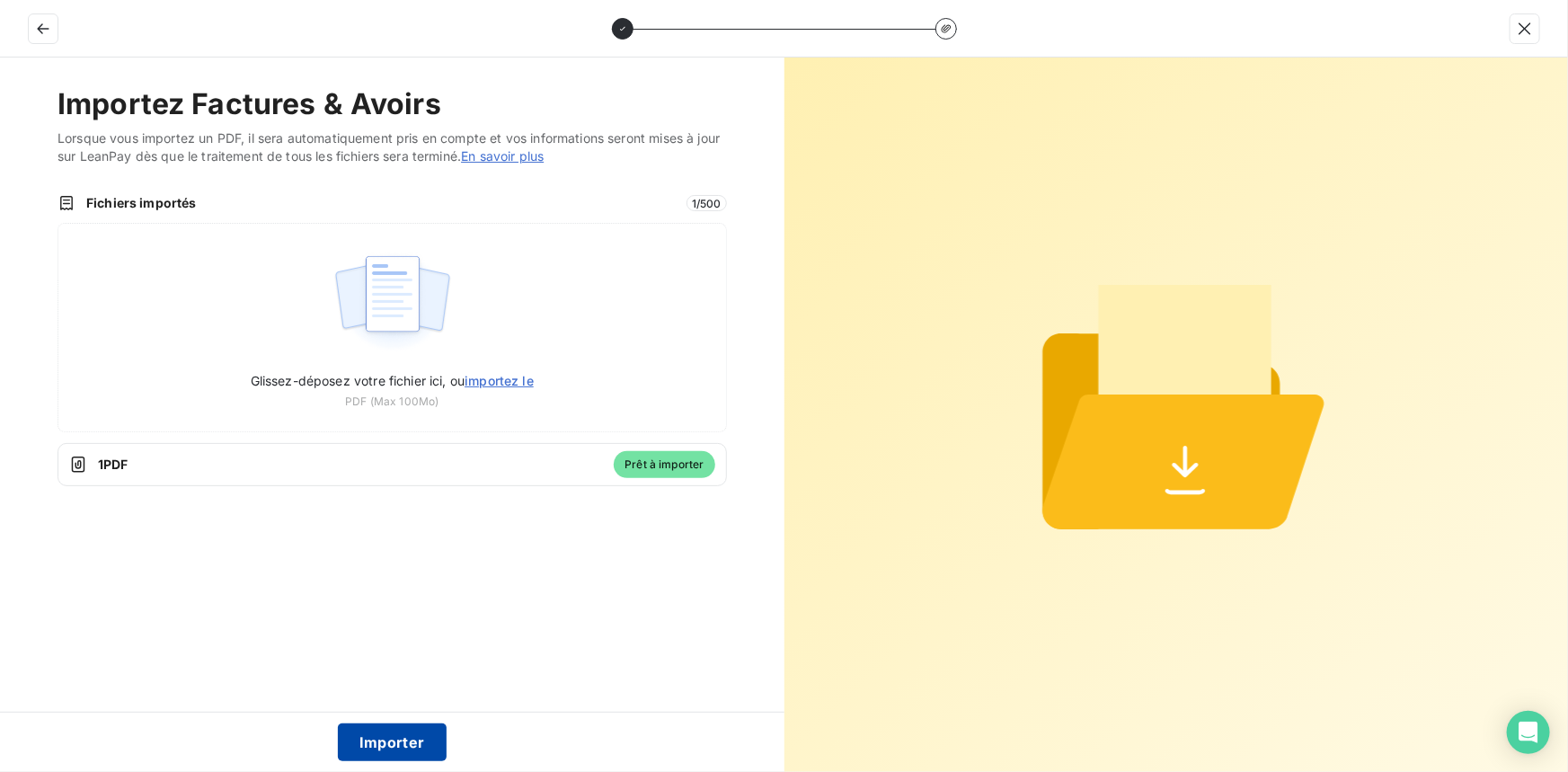
click at [386, 748] on button "Importer" at bounding box center [392, 742] width 109 height 38
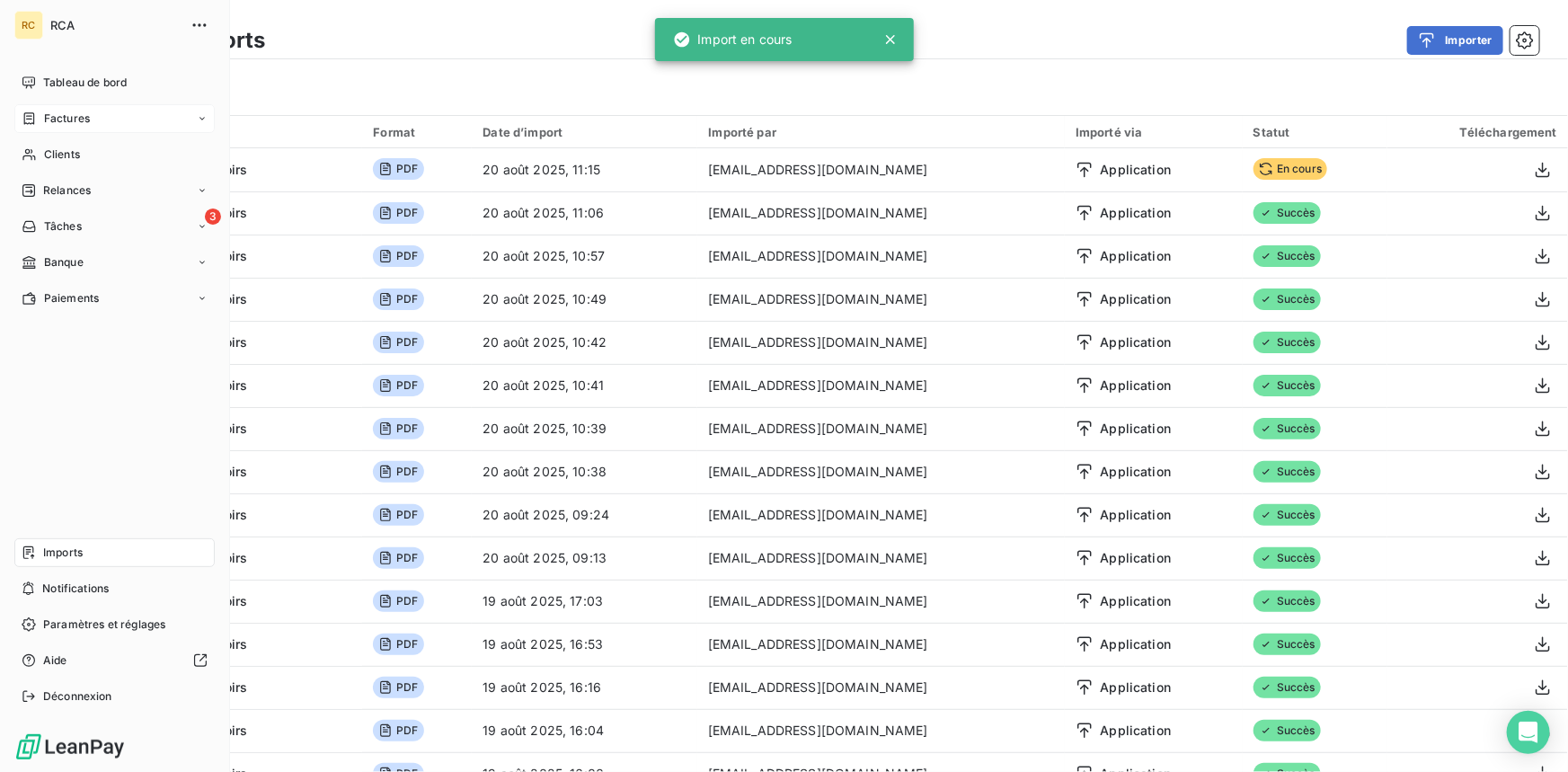
click at [55, 109] on div "Factures" at bounding box center [115, 118] width 200 height 29
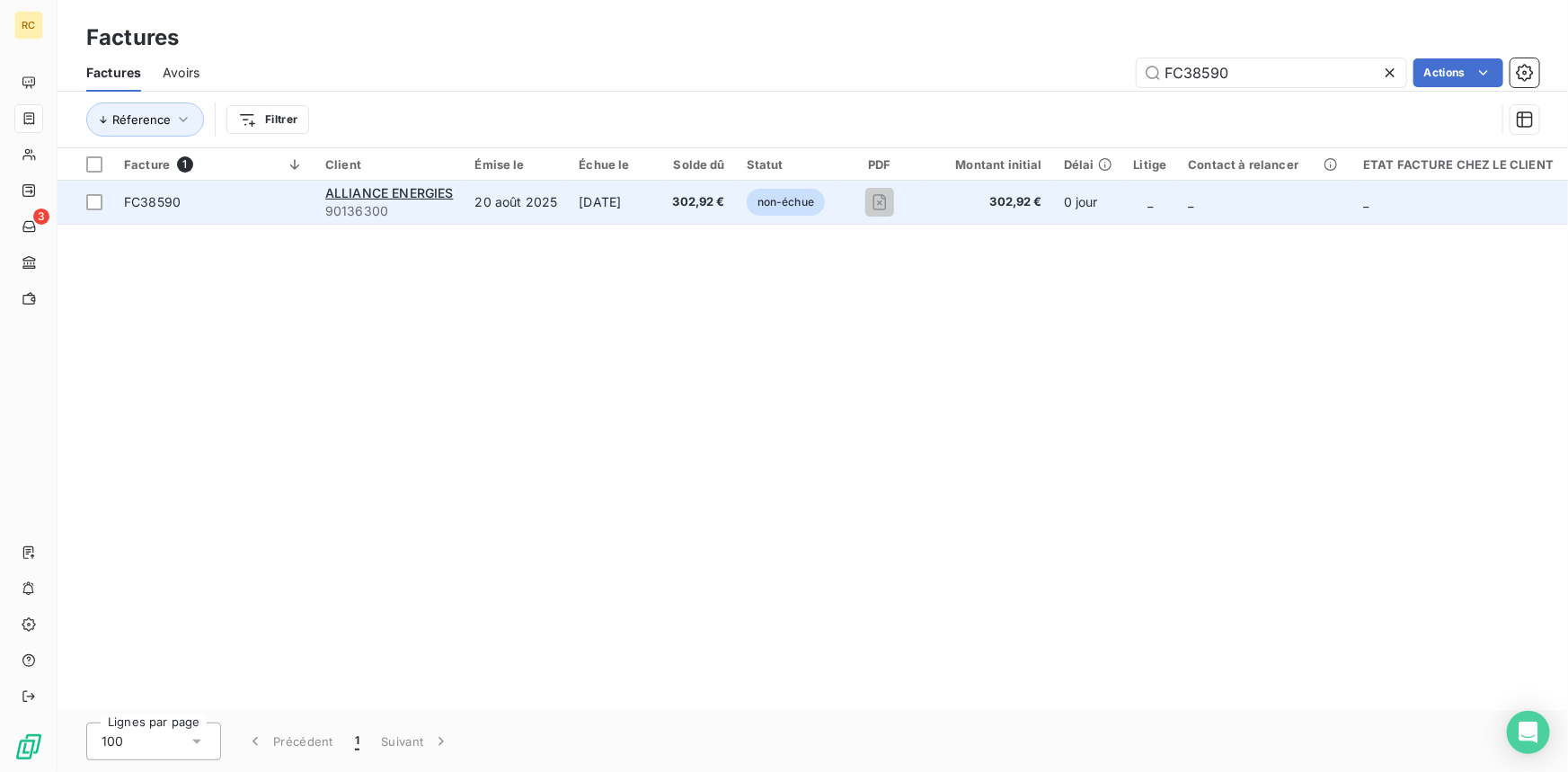
type input "FC38590"
click at [164, 206] on span "FC38590" at bounding box center [152, 202] width 57 height 15
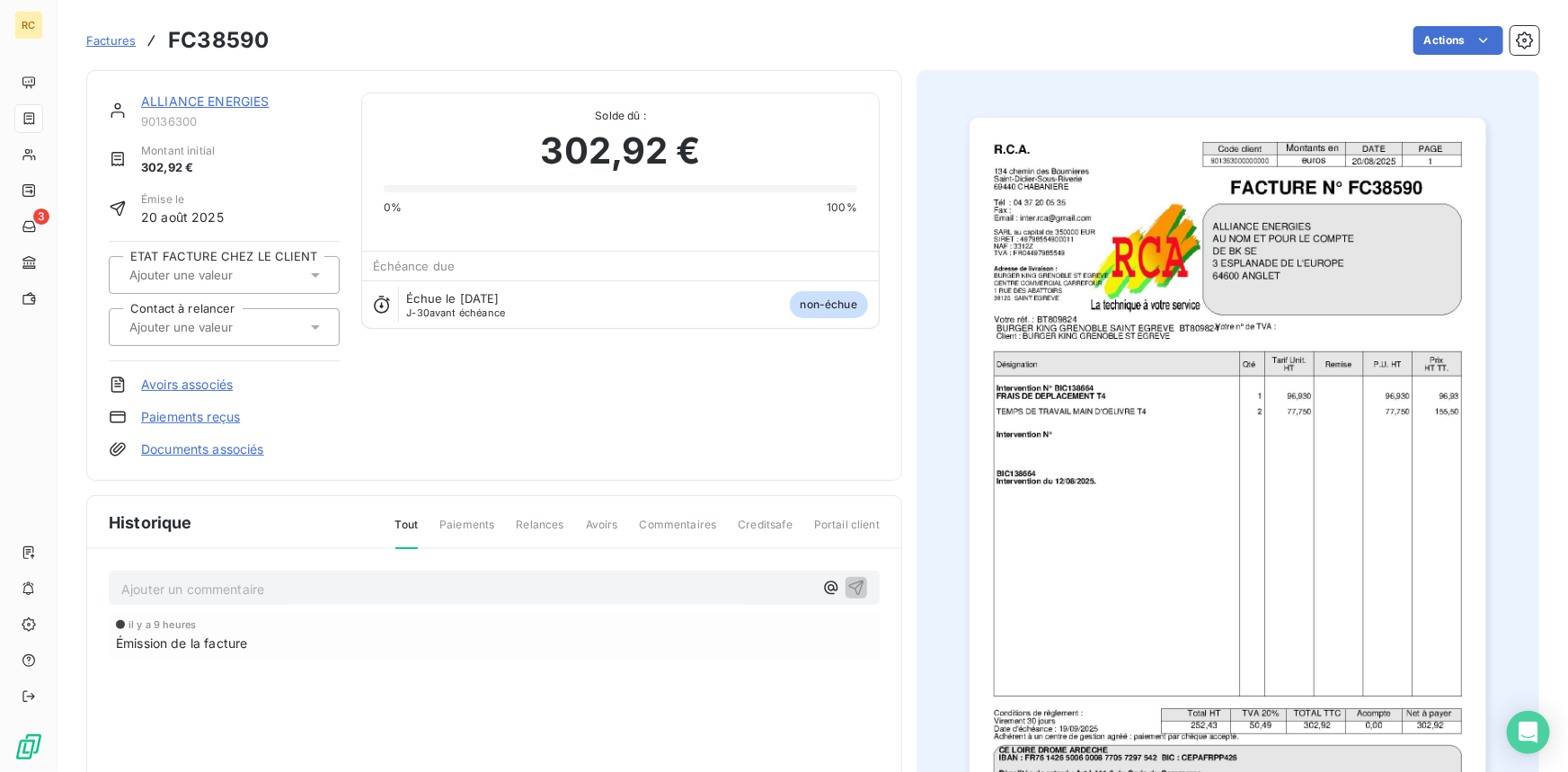
click at [156, 449] on link "Documents associés" at bounding box center [203, 450] width 123 height 18
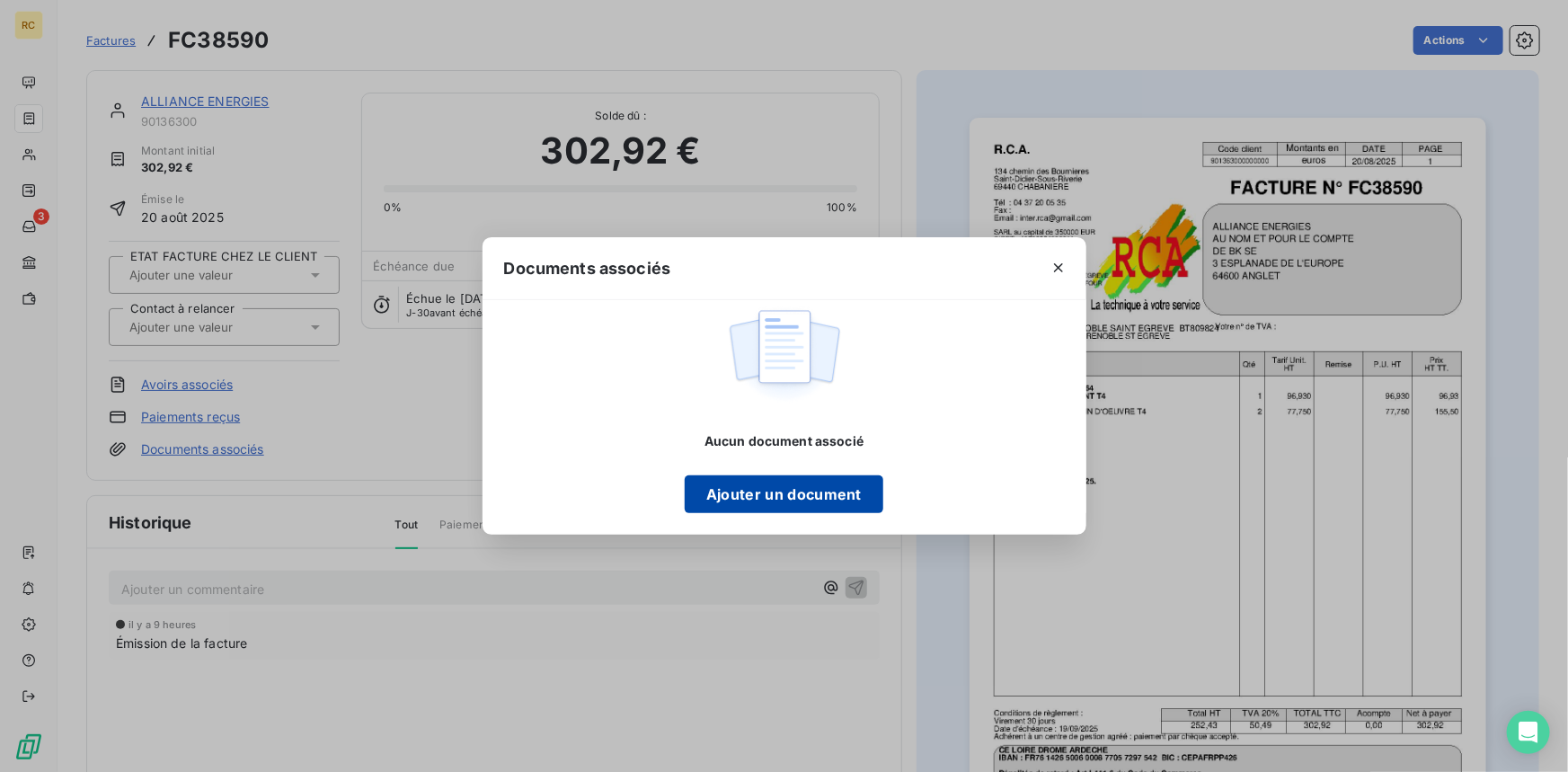
click at [747, 506] on button "Ajouter un document" at bounding box center [784, 494] width 198 height 38
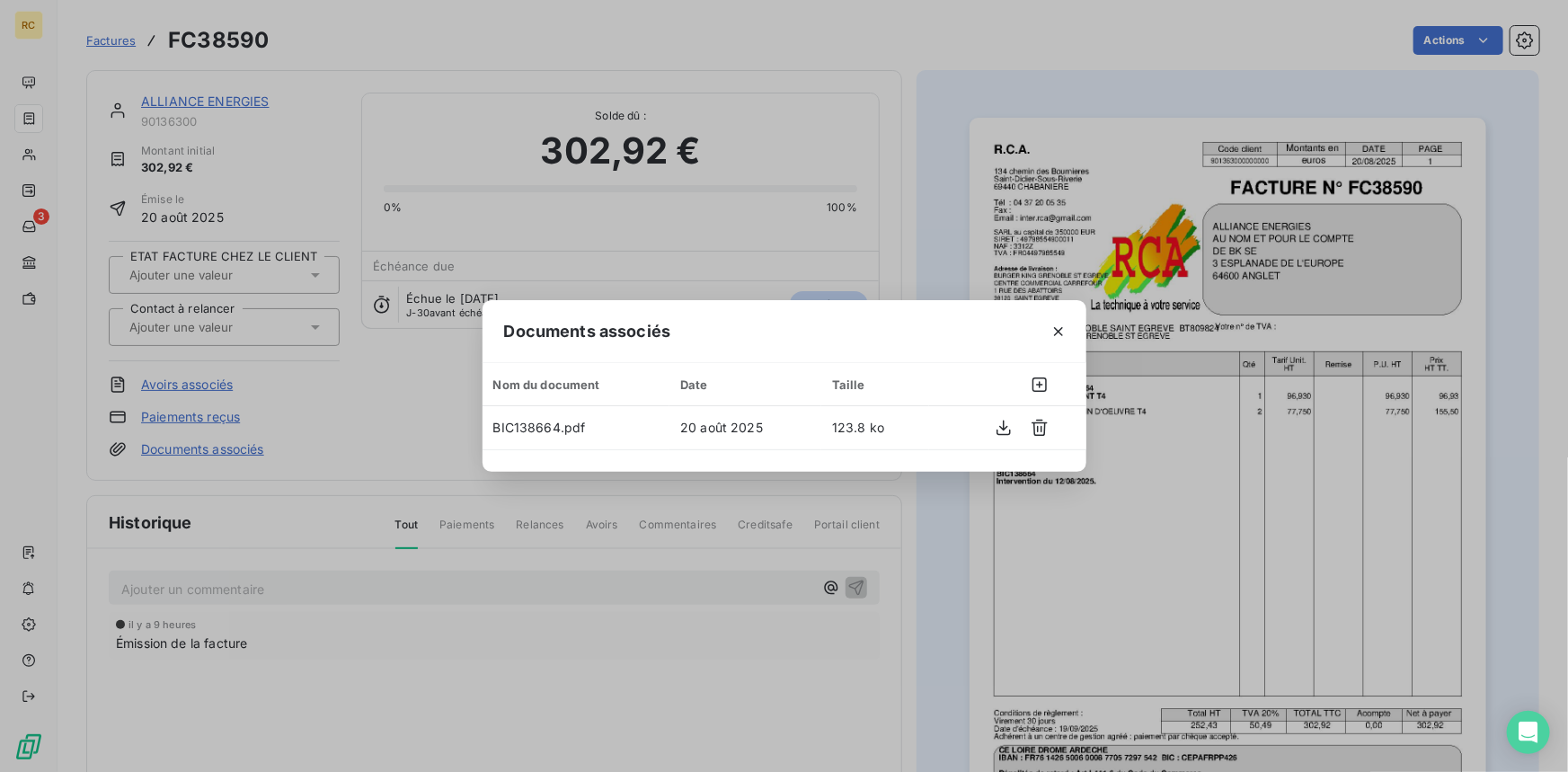
click at [319, 325] on div "Documents associés Nom du document Date Taille BIC138664.pdf 20 août 2025 123.8…" at bounding box center [784, 386] width 1568 height 772
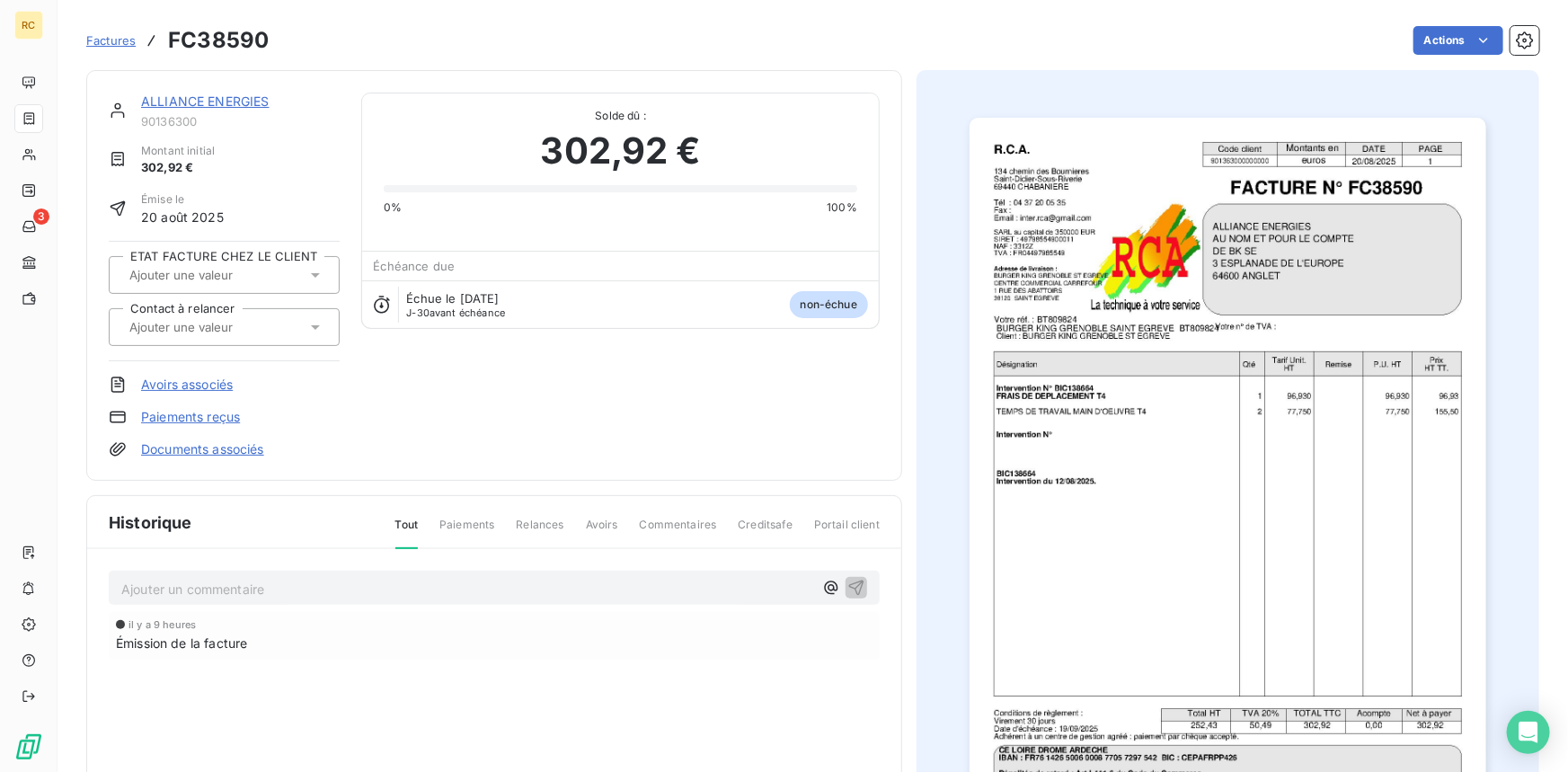
click at [311, 332] on icon at bounding box center [315, 327] width 18 height 18
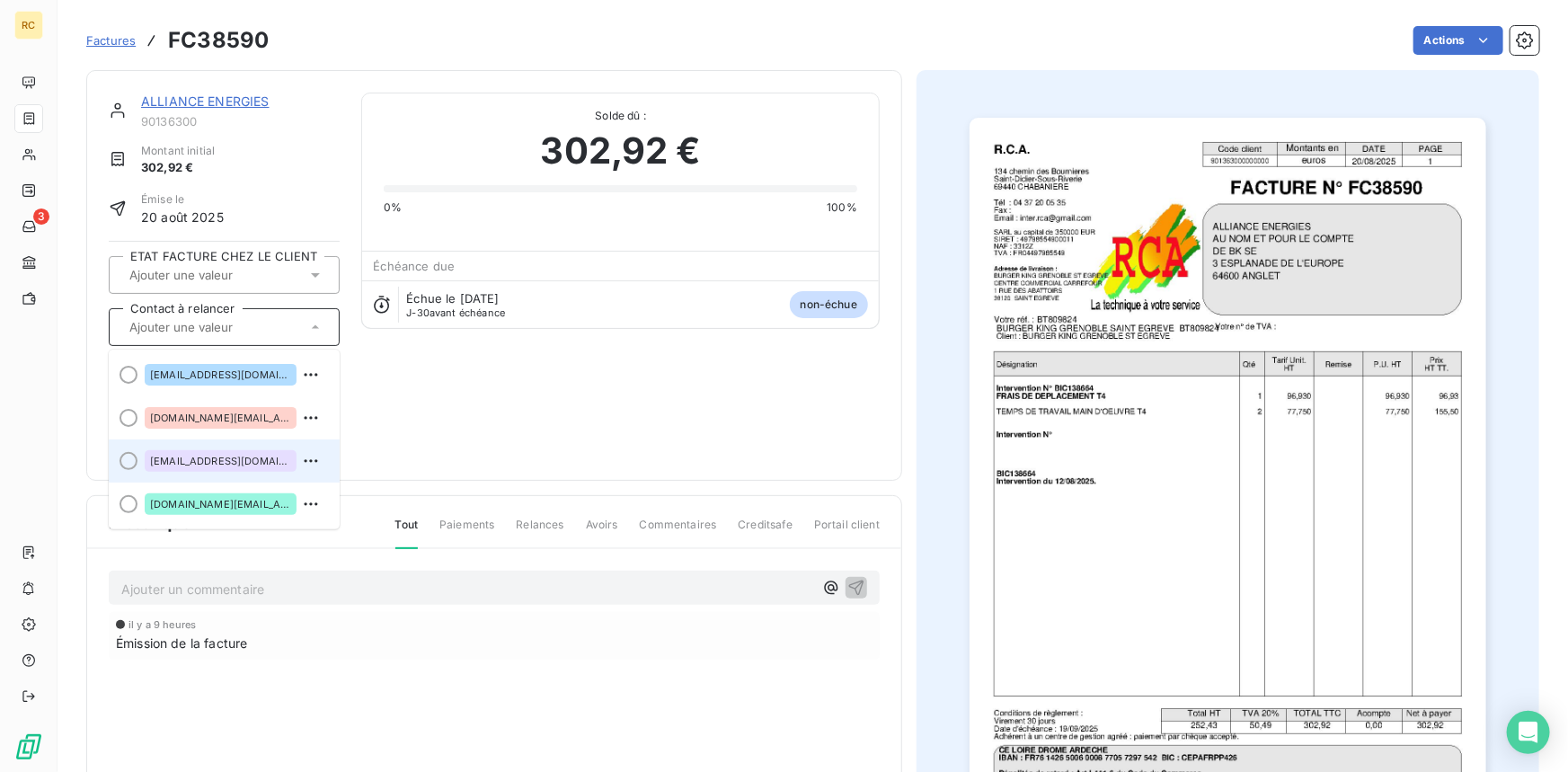
click at [236, 460] on span "factures@alliance-energies.fr" at bounding box center [220, 460] width 141 height 11
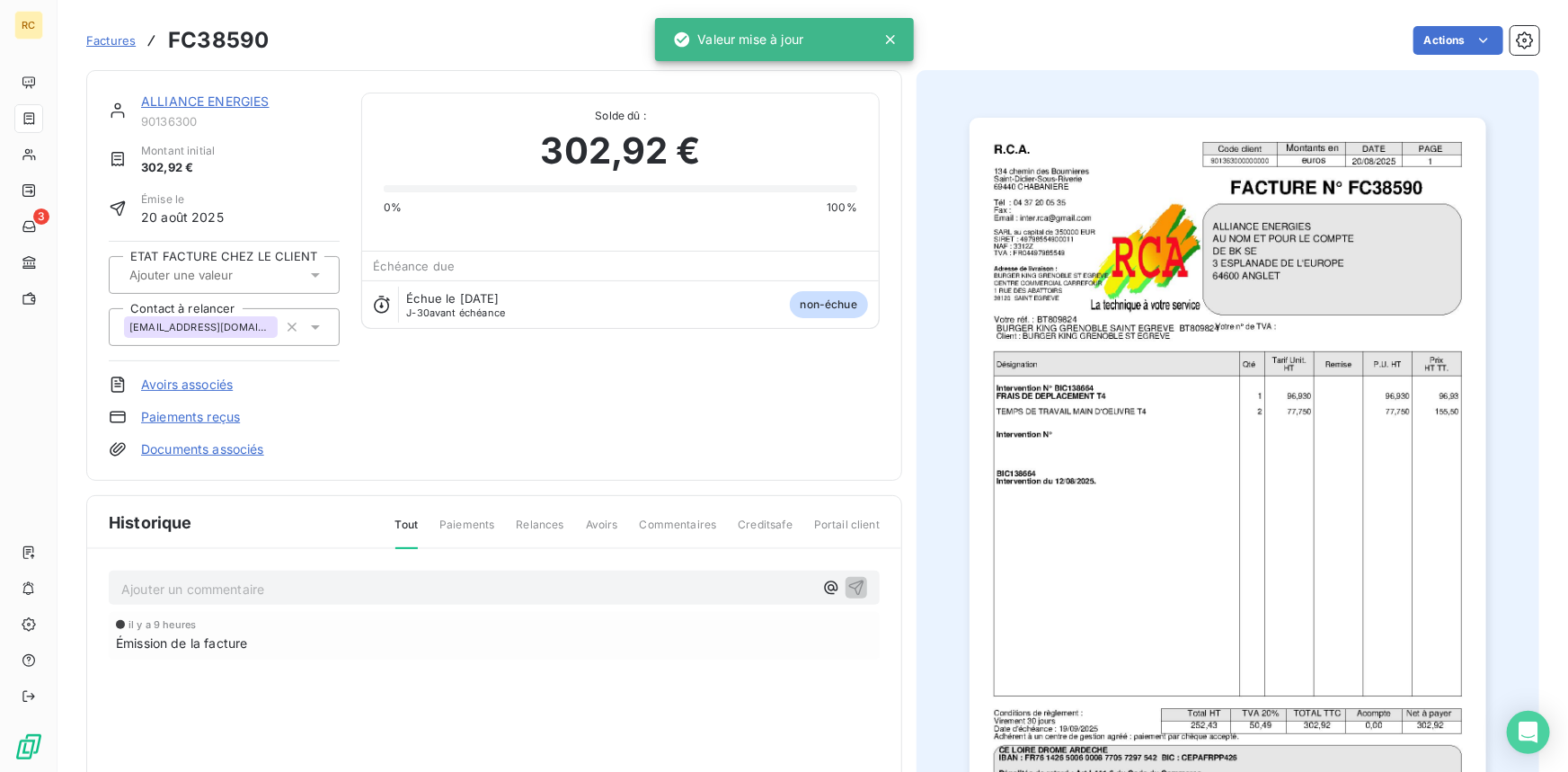
click at [596, 440] on div "ALLIANCE ENERGIES 90136300 Montant initial 302,92 € Émise le 20 août 2025 ETAT …" at bounding box center [494, 275] width 771 height 366
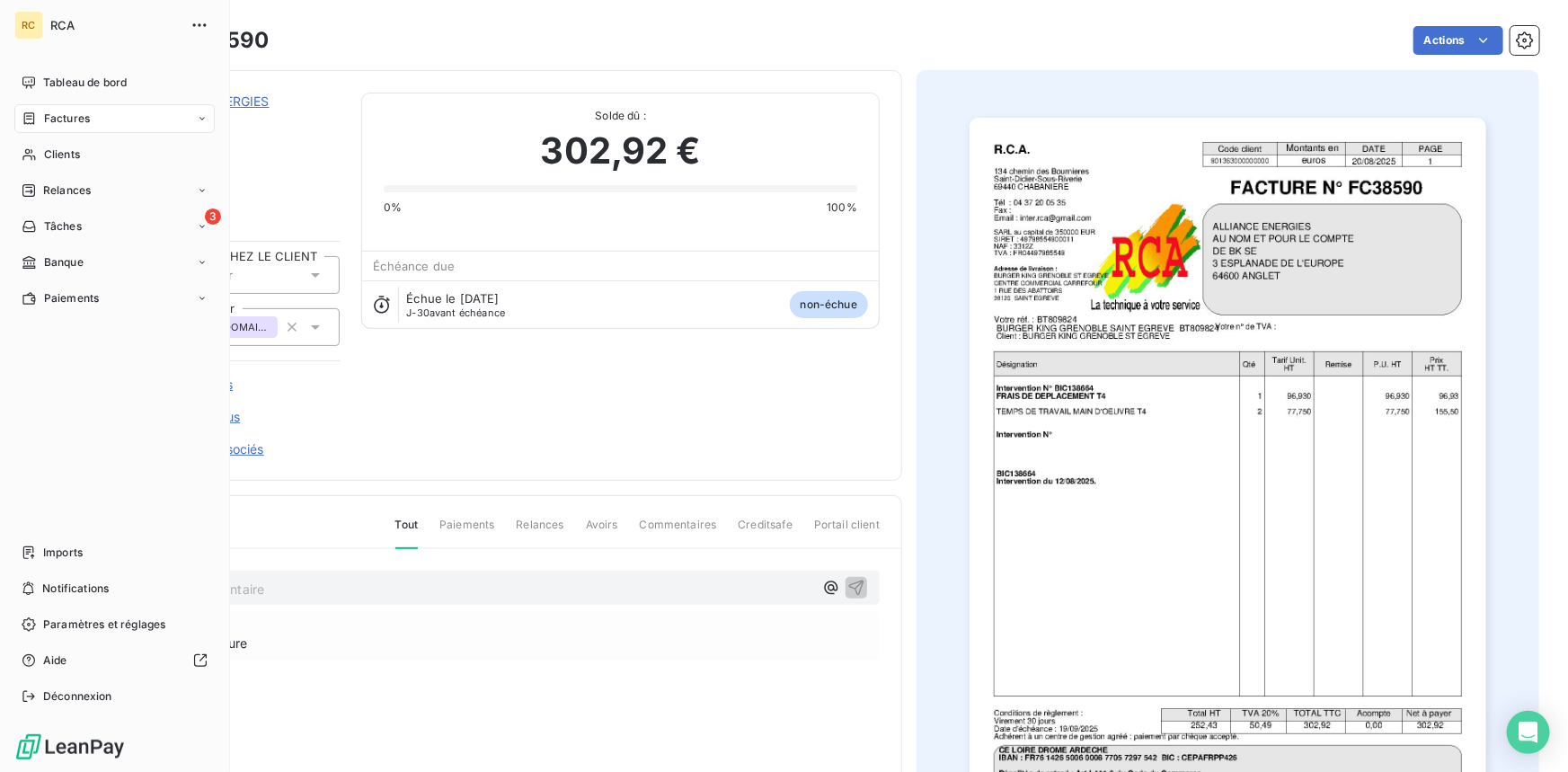
click at [57, 116] on span "Factures" at bounding box center [67, 118] width 46 height 16
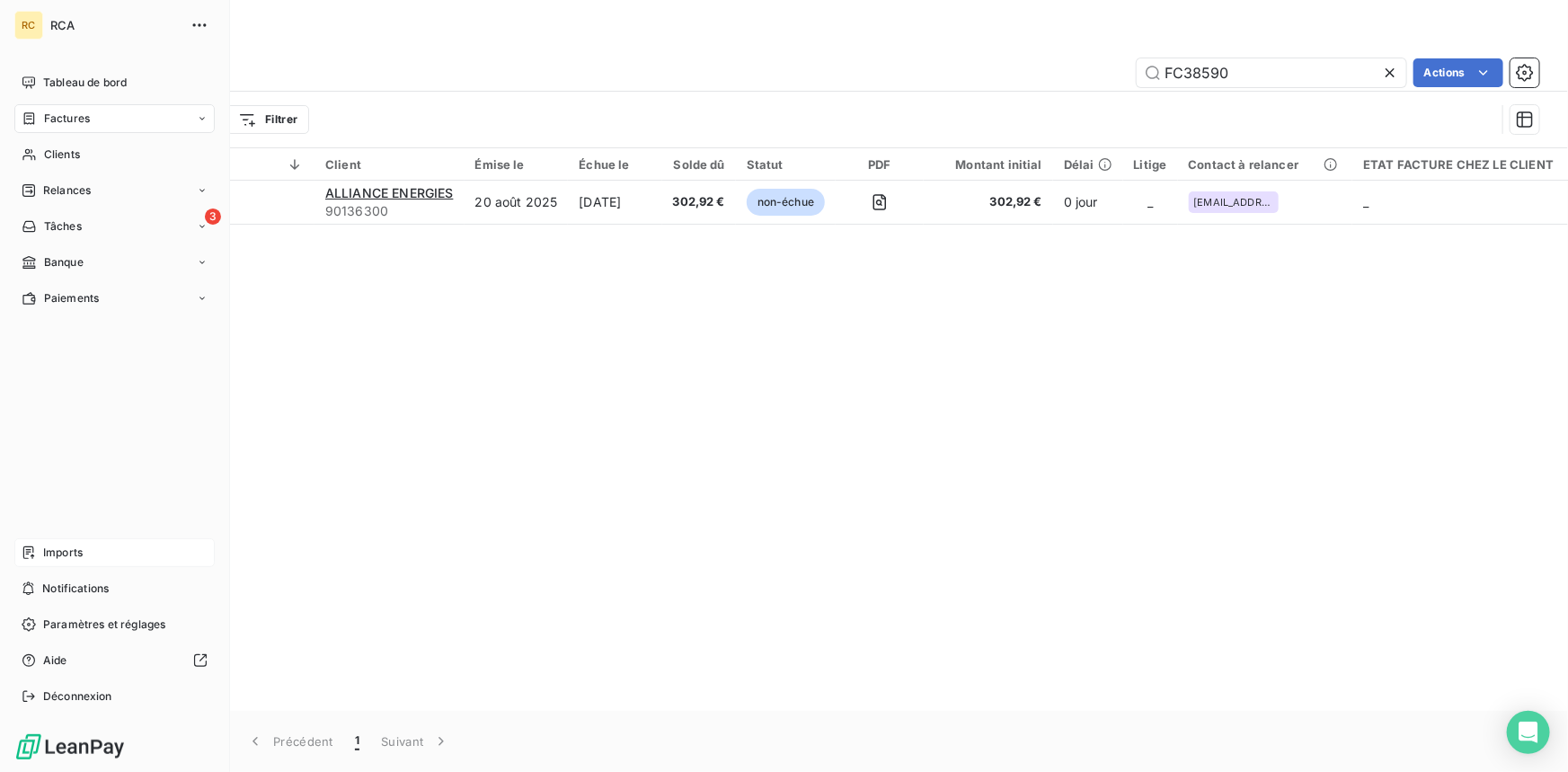
click at [28, 549] on icon at bounding box center [28, 553] width 14 height 14
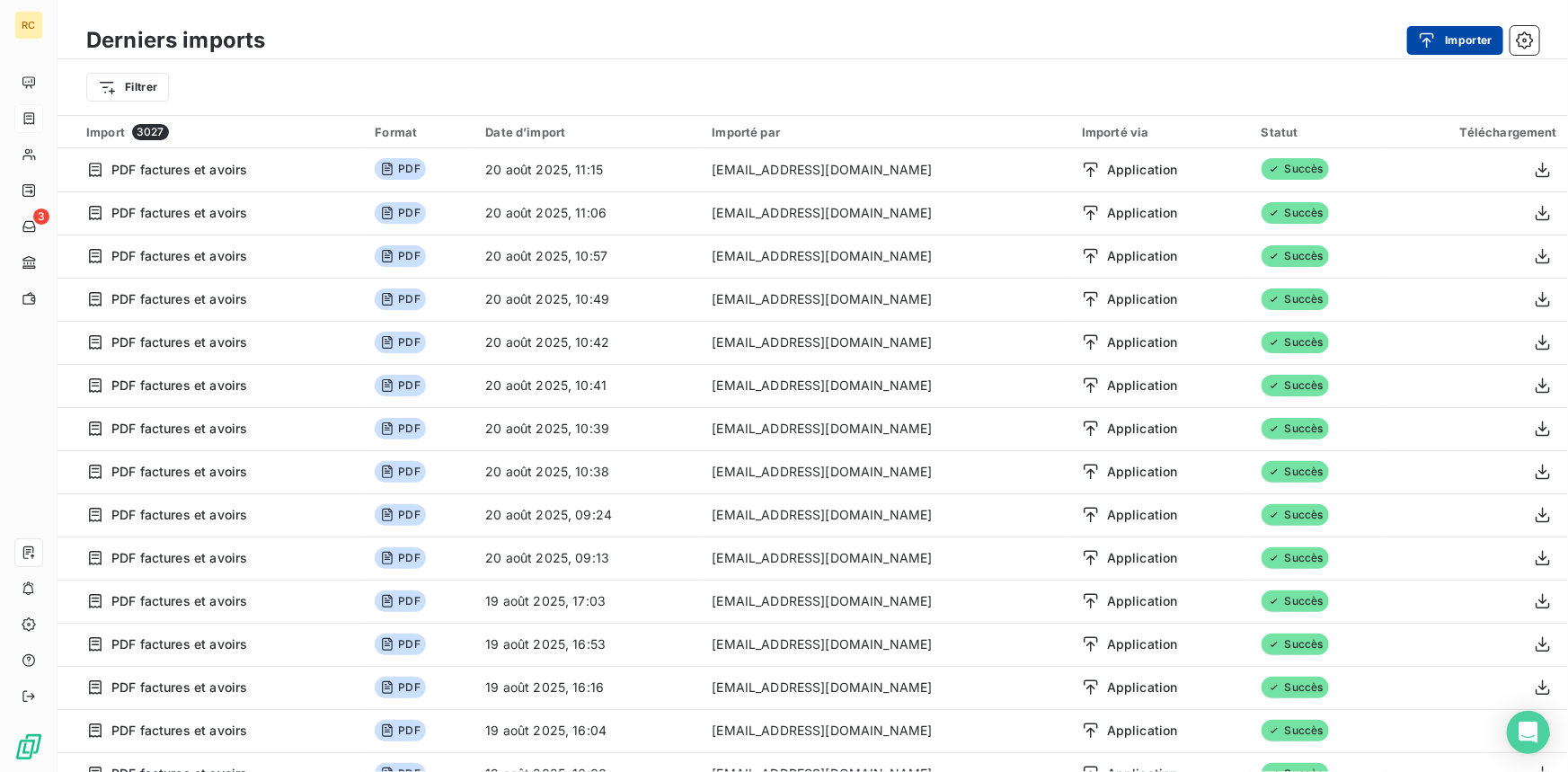
click at [1452, 36] on button "Importer" at bounding box center [1455, 40] width 96 height 29
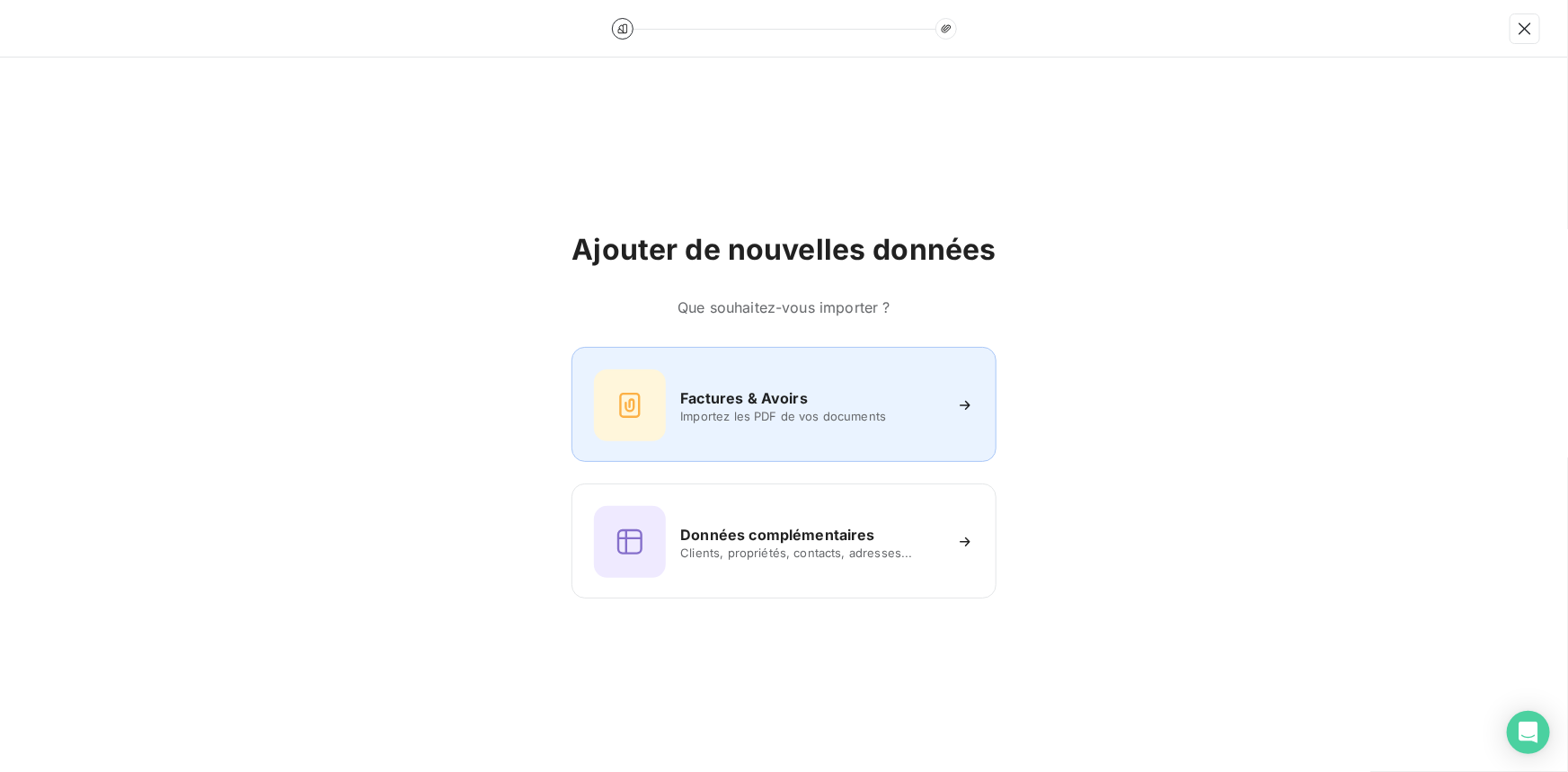
click at [687, 397] on h6 "Factures & Avoirs" at bounding box center [744, 398] width 128 height 21
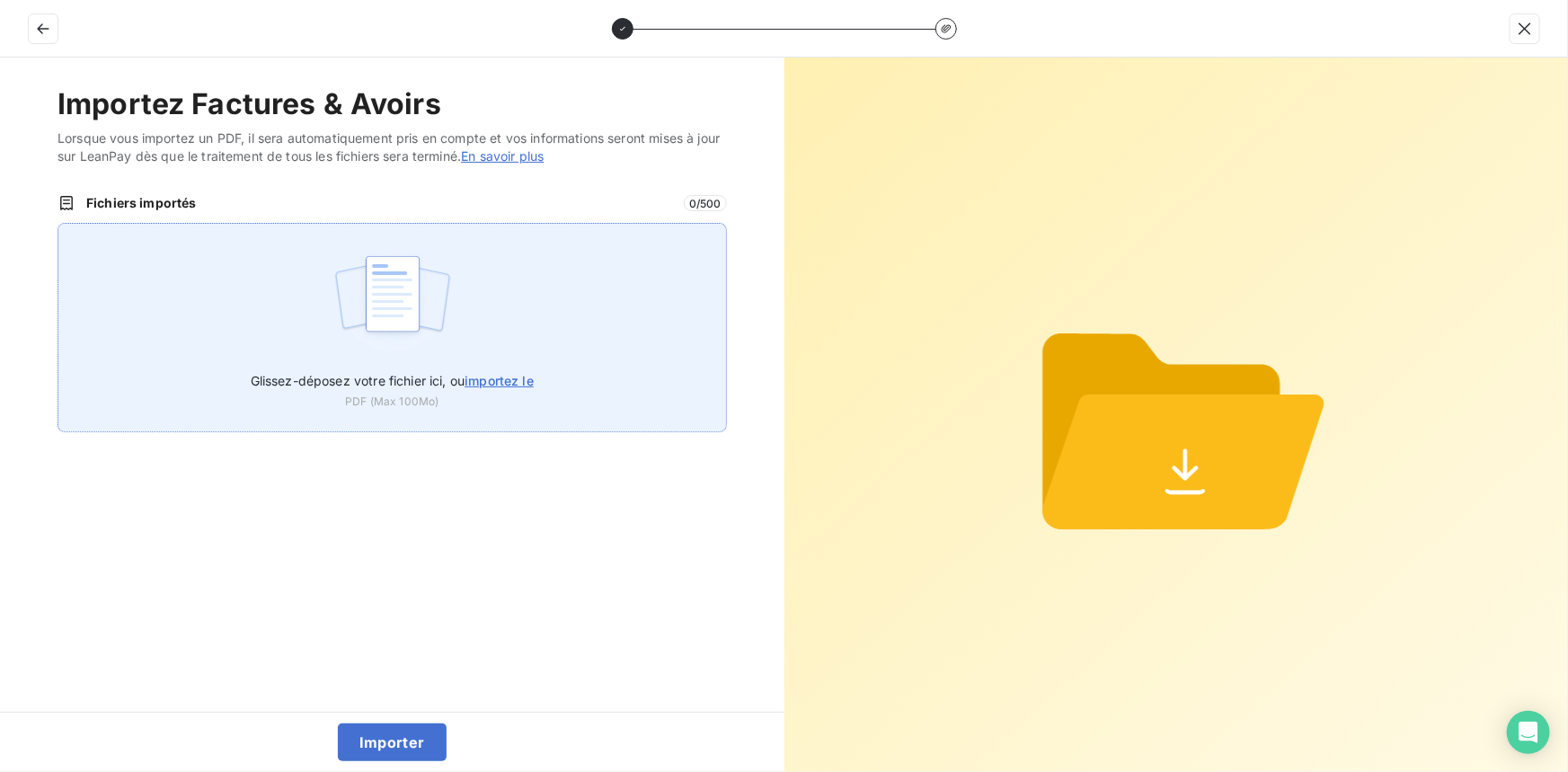
click at [488, 375] on span "importez le" at bounding box center [500, 380] width 69 height 15
click at [59, 223] on input "Glissez-déposez votre fichier ici, ou importez le" at bounding box center [58, 223] width 1 height 1
type input "C:\fakepath\FC38591.pdf"
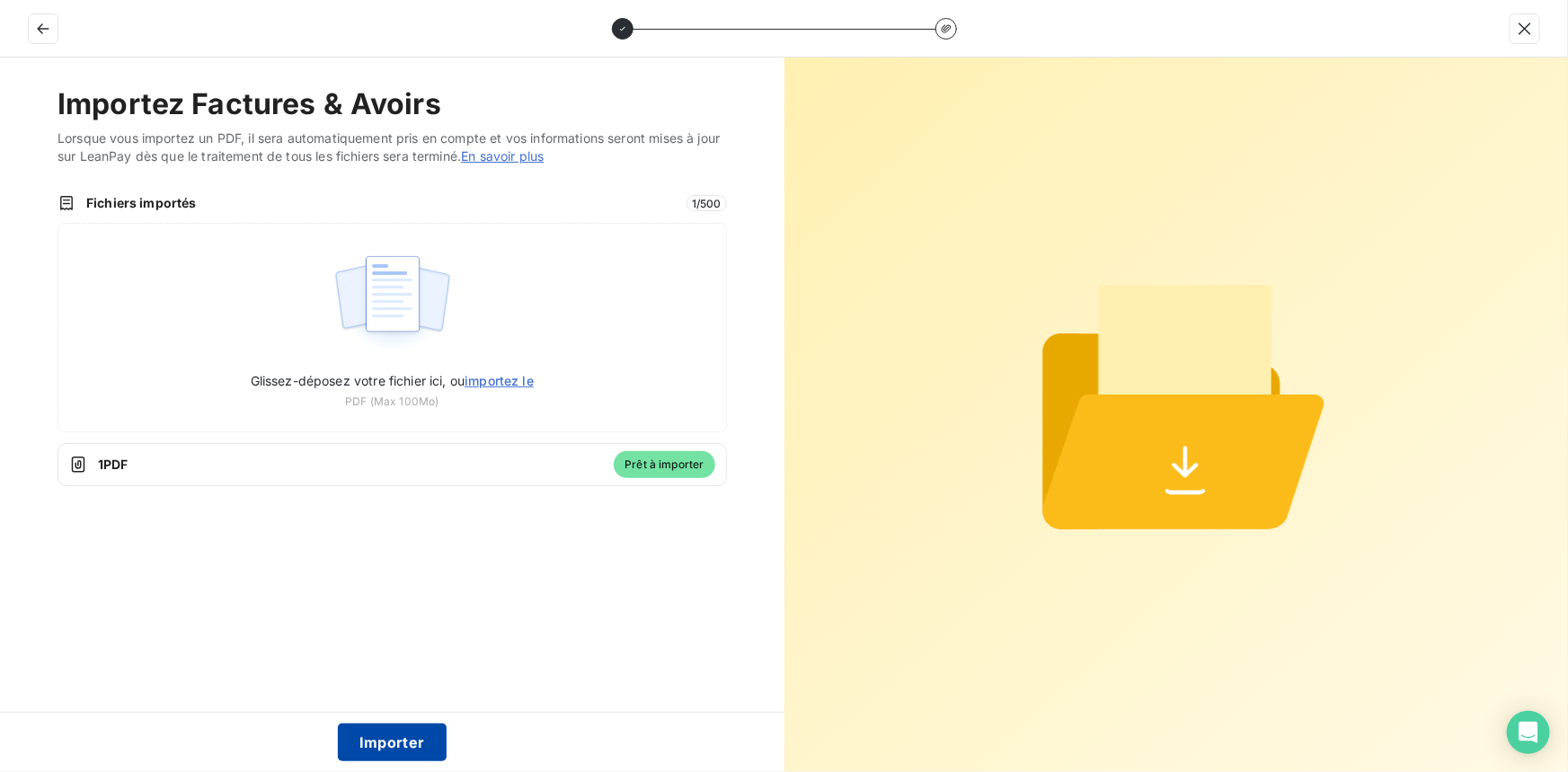
click at [404, 743] on button "Importer" at bounding box center [392, 742] width 109 height 38
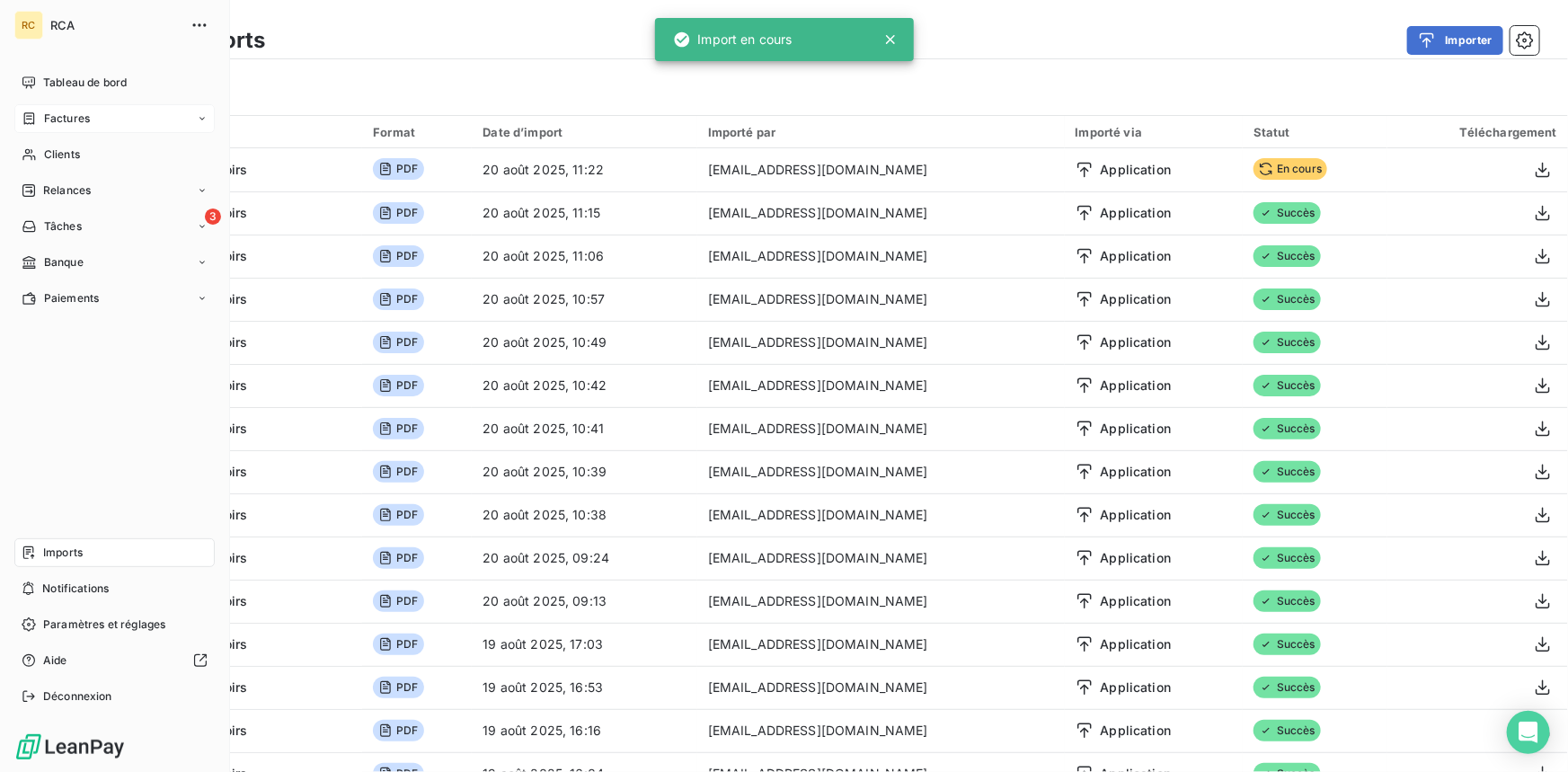
click at [53, 125] on span "Factures" at bounding box center [67, 118] width 46 height 16
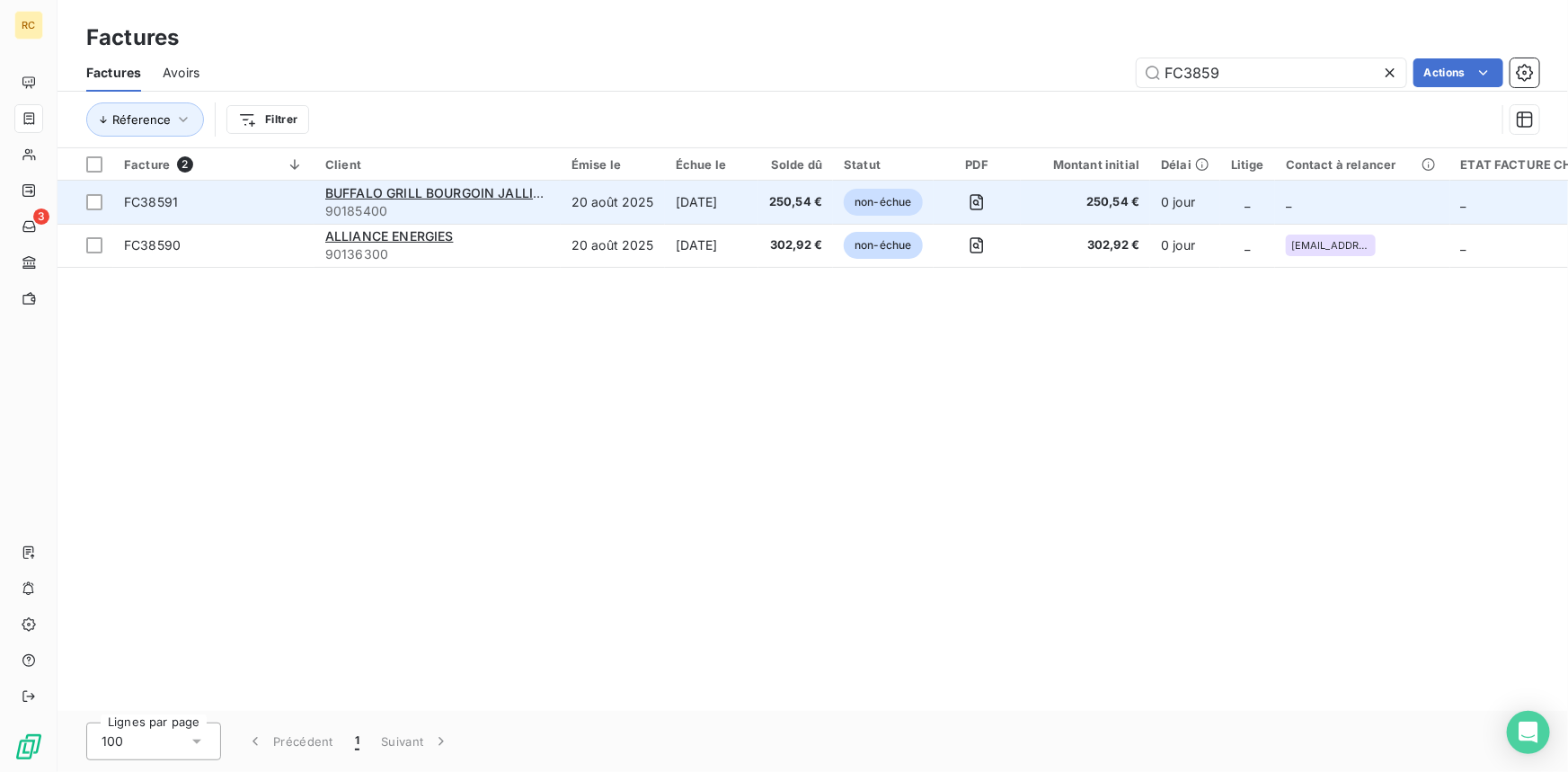
type input "FC3859"
click at [183, 198] on span "FC38591" at bounding box center [214, 202] width 180 height 18
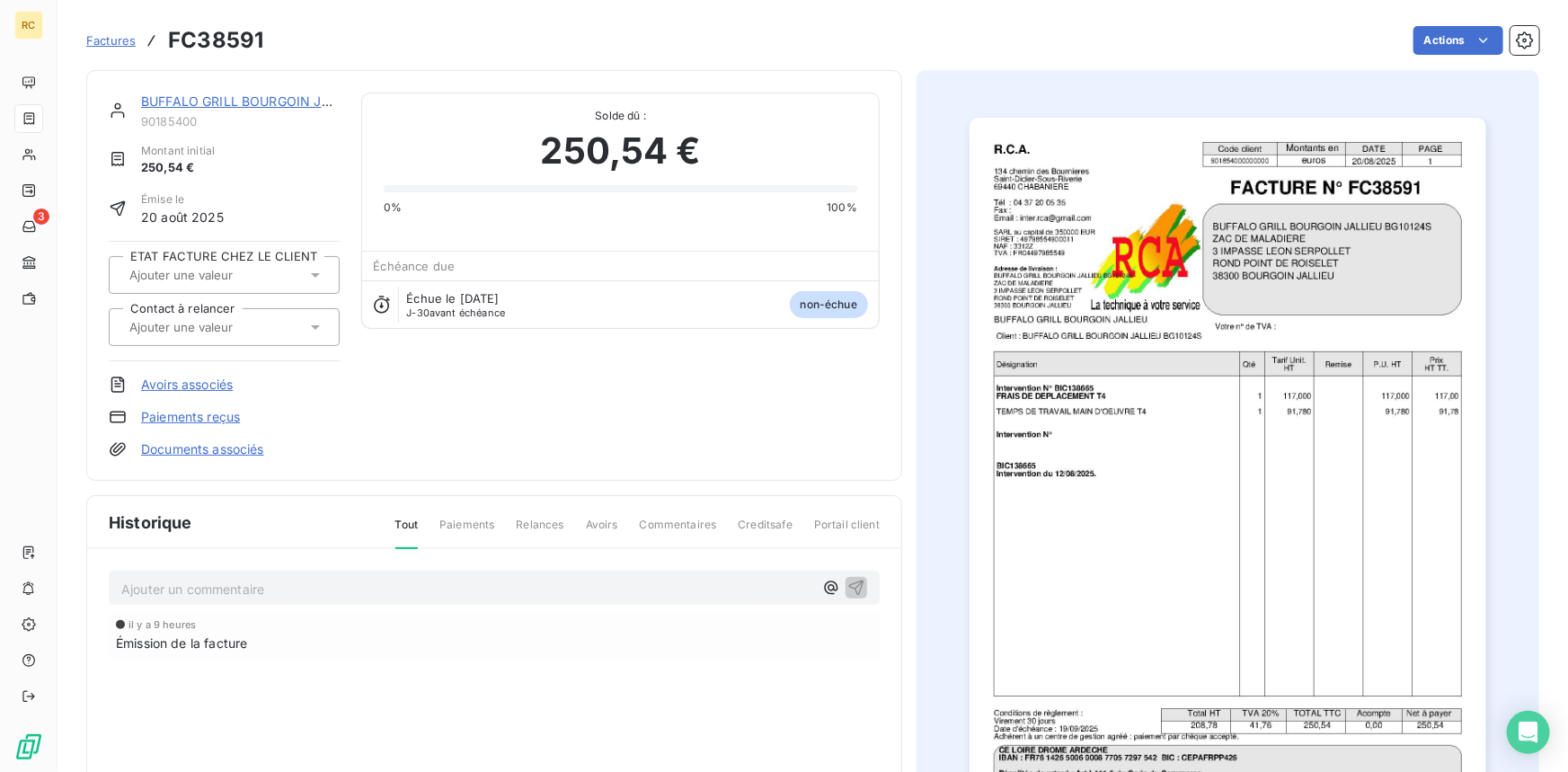
click at [193, 449] on link "Documents associés" at bounding box center [203, 450] width 123 height 18
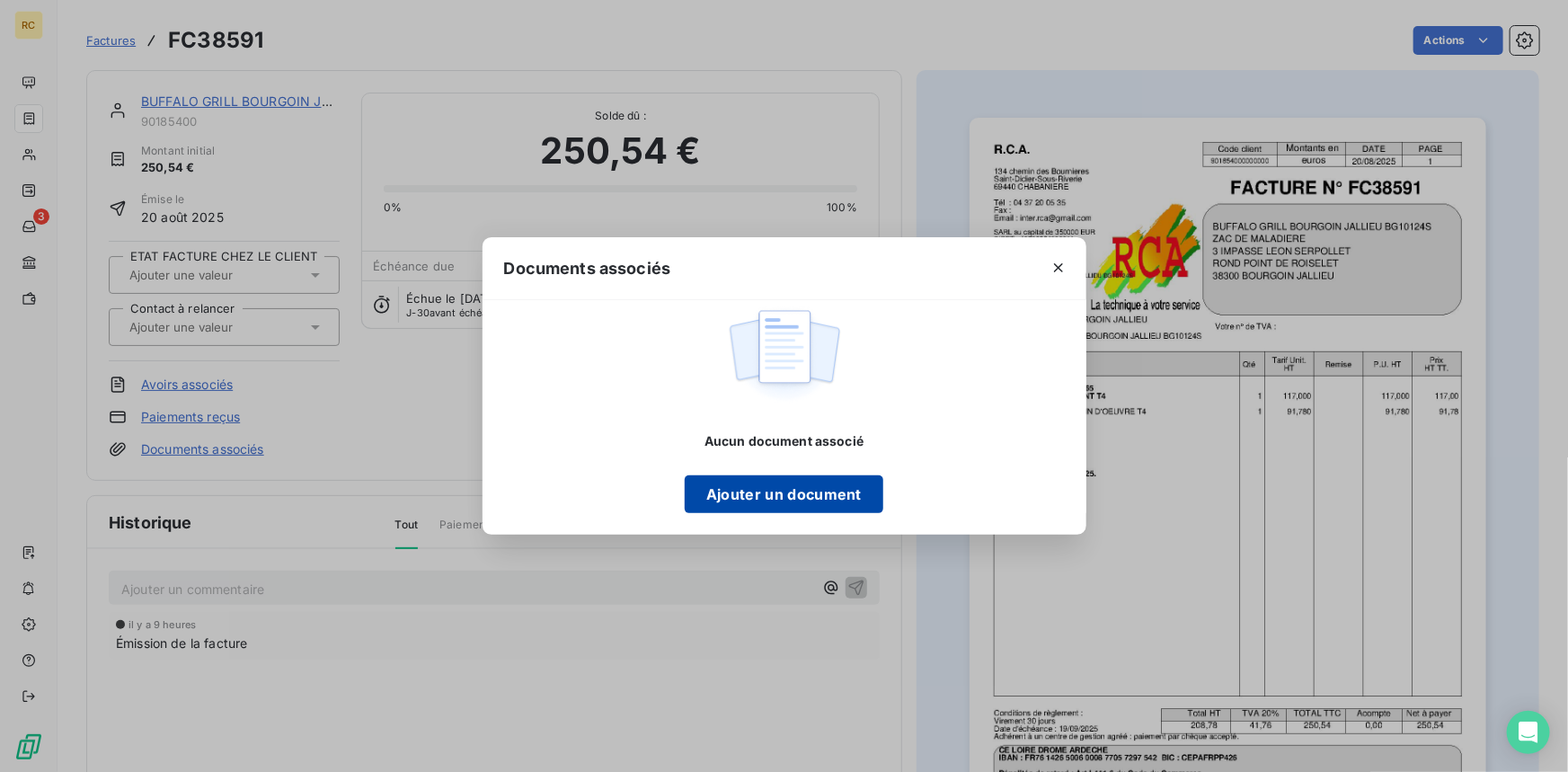
click at [729, 495] on button "Ajouter un document" at bounding box center [784, 494] width 198 height 38
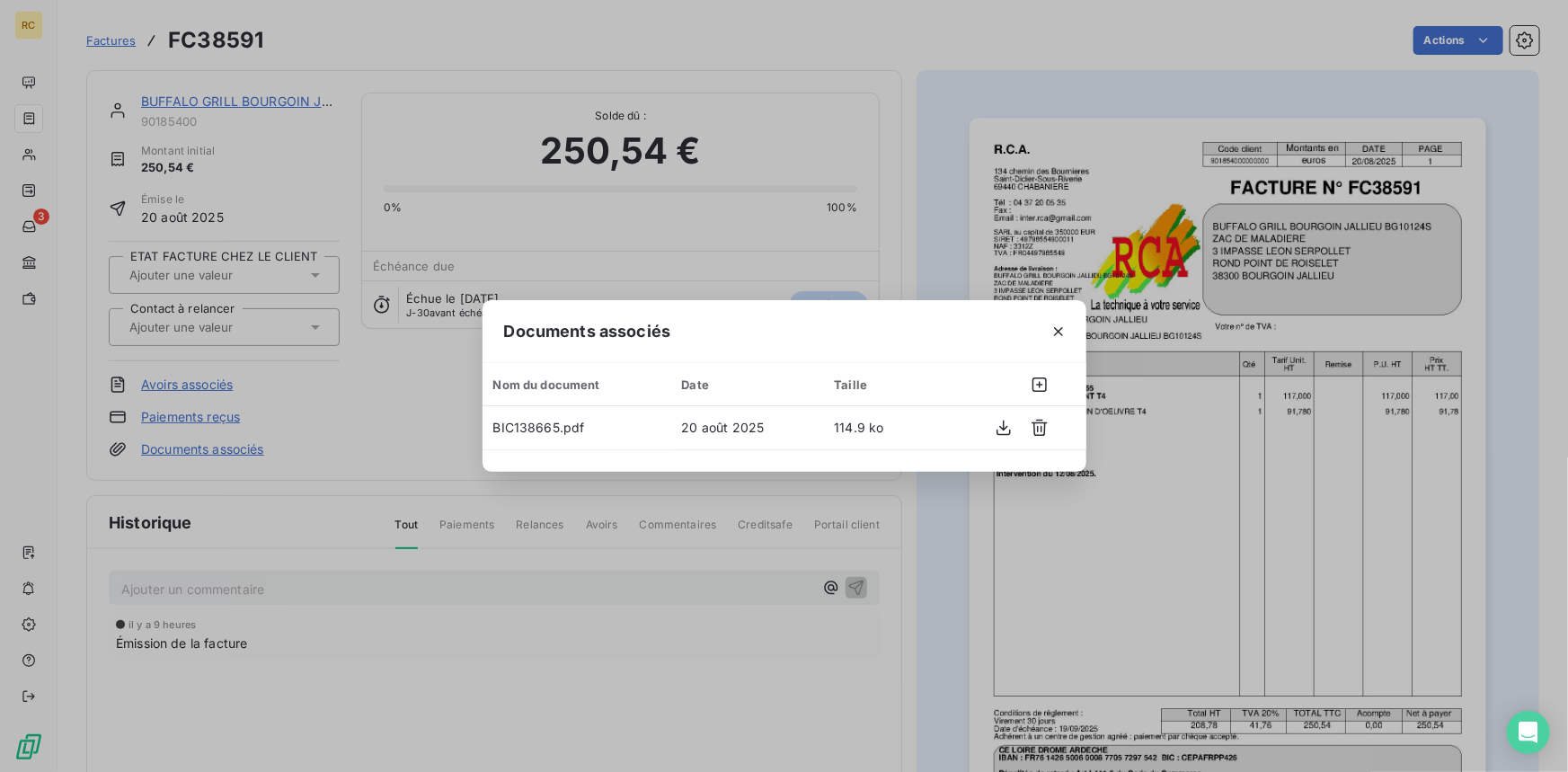
click at [910, 209] on div "Documents associés Nom du document Date Taille BIC138665.pdf 20 août 2025 114.9…" at bounding box center [784, 386] width 1568 height 772
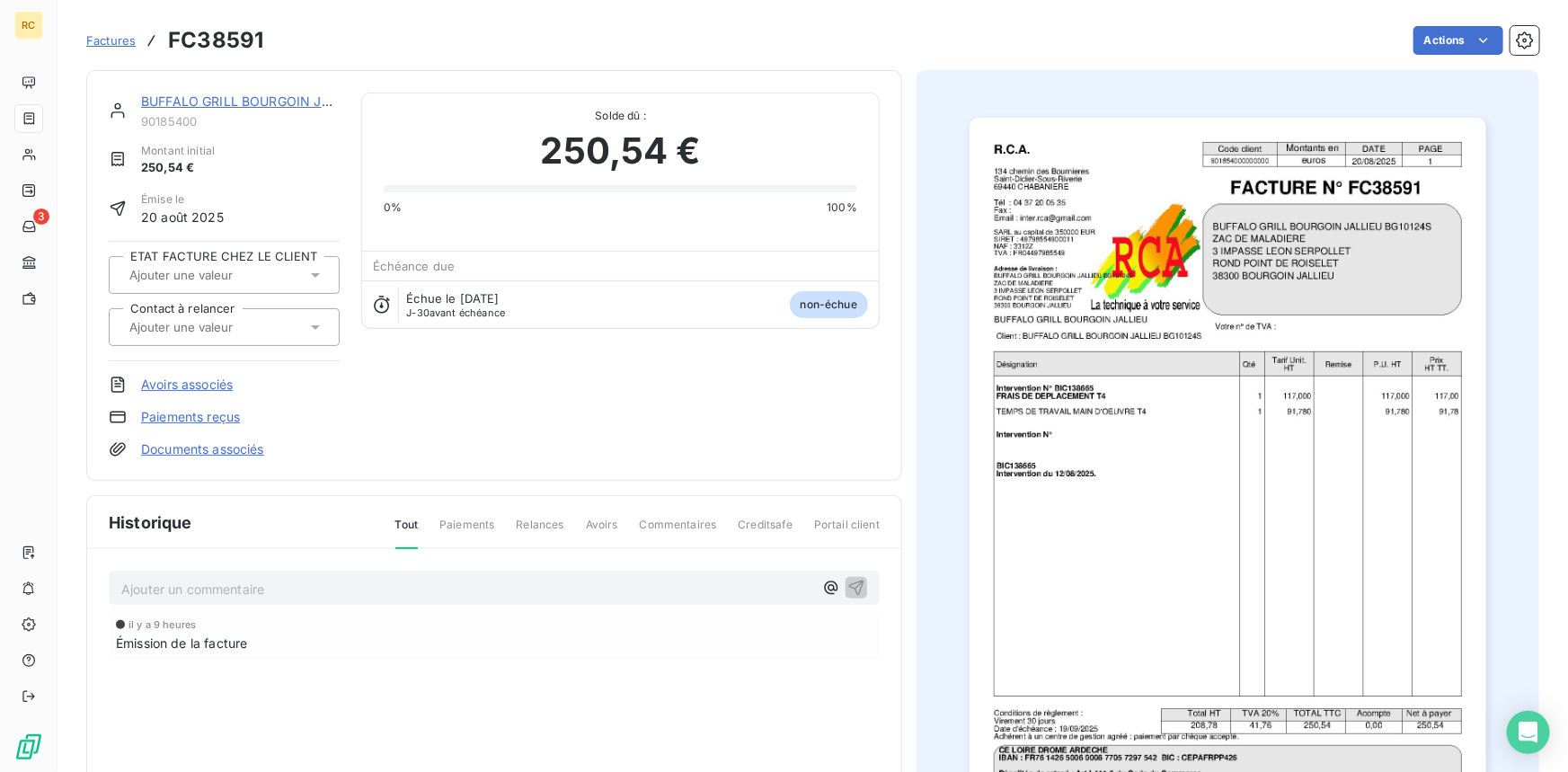
click at [236, 99] on link "BUFFALO GRILL BOURGOIN JALLIEU BG10124S" at bounding box center [286, 101] width 290 height 15
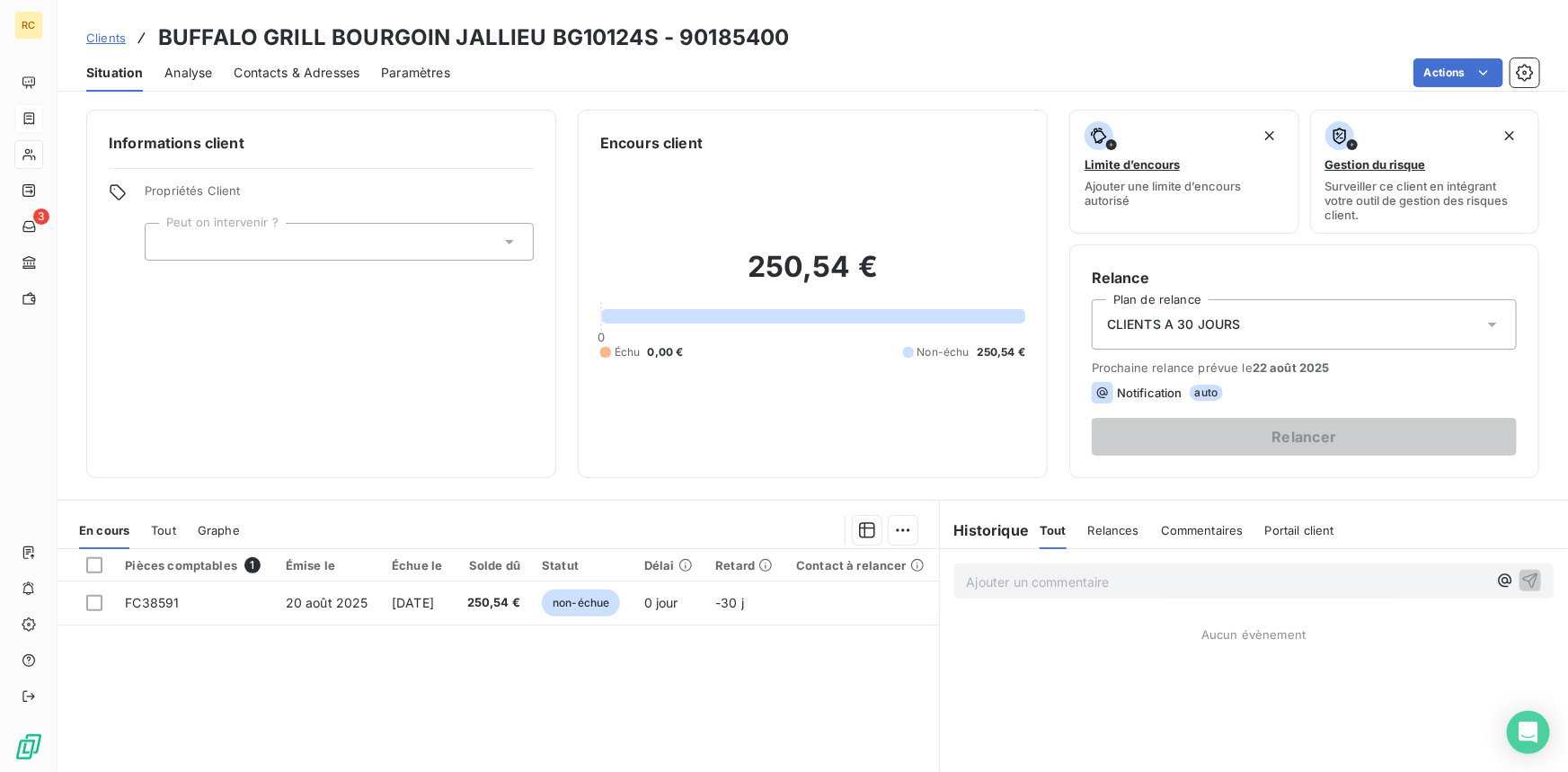
click at [289, 78] on span "Contacts & Adresses" at bounding box center [296, 72] width 126 height 18
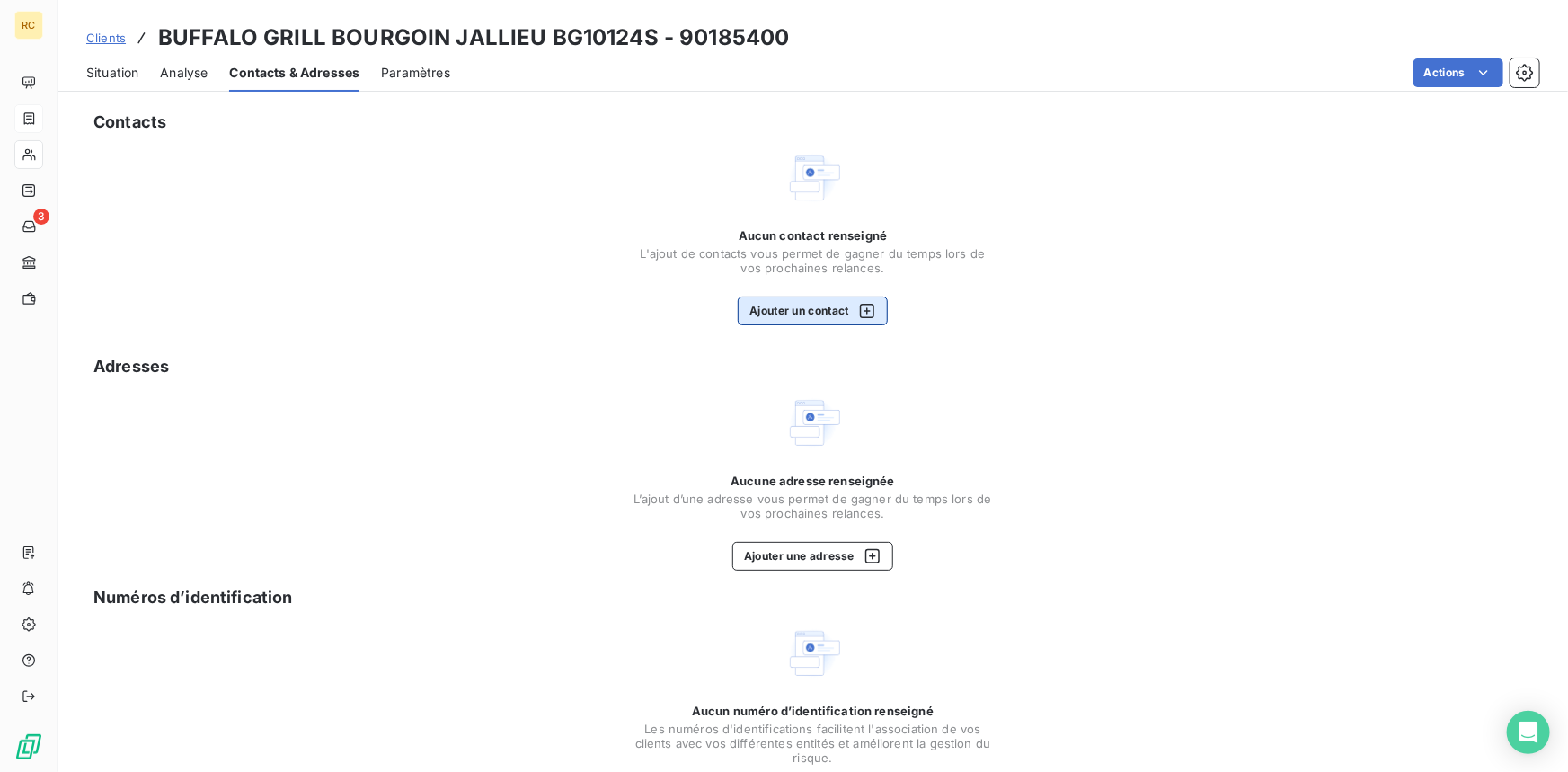
click at [750, 315] on button "Ajouter un contact" at bounding box center [813, 311] width 150 height 29
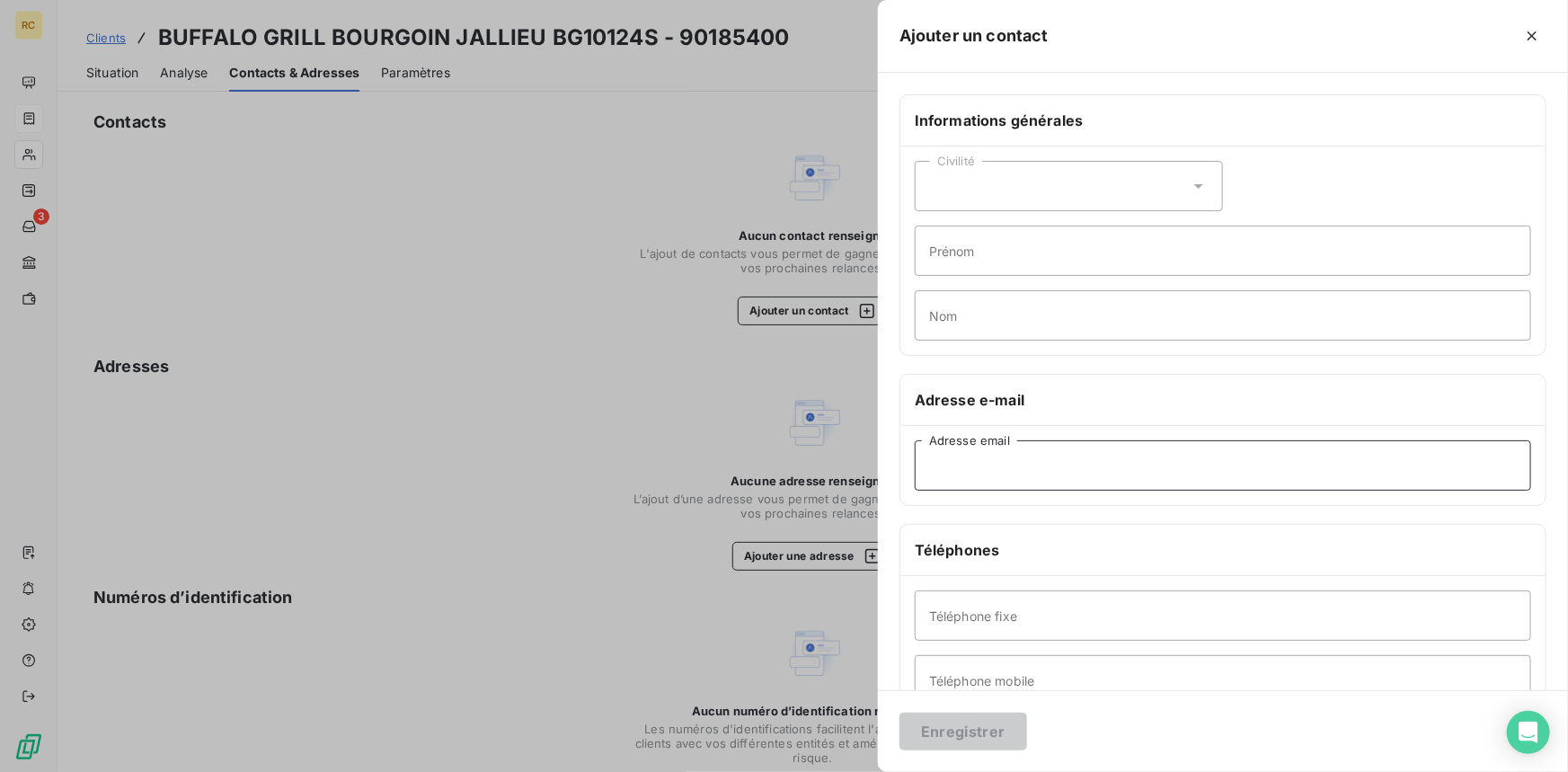
click at [936, 471] on input "Adresse email" at bounding box center [1222, 466] width 617 height 50
paste input "bourgoinjallieu@buffalo-grill.fr"
type input "bourgoinjallieu@buffalo-grill.fr"
click at [941, 728] on button "Enregistrer" at bounding box center [964, 731] width 128 height 38
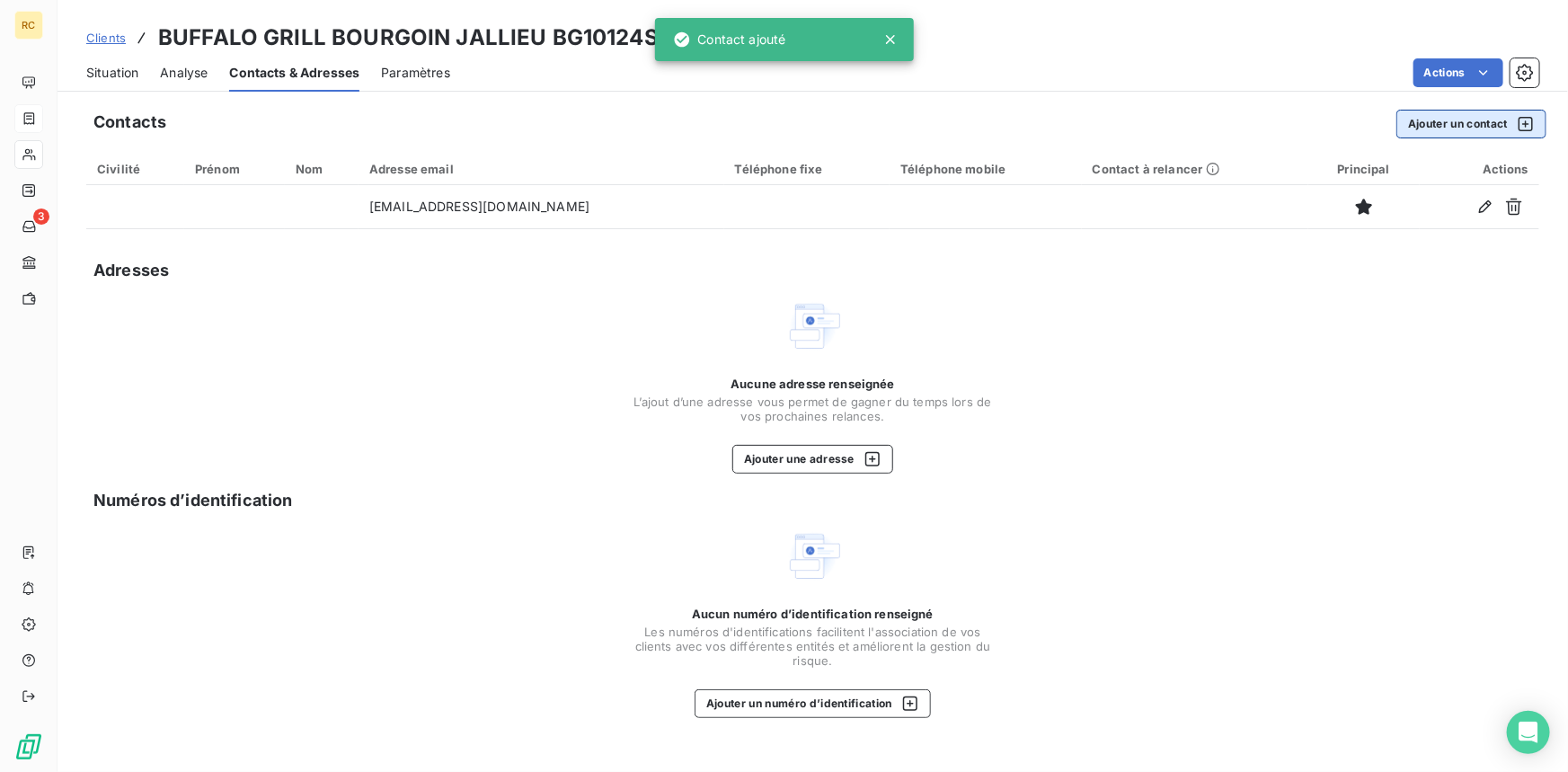
click at [1427, 133] on button "Ajouter un contact" at bounding box center [1472, 124] width 150 height 29
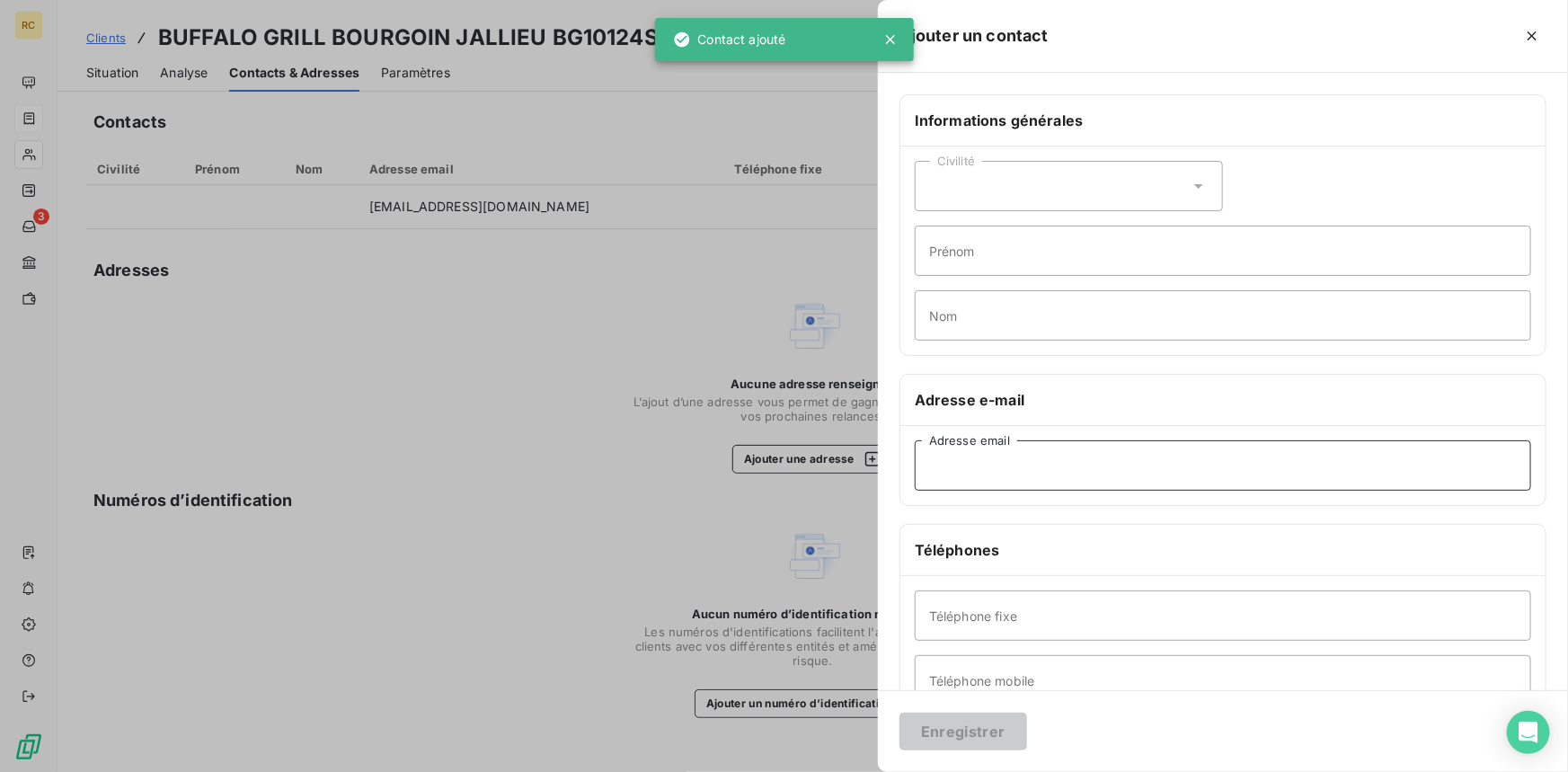
click at [939, 462] on input "Adresse email" at bounding box center [1222, 466] width 617 height 50
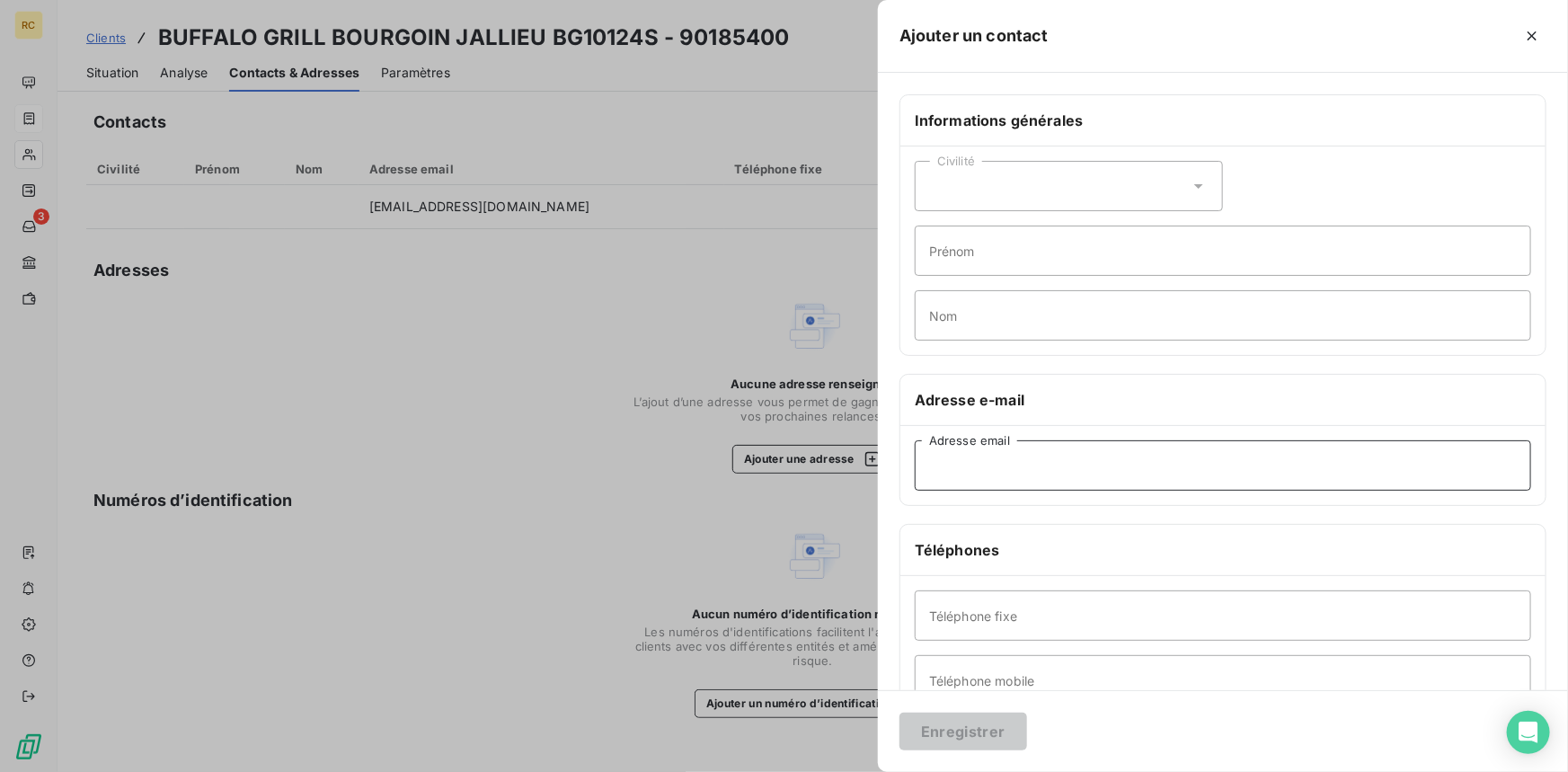
paste input "ddalby@buffalo-grill.fr"
click at [938, 471] on input "ddalby@buffalo-grill.fr" at bounding box center [1222, 466] width 617 height 50
type input "ddalby@buffalo-grill.fr"
click at [938, 733] on button "Enregistrer" at bounding box center [964, 731] width 128 height 38
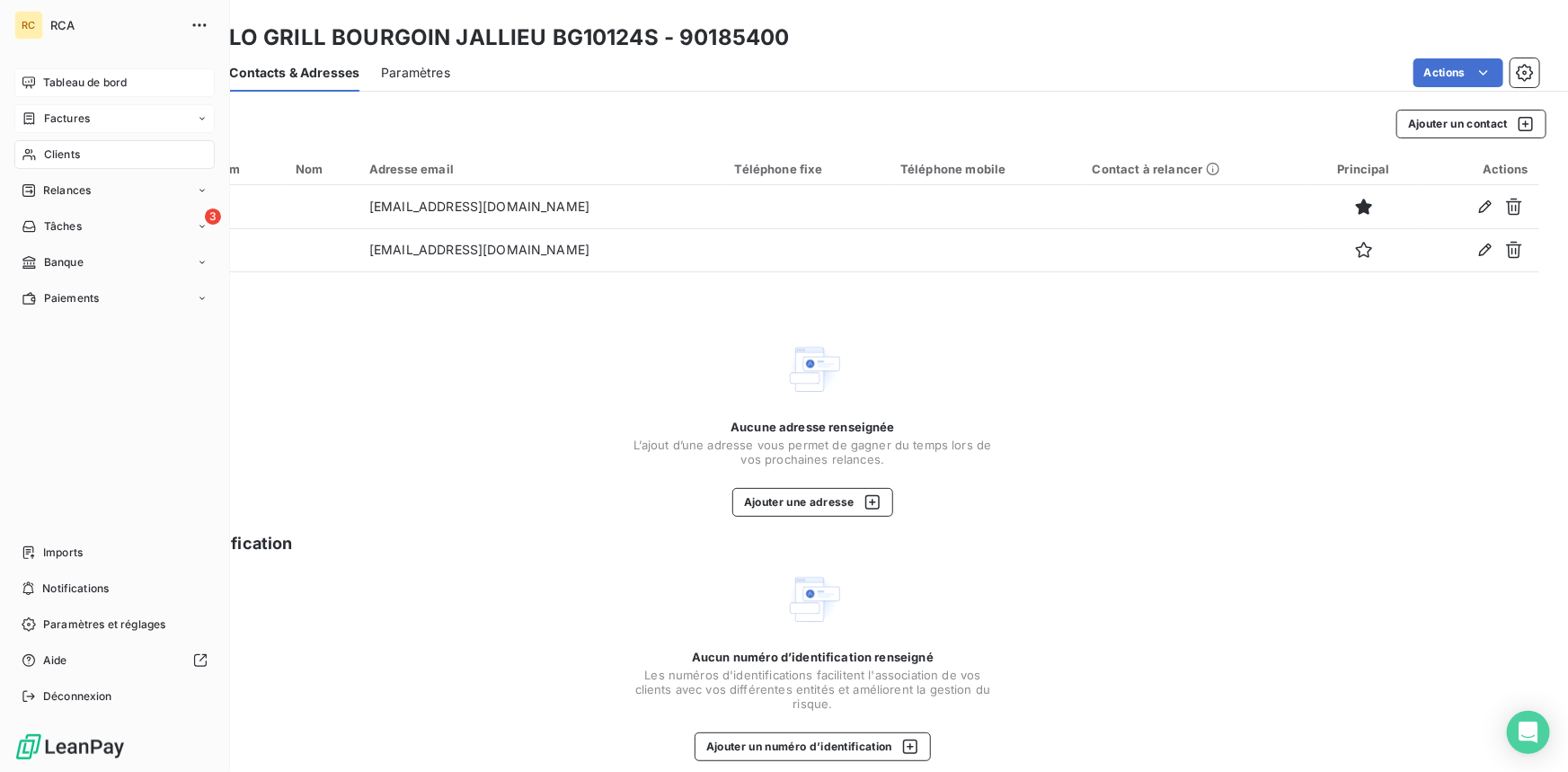
click at [42, 72] on div "Tableau de bord" at bounding box center [115, 83] width 200 height 29
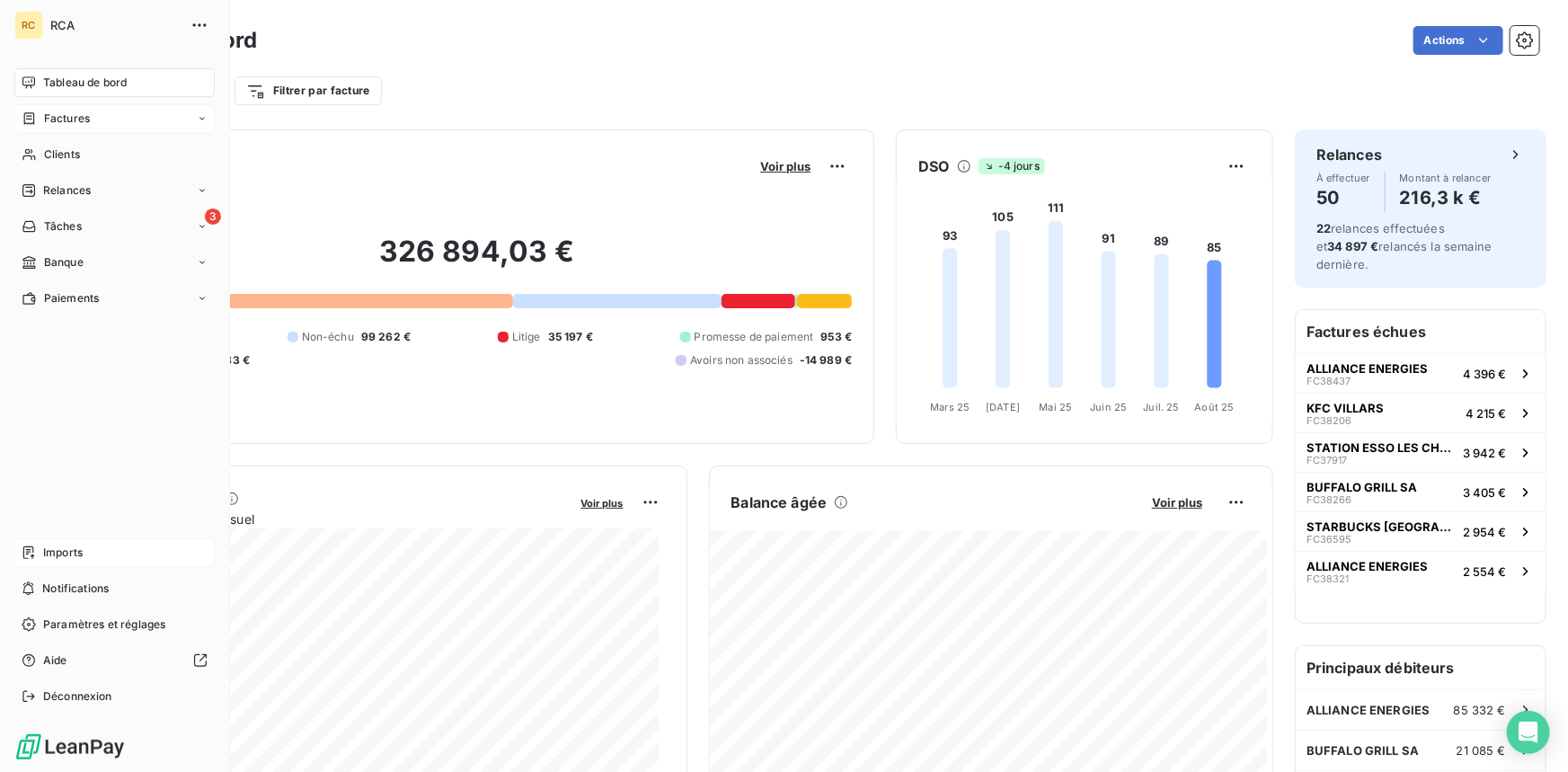
drag, startPoint x: 34, startPoint y: 556, endPoint x: 50, endPoint y: 551, distance: 16.8
click at [34, 556] on icon at bounding box center [28, 553] width 14 height 14
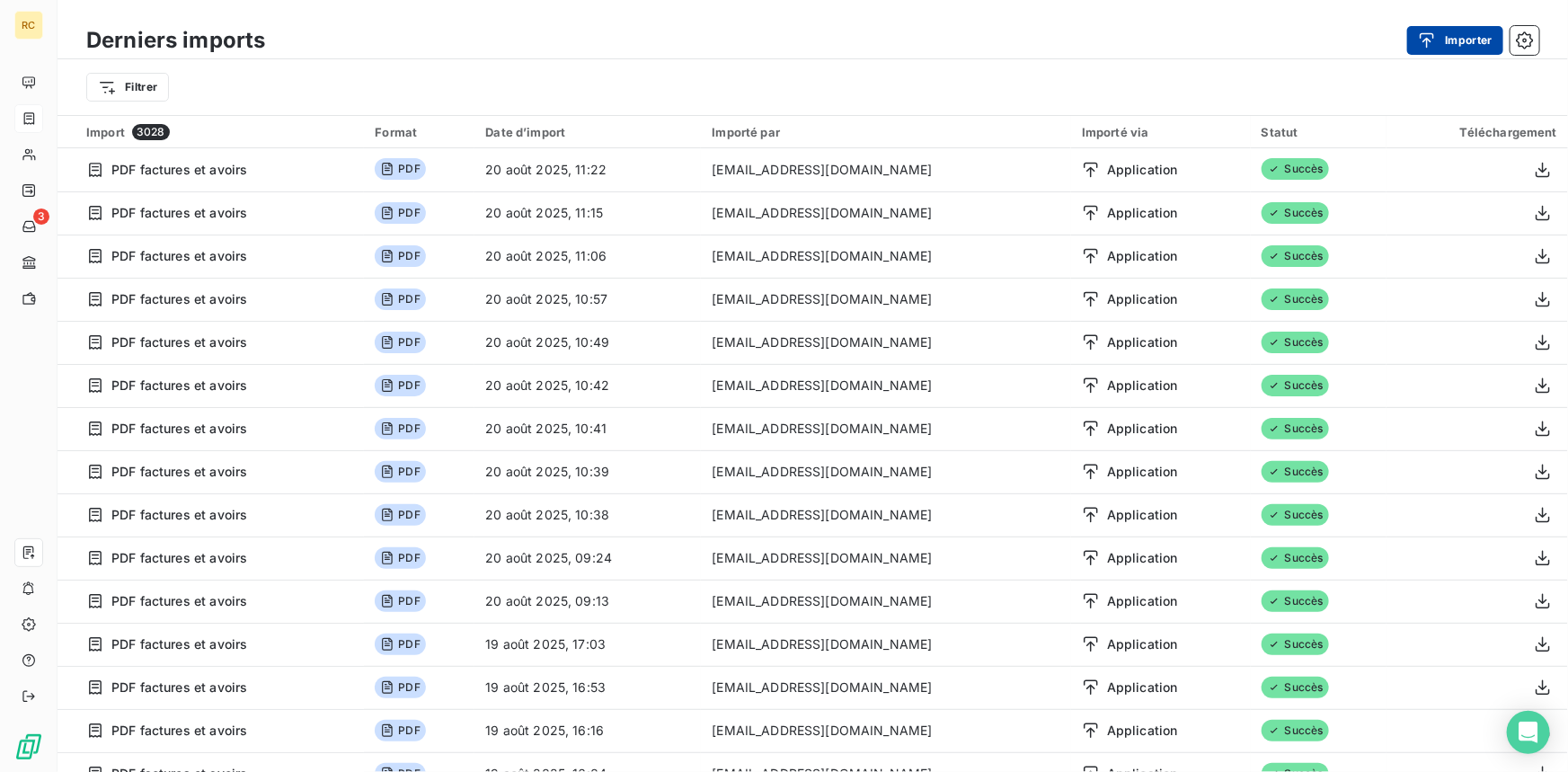
click at [1482, 29] on button "Importer" at bounding box center [1455, 40] width 96 height 29
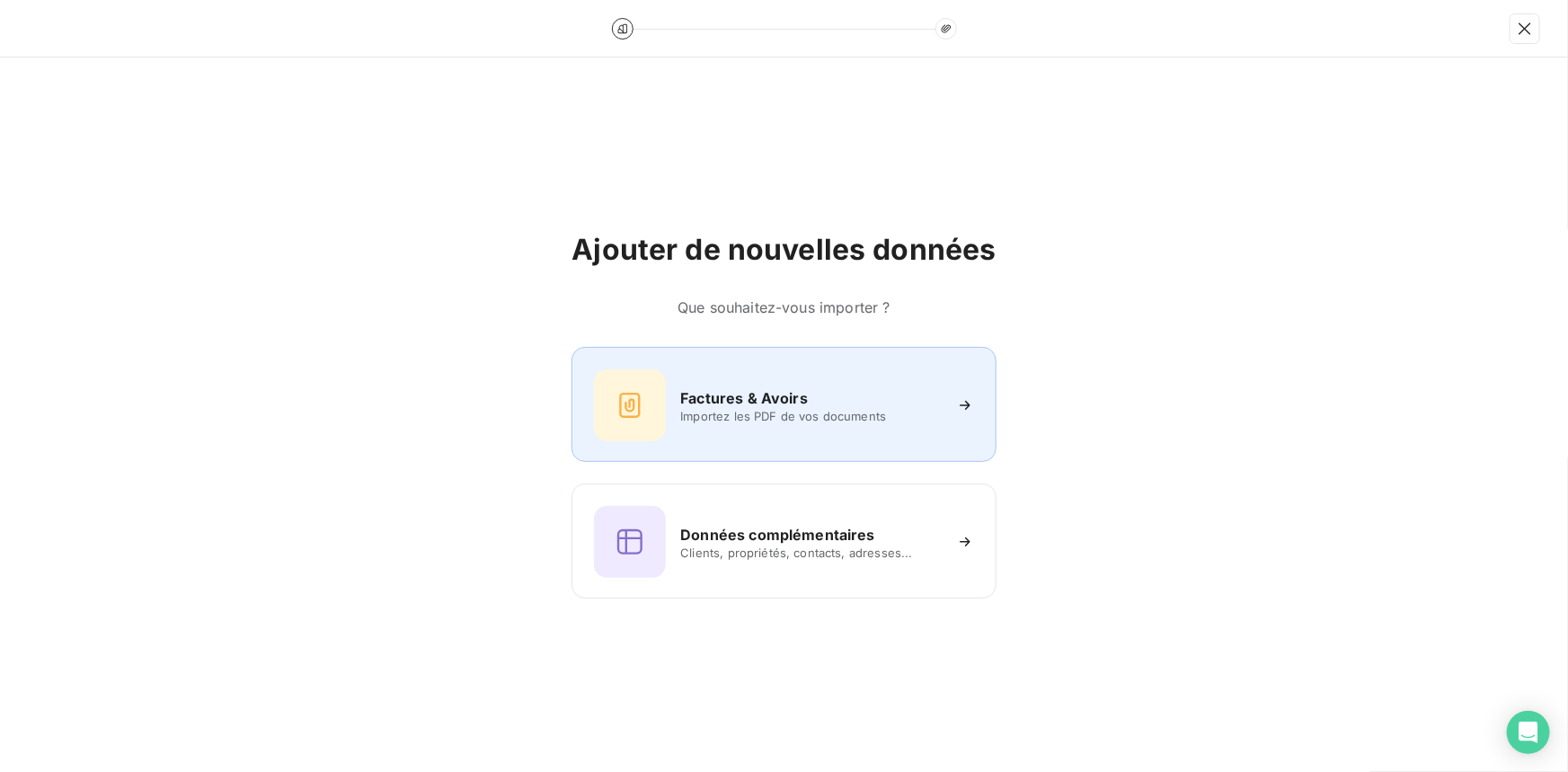
click at [742, 395] on h6 "Factures & Avoirs" at bounding box center [744, 398] width 128 height 21
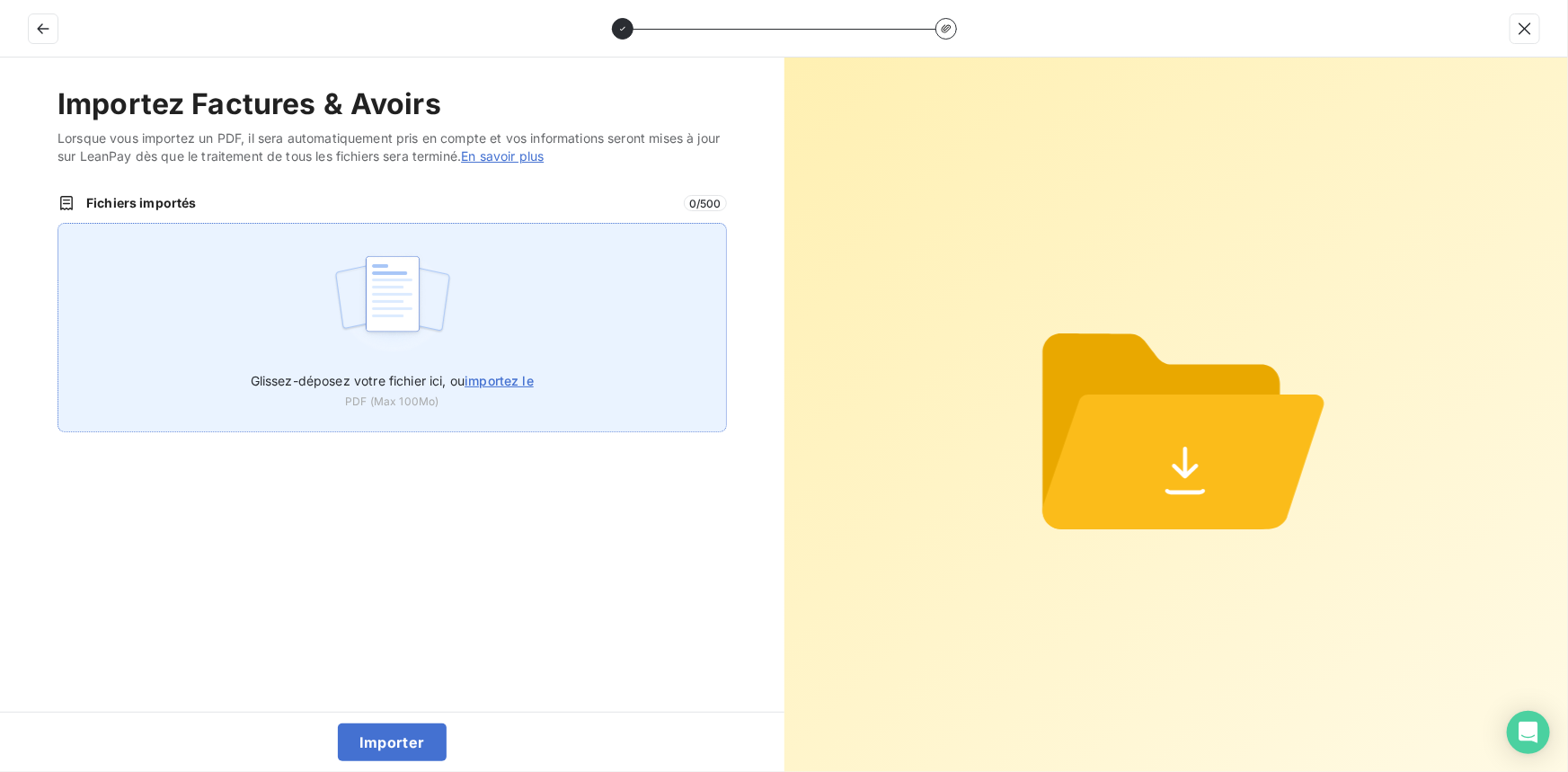
click at [486, 387] on span "importez le" at bounding box center [500, 380] width 69 height 15
click at [59, 223] on input "Glissez-déposez votre fichier ici, ou importez le" at bounding box center [58, 223] width 1 height 1
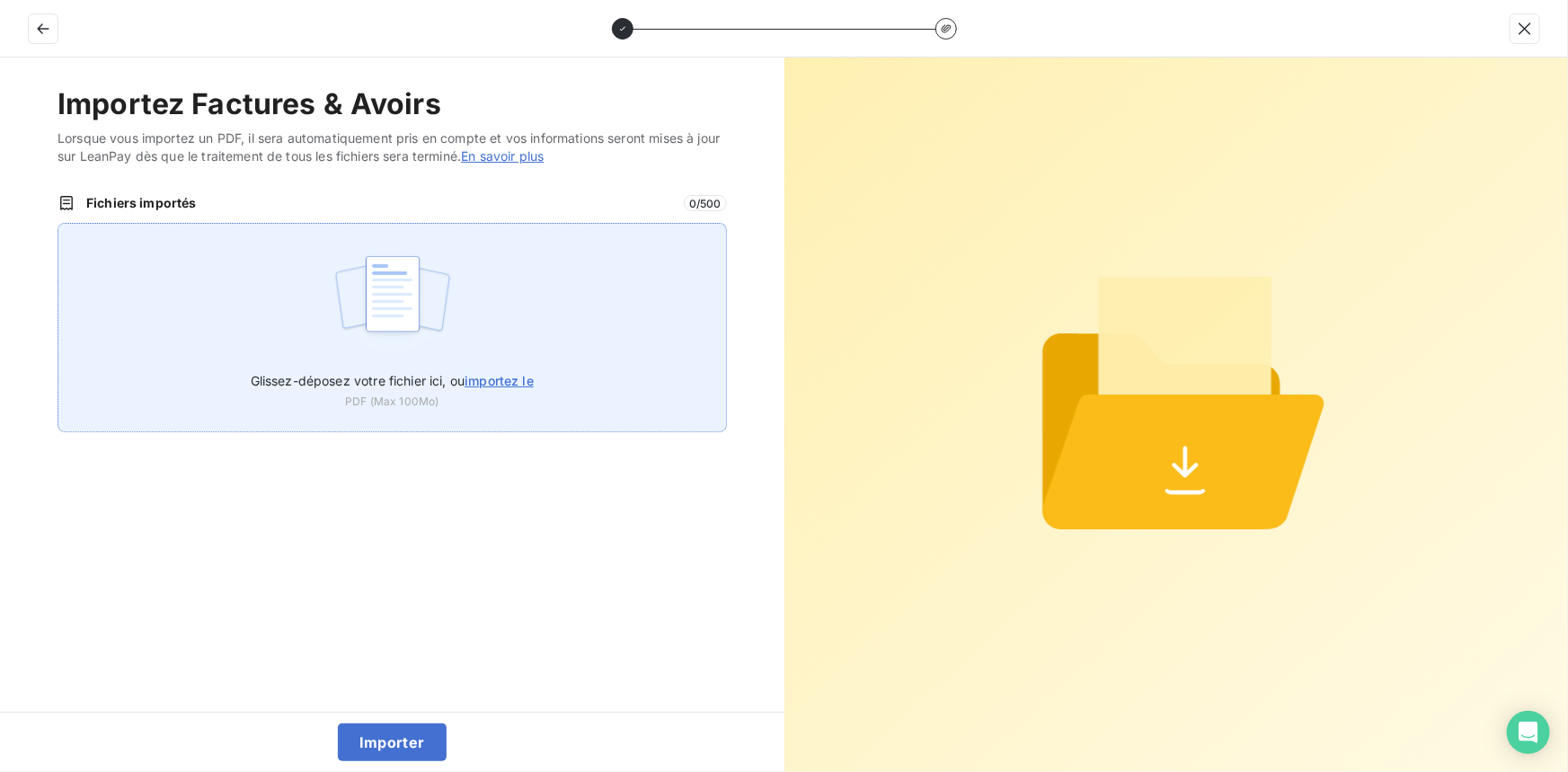
type input "C:\fakepath\FC38593.pdf"
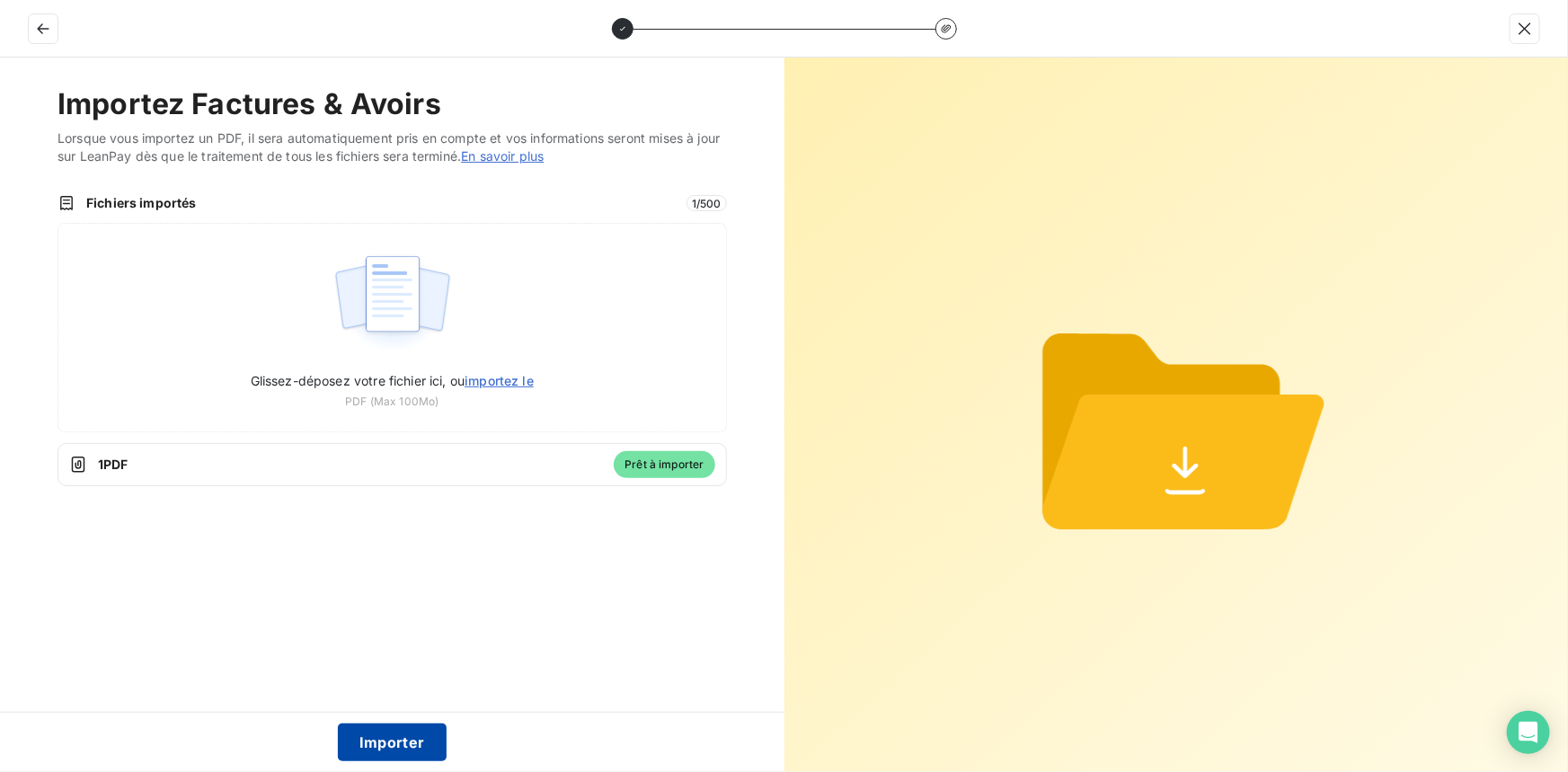
click at [346, 741] on button "Importer" at bounding box center [392, 742] width 109 height 38
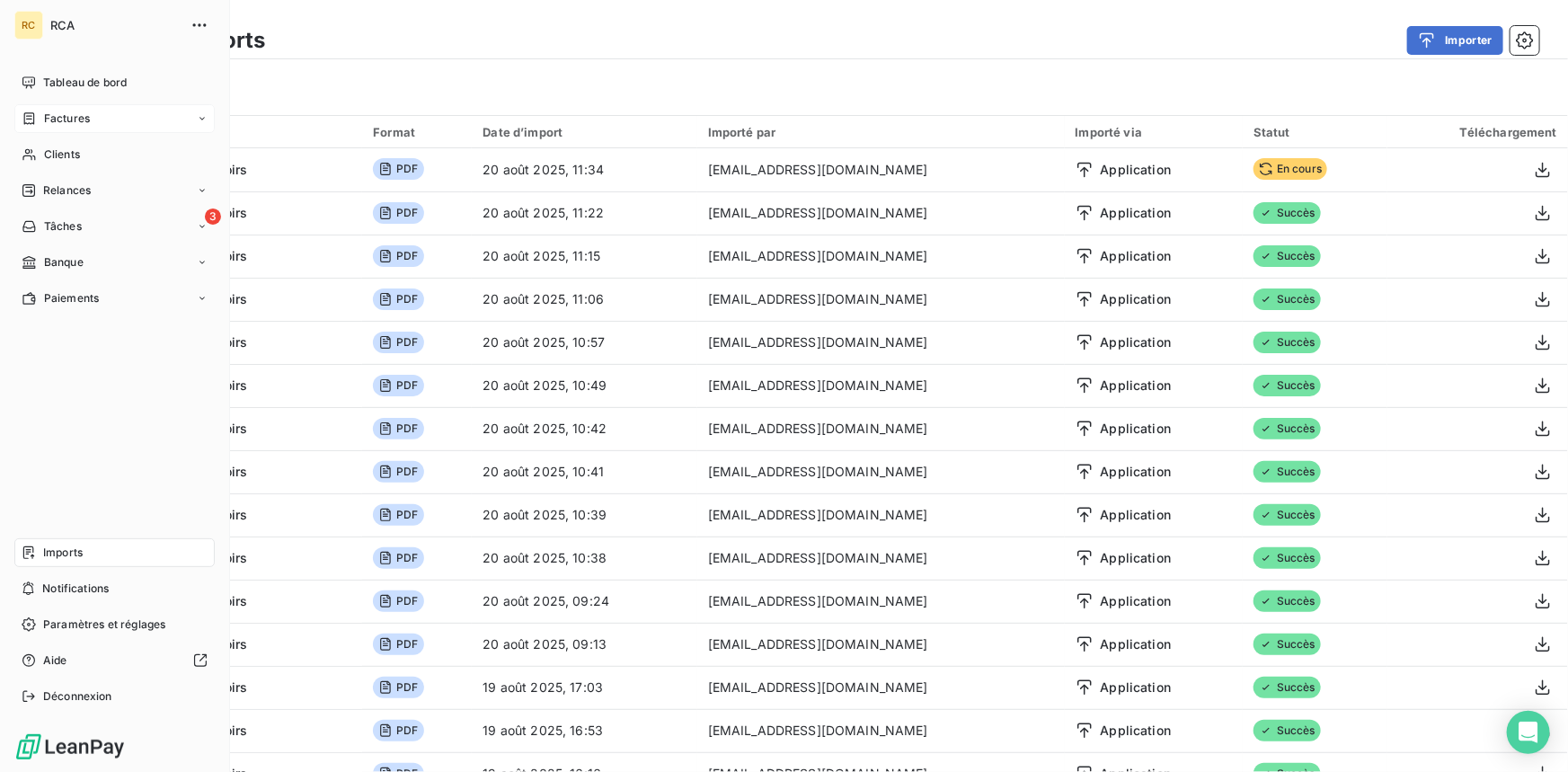
click at [67, 112] on span "Factures" at bounding box center [67, 118] width 46 height 16
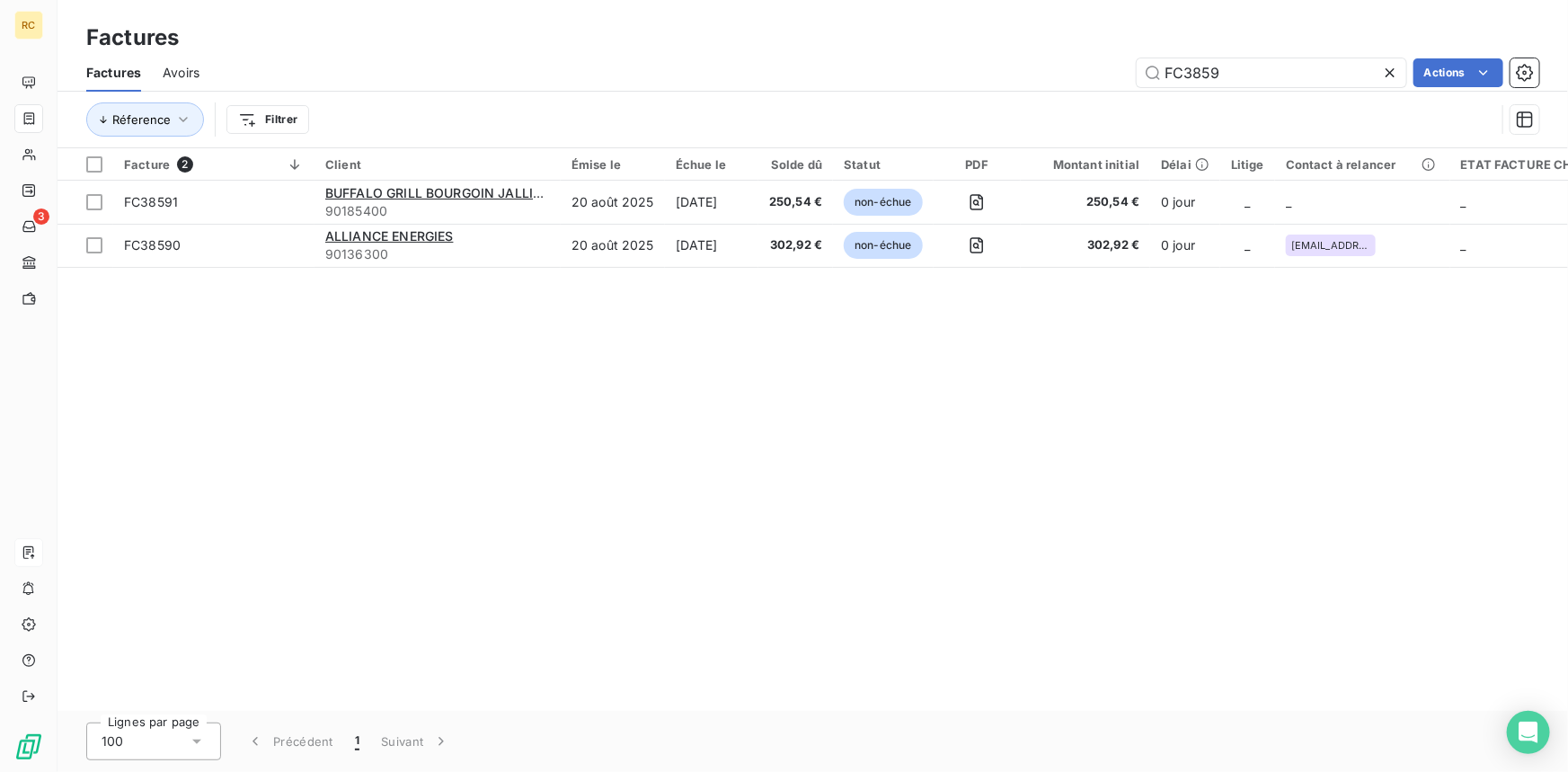
drag, startPoint x: 1221, startPoint y: 66, endPoint x: 1103, endPoint y: 66, distance: 118.0
click at [1103, 66] on div "FC3859 Actions" at bounding box center [881, 73] width 1319 height 29
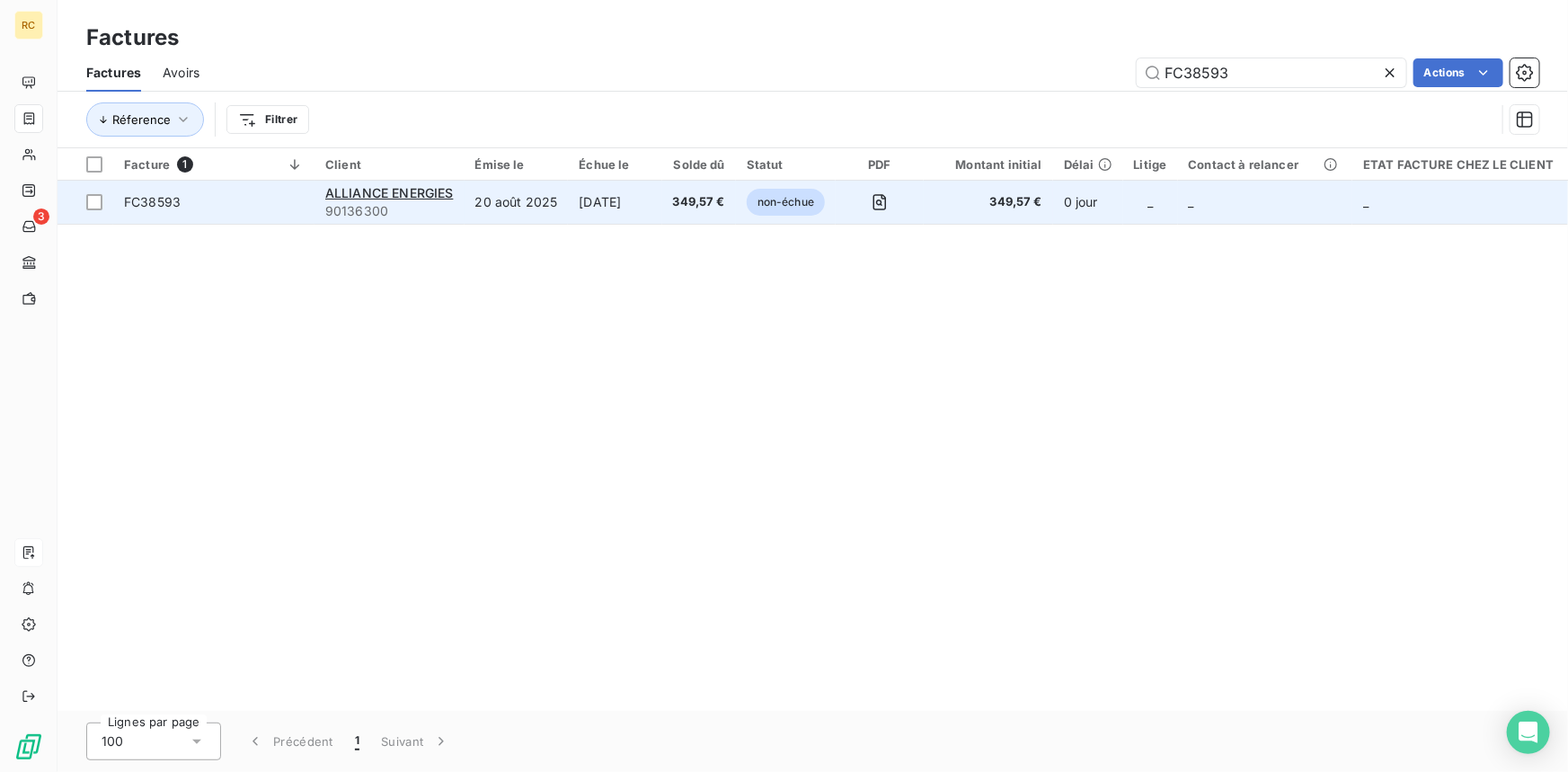
type input "FC38593"
click at [144, 199] on span "FC38593" at bounding box center [152, 202] width 57 height 15
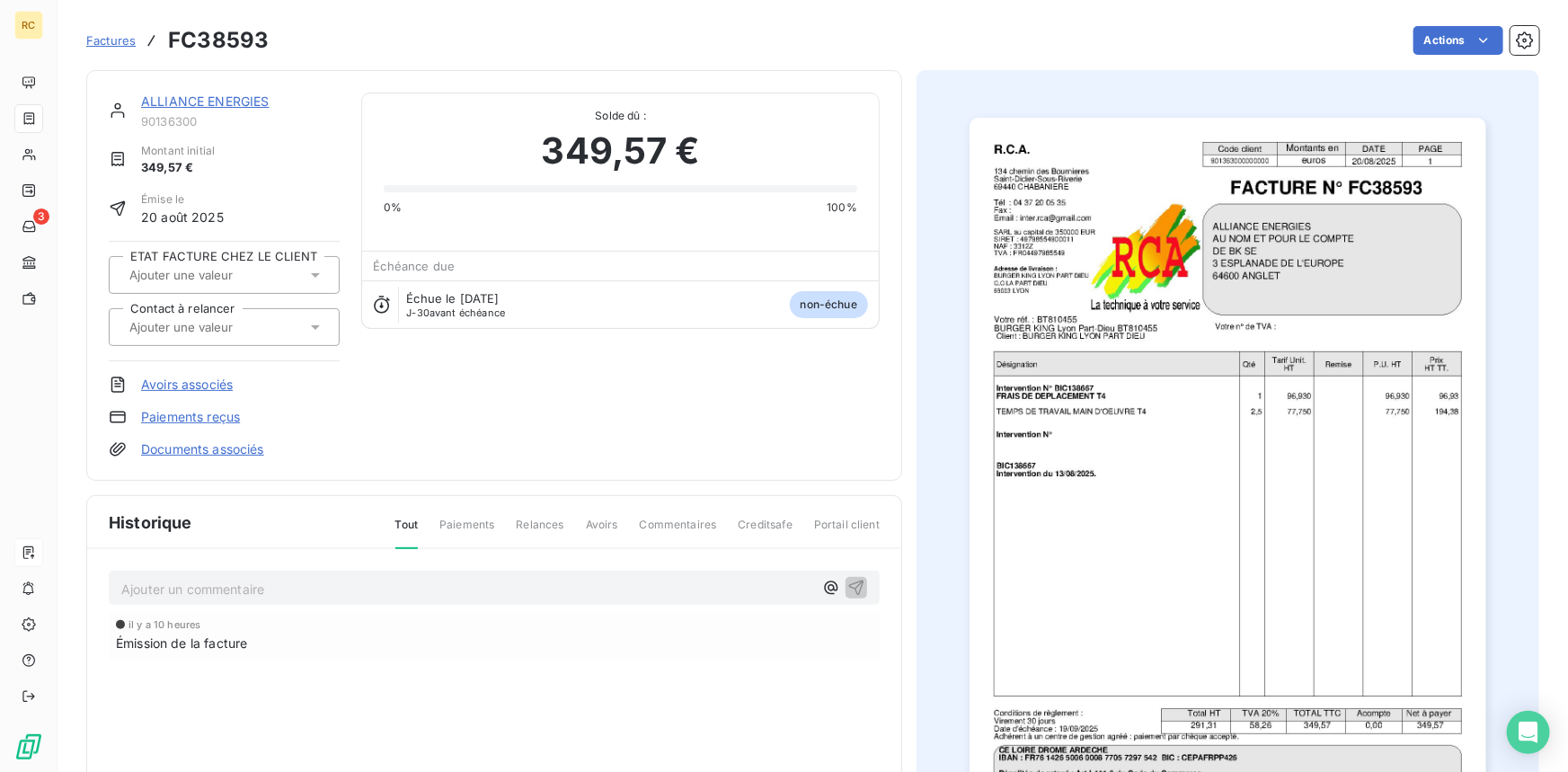
click at [245, 449] on link "Documents associés" at bounding box center [203, 450] width 123 height 18
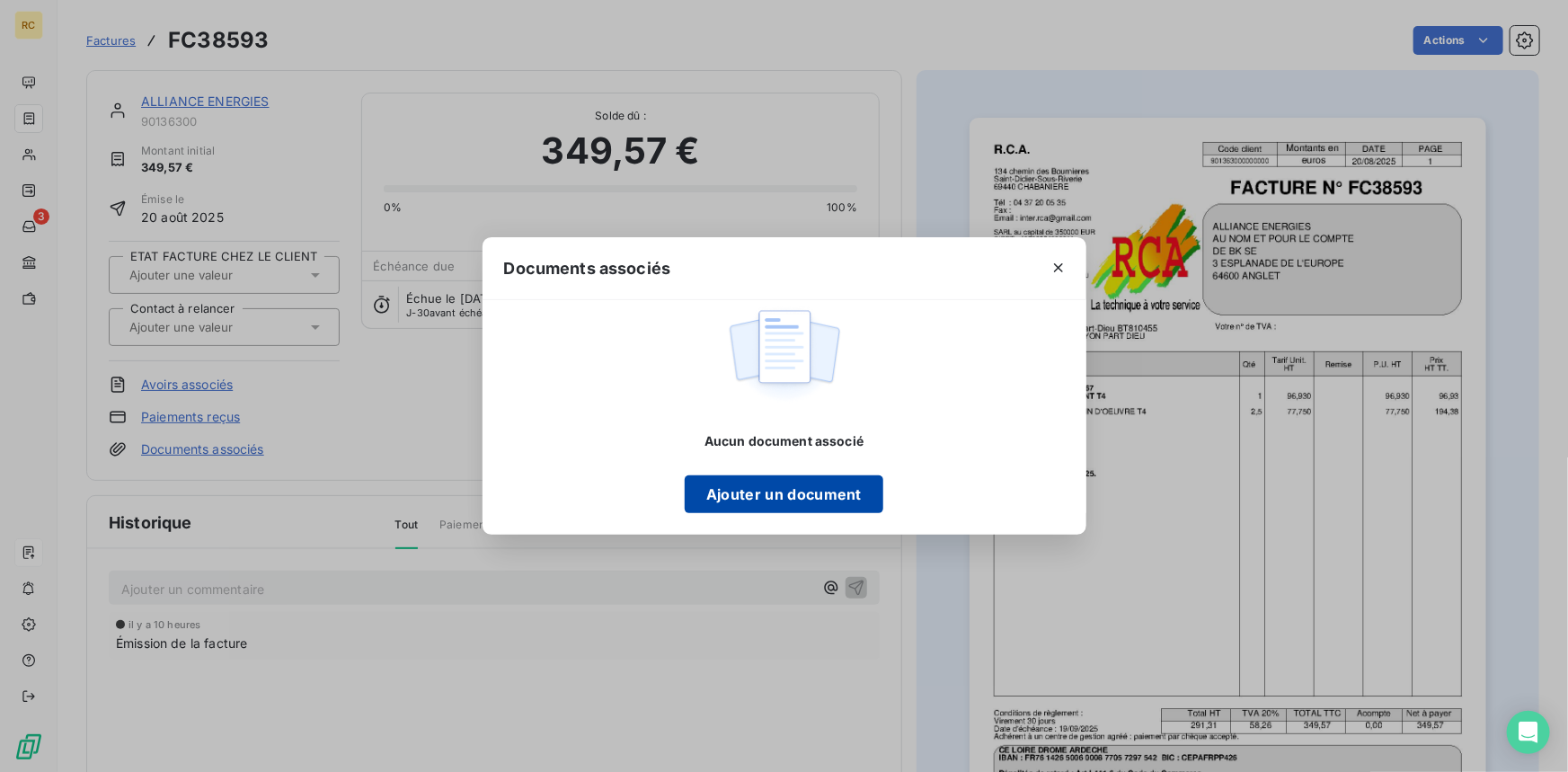
click at [708, 484] on button "Ajouter un document" at bounding box center [784, 494] width 198 height 38
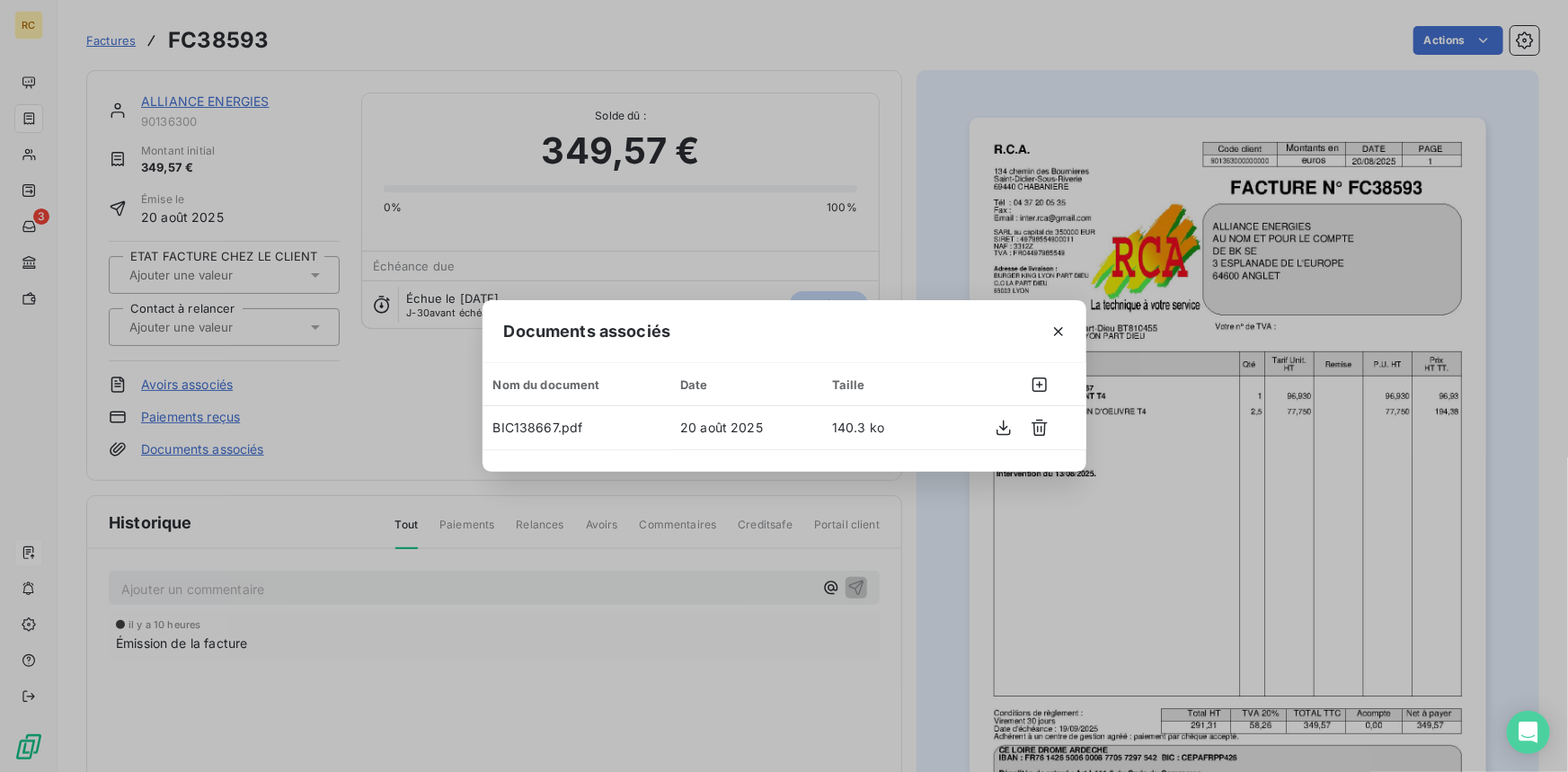
click at [931, 230] on div "Documents associés Nom du document Date Taille BIC138667.pdf 20 août 2025 140.3…" at bounding box center [784, 386] width 1568 height 772
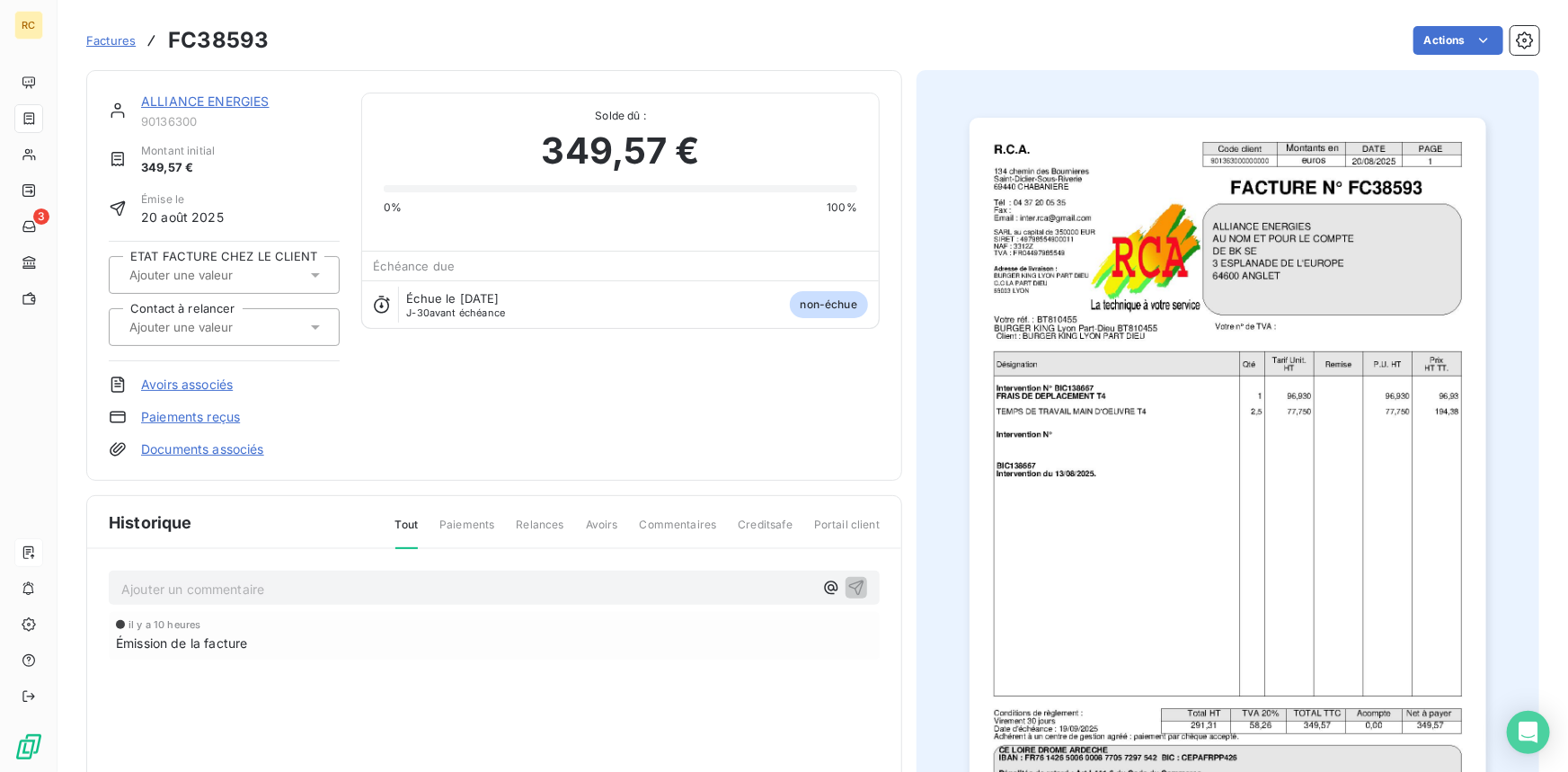
click at [317, 329] on icon at bounding box center [315, 327] width 18 height 18
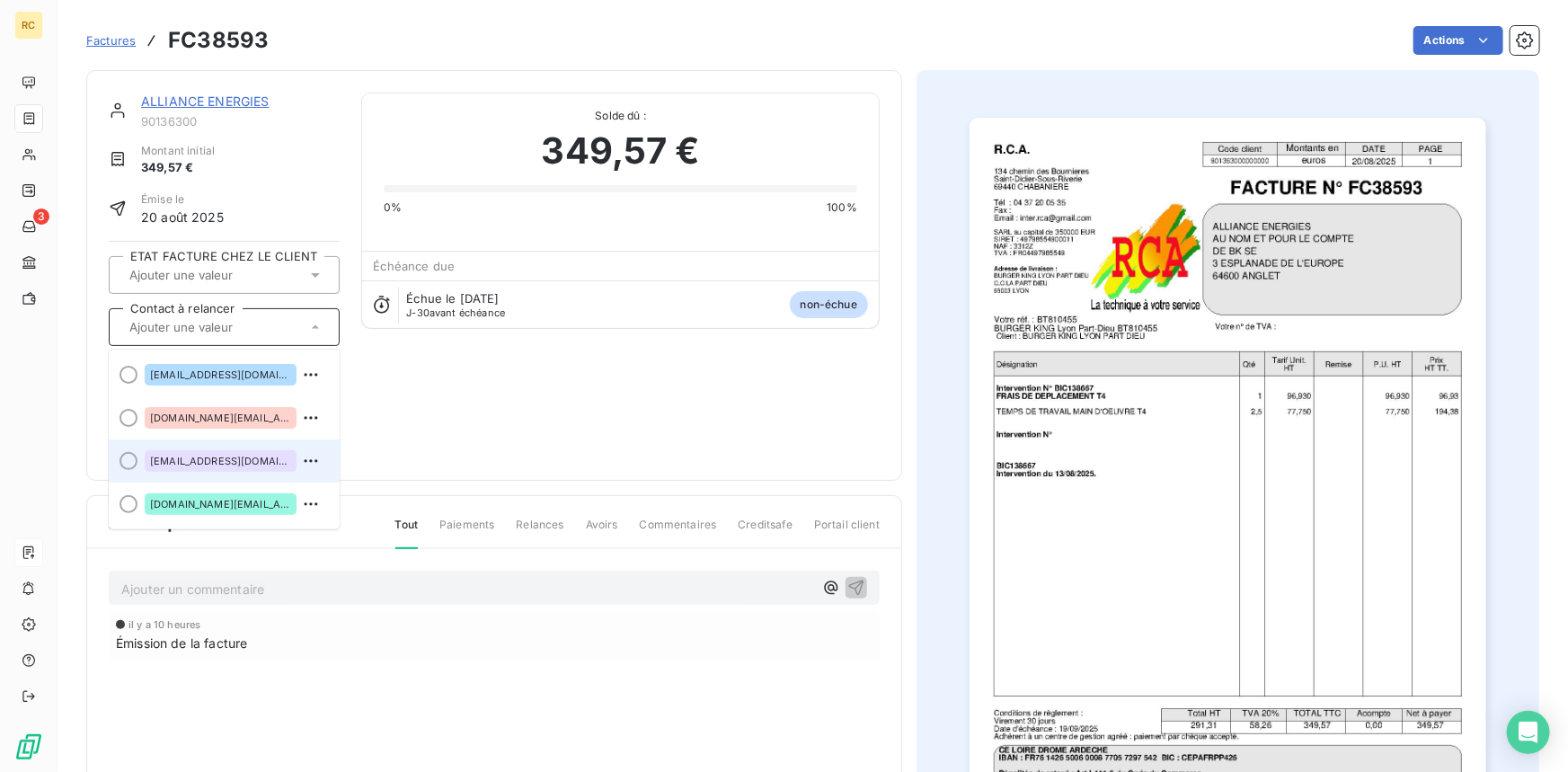
click at [247, 462] on span "factures@alliance-energies.fr" at bounding box center [220, 460] width 141 height 11
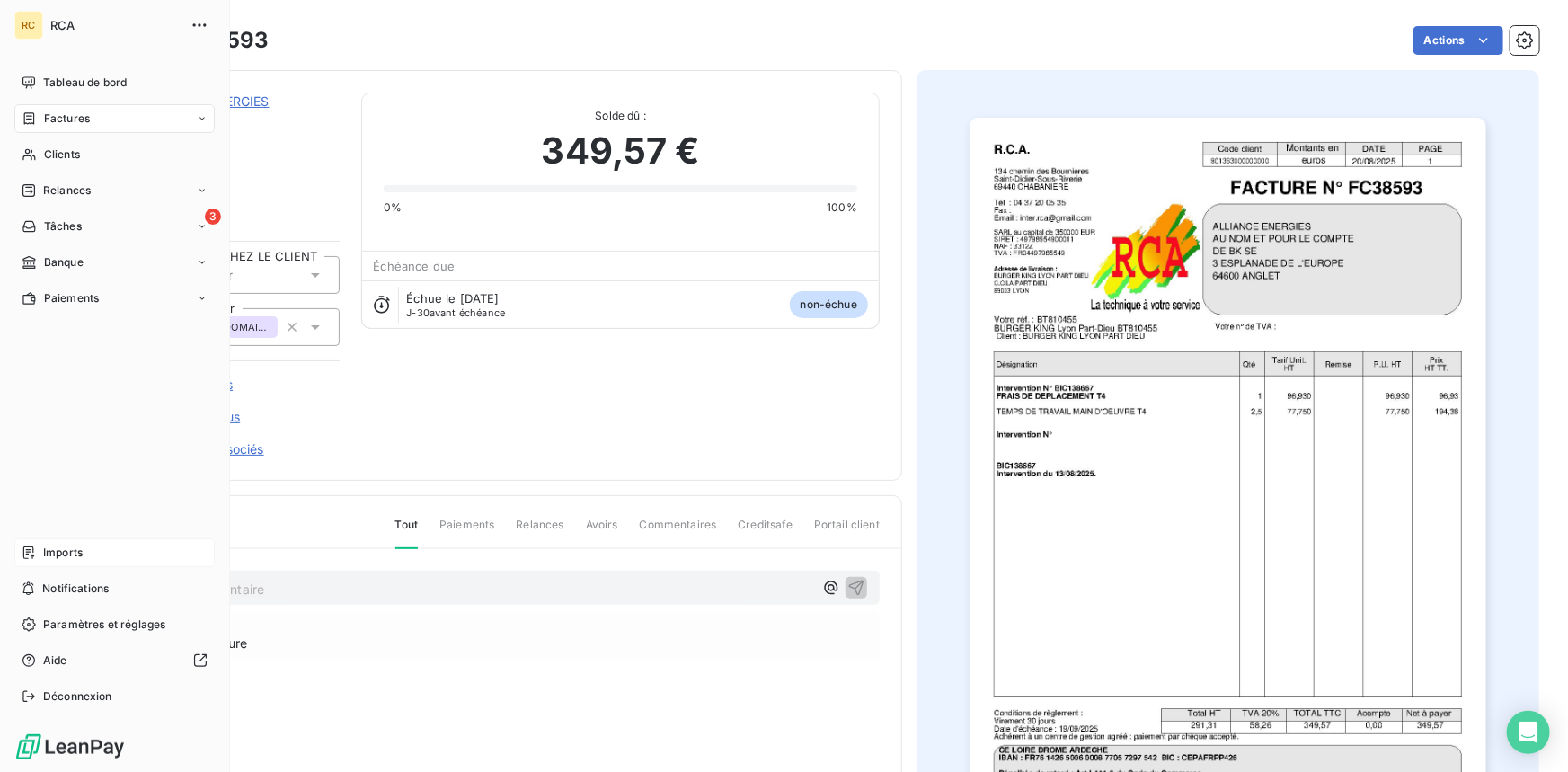
click at [30, 546] on icon at bounding box center [28, 553] width 14 height 14
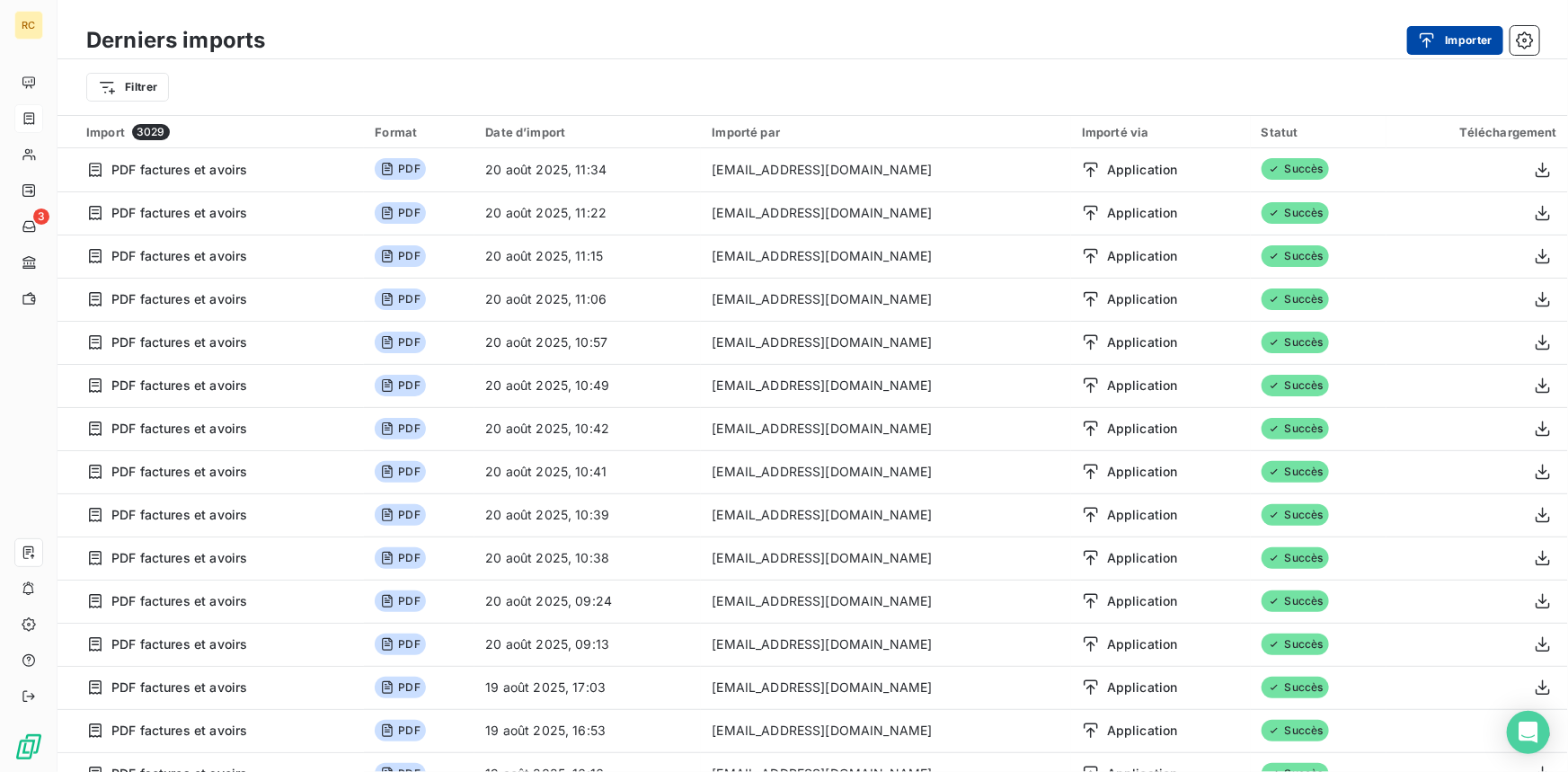
click at [1443, 43] on div "button" at bounding box center [1431, 40] width 27 height 18
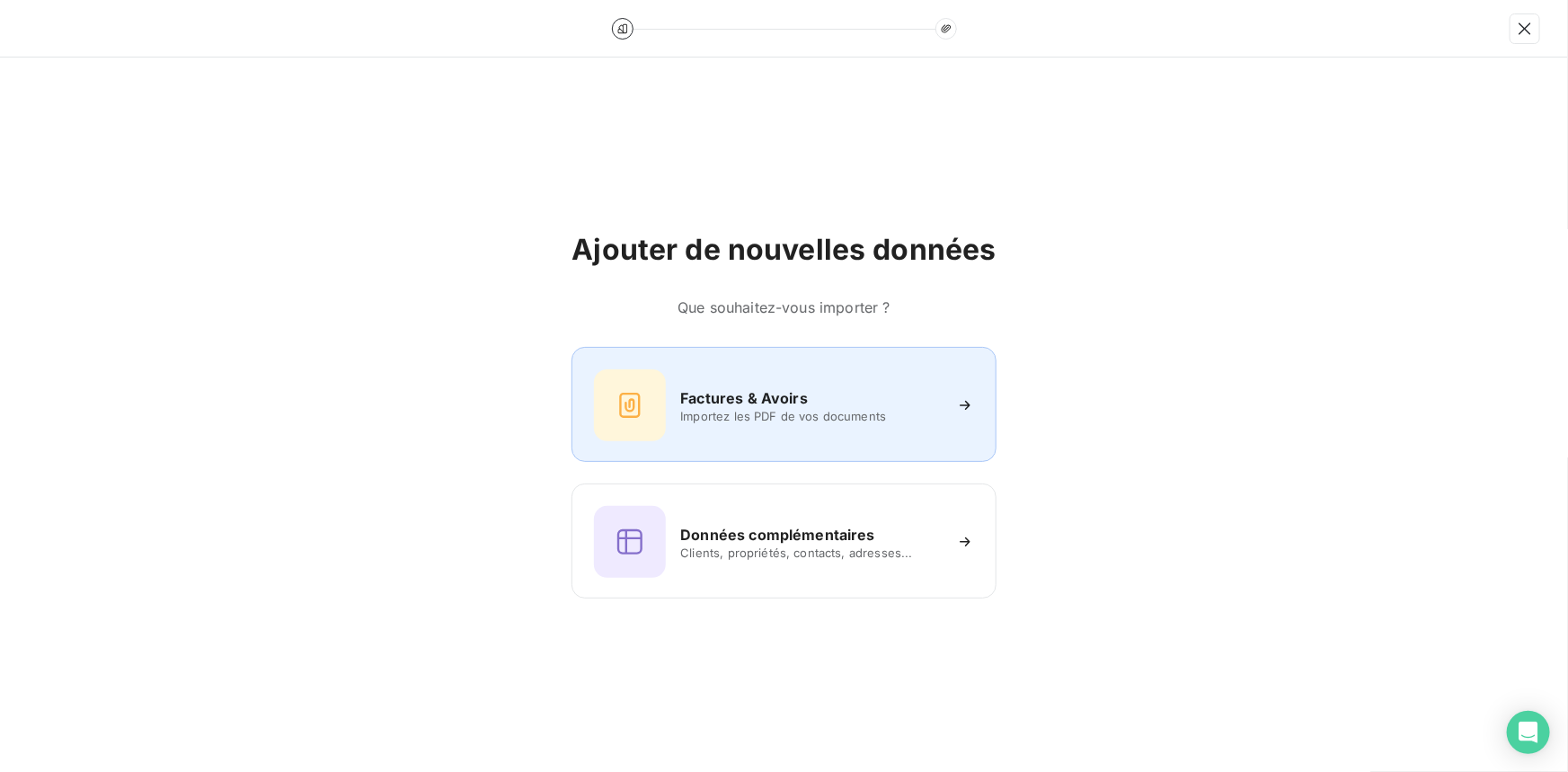
click at [784, 413] on span "Importez les PDF de vos documents" at bounding box center [810, 416] width 261 height 14
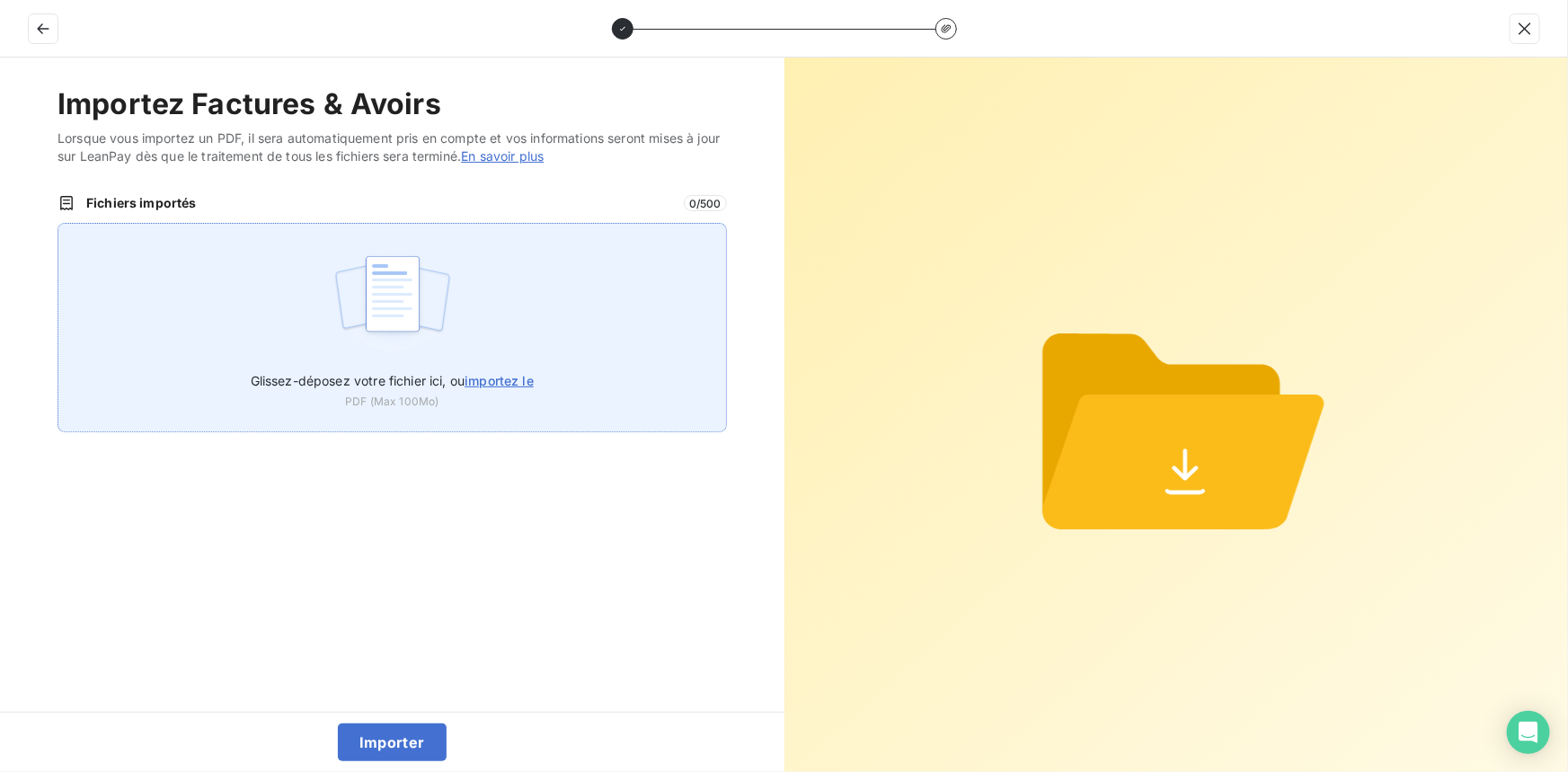
click at [504, 377] on span "importez le" at bounding box center [500, 380] width 69 height 15
click at [59, 223] on input "Glissez-déposez votre fichier ici, ou importez le" at bounding box center [58, 223] width 1 height 1
type input "C:\fakepath\FC38595.pdf"
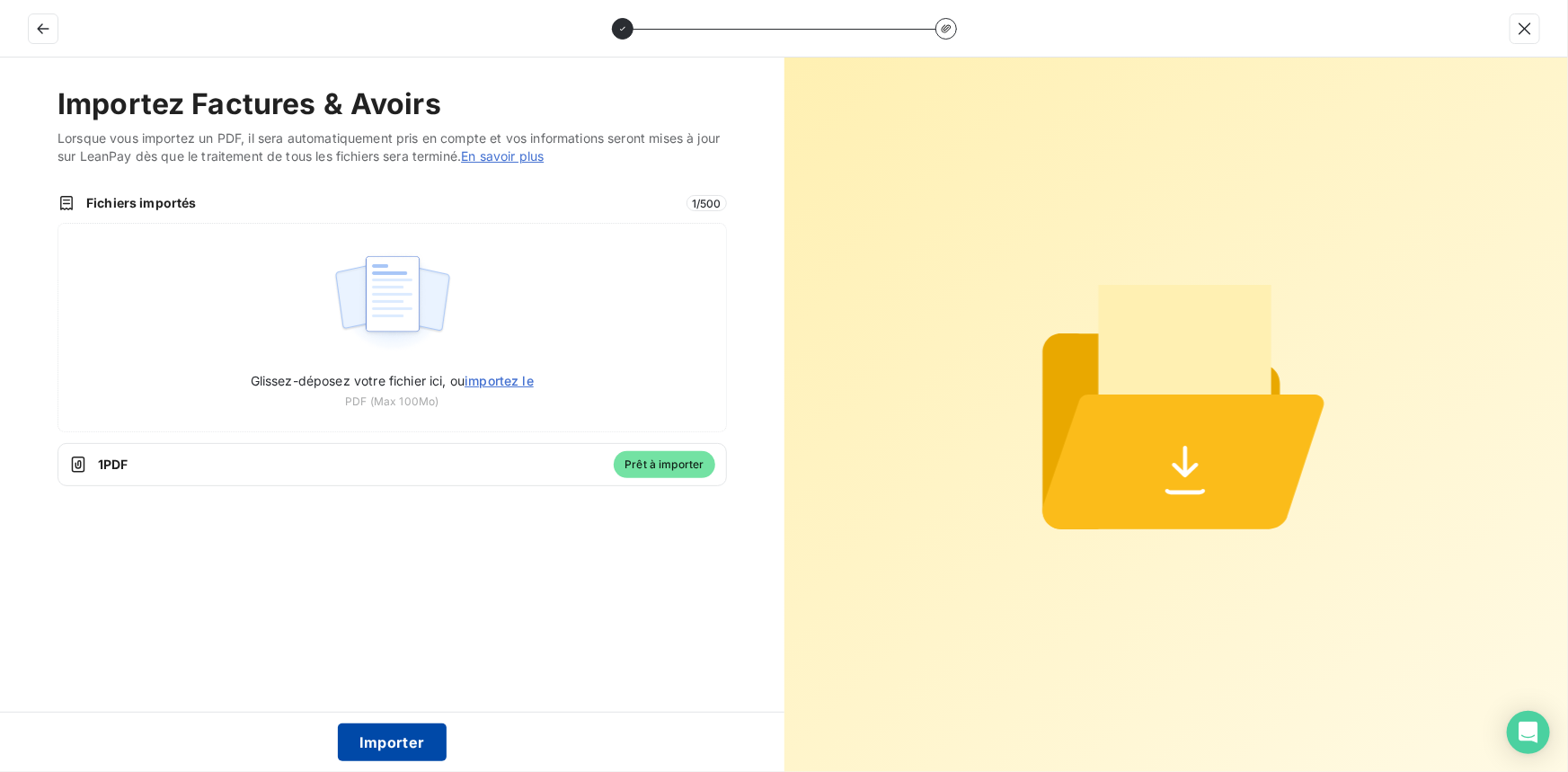
click at [371, 741] on button "Importer" at bounding box center [392, 742] width 109 height 38
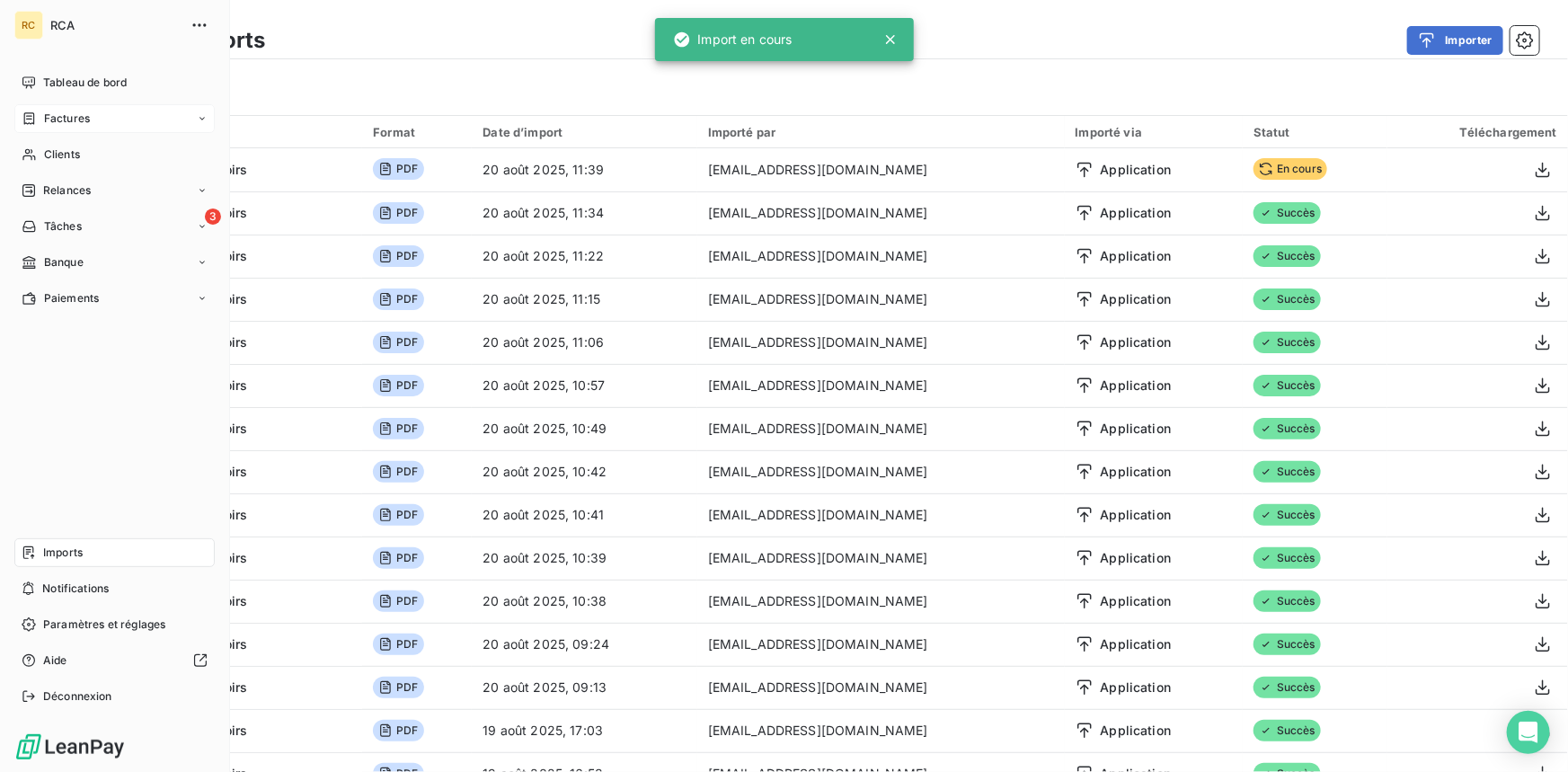
click at [42, 111] on div "Factures" at bounding box center [55, 118] width 68 height 16
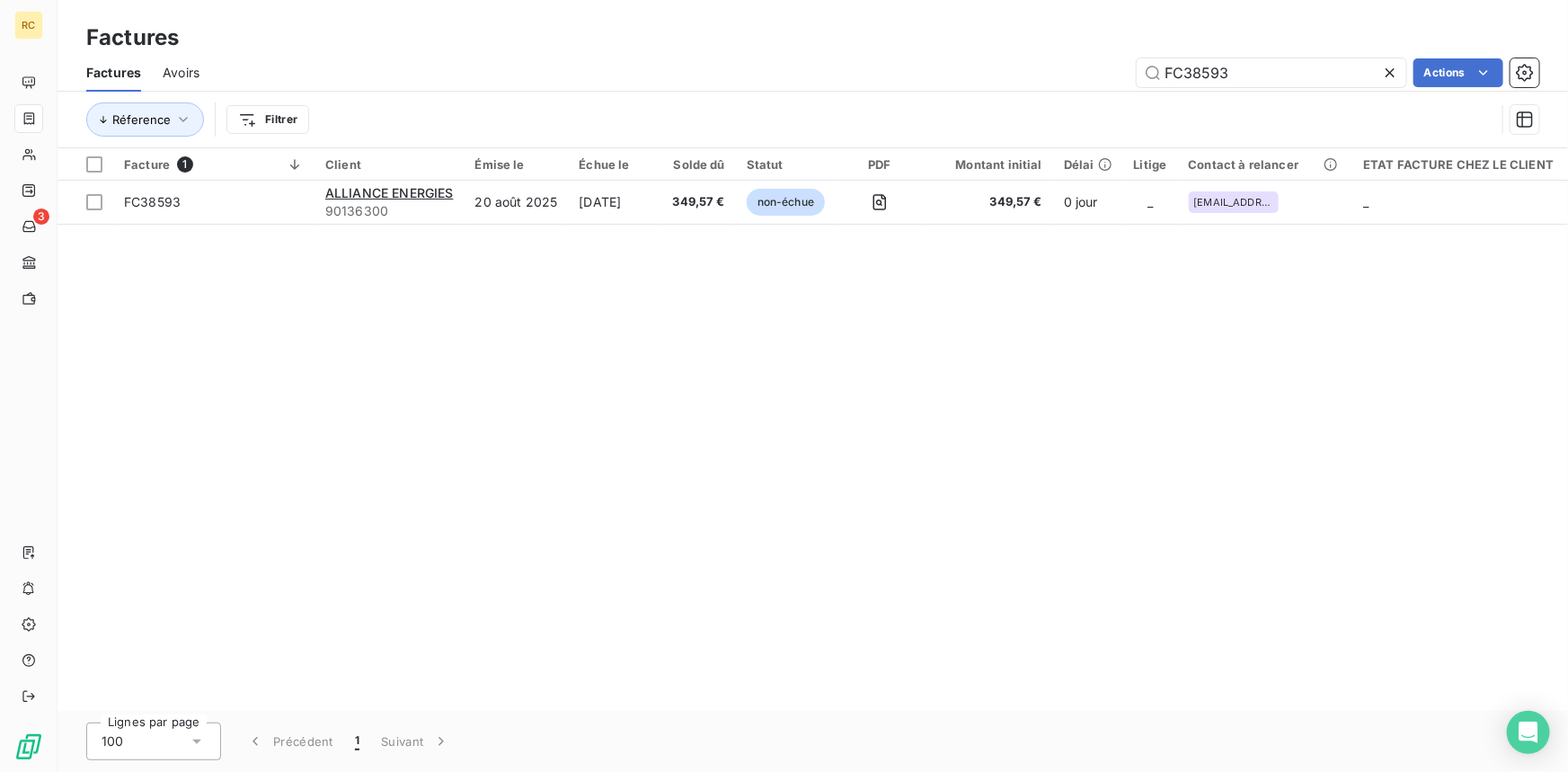
drag, startPoint x: 1248, startPoint y: 63, endPoint x: 1096, endPoint y: 65, distance: 152.0
click at [1096, 65] on div "FC38593 Actions" at bounding box center [881, 73] width 1319 height 29
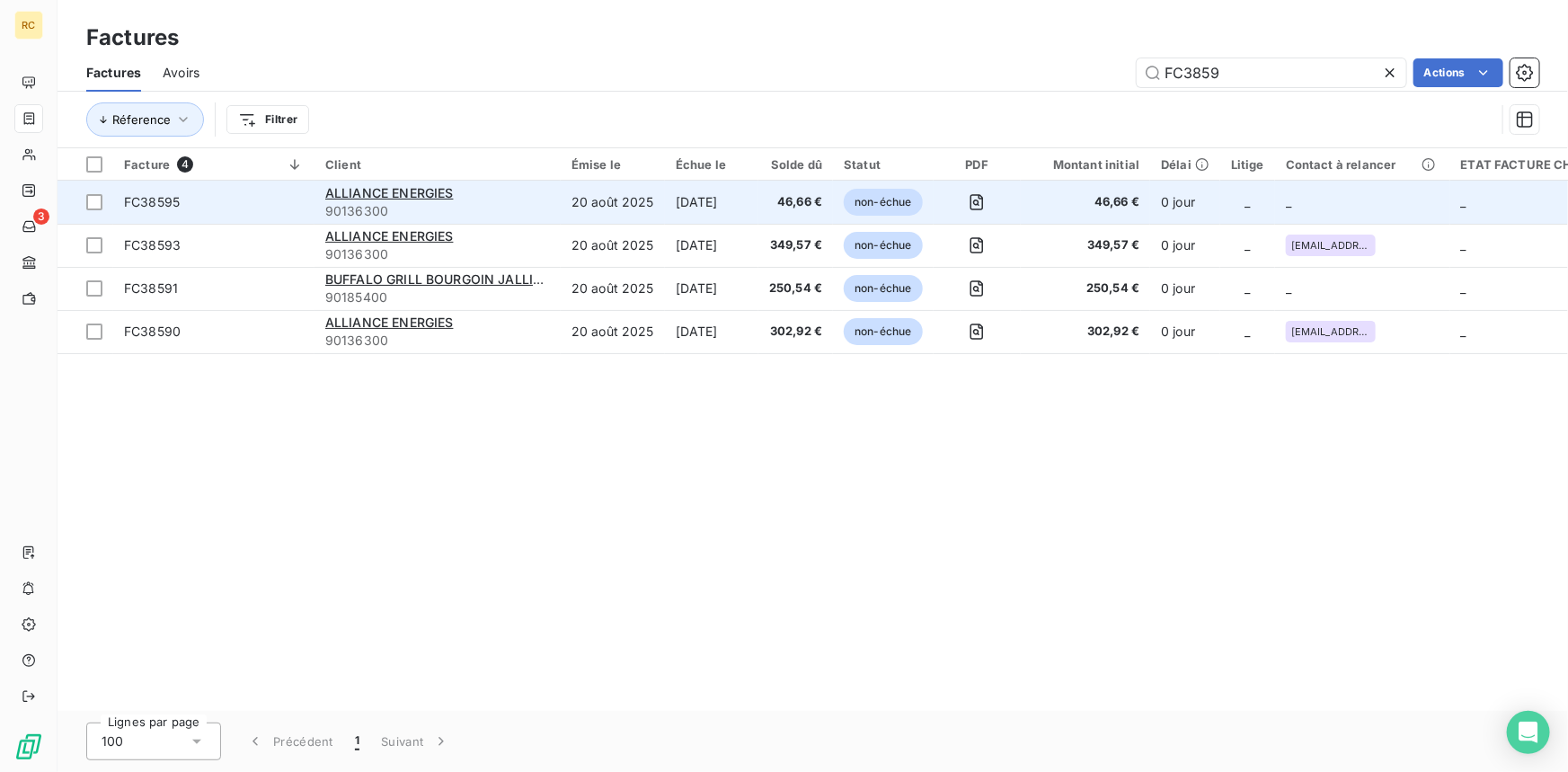
type input "FC3859"
click at [195, 202] on span "FC38595" at bounding box center [214, 202] width 180 height 18
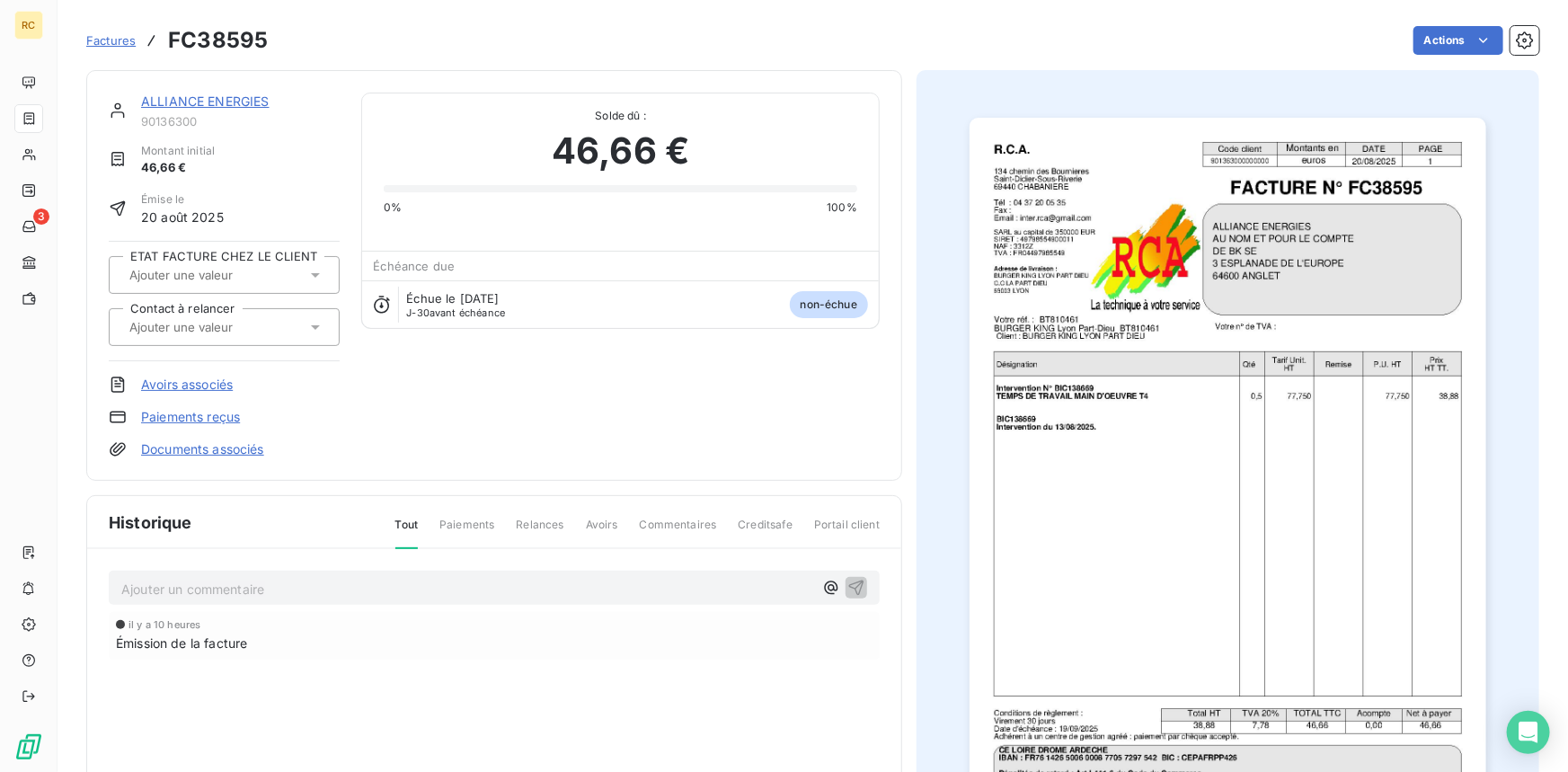
click at [209, 447] on link "Documents associés" at bounding box center [203, 450] width 123 height 18
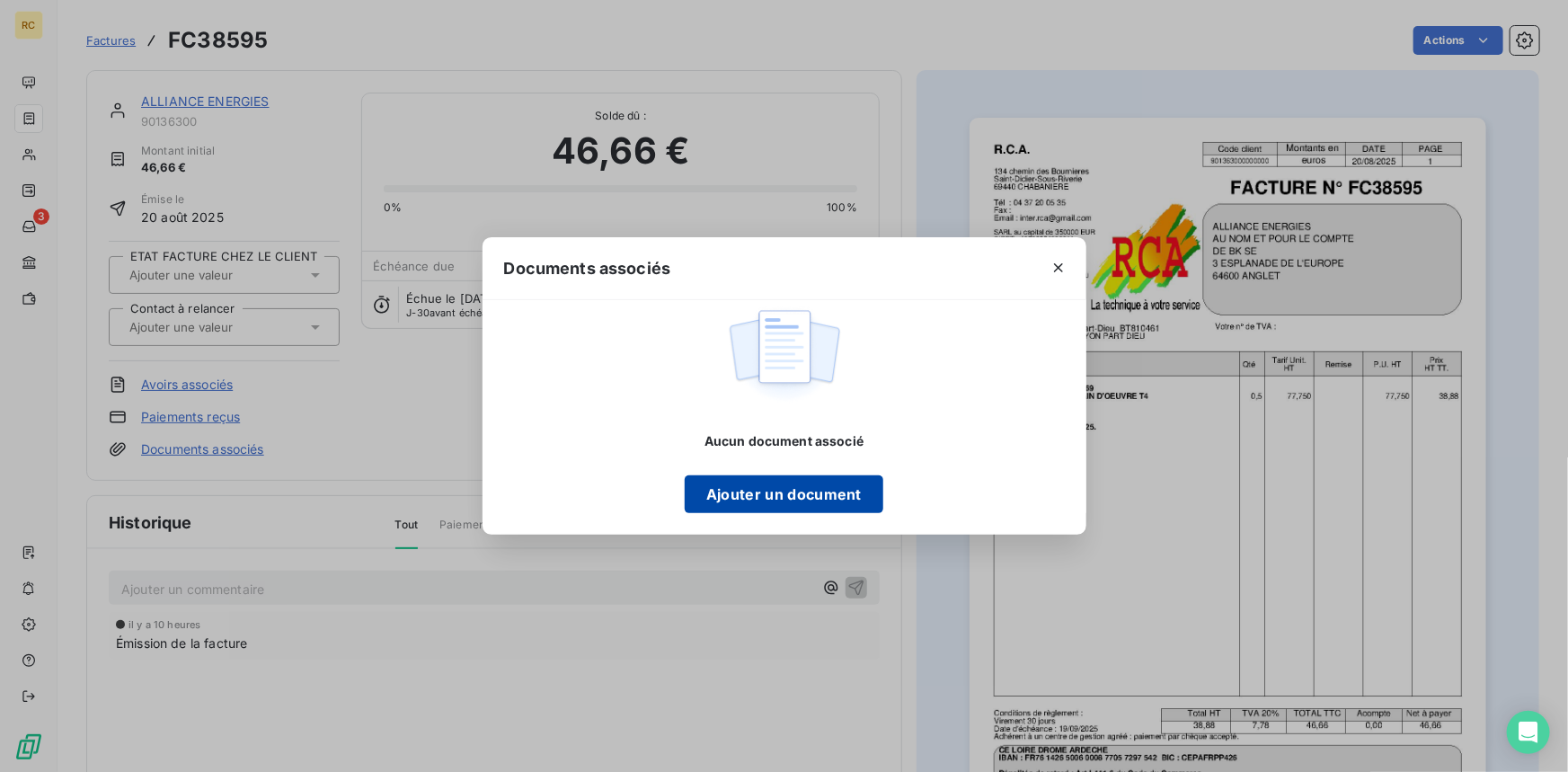
click at [715, 509] on button "Ajouter un document" at bounding box center [784, 494] width 198 height 38
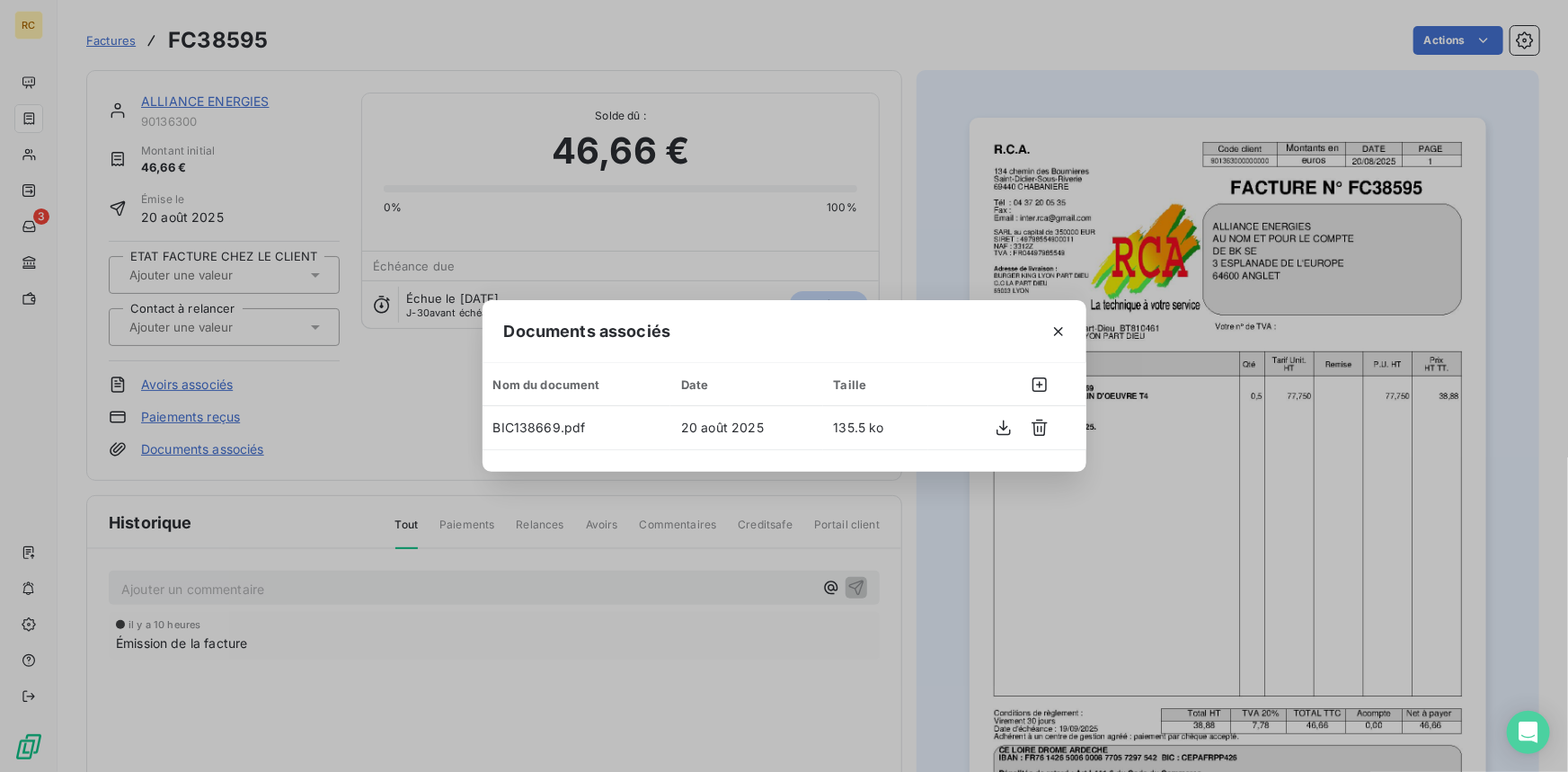
click at [901, 190] on div "Documents associés Nom du document Date Taille BIC138669.pdf 20 août 2025 135.5…" at bounding box center [784, 386] width 1568 height 772
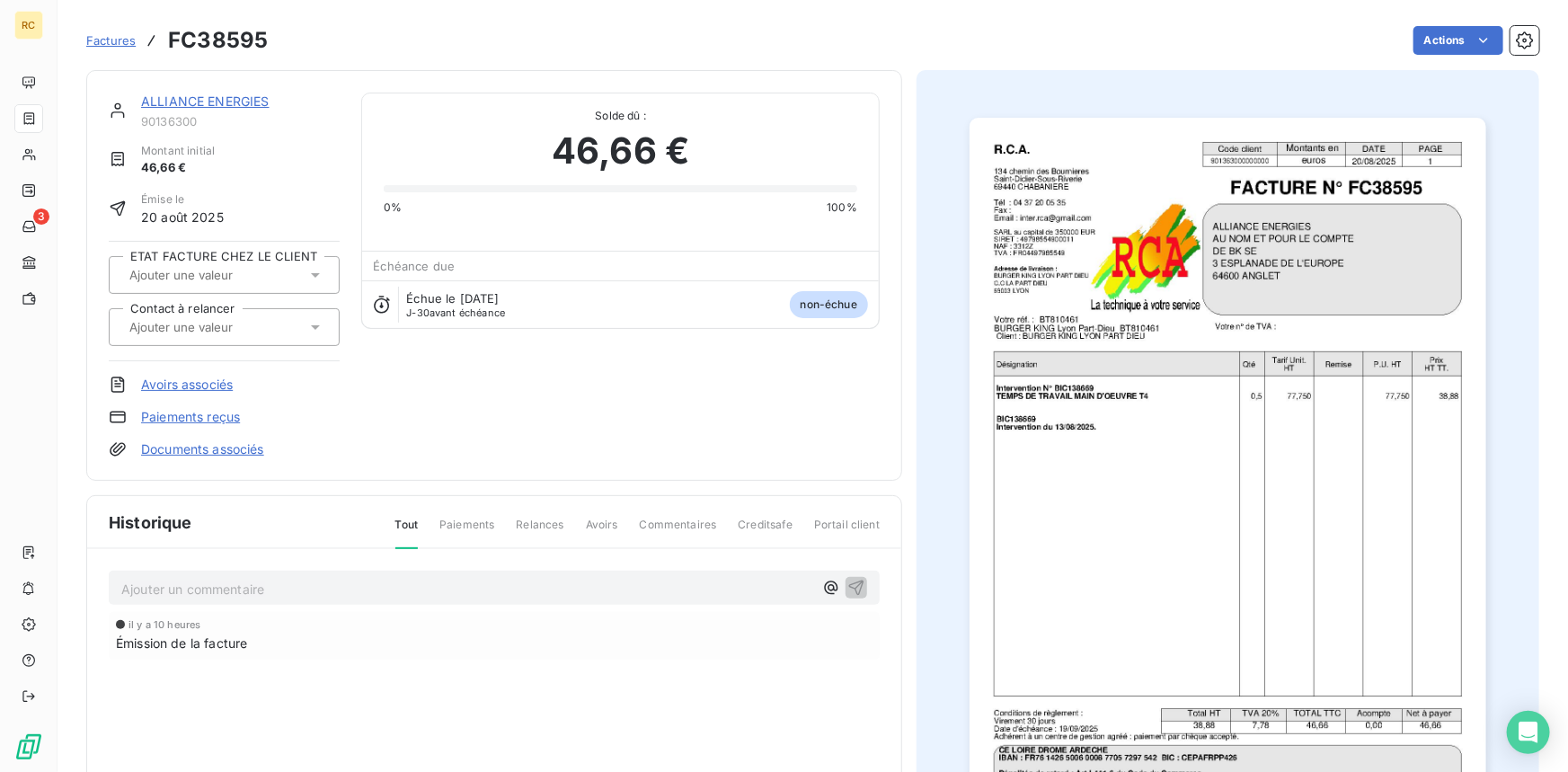
click at [308, 323] on icon at bounding box center [315, 327] width 18 height 18
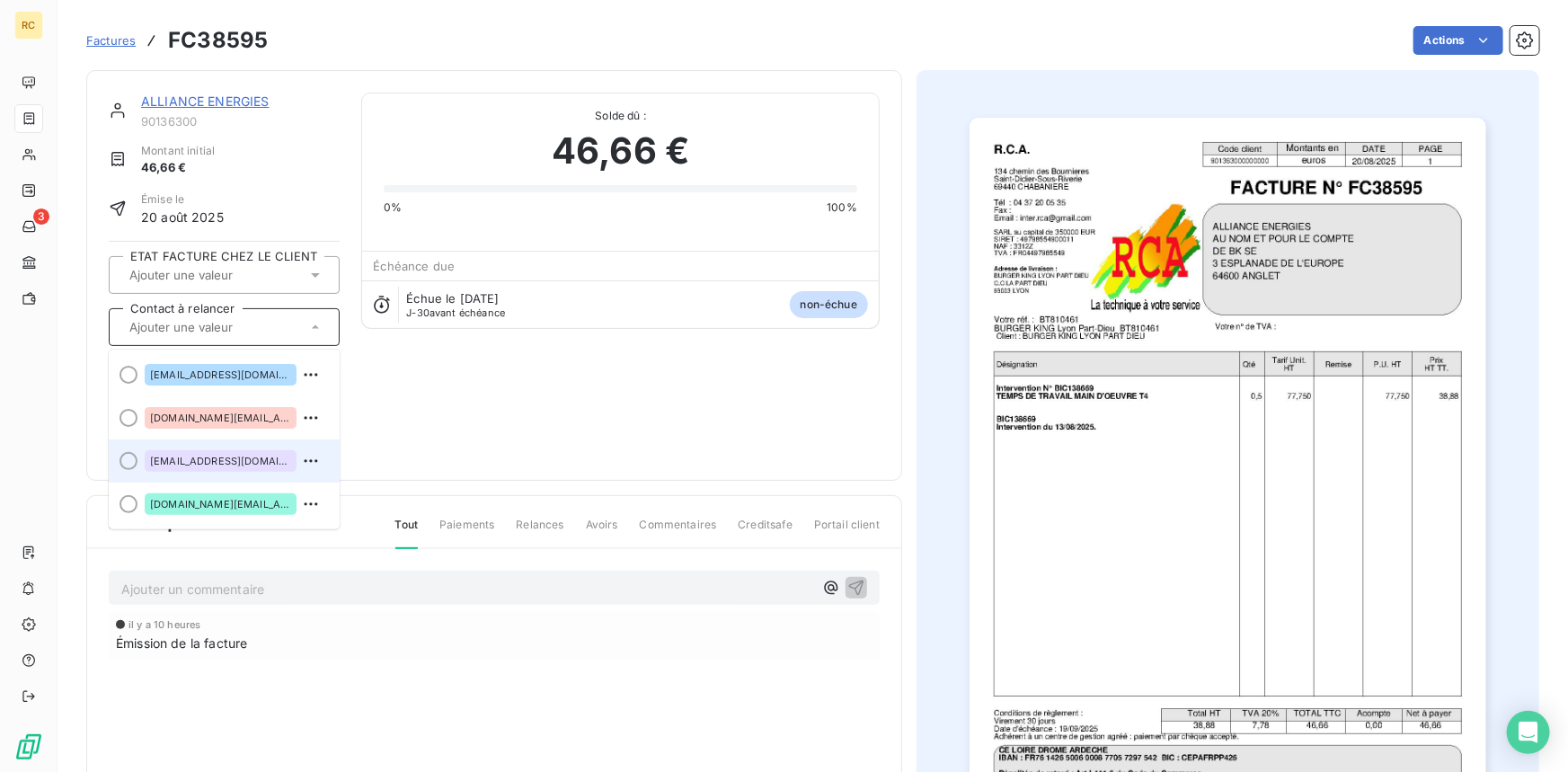
click at [265, 462] on span "factures@alliance-energies.fr" at bounding box center [220, 460] width 141 height 11
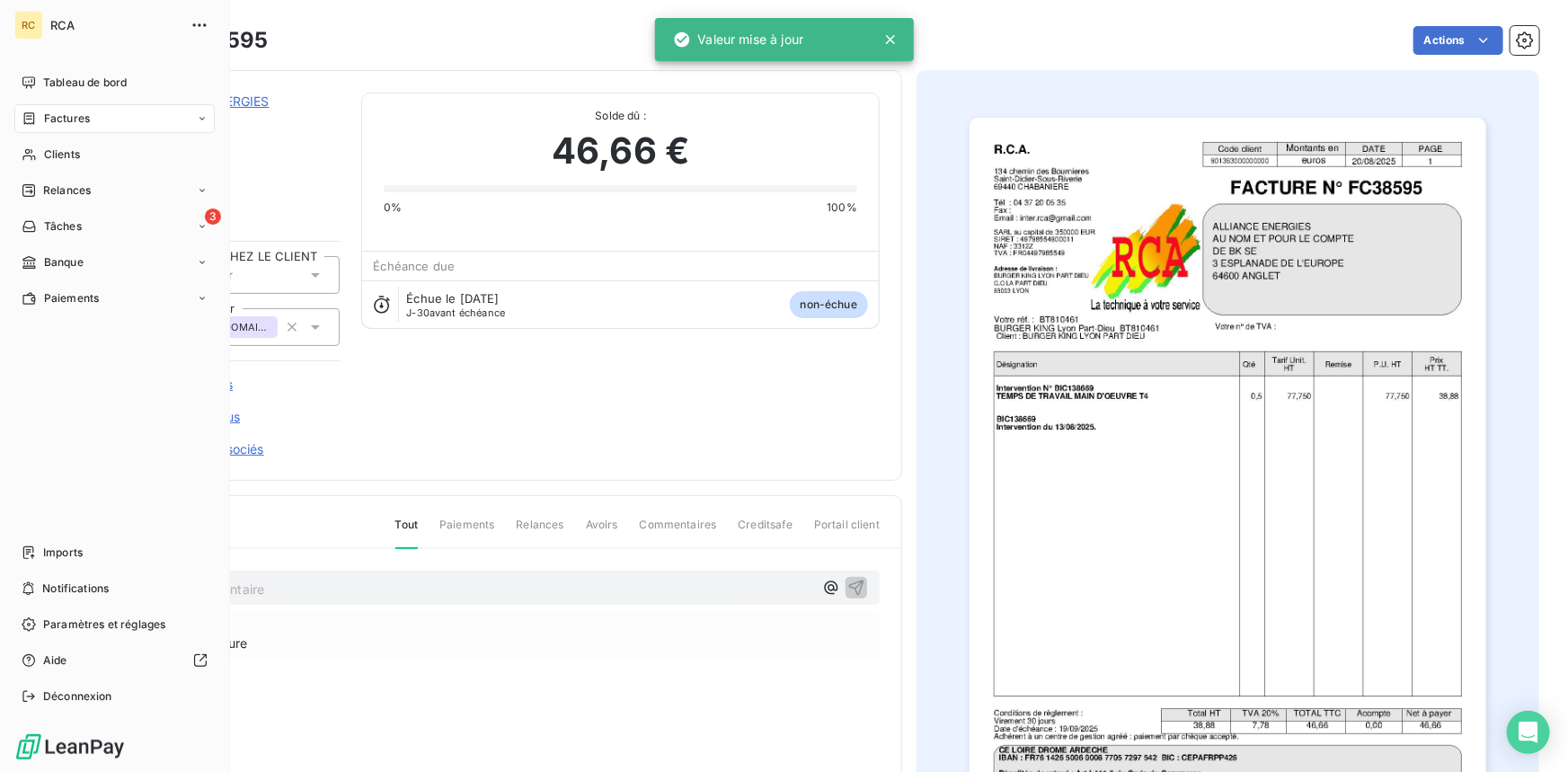
click at [45, 107] on div "Factures" at bounding box center [115, 118] width 200 height 29
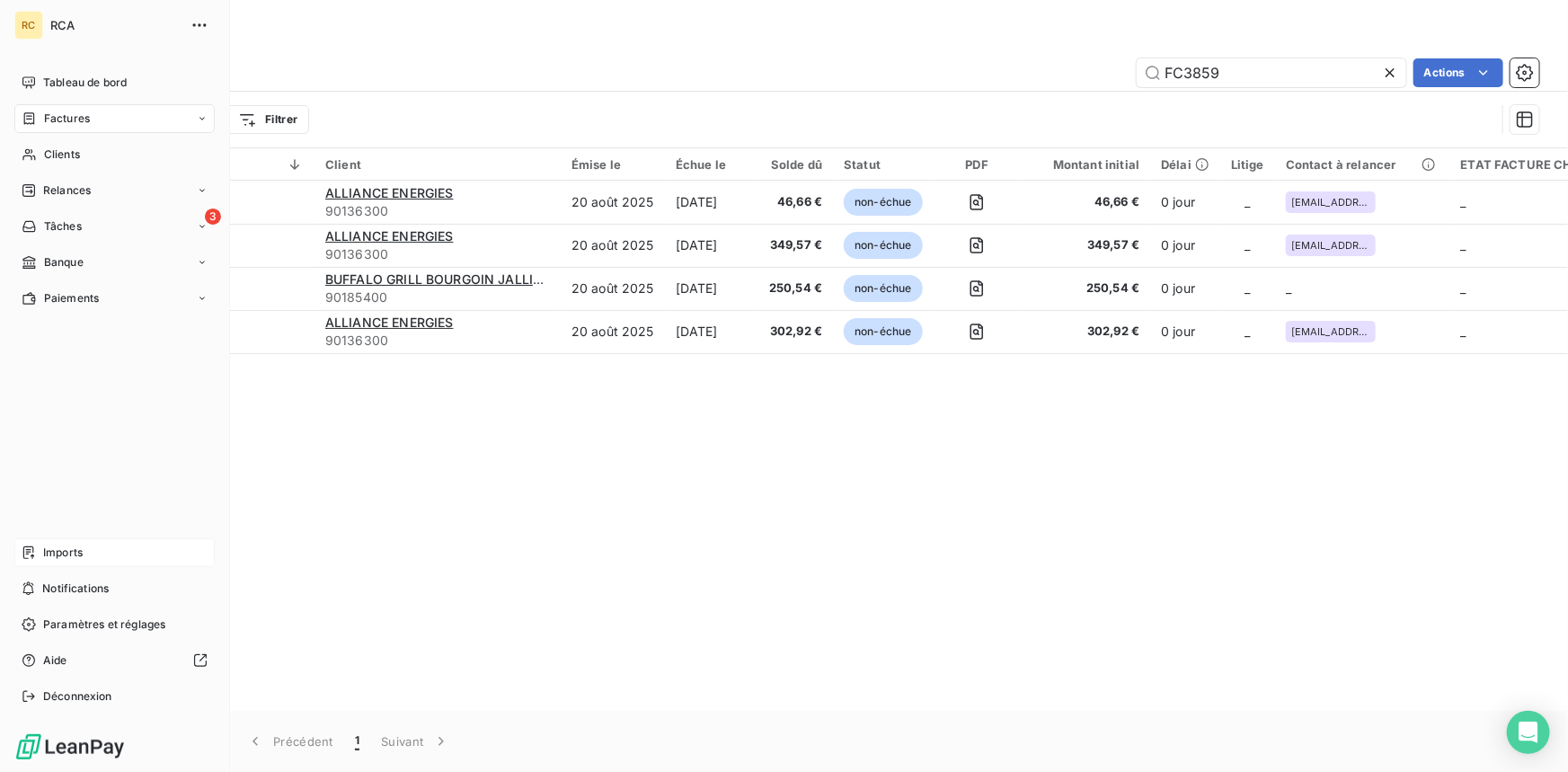
click at [26, 547] on icon at bounding box center [28, 553] width 14 height 14
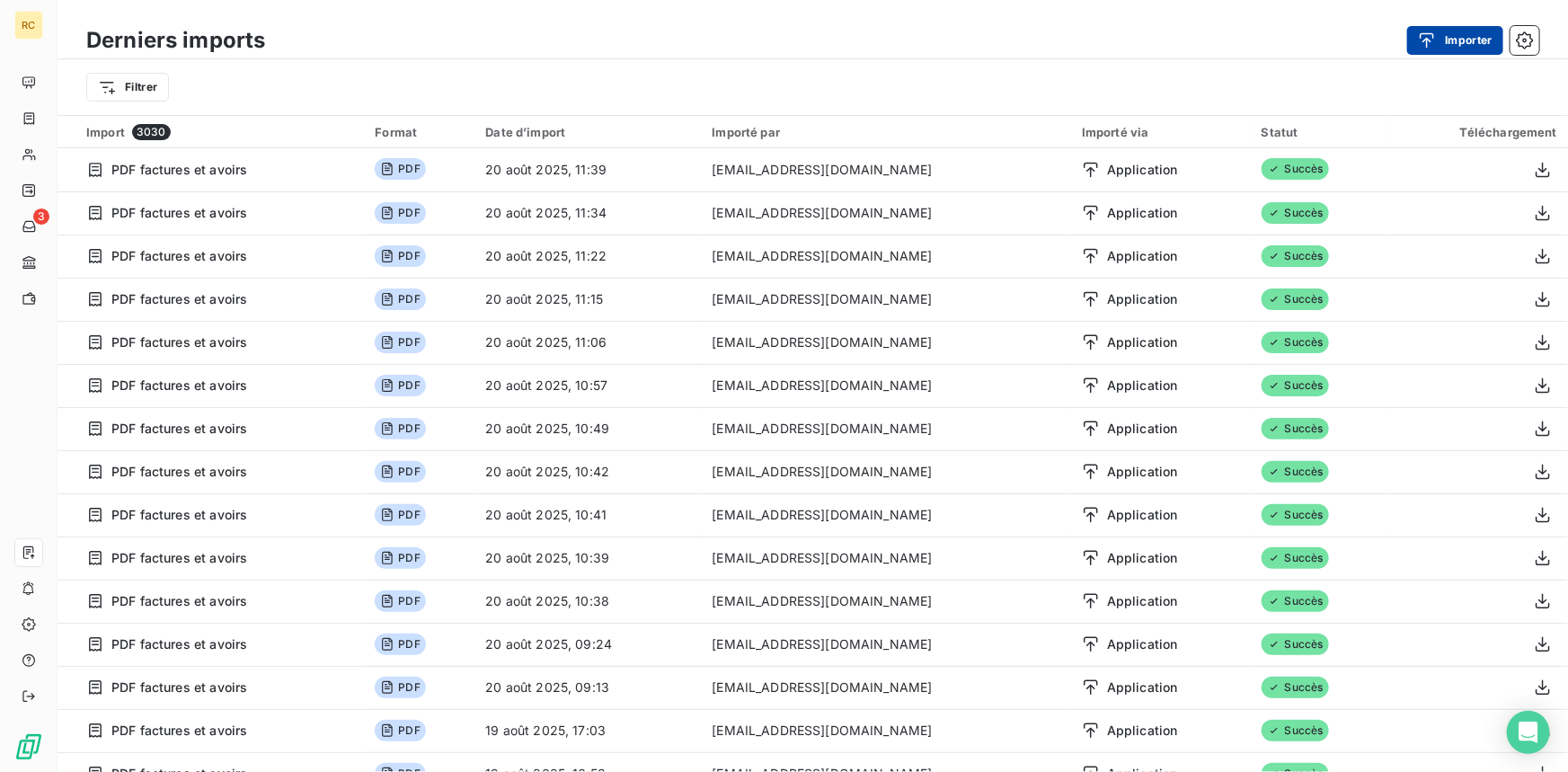
click at [1456, 32] on button "Importer" at bounding box center [1455, 40] width 96 height 29
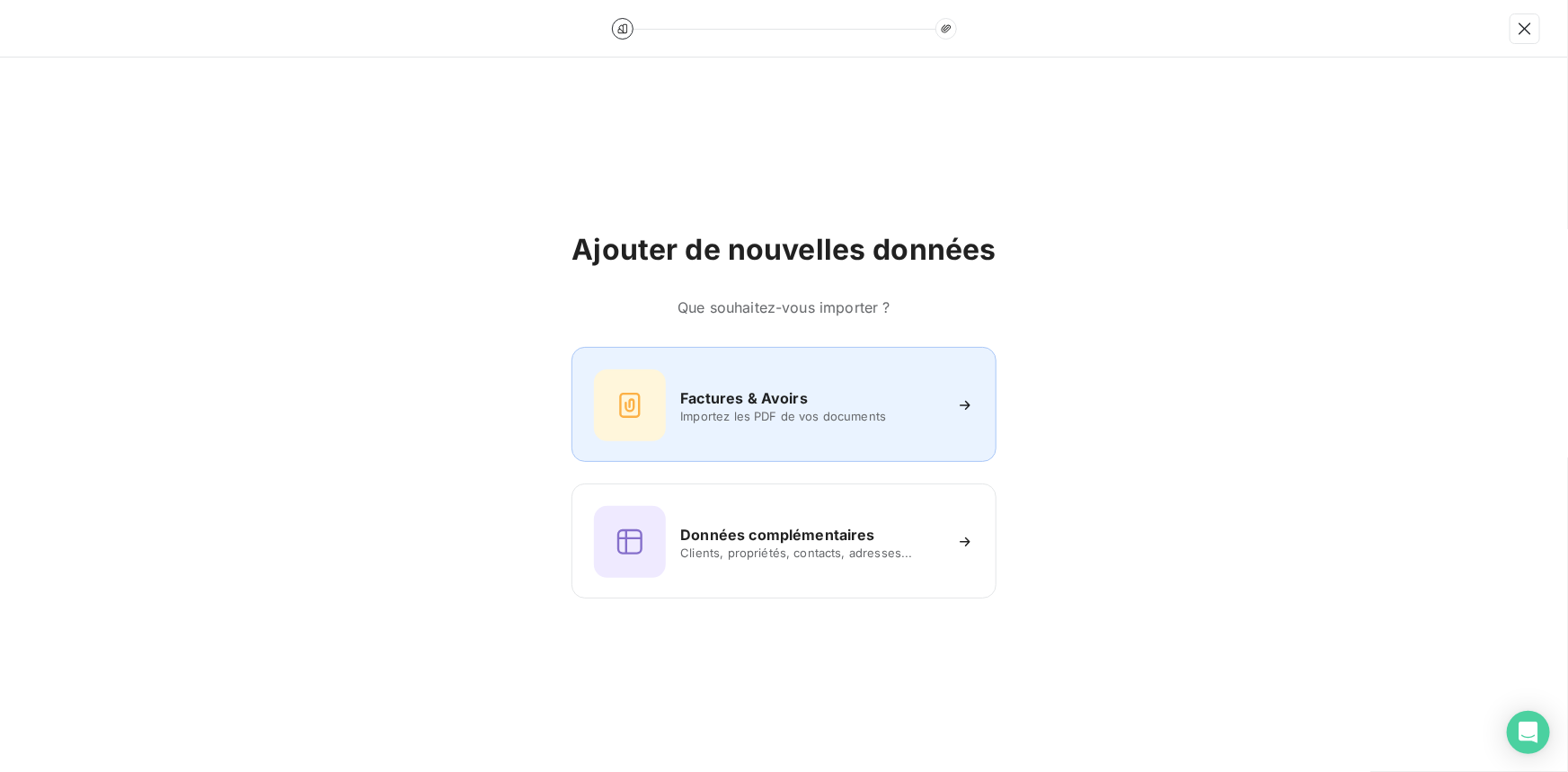
click at [757, 394] on h6 "Factures & Avoirs" at bounding box center [744, 398] width 128 height 21
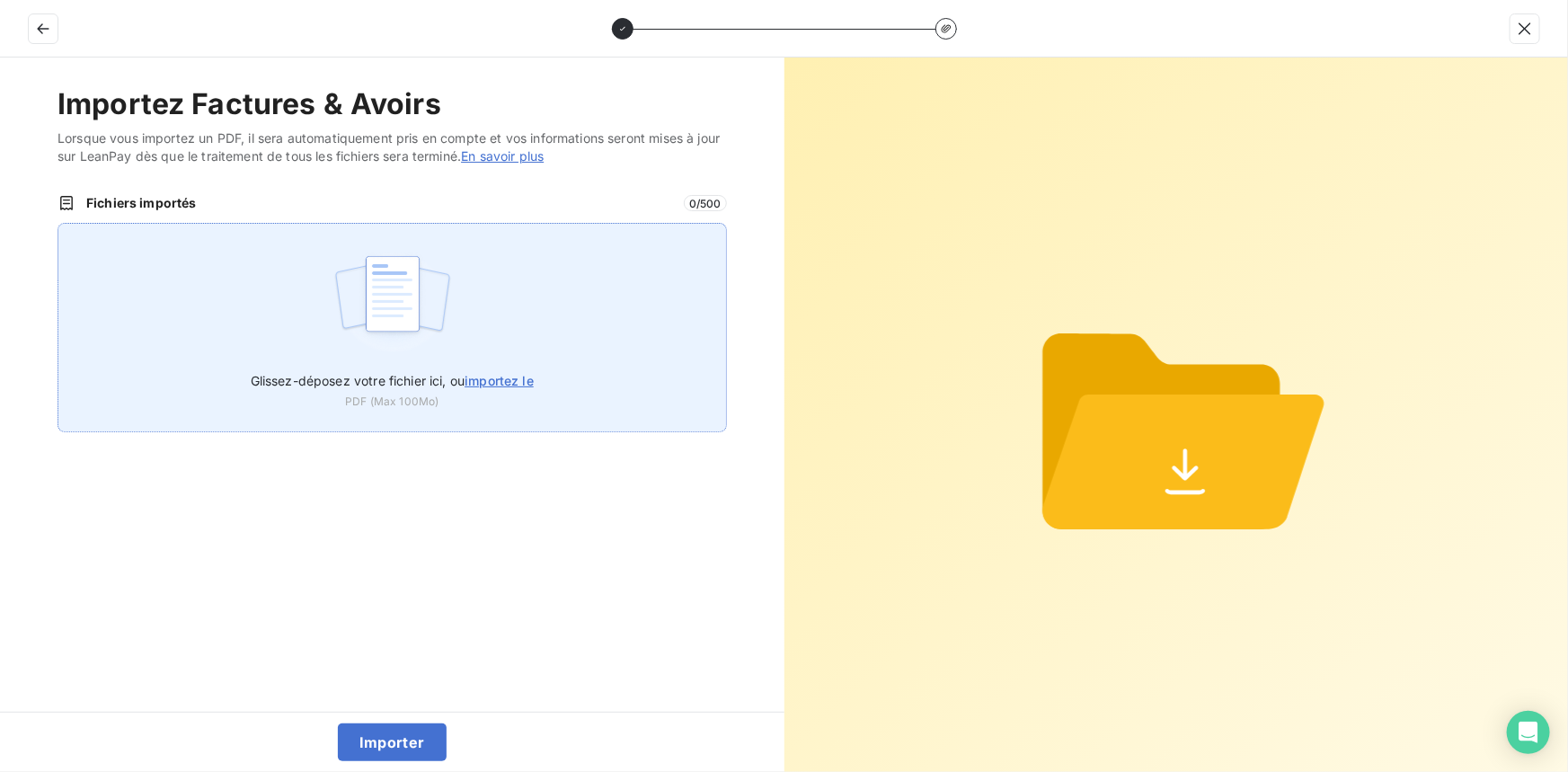
click at [482, 382] on span "importez le" at bounding box center [500, 380] width 69 height 15
click at [59, 223] on input "Glissez-déposez votre fichier ici, ou importez le" at bounding box center [58, 223] width 1 height 1
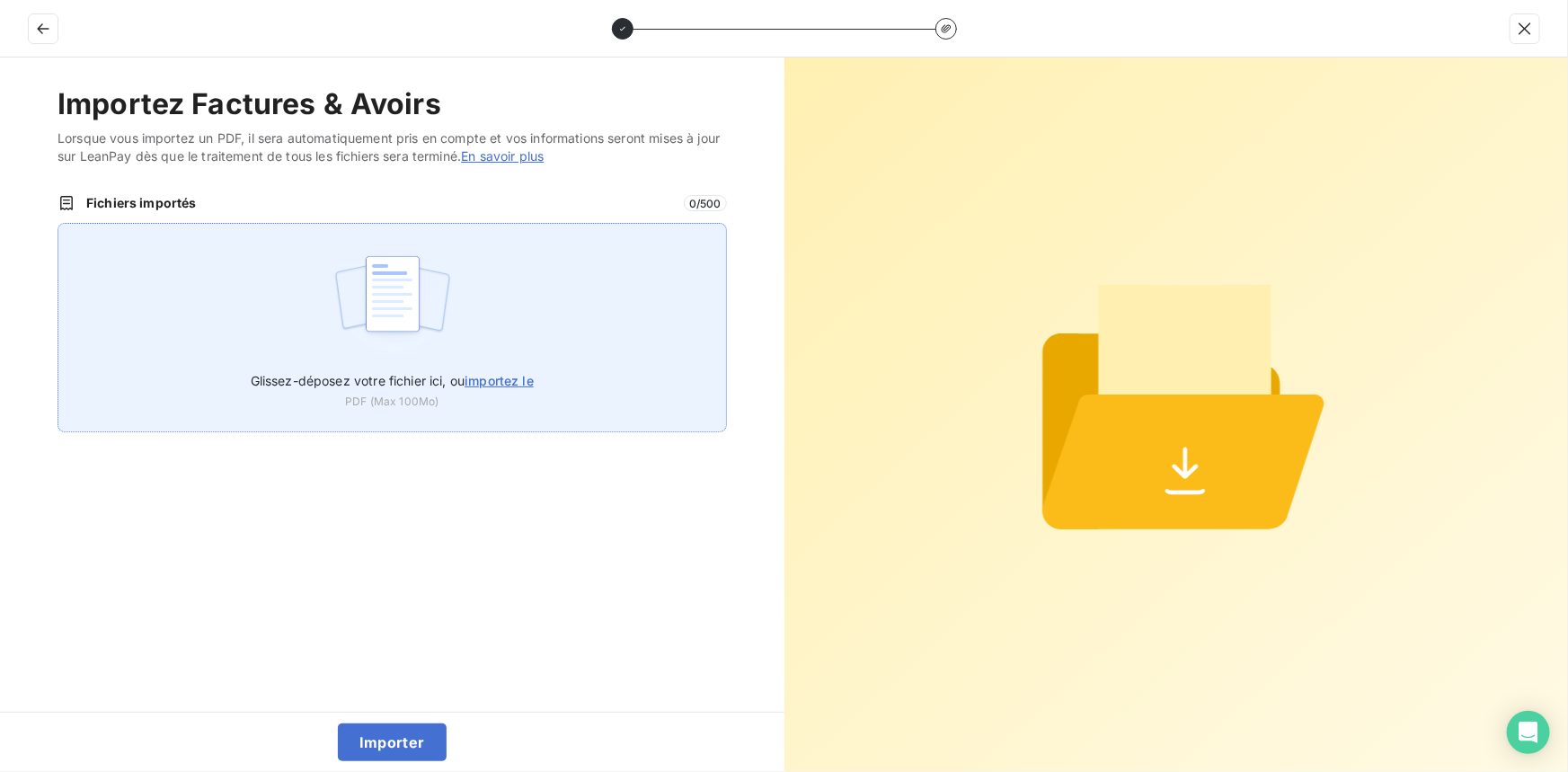
type input "C:\fakepath\FC38597.pdf"
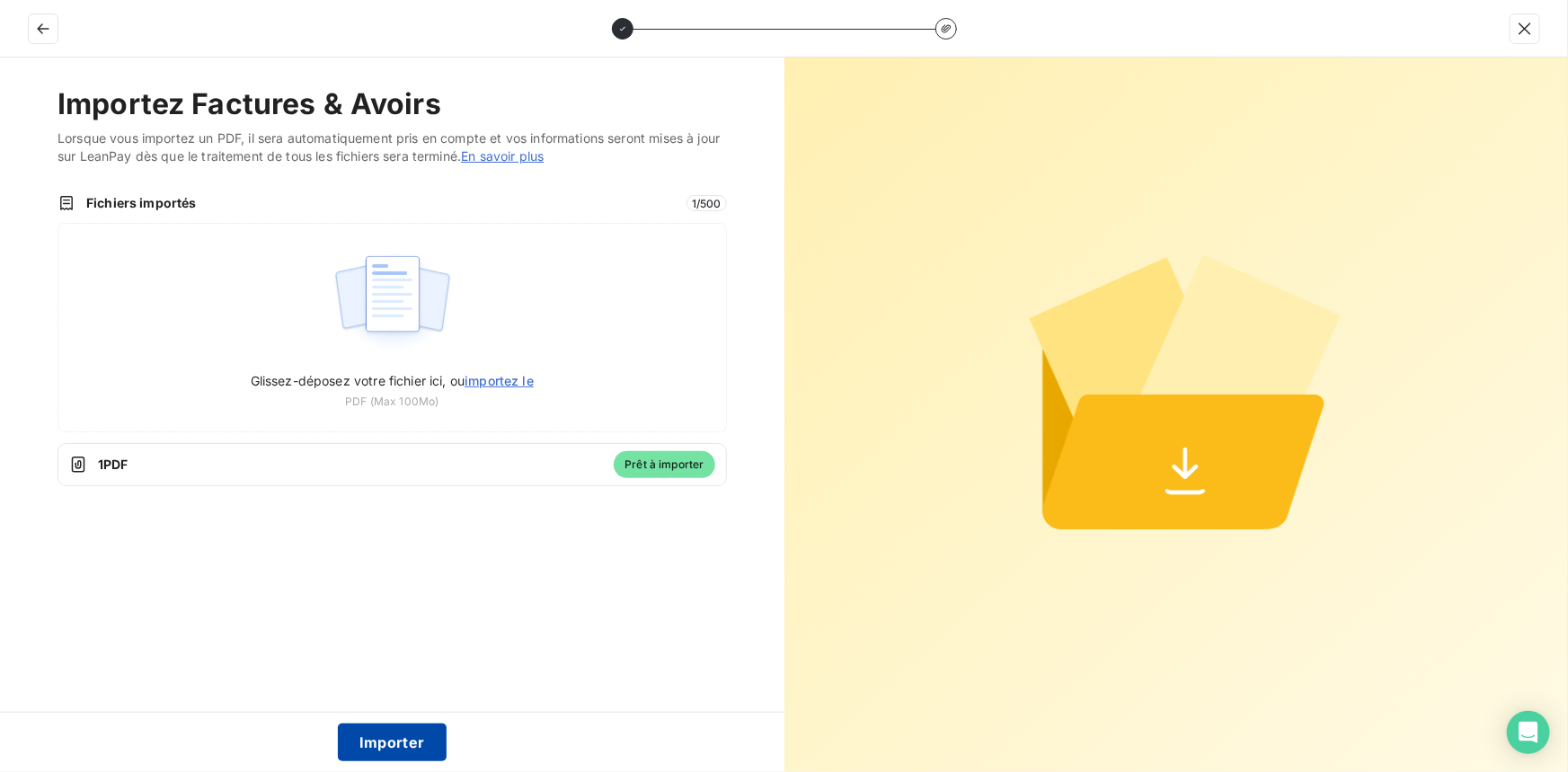
click at [413, 739] on button "Importer" at bounding box center [392, 742] width 109 height 38
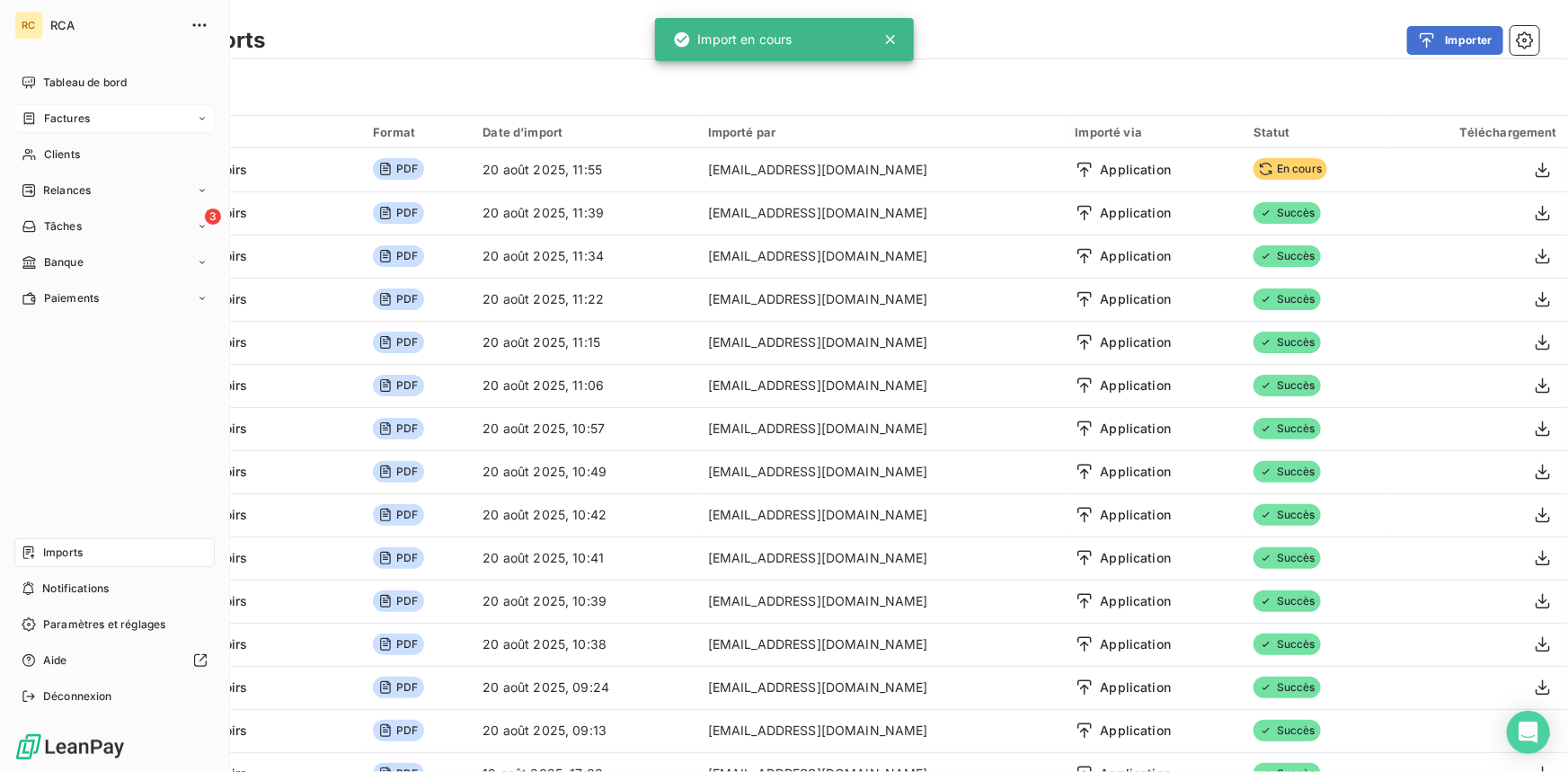
click at [39, 119] on div "Factures" at bounding box center [55, 118] width 68 height 16
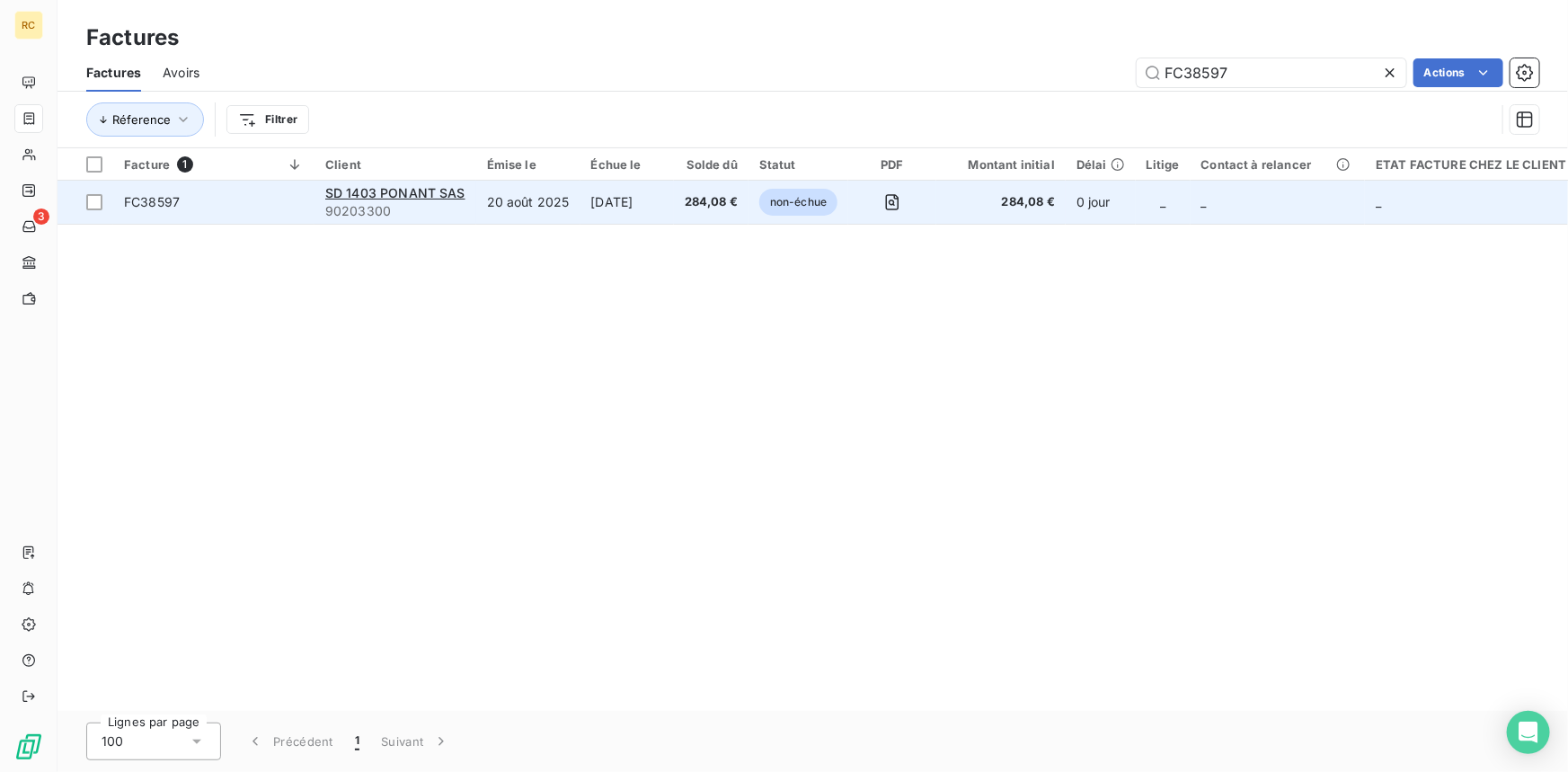
type input "FC38597"
click at [166, 206] on span "FC38597" at bounding box center [152, 202] width 56 height 15
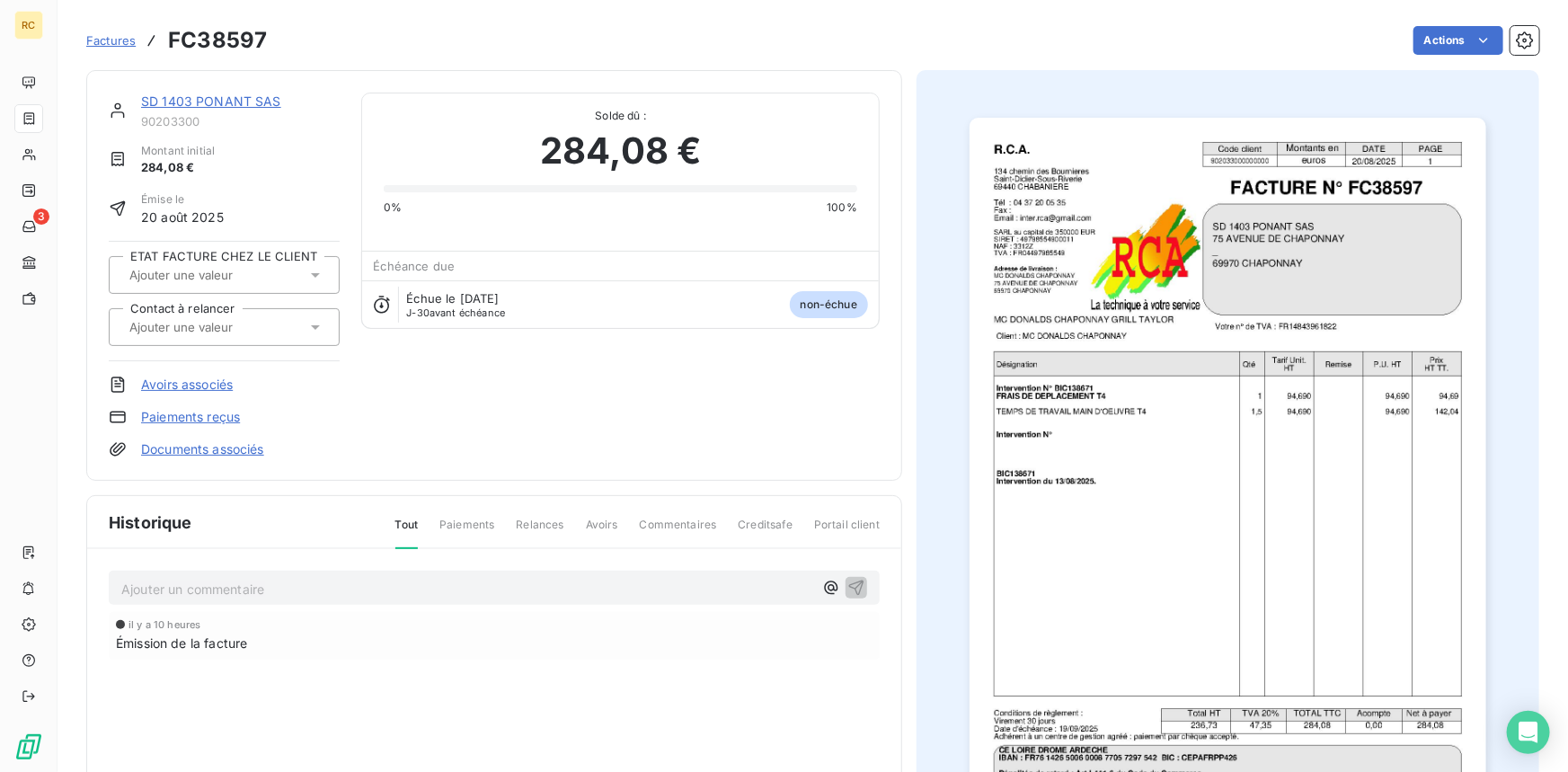
click at [238, 448] on link "Documents associés" at bounding box center [203, 450] width 123 height 18
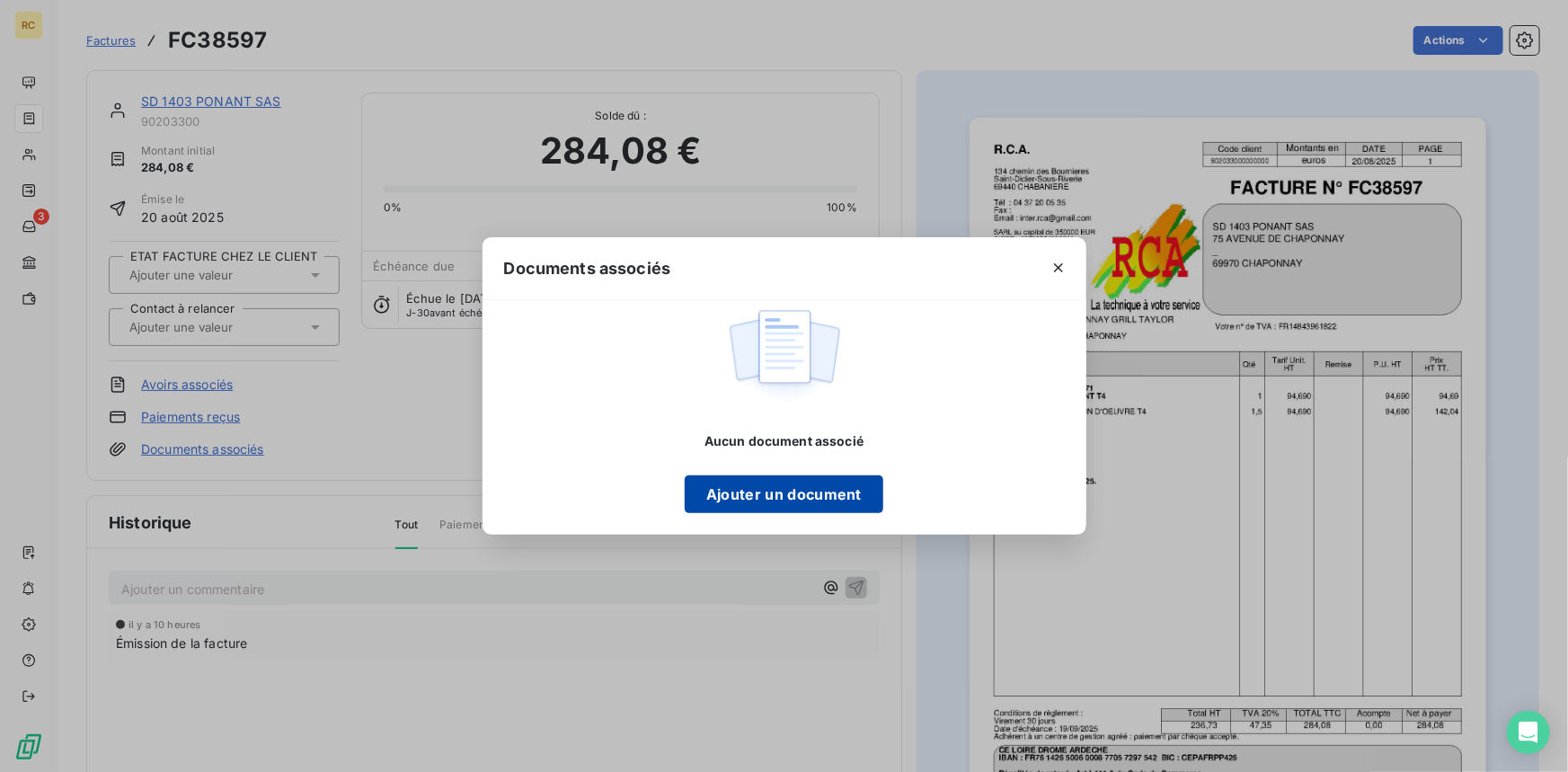
click at [755, 500] on button "Ajouter un document" at bounding box center [784, 494] width 198 height 38
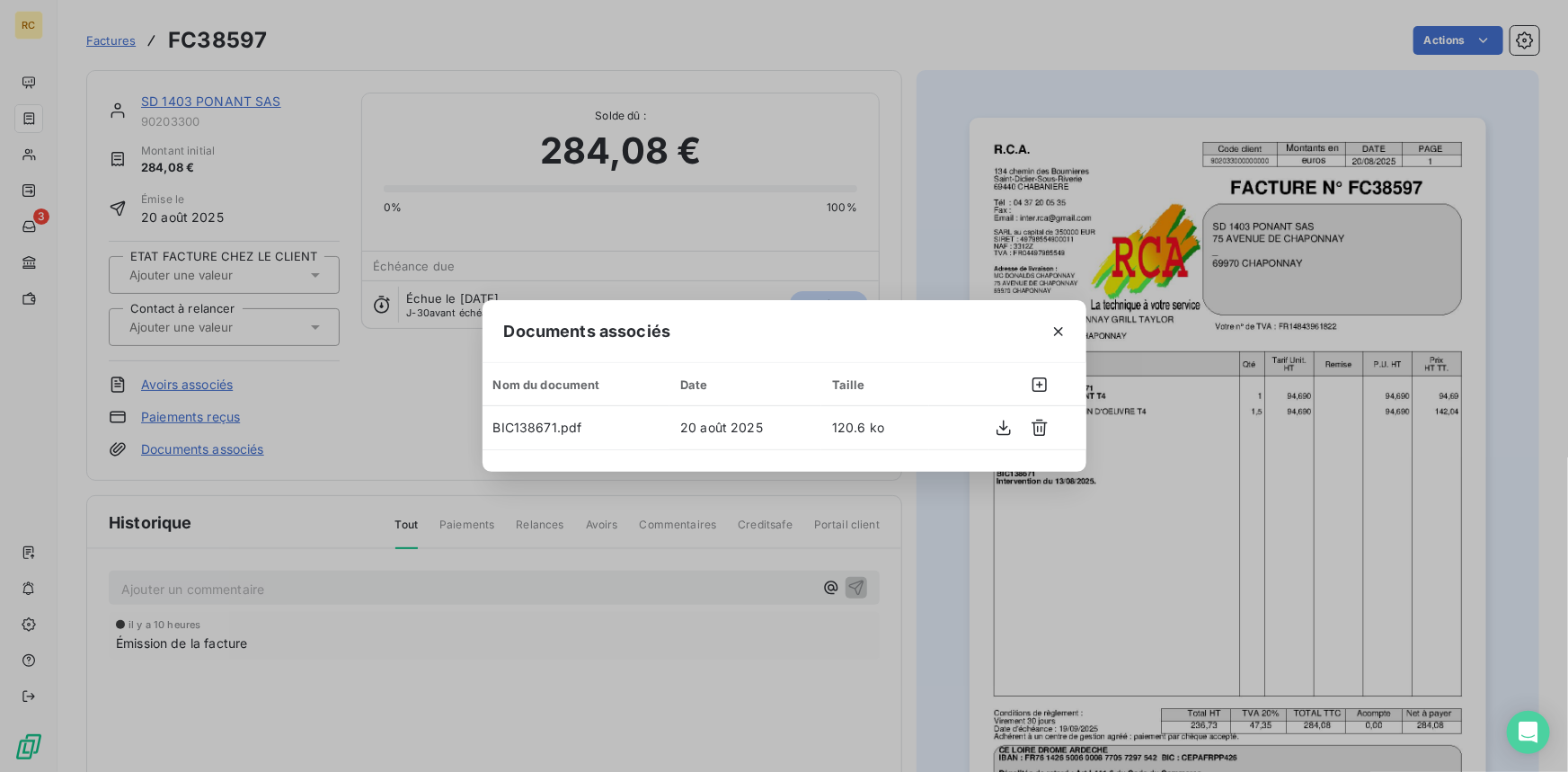
click at [1054, 43] on div "Documents associés Nom du document Date Taille BIC138671.pdf 20 août 2025 120.6…" at bounding box center [784, 386] width 1568 height 772
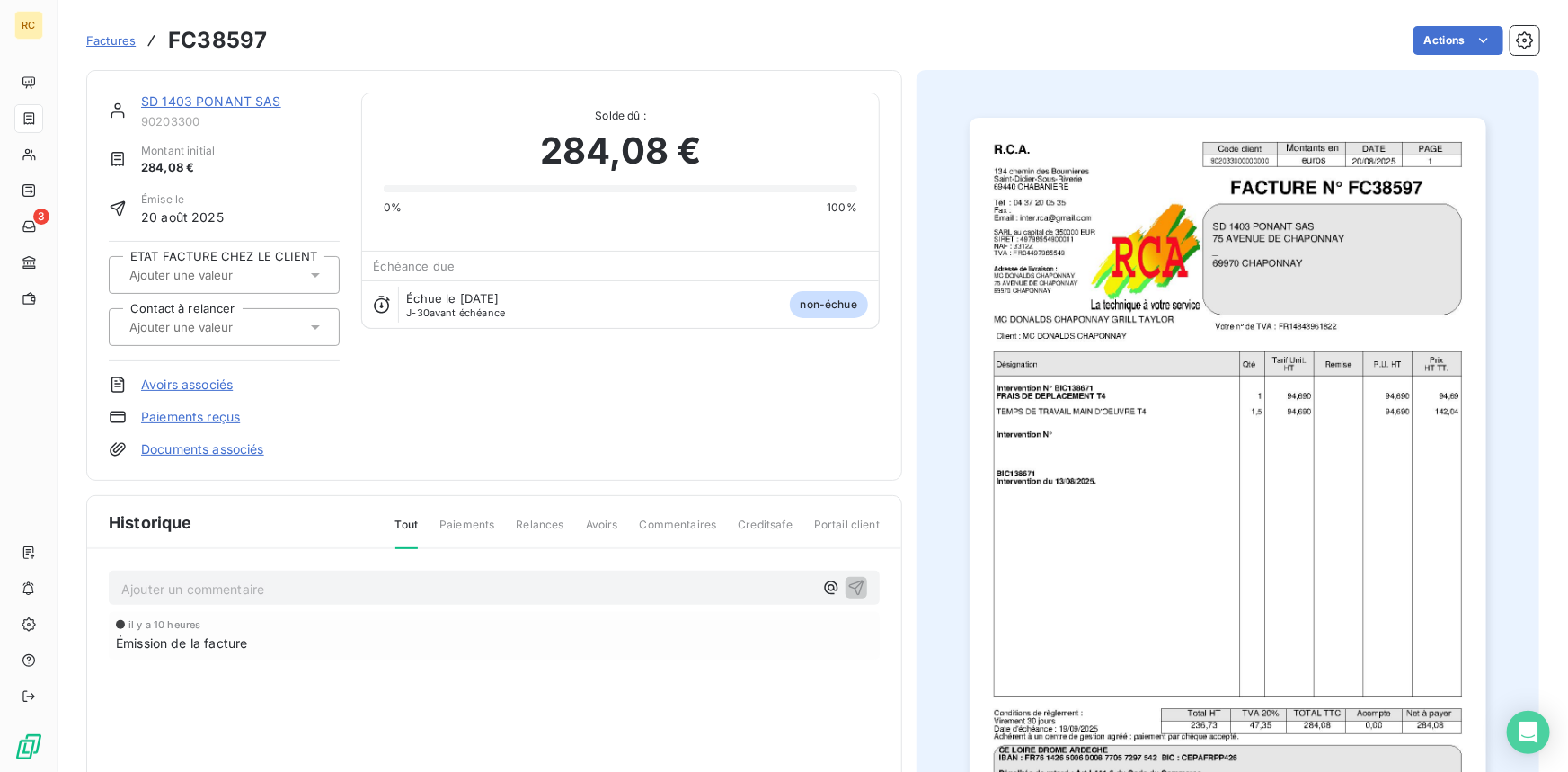
click at [201, 99] on link "SD 1403 PONANT SAS" at bounding box center [212, 101] width 141 height 15
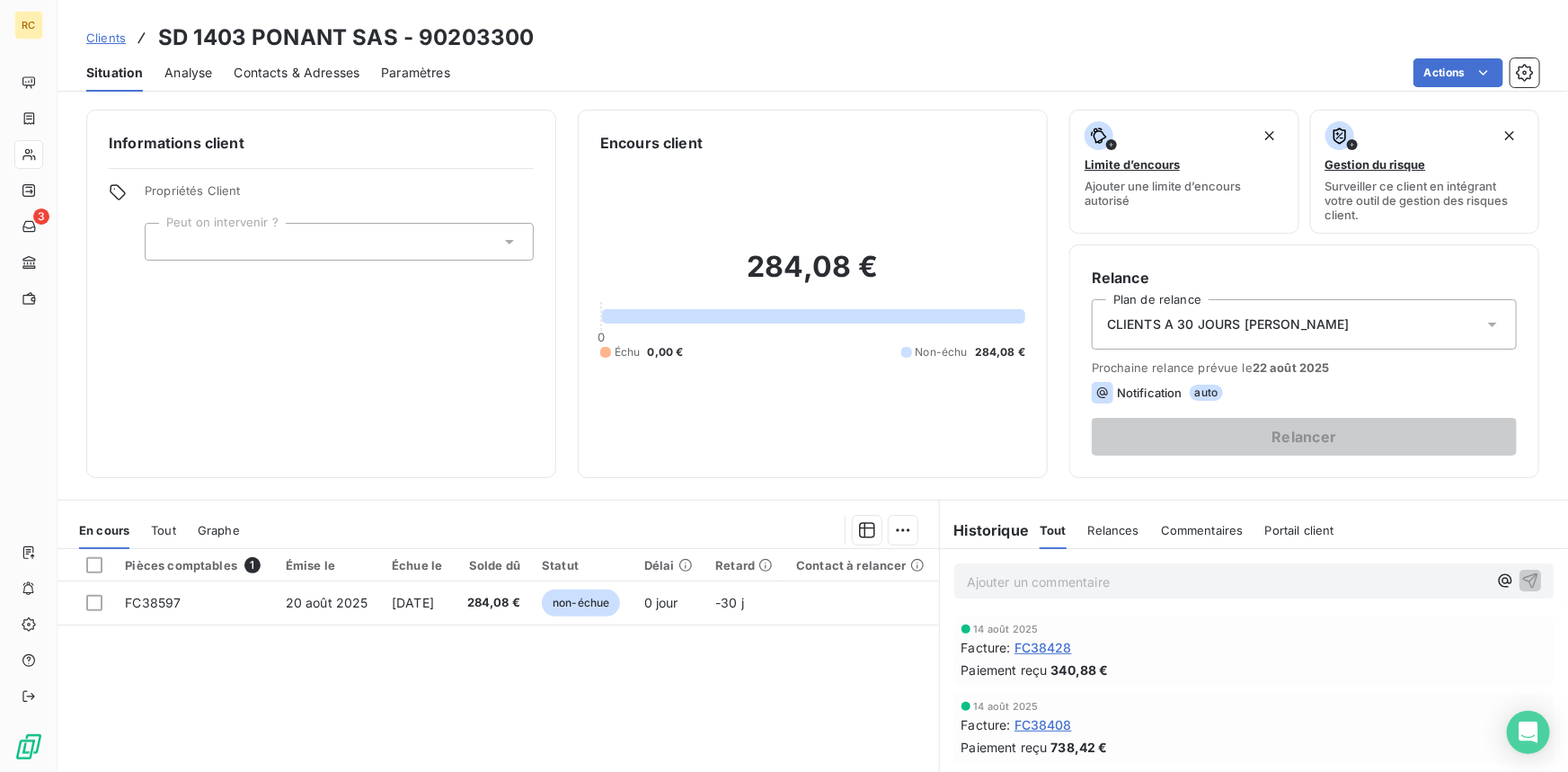
click at [316, 67] on span "Contacts & Adresses" at bounding box center [296, 72] width 126 height 18
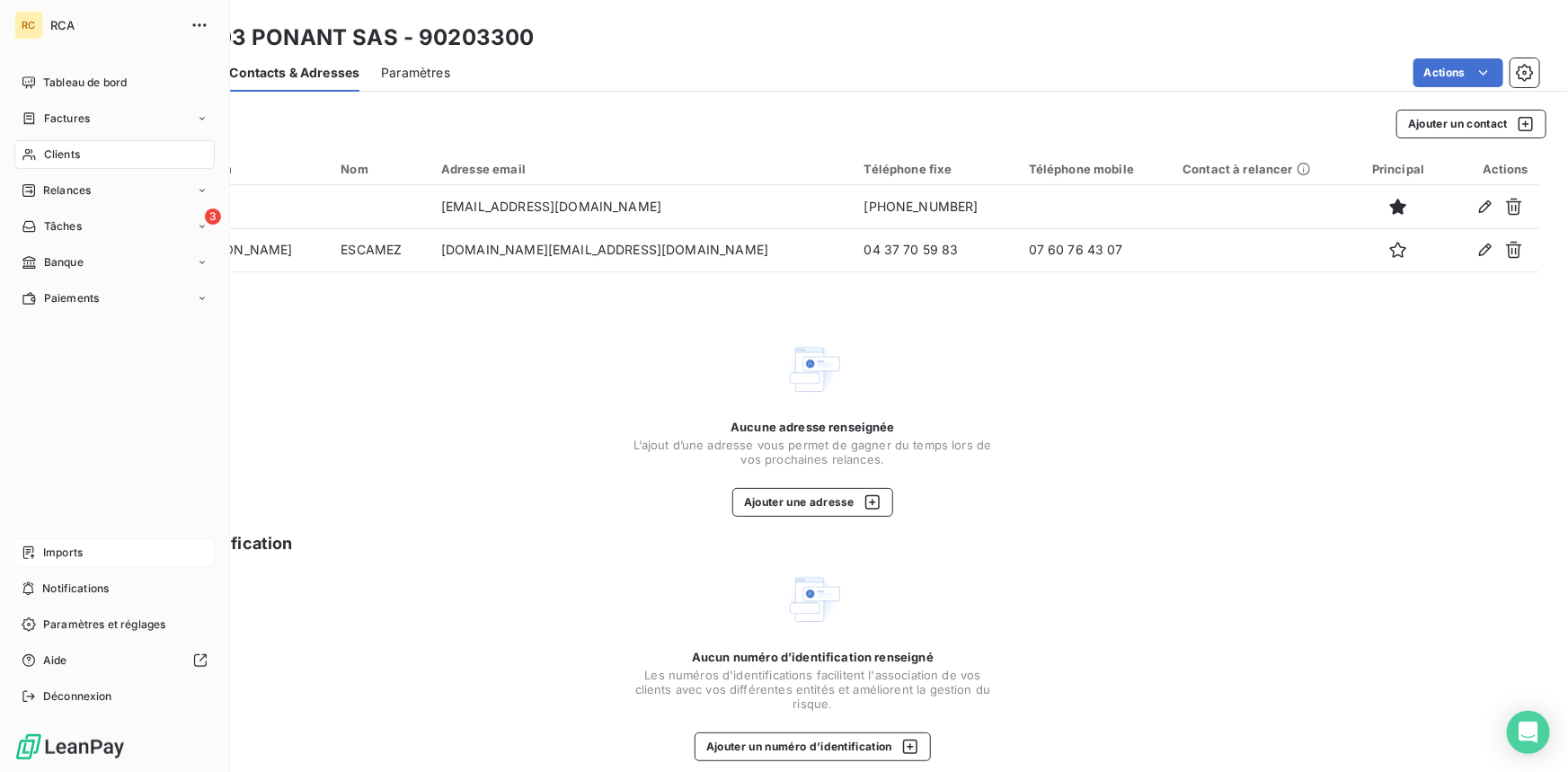
click at [61, 541] on div "Imports" at bounding box center [115, 553] width 200 height 29
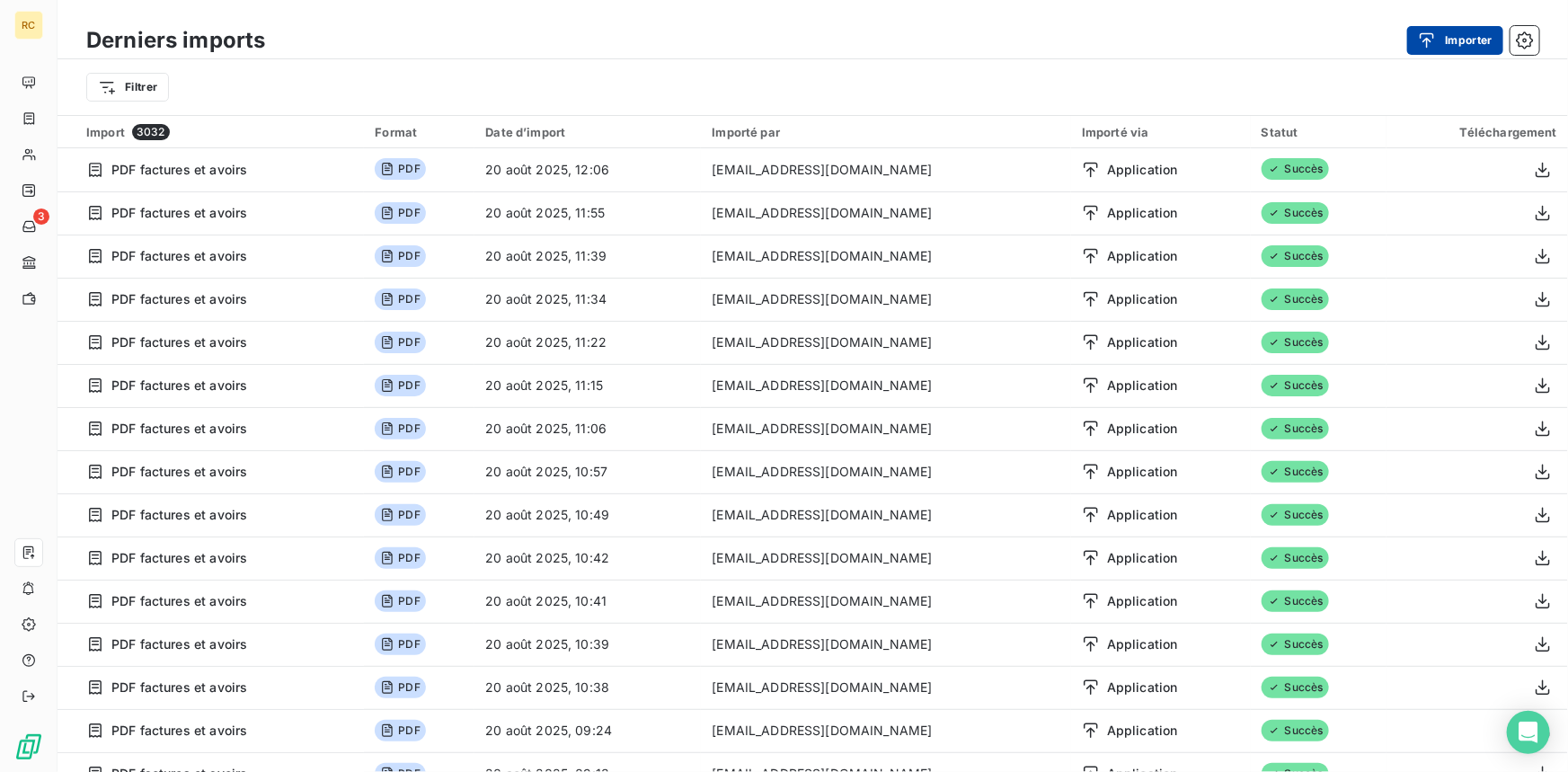
click at [1433, 36] on icon "button" at bounding box center [1427, 40] width 14 height 15
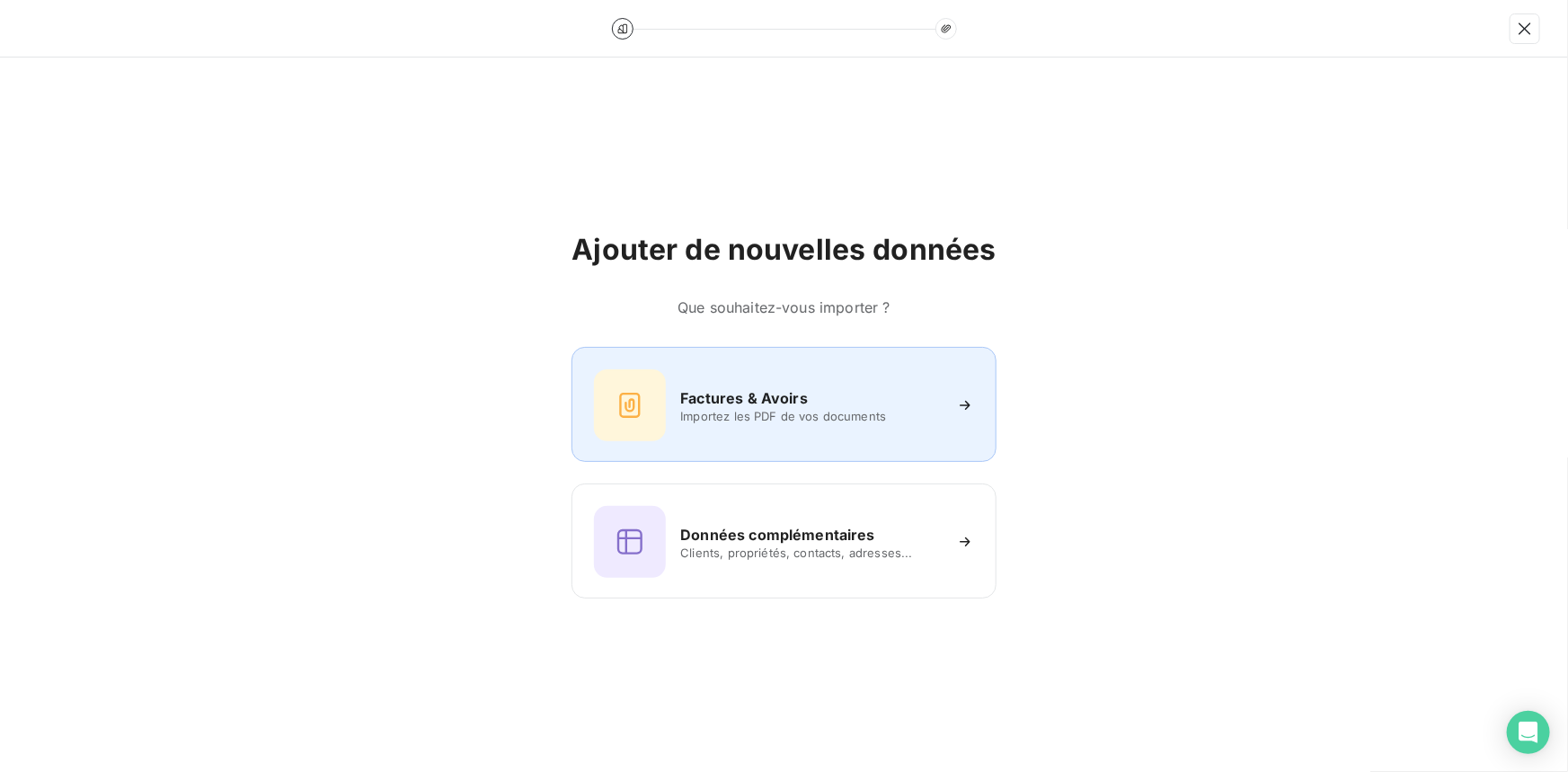
click at [762, 410] on span "Importez les PDF de vos documents" at bounding box center [810, 416] width 261 height 14
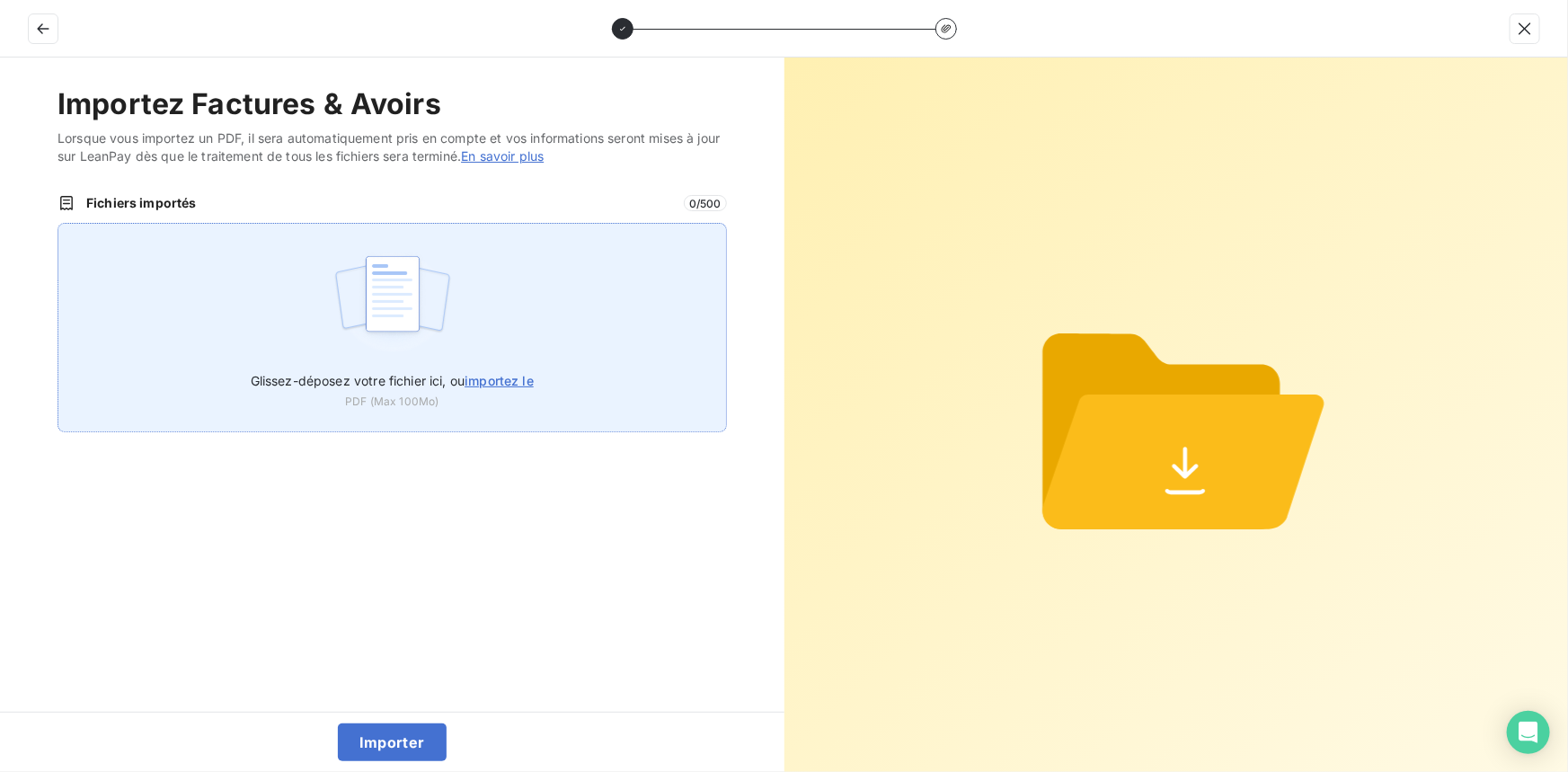
click at [490, 380] on span "importez le" at bounding box center [500, 380] width 69 height 15
click at [59, 223] on input "Glissez-déposez votre fichier ici, ou importez le" at bounding box center [58, 223] width 1 height 1
type input "C:\fakepath\FC38598.pdf"
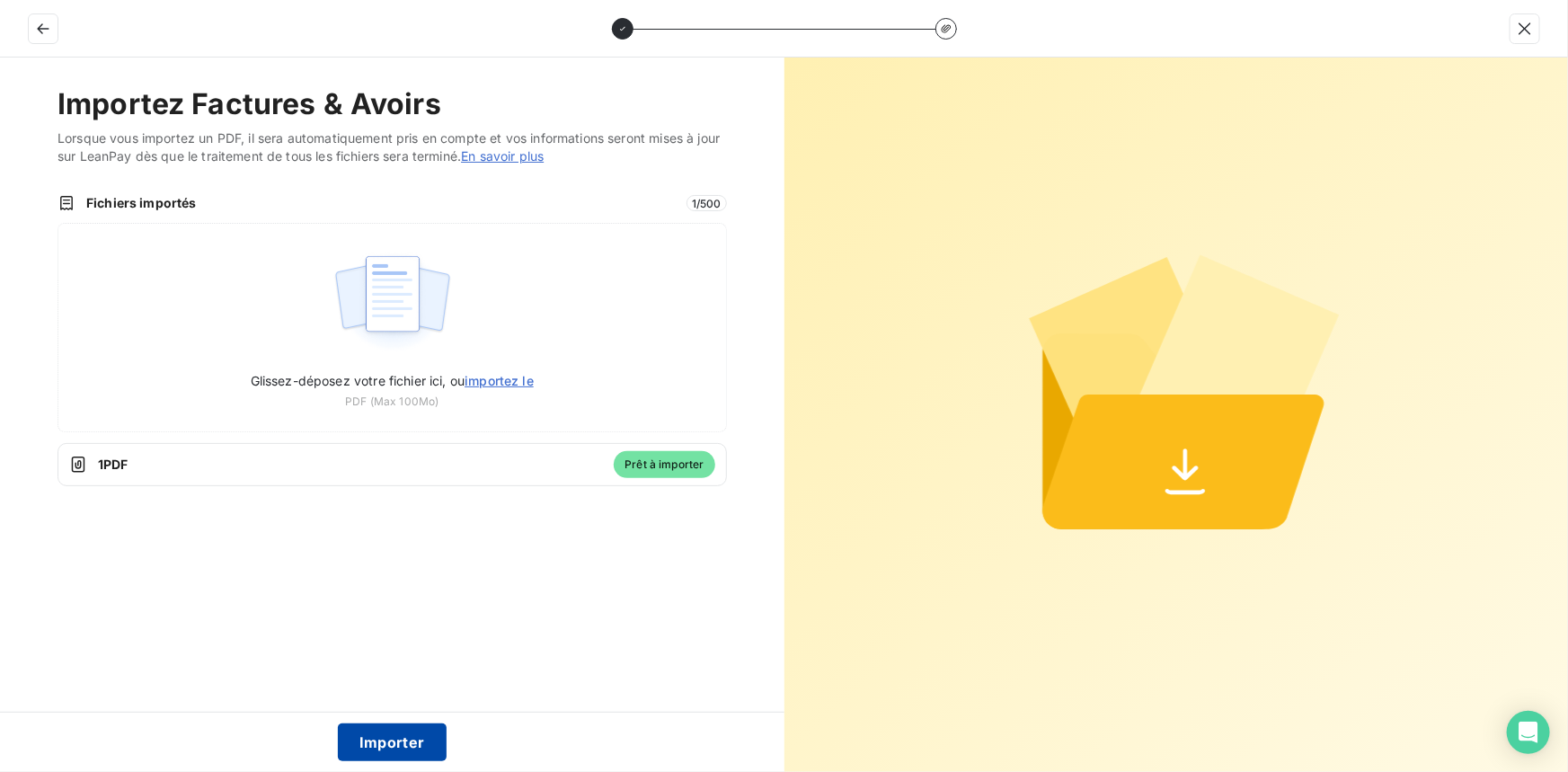
click at [394, 746] on button "Importer" at bounding box center [392, 742] width 109 height 38
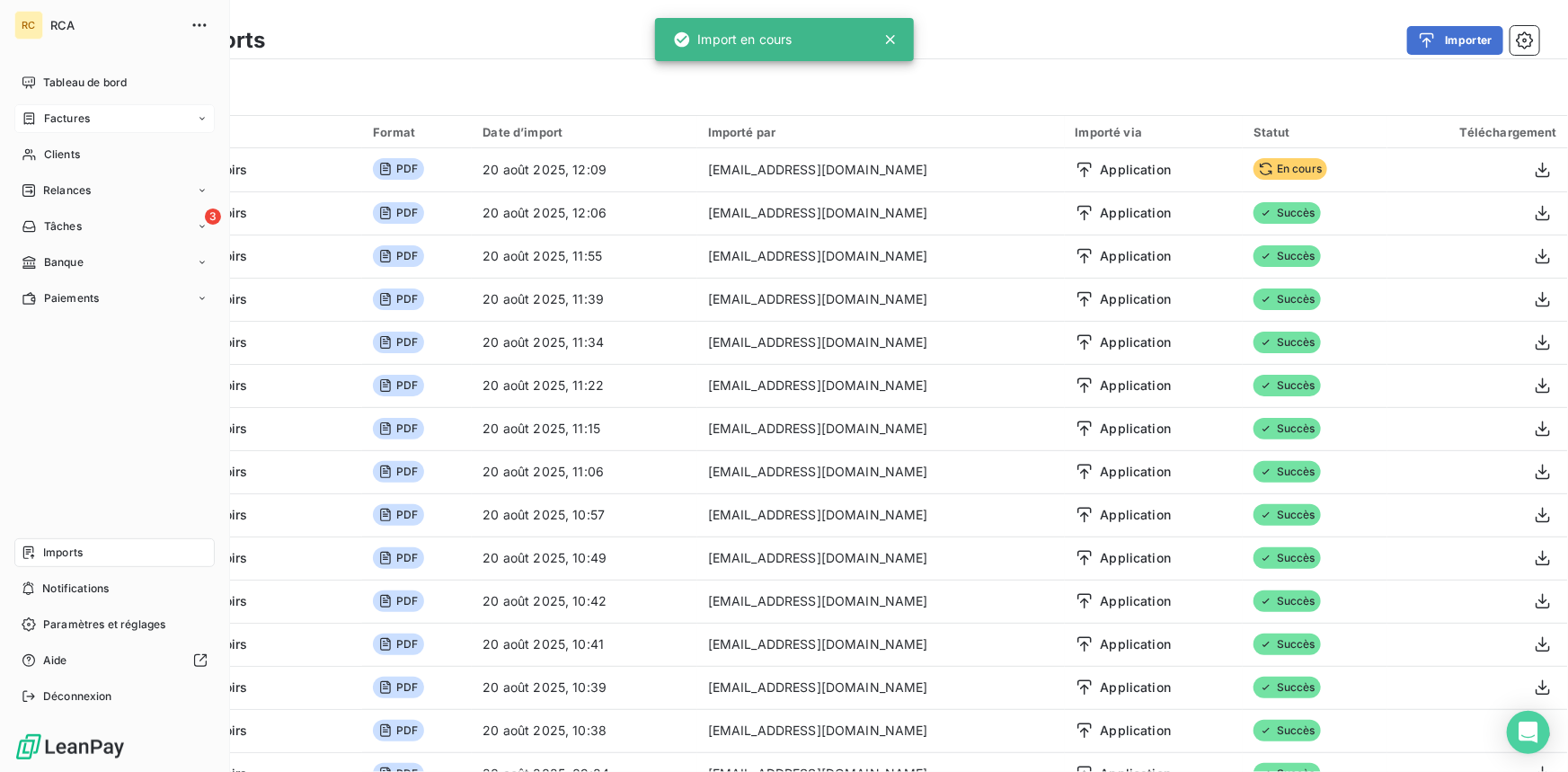
click at [44, 123] on span "Factures" at bounding box center [67, 118] width 46 height 16
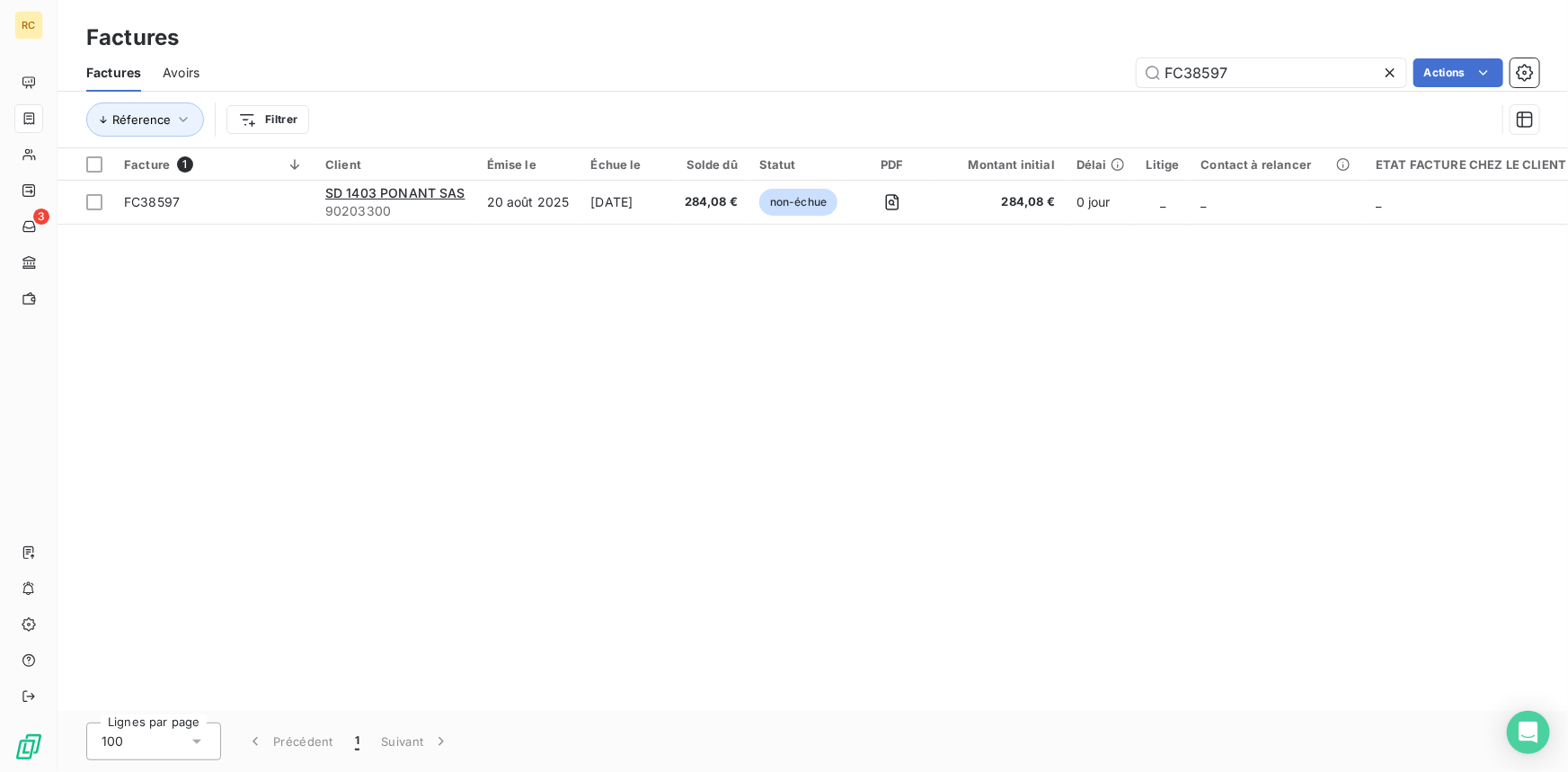
drag, startPoint x: 1240, startPoint y: 61, endPoint x: 1096, endPoint y: 68, distance: 144.2
click at [1096, 68] on div "FC38597 Actions" at bounding box center [881, 73] width 1319 height 29
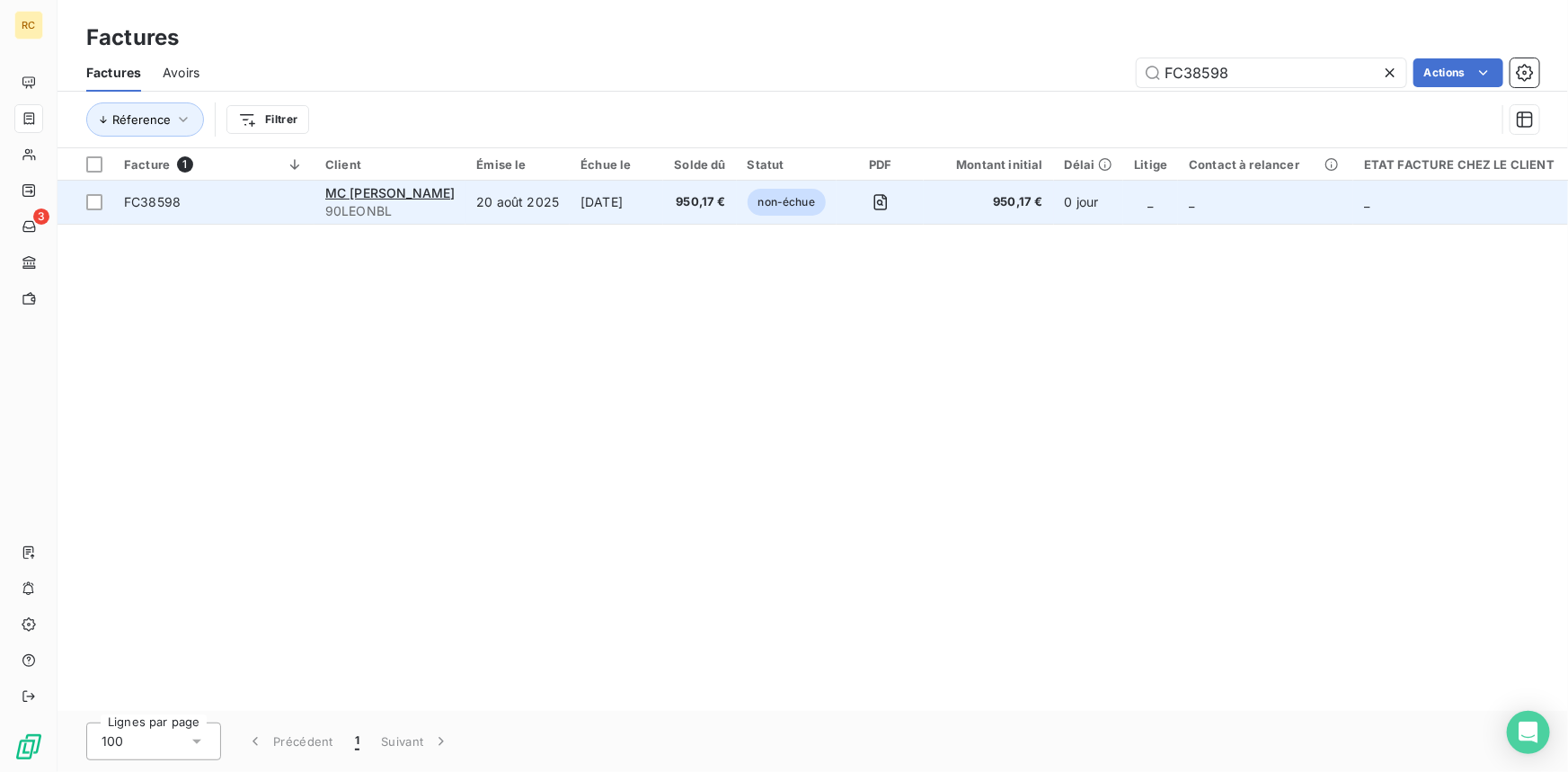
type input "FC38598"
click at [161, 209] on span "FC38598" at bounding box center [152, 202] width 57 height 15
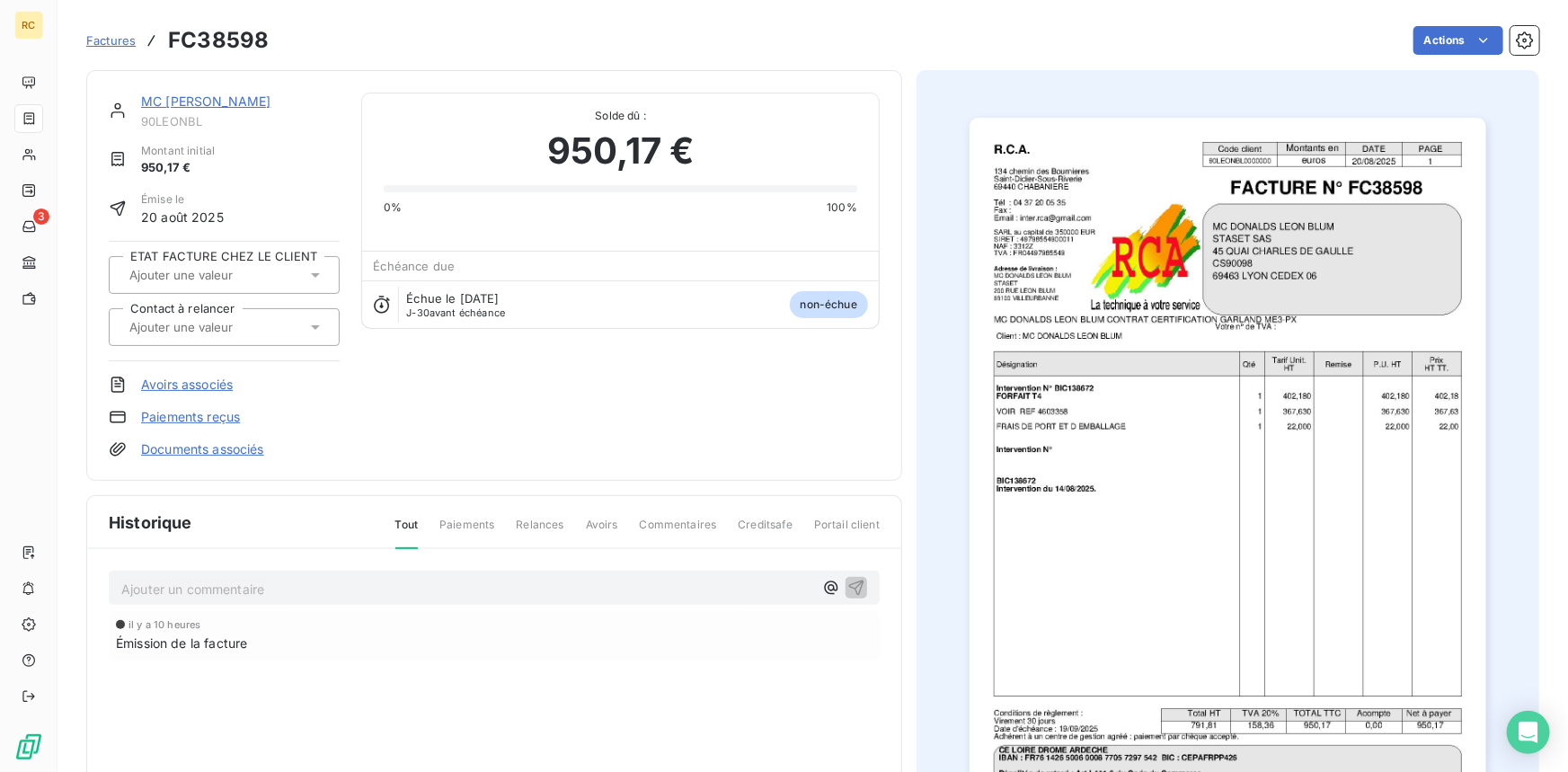
click at [230, 445] on link "Documents associés" at bounding box center [203, 450] width 123 height 18
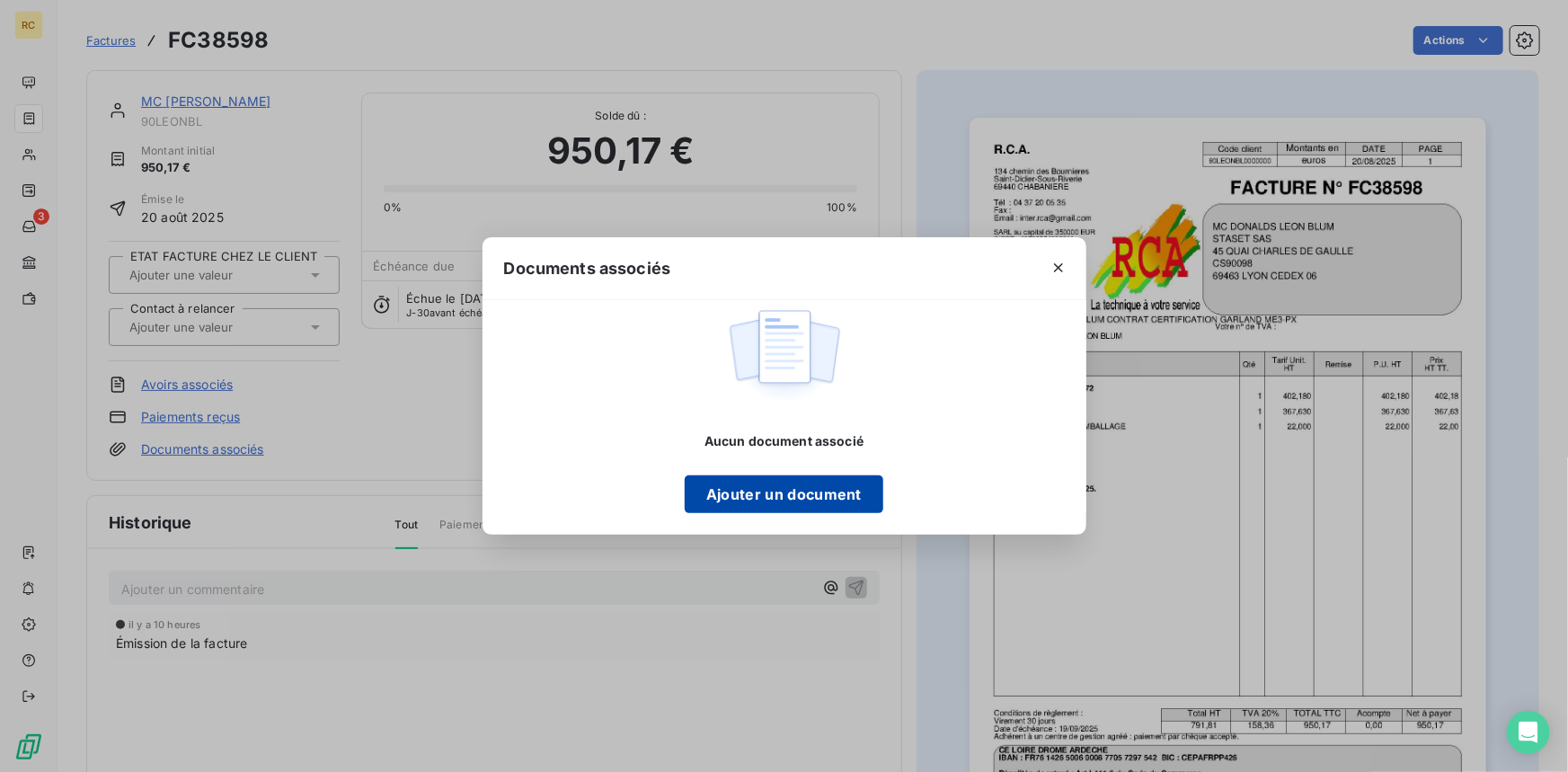
click at [735, 490] on button "Ajouter un document" at bounding box center [784, 494] width 198 height 38
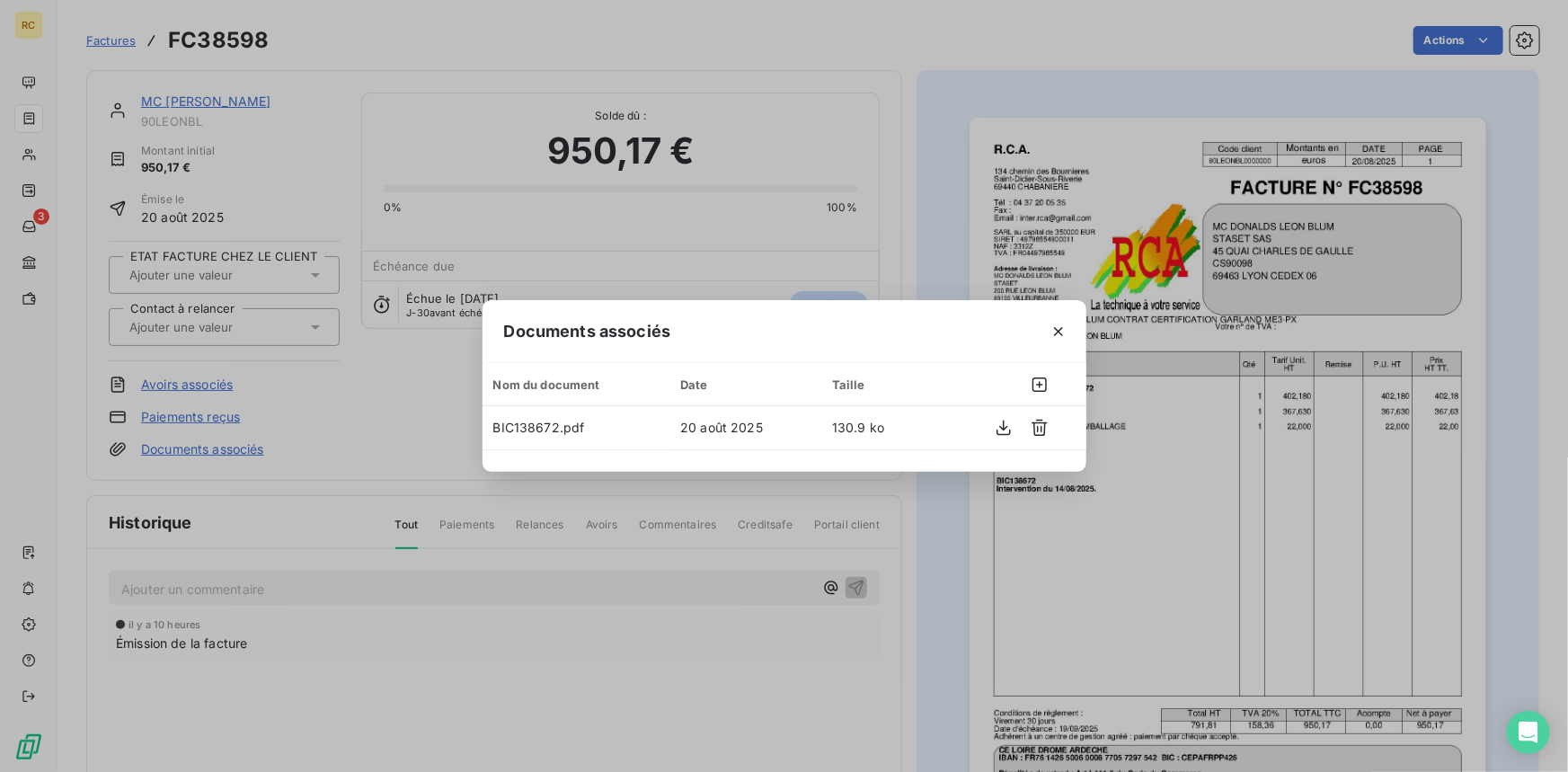
click at [922, 151] on div "Documents associés Nom du document Date Taille BIC138672.pdf 20 août 2025 130.9…" at bounding box center [784, 386] width 1568 height 772
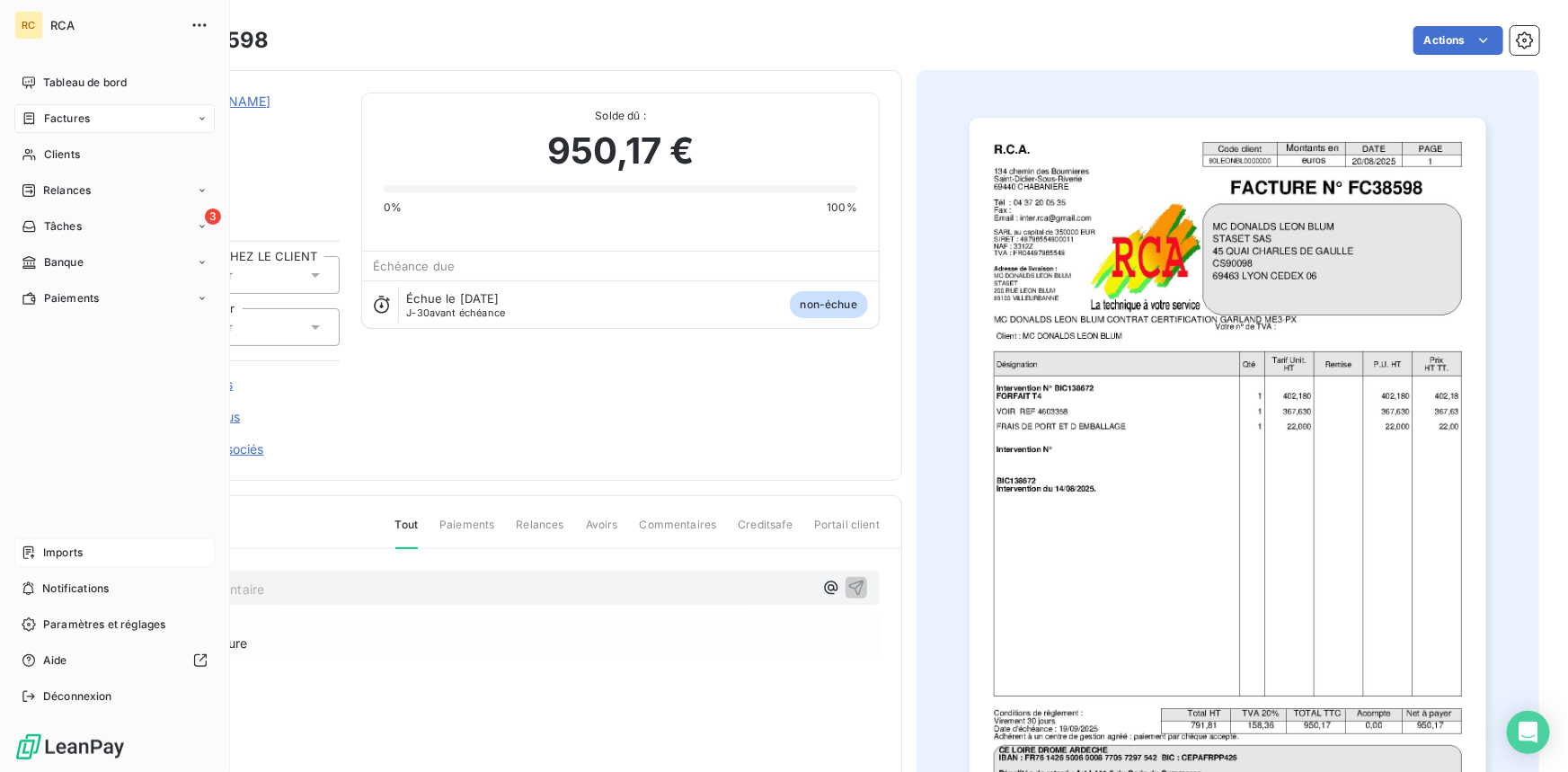
click at [89, 548] on div "Imports" at bounding box center [115, 553] width 200 height 29
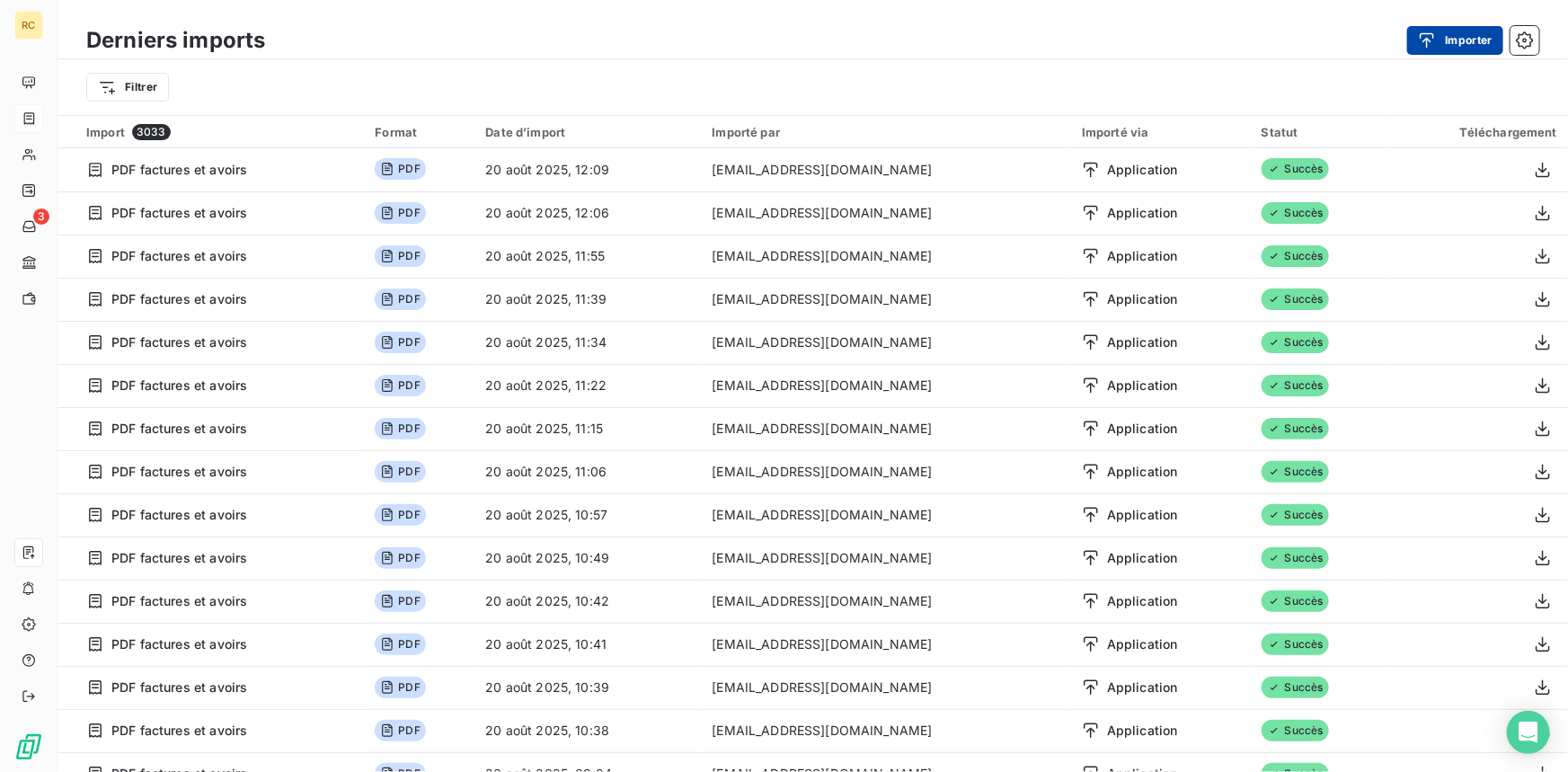
click at [1477, 37] on button "Importer" at bounding box center [1455, 40] width 96 height 29
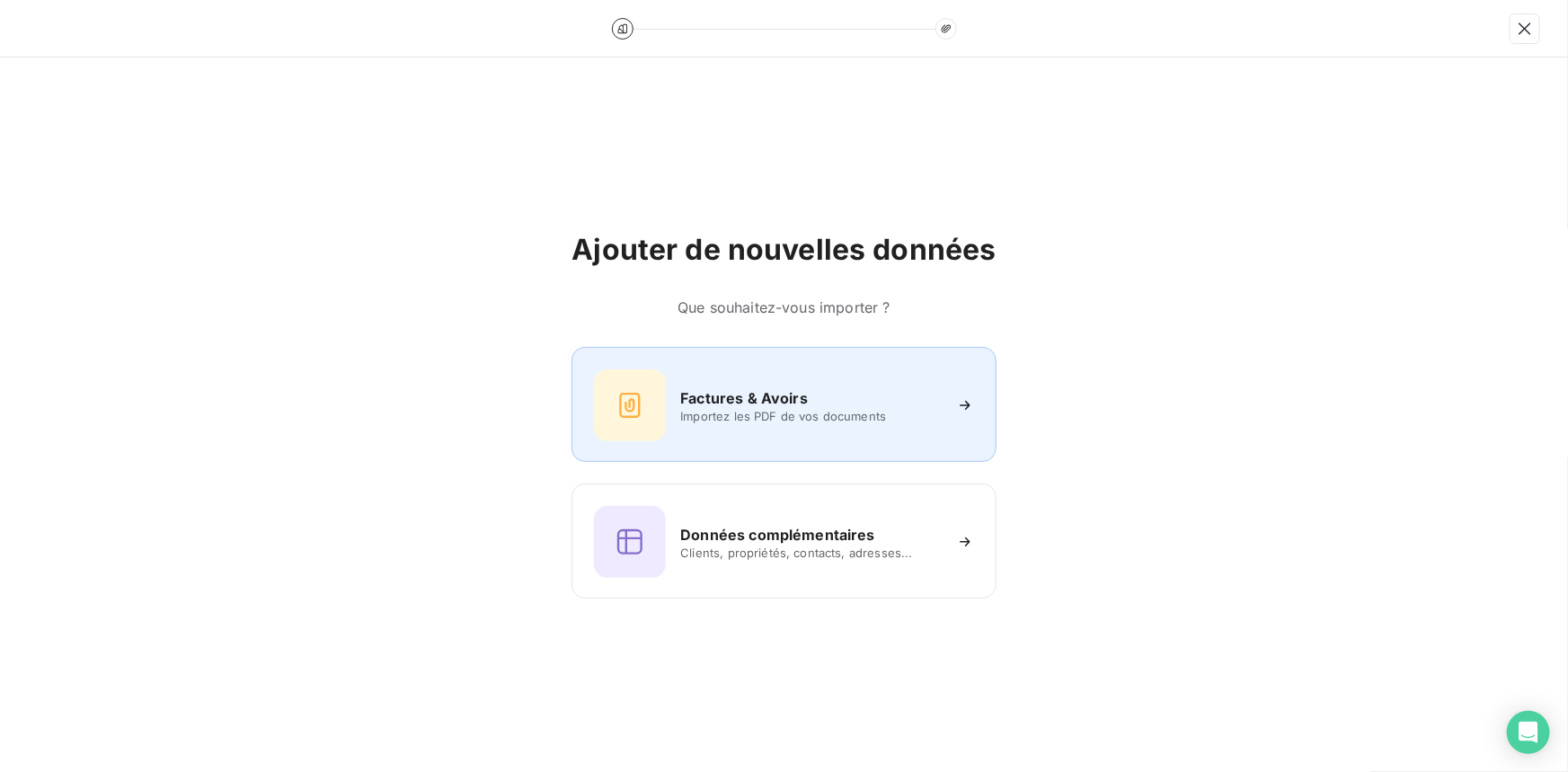
click at [772, 396] on h6 "Factures & Avoirs" at bounding box center [744, 398] width 128 height 21
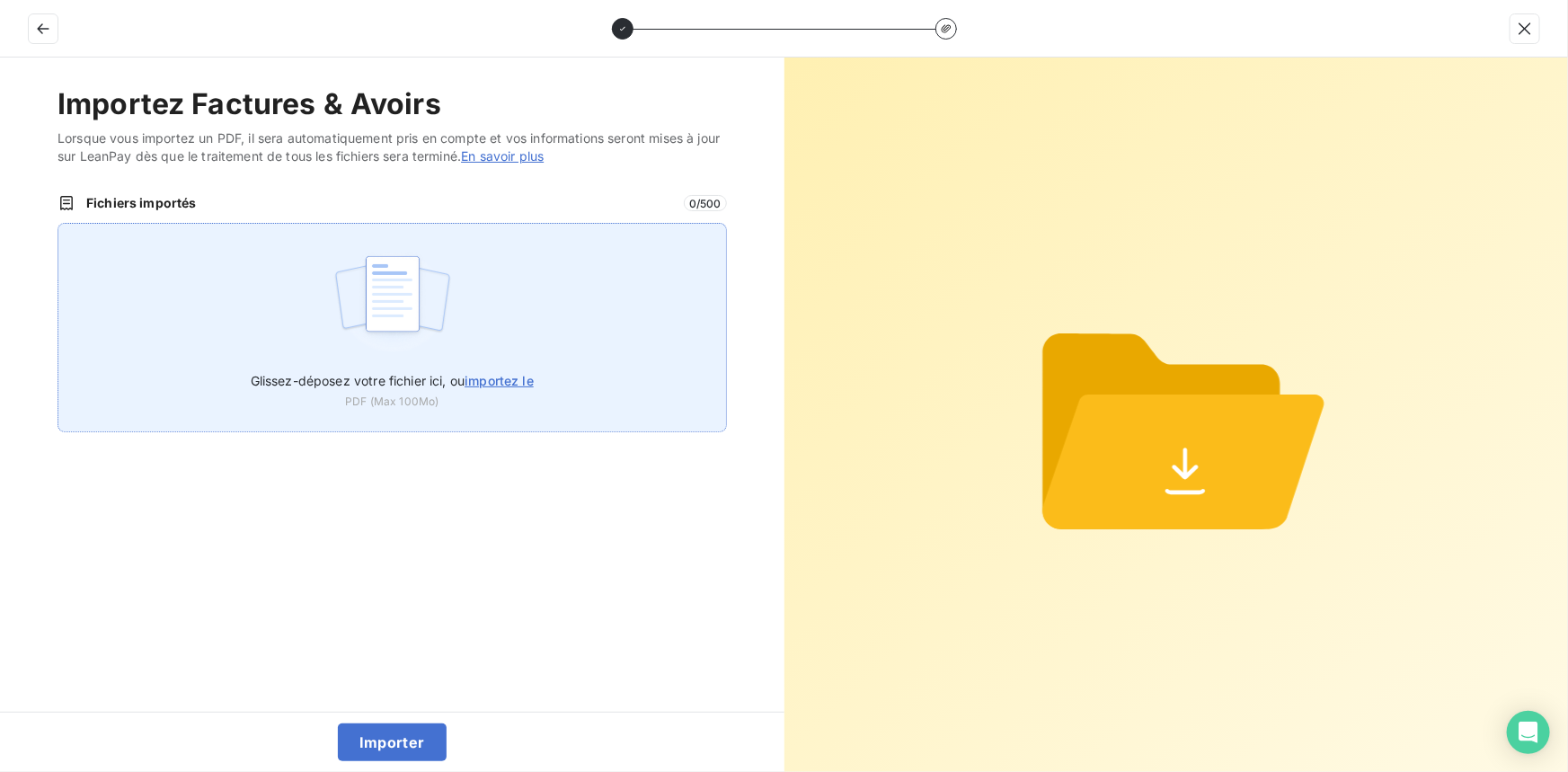
click at [485, 383] on span "importez le" at bounding box center [500, 380] width 69 height 15
click at [59, 223] on input "Glissez-déposez votre fichier ici, ou importez le" at bounding box center [58, 223] width 1 height 1
type input "C:\fakepath\FC38599.pdf"
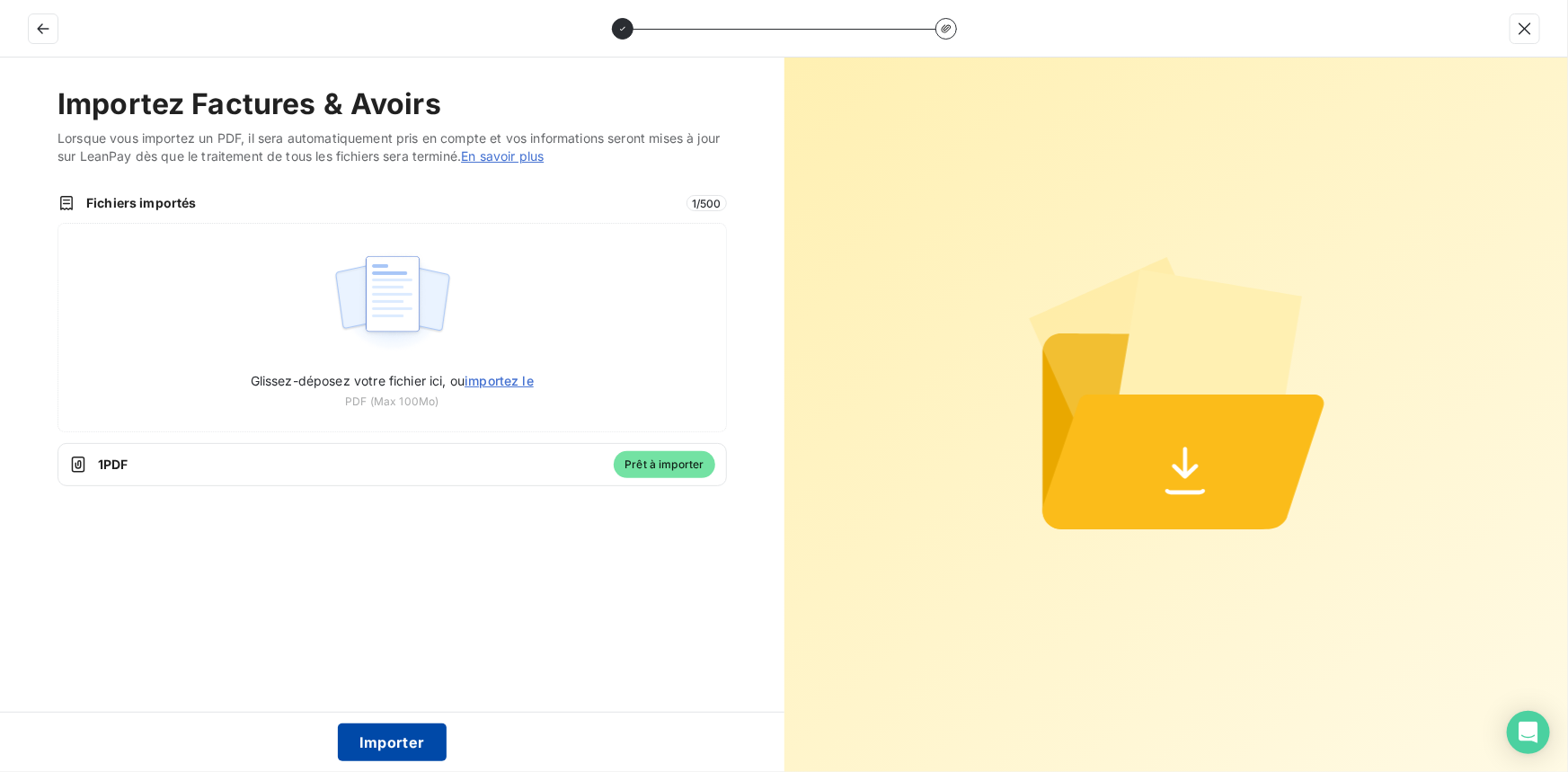
click at [413, 748] on button "Importer" at bounding box center [392, 742] width 109 height 38
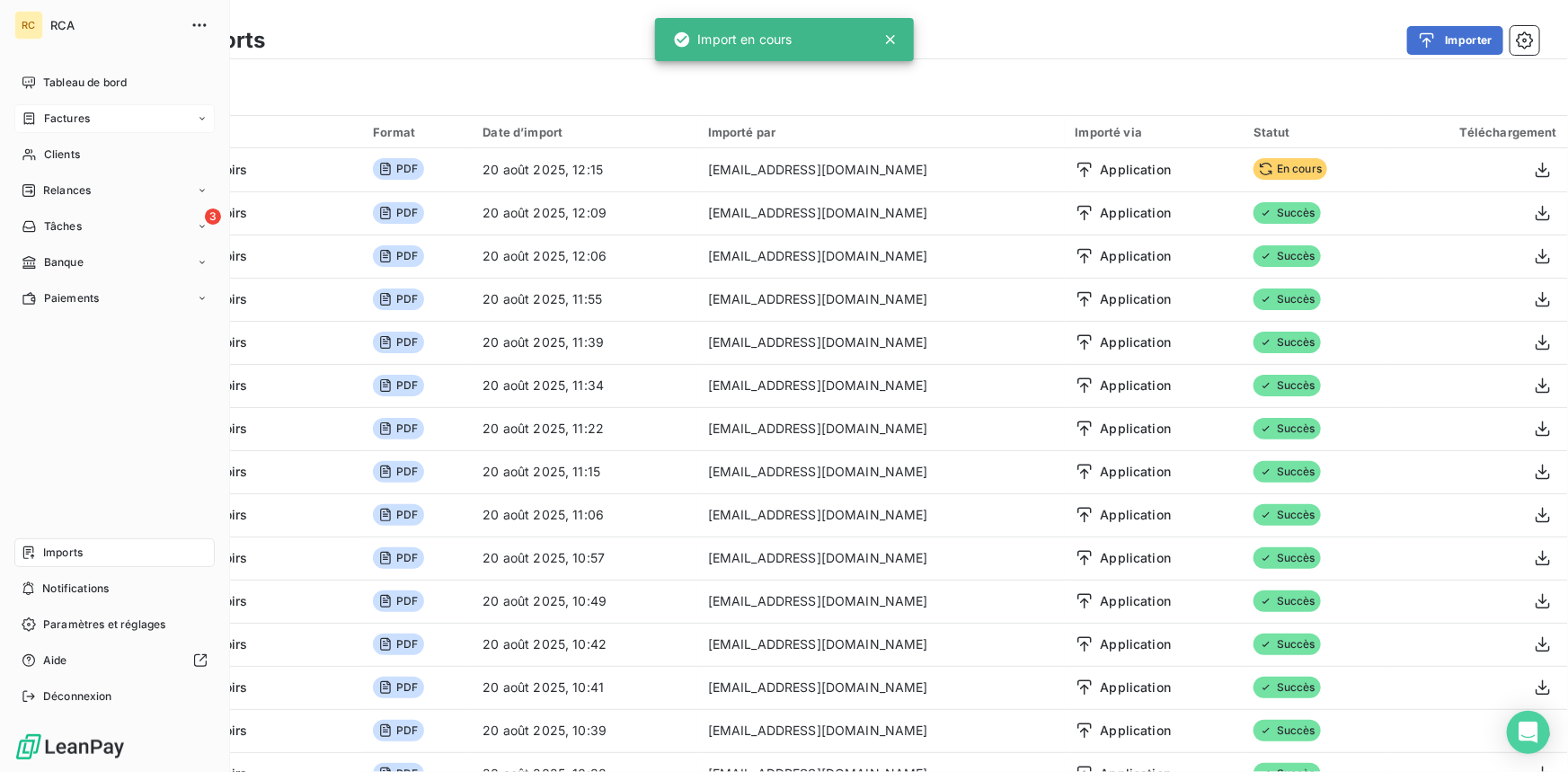
click at [39, 119] on div "Factures" at bounding box center [55, 118] width 68 height 16
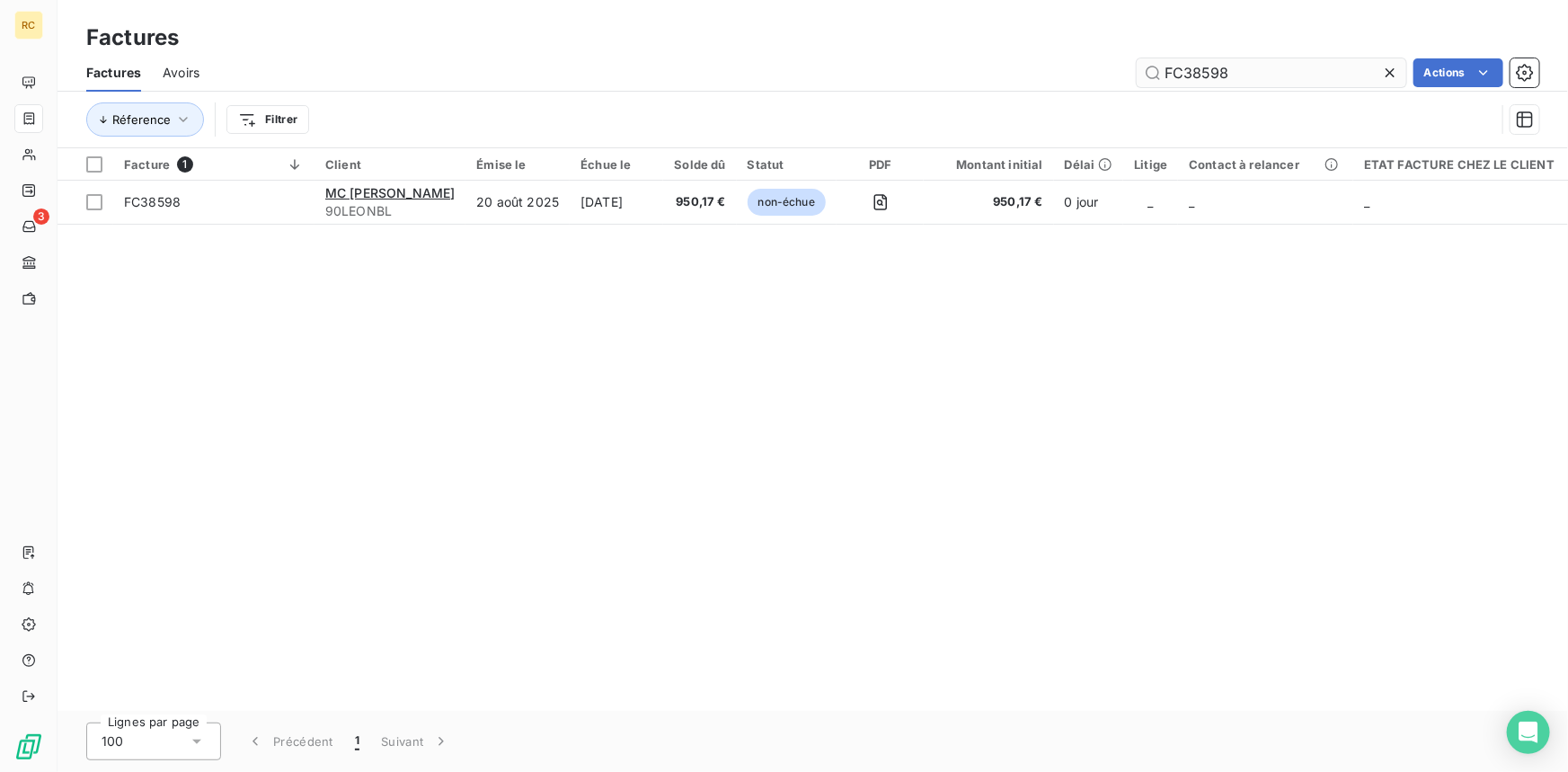
drag, startPoint x: 1246, startPoint y: 77, endPoint x: 1145, endPoint y: 68, distance: 101.4
click at [1145, 68] on input "FC38598" at bounding box center [1272, 73] width 270 height 29
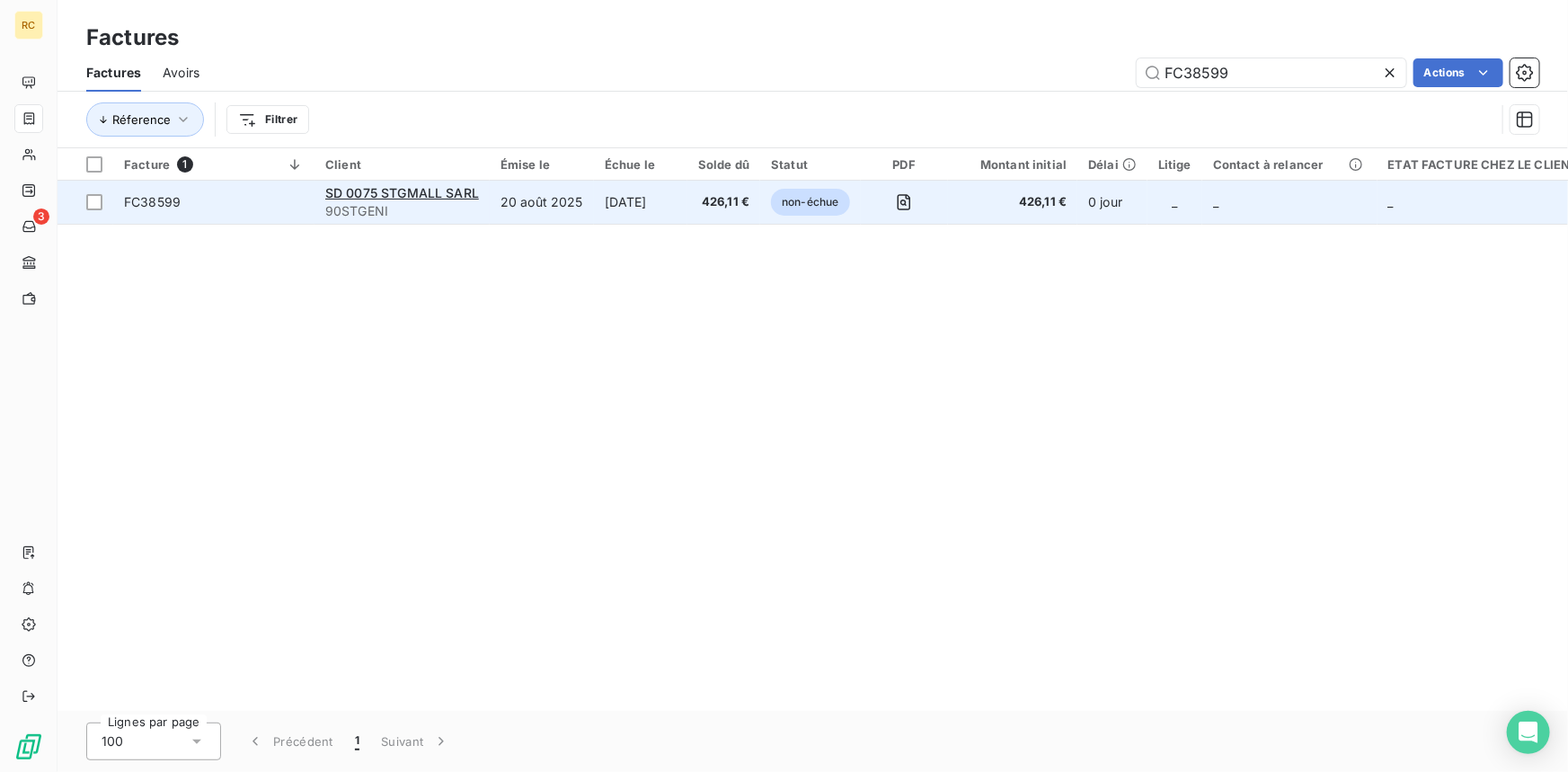
type input "FC38599"
click at [167, 207] on span "FC38599" at bounding box center [152, 202] width 57 height 15
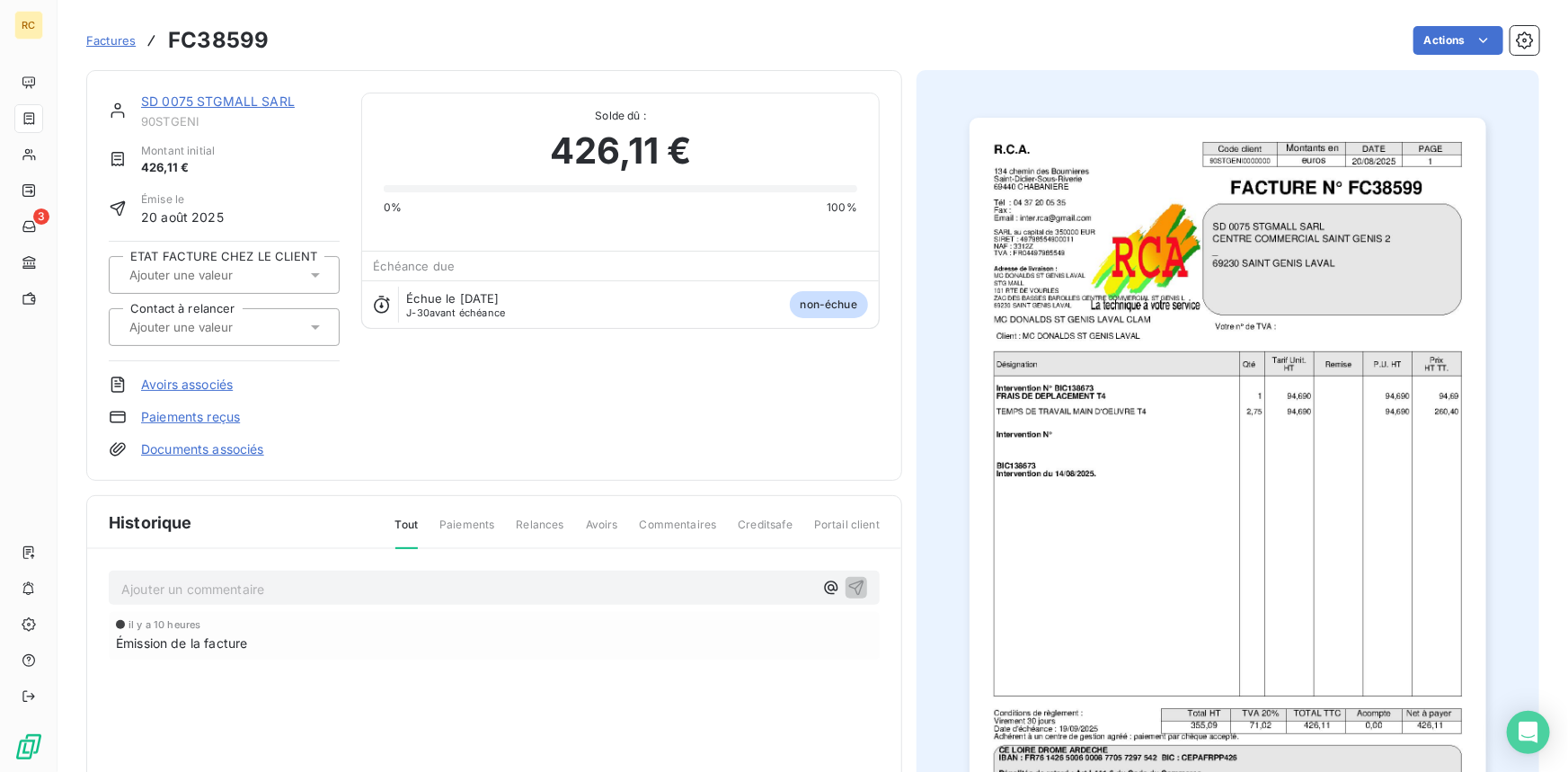
click at [209, 448] on link "Documents associés" at bounding box center [203, 450] width 123 height 18
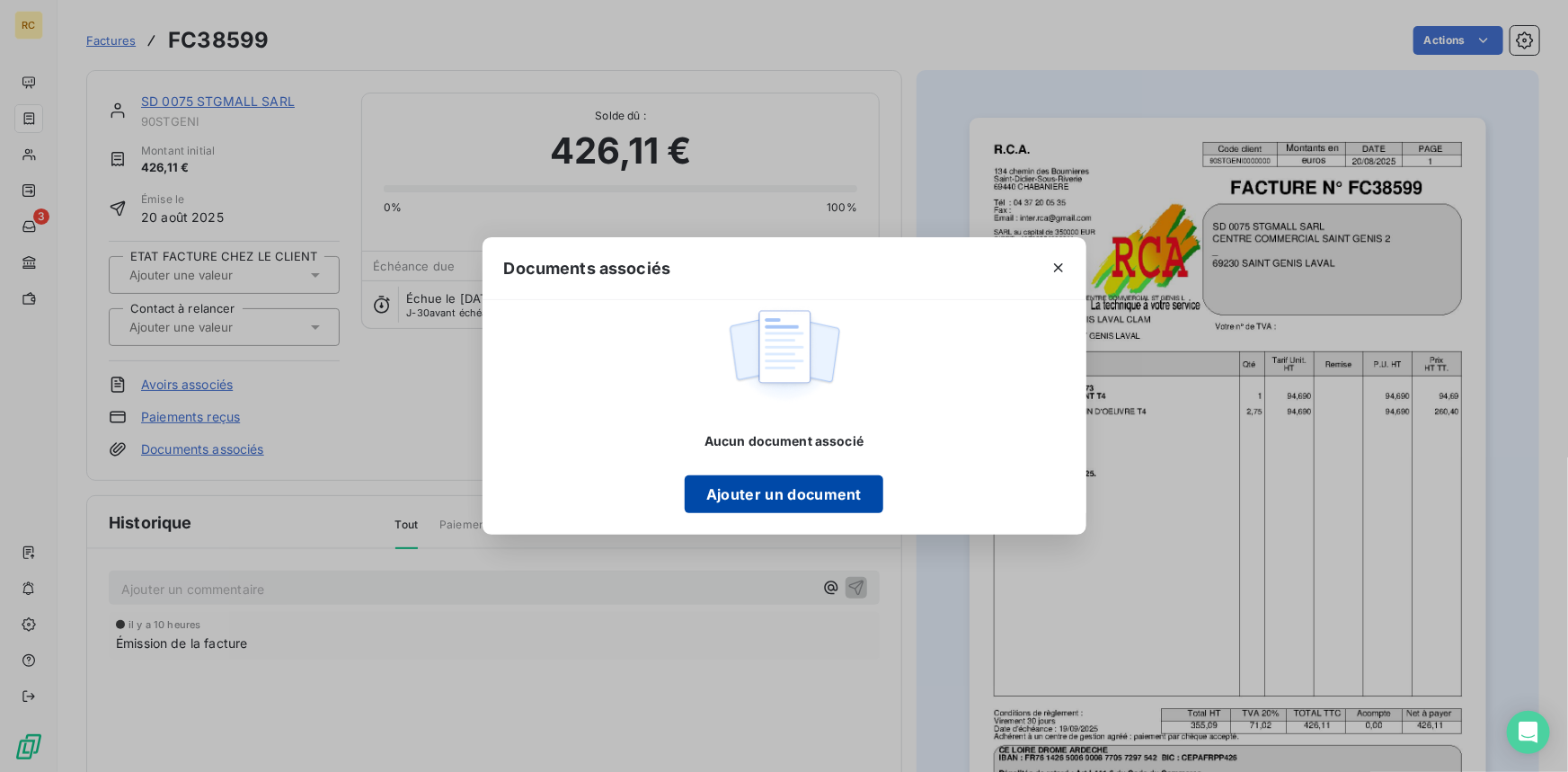
click at [747, 481] on button "Ajouter un document" at bounding box center [784, 494] width 198 height 38
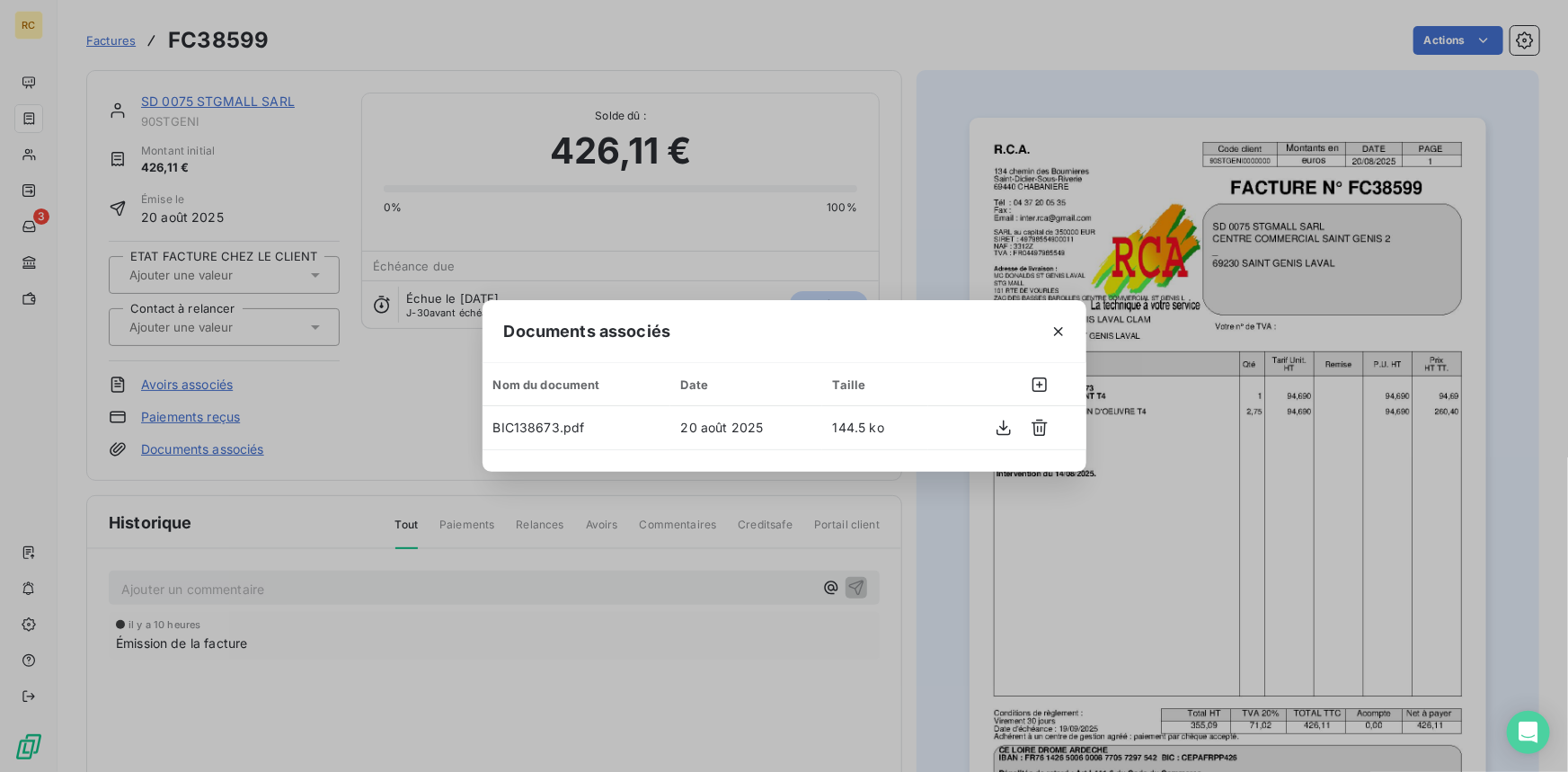
click at [927, 206] on div "Documents associés Nom du document Date Taille BIC138673.pdf 20 août 2025 144.5…" at bounding box center [784, 386] width 1568 height 772
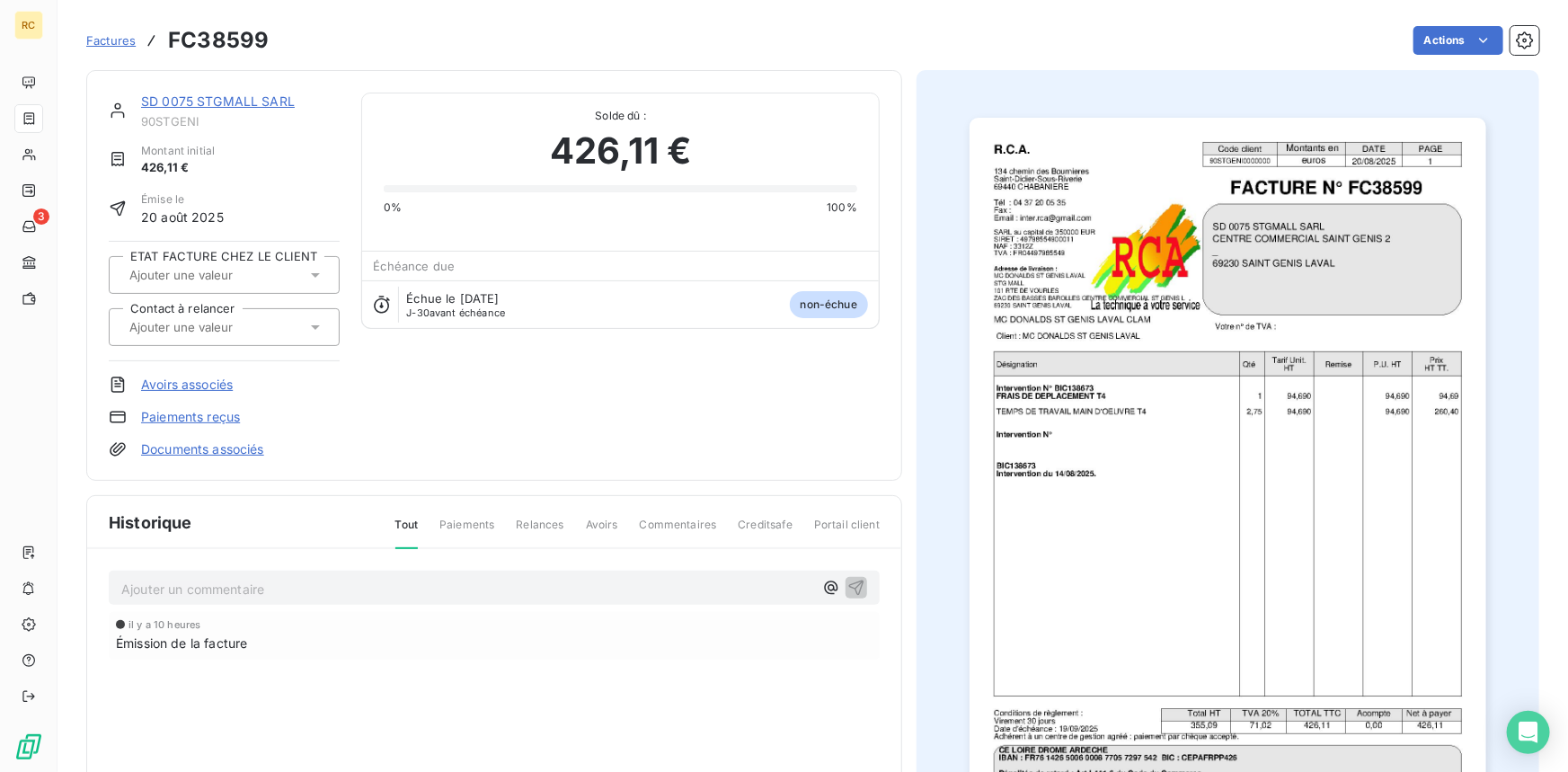
click at [241, 95] on link "SD 0075 STGMALL SARL" at bounding box center [218, 101] width 154 height 15
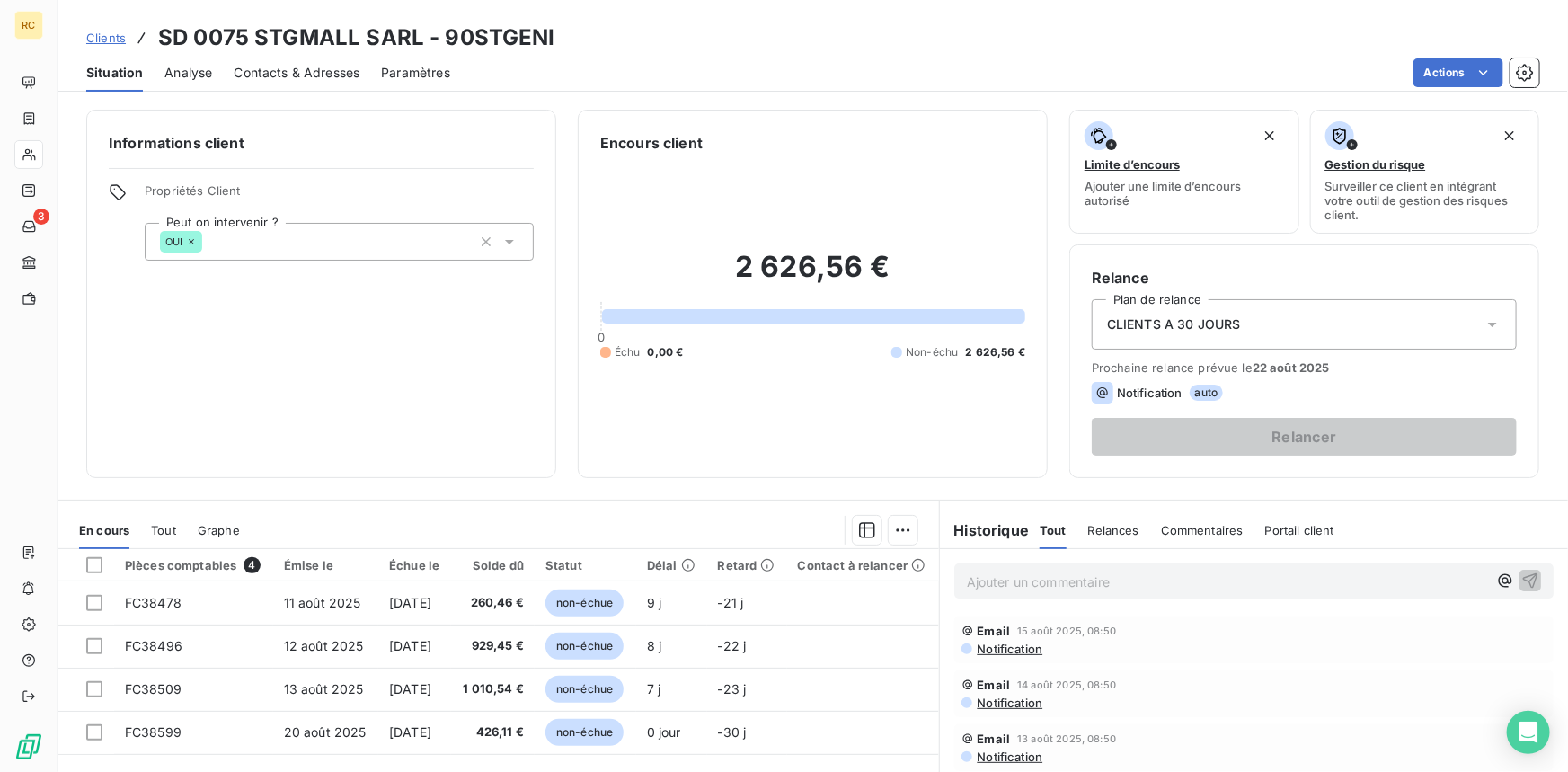
click at [308, 70] on span "Contacts & Adresses" at bounding box center [296, 72] width 126 height 18
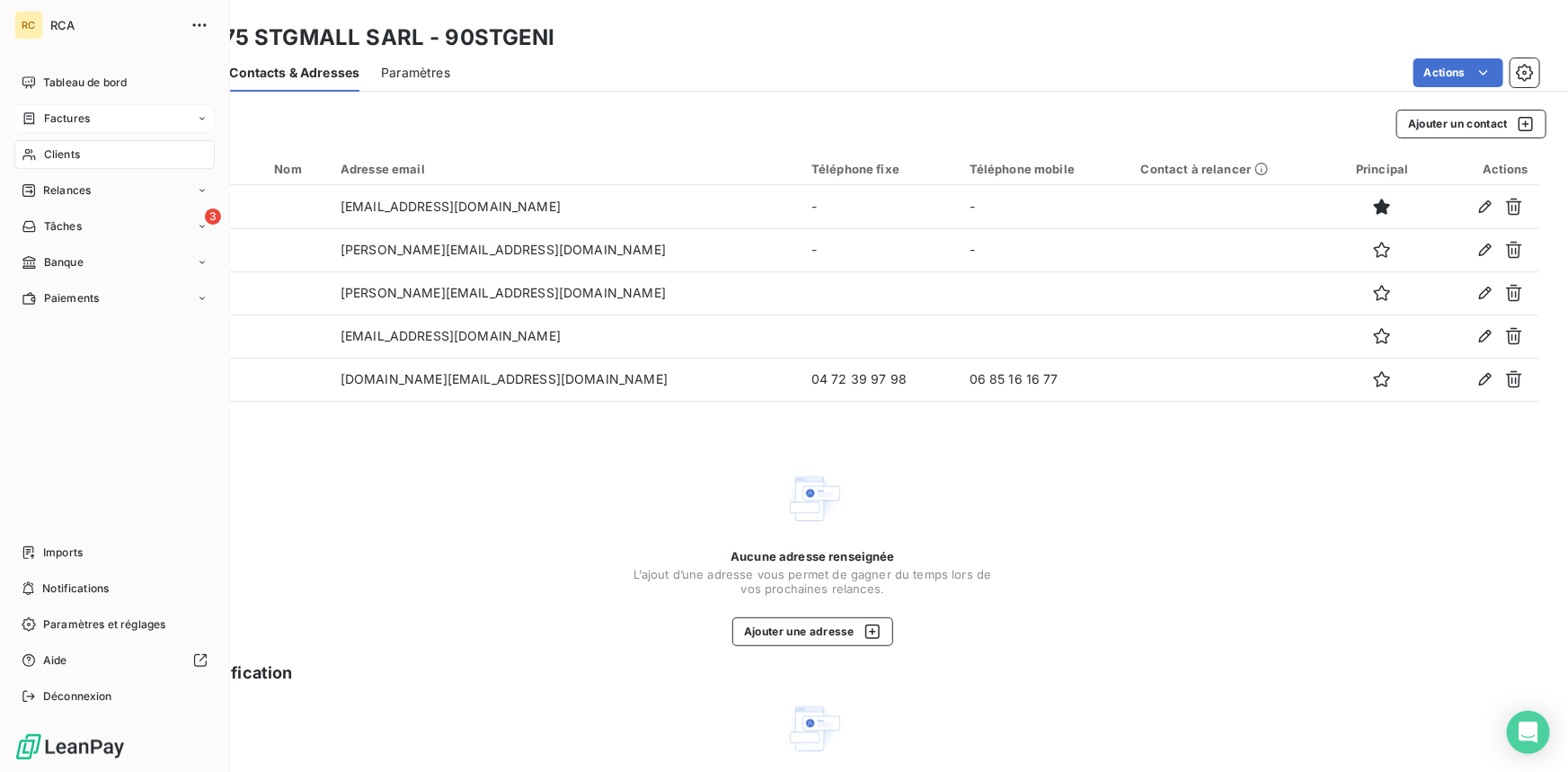
click at [71, 122] on span "Factures" at bounding box center [67, 118] width 46 height 16
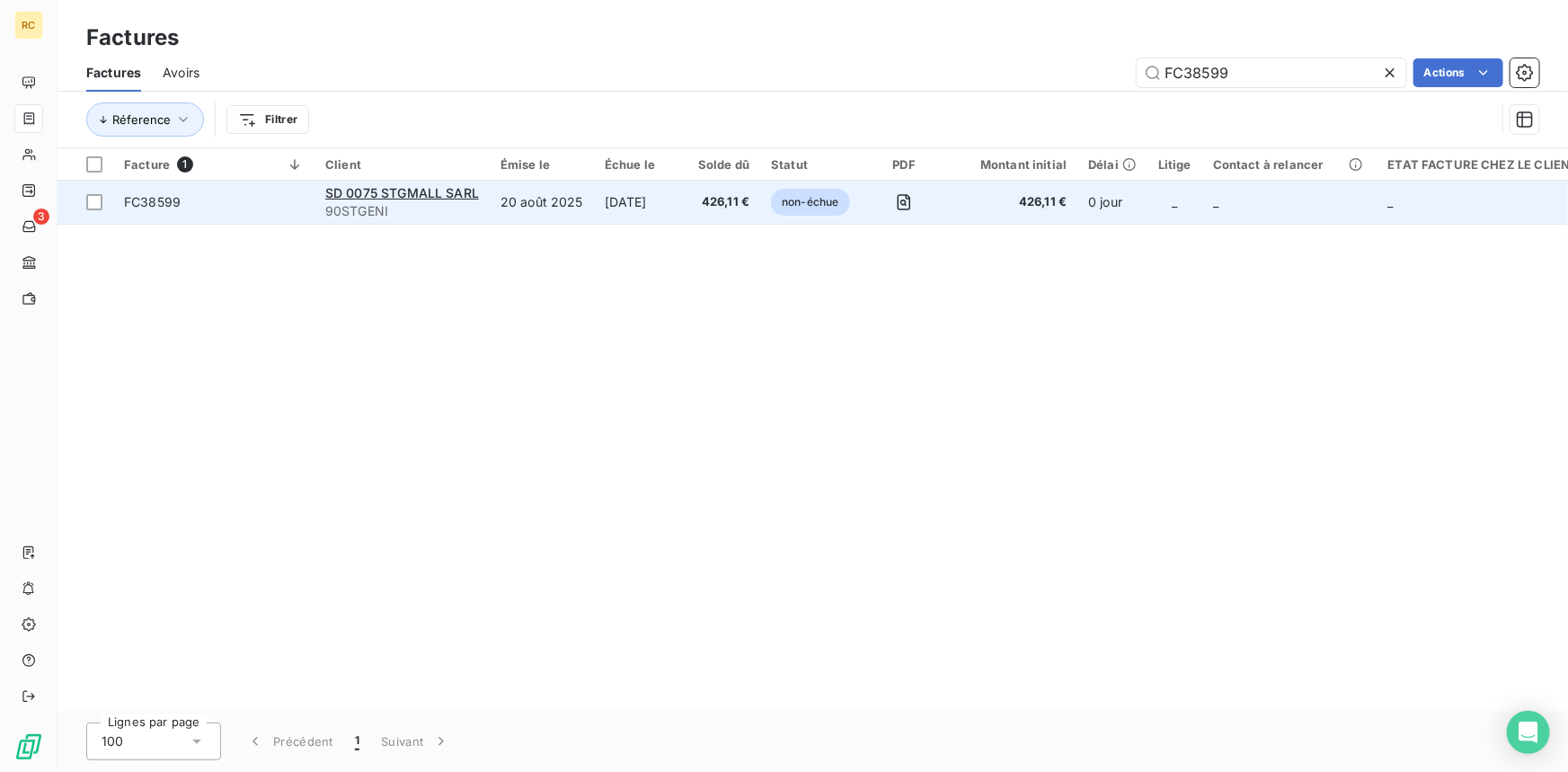
click at [135, 201] on span "FC38599" at bounding box center [152, 202] width 57 height 15
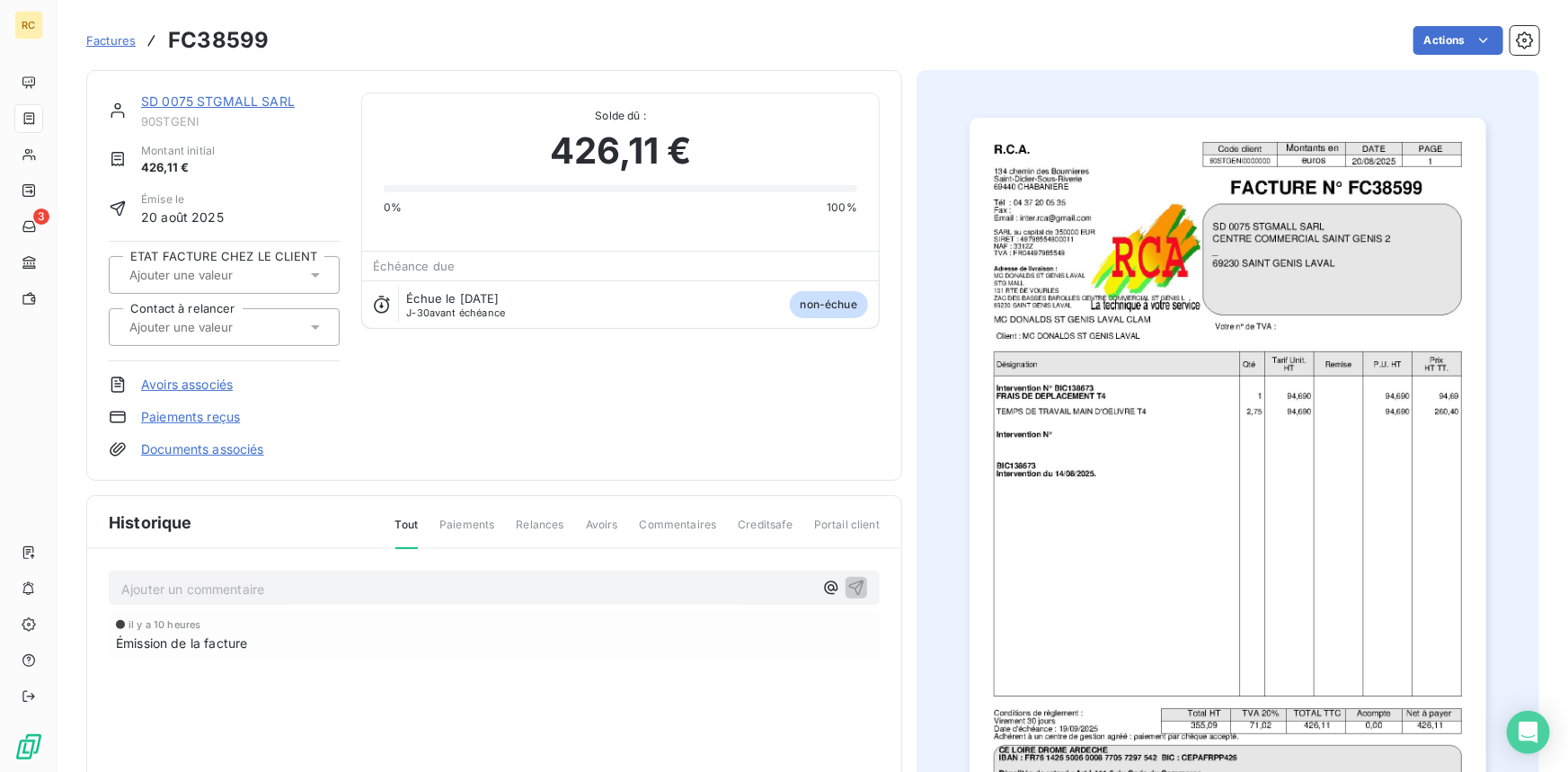
click at [170, 444] on link "Documents associés" at bounding box center [203, 450] width 123 height 18
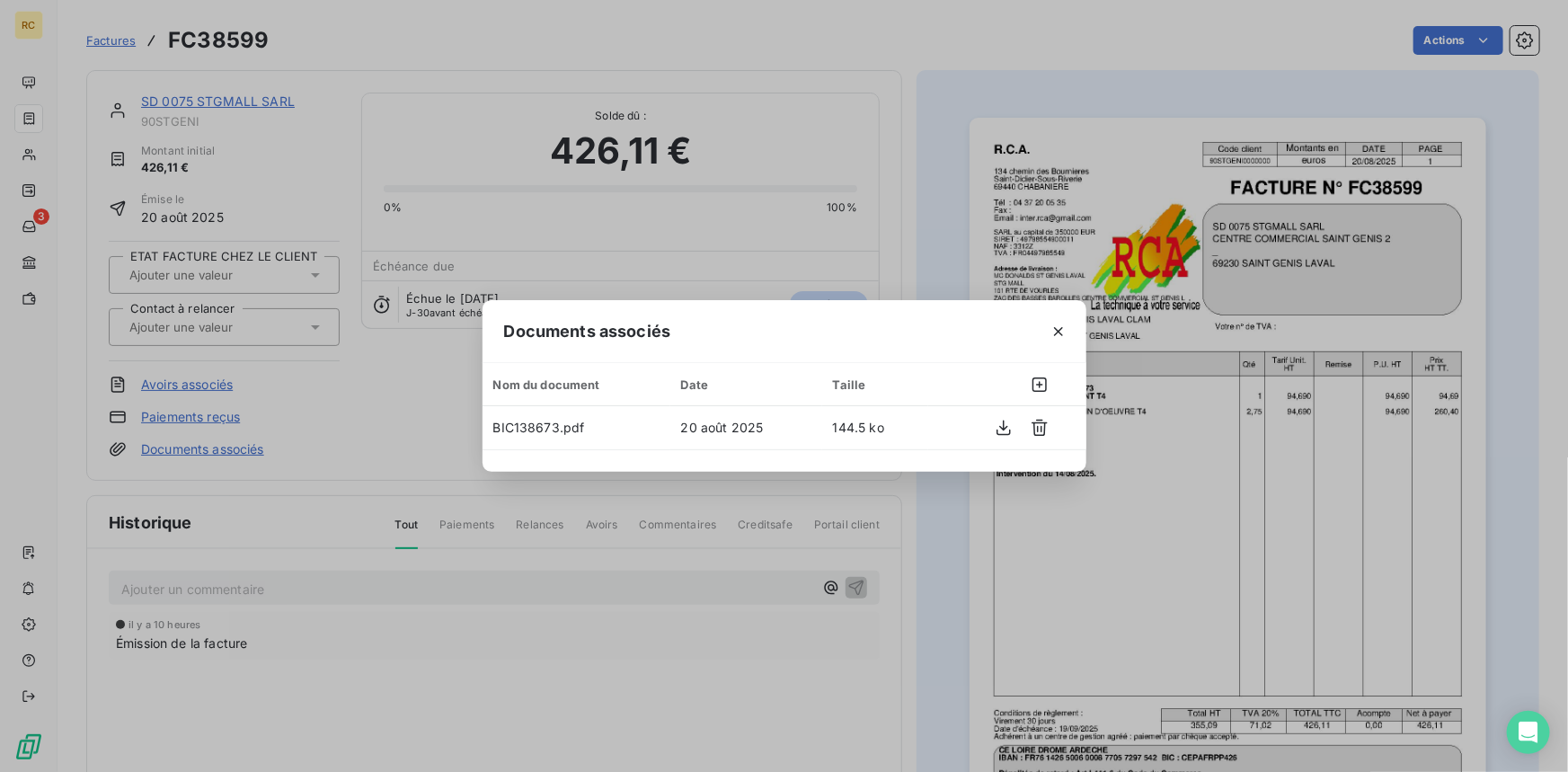
click at [939, 247] on div "Documents associés Nom du document Date Taille BIC138673.pdf 20 août 2025 144.5…" at bounding box center [784, 386] width 1568 height 772
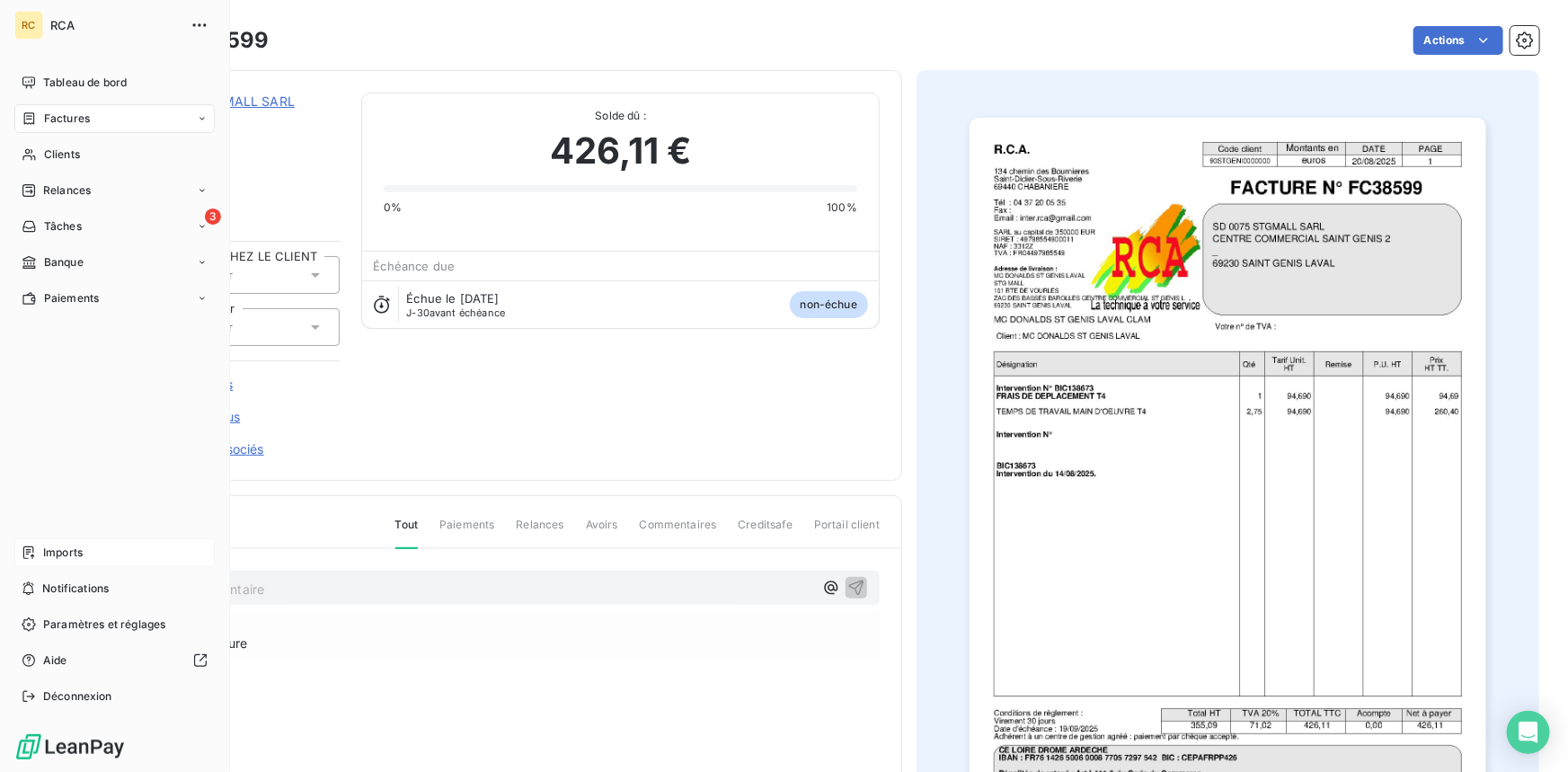
click at [36, 550] on div "Imports" at bounding box center [115, 553] width 200 height 29
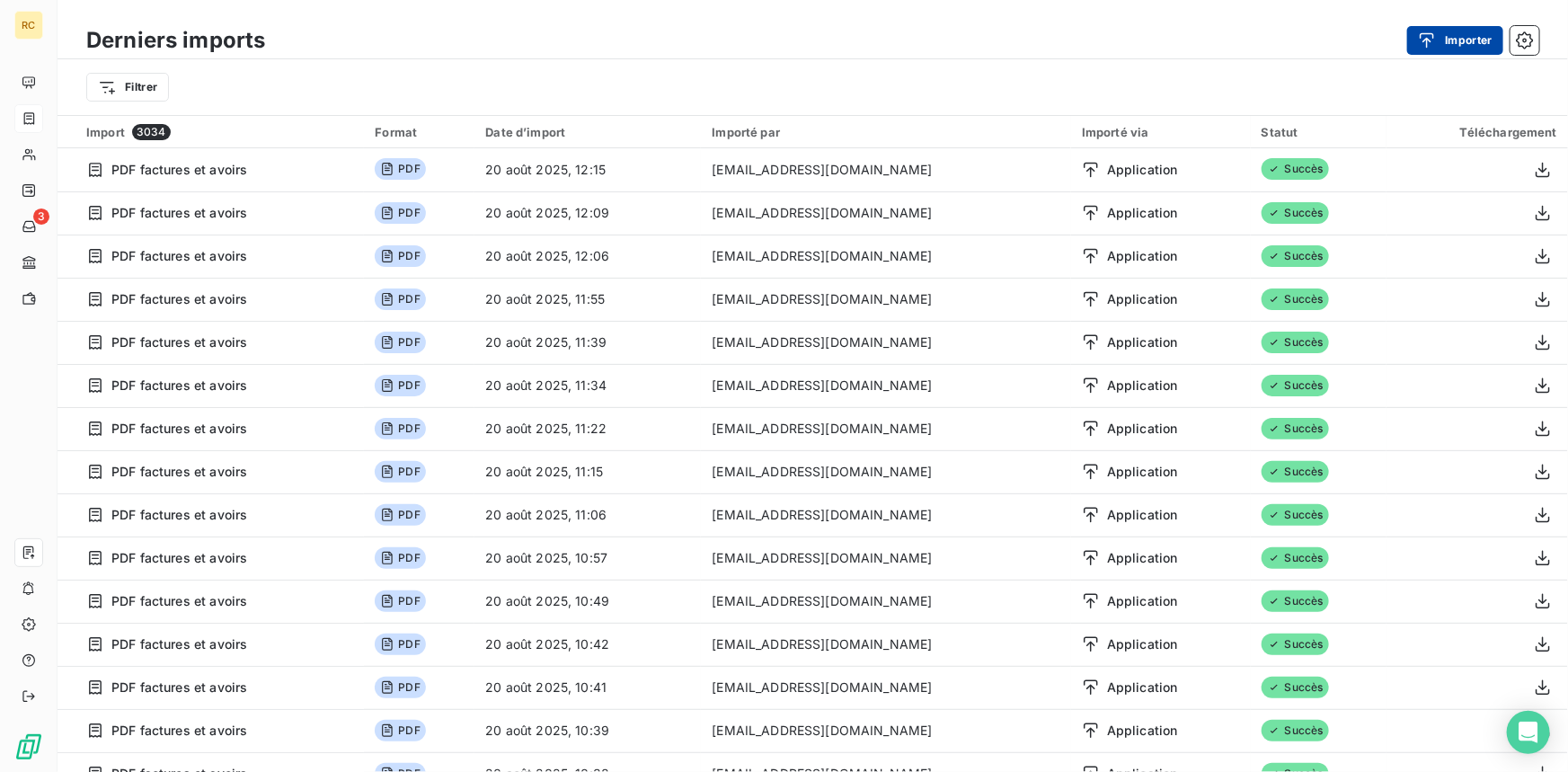
click at [1456, 45] on button "Importer" at bounding box center [1455, 40] width 96 height 29
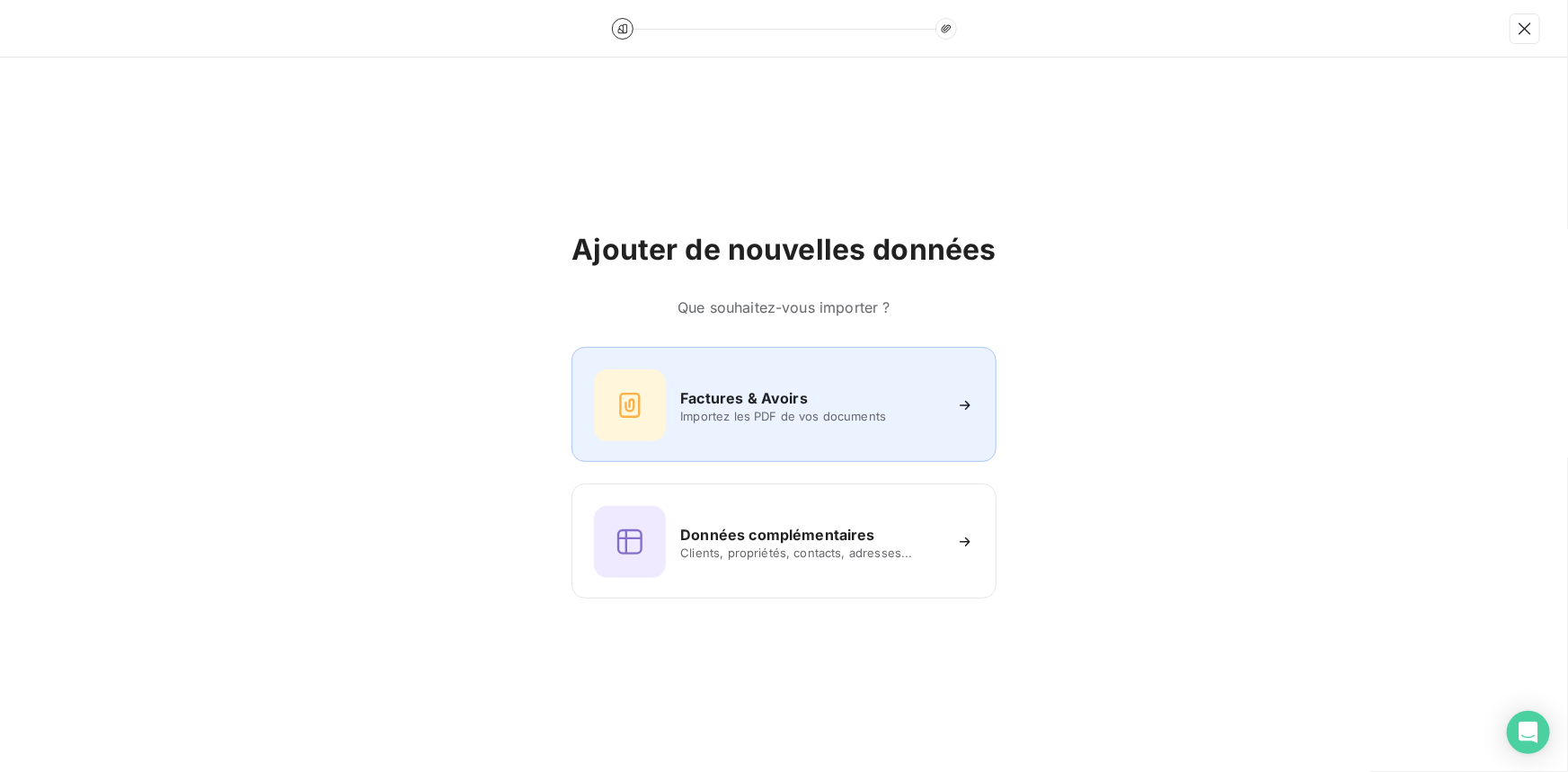
click at [715, 406] on h6 "Factures & Avoirs" at bounding box center [744, 398] width 128 height 21
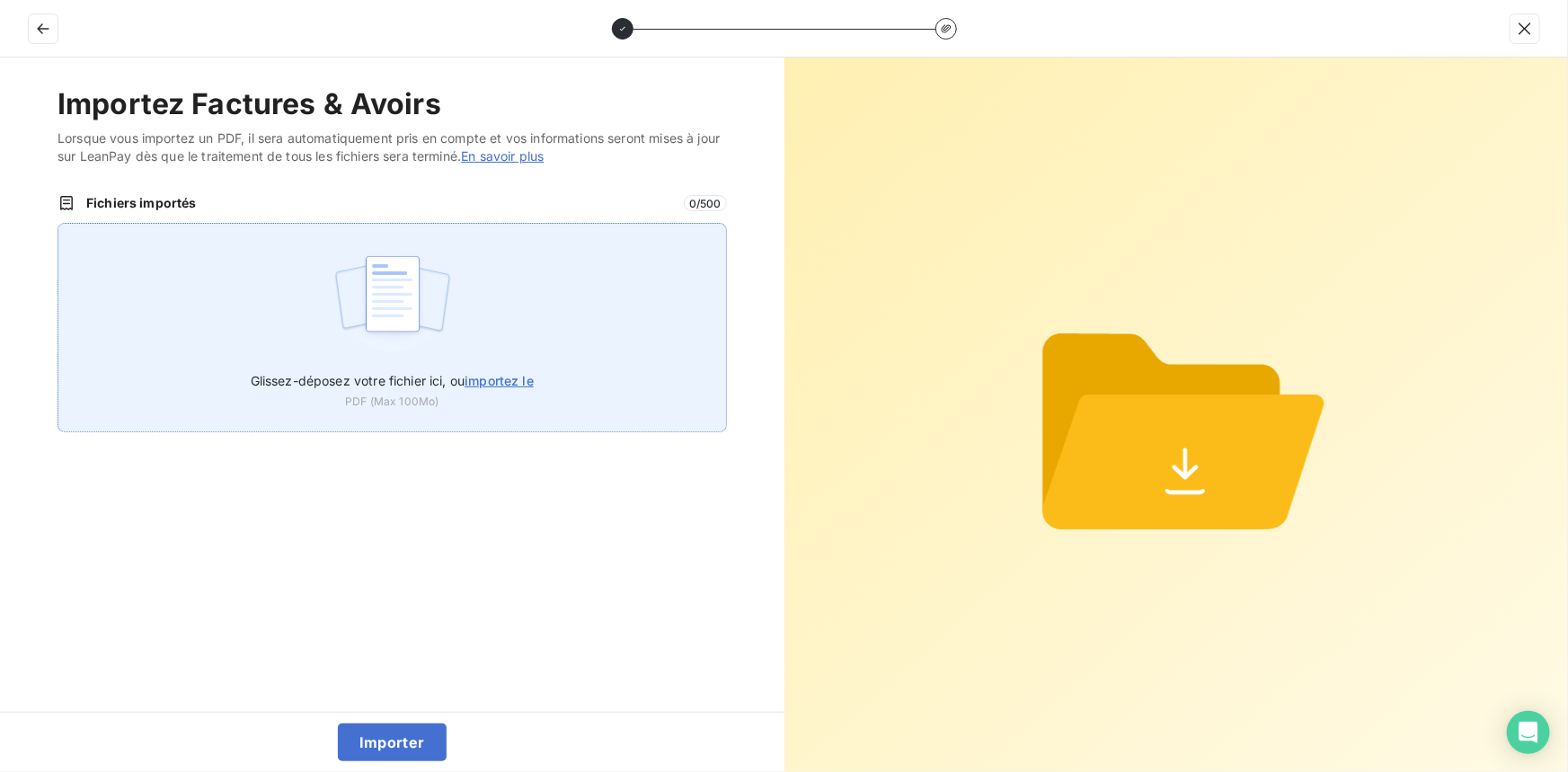
click at [521, 379] on span "importez le" at bounding box center [500, 380] width 69 height 15
click at [59, 223] on input "Glissez-déposez votre fichier ici, ou importez le" at bounding box center [58, 223] width 1 height 1
type input "C:\fakepath\FC38600.pdf"
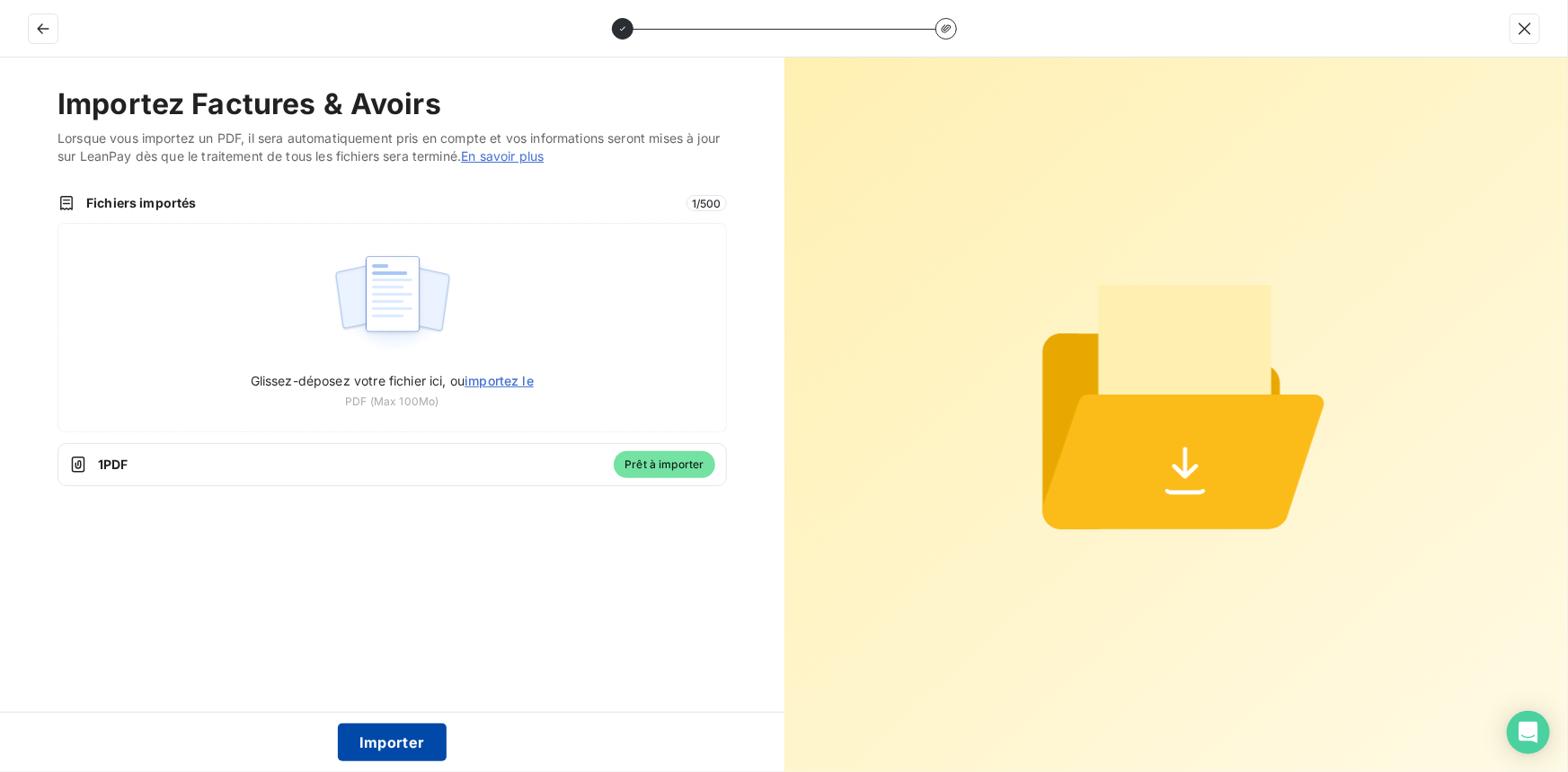
click at [403, 740] on button "Importer" at bounding box center [392, 742] width 109 height 38
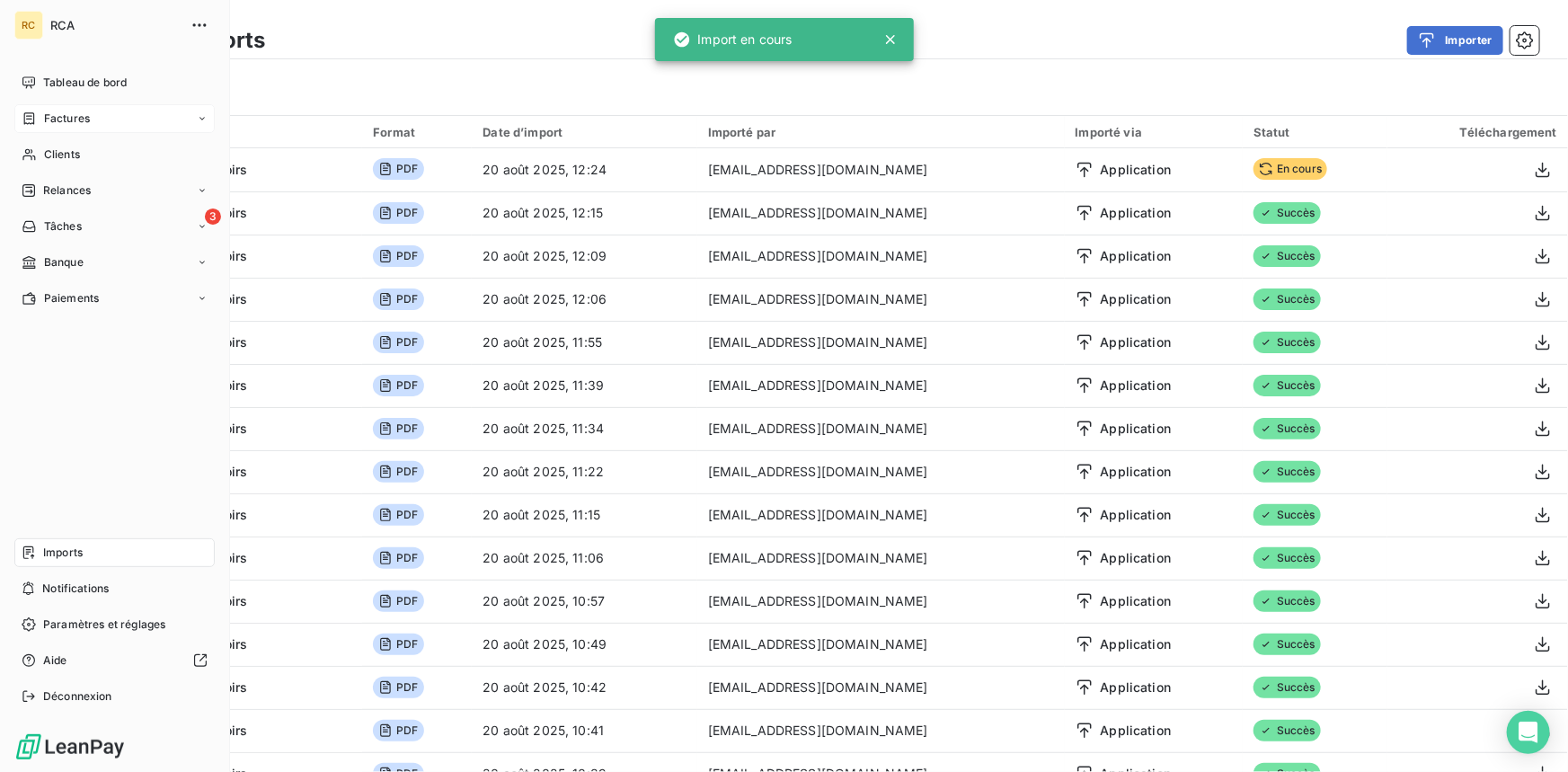
click at [39, 115] on div "Factures" at bounding box center [55, 118] width 68 height 16
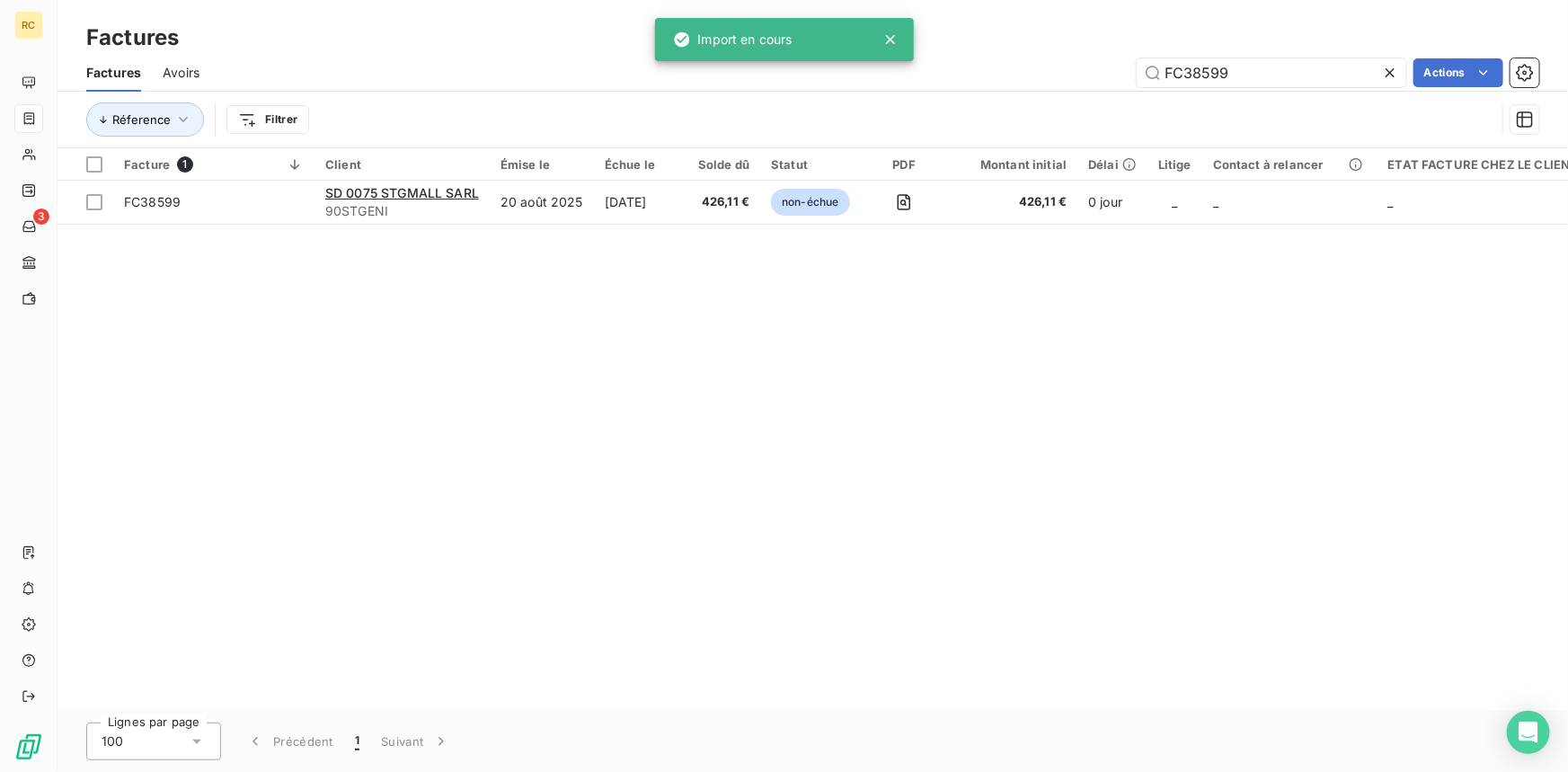
drag, startPoint x: 1252, startPoint y: 78, endPoint x: 1116, endPoint y: 69, distance: 136.3
click at [1116, 69] on div "FC38599 Actions" at bounding box center [881, 73] width 1319 height 29
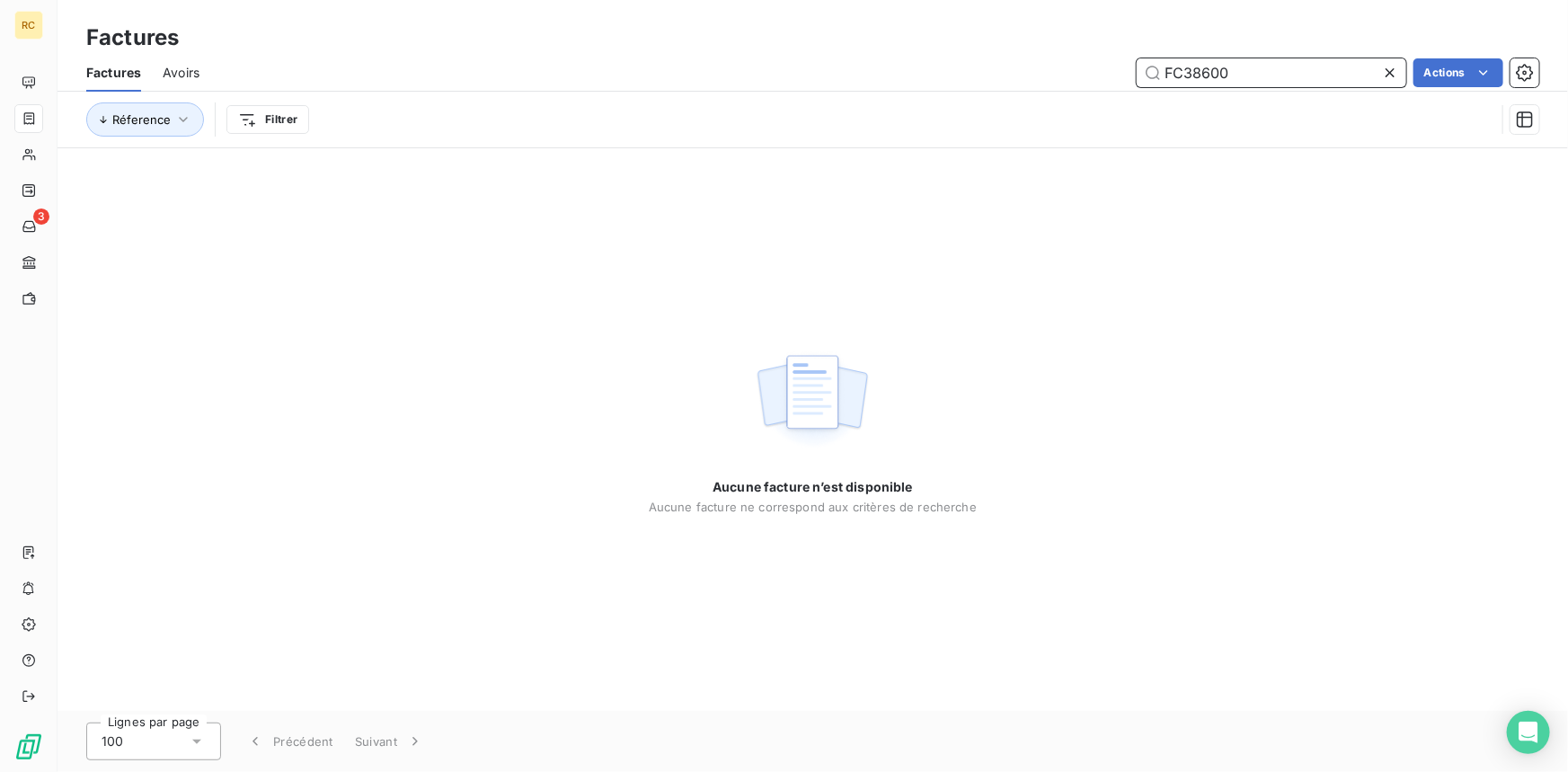
click at [1247, 73] on input "FC38600" at bounding box center [1272, 73] width 270 height 29
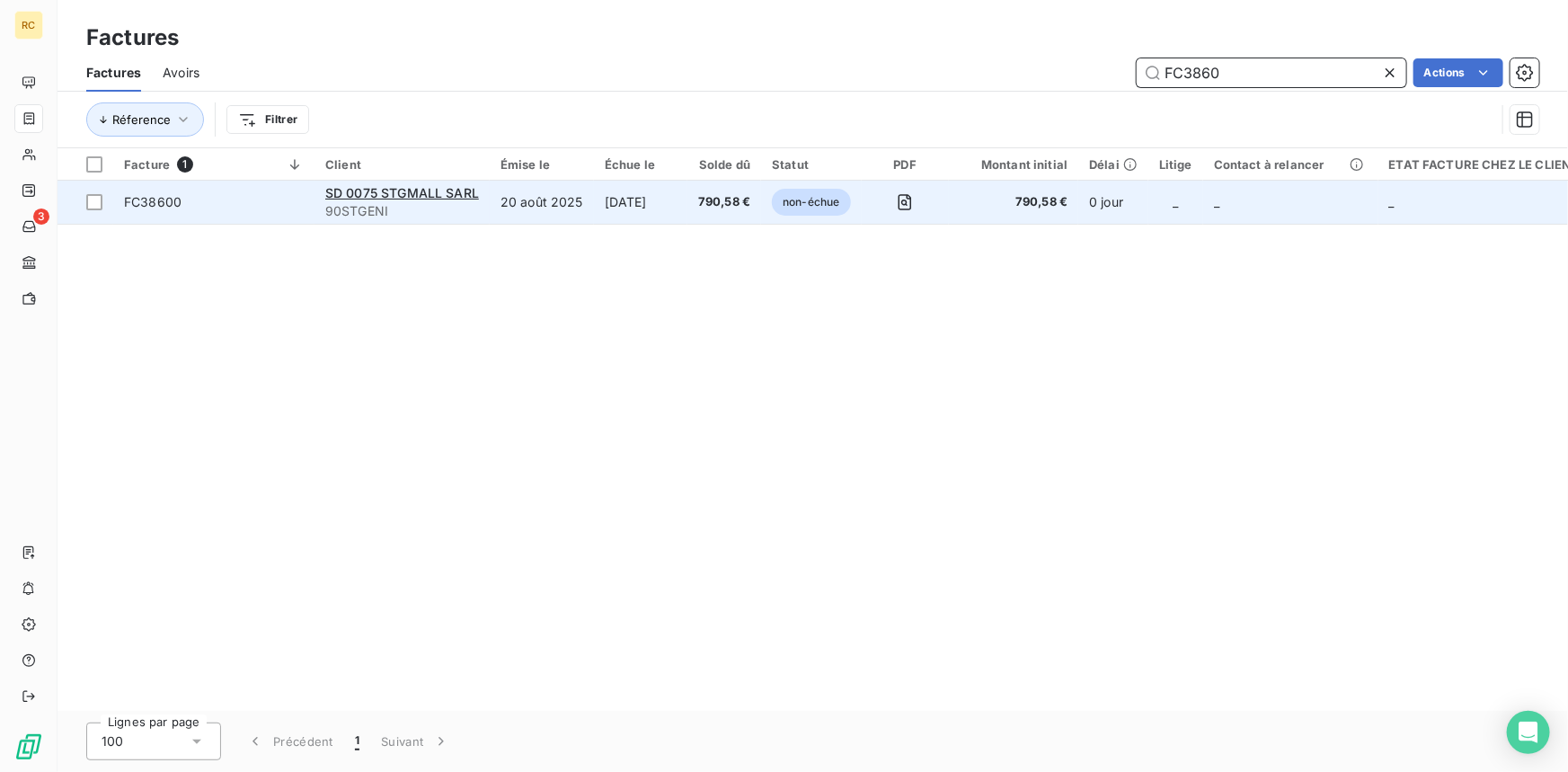
type input "FC3860"
click at [165, 194] on span "FC38600" at bounding box center [153, 202] width 58 height 15
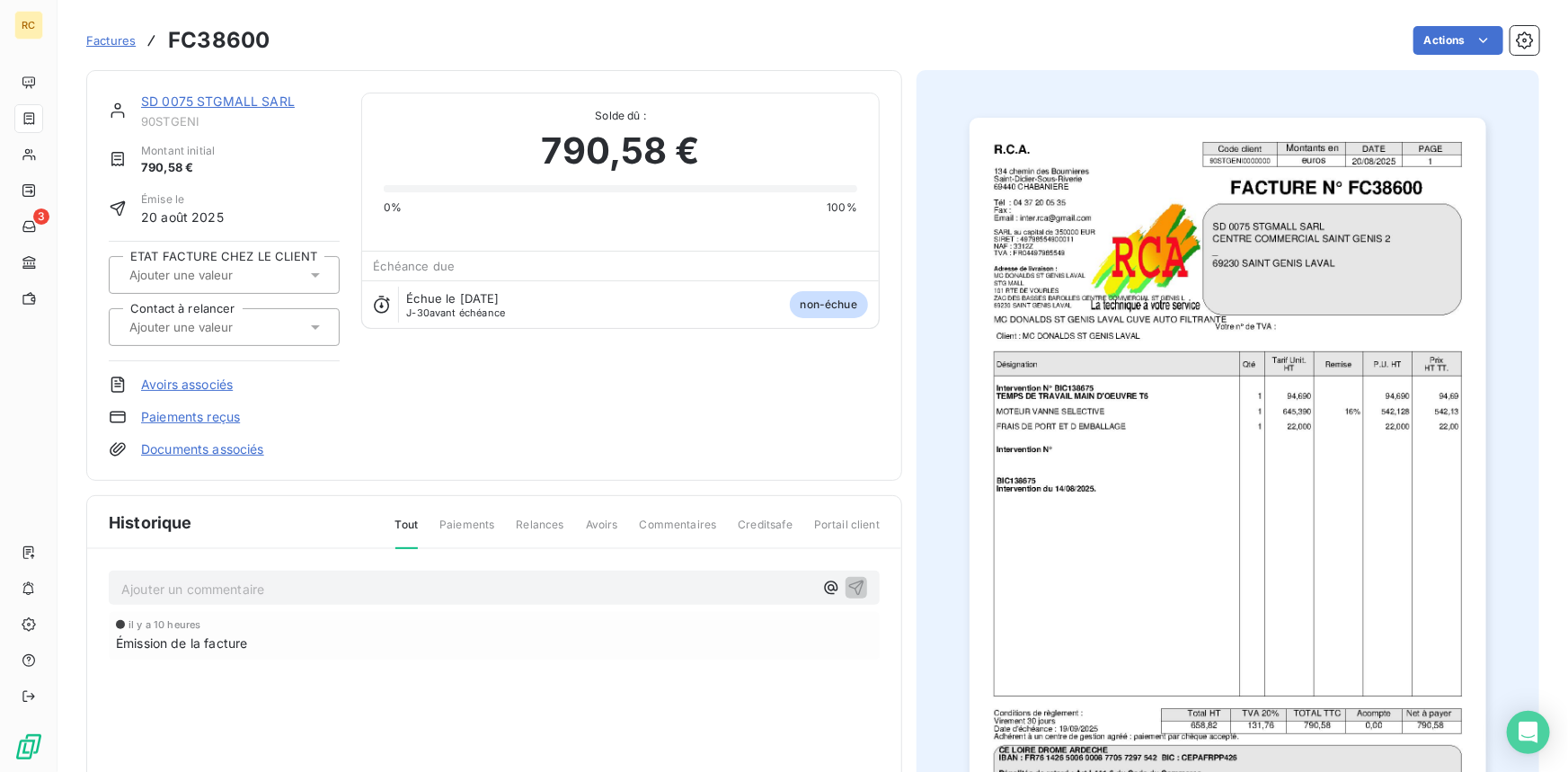
click at [198, 447] on link "Documents associés" at bounding box center [203, 450] width 123 height 18
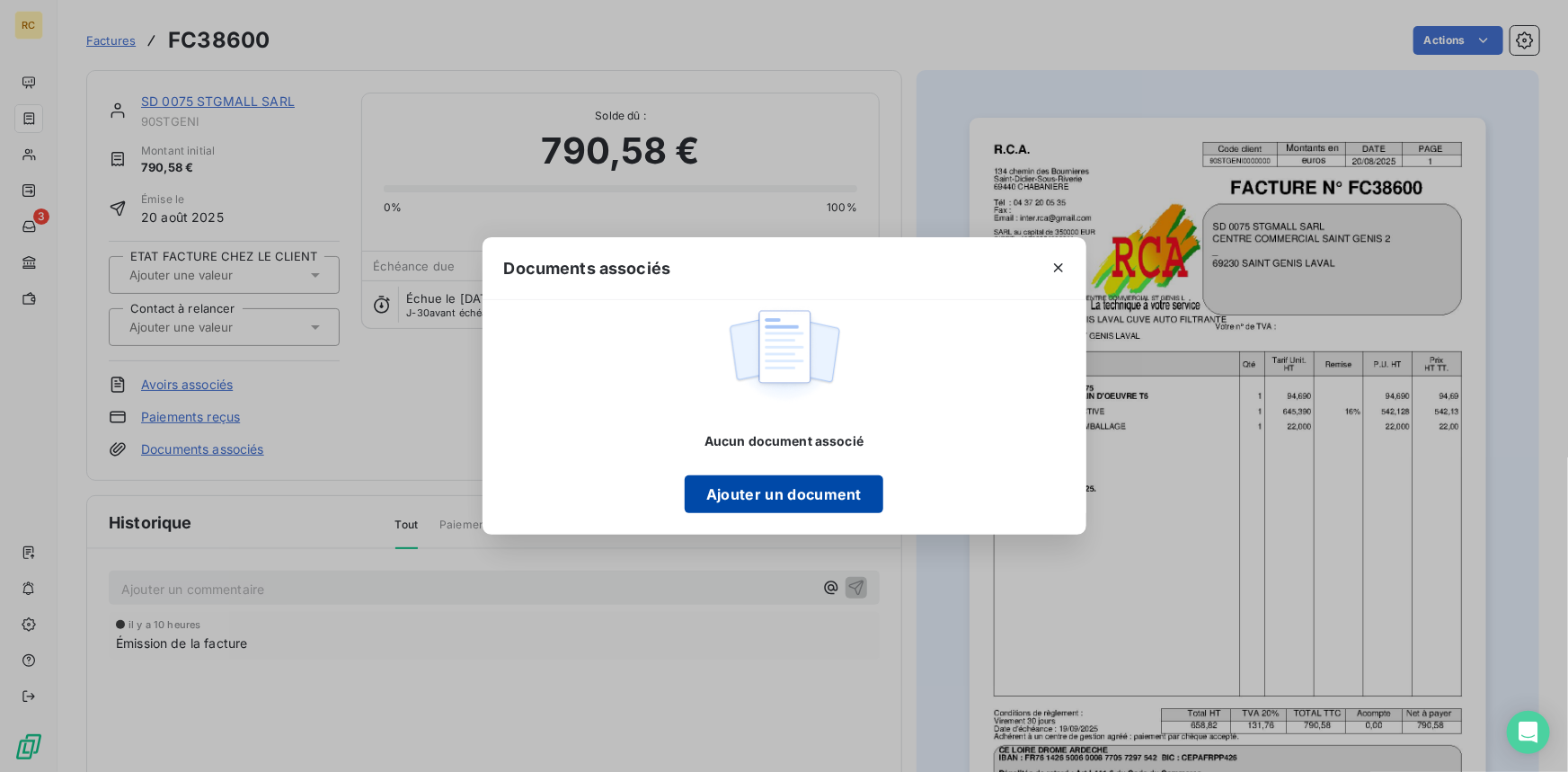
click at [754, 493] on button "Ajouter un document" at bounding box center [784, 494] width 198 height 38
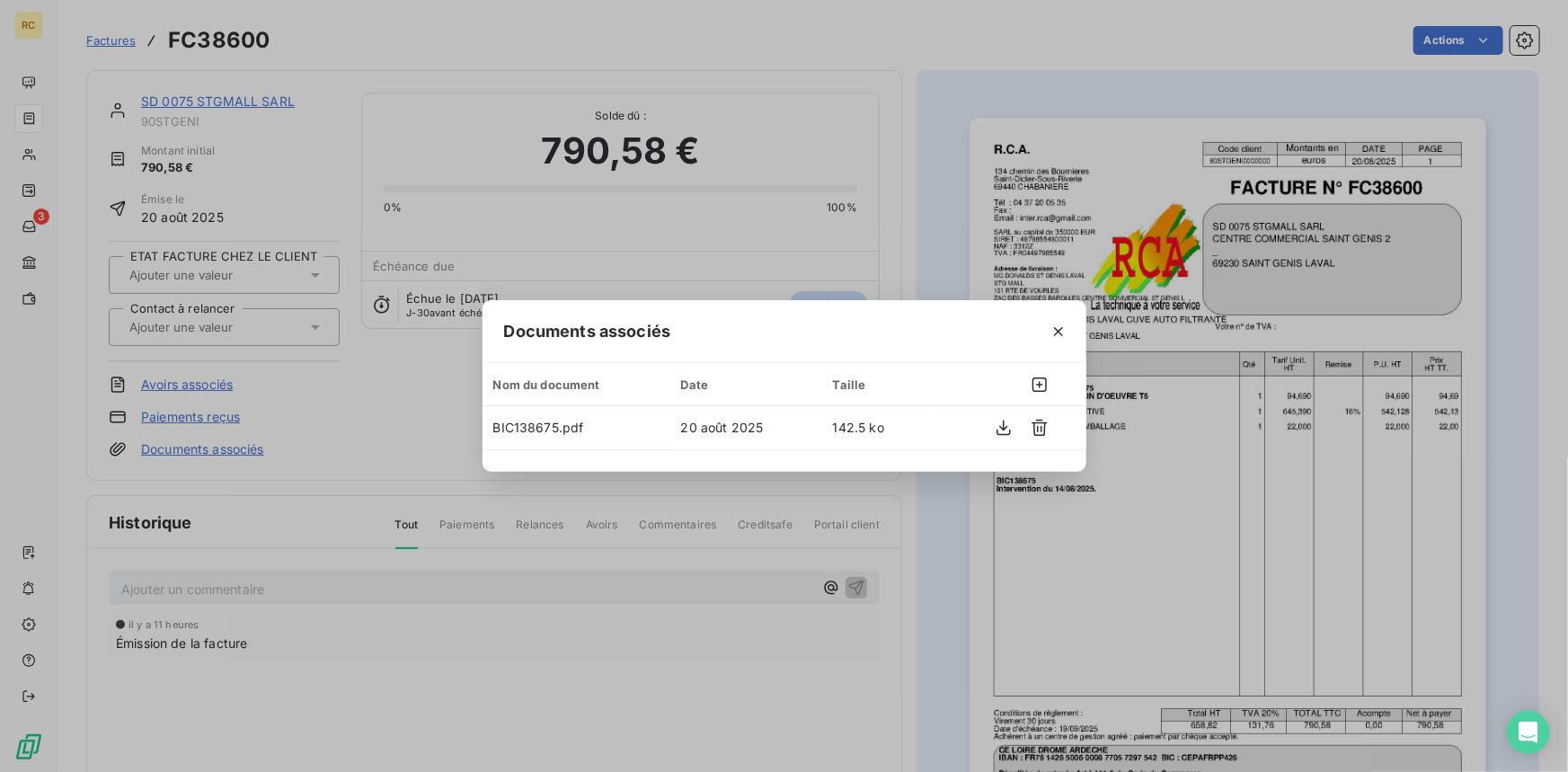
click at [756, 243] on div "Documents associés Nom du document Date Taille BIC138675.pdf 20 août 2025 142.5…" at bounding box center [784, 386] width 1568 height 772
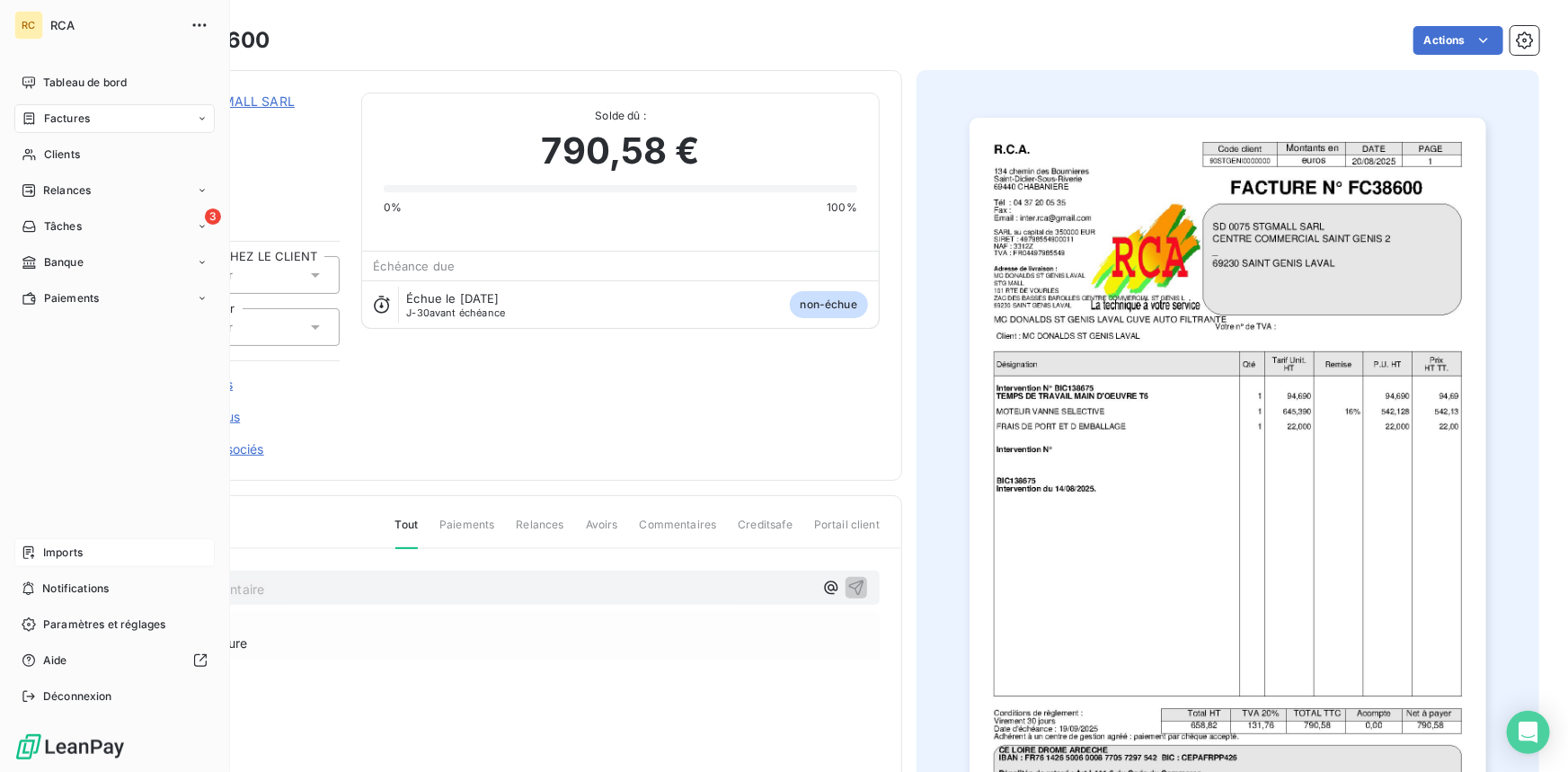
click at [50, 548] on span "Imports" at bounding box center [63, 553] width 39 height 16
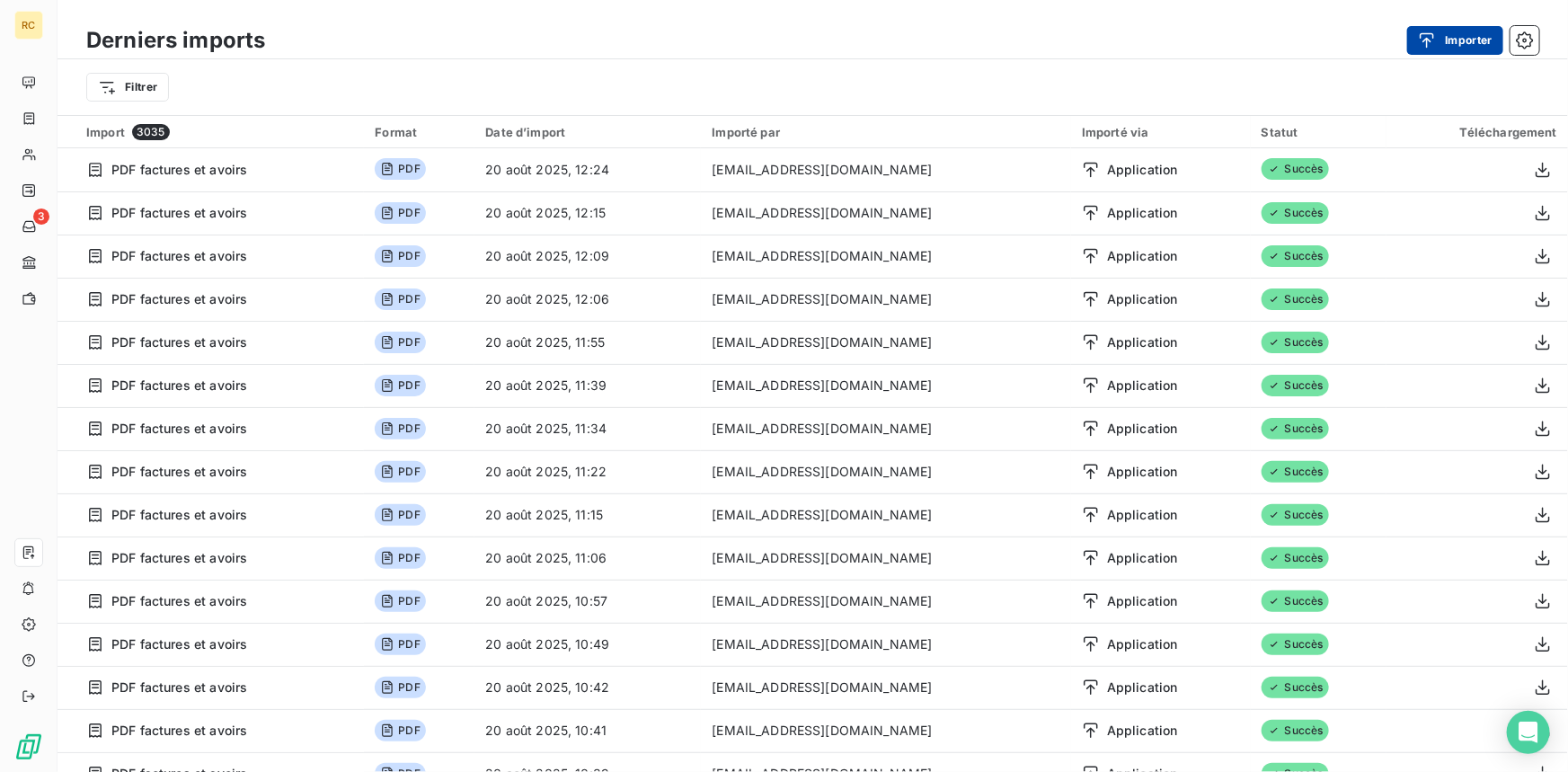
click at [1465, 42] on button "Importer" at bounding box center [1455, 40] width 96 height 29
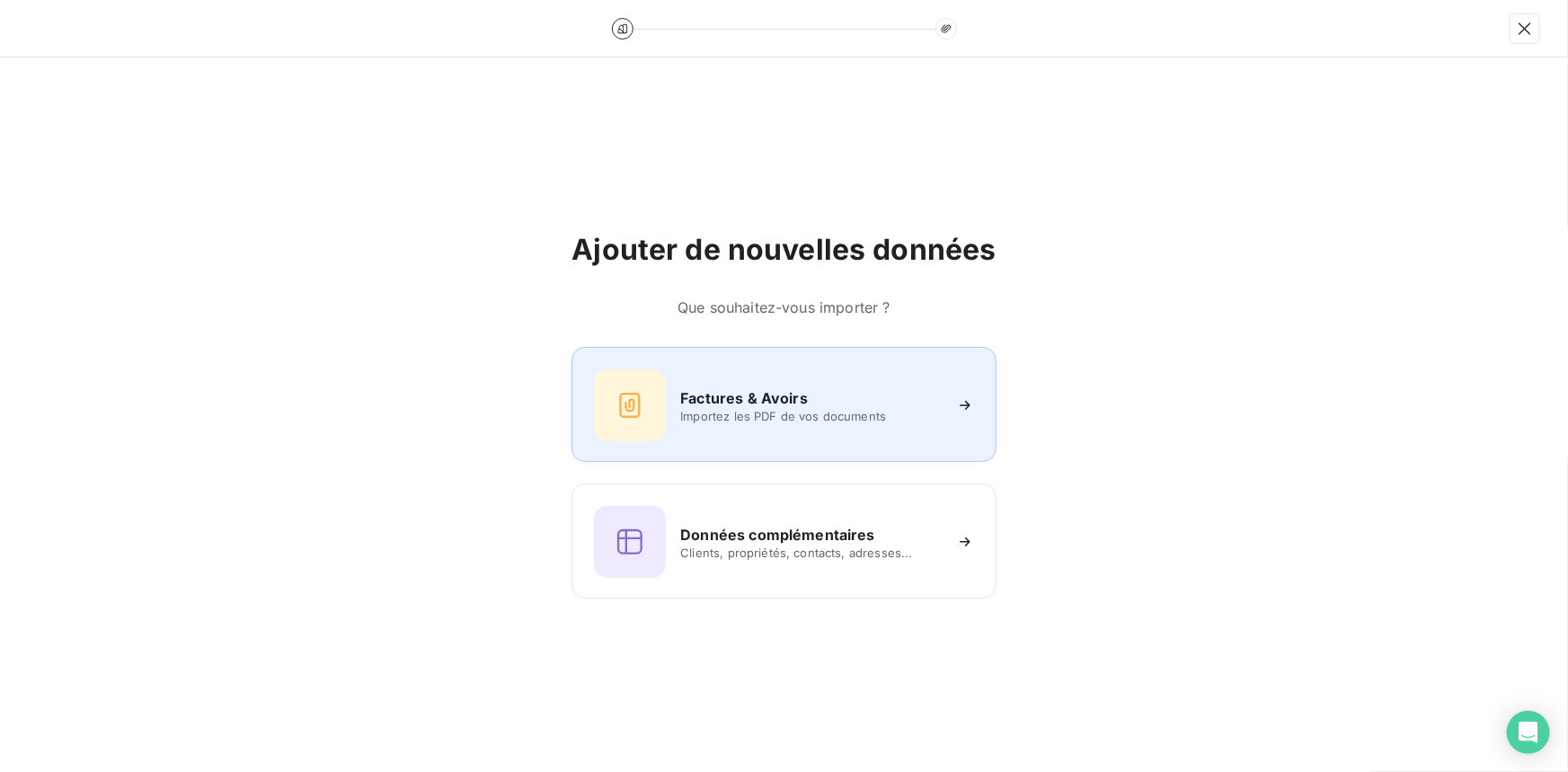
click at [752, 405] on h6 "Factures & Avoirs" at bounding box center [744, 398] width 128 height 21
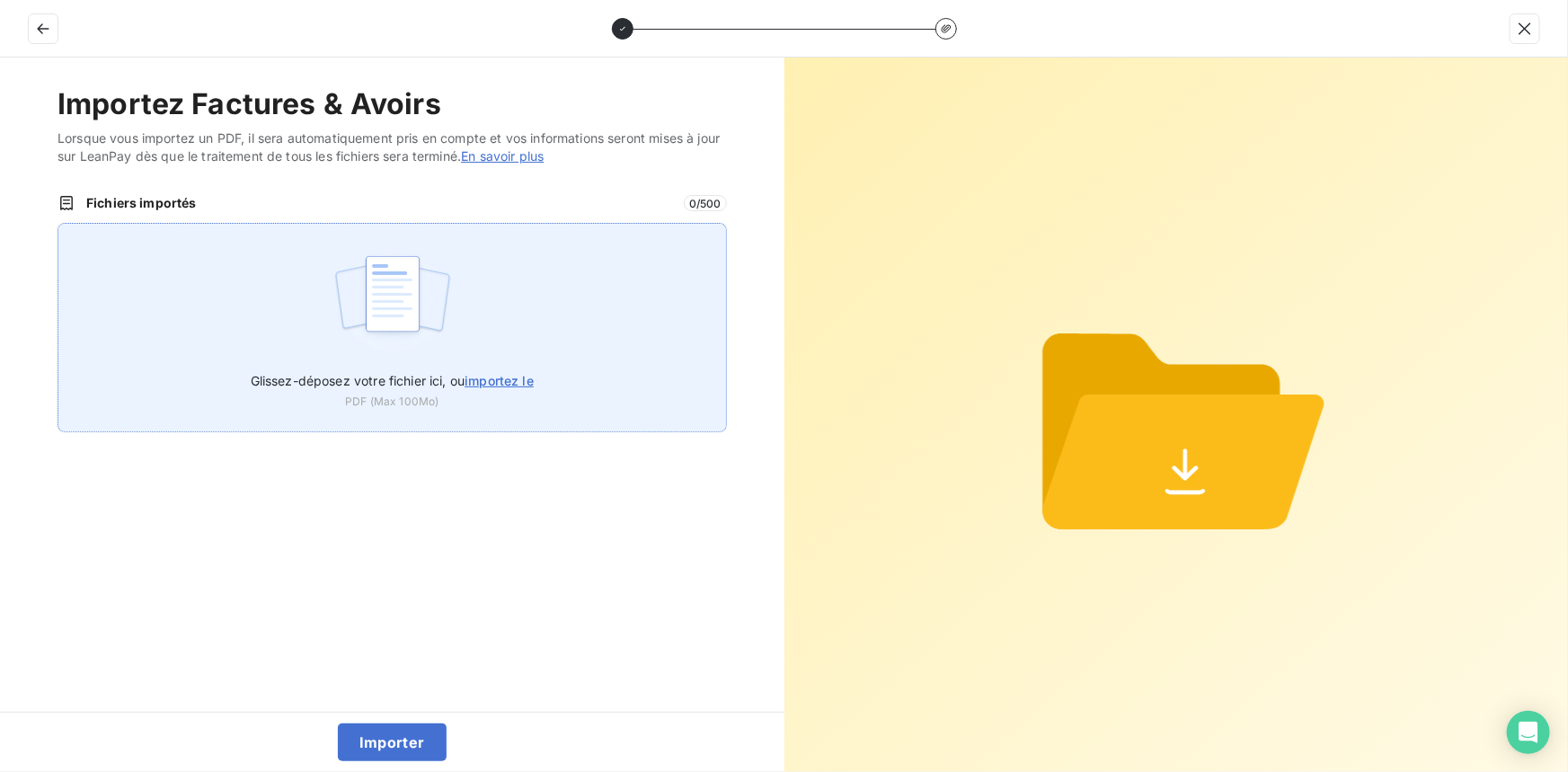
click at [485, 383] on span "importez le" at bounding box center [500, 380] width 69 height 15
click at [59, 223] on input "Glissez-déposez votre fichier ici, ou importez le" at bounding box center [58, 223] width 1 height 1
type input "C:\fakepath\FC38602.pdf"
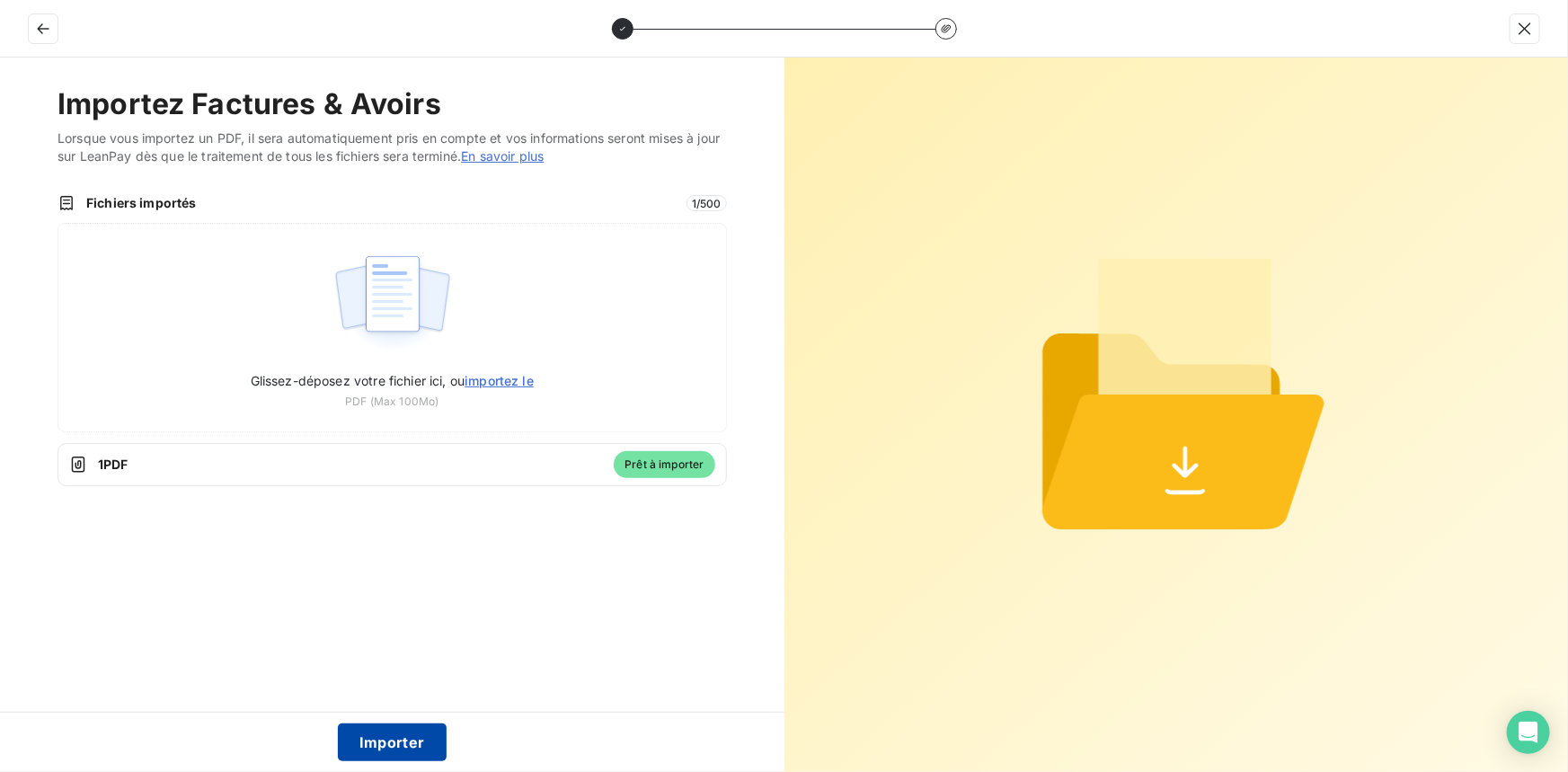
click at [403, 750] on button "Importer" at bounding box center [392, 742] width 109 height 38
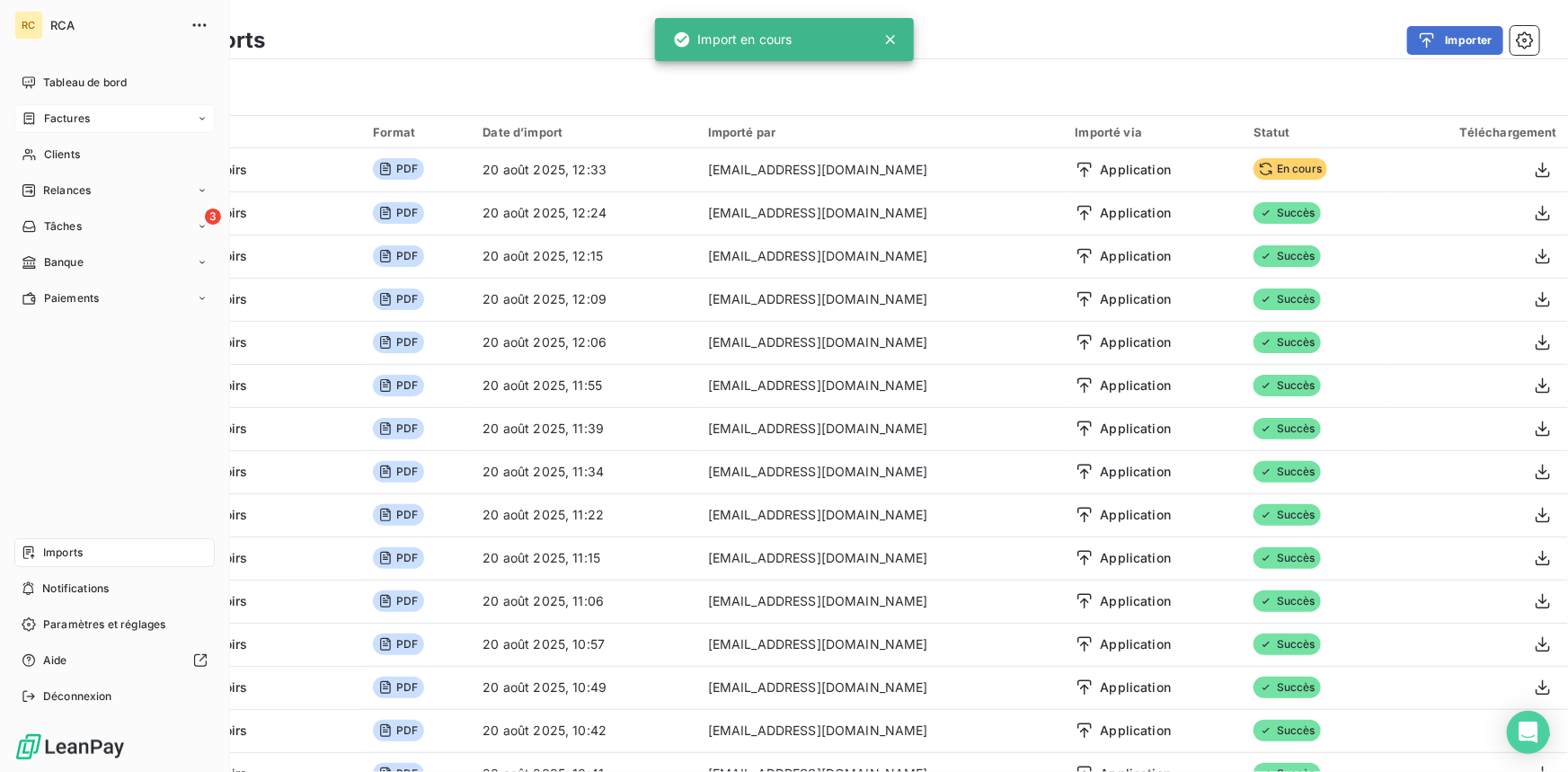
click at [50, 115] on span "Factures" at bounding box center [67, 118] width 46 height 16
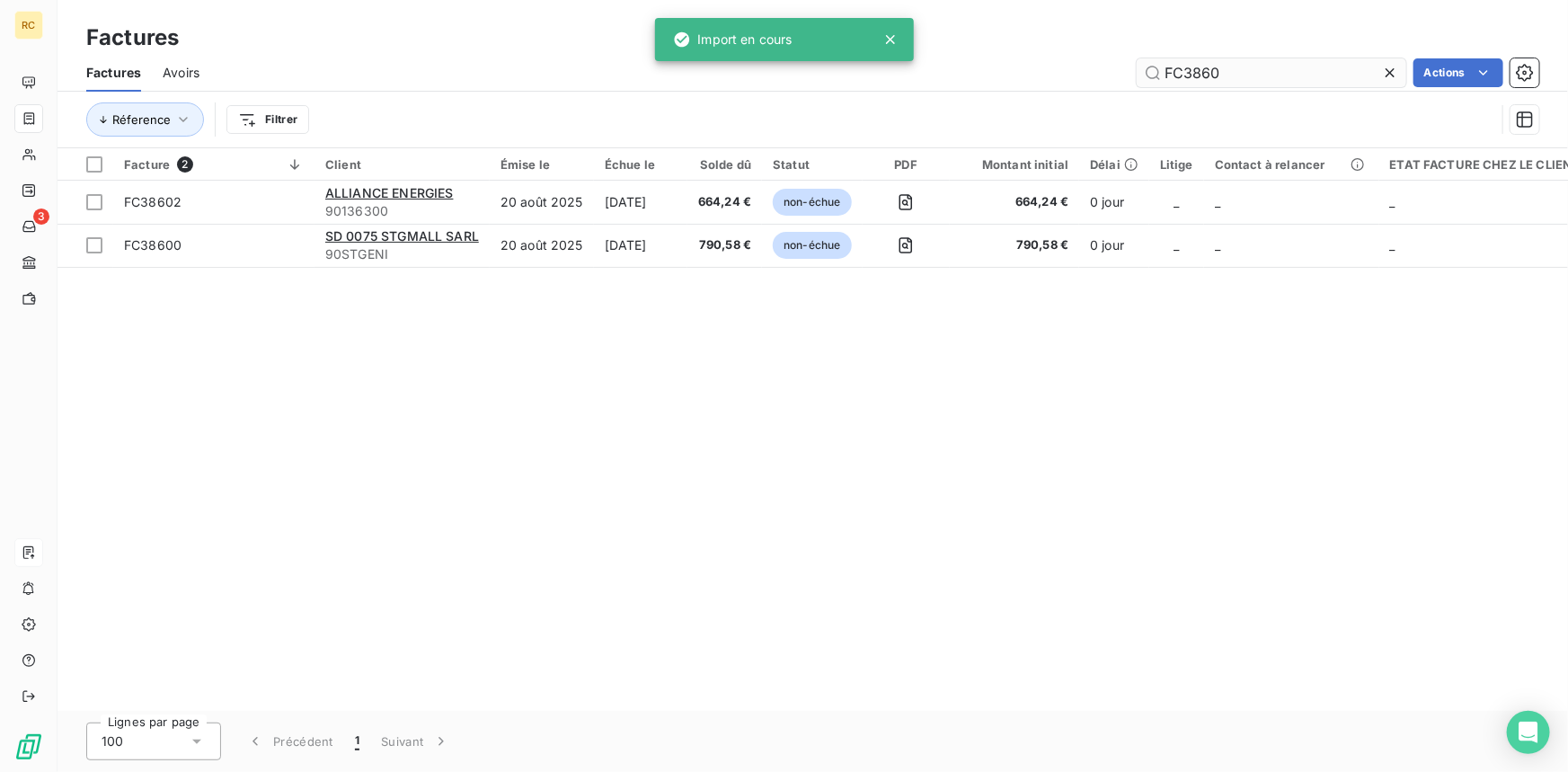
drag, startPoint x: 1233, startPoint y: 68, endPoint x: 1172, endPoint y: 64, distance: 61.1
click at [1172, 64] on input "FC3860" at bounding box center [1272, 73] width 270 height 29
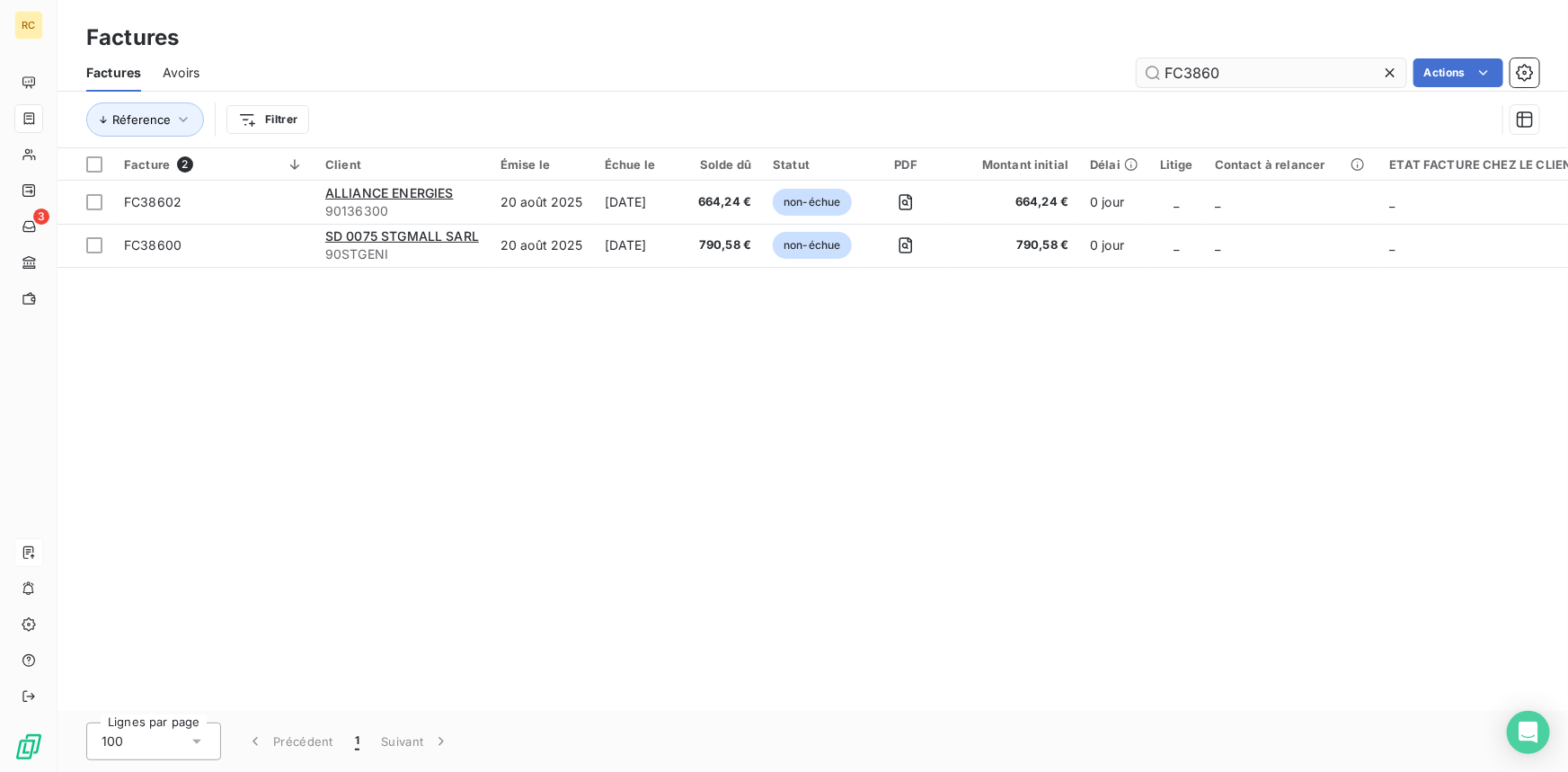
click at [1242, 68] on input "FC3860" at bounding box center [1272, 73] width 270 height 29
click at [1385, 74] on icon at bounding box center [1390, 72] width 18 height 18
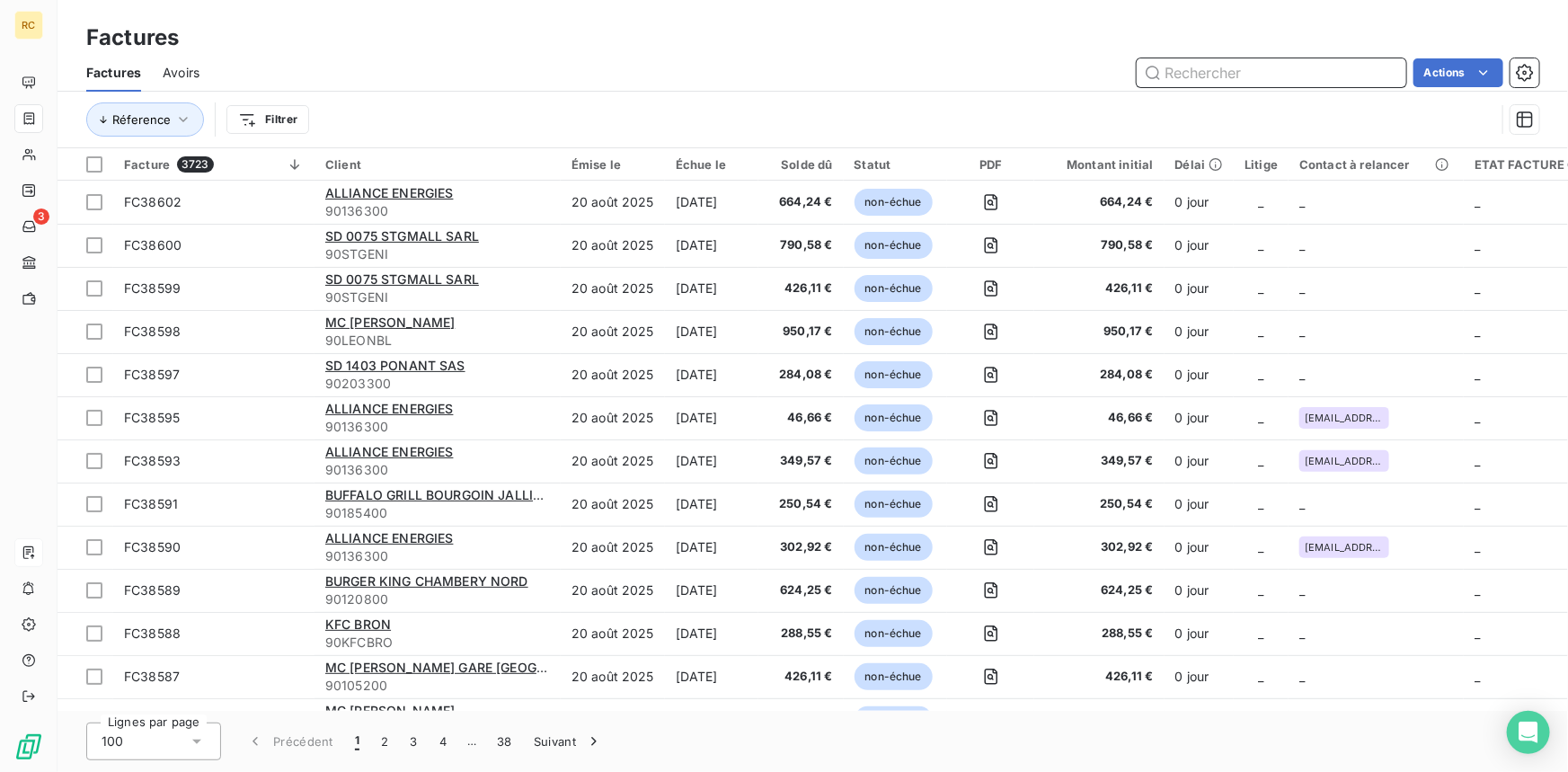
paste input "FC38602"
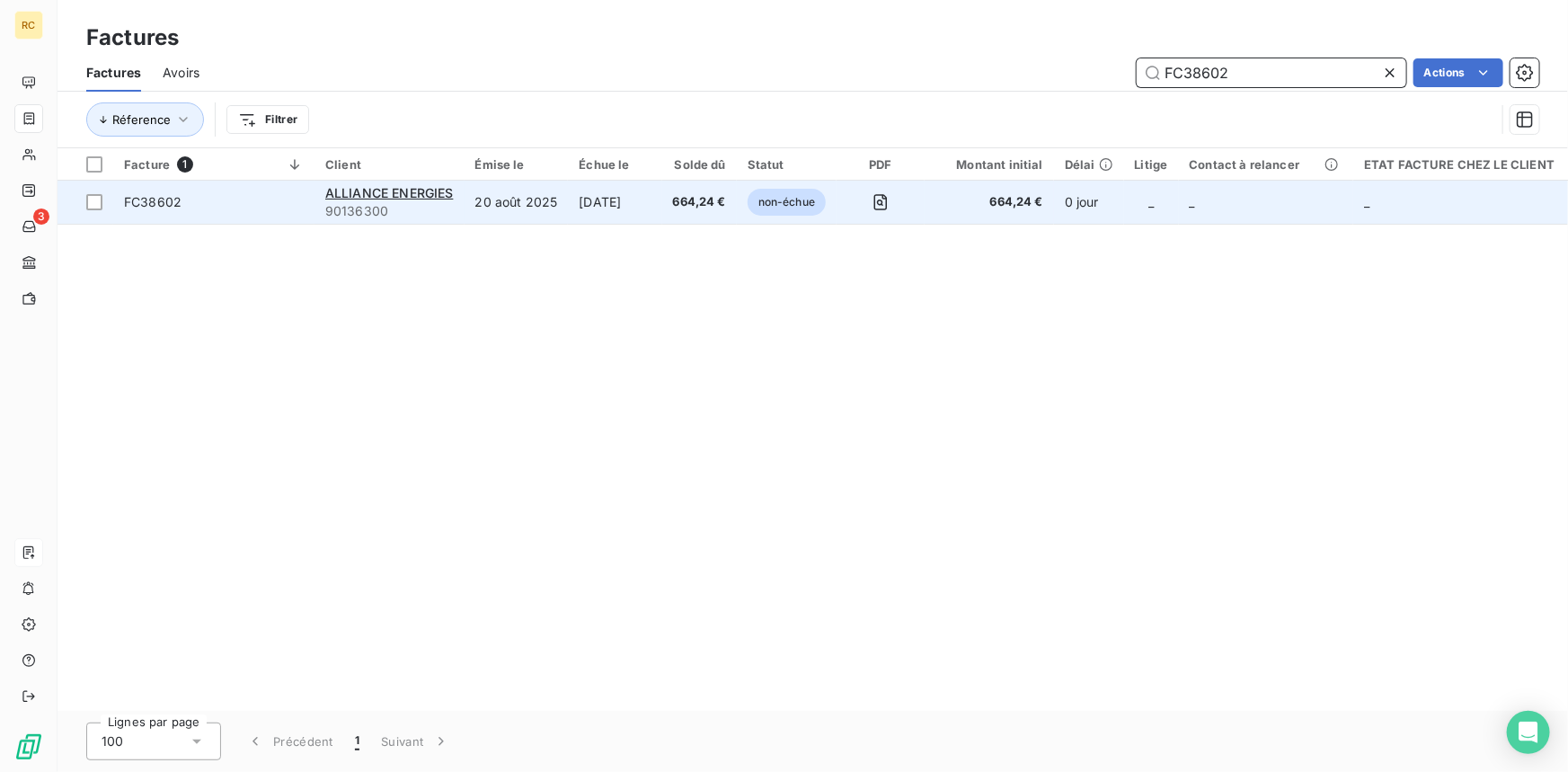
type input "FC38602"
click at [143, 201] on span "FC38602" at bounding box center [153, 202] width 58 height 15
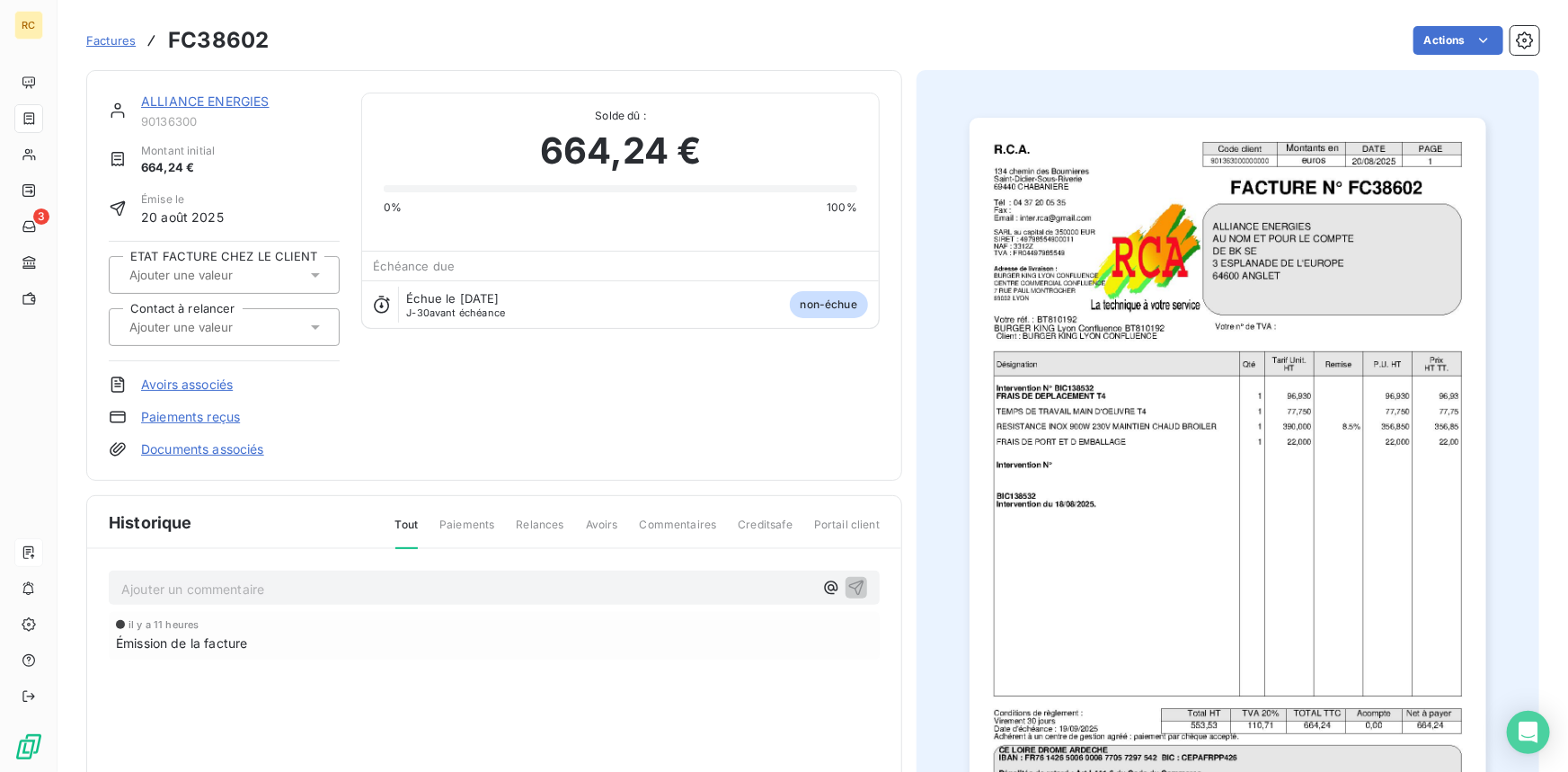
click at [207, 448] on link "Documents associés" at bounding box center [203, 450] width 123 height 18
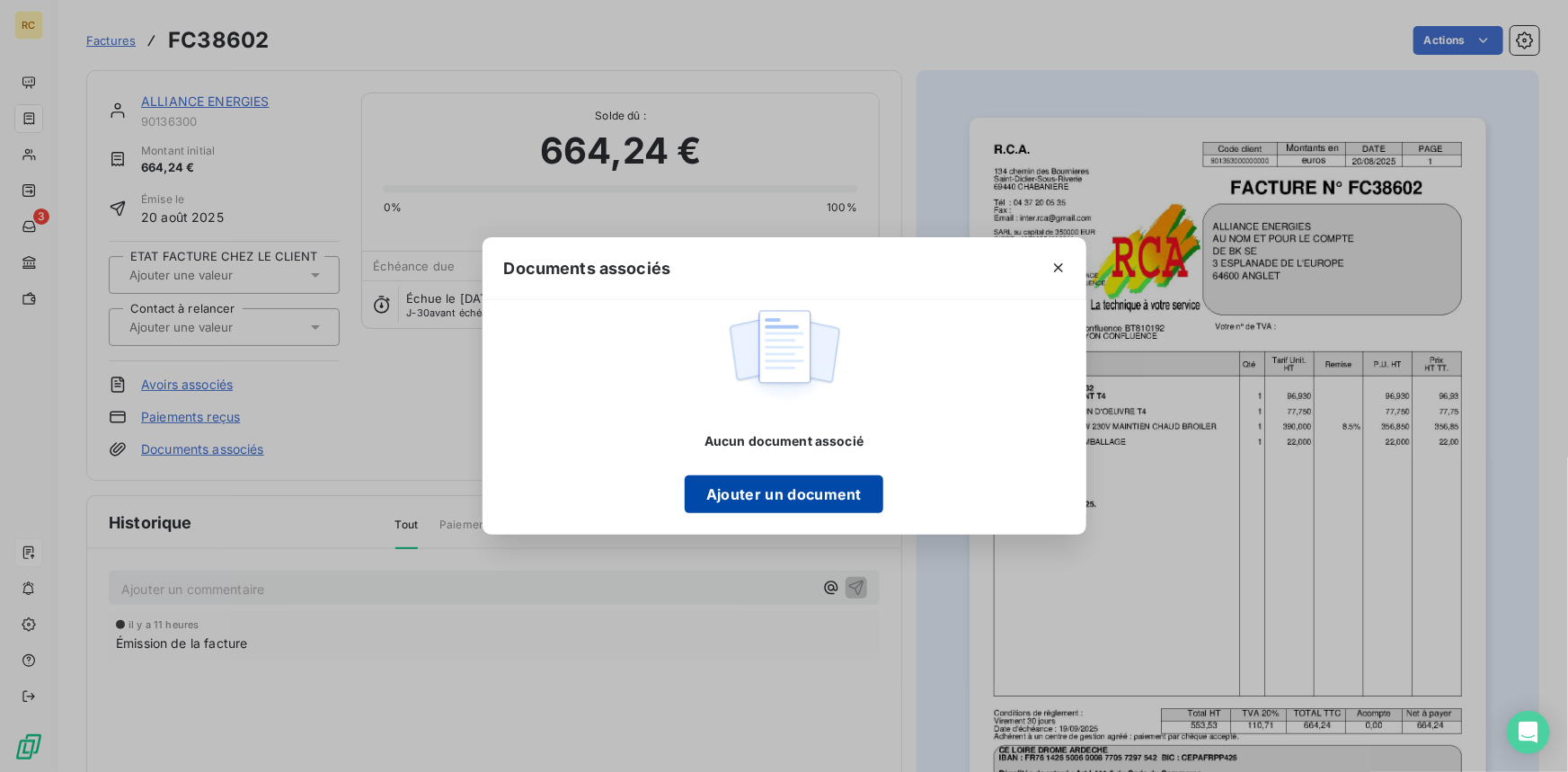
click at [737, 480] on button "Ajouter un document" at bounding box center [784, 494] width 198 height 38
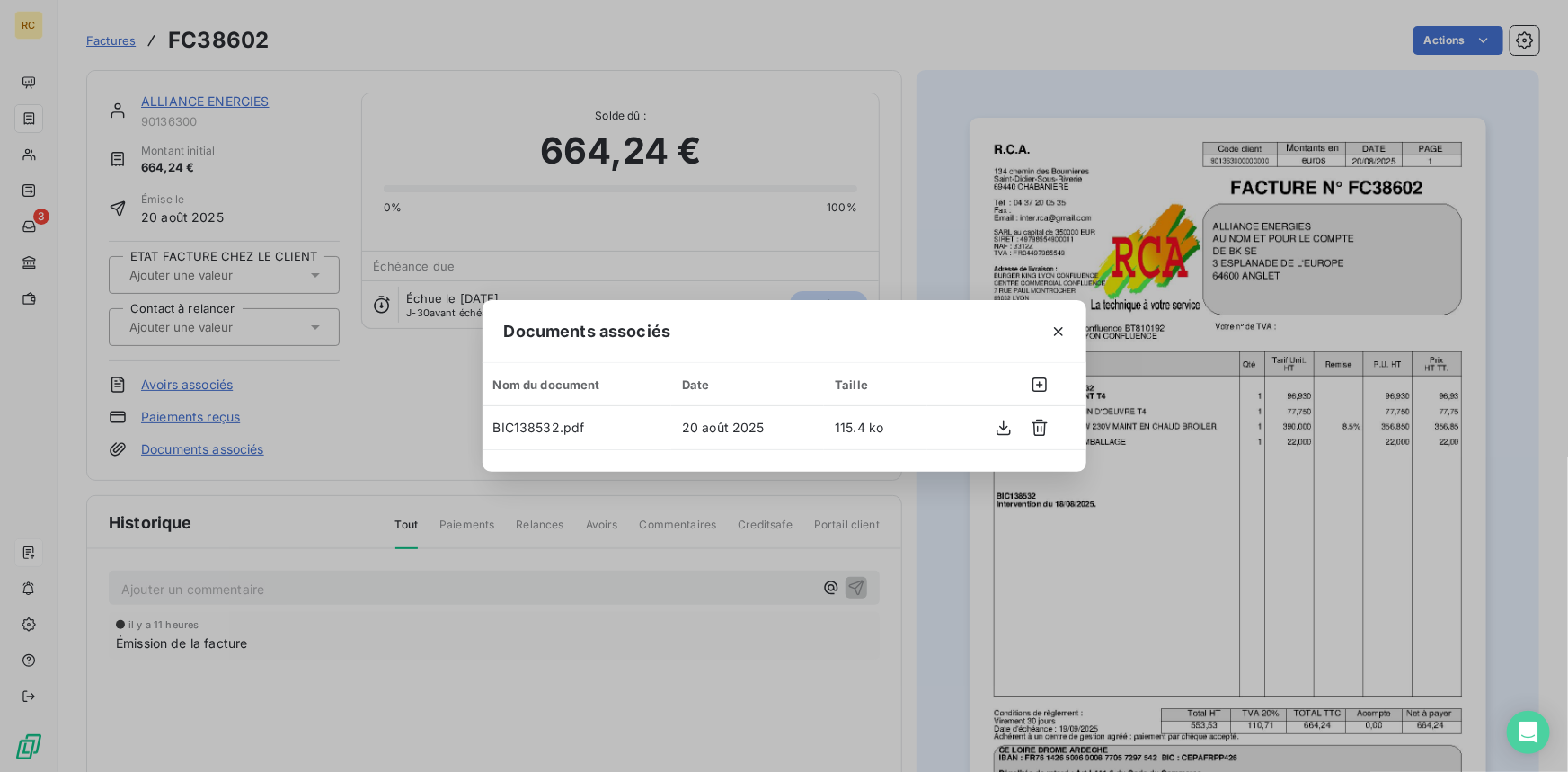
click at [917, 126] on div "Documents associés Nom du document Date Taille BIC138532.pdf 20 août 2025 115.4…" at bounding box center [784, 386] width 1568 height 772
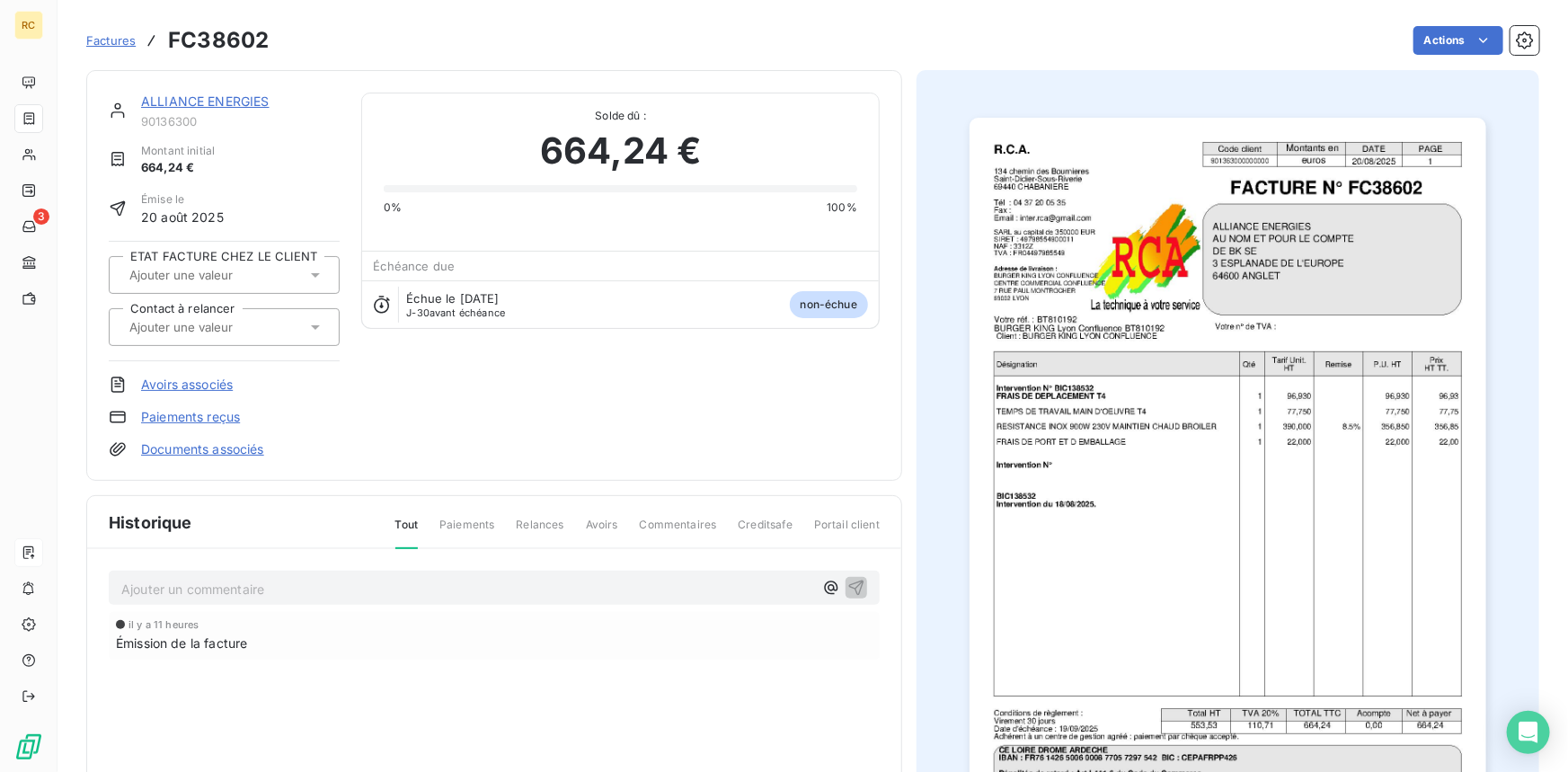
click at [306, 327] on icon at bounding box center [315, 327] width 18 height 18
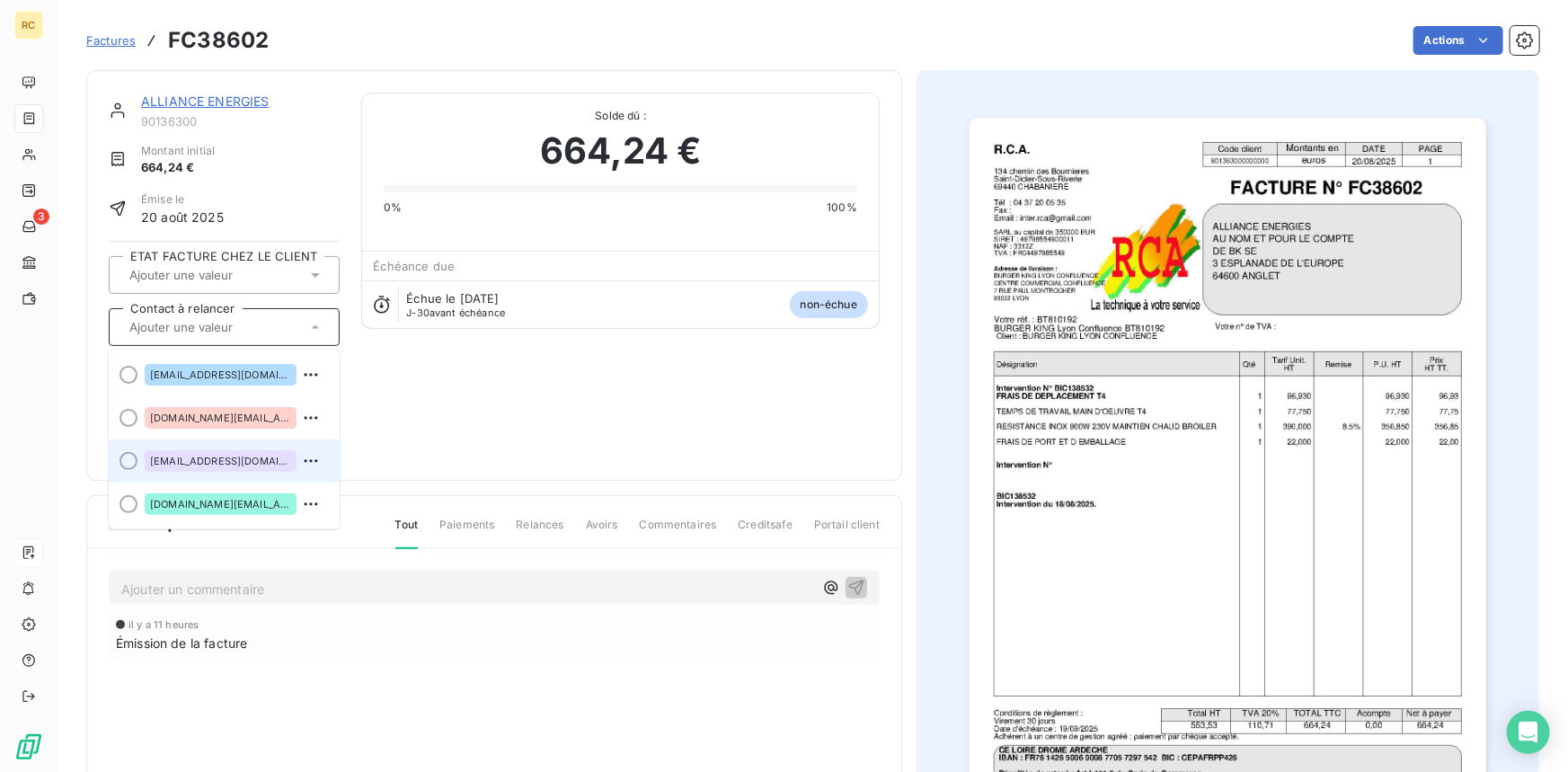
click at [231, 455] on span "factures@alliance-energies.fr" at bounding box center [220, 460] width 141 height 11
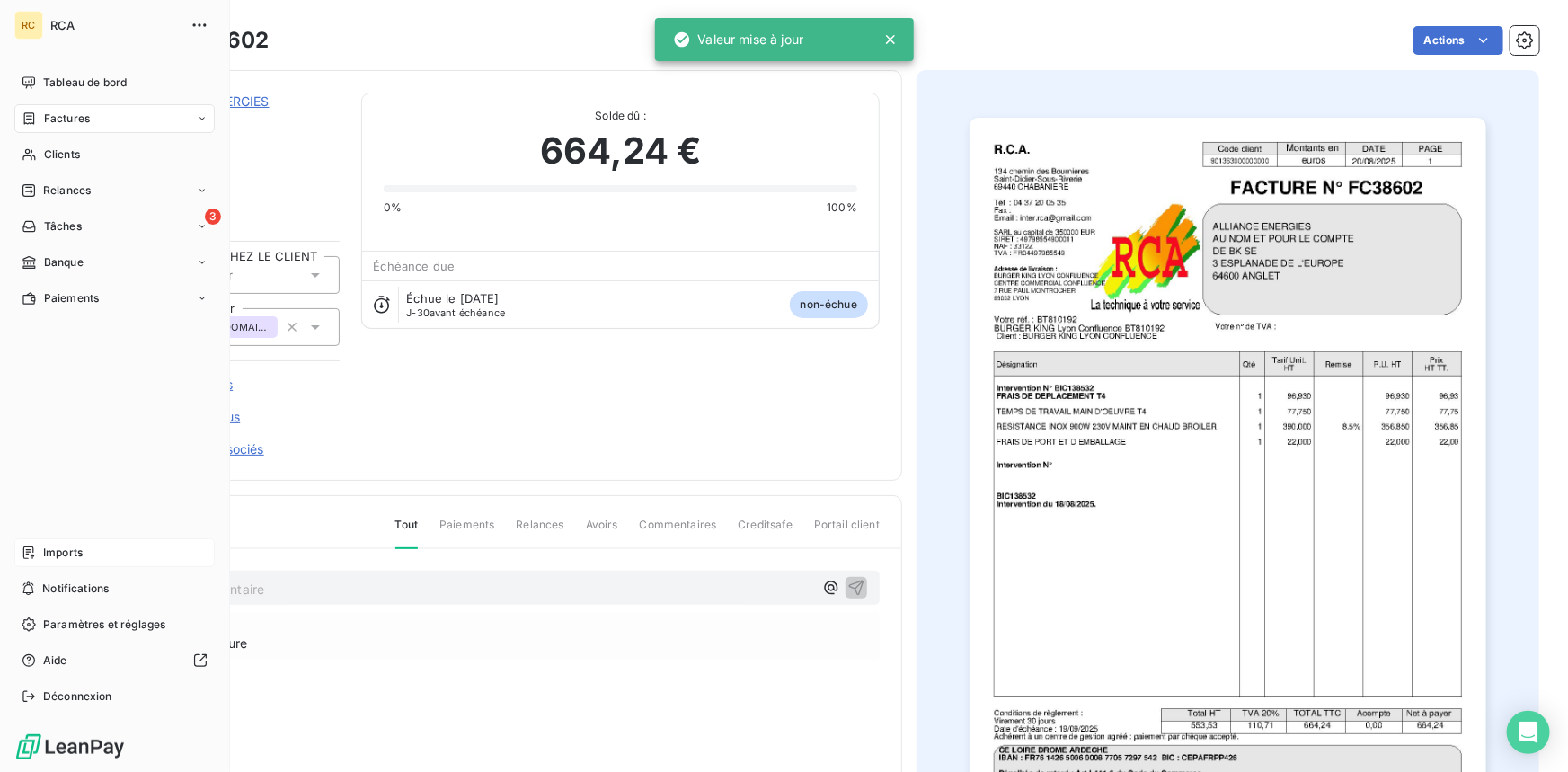
click at [40, 115] on div "Factures" at bounding box center [55, 118] width 68 height 16
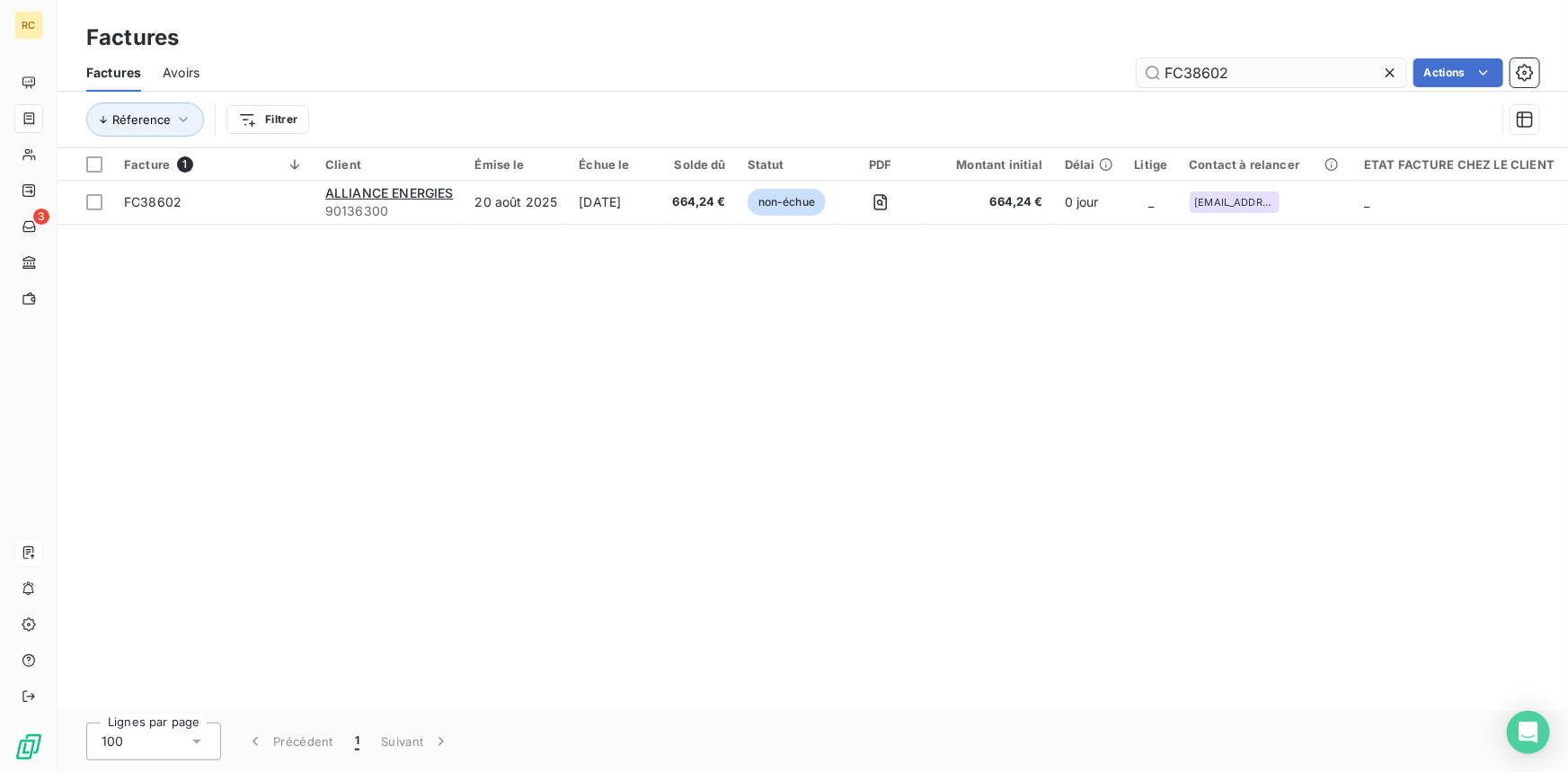
type input "FC3860"
